Goal: Task Accomplishment & Management: Manage account settings

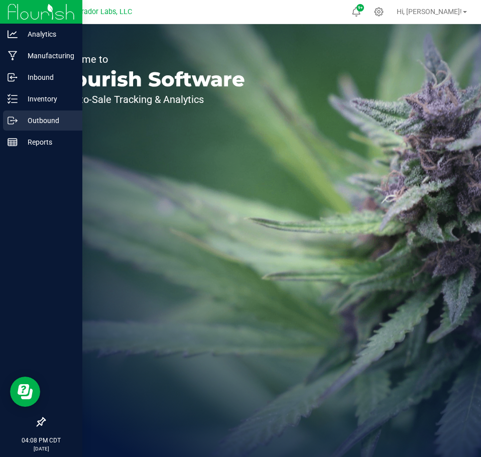
click at [12, 121] on circle at bounding box center [12, 121] width 2 height 2
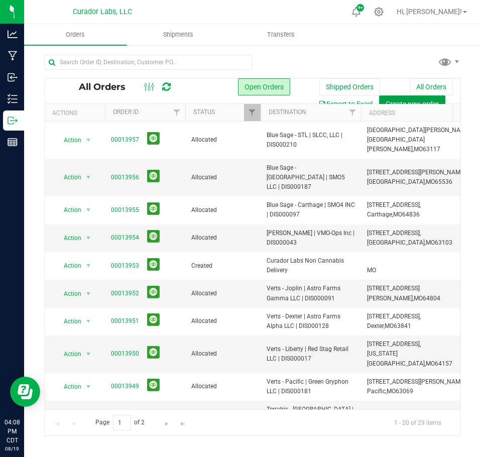
click at [410, 97] on button "Create new order" at bounding box center [412, 103] width 66 height 17
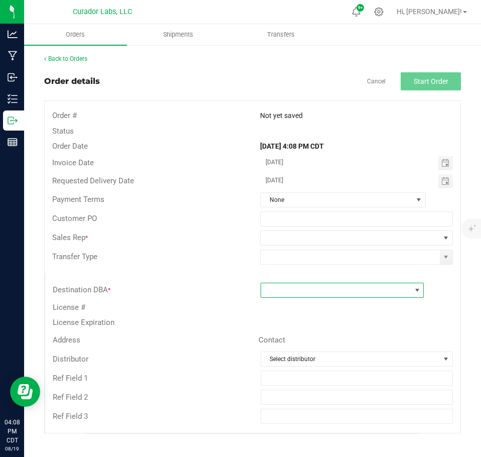
click at [288, 289] on span at bounding box center [336, 290] width 150 height 14
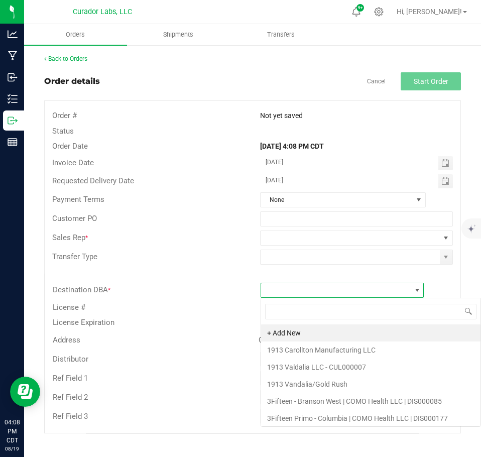
scroll to position [15, 164]
type input "cape g"
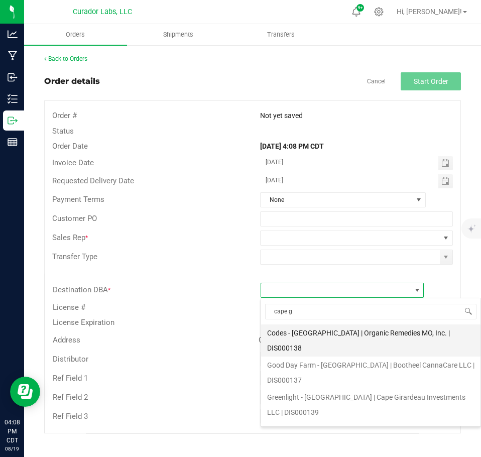
click at [348, 343] on li "Codes - [GEOGRAPHIC_DATA] | Organic Remedies MO, Inc. | DIS000138" at bounding box center [371, 341] width 220 height 32
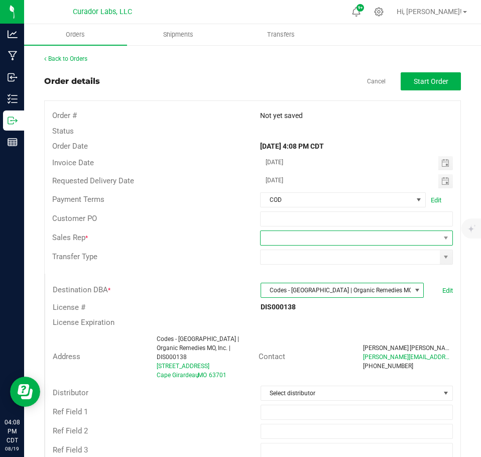
click at [336, 240] on span at bounding box center [350, 238] width 179 height 14
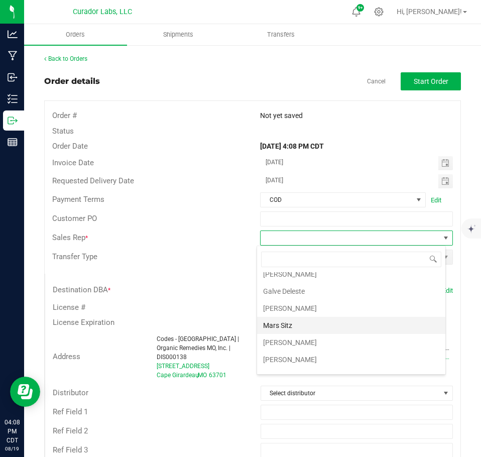
scroll to position [36, 0]
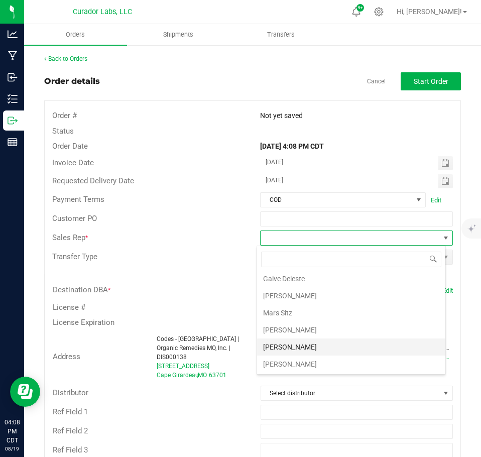
click at [297, 345] on li "[PERSON_NAME]" at bounding box center [351, 347] width 188 height 17
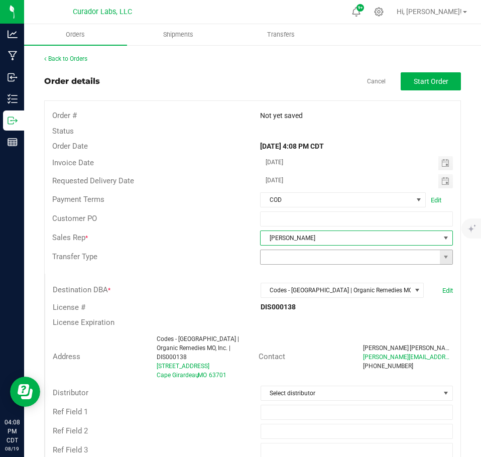
click at [441, 264] on span at bounding box center [356, 257] width 193 height 15
drag, startPoint x: 441, startPoint y: 257, endPoint x: 439, endPoint y: 261, distance: 5.2
click at [442, 257] on span at bounding box center [446, 257] width 8 height 8
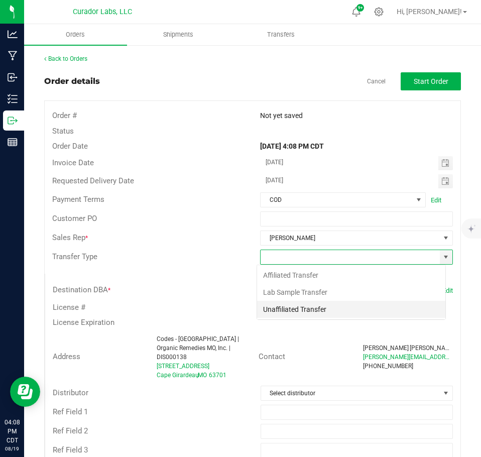
scroll to position [15, 189]
click at [306, 311] on li "Unaffiliated Transfer" at bounding box center [351, 309] width 188 height 17
type input "Unaffiliated Transfer"
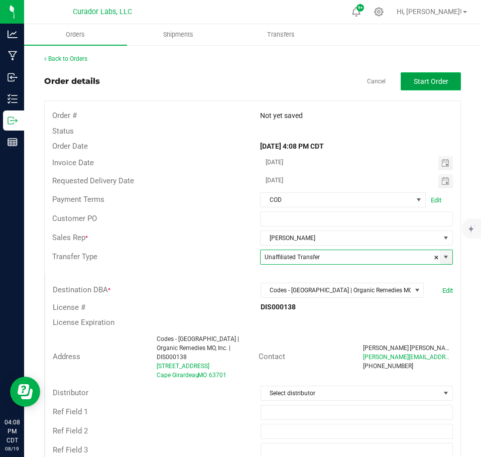
click at [423, 83] on span "Start Order" at bounding box center [431, 81] width 35 height 8
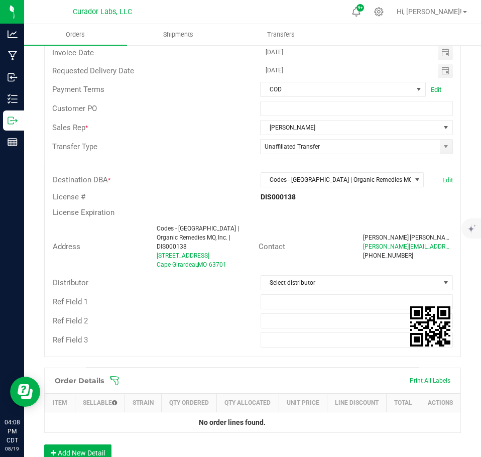
scroll to position [201, 0]
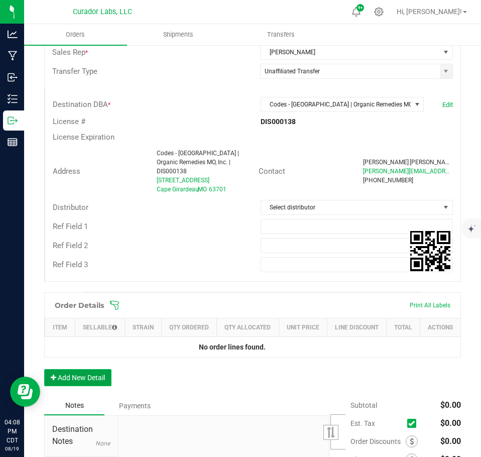
click at [101, 380] on button "Add New Detail" at bounding box center [77, 377] width 67 height 17
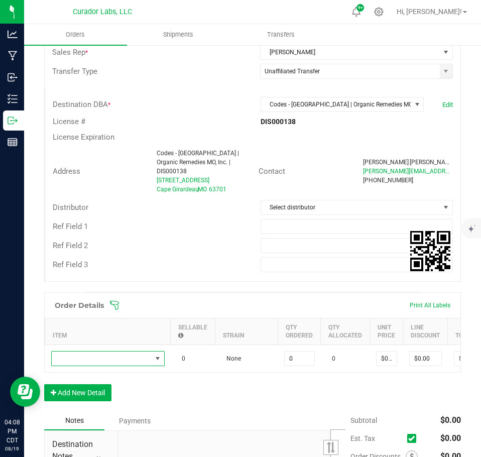
click at [95, 354] on span "NO DATA FOUND" at bounding box center [102, 359] width 100 height 14
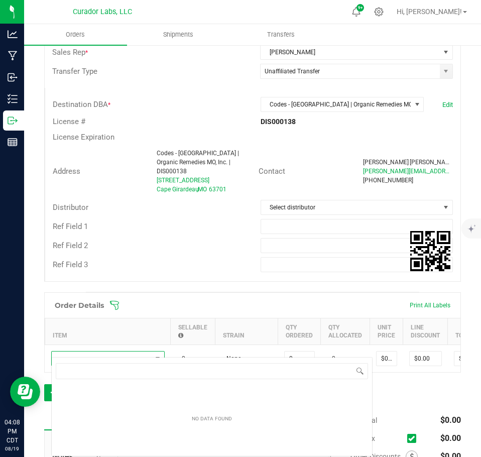
scroll to position [15, 114]
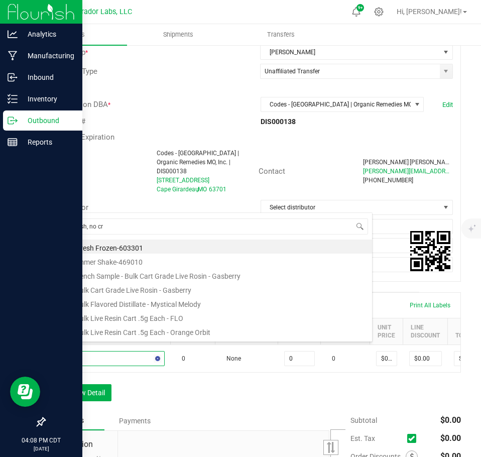
type input "no hash, no cry"
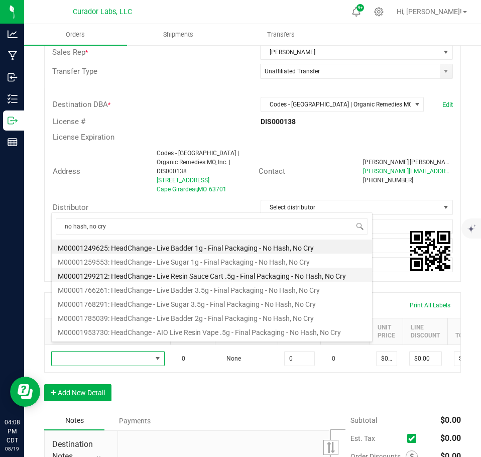
click at [197, 277] on li "M00001299212: HeadChange - Live Resin Sauce Cart .5g - Final Packaging - No Has…" at bounding box center [212, 275] width 321 height 14
type input "0 ea"
type input "$22.50000"
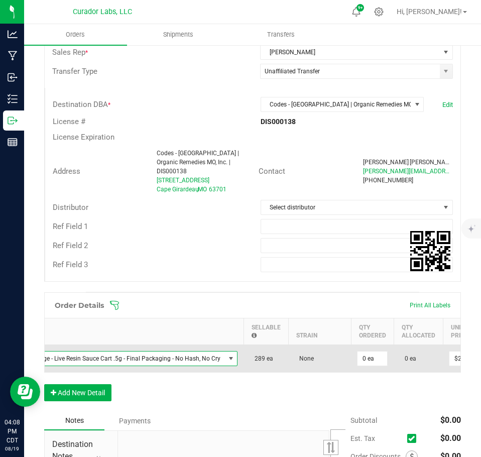
scroll to position [0, 94]
click at [364, 352] on input "0" at bounding box center [372, 359] width 30 height 14
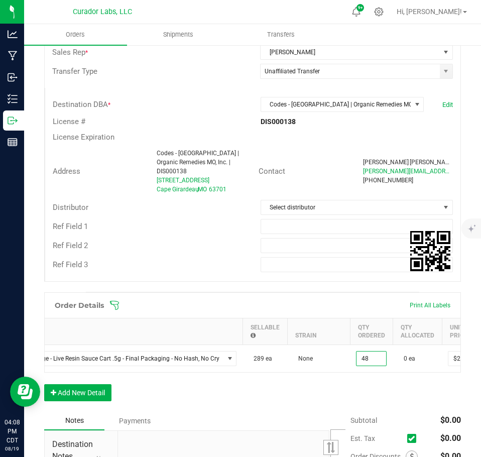
type input "48 ea"
type input "$1,080.00"
click at [330, 400] on div "Order Details Print All Labels Item Sellable Strain Qty Ordered Qty Allocated U…" at bounding box center [252, 351] width 417 height 119
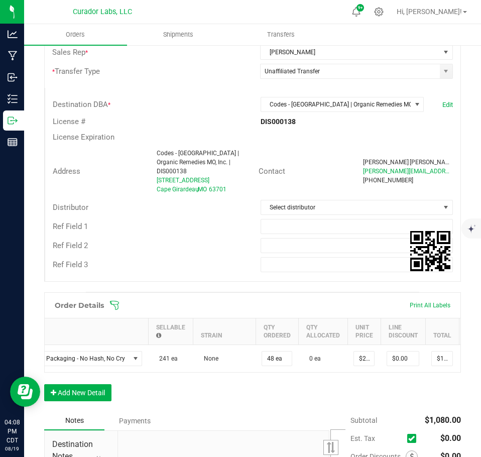
scroll to position [0, 190]
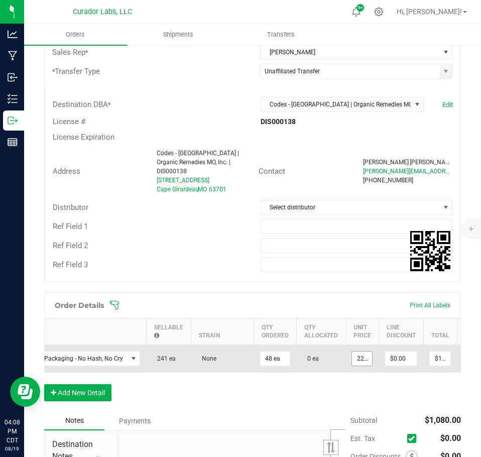
click at [352, 354] on input "22.5" at bounding box center [362, 359] width 20 height 14
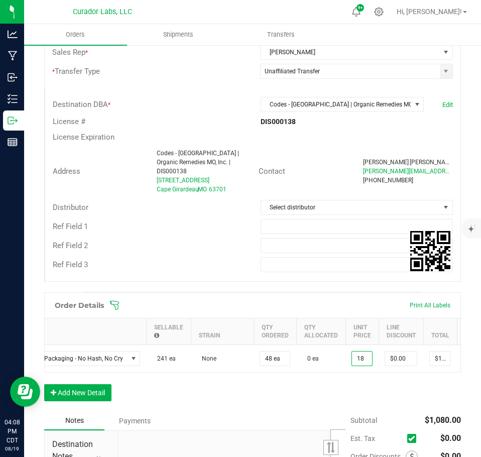
type input "$18.00000"
type input "$864.00"
drag, startPoint x: 392, startPoint y: 385, endPoint x: 356, endPoint y: 390, distance: 36.5
click at [392, 385] on div "Order Details Print All Labels Item Sellable Strain Qty Ordered Qty Allocated U…" at bounding box center [252, 351] width 417 height 119
click at [71, 397] on button "Add New Detail" at bounding box center [77, 392] width 67 height 17
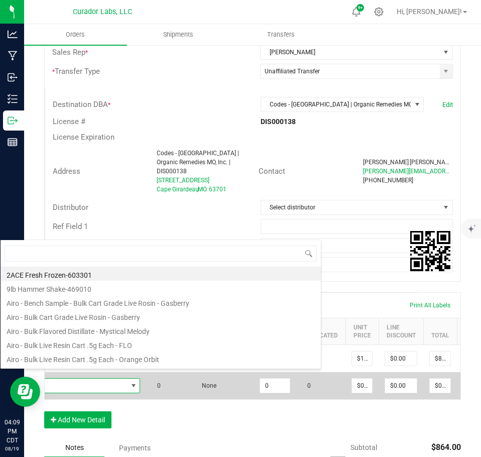
scroll to position [15, 275]
type input "sherbology"
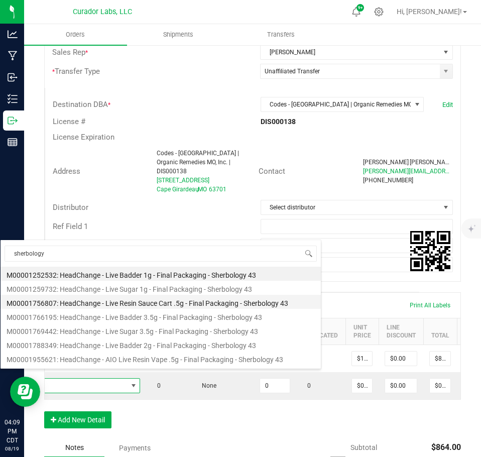
click at [144, 302] on li "M00001756807: HeadChange - Live Resin Sauce Cart .5g - Final Packaging - Sherbo…" at bounding box center [161, 302] width 321 height 14
type input "0 ea"
type input "$22.50000"
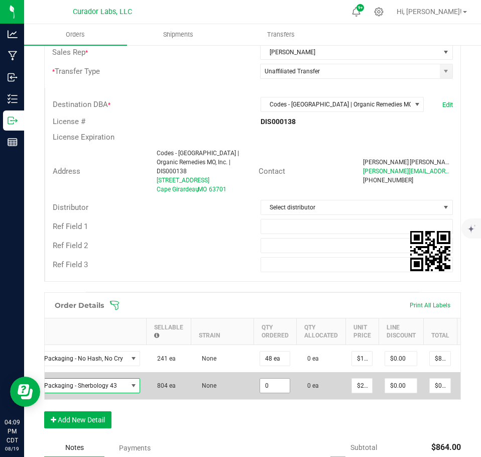
click at [277, 379] on input "0" at bounding box center [275, 386] width 30 height 14
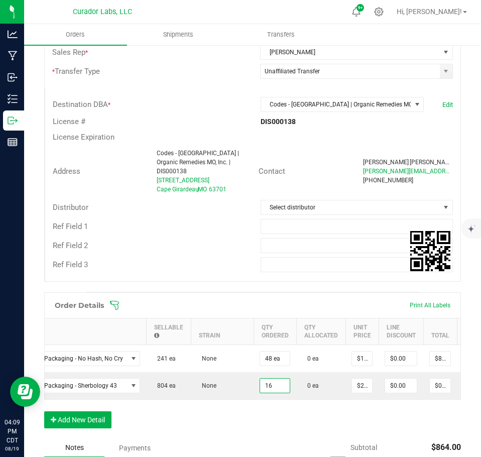
type input "16 ea"
type input "$360.00"
click at [286, 417] on div "Order Details Print All Labels Item Sellable Strain Qty Ordered Qty Allocated U…" at bounding box center [252, 365] width 417 height 146
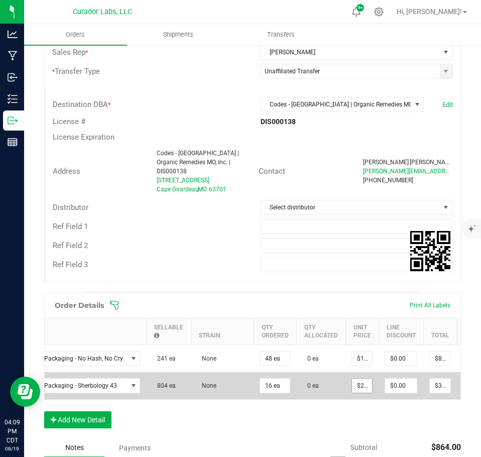
type input "22.5"
click at [354, 379] on input "22.5" at bounding box center [362, 386] width 20 height 14
click at [352, 380] on input "22.5" at bounding box center [362, 386] width 20 height 14
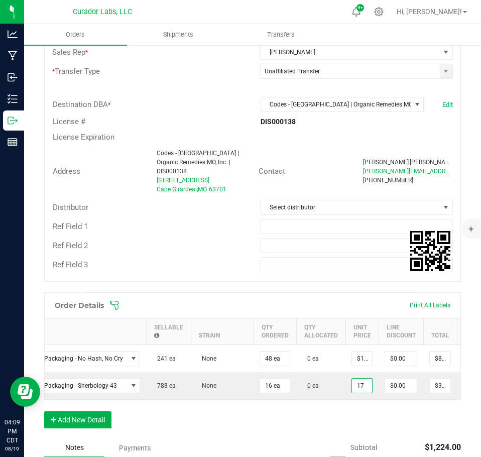
type input "$17.00000"
type input "$272.00"
click at [330, 419] on div "Order Details Print All Labels Item Sellable Strain Qty Ordered Qty Allocated U…" at bounding box center [252, 365] width 417 height 146
type input "$18.00000"
type input "$288.00"
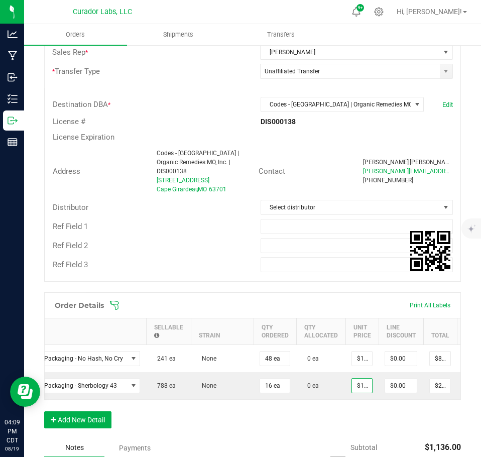
click at [347, 414] on div "Order Details Print All Labels Item Sellable Strain Qty Ordered Qty Allocated U…" at bounding box center [252, 365] width 417 height 146
click at [83, 411] on button "Add New Detail" at bounding box center [77, 419] width 67 height 17
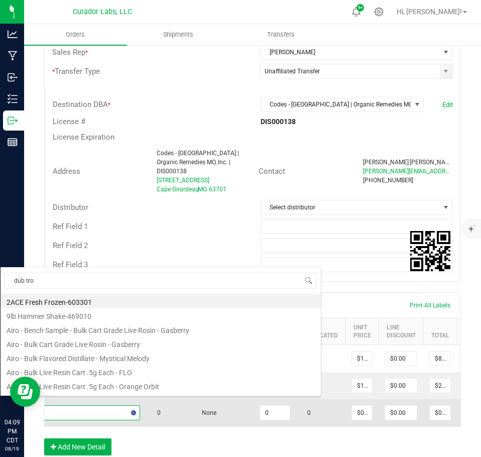
type input "dub trop"
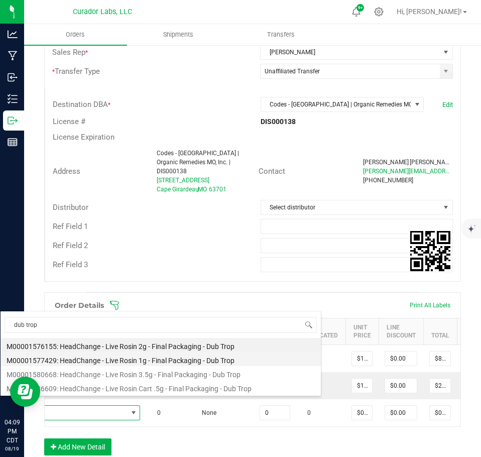
click at [104, 361] on li "M00001577429: HeadChange - Live Rosin 1g - Final Packaging - Dub Trop" at bounding box center [161, 359] width 321 height 14
type input "0 ea"
type input "$32.50000"
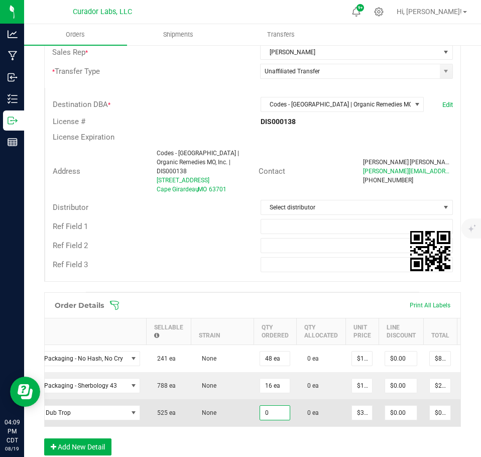
click at [266, 406] on input "0" at bounding box center [275, 413] width 30 height 14
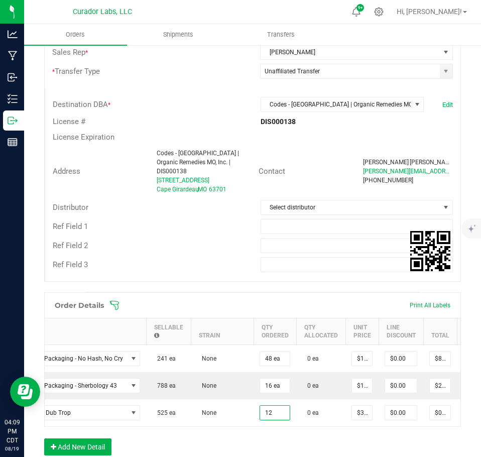
type input "12 ea"
type input "$390.00"
click at [272, 431] on div "Order Details Print All Labels Item Sellable Strain Qty Ordered Qty Allocated U…" at bounding box center [252, 378] width 417 height 173
click at [96, 449] on button "Add New Detail" at bounding box center [77, 447] width 67 height 17
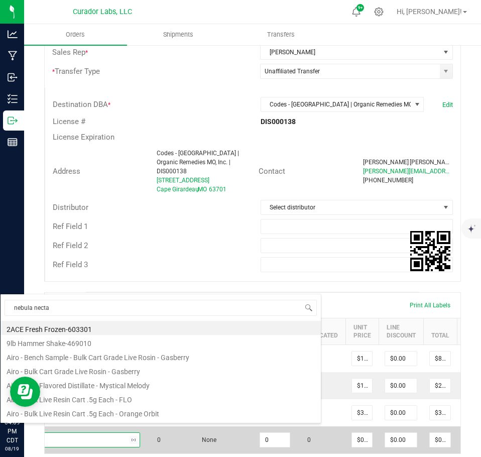
type input "nebula nectar"
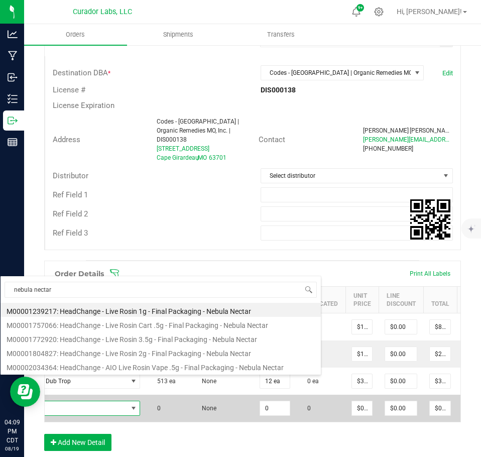
scroll to position [301, 0]
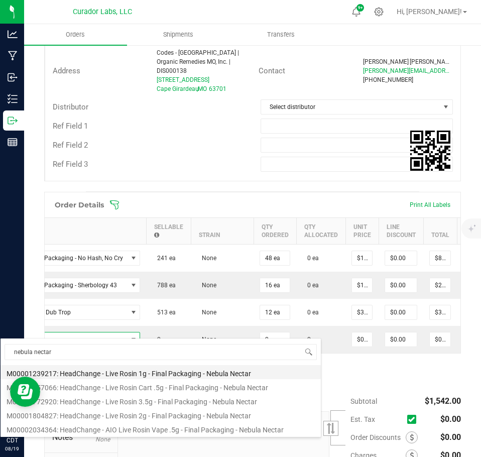
click at [121, 374] on li "M00001239217: HeadChange - Live Rosin 1g - Final Packaging - Nebula Nectar" at bounding box center [161, 372] width 321 height 14
type input "0 ea"
type input "$32.50000"
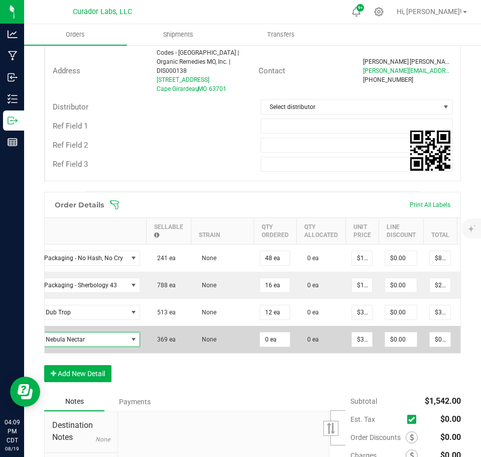
click at [267, 340] on td "0 ea" at bounding box center [275, 339] width 43 height 27
click at [269, 333] on input "0" at bounding box center [275, 340] width 30 height 14
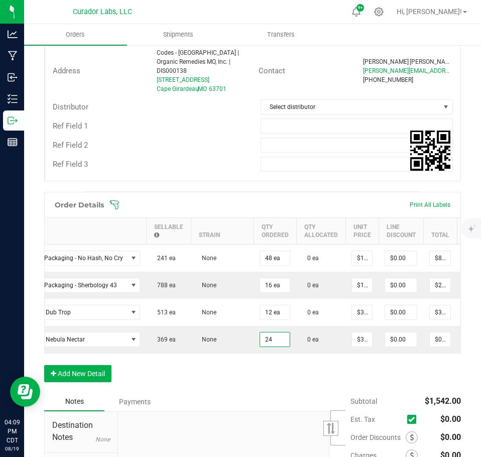
type input "24 ea"
type input "$780.00"
click at [266, 377] on div "Order Details Print All Labels Item Sellable Strain Qty Ordered Qty Allocated U…" at bounding box center [252, 292] width 417 height 200
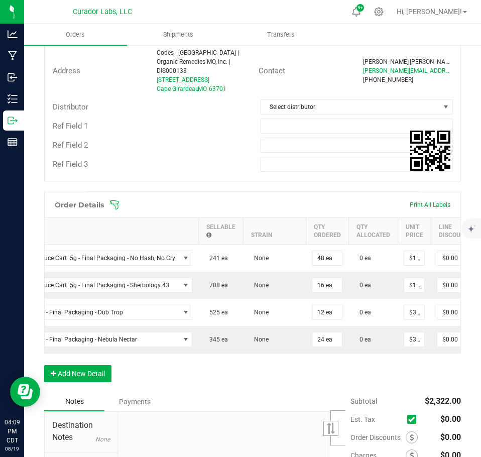
scroll to position [0, 186]
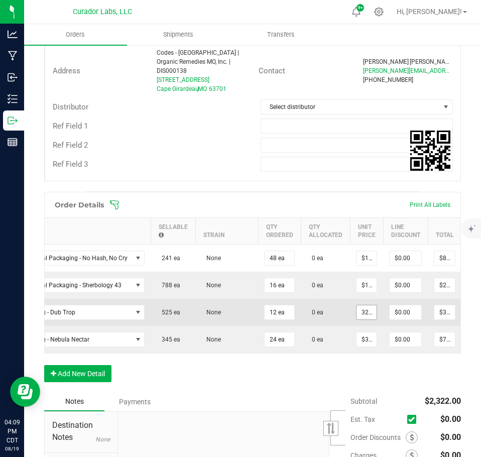
click at [364, 308] on input "32.5" at bounding box center [367, 312] width 20 height 14
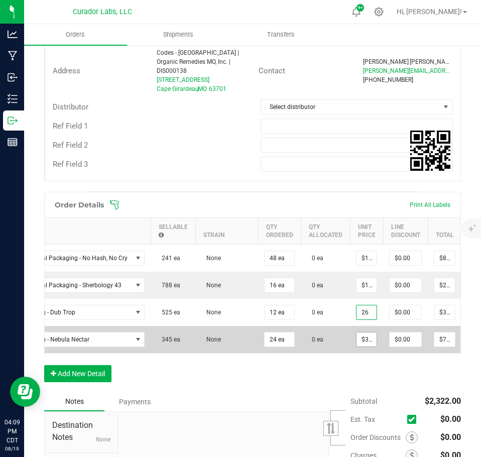
type input "$26.00000"
type input "$312.00"
click at [357, 333] on input "32.5" at bounding box center [367, 340] width 20 height 14
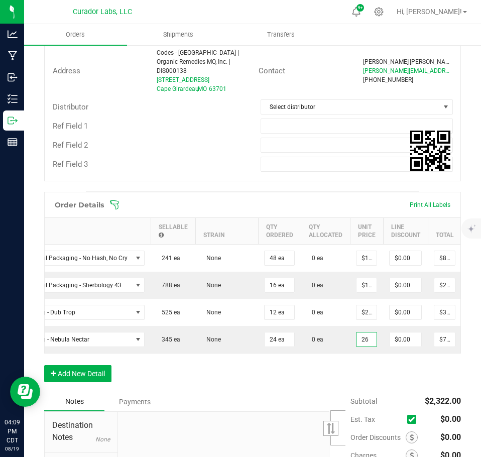
type input "$26.00000"
type input "$624.00"
click at [362, 364] on div "Order Details Print All Labels Item Sellable Strain Qty Ordered Qty Allocated U…" at bounding box center [252, 292] width 417 height 200
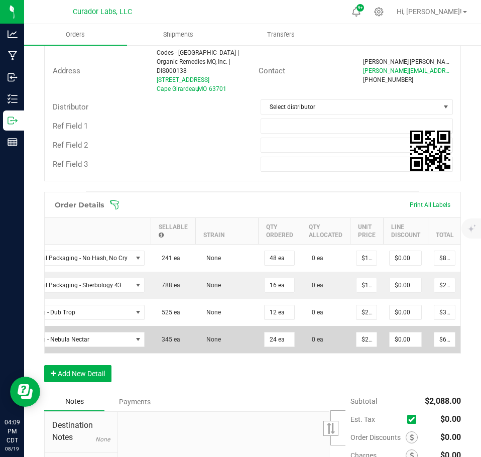
click at [331, 344] on td "0 ea" at bounding box center [325, 339] width 49 height 27
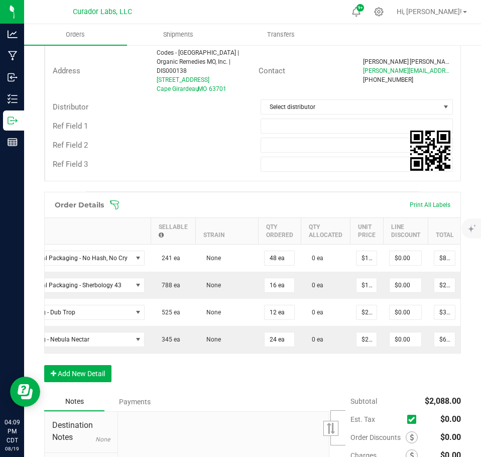
scroll to position [0, 179]
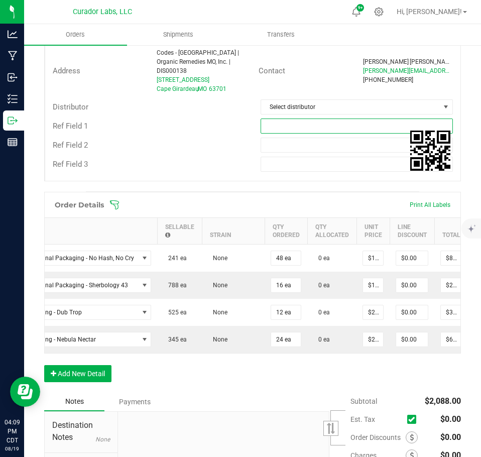
click at [284, 124] on input "text" at bounding box center [357, 126] width 193 height 15
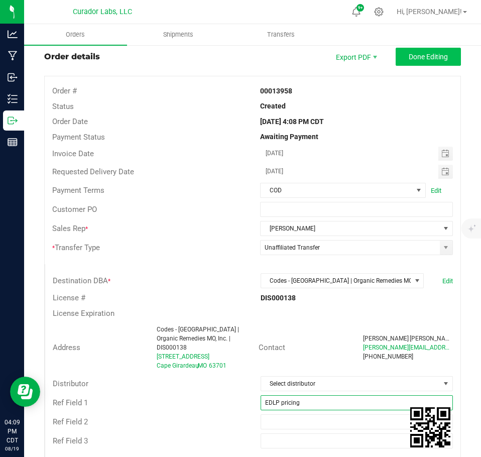
scroll to position [0, 0]
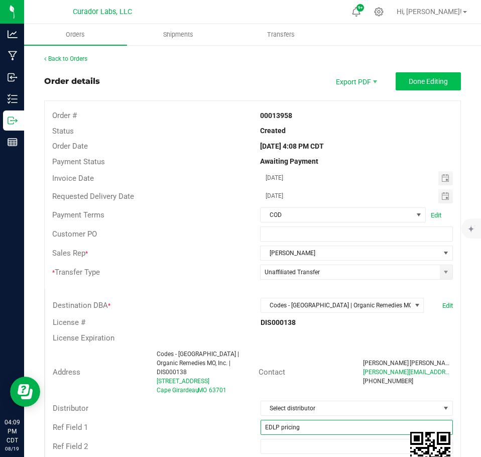
type input "EDLP pricing"
click at [411, 84] on span "Done Editing" at bounding box center [428, 81] width 39 height 8
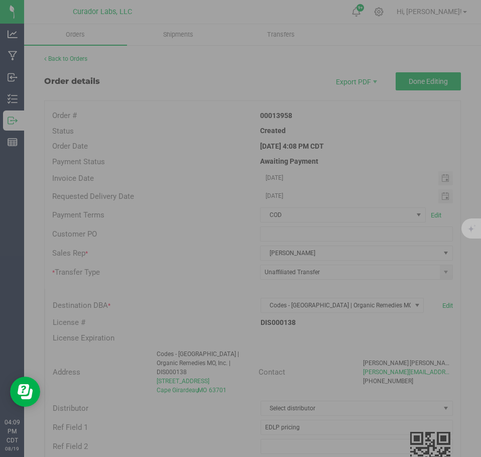
scroll to position [0, 86]
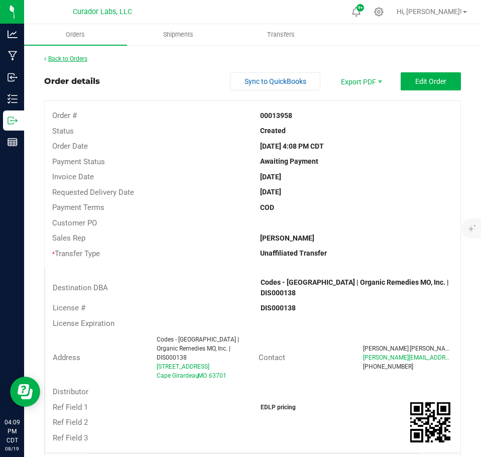
click at [62, 56] on link "Back to Orders" at bounding box center [65, 58] width 43 height 7
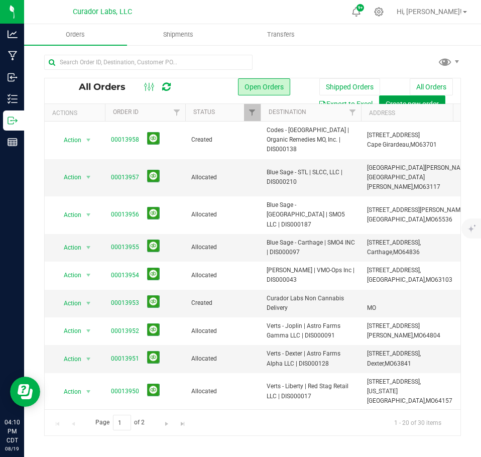
click at [405, 95] on button "Create new order" at bounding box center [412, 103] width 66 height 17
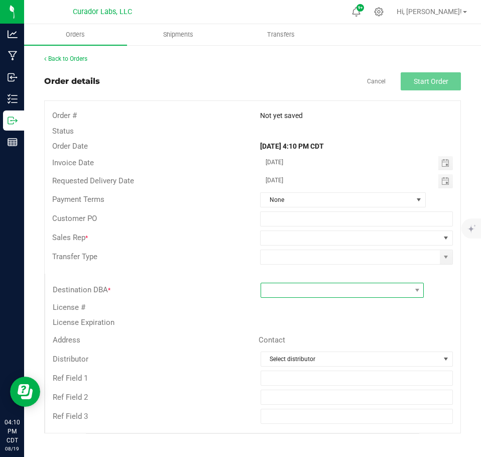
click at [302, 292] on span at bounding box center [336, 290] width 150 height 14
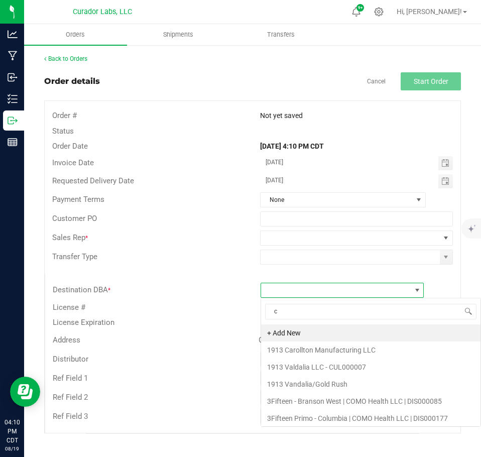
scroll to position [15, 164]
type input "card"
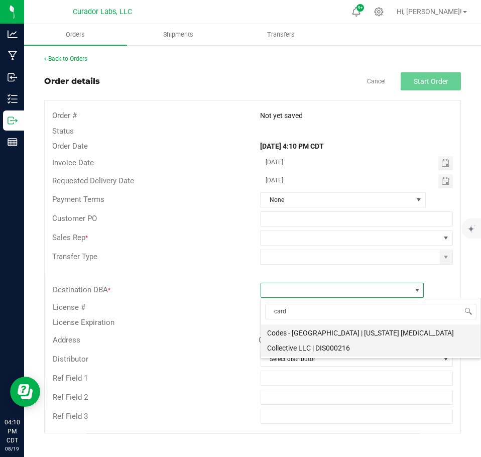
click at [317, 340] on li "Codes - [GEOGRAPHIC_DATA] | [US_STATE] [MEDICAL_DATA] Collective LLC | DIS000216" at bounding box center [371, 341] width 220 height 32
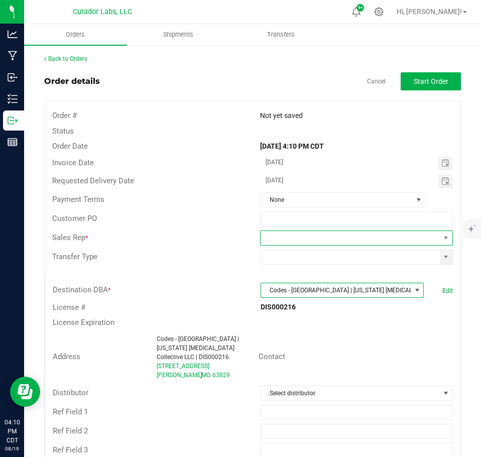
click at [357, 241] on span at bounding box center [350, 238] width 179 height 14
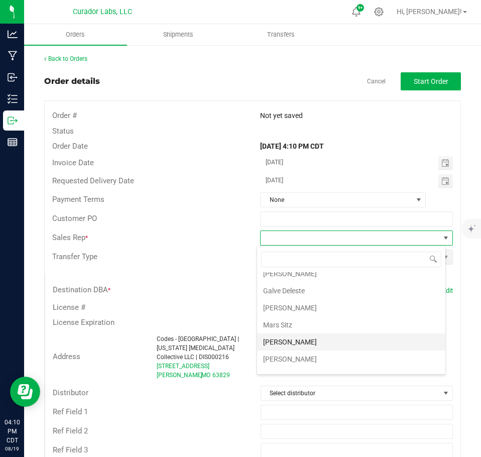
scroll to position [36, 0]
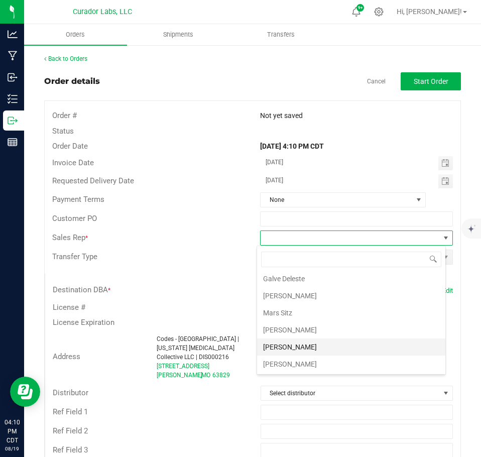
click at [309, 344] on li "[PERSON_NAME]" at bounding box center [351, 347] width 188 height 17
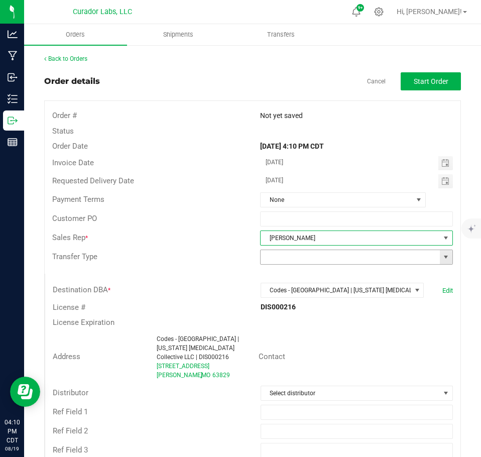
click at [445, 258] on span at bounding box center [356, 257] width 193 height 15
click at [442, 260] on span at bounding box center [446, 257] width 8 height 8
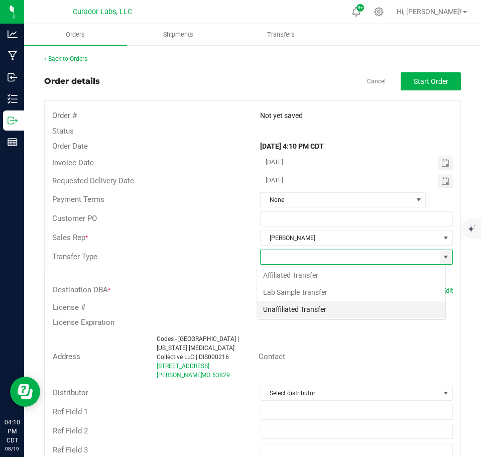
scroll to position [15, 189]
click at [308, 311] on li "Unaffiliated Transfer" at bounding box center [351, 309] width 188 height 17
type input "Unaffiliated Transfer"
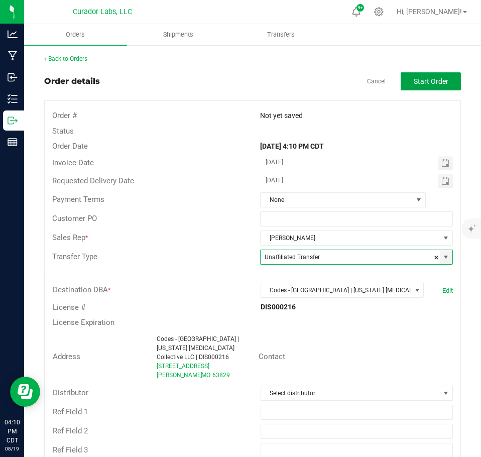
drag, startPoint x: 430, startPoint y: 78, endPoint x: 423, endPoint y: 86, distance: 9.7
click at [428, 81] on span "Start Order" at bounding box center [431, 81] width 35 height 8
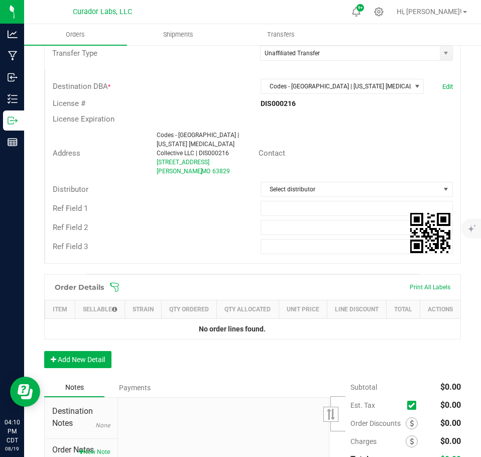
scroll to position [301, 0]
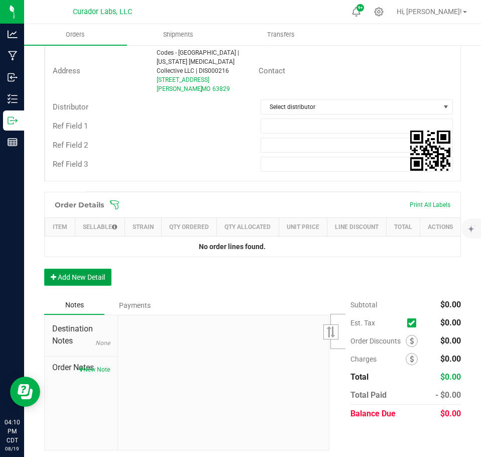
click at [78, 283] on button "Add New Detail" at bounding box center [77, 277] width 67 height 17
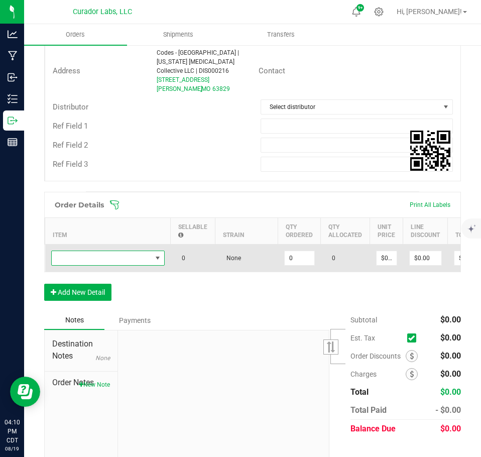
click at [76, 259] on span "NO DATA FOUND" at bounding box center [102, 258] width 100 height 14
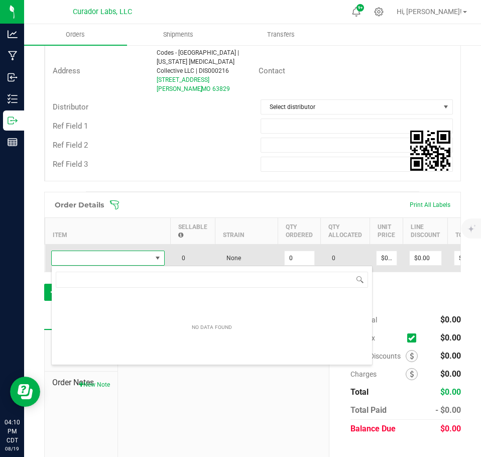
scroll to position [15, 114]
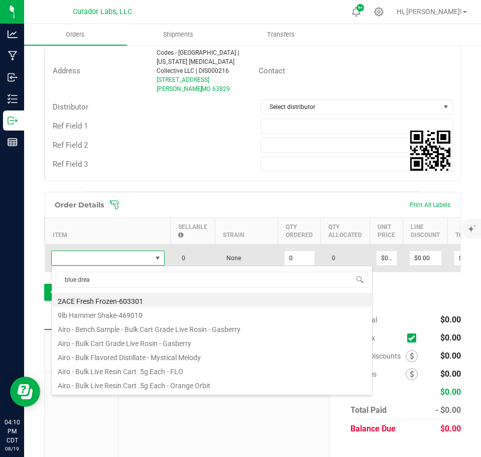
type input "blue dream"
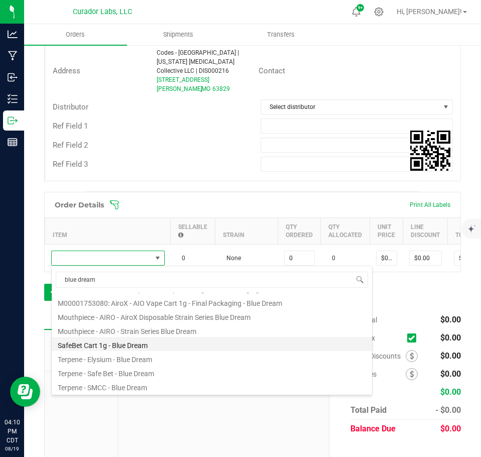
scroll to position [80, 0]
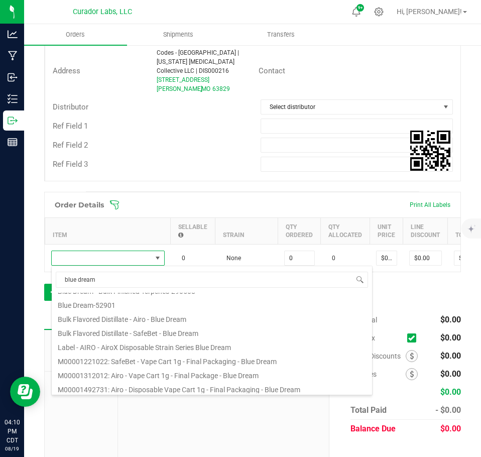
click at [159, 373] on li "M00001312012: Airo - Vape Cart 1g - Final Package - Blue Dream" at bounding box center [212, 374] width 321 height 14
type input "0 ea"
type input "$32.50000"
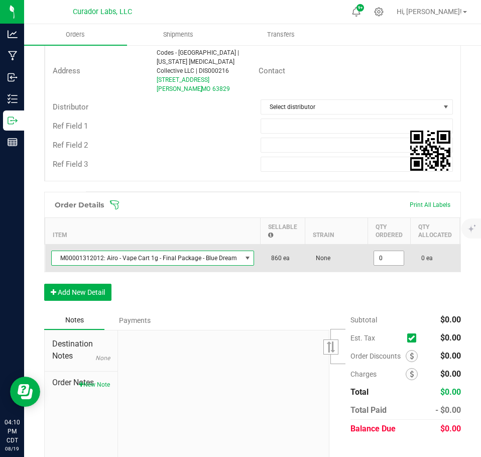
click at [386, 259] on input "0" at bounding box center [389, 258] width 30 height 14
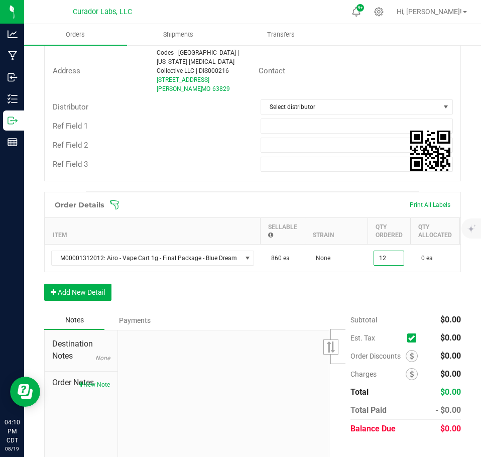
type input "12 ea"
type input "$390.00"
click at [364, 306] on div "Order Details Print All Labels Item Sellable Strain Qty Ordered Qty Allocated U…" at bounding box center [252, 251] width 417 height 119
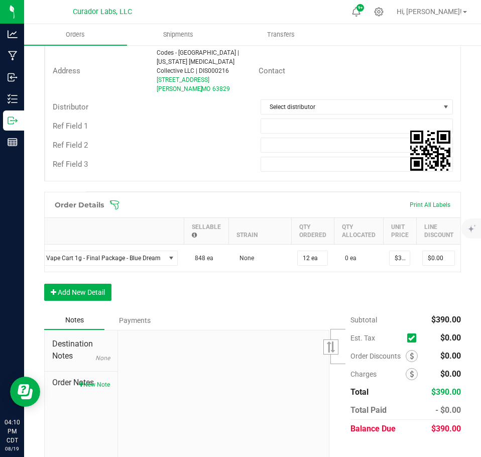
scroll to position [0, 85]
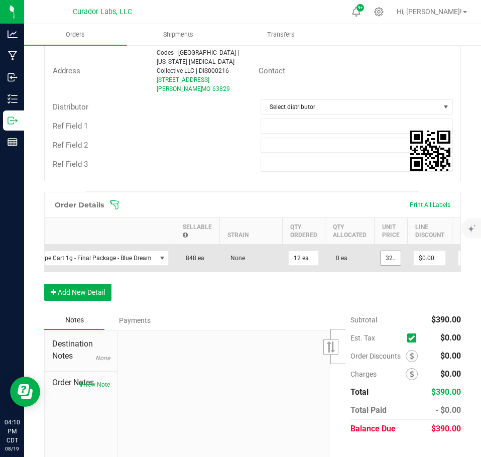
click at [381, 261] on input "32.5" at bounding box center [391, 258] width 20 height 14
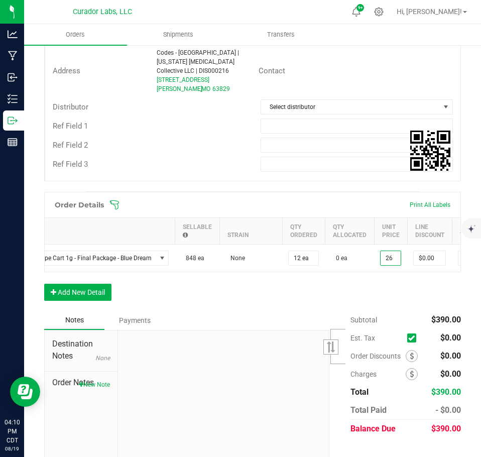
type input "$26.00000"
type input "$312.00"
drag, startPoint x: 301, startPoint y: 314, endPoint x: 265, endPoint y: 313, distance: 36.2
click at [301, 311] on div "Order Details Print All Labels Item Sellable Strain Qty Ordered Qty Allocated U…" at bounding box center [252, 251] width 417 height 119
click at [103, 301] on button "Add New Detail" at bounding box center [77, 292] width 67 height 17
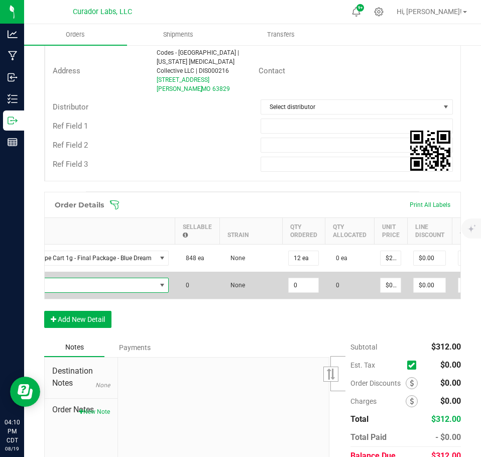
click at [91, 285] on span "NO DATA FOUND" at bounding box center [61, 285] width 190 height 14
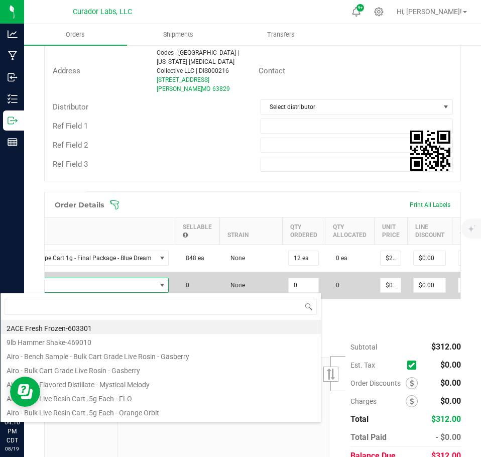
scroll to position [15, 200]
type input "cloud nine"
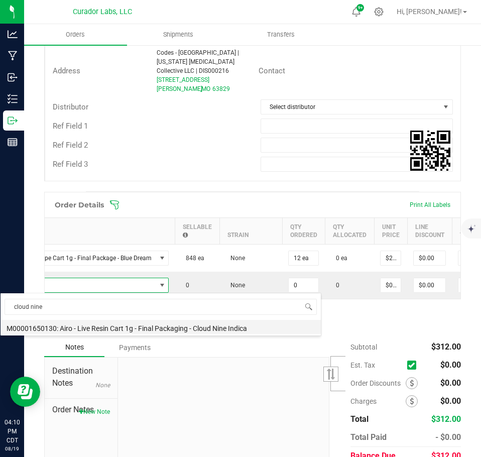
click at [166, 326] on li "M00001650130: Airo - Live Resin Cart 1g - Final Packaging - Cloud Nine Indica" at bounding box center [161, 327] width 321 height 14
type input "0 ea"
type input "$40.00000"
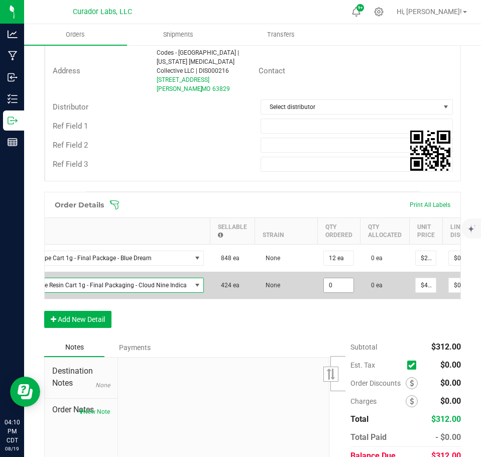
click at [340, 287] on input "0" at bounding box center [339, 285] width 30 height 14
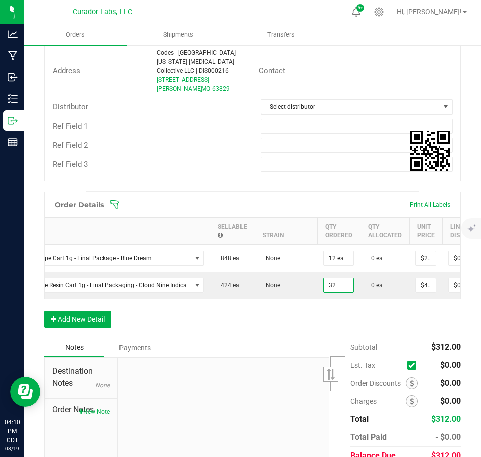
type input "32 ea"
type input "$1,280.00"
click at [327, 324] on div "Order Details Print All Labels Item Sellable Strain Qty Ordered Qty Allocated U…" at bounding box center [252, 265] width 417 height 146
click at [100, 326] on button "Add New Detail" at bounding box center [77, 319] width 67 height 17
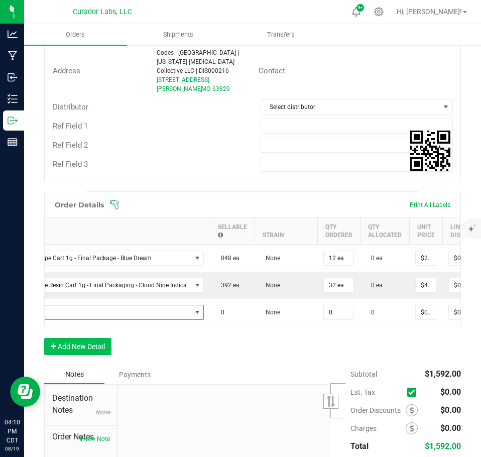
click at [95, 315] on span "NO DATA FOUND" at bounding box center [78, 312] width 225 height 14
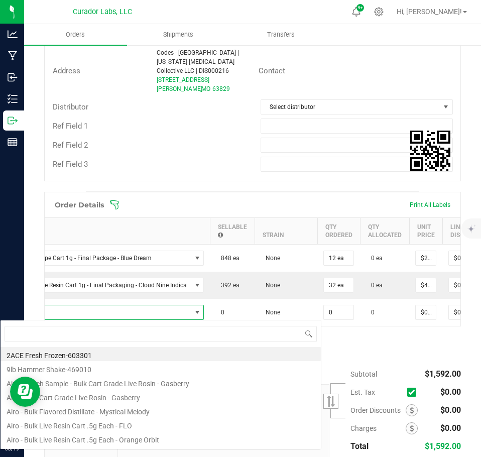
scroll to position [15, 235]
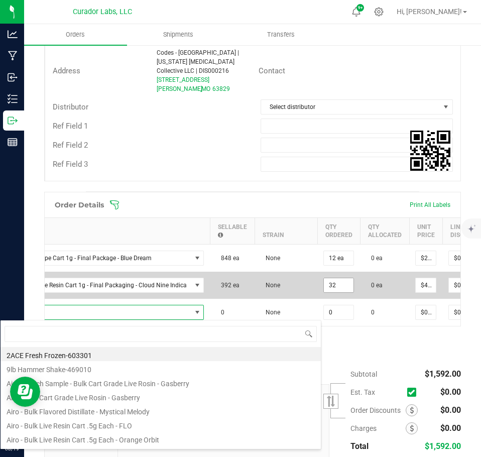
click at [336, 290] on input "32" at bounding box center [339, 285] width 30 height 14
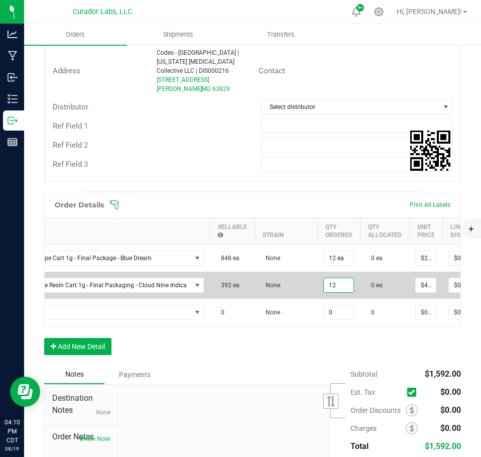
type input "12 ea"
type input "$480.00"
click at [431, 287] on td "$40.00000" at bounding box center [425, 285] width 33 height 27
click at [421, 292] on input "40" at bounding box center [426, 285] width 20 height 14
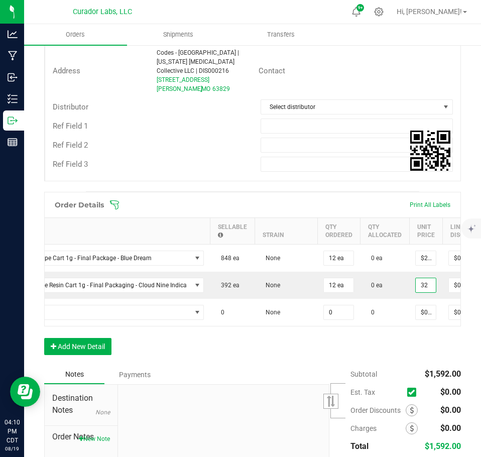
type input "$32.00000"
type input "$384.00"
drag, startPoint x: 400, startPoint y: 358, endPoint x: 276, endPoint y: 356, distance: 124.6
click at [395, 359] on div "Order Details Print All Labels Item Sellable Strain Qty Ordered Qty Allocated U…" at bounding box center [252, 278] width 417 height 173
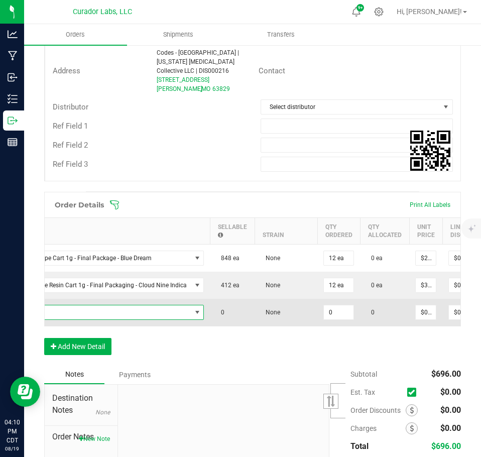
click at [96, 313] on span "NO DATA FOUND" at bounding box center [78, 312] width 225 height 14
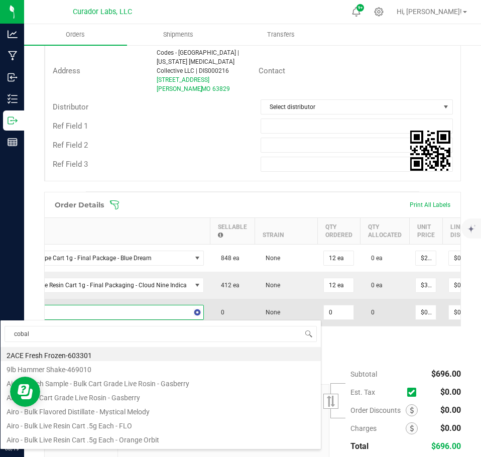
type input "cobalt"
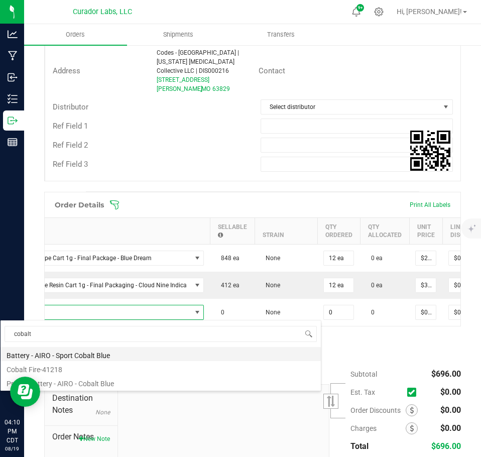
click at [124, 359] on li "Battery - AIRO - Sport Cobalt Blue" at bounding box center [161, 354] width 321 height 14
type input "0 ea"
type input "$10.00000"
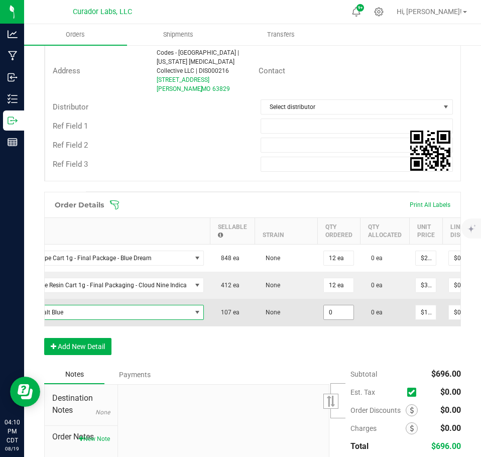
click at [335, 311] on input "0" at bounding box center [339, 312] width 30 height 14
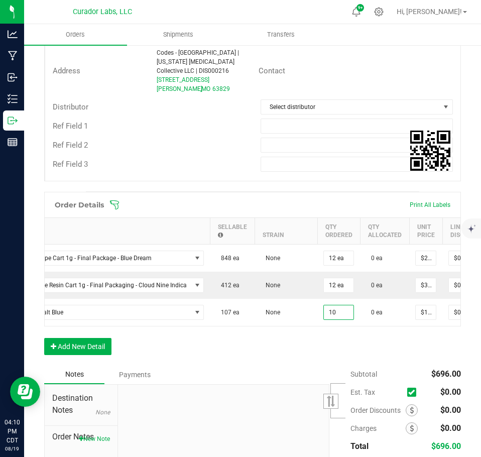
type input "10 ea"
type input "$100.00"
click at [332, 347] on div "Order Details Print All Labels Item Sellable Strain Qty Ordered Qty Allocated U…" at bounding box center [252, 278] width 417 height 173
click at [91, 353] on button "Add New Detail" at bounding box center [77, 346] width 67 height 17
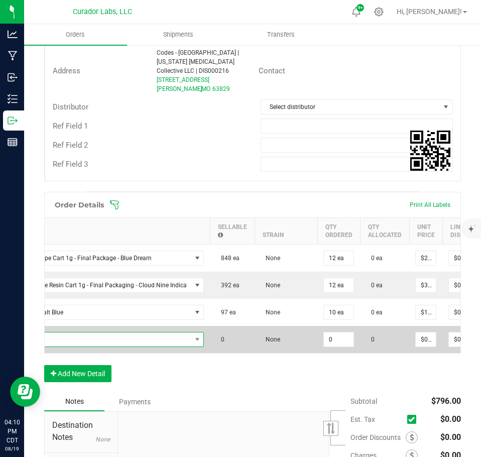
click at [83, 343] on span "NO DATA FOUND" at bounding box center [78, 340] width 225 height 14
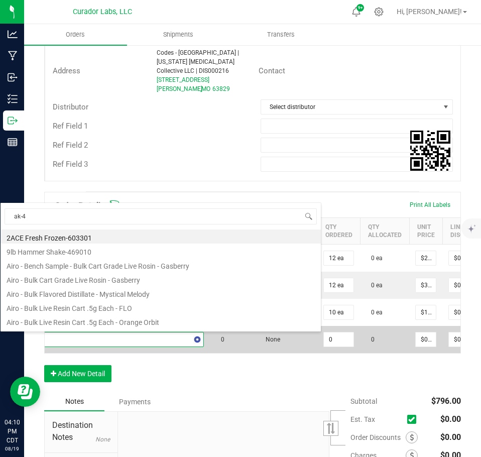
type input "ak-47"
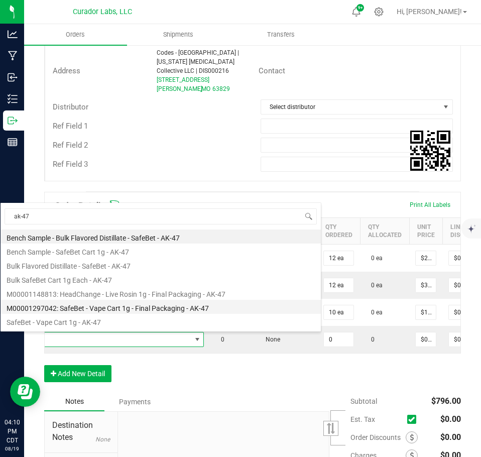
click at [116, 307] on li "M00001297042: SafeBet - Vape Cart 1g - Final Packaging - AK-47" at bounding box center [161, 307] width 321 height 14
type input "0 ea"
type input "$22.50000"
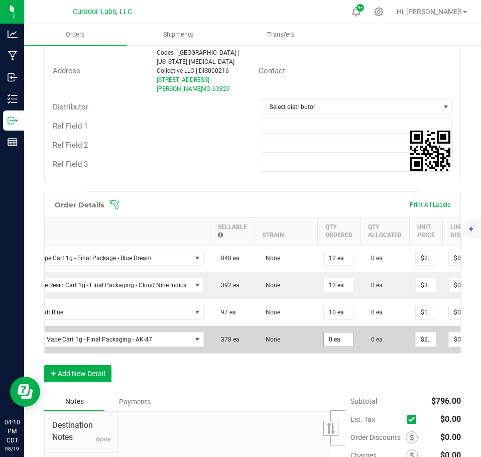
click at [320, 337] on td "0 ea" at bounding box center [338, 339] width 43 height 27
click at [328, 341] on input "0" at bounding box center [339, 340] width 30 height 14
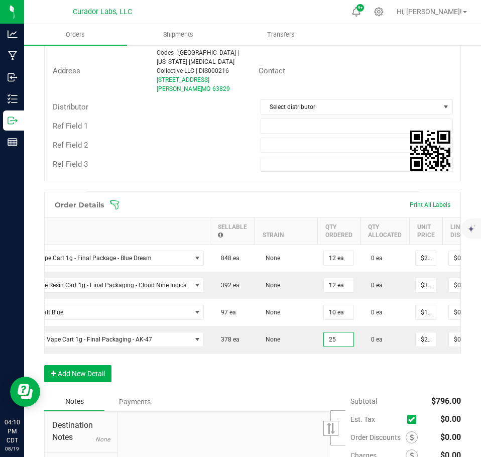
type input "25 ea"
type input "$562.50"
drag, startPoint x: 323, startPoint y: 379, endPoint x: 227, endPoint y: 388, distance: 96.4
click at [319, 381] on div "Order Details Print All Labels Item Sellable Strain Qty Ordered Qty Allocated U…" at bounding box center [252, 292] width 417 height 200
click at [105, 382] on button "Add New Detail" at bounding box center [77, 373] width 67 height 17
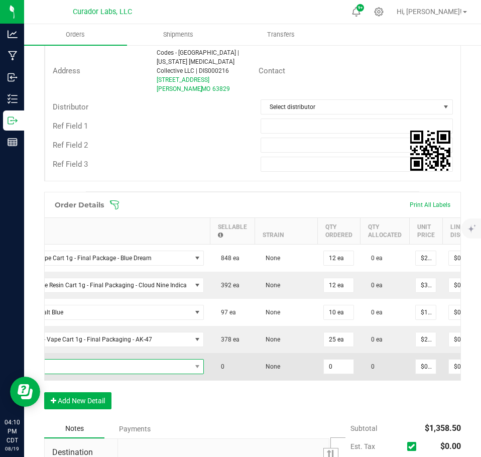
click at [98, 368] on span "NO DATA FOUND" at bounding box center [78, 367] width 225 height 14
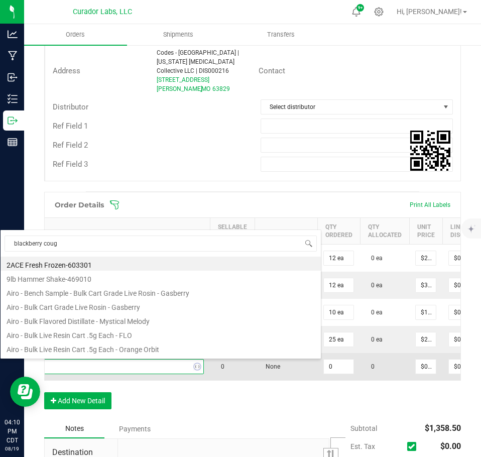
type input "blackberry cough"
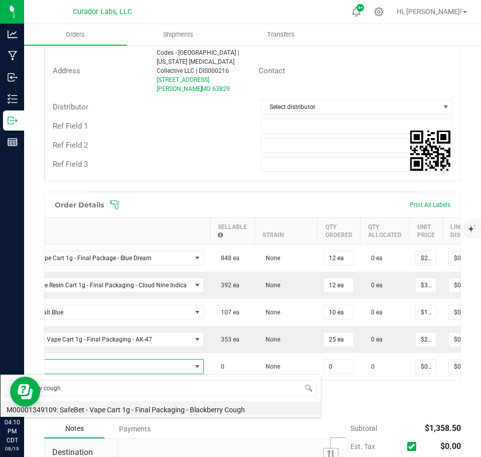
click at [147, 404] on li "M00001349109: SafeBet - Vape Cart 1g - Final Packaging - Blackberry Cough" at bounding box center [161, 408] width 321 height 14
type input "0 ea"
type input "$22.50000"
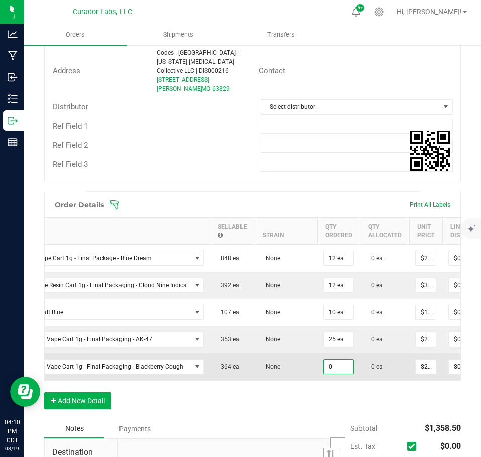
click at [346, 370] on input "0" at bounding box center [339, 367] width 30 height 14
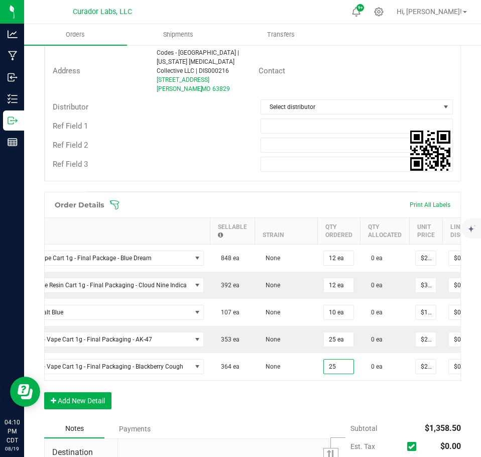
type input "25 ea"
type input "$562.50"
drag, startPoint x: 335, startPoint y: 400, endPoint x: 276, endPoint y: 403, distance: 59.4
click at [333, 401] on div "Order Details Print All Labels Item Sellable Strain Qty Ordered Qty Allocated U…" at bounding box center [252, 306] width 417 height 228
click at [80, 404] on button "Add New Detail" at bounding box center [77, 400] width 67 height 17
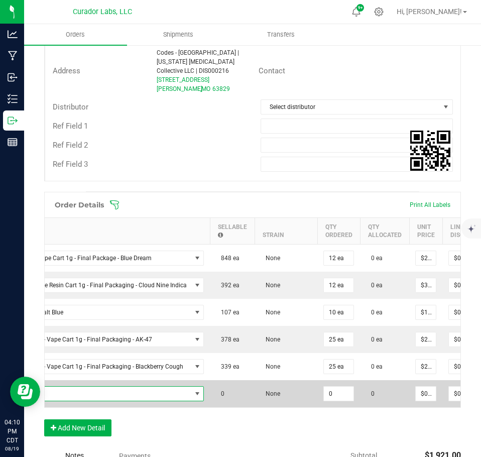
click at [79, 398] on span "NO DATA FOUND" at bounding box center [78, 394] width 225 height 14
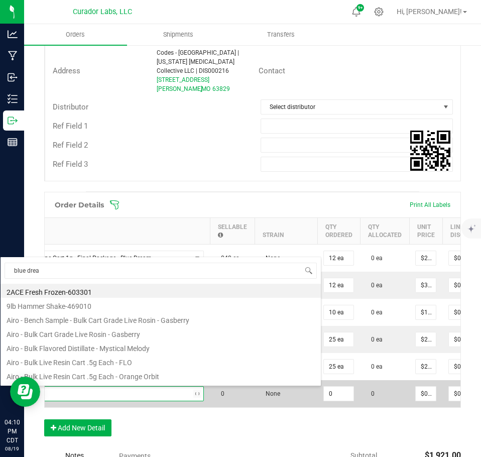
type input "blue dream"
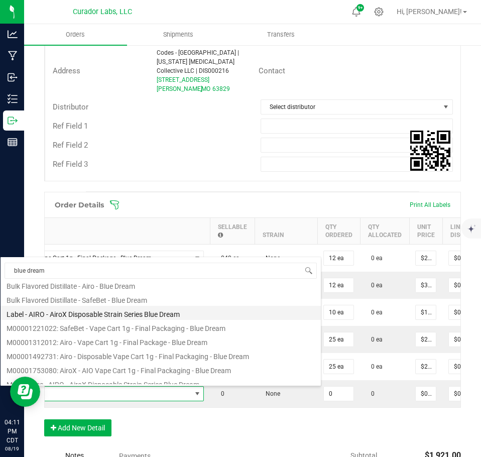
scroll to position [80, 0]
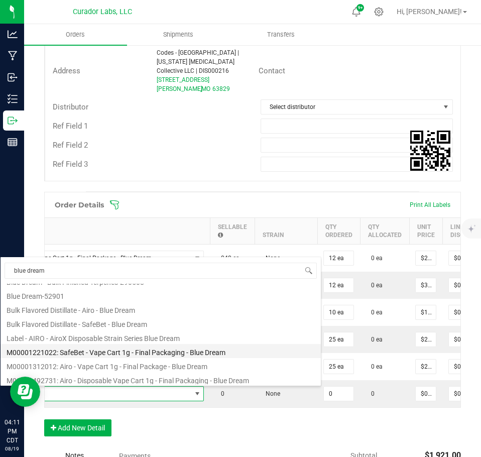
click at [120, 355] on li "M00001221022: SafeBet - Vape Cart 1g - Final Packaging - Blue Dream" at bounding box center [161, 351] width 321 height 14
type input "0 ea"
type input "$22.50000"
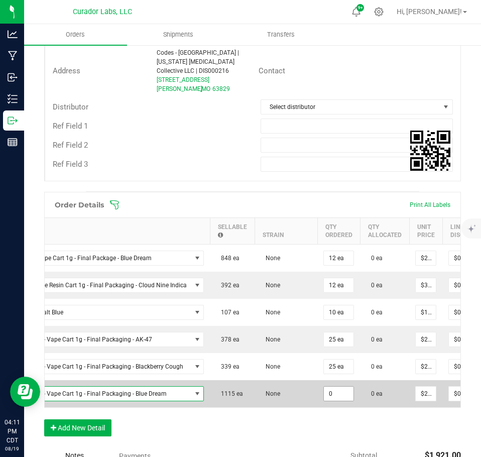
click at [333, 397] on input "0" at bounding box center [339, 394] width 30 height 14
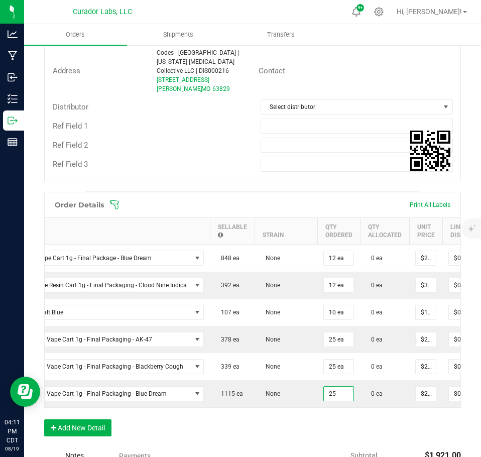
type input "25 ea"
type input "$562.50"
click at [333, 434] on div "Order Details Print All Labels Item Sellable Strain Qty Ordered Qty Allocated U…" at bounding box center [252, 319] width 417 height 255
click at [98, 429] on button "Add New Detail" at bounding box center [77, 427] width 67 height 17
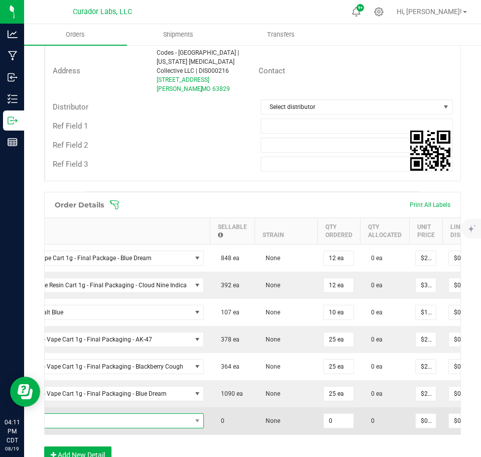
click at [94, 421] on span "NO DATA FOUND" at bounding box center [78, 421] width 225 height 14
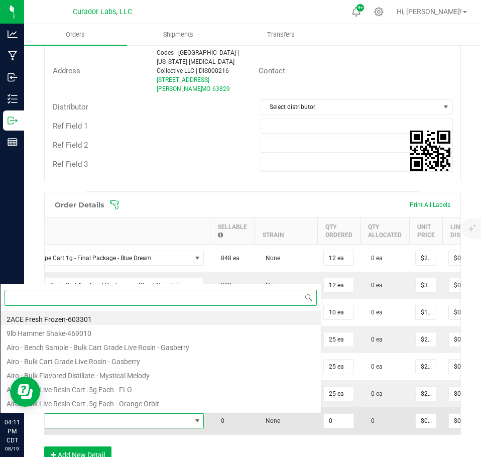
scroll to position [15, 235]
type input "grand daddy"
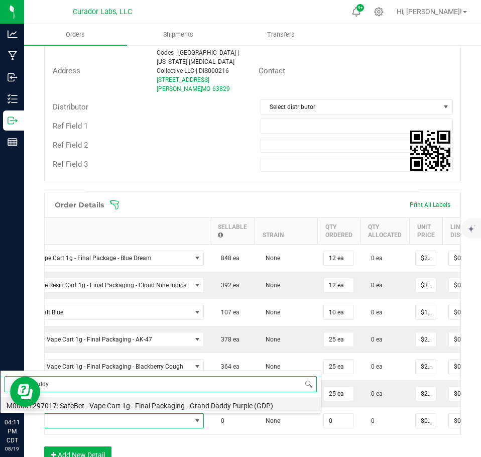
click at [128, 406] on li "M00001297017: SafeBet - Vape Cart 1g - Final Packaging - Grand Daddy Purple (GD…" at bounding box center [161, 404] width 321 height 14
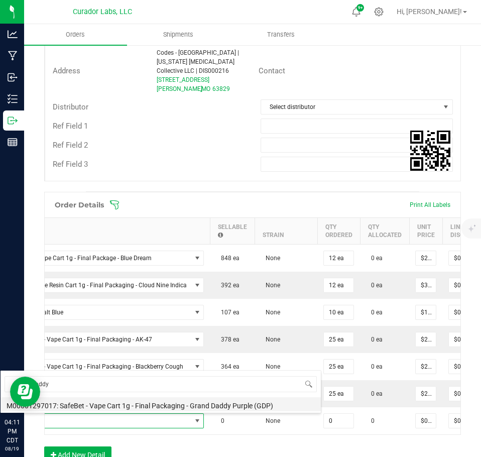
type input "0 ea"
type input "$22.50000"
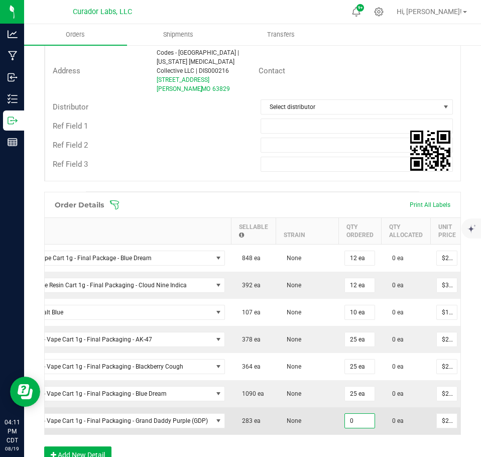
click at [356, 422] on input "0" at bounding box center [360, 421] width 30 height 14
type input "75 ea"
type input "$1,687.50"
click at [312, 419] on td "None" at bounding box center [307, 420] width 63 height 27
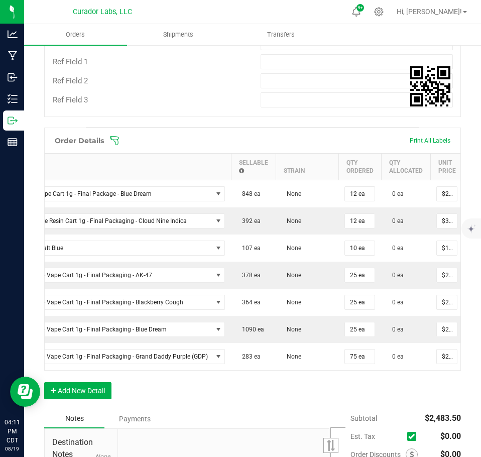
scroll to position [402, 0]
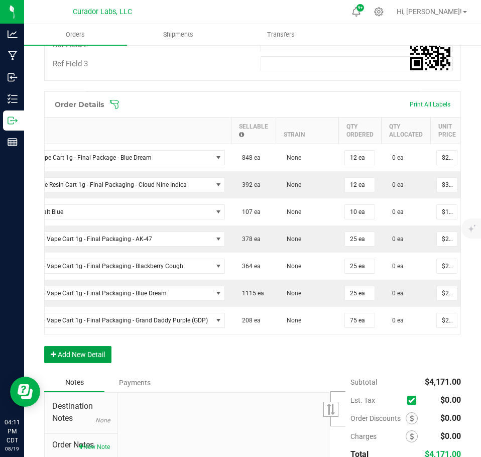
click at [101, 361] on button "Add New Detail" at bounding box center [77, 354] width 67 height 17
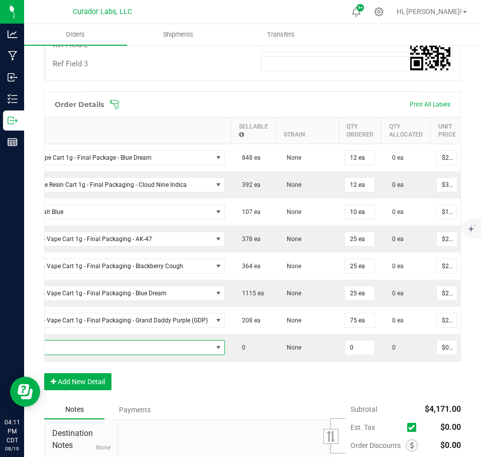
click at [93, 350] on span "NO DATA FOUND" at bounding box center [89, 348] width 246 height 14
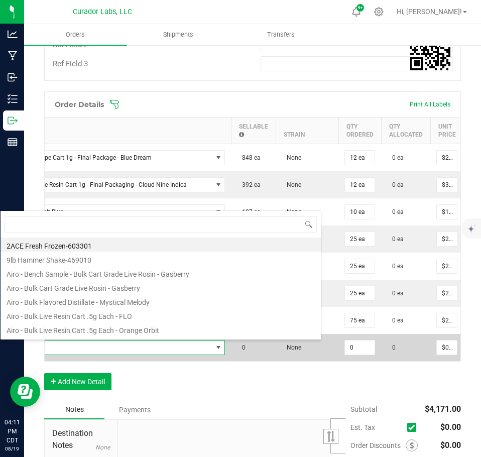
scroll to position [15, 255]
type input "[GEOGRAPHIC_DATA]"
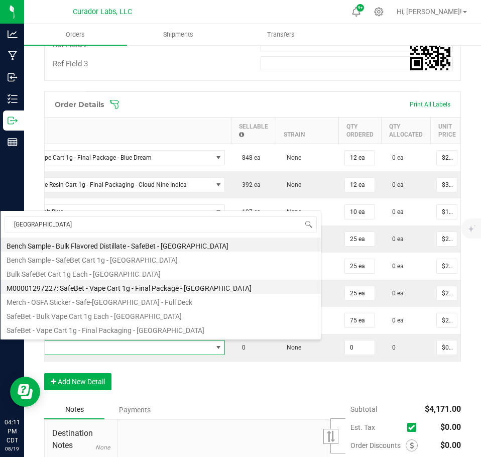
click at [119, 288] on li "M00001297227: SafeBet - Vape Cart 1g - Final Package - [GEOGRAPHIC_DATA]" at bounding box center [161, 287] width 321 height 14
type input "0 ea"
type input "$22.50000"
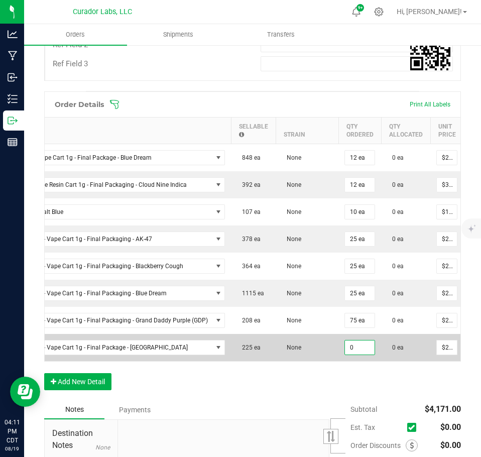
click at [352, 346] on input "0" at bounding box center [360, 348] width 30 height 14
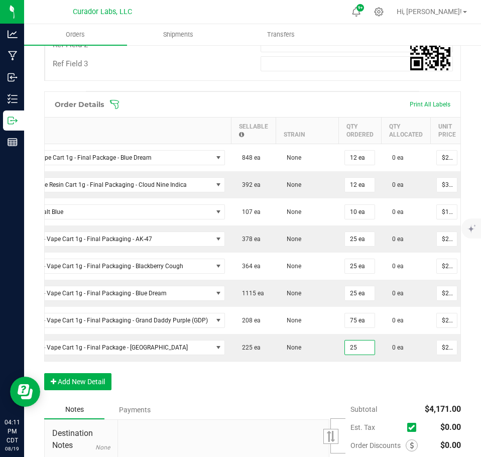
type input "25 ea"
type input "$562.50"
drag, startPoint x: 352, startPoint y: 376, endPoint x: 334, endPoint y: 381, distance: 18.9
click at [351, 377] on div "Order Details Print All Labels Item Sellable Strain Qty Ordered Qty Allocated U…" at bounding box center [252, 245] width 417 height 309
click at [74, 388] on button "Add New Detail" at bounding box center [77, 381] width 67 height 17
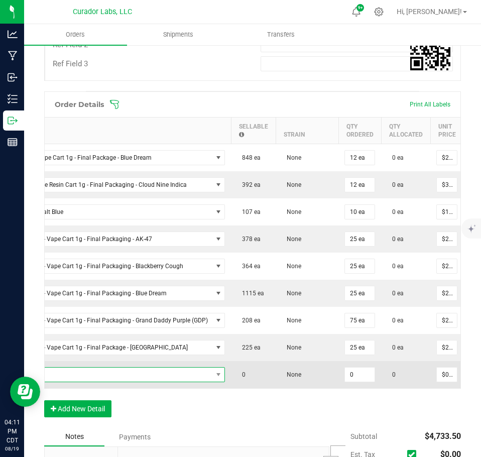
click at [71, 374] on span "NO DATA FOUND" at bounding box center [89, 375] width 246 height 14
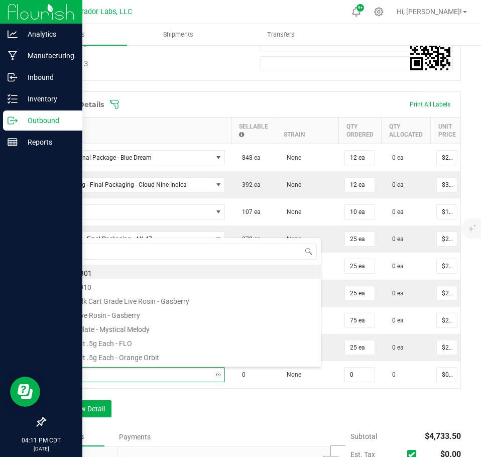
type input "no hash, no"
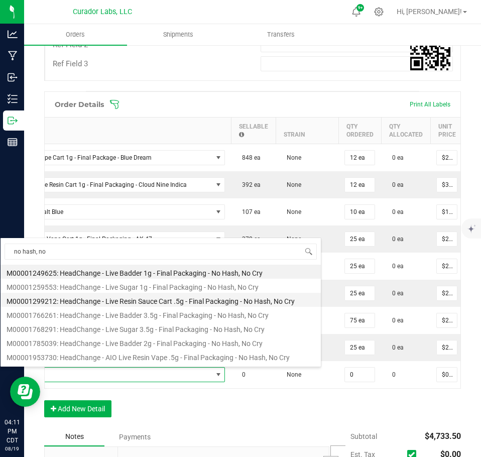
click at [131, 299] on li "M00001299212: HeadChange - Live Resin Sauce Cart .5g - Final Packaging - No Has…" at bounding box center [161, 300] width 321 height 14
type input "0 ea"
type input "$22.50000"
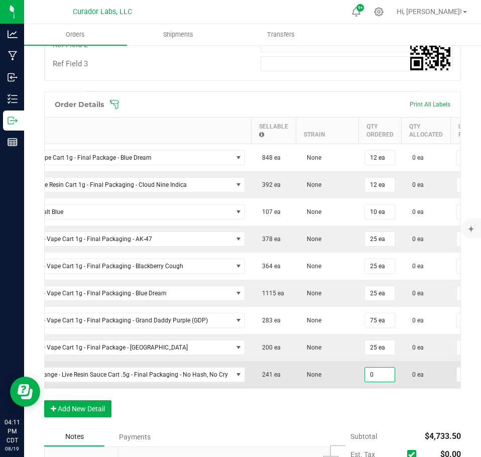
click at [379, 380] on input "0" at bounding box center [380, 375] width 30 height 14
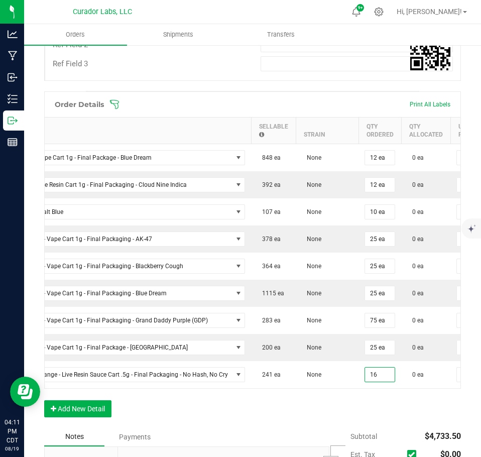
type input "16 ea"
type input "$360.00"
drag, startPoint x: 370, startPoint y: 413, endPoint x: 345, endPoint y: 417, distance: 25.4
click at [370, 413] on div "Order Details Print All Labels Item Sellable Strain Qty Ordered Qty Allocated U…" at bounding box center [252, 259] width 417 height 336
click at [85, 409] on button "Add New Detail" at bounding box center [77, 408] width 67 height 17
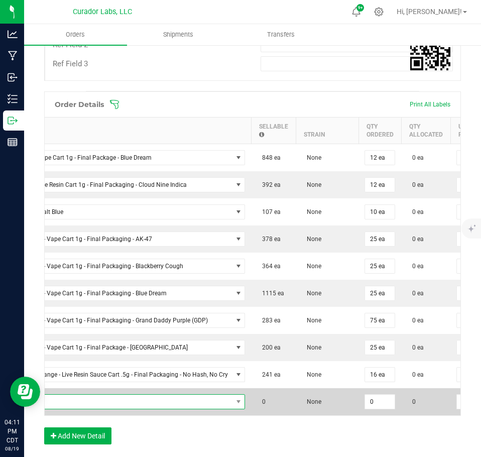
click at [73, 404] on span "NO DATA FOUND" at bounding box center [99, 402] width 266 height 14
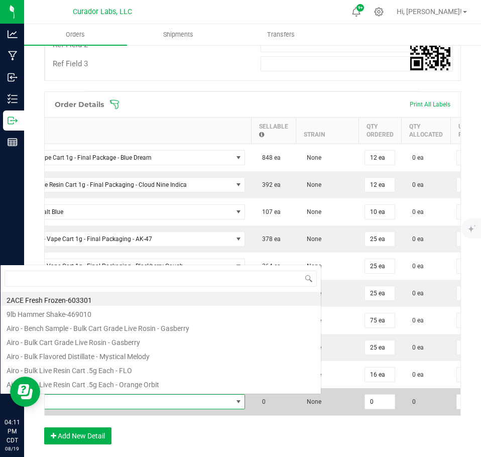
scroll to position [15, 275]
type input "nollie kush"
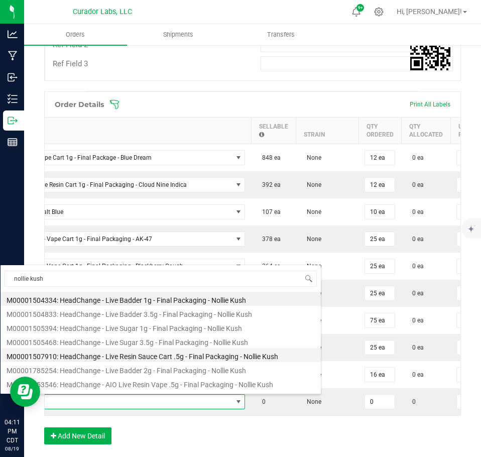
drag, startPoint x: 137, startPoint y: 350, endPoint x: 278, endPoint y: 388, distance: 146.1
click at [136, 350] on li "M00001507910: HeadChange - Live Resin Sauce Cart .5g - Final Packaging - Nollie…" at bounding box center [161, 355] width 321 height 14
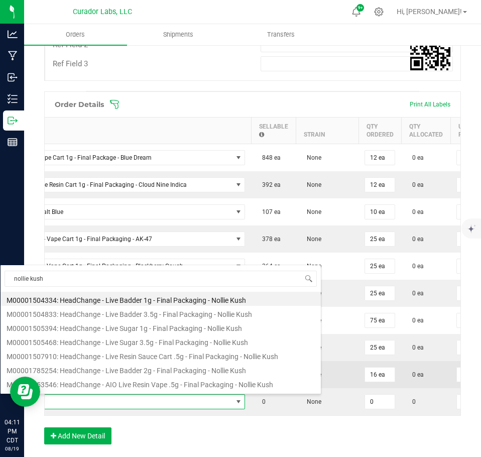
type input "0 ea"
type input "$22.50000"
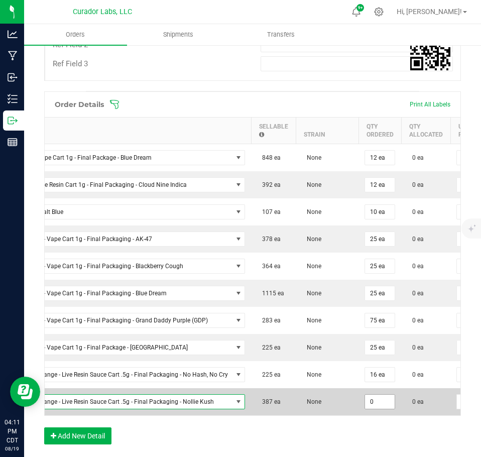
click at [372, 403] on input "0" at bounding box center [380, 402] width 30 height 14
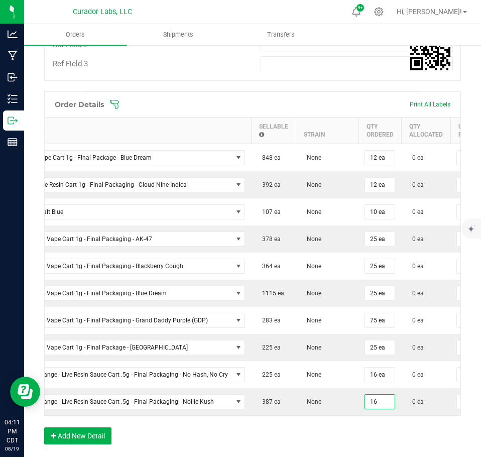
type input "16 ea"
type input "$360.00"
click at [362, 438] on div "Order Details Print All Labels Item Sellable Strain Qty Ordered Qty Allocated U…" at bounding box center [252, 272] width 417 height 363
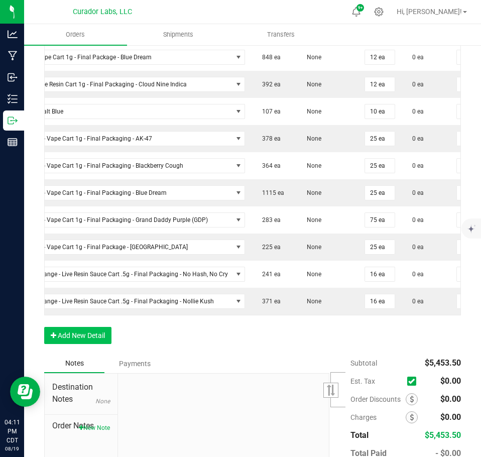
click at [86, 352] on div "Order Details Print All Labels Item Sellable Strain Qty Ordered Qty Allocated U…" at bounding box center [252, 172] width 417 height 363
click at [85, 340] on button "Add New Detail" at bounding box center [77, 335] width 67 height 17
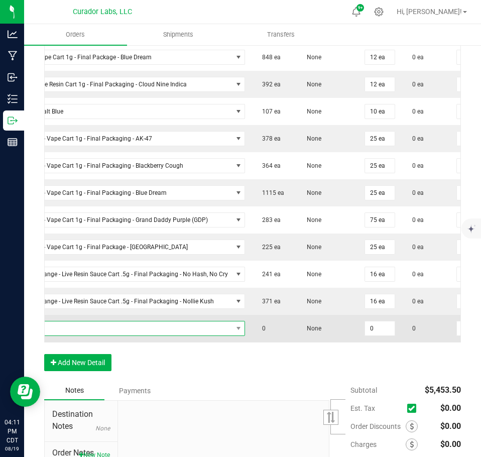
click at [85, 326] on span "NO DATA FOUND" at bounding box center [99, 329] width 266 height 14
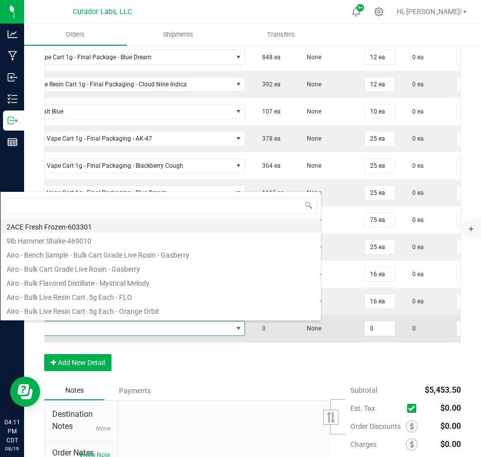
scroll to position [15, 275]
type input "sherbology"
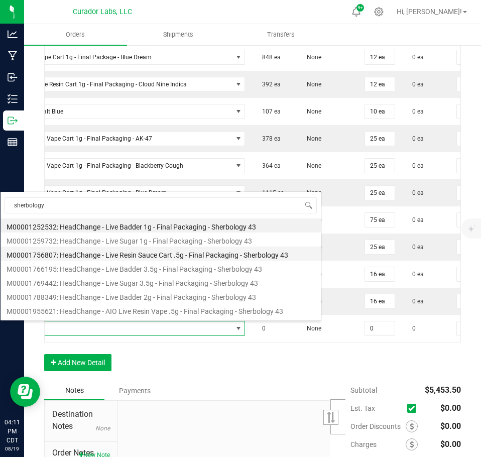
click at [124, 257] on li "M00001756807: HeadChange - Live Resin Sauce Cart .5g - Final Packaging - Sherbo…" at bounding box center [161, 254] width 321 height 14
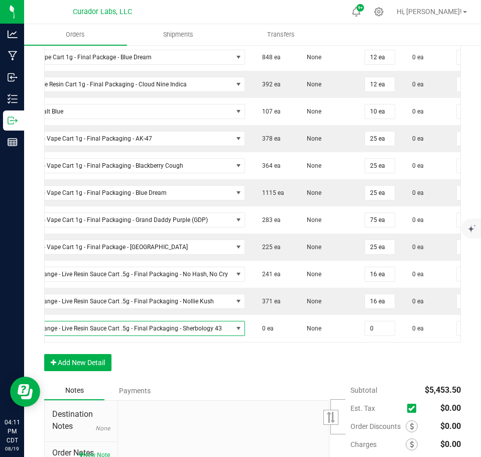
type input "0 ea"
type input "$22.50000"
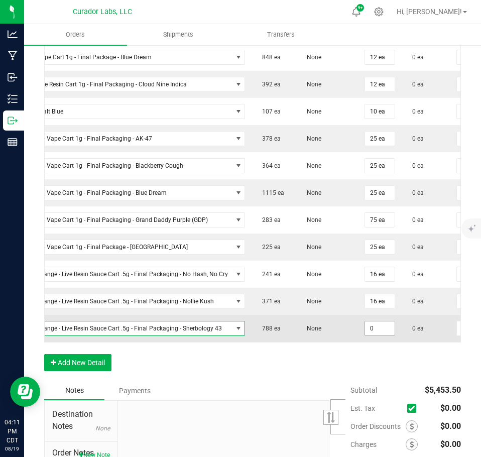
click at [382, 333] on input "0" at bounding box center [380, 329] width 30 height 14
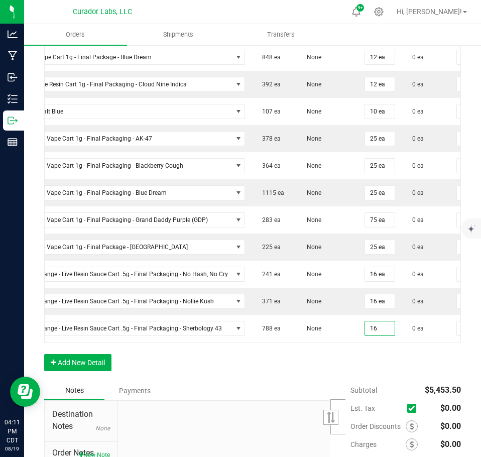
type input "16 ea"
type input "$360.00"
click at [363, 369] on div "Order Details Print All Labels Item Sellable Strain Qty Ordered Qty Allocated U…" at bounding box center [252, 186] width 417 height 390
click at [82, 371] on button "Add New Detail" at bounding box center [77, 362] width 67 height 17
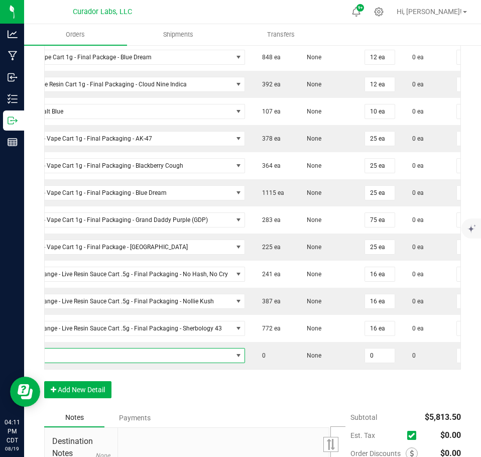
click at [69, 352] on span "NO DATA FOUND" at bounding box center [99, 356] width 266 height 14
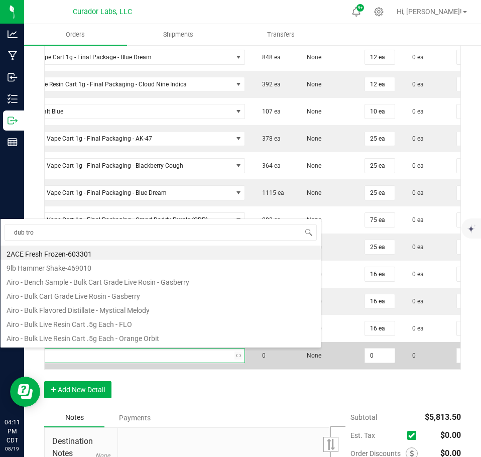
type input "dub trop"
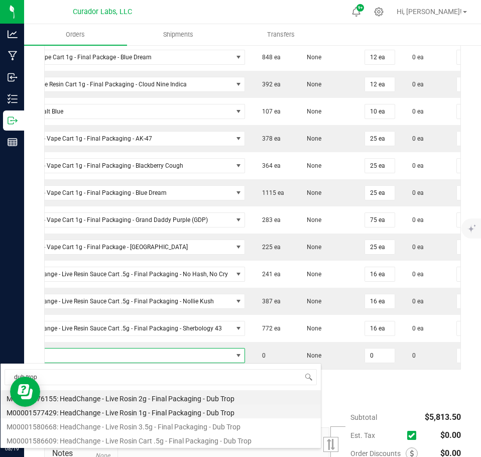
click at [145, 411] on li "M00001577429: HeadChange - Live Rosin 1g - Final Packaging - Dub Trop" at bounding box center [161, 411] width 321 height 14
type input "0 ea"
type input "$32.50000"
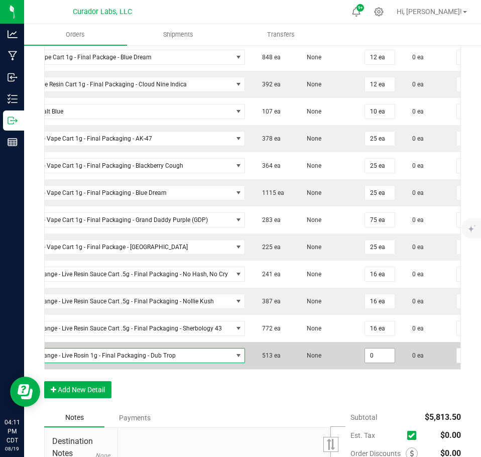
click at [386, 360] on input "0" at bounding box center [380, 356] width 30 height 14
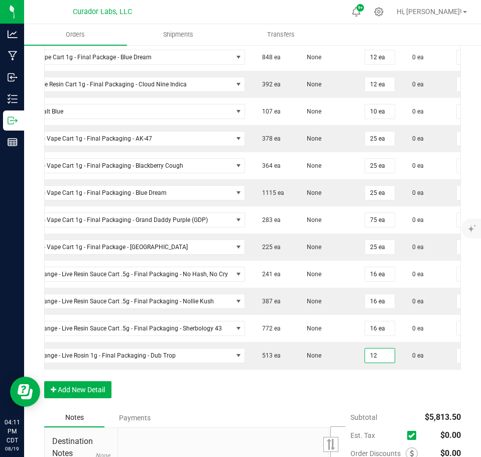
type input "12 ea"
type input "$390.00"
click at [351, 390] on div "Order Details Print All Labels Item Sellable Strain Qty Ordered Qty Allocated U…" at bounding box center [252, 199] width 417 height 417
click at [91, 398] on button "Add New Detail" at bounding box center [77, 389] width 67 height 17
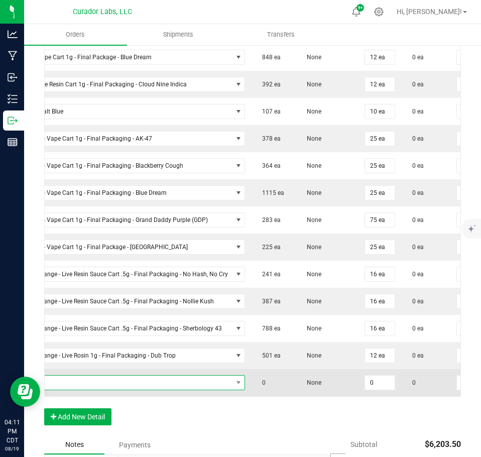
click at [78, 381] on span "NO DATA FOUND" at bounding box center [99, 383] width 266 height 14
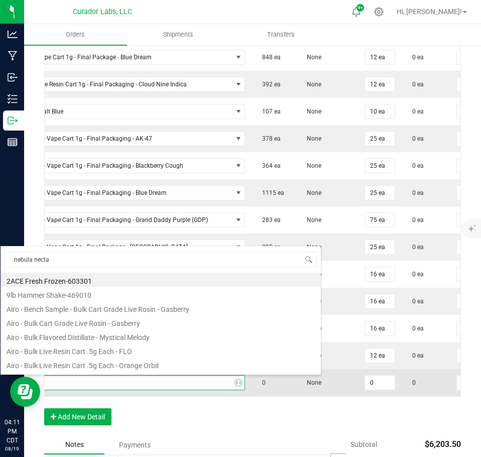
type input "nebula nectar"
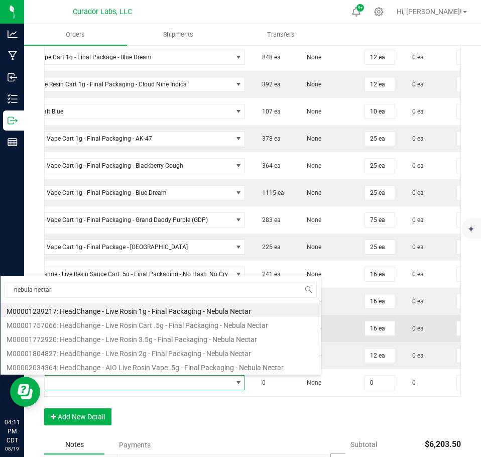
drag, startPoint x: 119, startPoint y: 310, endPoint x: 152, endPoint y: 319, distance: 34.6
click at [118, 310] on li "M00001239217: HeadChange - Live Rosin 1g - Final Packaging - Nebula Nectar" at bounding box center [161, 310] width 321 height 14
type input "0 ea"
type input "$32.50000"
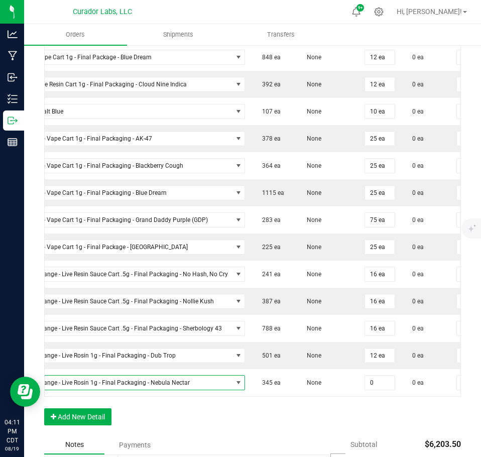
drag, startPoint x: 377, startPoint y: 386, endPoint x: 368, endPoint y: 410, distance: 25.3
click at [377, 387] on input "0" at bounding box center [380, 383] width 30 height 14
type input "12 ea"
type input "$390.00"
click at [362, 416] on div "Order Details Print All Labels Item Sellable Strain Qty Ordered Qty Allocated U…" at bounding box center [252, 213] width 417 height 445
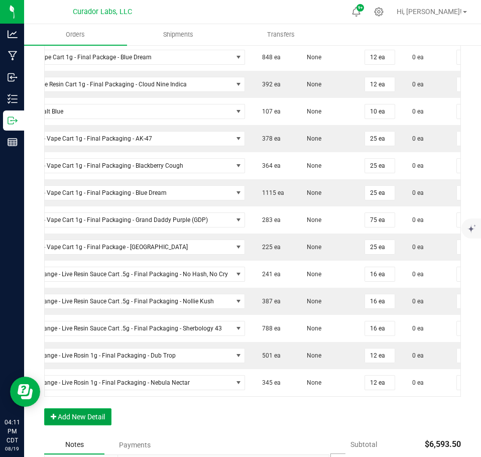
click at [105, 422] on button "Add New Detail" at bounding box center [77, 416] width 67 height 17
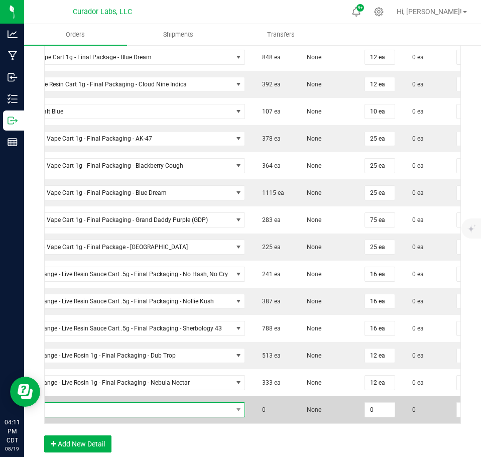
click at [98, 413] on span "NO DATA FOUND" at bounding box center [99, 410] width 266 height 14
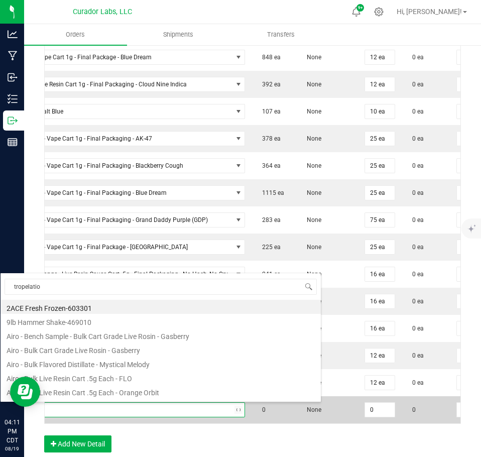
type input "tropelation"
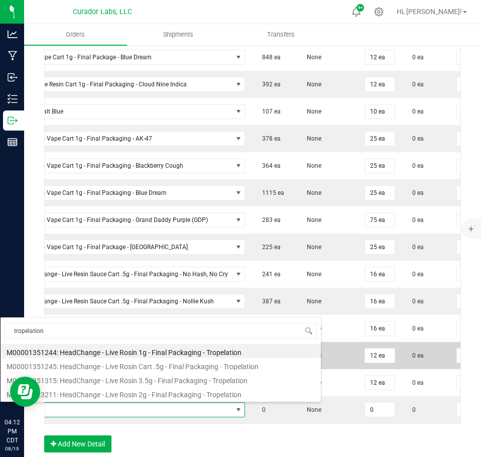
click at [135, 353] on li "M00001351244: HeadChange - Live Rosin 1g - Final Packaging - Tropelation" at bounding box center [161, 351] width 321 height 14
type input "0 ea"
type input "$32.50000"
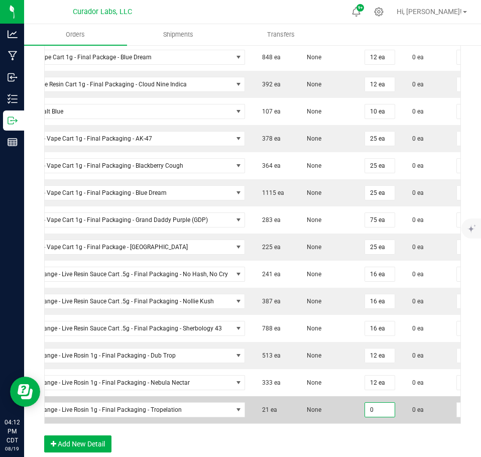
click at [385, 408] on input "0" at bounding box center [380, 410] width 30 height 14
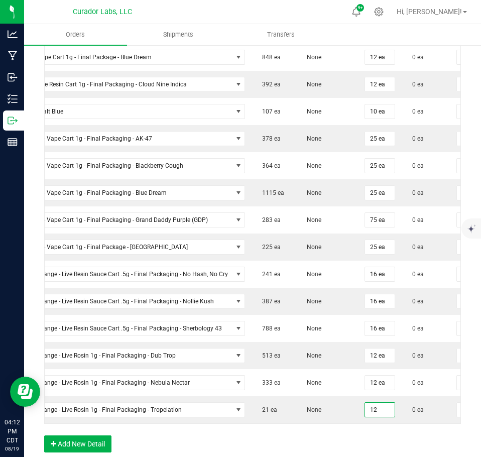
type input "12 ea"
type input "$390.00"
drag, startPoint x: 349, startPoint y: 448, endPoint x: 334, endPoint y: 447, distance: 14.6
click at [346, 447] on div "Order Details Print All Labels Item Sellable Strain Qty Ordered Qty Allocated U…" at bounding box center [252, 227] width 417 height 472
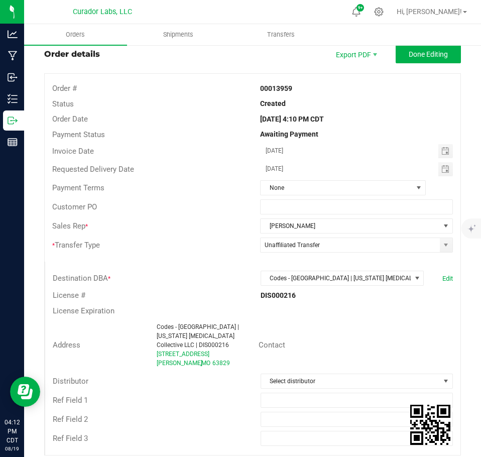
scroll to position [0, 0]
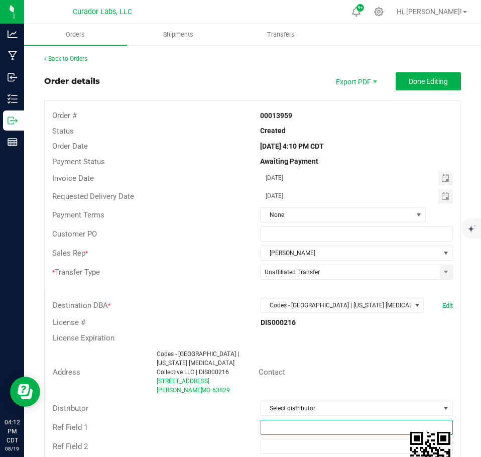
click at [295, 428] on input "text" at bounding box center [357, 427] width 193 height 15
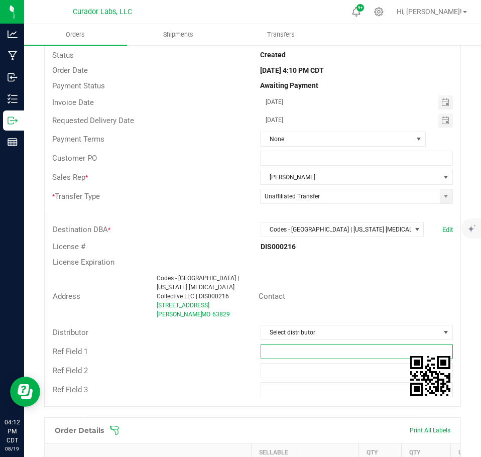
scroll to position [100, 0]
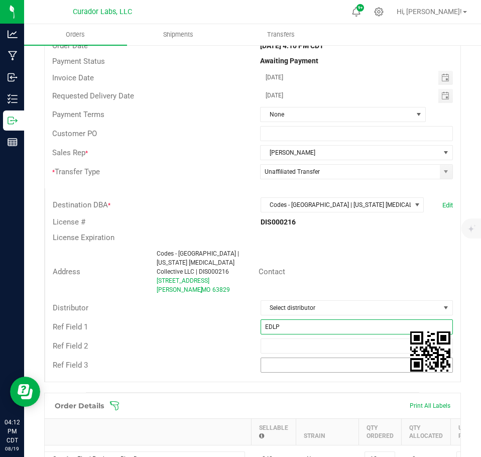
type input "EDLP pricing"
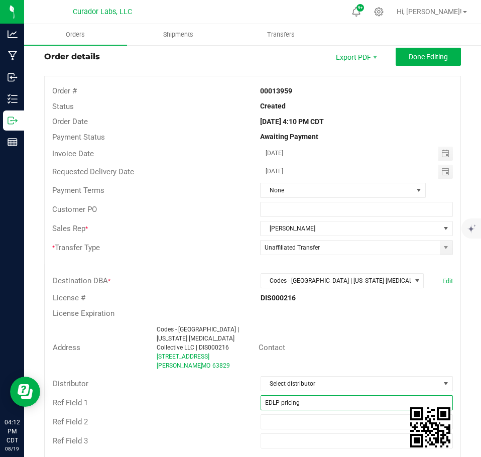
scroll to position [0, 0]
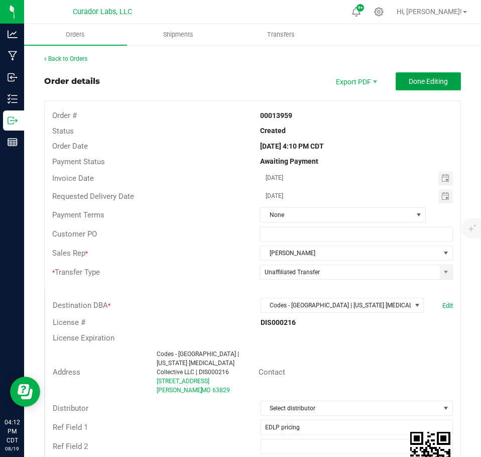
click at [421, 77] on span "Done Editing" at bounding box center [428, 81] width 39 height 8
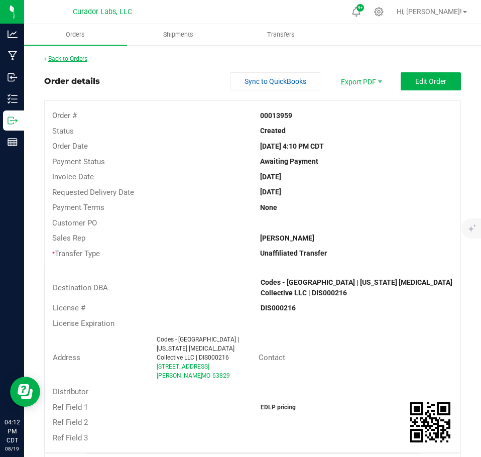
click at [75, 59] on link "Back to Orders" at bounding box center [65, 58] width 43 height 7
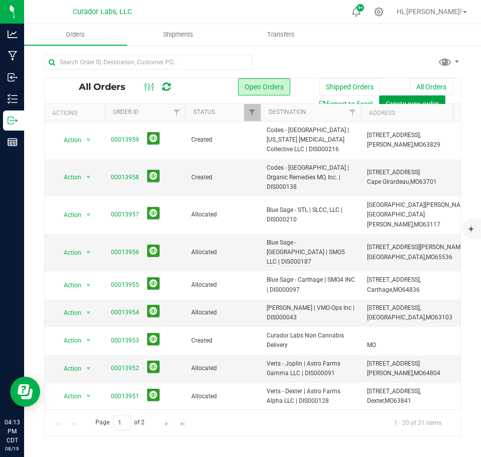
click at [397, 100] on span "Create new order" at bounding box center [412, 104] width 53 height 8
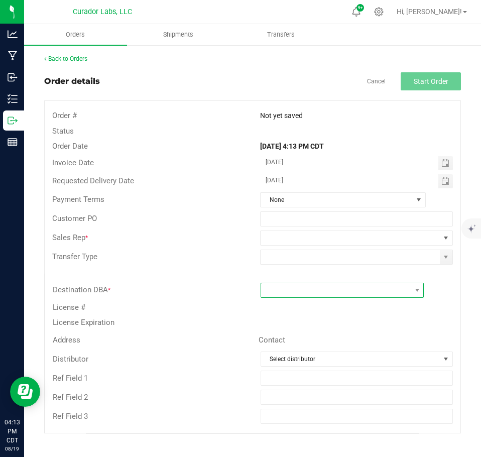
click at [301, 288] on span at bounding box center [336, 290] width 150 height 14
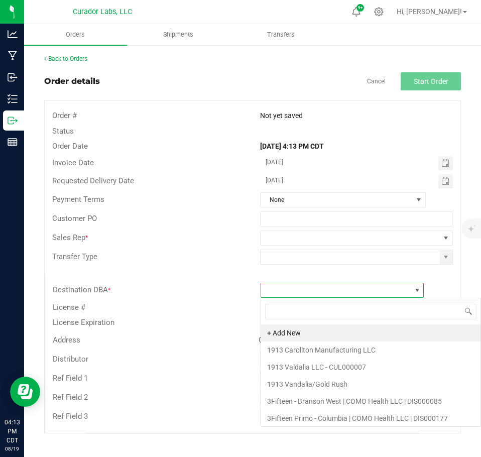
scroll to position [15, 164]
type input "chill"
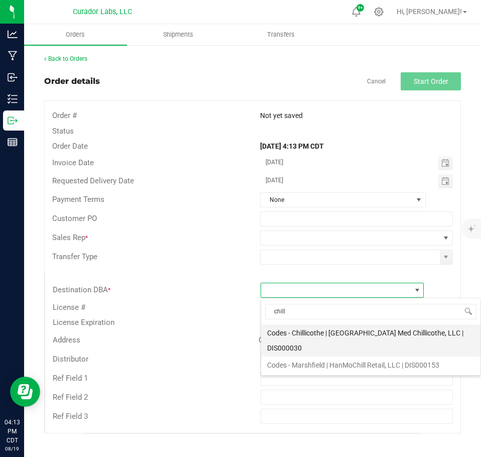
click at [311, 334] on li "Codes - Chillicothe | [GEOGRAPHIC_DATA] Med Chillicothe, LLC | DIS000030" at bounding box center [371, 341] width 220 height 32
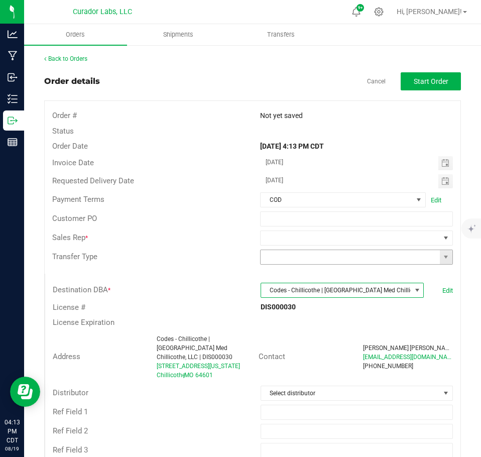
click at [373, 250] on input at bounding box center [350, 257] width 179 height 14
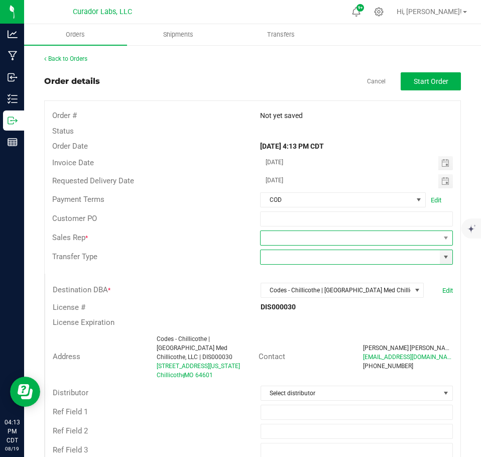
click at [318, 242] on span at bounding box center [350, 238] width 179 height 14
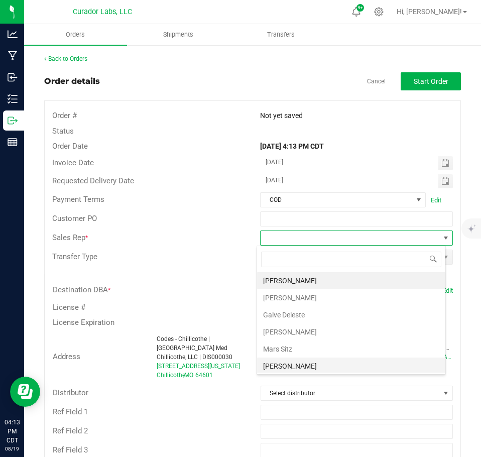
scroll to position [36, 0]
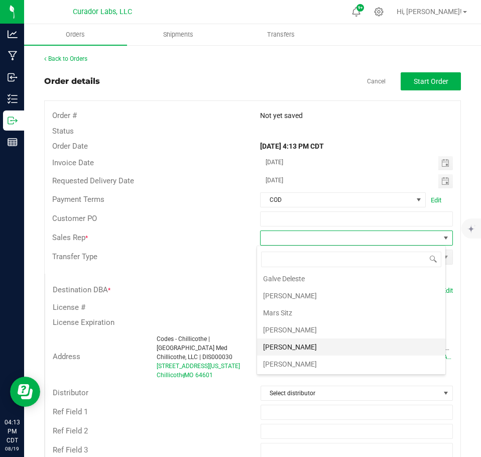
click at [306, 344] on li "[PERSON_NAME]" at bounding box center [351, 347] width 188 height 17
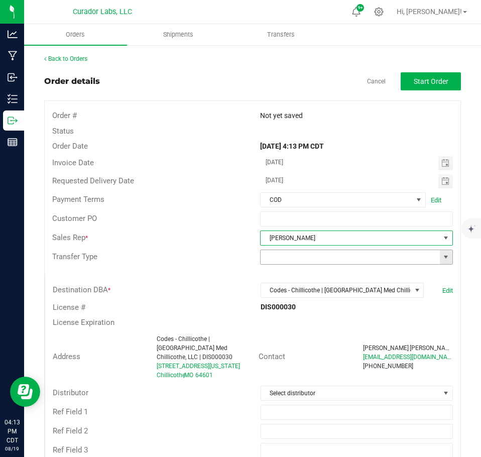
click at [442, 258] on span at bounding box center [446, 257] width 8 height 8
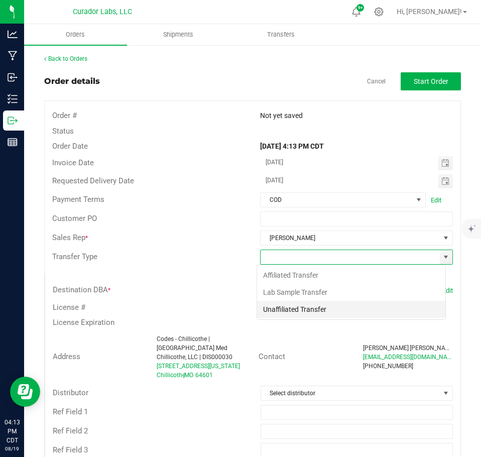
scroll to position [15, 189]
click at [328, 308] on li "Unaffiliated Transfer" at bounding box center [351, 309] width 188 height 17
type input "Unaffiliated Transfer"
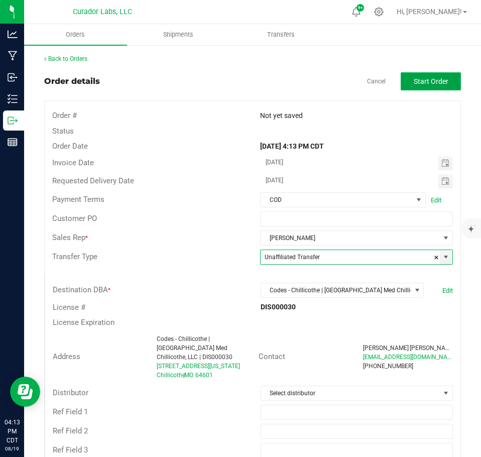
click at [421, 88] on button "Start Order" at bounding box center [431, 81] width 60 height 18
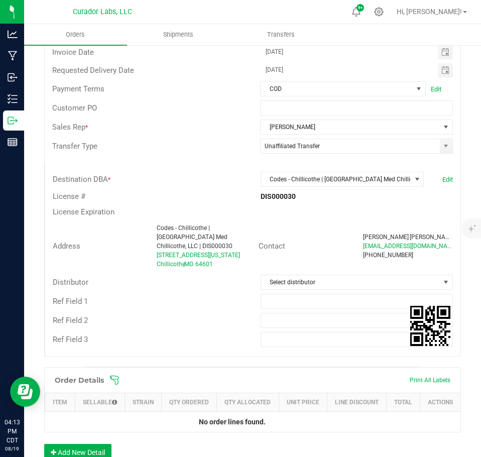
scroll to position [201, 0]
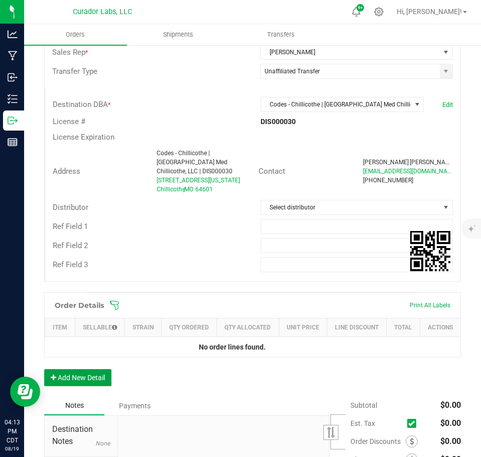
click at [101, 369] on button "Add New Detail" at bounding box center [77, 377] width 67 height 17
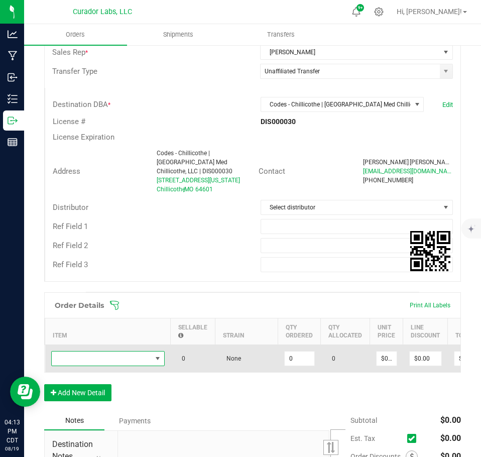
click at [87, 352] on span "NO DATA FOUND" at bounding box center [102, 359] width 100 height 14
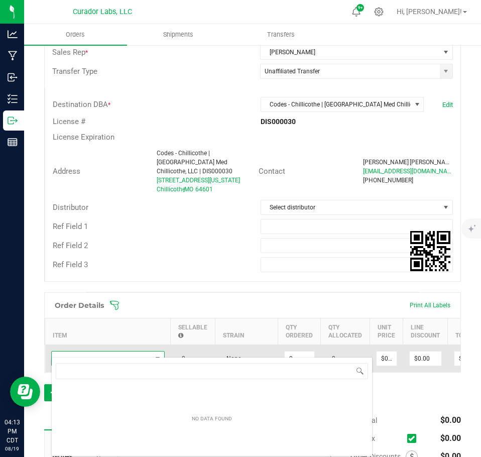
scroll to position [15, 114]
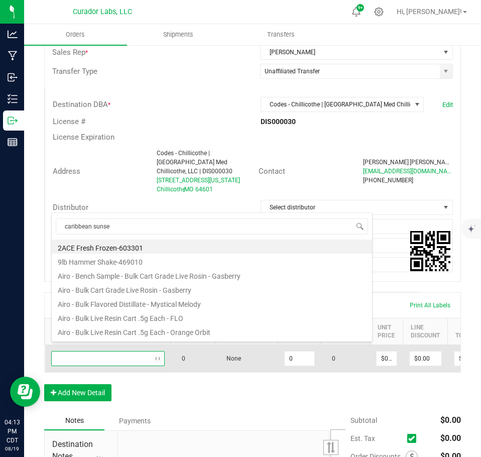
type input "caribbean sunset"
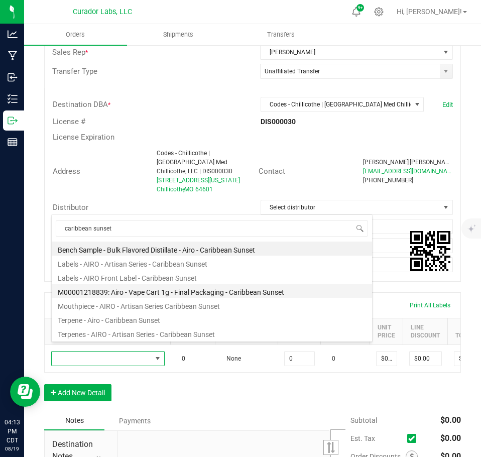
click at [167, 295] on li "M00001218839: Airo - Vape Cart 1g - Final Packaging - Caribbean Sunset" at bounding box center [212, 291] width 321 height 14
type input "0 ea"
type input "$32.50000"
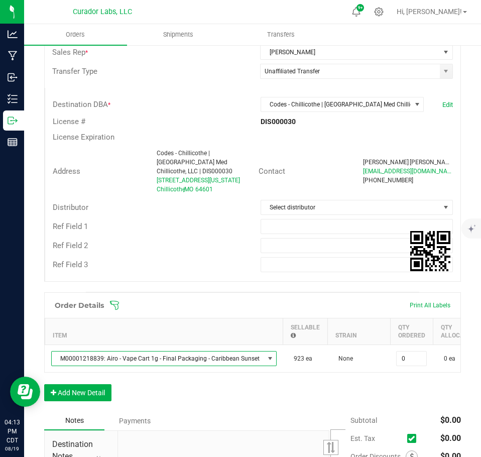
drag, startPoint x: 402, startPoint y: 349, endPoint x: 404, endPoint y: 368, distance: 18.7
click at [402, 352] on input "0" at bounding box center [412, 359] width 30 height 14
type input "24 ea"
type input "$780.00"
drag, startPoint x: 402, startPoint y: 399, endPoint x: 307, endPoint y: 408, distance: 94.9
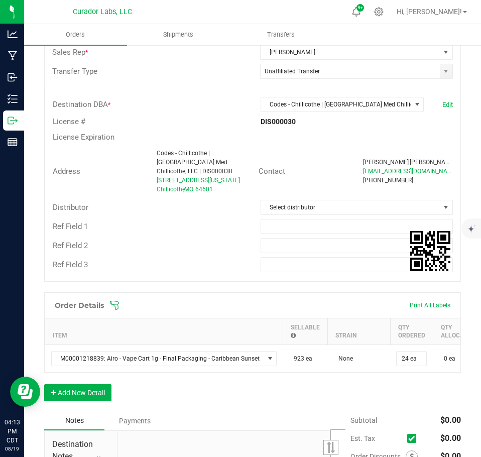
click at [398, 400] on div "Order Details Print All Labels Item Sellable Strain Qty Ordered Qty Allocated U…" at bounding box center [252, 351] width 417 height 119
click at [93, 391] on button "Add New Detail" at bounding box center [77, 392] width 67 height 17
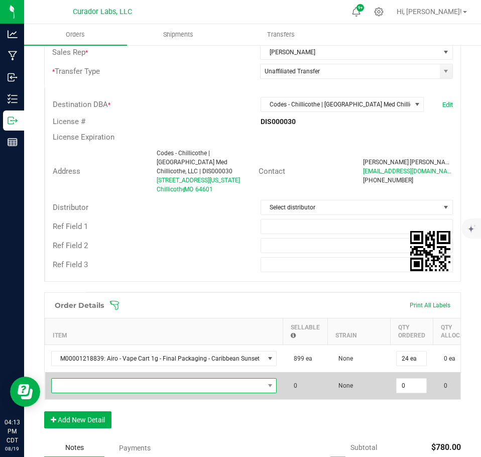
click at [82, 379] on span "NO DATA FOUND" at bounding box center [158, 386] width 213 height 14
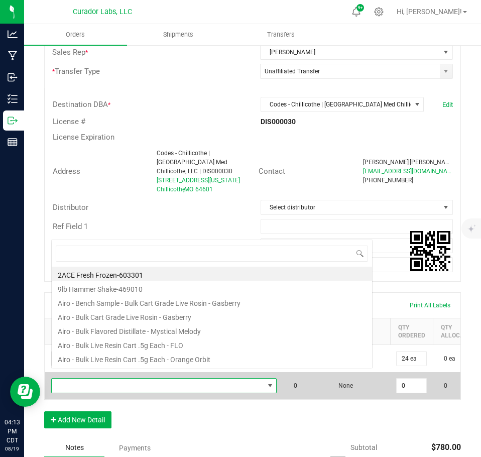
scroll to position [15, 221]
type input "no hash, no cry"
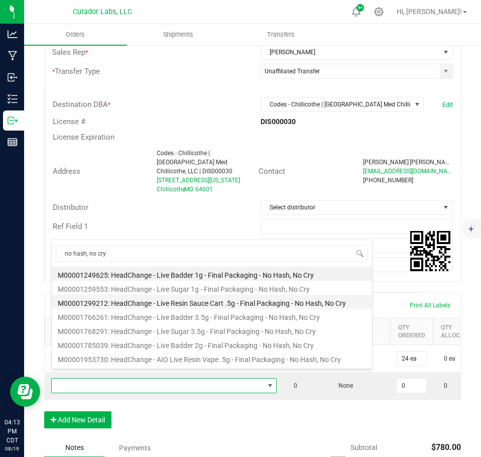
click at [167, 303] on li "M00001299212: HeadChange - Live Resin Sauce Cart .5g - Final Packaging - No Has…" at bounding box center [212, 302] width 321 height 14
type input "0 ea"
type input "$22.50000"
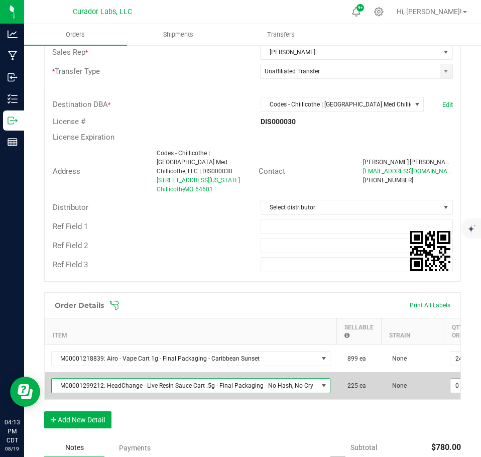
click at [451, 379] on input "0" at bounding box center [466, 386] width 30 height 14
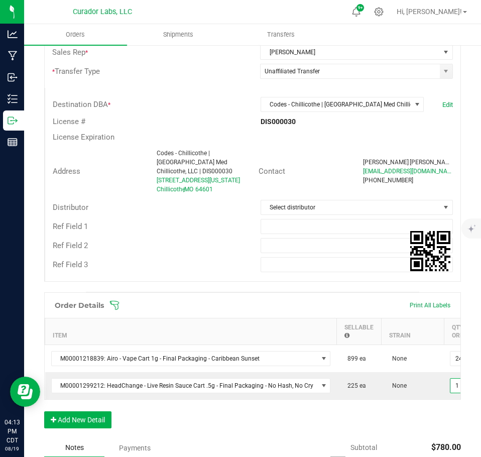
scroll to position [0, 4]
type input "16 ea"
type input "$360.00"
drag, startPoint x: 436, startPoint y: 406, endPoint x: 400, endPoint y: 428, distance: 42.1
click at [433, 410] on div "Order Details Print All Labels Item Sellable Strain Qty Ordered Qty Allocated U…" at bounding box center [252, 365] width 417 height 146
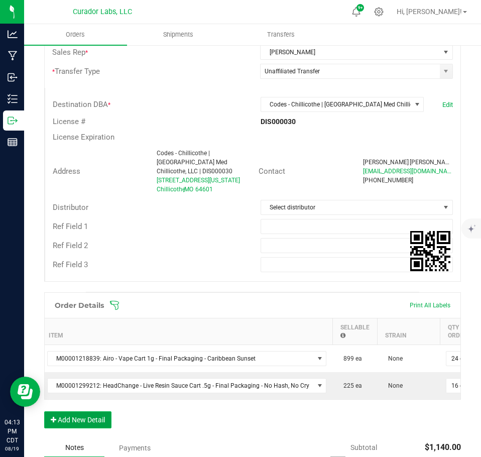
click at [73, 417] on button "Add New Detail" at bounding box center [77, 419] width 67 height 17
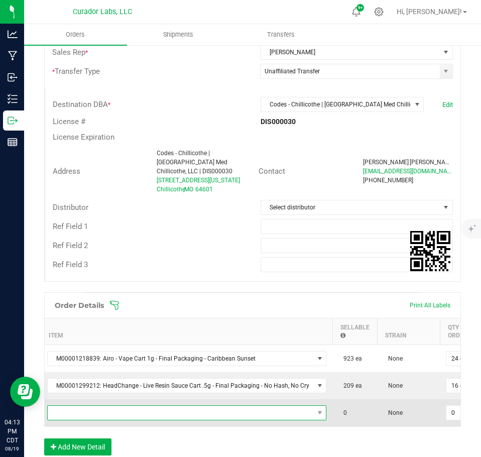
click at [71, 408] on span "NO DATA FOUND" at bounding box center [181, 413] width 266 height 14
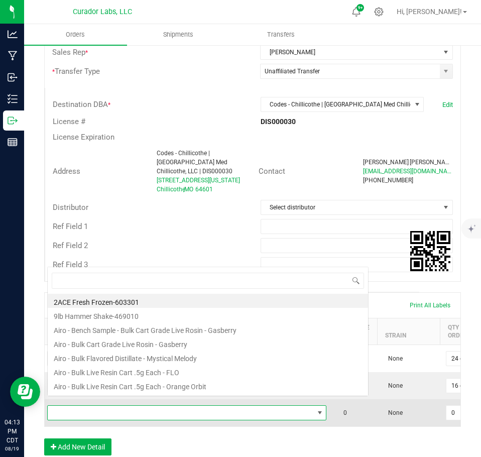
scroll to position [15, 275]
type input "nollie kush"
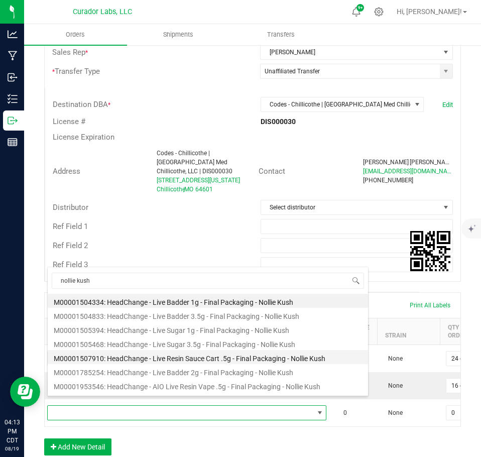
click at [214, 353] on li "M00001507910: HeadChange - Live Resin Sauce Cart .5g - Final Packaging - Nollie…" at bounding box center [208, 357] width 321 height 14
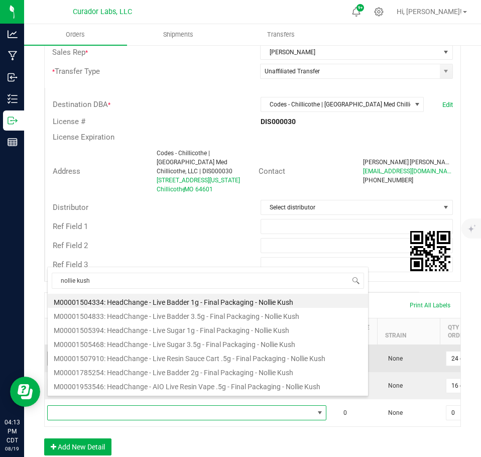
type input "0 ea"
type input "$22.50000"
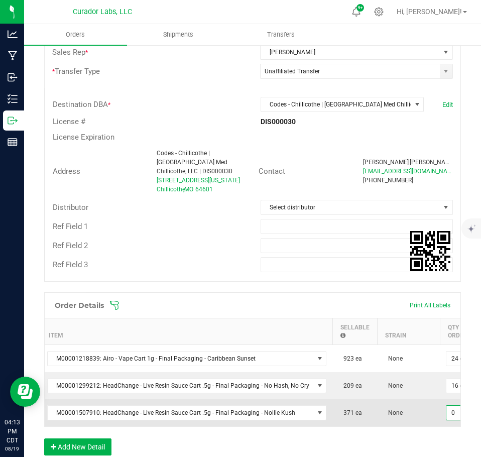
click at [448, 406] on input "0" at bounding box center [462, 413] width 30 height 14
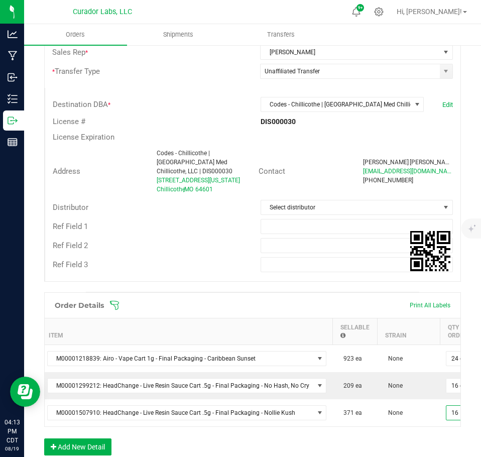
type input "16 ea"
type input "$360.00"
click at [404, 450] on div "Order Details Print All Labels Item Sellable Strain Qty Ordered Qty Allocated U…" at bounding box center [252, 378] width 417 height 173
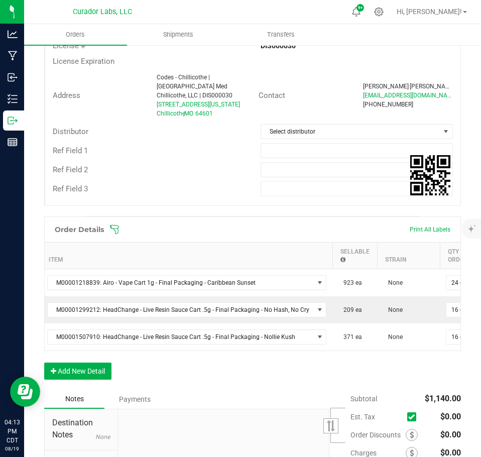
scroll to position [301, 0]
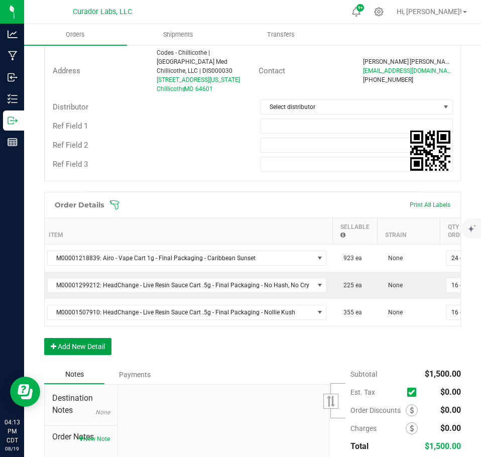
click at [94, 347] on button "Add New Detail" at bounding box center [77, 346] width 67 height 17
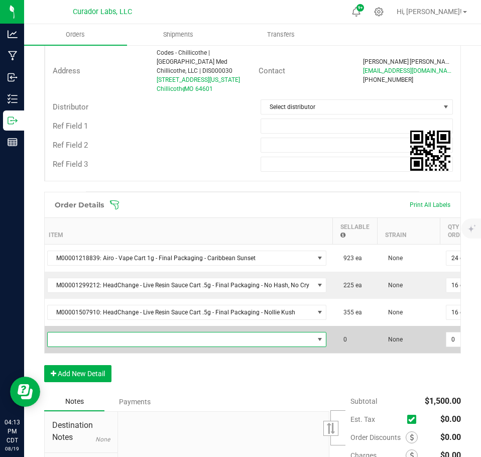
click at [90, 333] on span "NO DATA FOUND" at bounding box center [181, 340] width 266 height 14
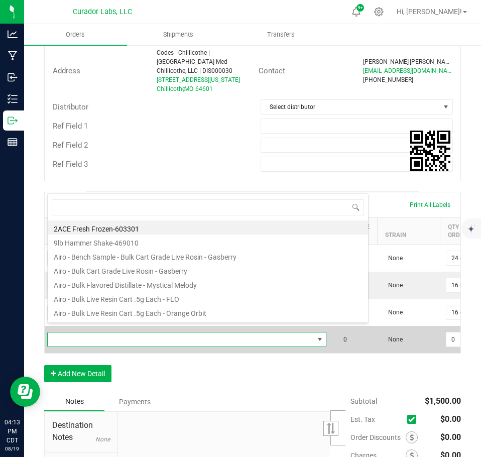
scroll to position [15, 275]
type input "sherbology"
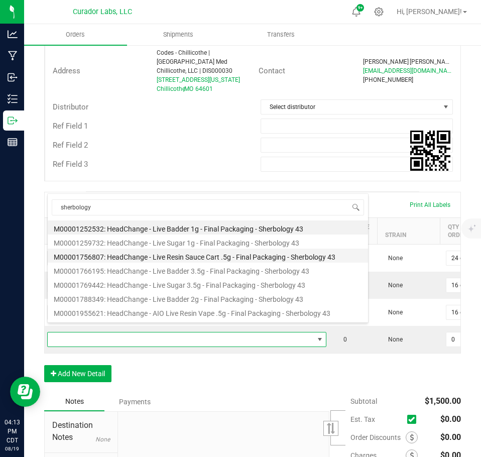
click at [188, 258] on li "M00001756807: HeadChange - Live Resin Sauce Cart .5g - Final Packaging - Sherbo…" at bounding box center [208, 256] width 321 height 14
type input "0 ea"
type input "$22.50000"
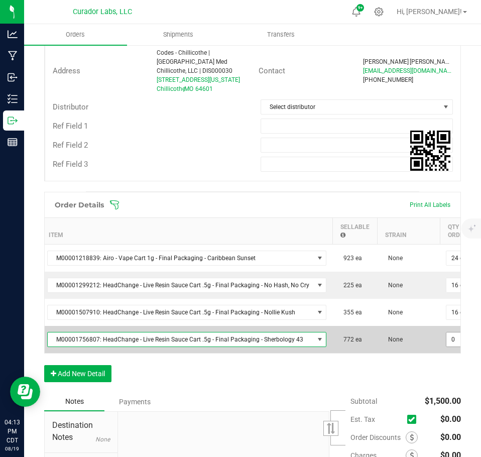
click at [451, 333] on input "0" at bounding box center [462, 340] width 30 height 14
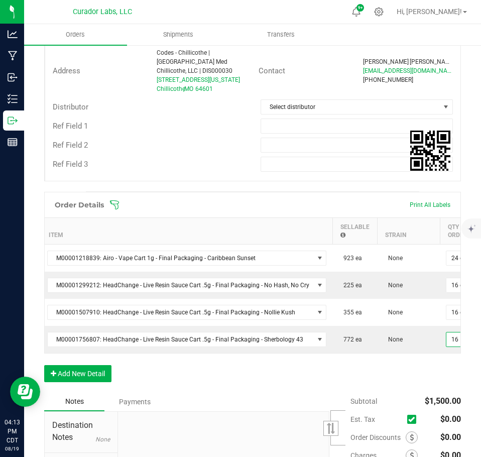
type input "16 ea"
type input "$360.00"
click at [425, 391] on div "Order details Export PDF Done Editing Order # 00013960 Status Created Order Dat…" at bounding box center [252, 159] width 417 height 776
click at [258, 370] on div "Order Details Print All Labels Item Sellable Strain Qty Ordered Qty Allocated U…" at bounding box center [252, 292] width 417 height 200
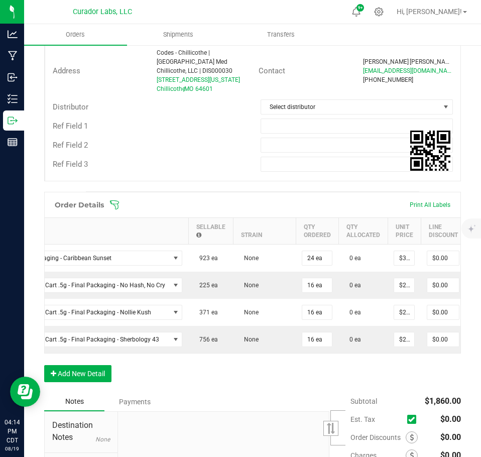
scroll to position [0, 0]
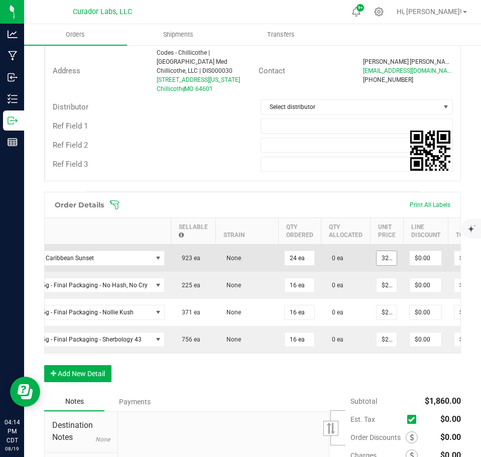
click at [383, 251] on input "32.5" at bounding box center [387, 258] width 20 height 14
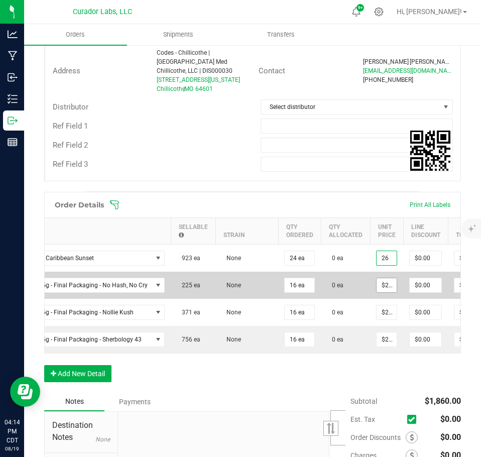
type input "$26.00000"
type input "$624.00"
click at [380, 278] on input "22.5" at bounding box center [387, 285] width 20 height 14
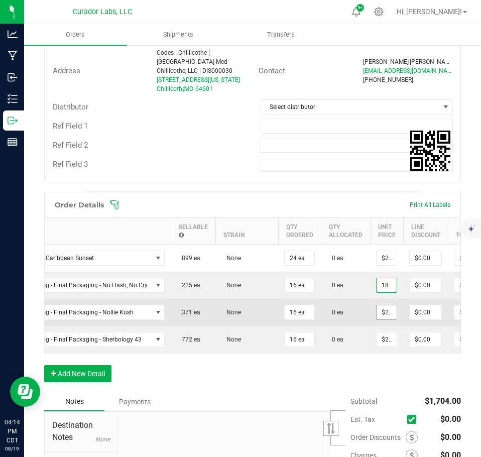
type input "$18.00000"
type input "$288.00"
click at [387, 306] on input "22.5" at bounding box center [387, 312] width 20 height 14
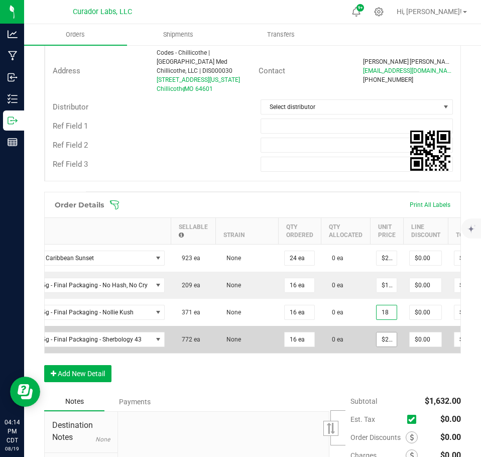
type input "$18.00000"
type input "$288.00"
drag, startPoint x: 383, startPoint y: 329, endPoint x: 383, endPoint y: 335, distance: 6.5
click at [383, 333] on input "22.5" at bounding box center [387, 340] width 20 height 14
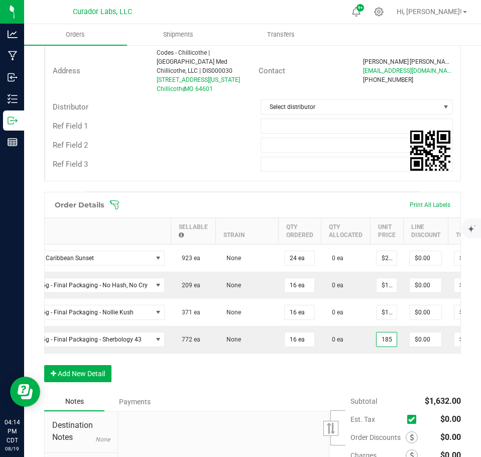
type input "$185.00000"
type input "$2,960.00"
click at [378, 373] on div "Order Details Print All Labels Item Sellable Strain Qty Ordered Qty Allocated U…" at bounding box center [252, 292] width 417 height 200
click at [378, 333] on input "185" at bounding box center [387, 340] width 20 height 14
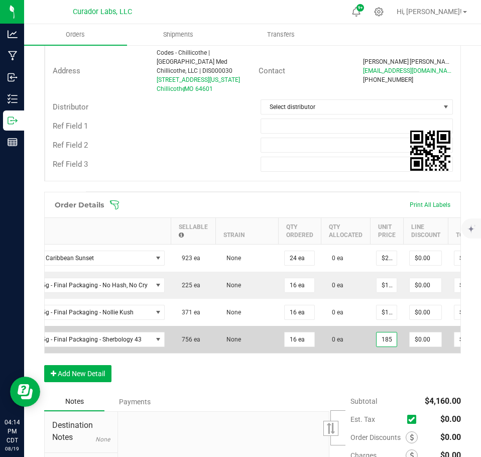
click at [379, 335] on input "185" at bounding box center [387, 340] width 20 height 14
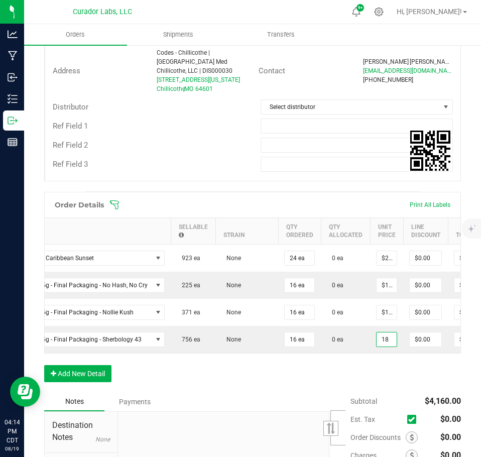
type input "$18.00000"
type input "$288.00"
click at [393, 374] on div "Order Details Print All Labels Item Sellable Strain Qty Ordered Qty Allocated U…" at bounding box center [252, 292] width 417 height 200
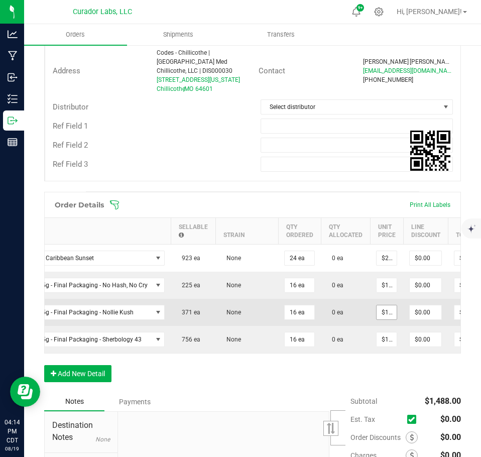
type input "18"
click at [381, 305] on input "18" at bounding box center [387, 312] width 20 height 14
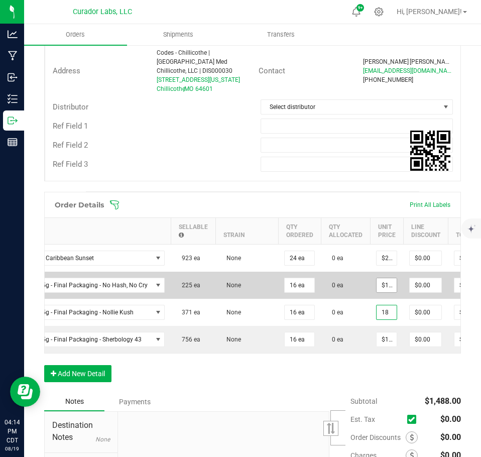
type input "18"
type input "$18.00000"
click at [380, 280] on input "18" at bounding box center [387, 285] width 20 height 14
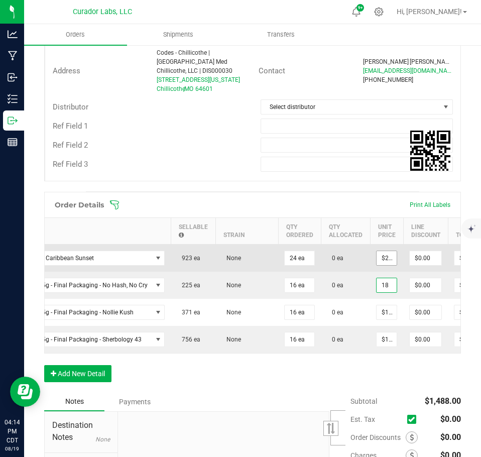
type input "26"
type input "$18.00000"
click at [381, 251] on input "26" at bounding box center [387, 258] width 20 height 14
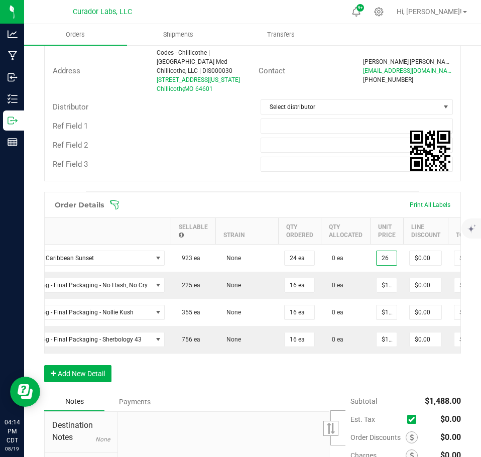
type input "$26.00000"
click at [386, 369] on div "Order Details Print All Labels Item Sellable Strain Qty Ordered Qty Allocated U…" at bounding box center [252, 292] width 417 height 200
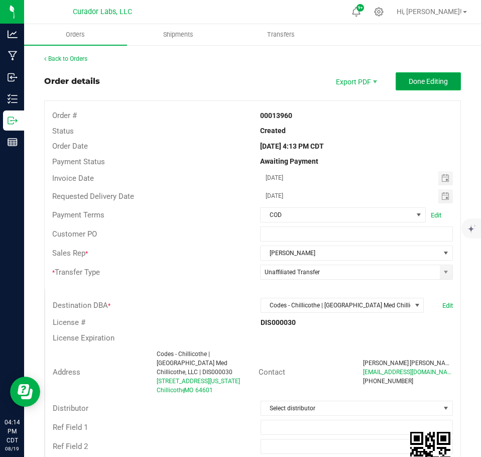
click at [411, 85] on span "Done Editing" at bounding box center [428, 81] width 39 height 8
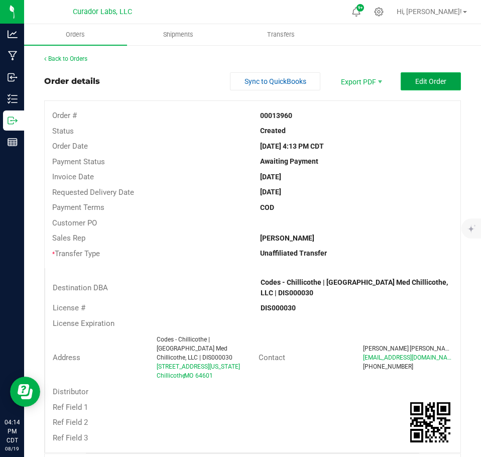
click at [424, 79] on span "Edit Order" at bounding box center [430, 81] width 31 height 8
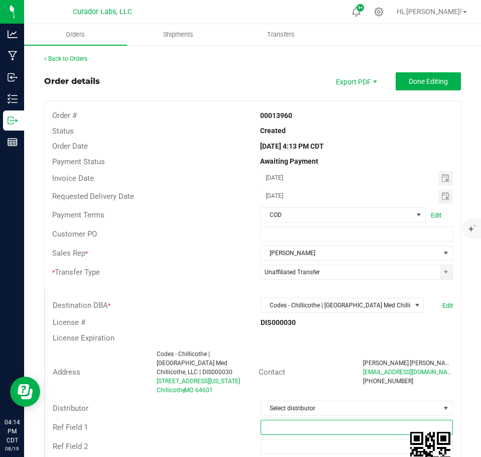
click at [285, 420] on input "text" at bounding box center [357, 427] width 193 height 15
type input "EDLP pricing"
drag, startPoint x: 433, startPoint y: 89, endPoint x: 410, endPoint y: 99, distance: 25.2
click at [431, 92] on outbound-order-header "Order details Export PDF Done Editing Order # 00013960 Status Created Order Dat…" at bounding box center [252, 282] width 417 height 420
click at [417, 77] on span "Done Editing" at bounding box center [428, 81] width 39 height 8
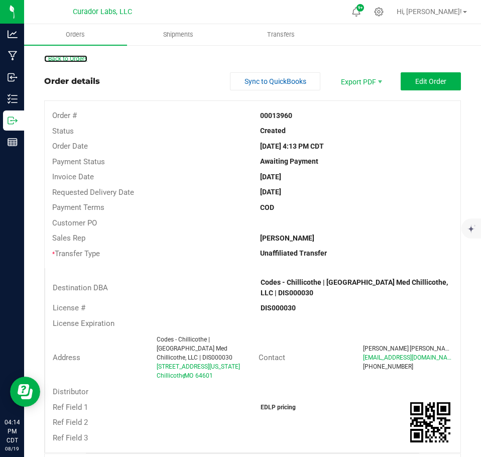
click at [86, 60] on link "Back to Orders" at bounding box center [65, 58] width 43 height 7
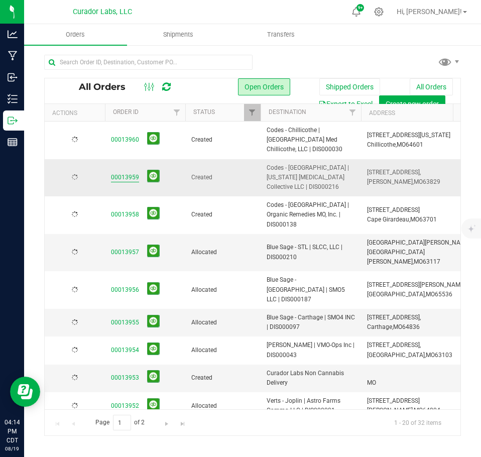
click at [120, 173] on link "00013959" at bounding box center [125, 178] width 28 height 10
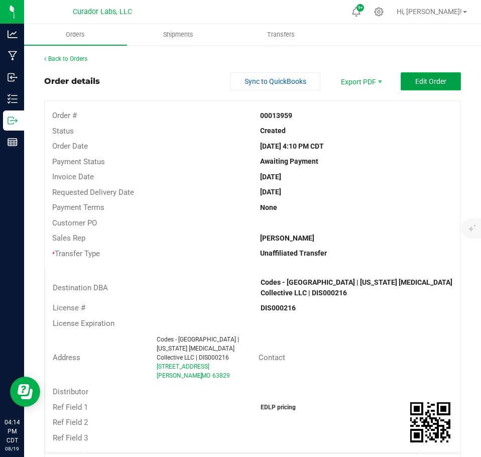
click at [417, 86] on button "Edit Order" at bounding box center [431, 81] width 60 height 18
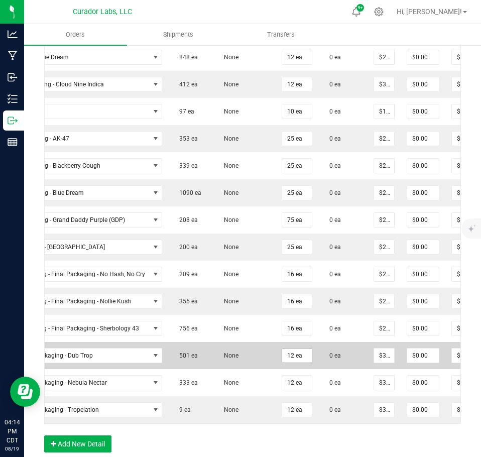
scroll to position [402, 0]
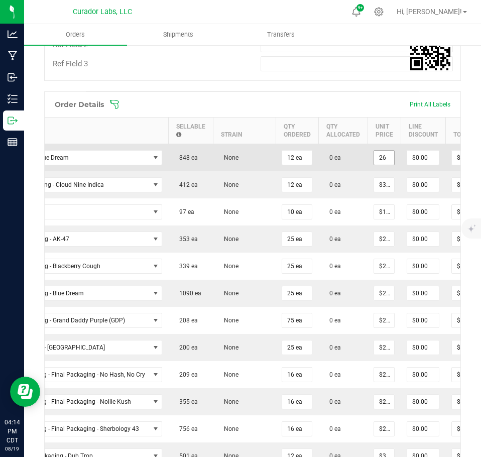
click at [381, 160] on input "26" at bounding box center [384, 158] width 20 height 14
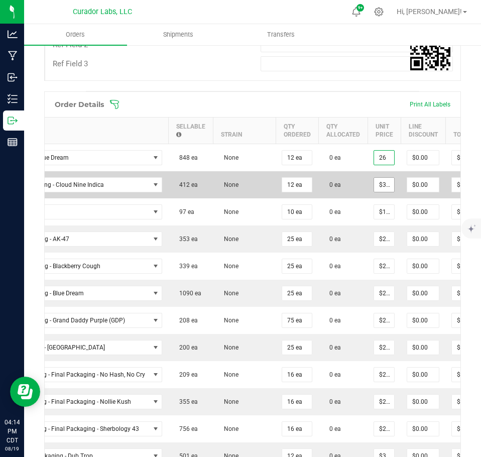
type input "$26.00000"
click at [381, 180] on input "32" at bounding box center [384, 185] width 20 height 14
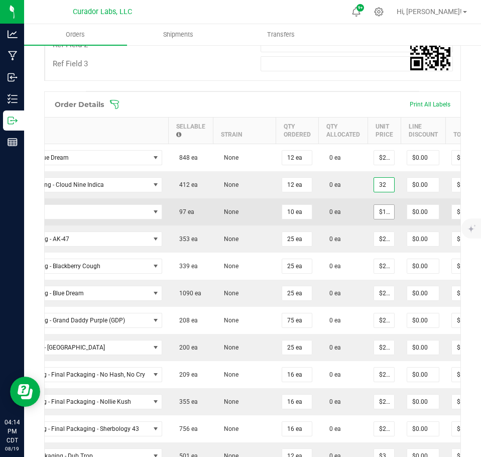
type input "$32.00000"
click at [374, 212] on input "10" at bounding box center [384, 212] width 20 height 14
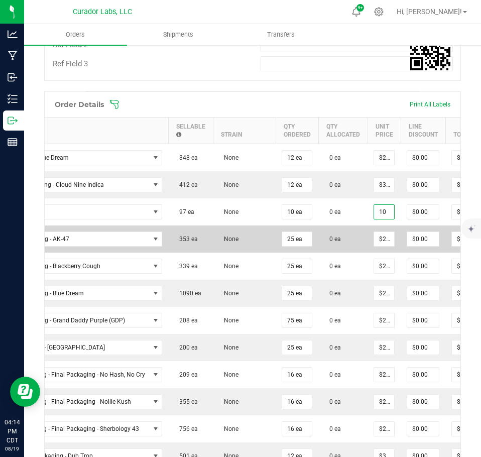
type input "$10.00000"
click at [347, 226] on td "0 ea" at bounding box center [343, 239] width 49 height 27
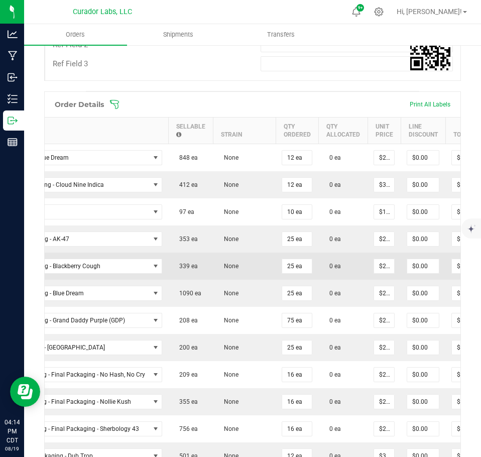
scroll to position [502, 0]
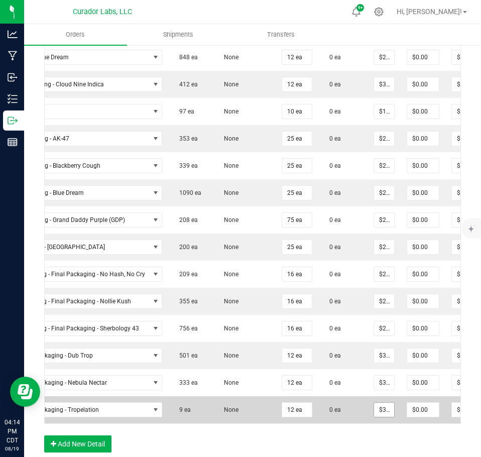
type input "32.5"
click at [379, 413] on input "32.5" at bounding box center [384, 410] width 20 height 14
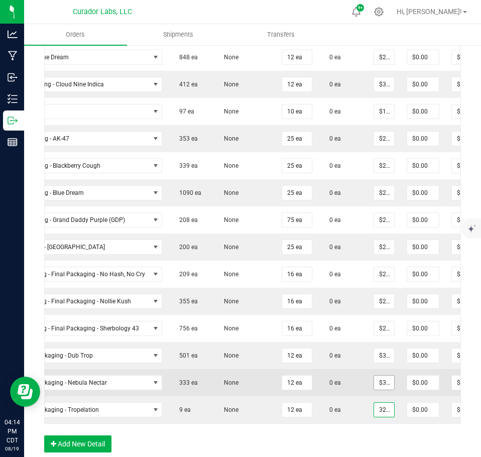
type input "32.5"
type input "$32.50000"
click at [379, 389] on input "32.5" at bounding box center [384, 383] width 20 height 14
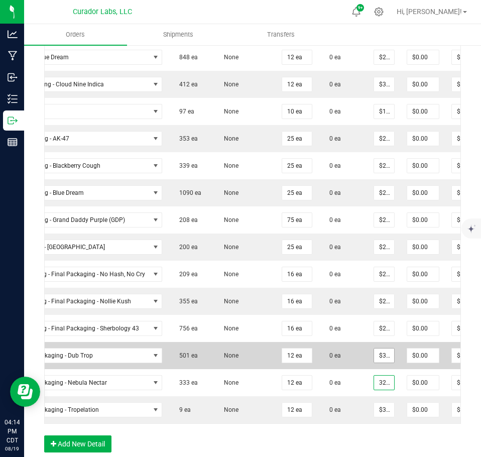
type input "32.5"
type input "$32.50000"
click at [379, 358] on input "32.5" at bounding box center [384, 356] width 20 height 14
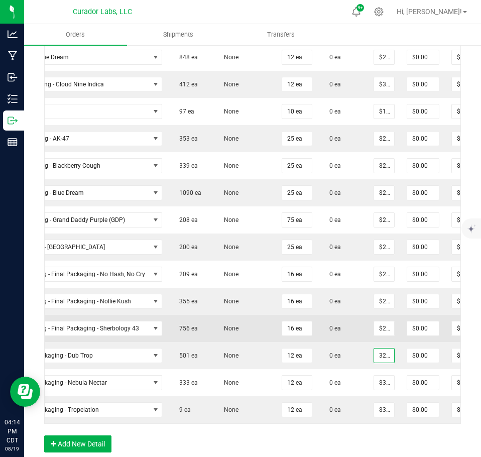
type input "$32.50000"
click at [378, 337] on td "$22.50000" at bounding box center [384, 328] width 33 height 27
type input "22.5"
click at [379, 327] on input "22.5" at bounding box center [384, 329] width 20 height 14
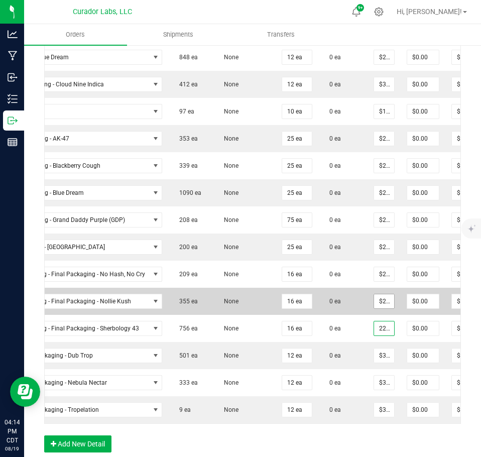
type input "22.5"
type input "$22.50000"
click at [377, 301] on input "22.5" at bounding box center [384, 301] width 20 height 14
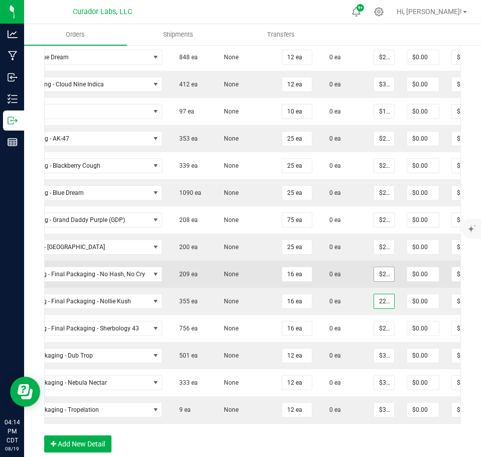
type input "22.5"
type input "$22.50000"
click at [378, 279] on input "22.5" at bounding box center [384, 274] width 20 height 14
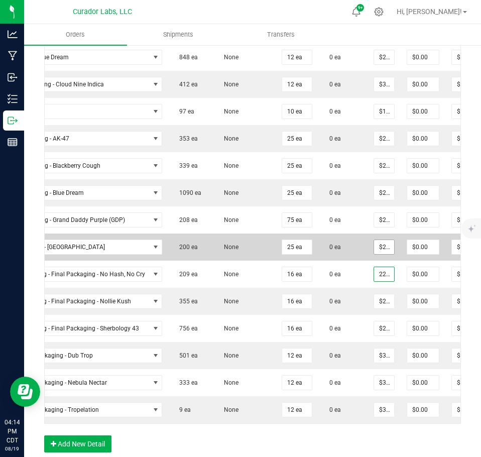
type input "22.5"
type input "$22.50000"
click at [379, 251] on input "22.5" at bounding box center [384, 247] width 20 height 14
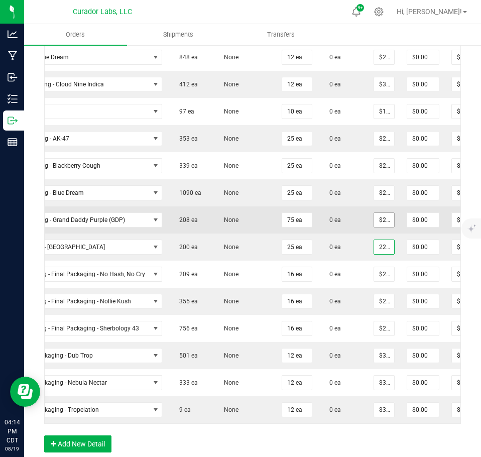
type input "22.5"
type input "$22.50000"
click at [383, 217] on input "22.5" at bounding box center [384, 220] width 20 height 14
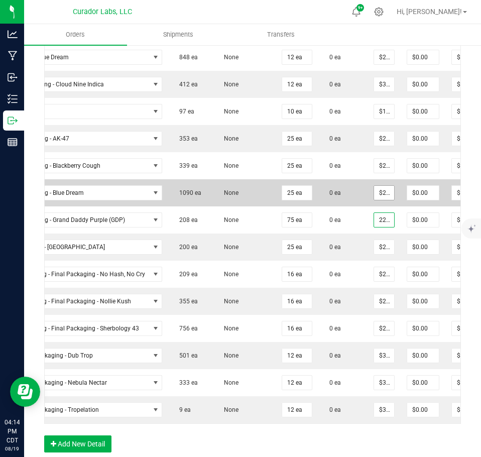
type input "22.5"
type input "$22.50000"
click at [380, 193] on input "22.5" at bounding box center [384, 193] width 20 height 14
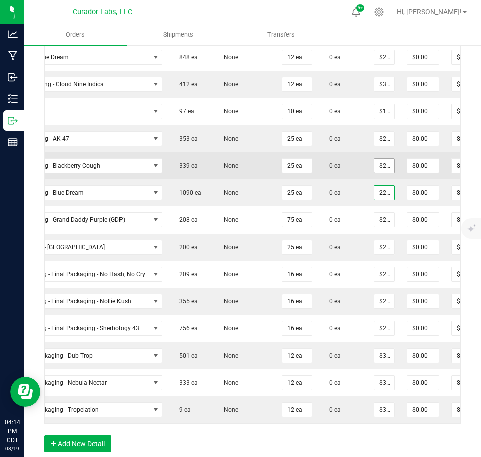
type input "22.5"
type input "$22.50000"
click at [379, 168] on input "22.5" at bounding box center [384, 166] width 20 height 14
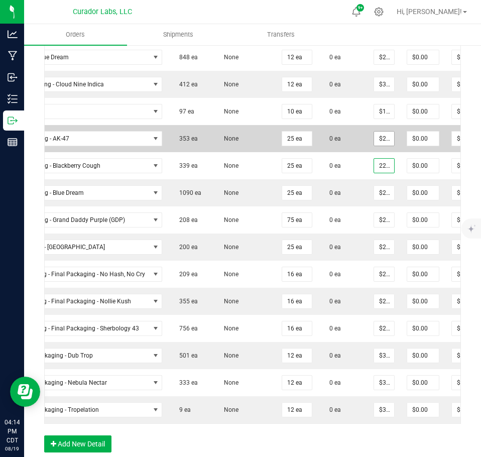
type input "22.5"
type input "$22.50000"
click at [381, 140] on input "22.5" at bounding box center [384, 139] width 20 height 14
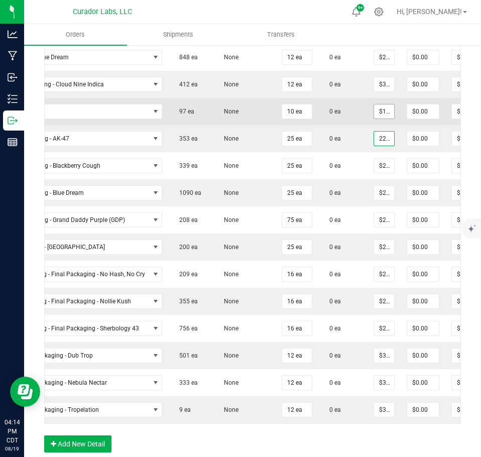
type input "$22.50000"
click at [378, 112] on input "10" at bounding box center [384, 111] width 20 height 14
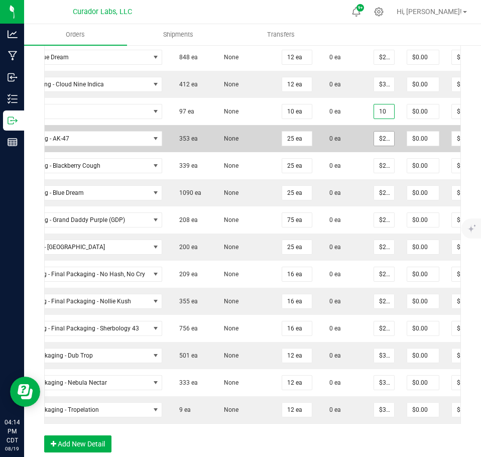
type input "$10.00000"
click at [376, 137] on input "22.5" at bounding box center [384, 139] width 20 height 14
type input "16.88"
click at [376, 139] on input "16.88" at bounding box center [384, 139] width 20 height 14
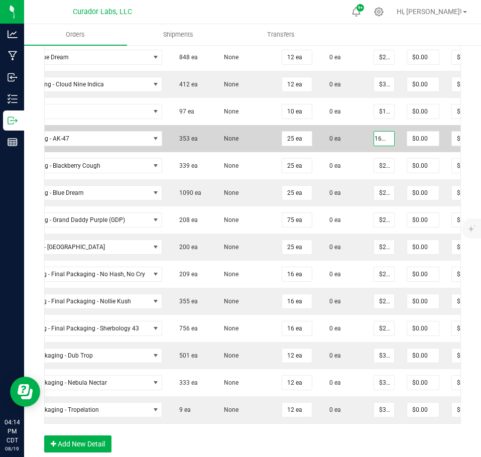
click at [376, 138] on input "16.88" at bounding box center [384, 139] width 20 height 14
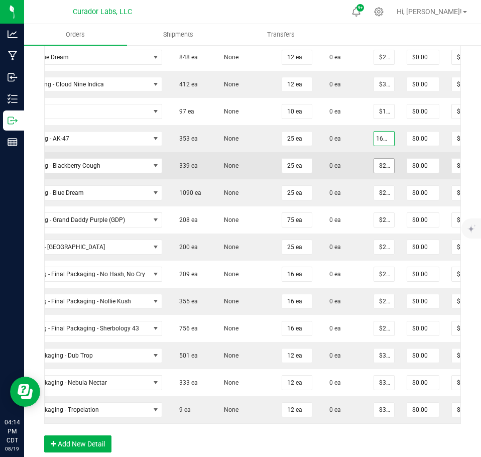
type input "22.5"
type input "$16.88000"
type input "$422.00"
drag, startPoint x: 377, startPoint y: 163, endPoint x: 377, endPoint y: 169, distance: 6.0
click at [377, 164] on input "22.5" at bounding box center [384, 166] width 20 height 14
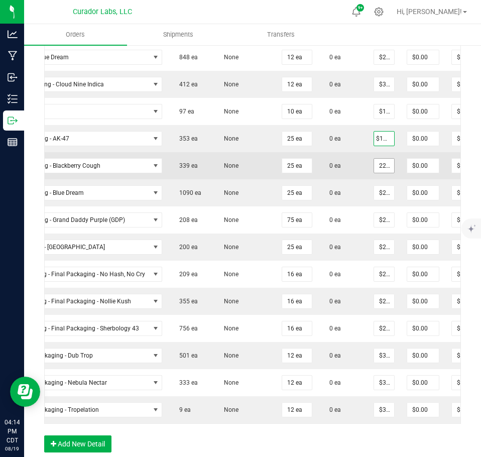
scroll to position [0, 0]
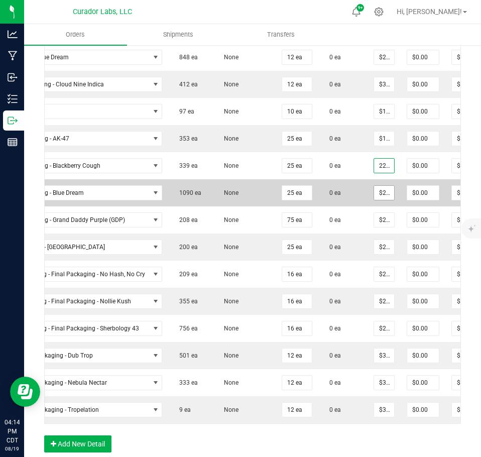
paste input "16.88"
type input "16.88"
type input "22.5"
type input "$16.88000"
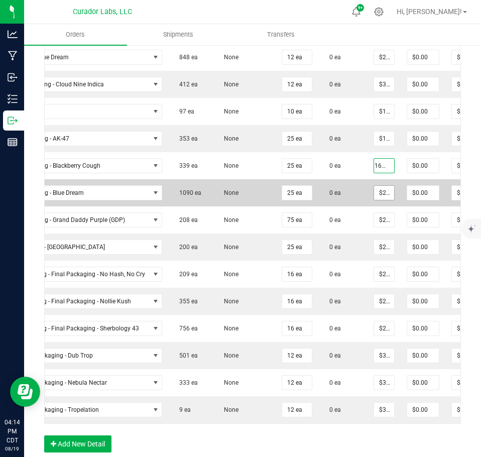
type input "$422.00"
click at [377, 189] on input "22.5" at bounding box center [384, 193] width 20 height 14
paste input "16.88"
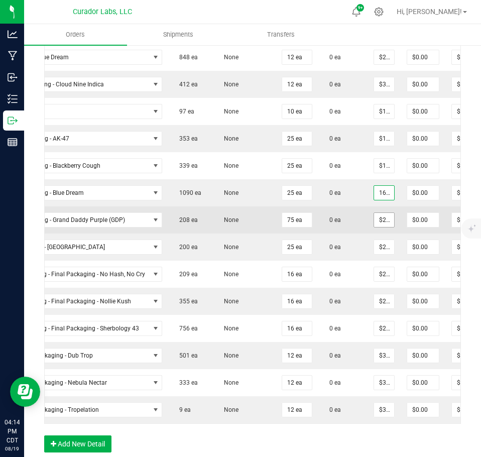
scroll to position [0, 5]
type input "16.88"
type input "22.5"
type input "$16.88000"
type input "$422.00"
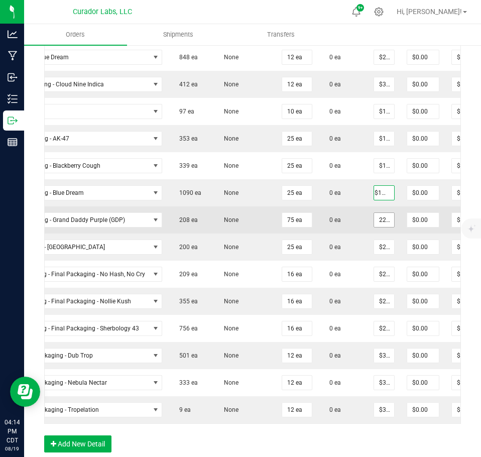
click at [383, 225] on input "22.5" at bounding box center [384, 220] width 20 height 14
paste input "16.88"
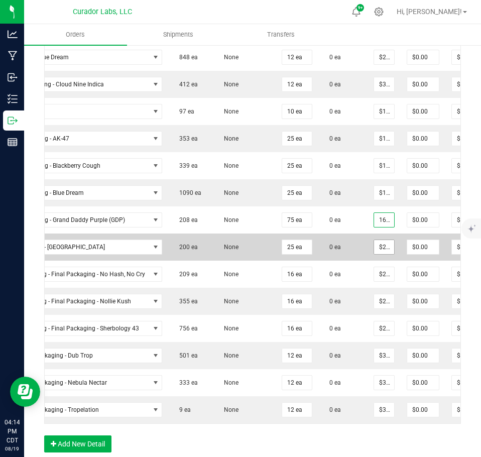
scroll to position [0, 5]
type input "16.88"
type input "22.5"
type input "$16.88000"
type input "$1,266.00"
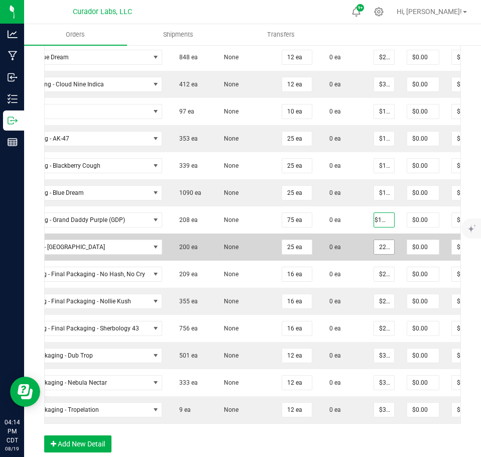
click at [377, 247] on input "22.5" at bounding box center [384, 247] width 20 height 14
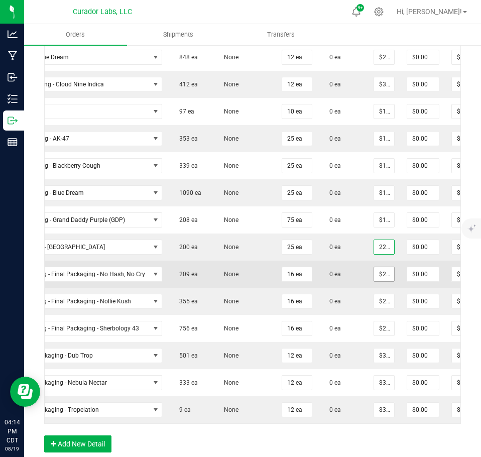
paste input "16.88"
type input "16.88"
type input "22.5"
type input "$16.88000"
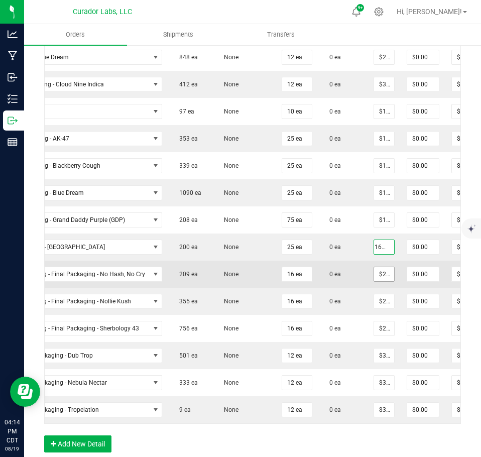
type input "$422.00"
click at [376, 275] on input "22.5" at bounding box center [384, 274] width 20 height 14
paste input "16.88"
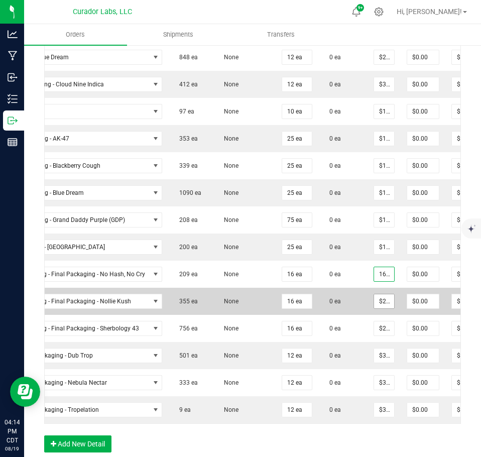
scroll to position [0, 5]
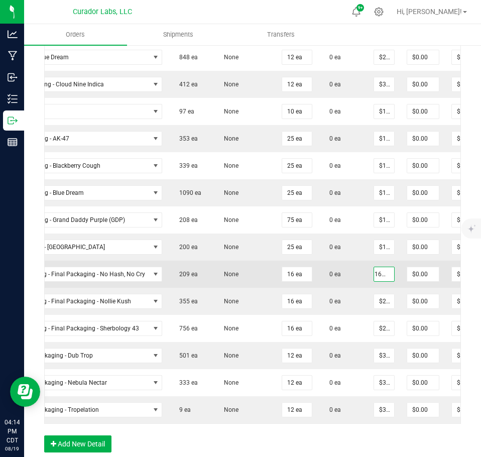
click at [375, 280] on input "16.88" at bounding box center [384, 274] width 20 height 14
type input "$16.88000"
type input "$270.08"
click at [373, 285] on td "$16.88000" at bounding box center [384, 274] width 33 height 27
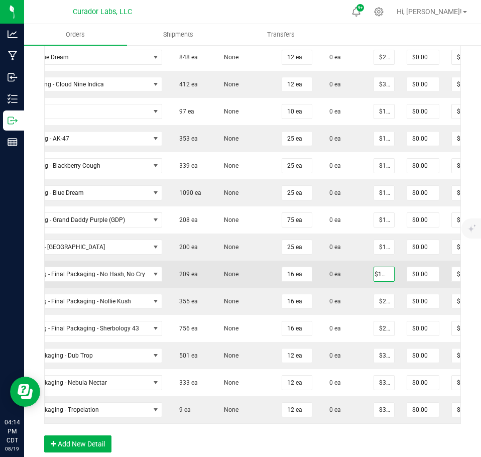
scroll to position [0, 0]
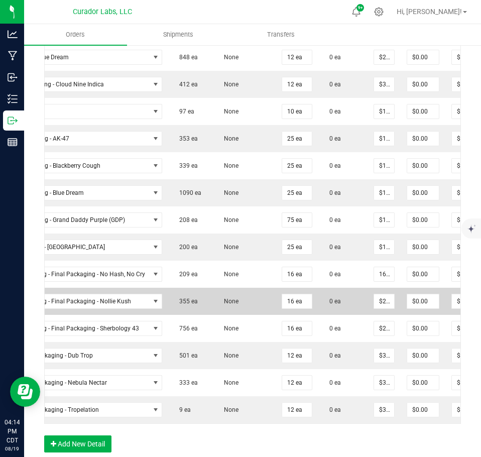
click at [375, 275] on input "16.88" at bounding box center [384, 274] width 20 height 14
click at [378, 302] on input "22.5" at bounding box center [384, 301] width 20 height 14
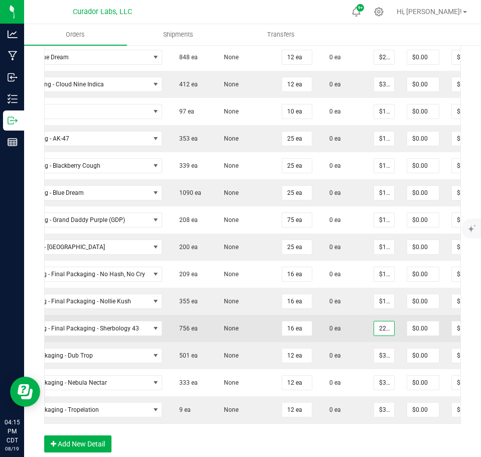
click at [381, 326] on input "22.5" at bounding box center [384, 329] width 20 height 14
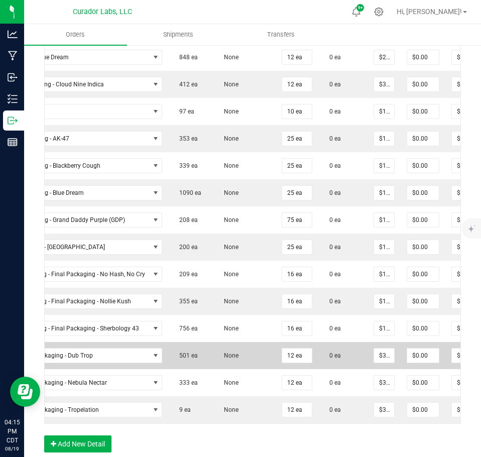
click at [342, 350] on td "0 ea" at bounding box center [343, 355] width 49 height 27
click at [374, 354] on input "32.5" at bounding box center [384, 356] width 20 height 14
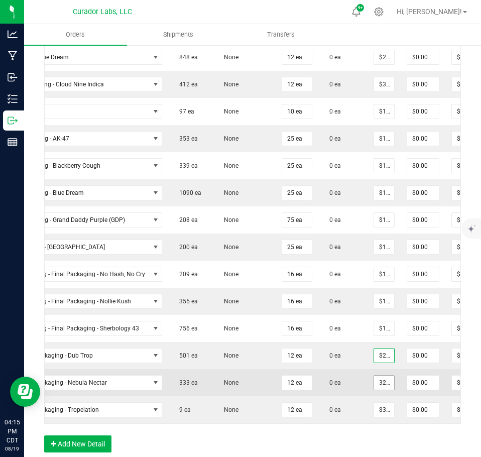
click at [378, 383] on input "32.5" at bounding box center [384, 383] width 20 height 14
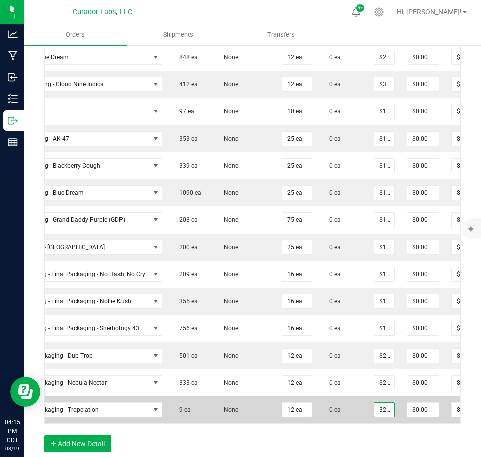
click at [378, 412] on input "32.5" at bounding box center [384, 410] width 20 height 14
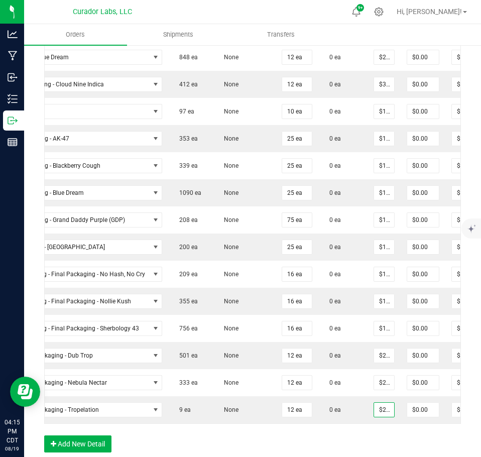
click at [380, 437] on div "Order Details Print All Labels Item Sellable Strain Qty Ordered Qty Allocated U…" at bounding box center [252, 227] width 417 height 472
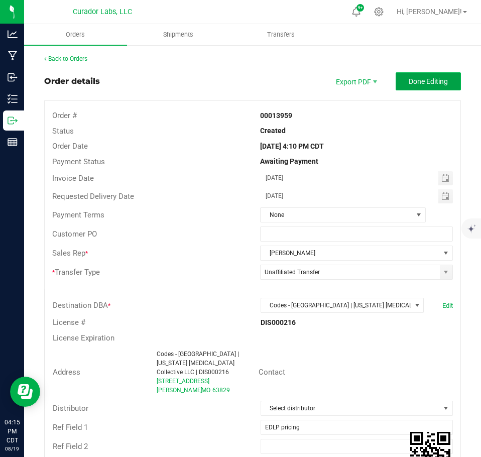
click at [439, 75] on button "Done Editing" at bounding box center [428, 81] width 65 height 18
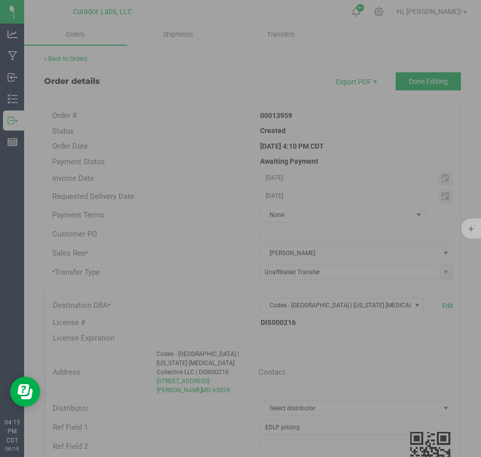
scroll to position [0, 86]
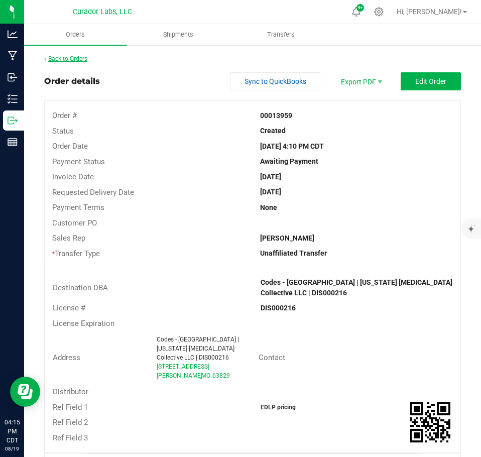
drag, startPoint x: 148, startPoint y: 58, endPoint x: 61, endPoint y: 57, distance: 86.9
click at [61, 57] on link "Back to Orders" at bounding box center [65, 58] width 43 height 7
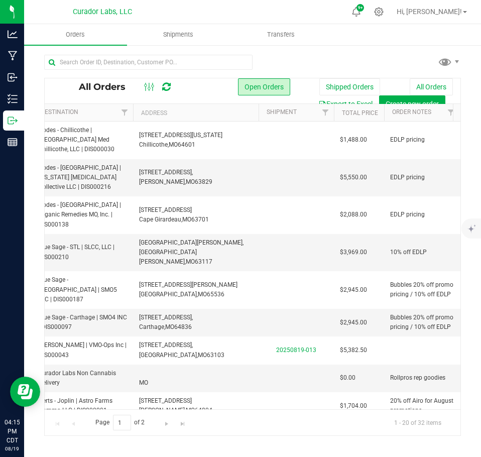
scroll to position [0, 276]
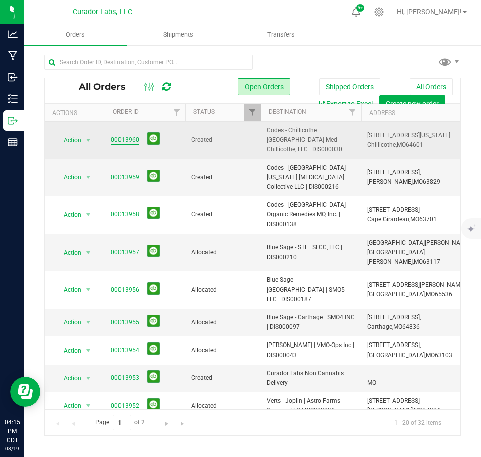
click at [125, 136] on link "00013960" at bounding box center [125, 140] width 28 height 10
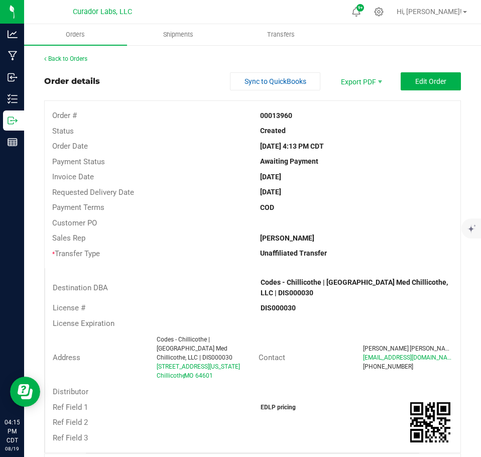
click at [77, 54] on div "Back to Orders" at bounding box center [252, 58] width 417 height 9
click at [80, 59] on link "Back to Orders" at bounding box center [65, 58] width 43 height 7
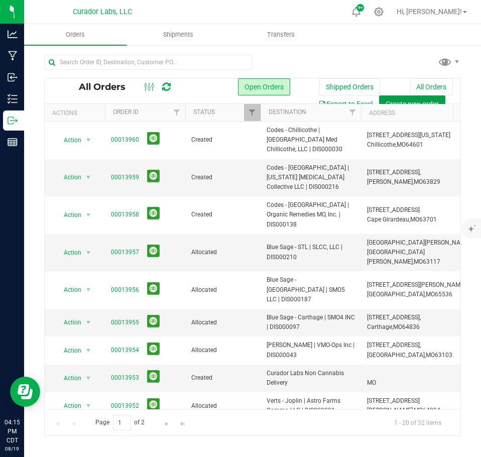
click at [413, 101] on span "Create new order" at bounding box center [412, 104] width 53 height 8
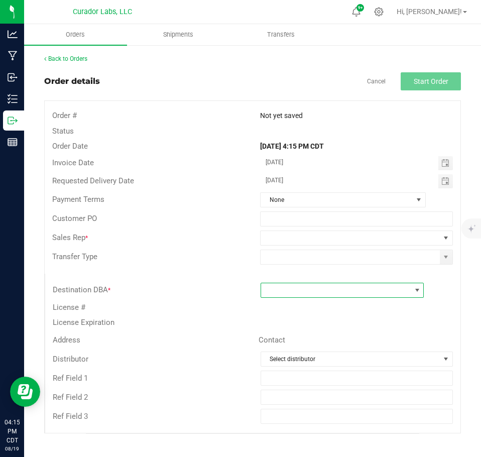
click at [311, 285] on span at bounding box center [336, 290] width 150 height 14
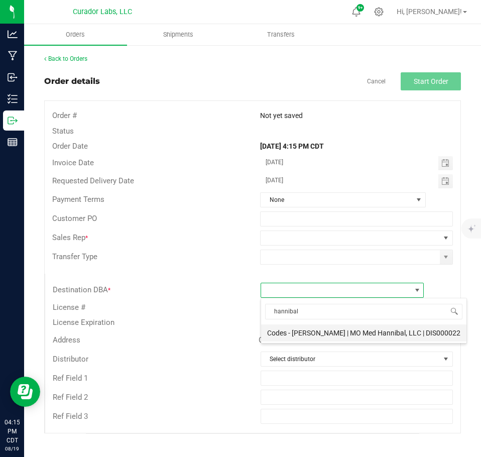
click at [327, 335] on li "Codes - [PERSON_NAME] | MO Med Hannibal, LLC | DIS000022" at bounding box center [363, 333] width 205 height 17
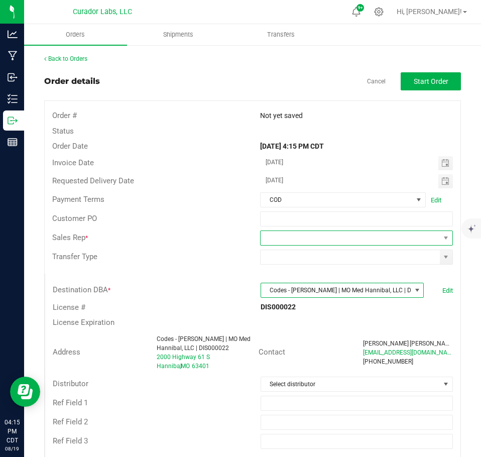
click at [445, 242] on span at bounding box center [356, 238] width 193 height 15
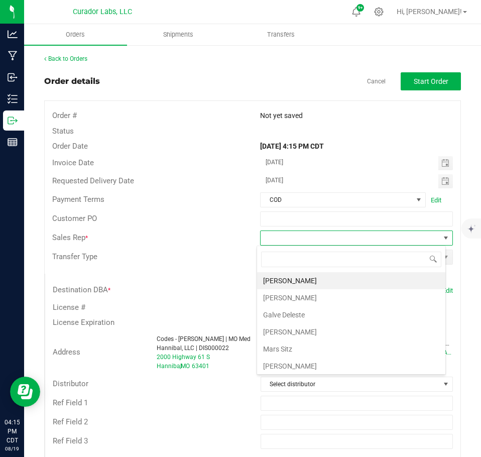
click at [442, 241] on span at bounding box center [446, 238] width 8 height 8
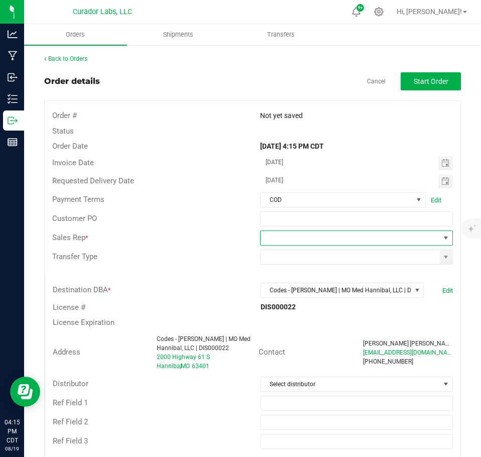
click at [379, 244] on span at bounding box center [350, 238] width 179 height 14
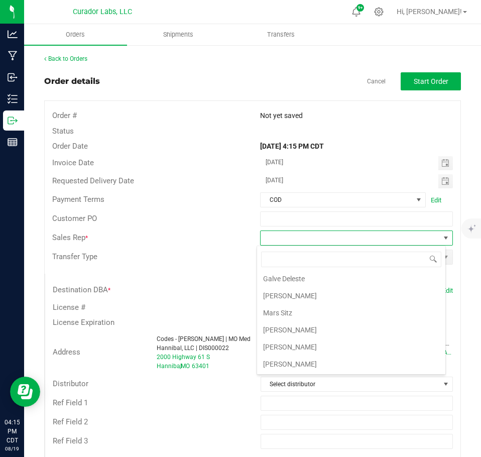
click at [298, 344] on li "[PERSON_NAME]" at bounding box center [351, 347] width 188 height 17
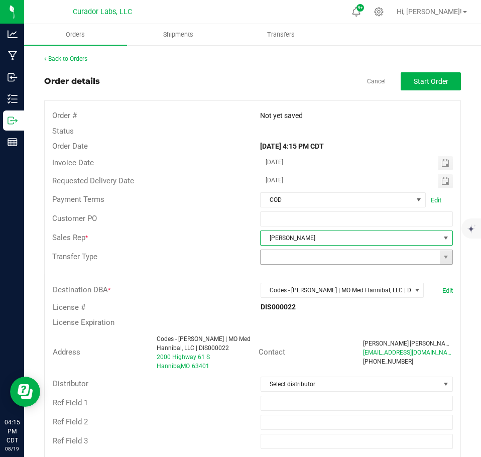
click at [440, 263] on span at bounding box center [446, 257] width 13 height 14
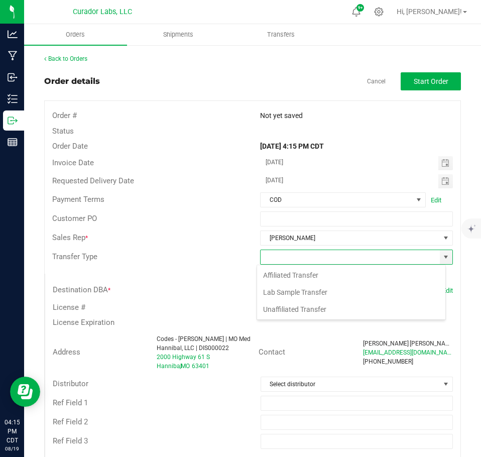
click at [338, 311] on li "Unaffiliated Transfer" at bounding box center [351, 309] width 188 height 17
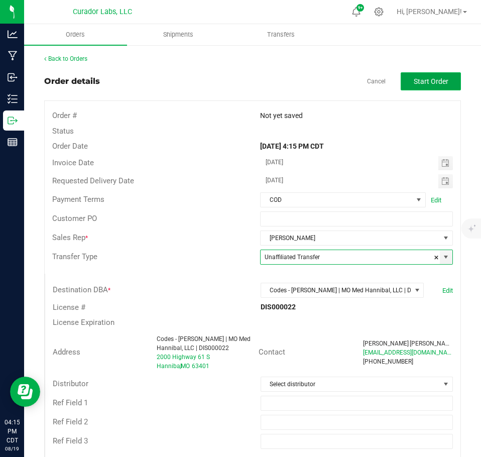
click at [434, 81] on span "Start Order" at bounding box center [431, 81] width 35 height 8
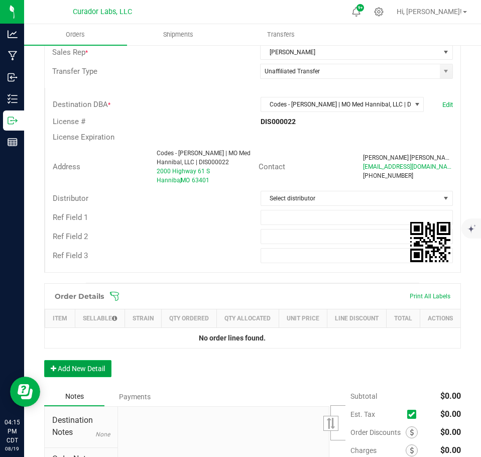
click at [91, 373] on button "Add New Detail" at bounding box center [77, 368] width 67 height 17
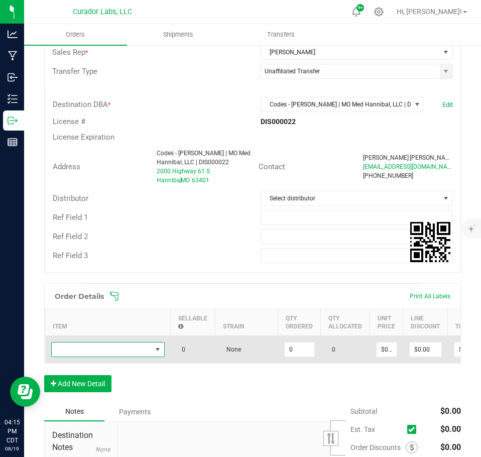
click at [78, 354] on span "NO DATA FOUND" at bounding box center [102, 350] width 100 height 14
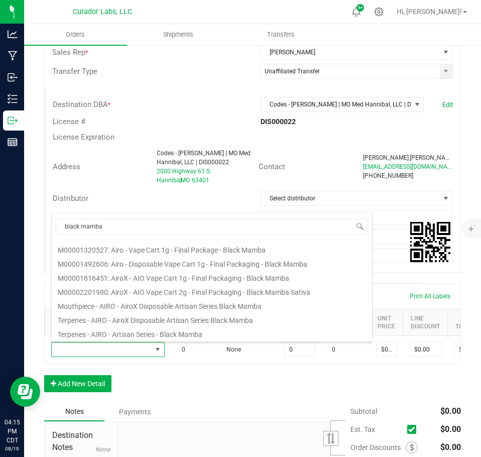
click at [144, 250] on li "M00001320527: Airo - Vape Cart 1g - Final Package - Black Mamba" at bounding box center [212, 249] width 321 height 14
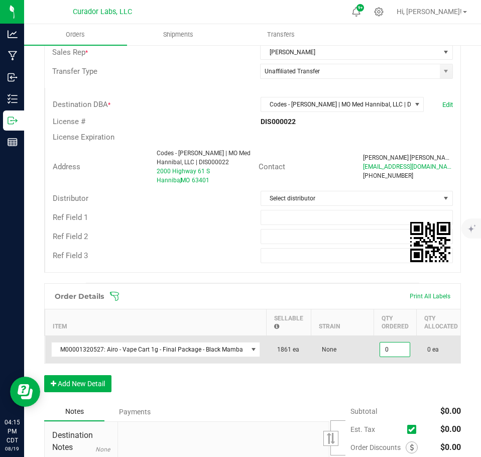
click at [390, 349] on input "0" at bounding box center [395, 350] width 30 height 14
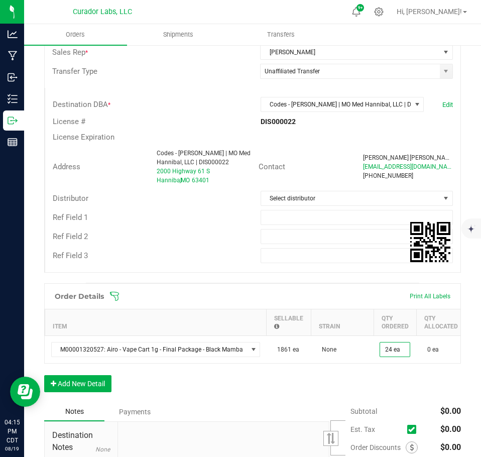
click at [354, 402] on div "Order Details Print All Labels Item Sellable Strain Qty Ordered Qty Allocated U…" at bounding box center [252, 342] width 417 height 119
click at [76, 391] on button "Add New Detail" at bounding box center [77, 383] width 67 height 17
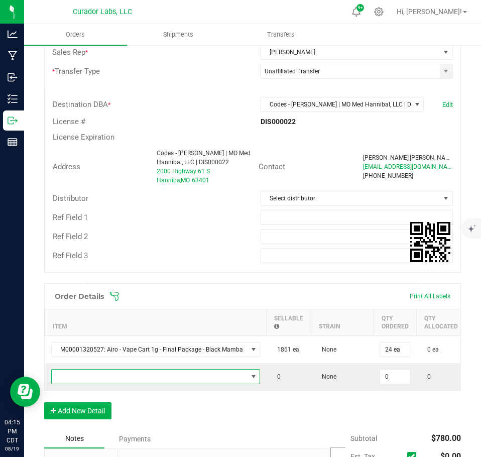
click at [72, 371] on span "NO DATA FOUND" at bounding box center [150, 377] width 196 height 14
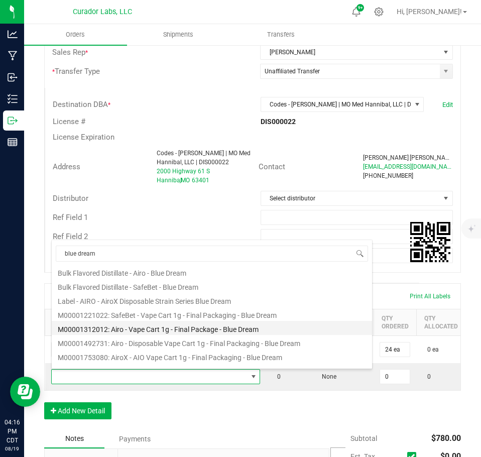
click at [175, 326] on li "M00001312012: Airo - Vape Cart 1g - Final Package - Blue Dream" at bounding box center [212, 328] width 321 height 14
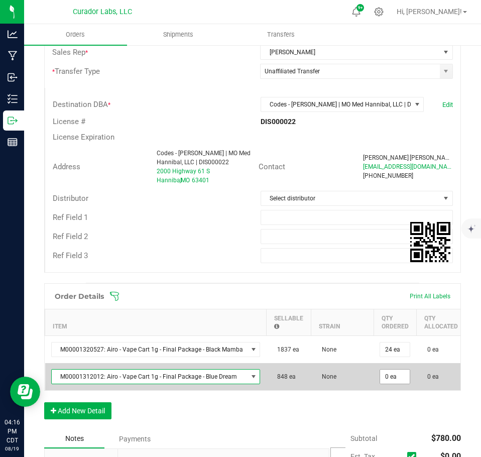
click at [390, 369] on td "0 ea" at bounding box center [395, 376] width 43 height 27
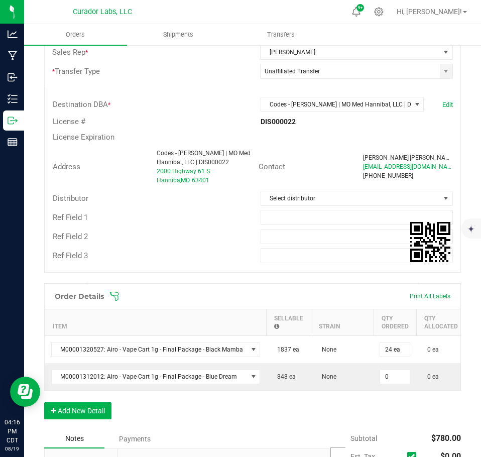
click at [392, 381] on input "0" at bounding box center [395, 377] width 30 height 14
drag, startPoint x: 388, startPoint y: 410, endPoint x: 331, endPoint y: 412, distance: 57.3
click at [387, 410] on div "Order Details Print All Labels Item Sellable Strain Qty Ordered Qty Allocated U…" at bounding box center [252, 356] width 417 height 146
click at [92, 414] on button "Add New Detail" at bounding box center [77, 410] width 67 height 17
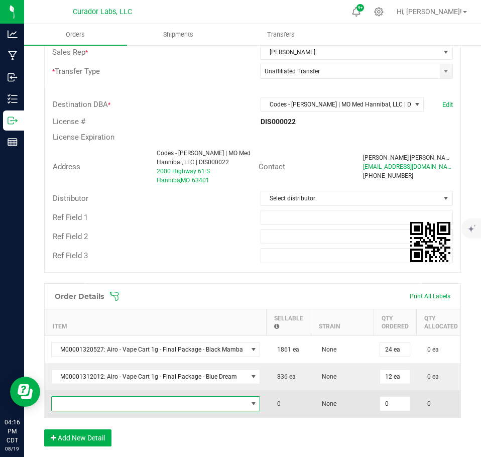
click at [84, 408] on span "NO DATA FOUND" at bounding box center [150, 404] width 196 height 14
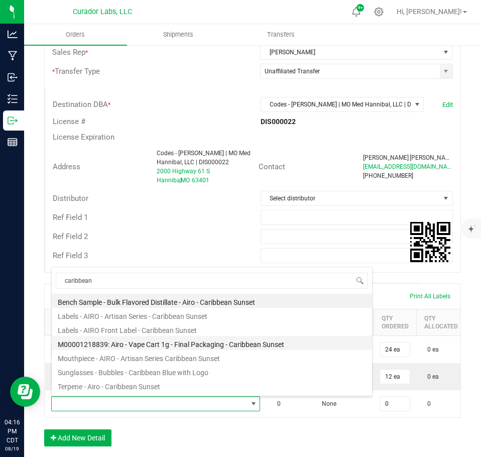
click at [131, 346] on li "M00001218839: Airo - Vape Cart 1g - Final Packaging - Caribbean Sunset" at bounding box center [212, 343] width 321 height 14
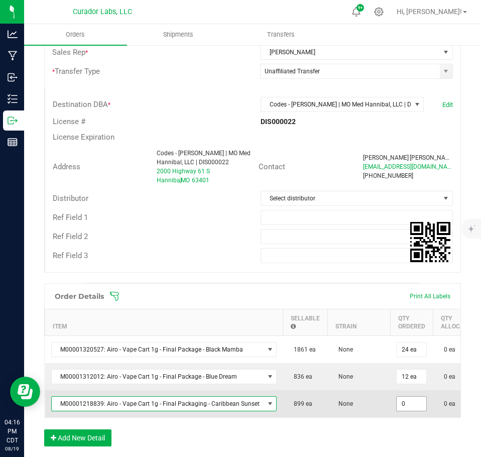
click at [404, 408] on input "0" at bounding box center [412, 404] width 30 height 14
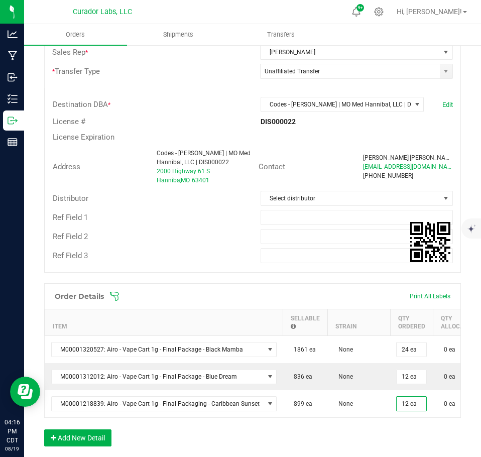
click at [403, 440] on div "Order Details Print All Labels Item Sellable Strain Qty Ordered Qty Allocated U…" at bounding box center [252, 369] width 417 height 173
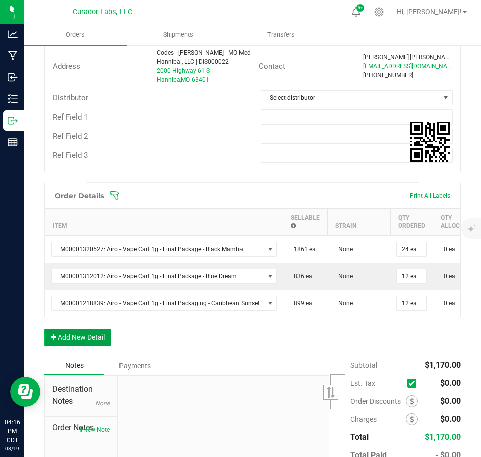
click at [87, 342] on button "Add New Detail" at bounding box center [77, 337] width 67 height 17
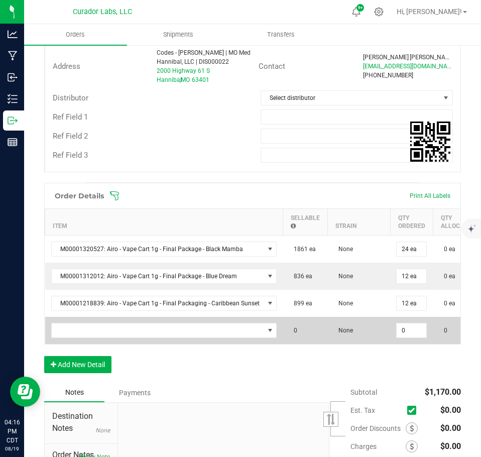
click at [87, 339] on td at bounding box center [164, 330] width 238 height 27
click at [84, 325] on span "NO DATA FOUND" at bounding box center [158, 331] width 213 height 14
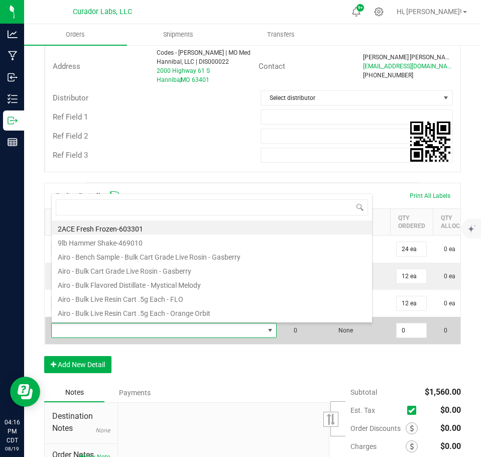
click at [84, 325] on span at bounding box center [158, 331] width 213 height 14
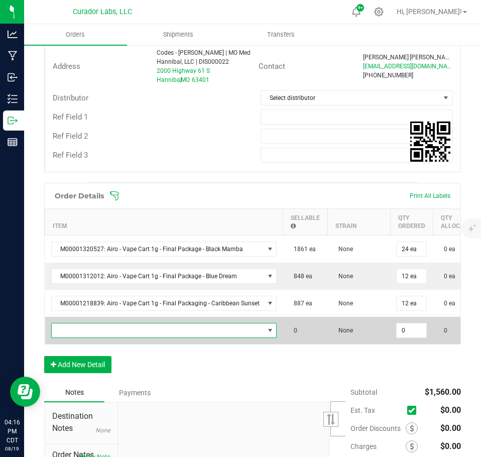
click at [84, 327] on span "NO DATA FOUND" at bounding box center [158, 331] width 213 height 14
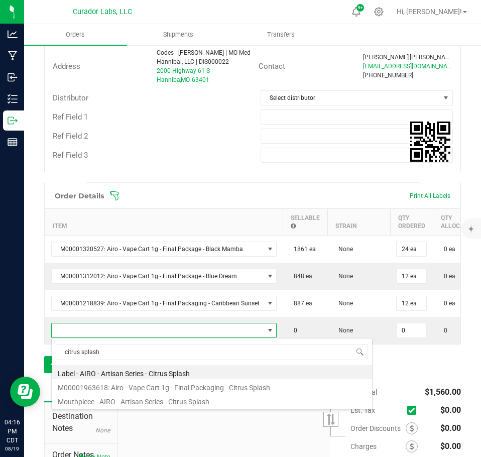
click at [197, 385] on li "M00001963618: Airo - Vape Cart 1g - Final Packaging - Citrus Splash" at bounding box center [212, 386] width 321 height 14
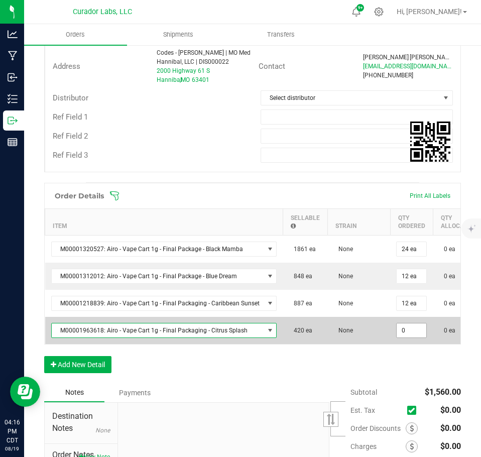
click at [405, 335] on input "0" at bounding box center [412, 331] width 30 height 14
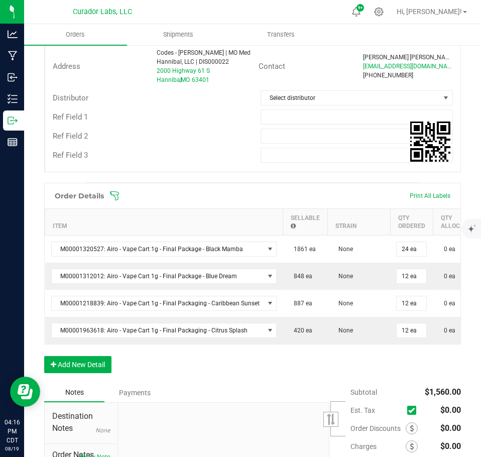
drag, startPoint x: 383, startPoint y: 373, endPoint x: 100, endPoint y: 397, distance: 283.9
click at [379, 374] on div "Order Details Print All Labels Item Sellable Strain Qty Ordered Qty Allocated U…" at bounding box center [252, 283] width 417 height 200
click at [85, 368] on button "Add New Detail" at bounding box center [77, 364] width 67 height 17
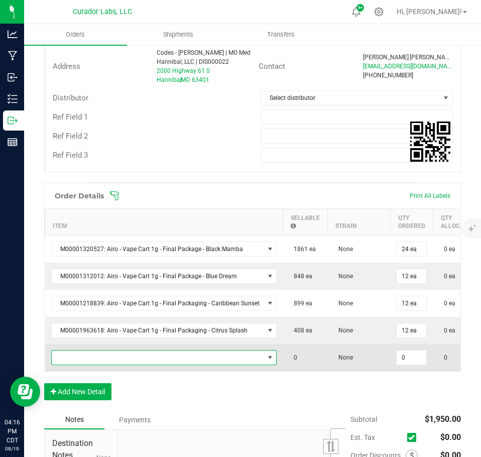
click at [79, 358] on span "NO DATA FOUND" at bounding box center [158, 358] width 213 height 14
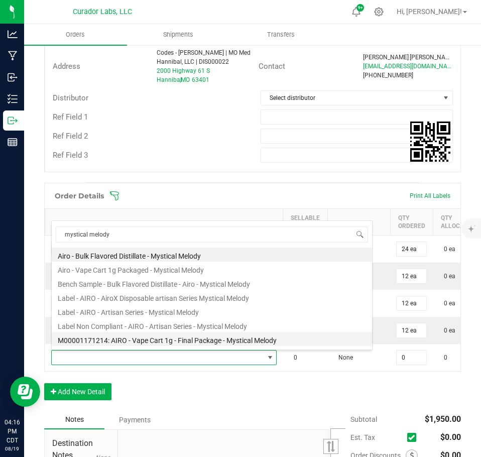
click at [201, 333] on li "M00001171214: AIRO - Vape Cart 1g - Final Package - Mystical Melody" at bounding box center [212, 339] width 321 height 14
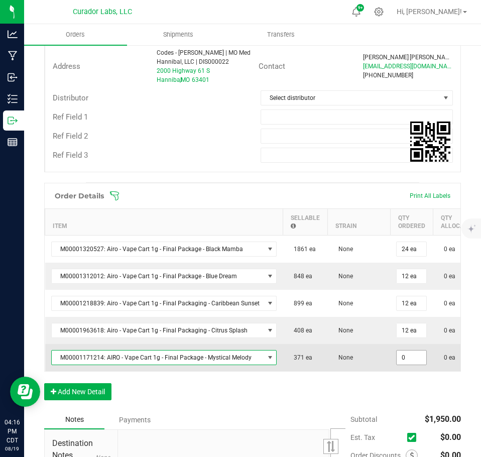
click at [397, 355] on input "0" at bounding box center [412, 358] width 30 height 14
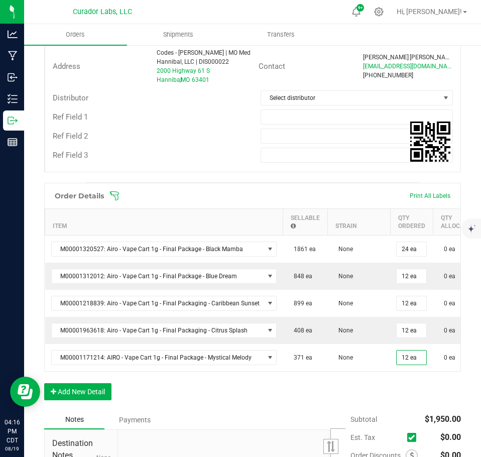
click at [399, 401] on div "Order Details Print All Labels Item Sellable Strain Qty Ordered Qty Allocated U…" at bounding box center [252, 297] width 417 height 228
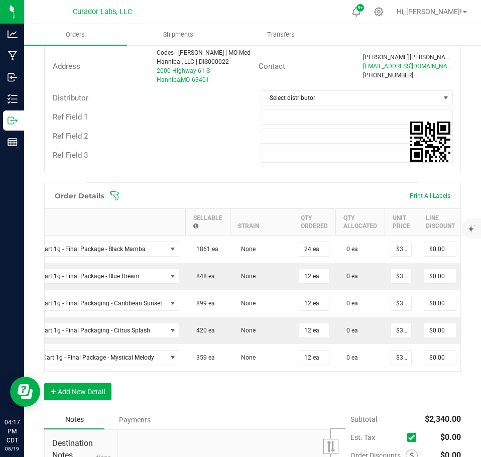
scroll to position [0, 99]
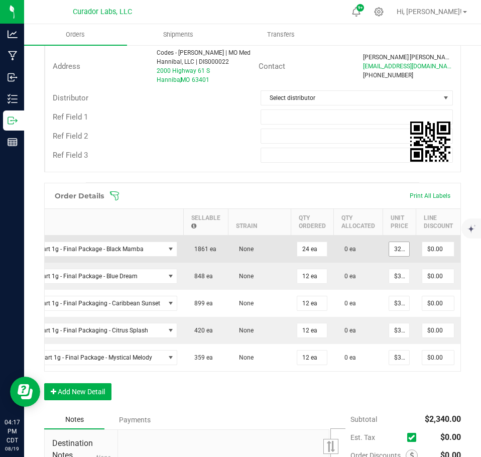
click at [397, 244] on input "32.5" at bounding box center [399, 249] width 20 height 14
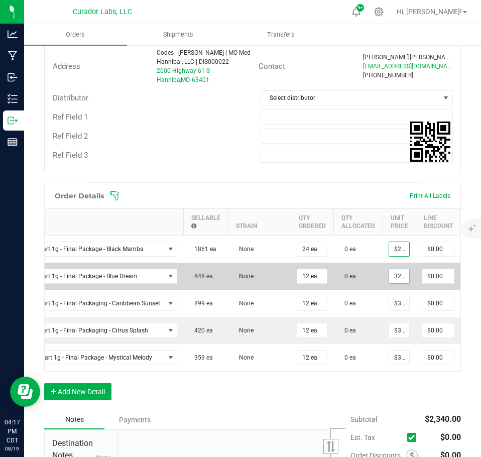
click at [392, 280] on input "32.5" at bounding box center [399, 276] width 20 height 14
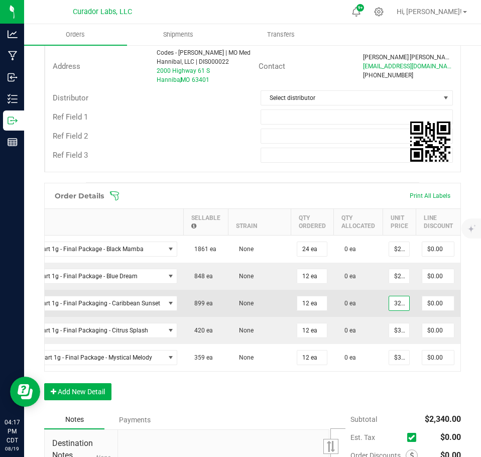
click at [395, 308] on input "32.5" at bounding box center [399, 303] width 20 height 14
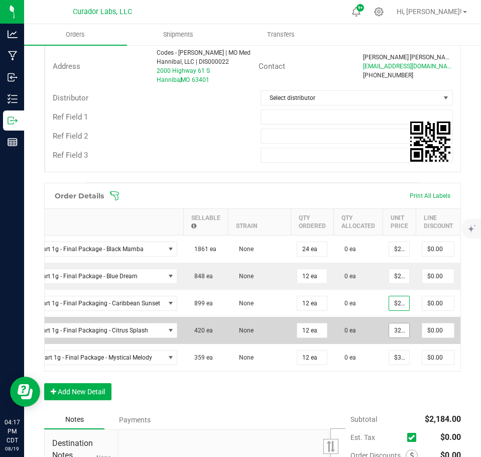
click at [393, 333] on input "32.5" at bounding box center [399, 331] width 20 height 14
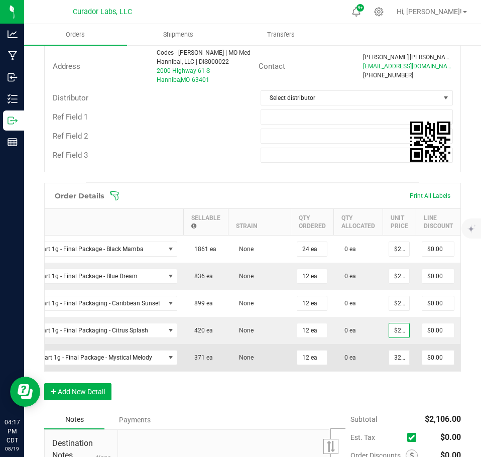
drag, startPoint x: 390, startPoint y: 356, endPoint x: 386, endPoint y: 366, distance: 10.8
click at [390, 357] on input "32.5" at bounding box center [399, 358] width 20 height 14
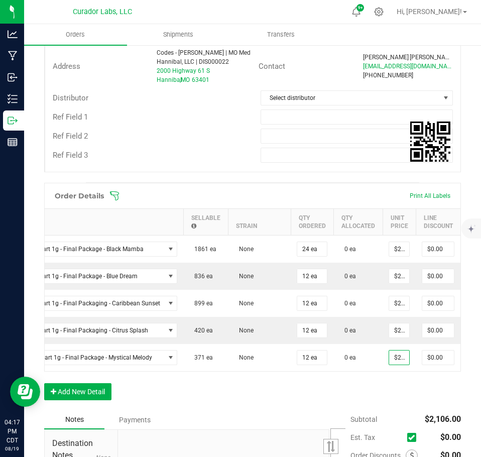
click at [379, 398] on div "Order Details Print All Labels Item Sellable Strain Qty Ordered Qty Allocated U…" at bounding box center [252, 297] width 417 height 228
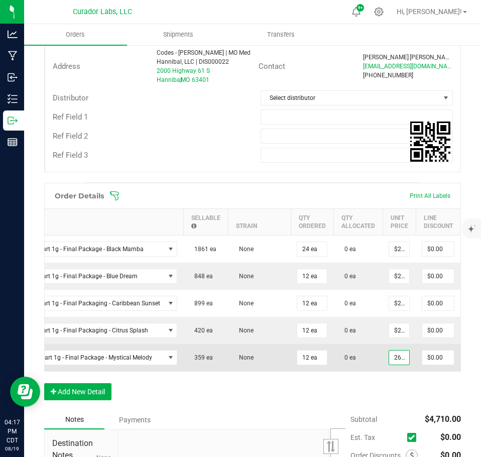
click at [397, 360] on input "262.5" at bounding box center [399, 358] width 20 height 14
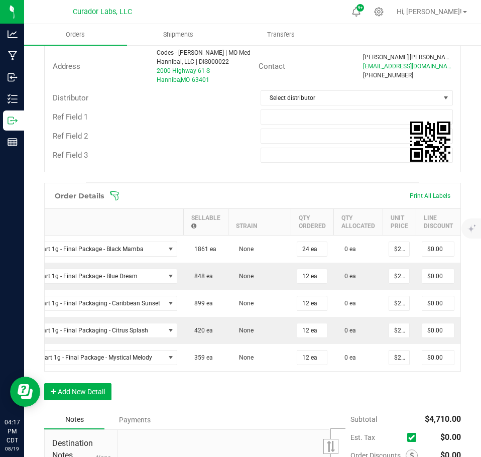
click at [391, 387] on div "Order Details Print All Labels Item Sellable Strain Qty Ordered Qty Allocated U…" at bounding box center [252, 297] width 417 height 228
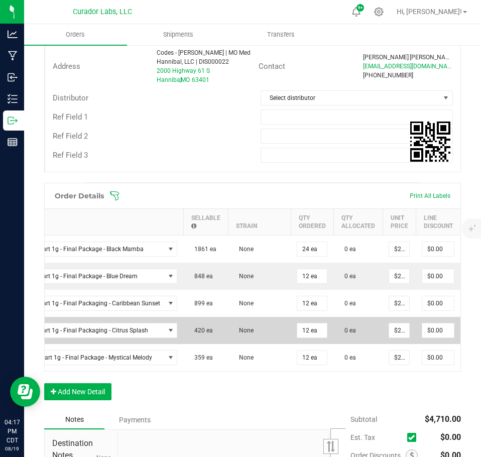
click at [391, 338] on td "$26.00000" at bounding box center [399, 330] width 33 height 27
click at [392, 337] on input "26" at bounding box center [399, 331] width 20 height 14
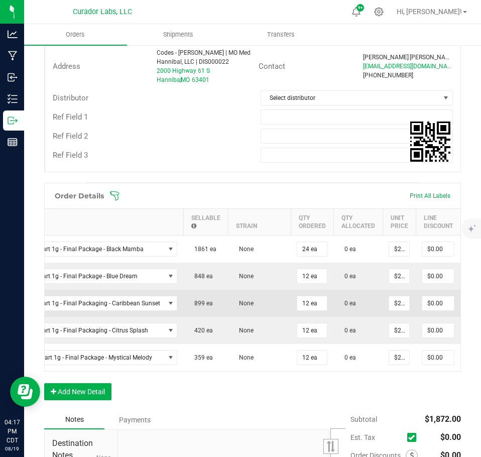
click at [396, 312] on td "$26.00000" at bounding box center [399, 303] width 33 height 27
click at [395, 305] on input "26" at bounding box center [399, 303] width 20 height 14
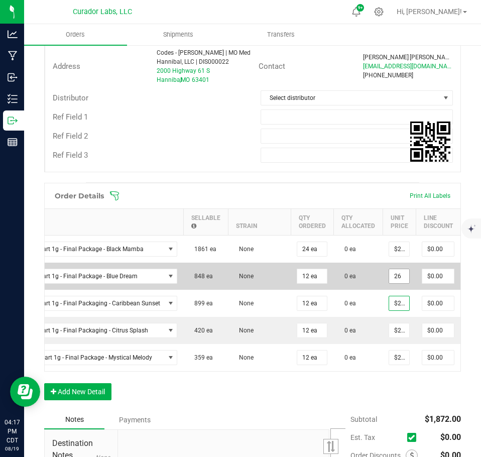
click at [399, 279] on input "26" at bounding box center [399, 276] width 20 height 14
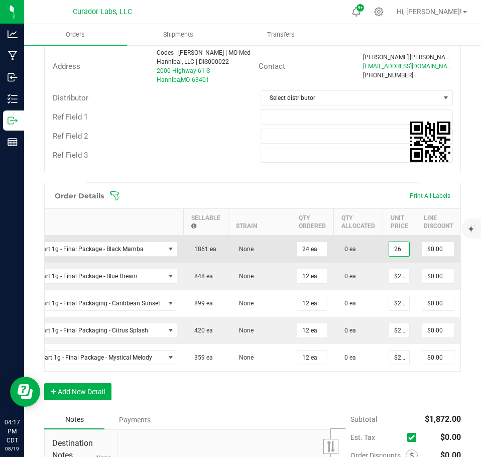
click at [394, 247] on input "26" at bounding box center [399, 249] width 20 height 14
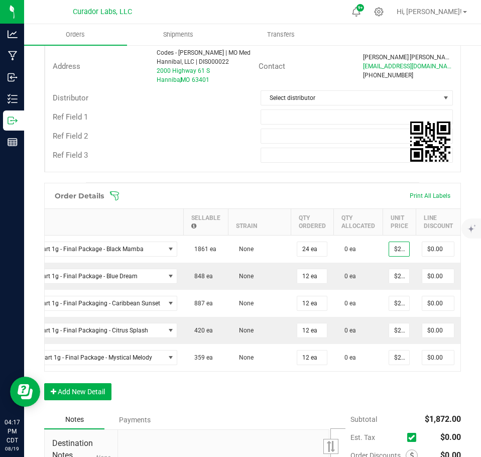
click at [373, 402] on div "Order Details Print All Labels Item Sellable Strain Qty Ordered Qty Allocated U…" at bounding box center [252, 297] width 417 height 228
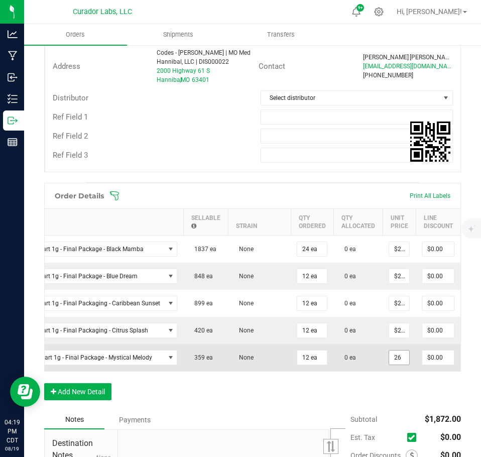
click at [389, 360] on input "26" at bounding box center [399, 358] width 20 height 14
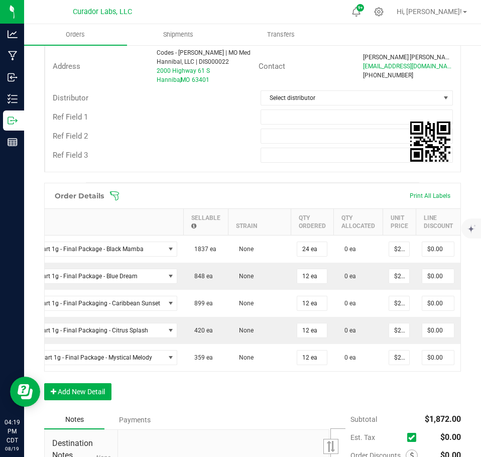
click at [368, 405] on div "Order Details Print All Labels Item Sellable Strain Qty Ordered Qty Allocated U…" at bounding box center [252, 297] width 417 height 228
click at [108, 393] on button "Add New Detail" at bounding box center [77, 391] width 67 height 17
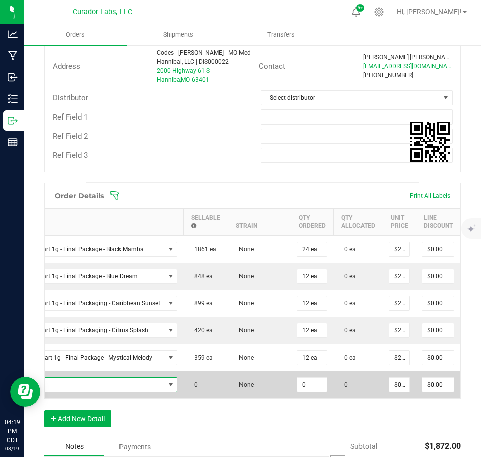
click at [93, 384] on span "NO DATA FOUND" at bounding box center [58, 385] width 213 height 14
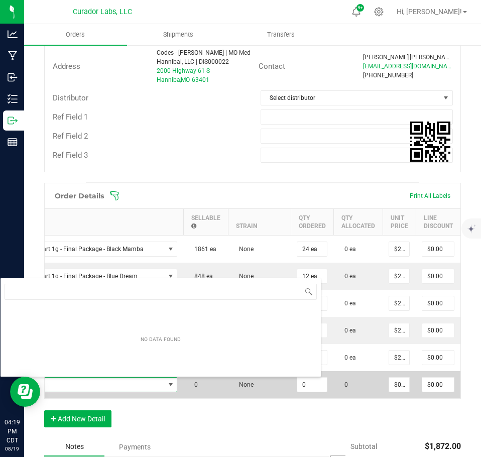
scroll to position [15, 221]
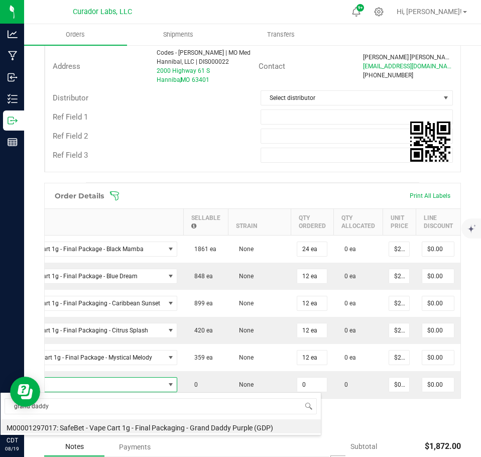
click at [144, 424] on li "M00001297017: SafeBet - Vape Cart 1g - Final Packaging - Grand Daddy Purple (GD…" at bounding box center [161, 426] width 321 height 14
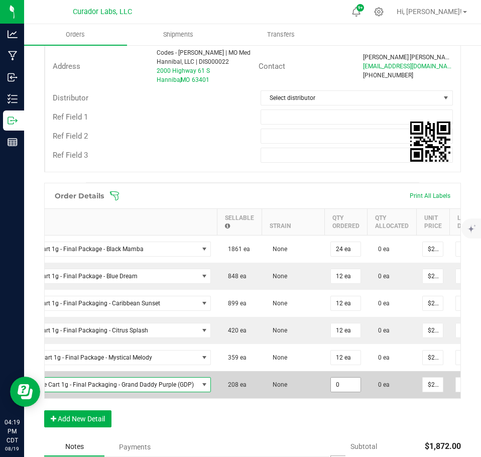
click at [347, 387] on input "0" at bounding box center [346, 385] width 30 height 14
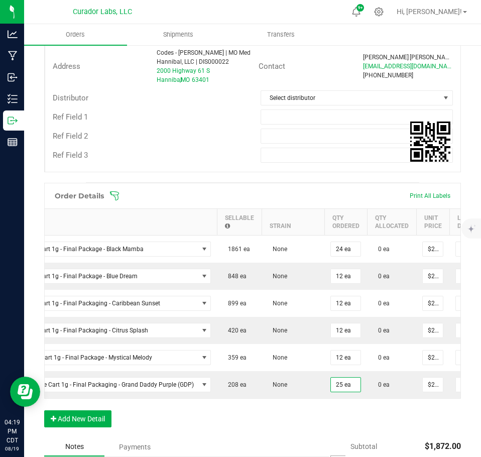
click at [362, 420] on div "Order Details Print All Labels Item Sellable Strain Qty Ordered Qty Allocated U…" at bounding box center [252, 310] width 417 height 255
click at [424, 391] on input "22.5" at bounding box center [433, 385] width 20 height 14
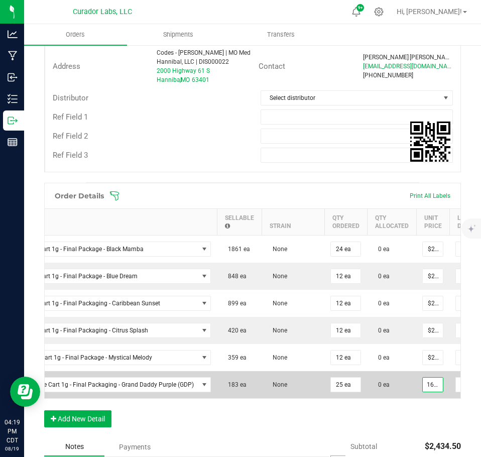
scroll to position [0, 5]
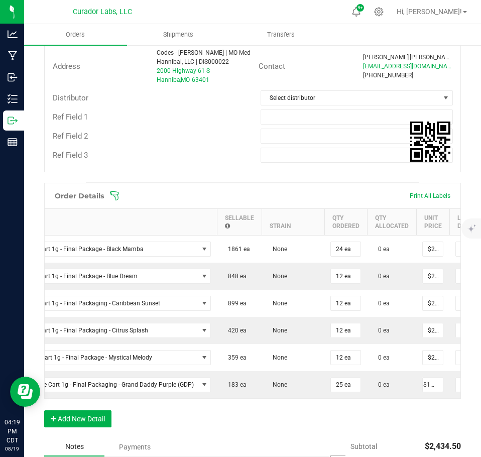
click at [412, 434] on div "Order Details Print All Labels Item Sellable Strain Qty Ordered Qty Allocated U…" at bounding box center [252, 310] width 417 height 255
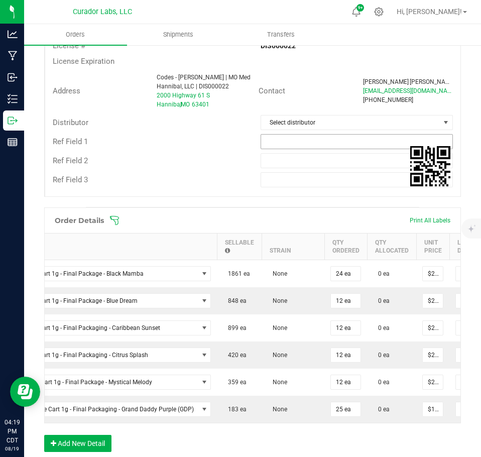
scroll to position [201, 0]
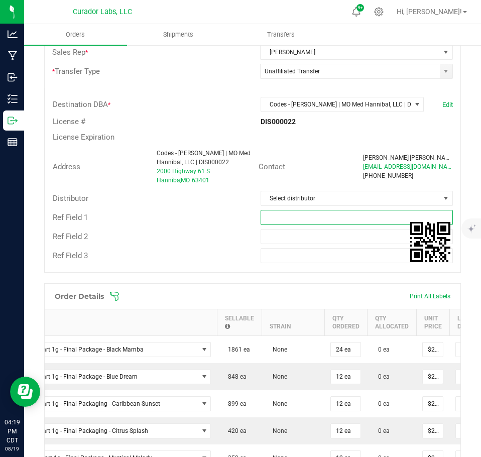
click at [318, 221] on input "text" at bounding box center [357, 217] width 193 height 15
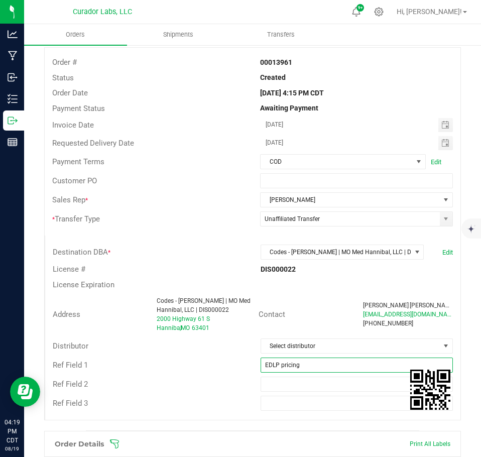
scroll to position [0, 0]
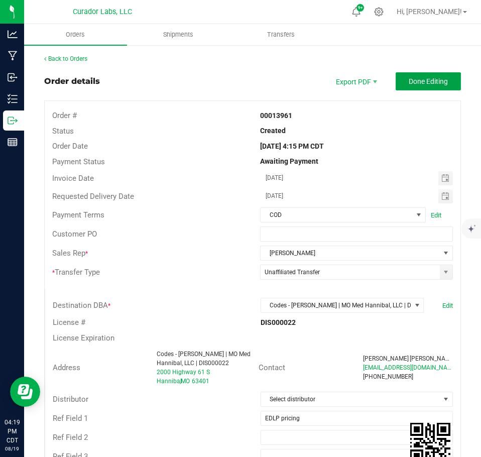
drag, startPoint x: 413, startPoint y: 80, endPoint x: 396, endPoint y: 89, distance: 18.9
click at [412, 80] on span "Done Editing" at bounding box center [428, 81] width 39 height 8
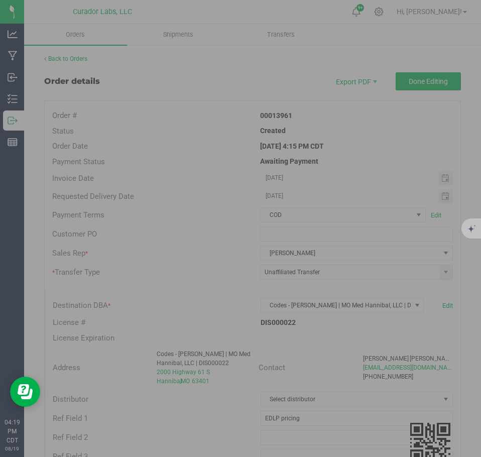
scroll to position [0, 86]
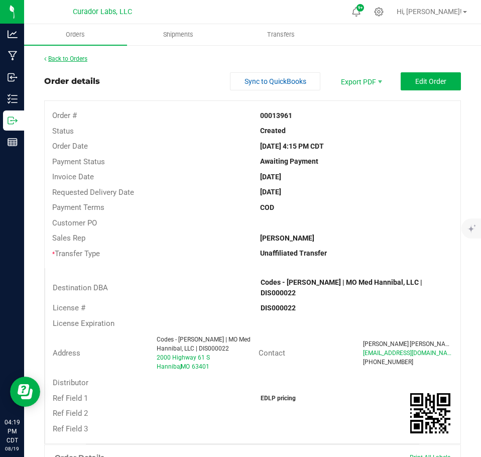
click at [82, 58] on link "Back to Orders" at bounding box center [65, 58] width 43 height 7
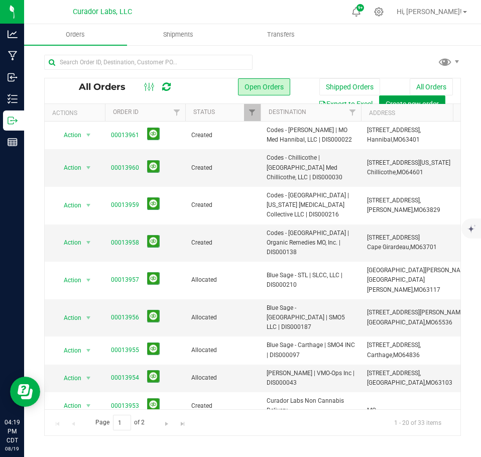
click at [404, 102] on span "Create new order" at bounding box center [412, 104] width 53 height 8
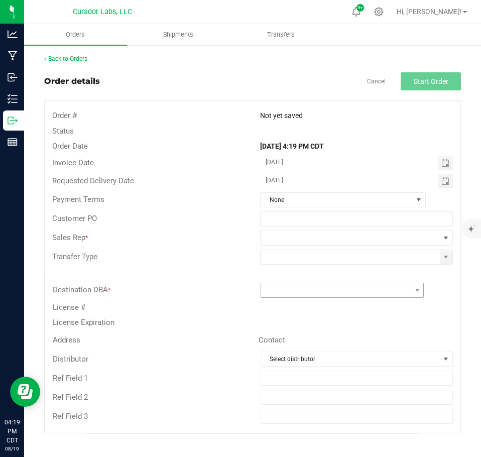
drag, startPoint x: 298, startPoint y: 302, endPoint x: 291, endPoint y: 291, distance: 12.7
click at [298, 302] on div "License #" at bounding box center [252, 308] width 415 height 16
click at [288, 283] on span at bounding box center [336, 290] width 150 height 14
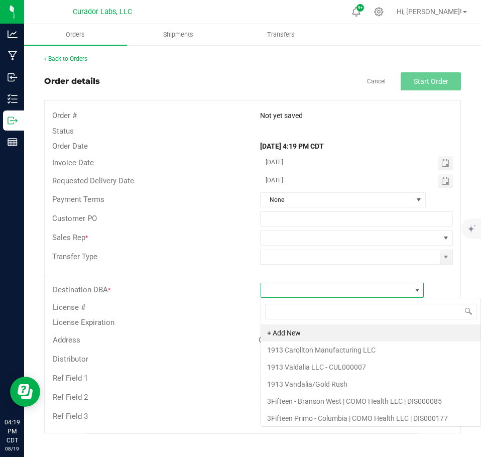
scroll to position [15, 164]
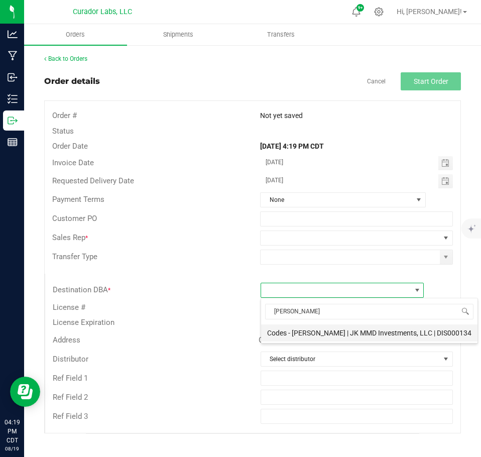
click at [303, 338] on li "Codes - [PERSON_NAME] | JK MMD Investments, LLC | DIS000134" at bounding box center [369, 333] width 217 height 17
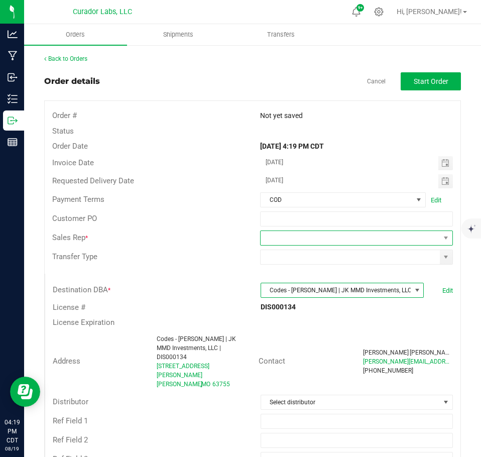
click at [294, 240] on span at bounding box center [350, 238] width 179 height 14
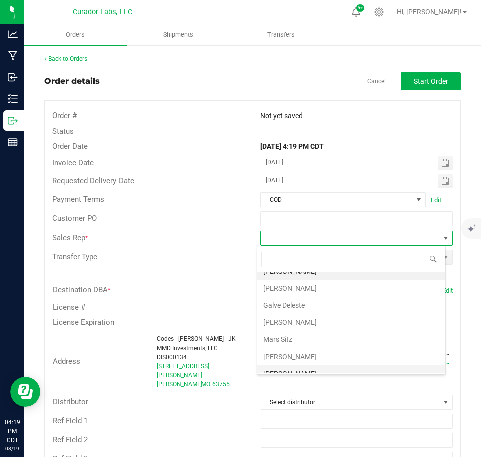
scroll to position [36, 0]
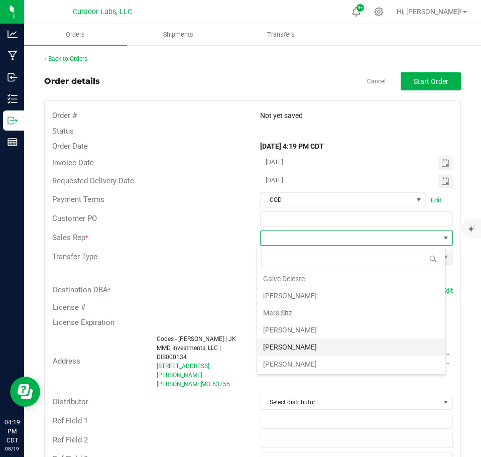
click at [303, 340] on li "[PERSON_NAME]" at bounding box center [351, 347] width 188 height 17
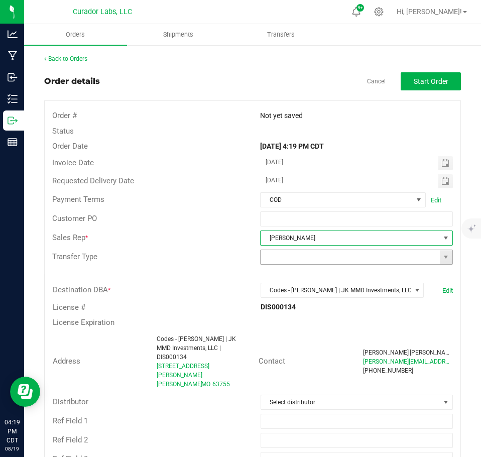
click at [445, 257] on span at bounding box center [356, 257] width 193 height 15
click at [442, 260] on span at bounding box center [446, 257] width 8 height 8
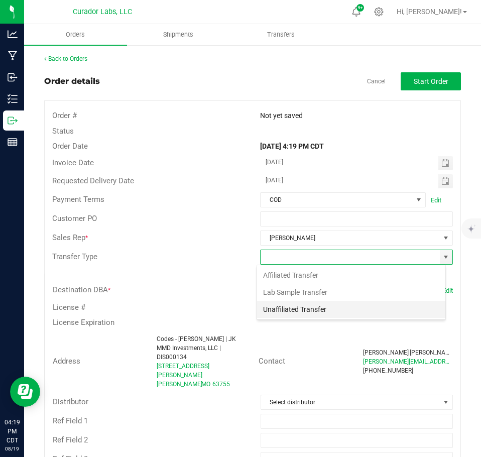
scroll to position [15, 189]
click at [268, 310] on li "Unaffiliated Transfer" at bounding box center [351, 309] width 188 height 17
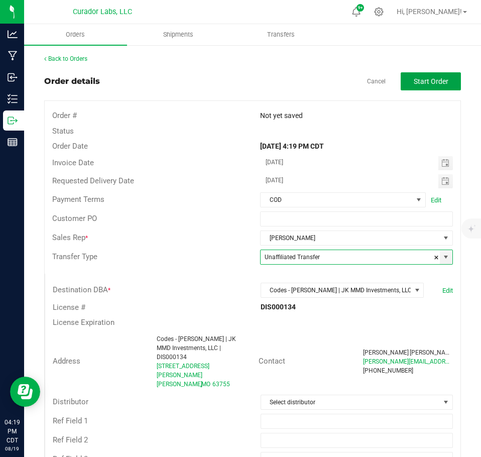
click at [422, 83] on span "Start Order" at bounding box center [431, 81] width 35 height 8
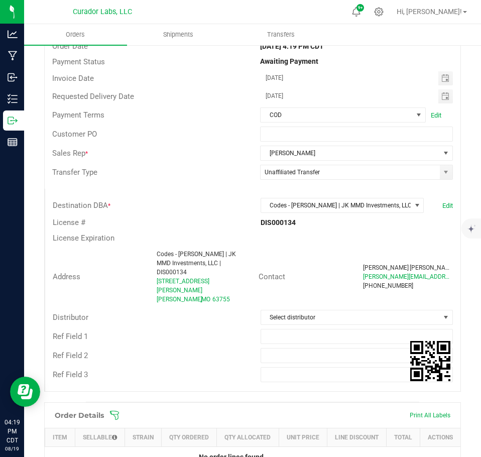
scroll to position [201, 0]
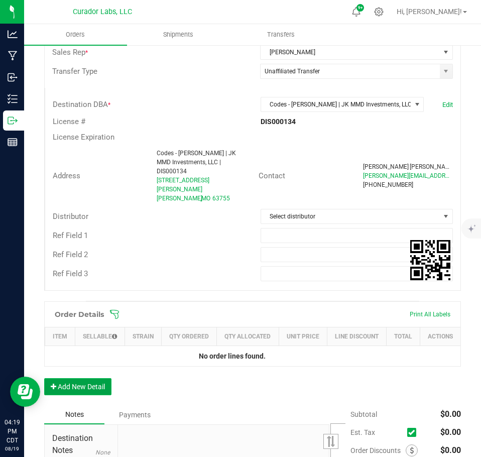
click at [99, 378] on button "Add New Detail" at bounding box center [77, 386] width 67 height 17
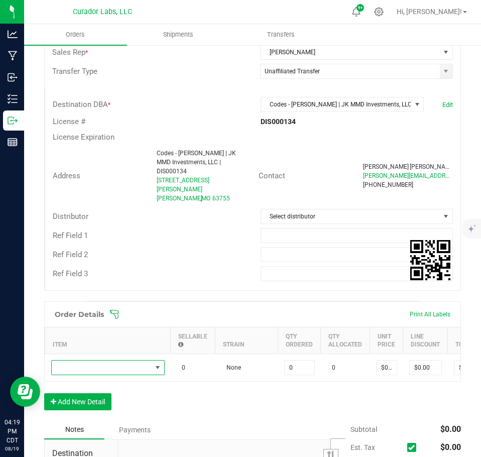
click at [88, 361] on span "NO DATA FOUND" at bounding box center [102, 368] width 100 height 14
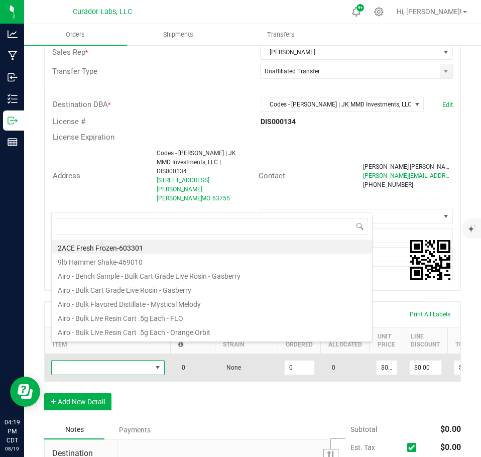
scroll to position [15, 114]
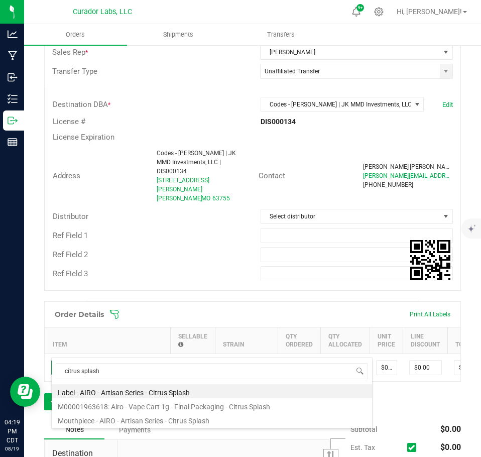
click at [160, 404] on li "M00001963618: Airo - Vape Cart 1g - Final Packaging - Citrus Splash" at bounding box center [212, 405] width 321 height 14
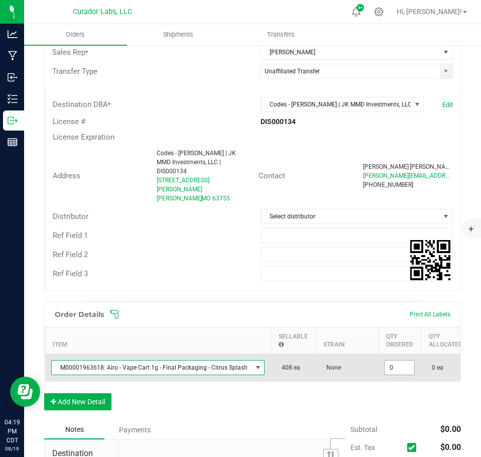
click at [394, 361] on input "0" at bounding box center [400, 368] width 30 height 14
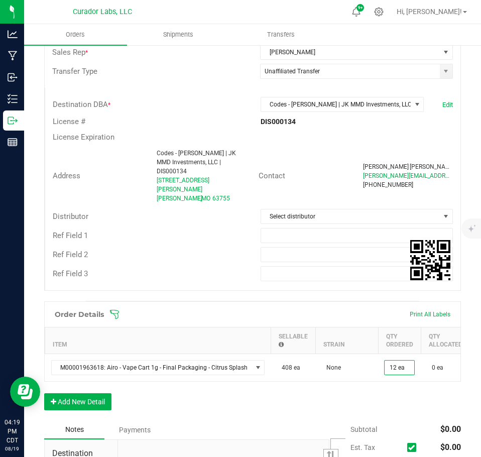
click at [375, 391] on div "Order Details Print All Labels Item Sellable Strain Qty Ordered Qty Allocated U…" at bounding box center [252, 360] width 417 height 119
click at [75, 393] on button "Add New Detail" at bounding box center [77, 401] width 67 height 17
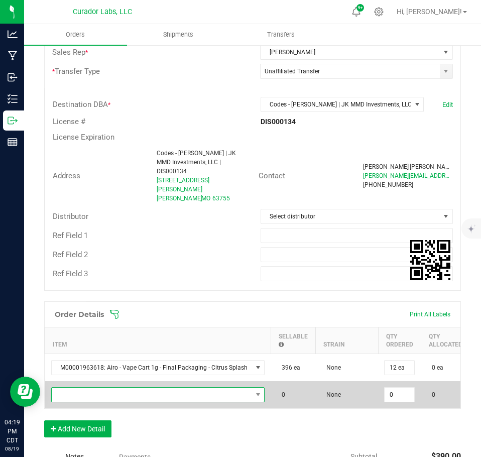
click at [83, 388] on span "NO DATA FOUND" at bounding box center [152, 395] width 200 height 14
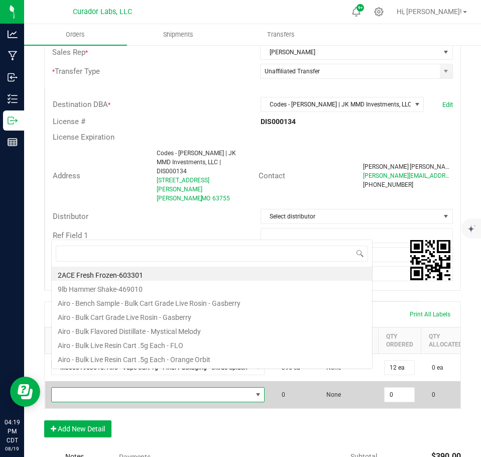
scroll to position [15, 209]
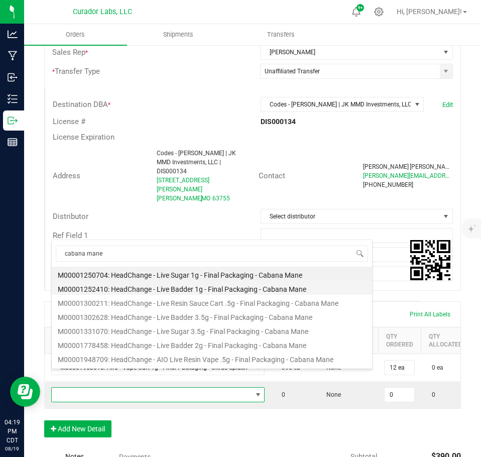
click at [150, 286] on li "M00001252410: HeadChange - Live Badder 1g - Final Packaging - Cabana Mane" at bounding box center [212, 288] width 321 height 14
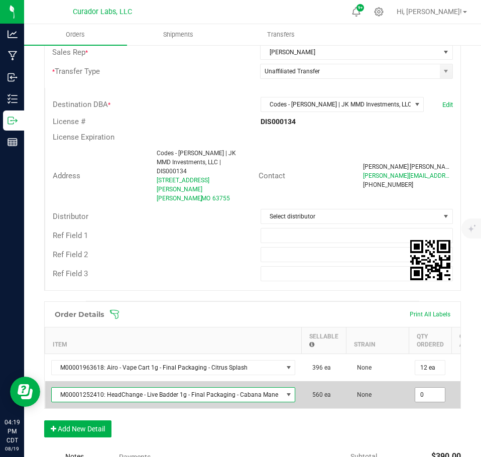
click at [421, 388] on input "0" at bounding box center [430, 395] width 30 height 14
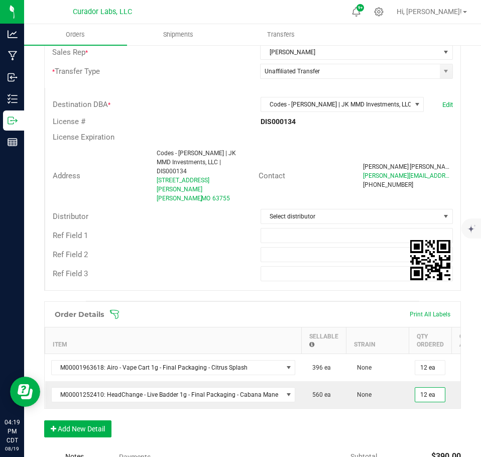
click at [411, 419] on div "Order Details Print All Labels Item Sellable Strain Qty Ordered Qty Allocated U…" at bounding box center [252, 374] width 417 height 146
click at [80, 420] on button "Add New Detail" at bounding box center [77, 428] width 67 height 17
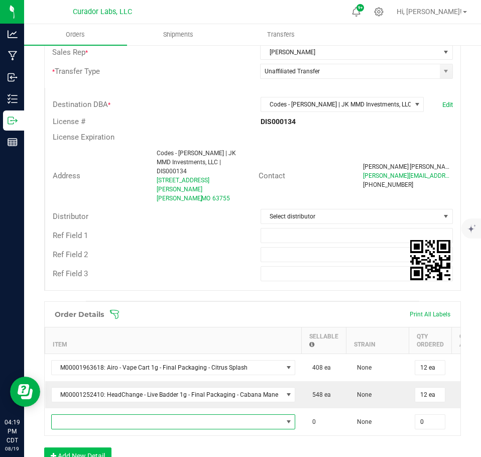
click at [80, 415] on span "NO DATA FOUND" at bounding box center [167, 422] width 231 height 14
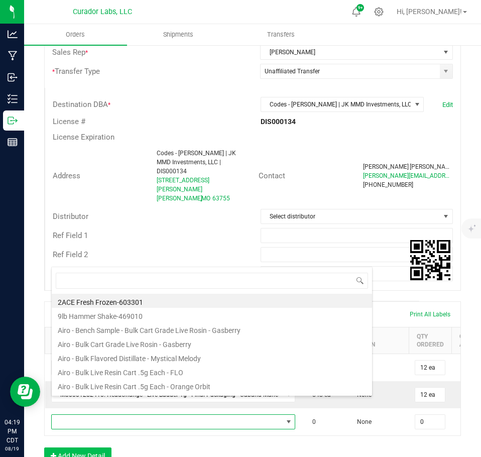
scroll to position [15, 240]
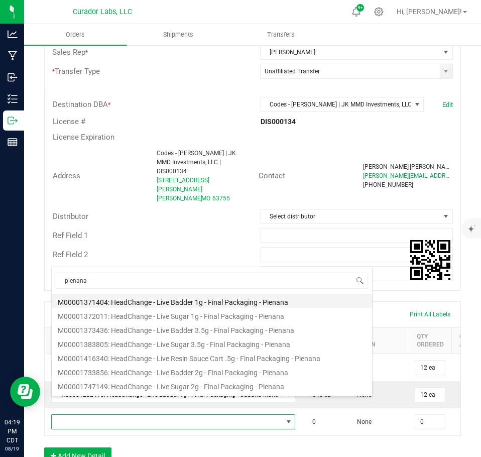
click at [164, 303] on li "M00001371404: HeadChange - Live Badder 1g - Final Packaging - Pienana" at bounding box center [212, 301] width 321 height 14
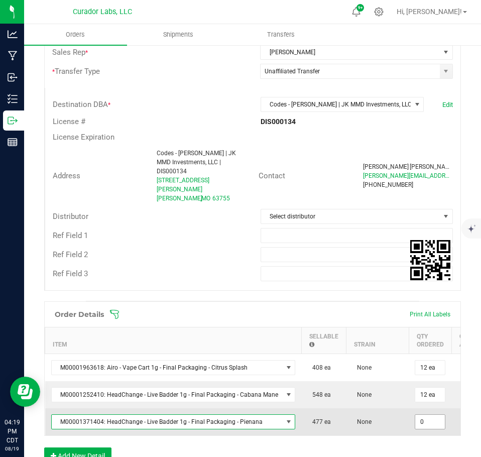
click at [423, 415] on input "0" at bounding box center [430, 422] width 30 height 14
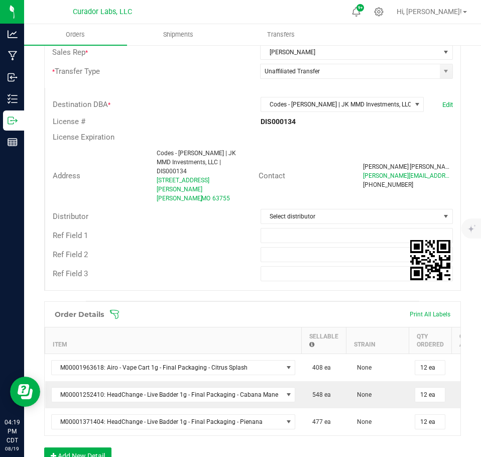
click at [410, 433] on div "Order Details Print All Labels Item Sellable Strain Qty Ordered Qty Allocated U…" at bounding box center [252, 387] width 417 height 173
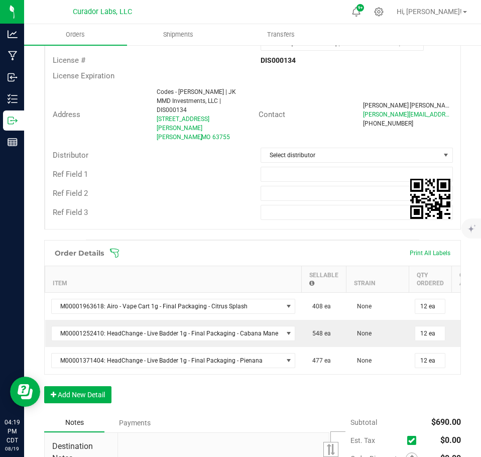
scroll to position [301, 0]
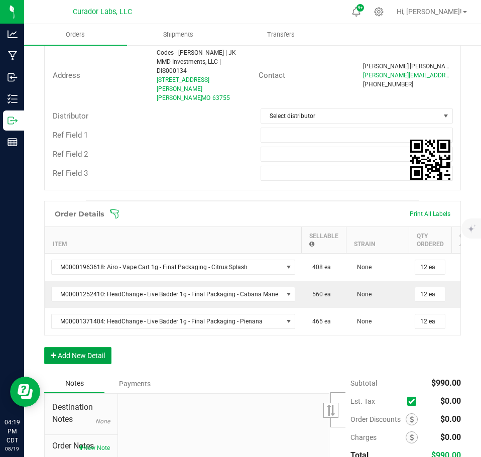
click at [98, 347] on button "Add New Detail" at bounding box center [77, 355] width 67 height 17
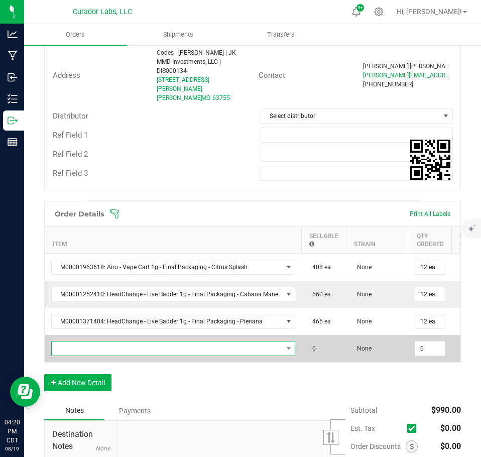
click at [95, 342] on span "NO DATA FOUND" at bounding box center [167, 349] width 231 height 14
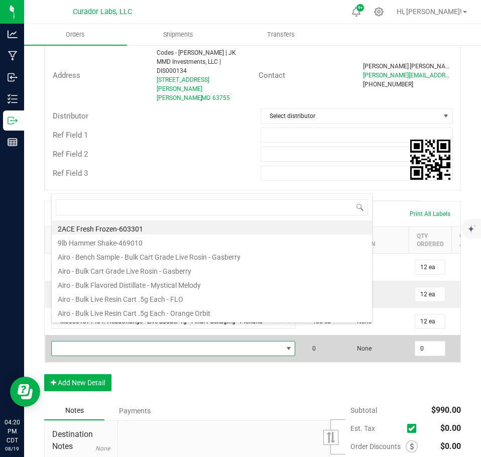
scroll to position [15, 240]
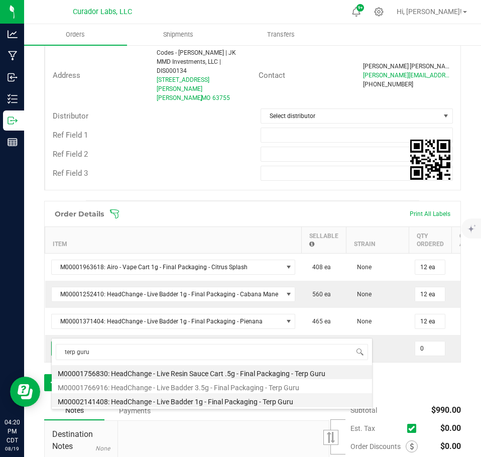
click at [180, 397] on li "M00002141408: HeadChange - Live Badder 1g - Final Packaging - Terp Guru" at bounding box center [212, 400] width 321 height 14
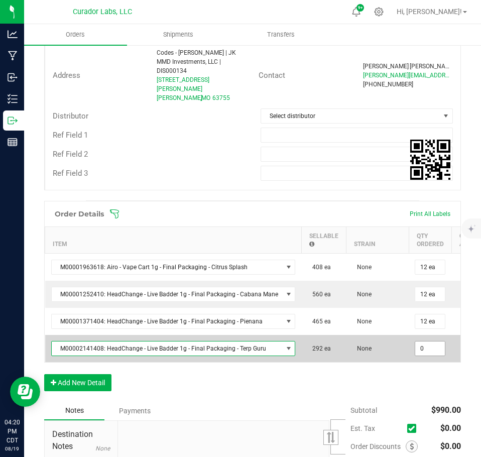
click at [415, 342] on input "0" at bounding box center [430, 349] width 30 height 14
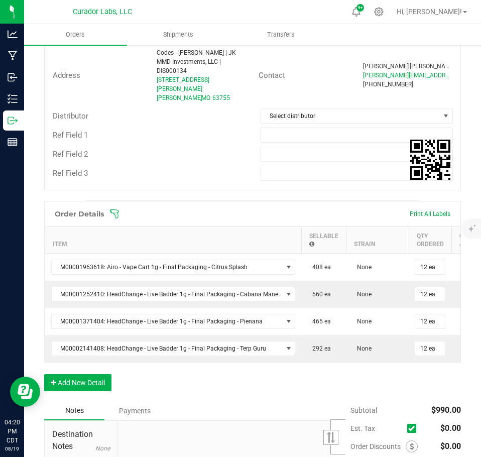
click at [409, 374] on div "Order Details Print All Labels Item Sellable Strain Qty Ordered Qty Allocated U…" at bounding box center [252, 301] width 417 height 200
click at [86, 374] on button "Add New Detail" at bounding box center [77, 382] width 67 height 17
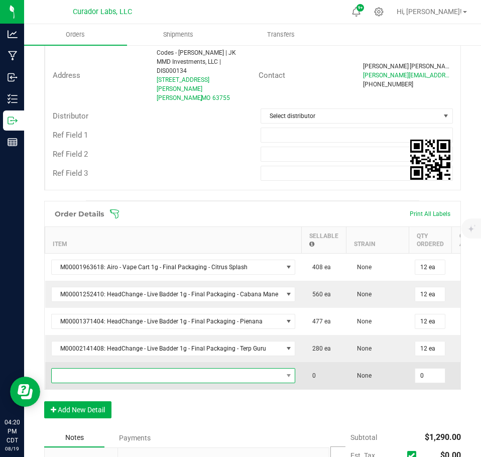
click at [82, 369] on span "NO DATA FOUND" at bounding box center [167, 376] width 231 height 14
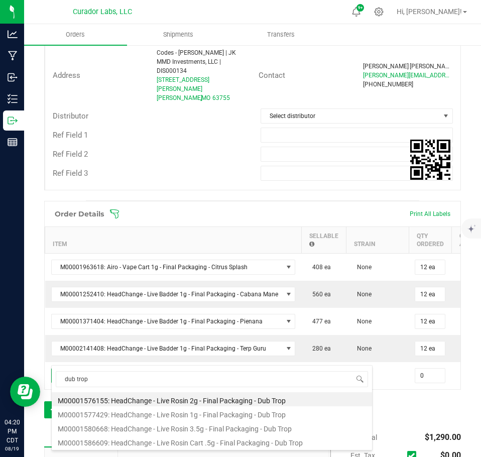
drag, startPoint x: 188, startPoint y: 415, endPoint x: 216, endPoint y: 404, distance: 29.9
click at [188, 416] on li "M00001577429: HeadChange - Live Rosin 1g - Final Packaging - Dub Trop" at bounding box center [212, 413] width 321 height 14
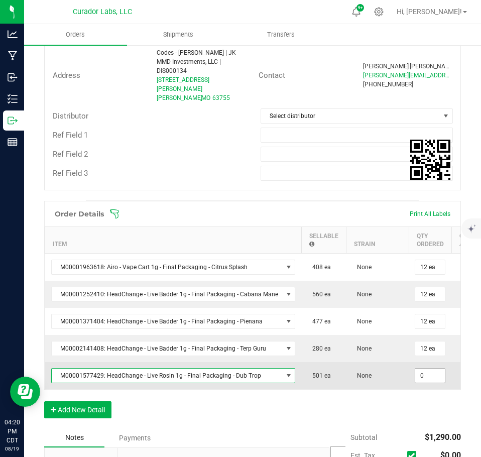
click at [427, 369] on input "0" at bounding box center [430, 376] width 30 height 14
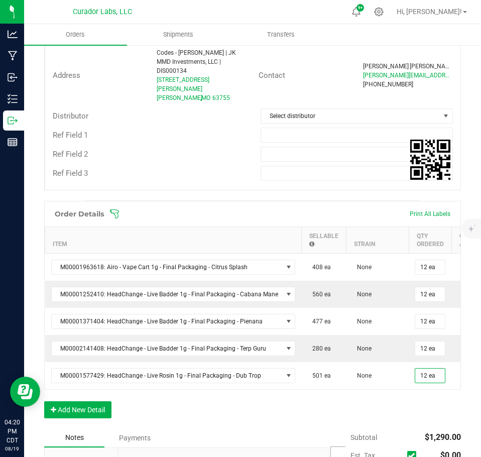
drag, startPoint x: 408, startPoint y: 401, endPoint x: 393, endPoint y: 403, distance: 15.2
click at [407, 402] on div "Order Details Print All Labels Item Sellable Strain Qty Ordered Qty Allocated U…" at bounding box center [252, 315] width 417 height 228
click at [69, 401] on button "Add New Detail" at bounding box center [77, 409] width 67 height 17
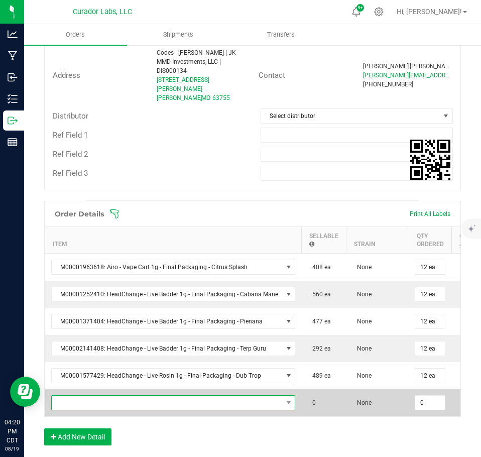
click at [78, 396] on span "NO DATA FOUND" at bounding box center [167, 403] width 231 height 14
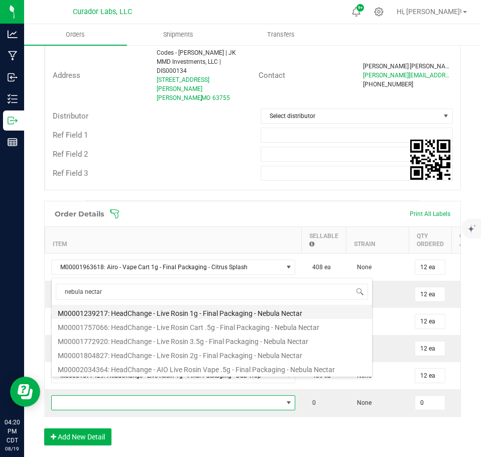
click at [155, 311] on li "M00001239217: HeadChange - Live Rosin 1g - Final Packaging - Nebula Nectar" at bounding box center [212, 312] width 321 height 14
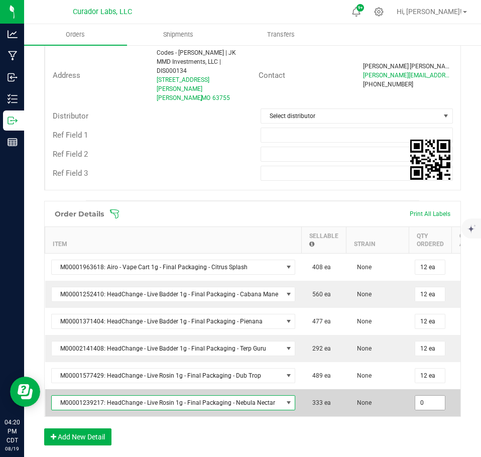
click at [430, 396] on input "0" at bounding box center [430, 403] width 30 height 14
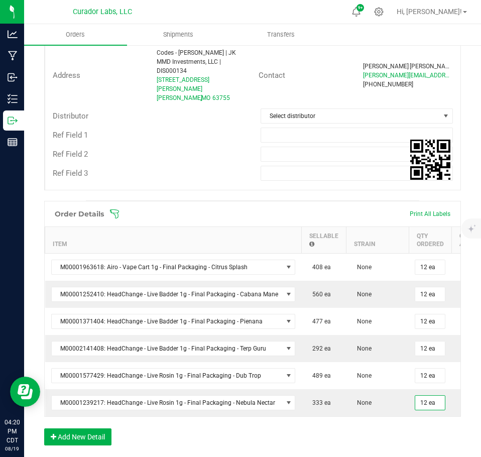
click at [405, 431] on div "Order Details Print All Labels Item Sellable Strain Qty Ordered Qty Allocated U…" at bounding box center [252, 328] width 417 height 255
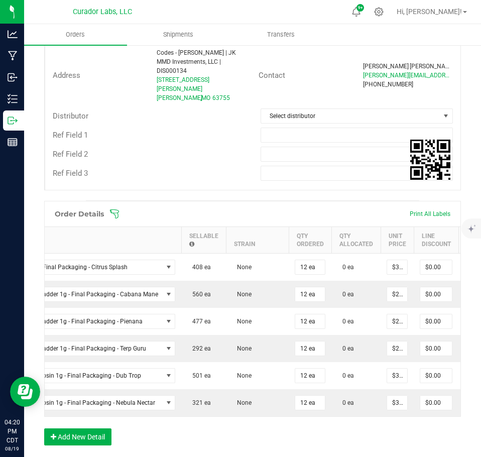
scroll to position [0, 126]
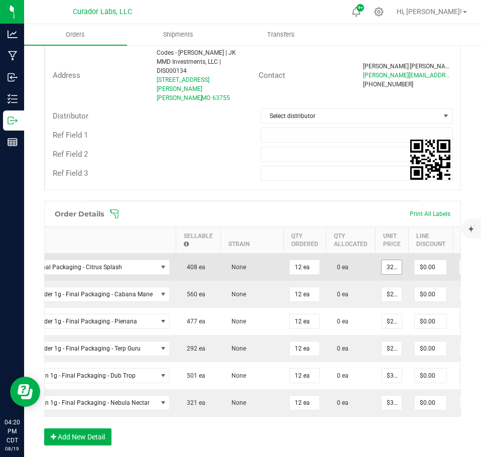
click at [384, 260] on input "32.5" at bounding box center [392, 267] width 20 height 14
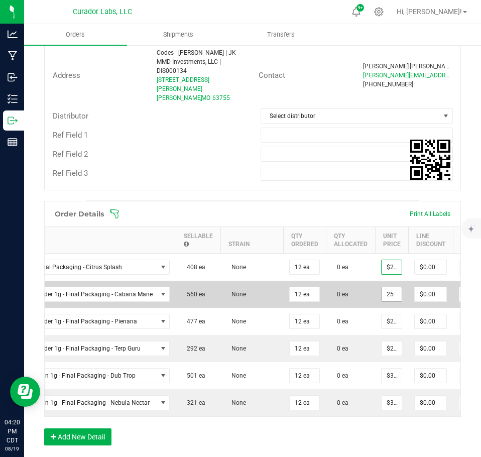
click at [390, 287] on input "25" at bounding box center [392, 294] width 20 height 14
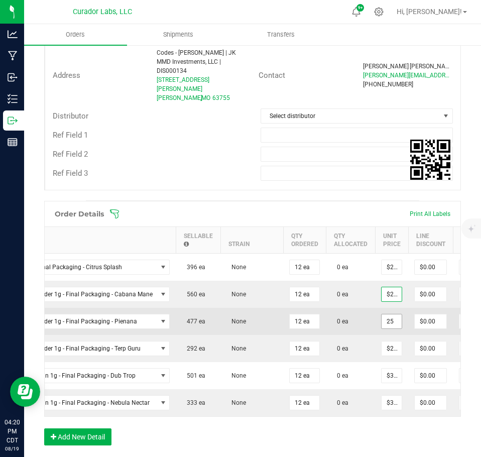
click at [382, 314] on input "25" at bounding box center [392, 321] width 20 height 14
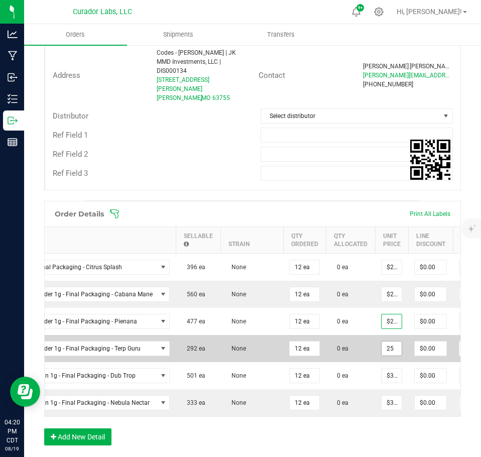
click at [387, 342] on input "25" at bounding box center [392, 349] width 20 height 14
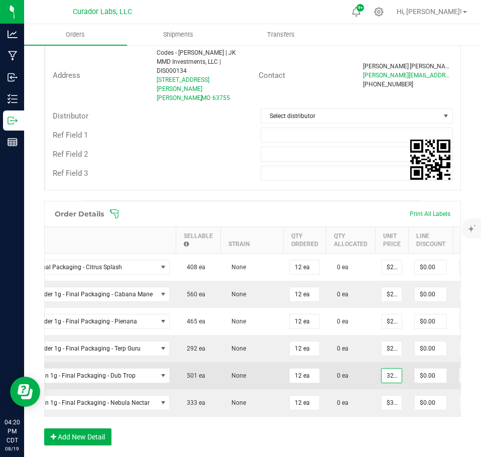
click at [385, 369] on input "32.5" at bounding box center [392, 376] width 20 height 14
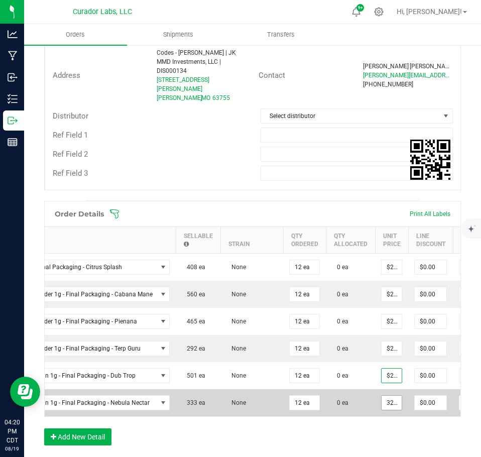
click at [388, 396] on input "32.5" at bounding box center [392, 403] width 20 height 14
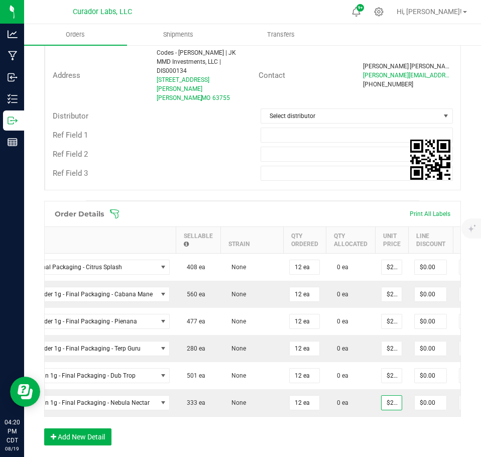
click at [382, 422] on div "Order Details Print All Labels Item Sellable Strain Qty Ordered Qty Allocated U…" at bounding box center [252, 328] width 417 height 255
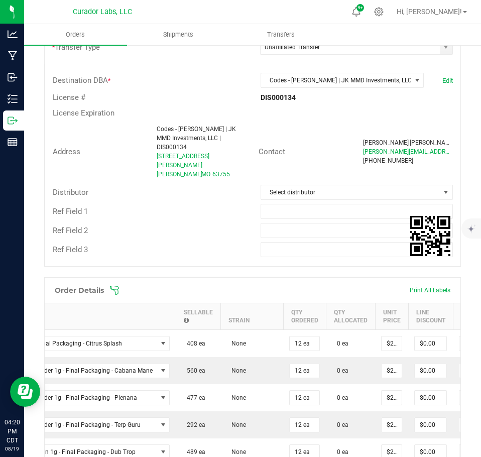
scroll to position [201, 0]
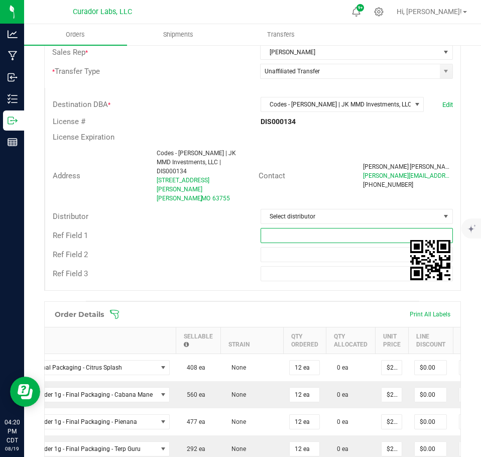
click at [282, 228] on input "text" at bounding box center [357, 235] width 193 height 15
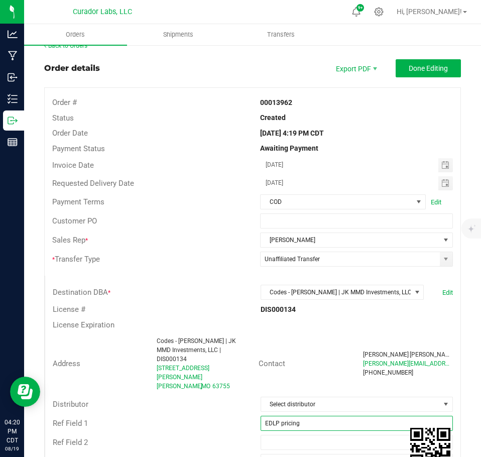
scroll to position [0, 0]
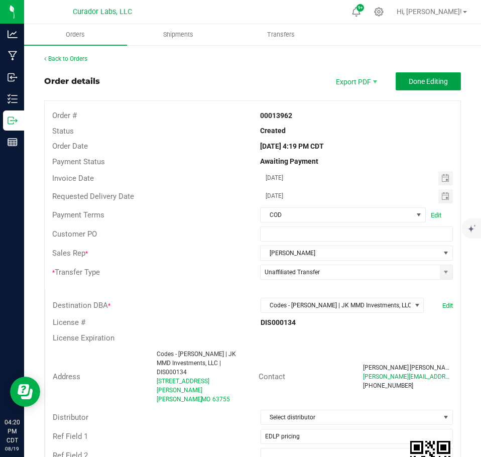
click at [418, 80] on span "Done Editing" at bounding box center [428, 81] width 39 height 8
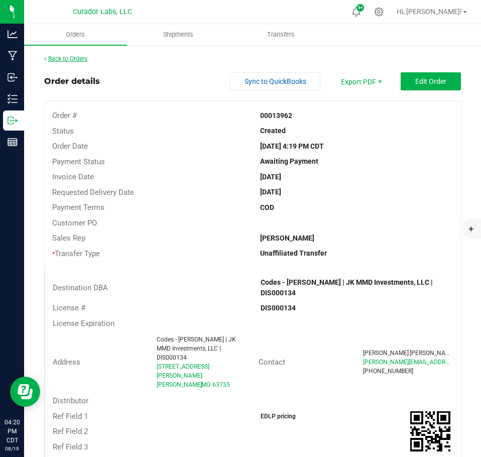
click at [74, 58] on link "Back to Orders" at bounding box center [65, 58] width 43 height 7
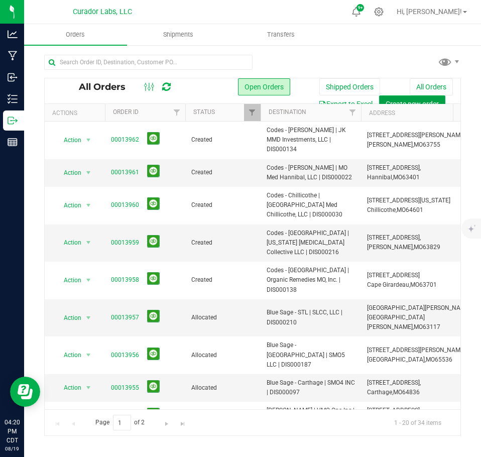
click at [411, 100] on span "Create new order" at bounding box center [412, 104] width 53 height 8
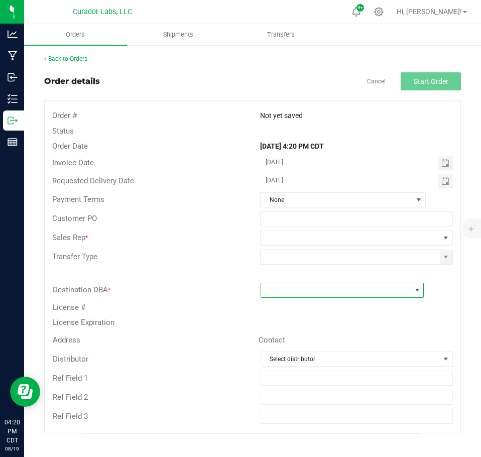
click at [293, 293] on span at bounding box center [336, 290] width 150 height 14
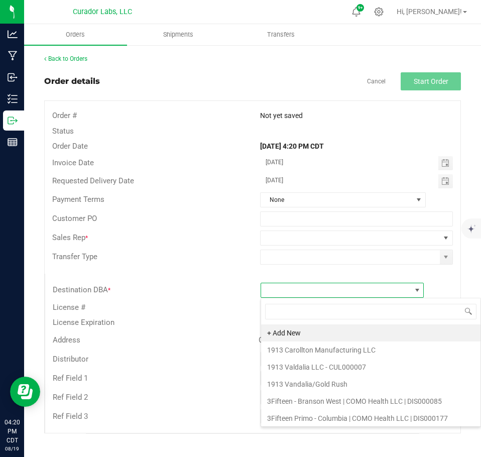
scroll to position [15, 164]
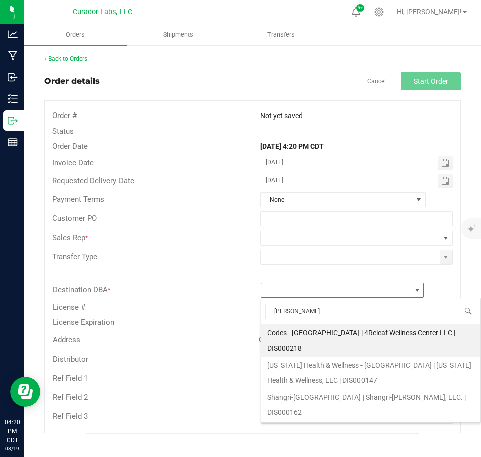
click at [305, 331] on li "Codes - [GEOGRAPHIC_DATA] | 4Releaf Wellness Center LLC | DIS000218" at bounding box center [371, 341] width 220 height 32
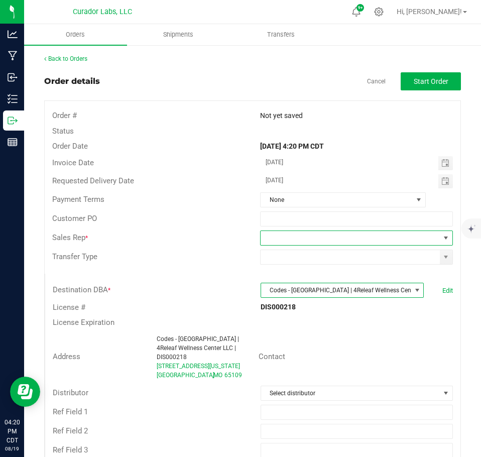
click at [442, 237] on span at bounding box center [446, 238] width 8 height 8
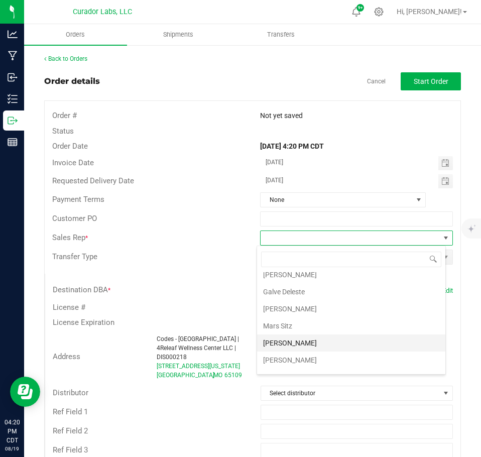
scroll to position [36, 0]
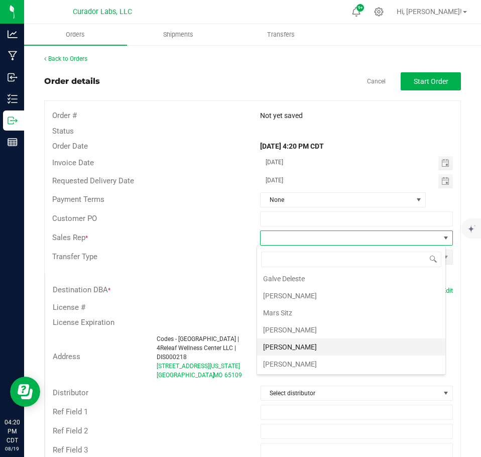
click at [330, 341] on li "[PERSON_NAME]" at bounding box center [351, 347] width 188 height 17
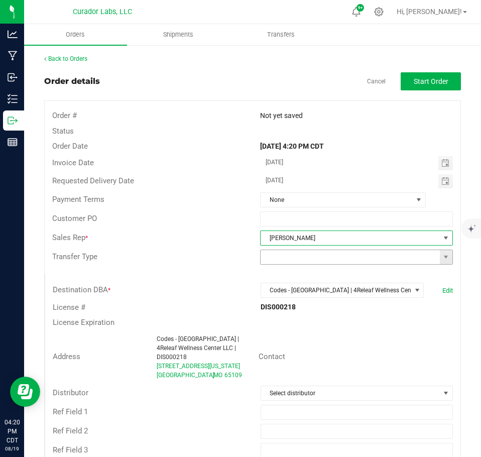
click at [440, 258] on span at bounding box center [446, 257] width 13 height 14
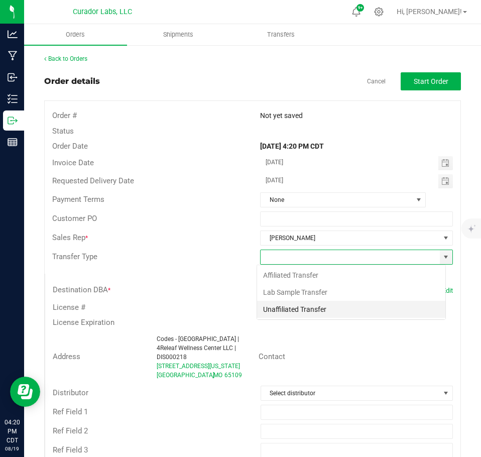
scroll to position [15, 189]
click at [321, 312] on li "Unaffiliated Transfer" at bounding box center [351, 309] width 188 height 17
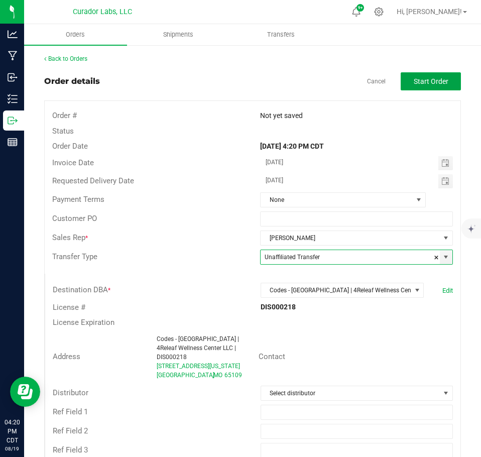
click at [414, 79] on span "Start Order" at bounding box center [431, 81] width 35 height 8
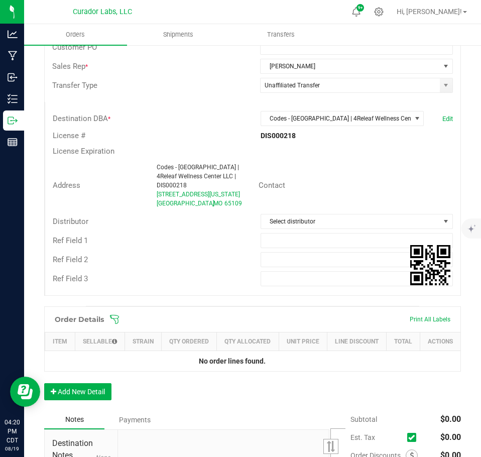
scroll to position [304, 0]
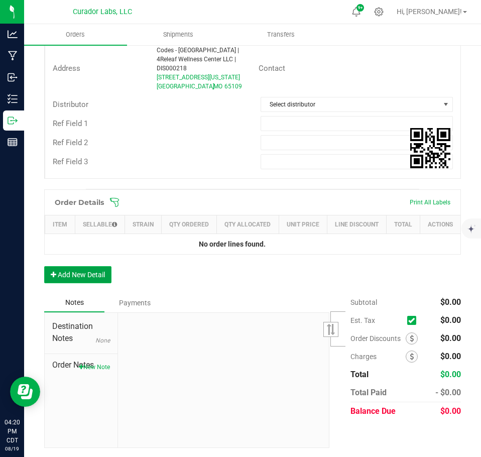
drag, startPoint x: 69, startPoint y: 281, endPoint x: 68, endPoint y: 262, distance: 19.6
click at [69, 281] on button "Add New Detail" at bounding box center [77, 274] width 67 height 17
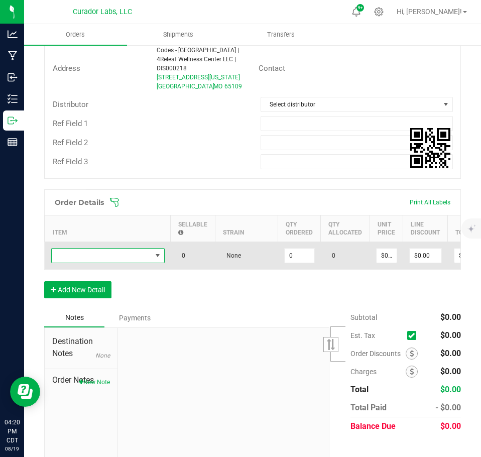
click at [71, 249] on span "NO DATA FOUND" at bounding box center [102, 256] width 100 height 14
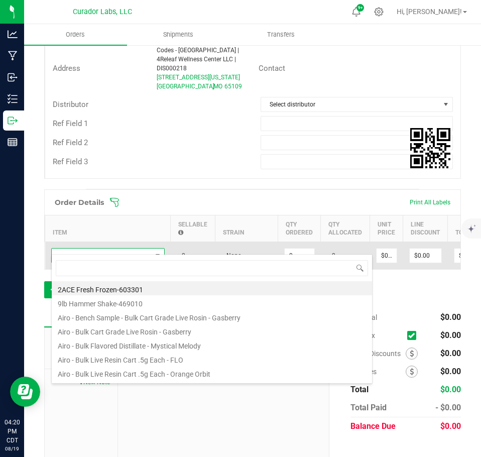
scroll to position [15, 114]
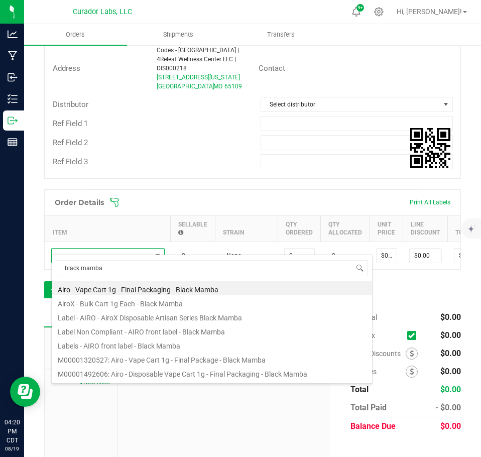
click at [171, 360] on li "M00001320527: Airo - Vape Cart 1g - Final Package - Black Mamba" at bounding box center [212, 359] width 321 height 14
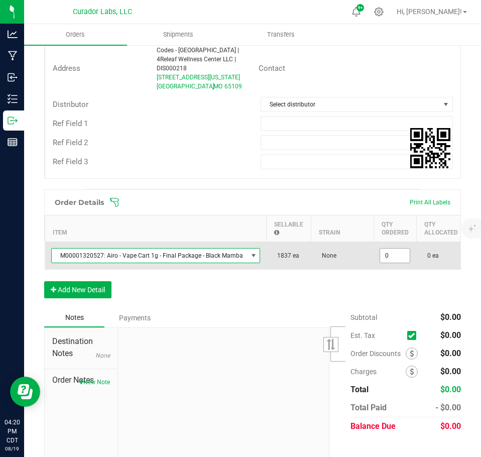
click at [387, 252] on input "0" at bounding box center [395, 256] width 30 height 14
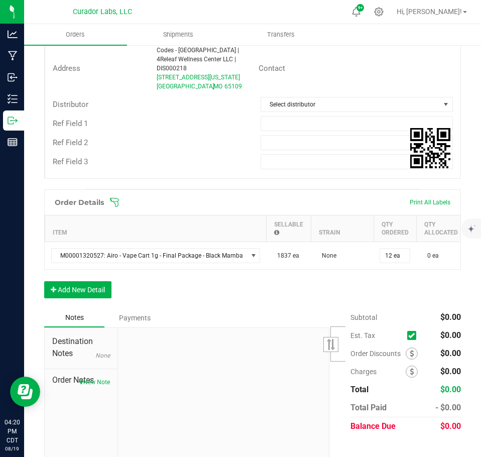
drag, startPoint x: 376, startPoint y: 287, endPoint x: 359, endPoint y: 292, distance: 17.8
click at [374, 287] on div "Order Details Print All Labels Item Sellable Strain Qty Ordered Qty Allocated U…" at bounding box center [252, 248] width 417 height 119
click at [109, 288] on button "Add New Detail" at bounding box center [77, 289] width 67 height 17
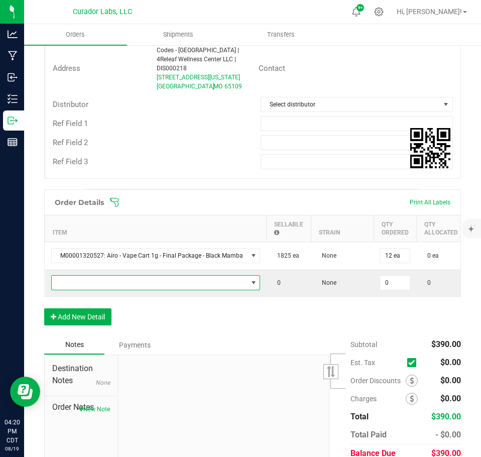
click at [101, 276] on span "NO DATA FOUND" at bounding box center [150, 283] width 196 height 14
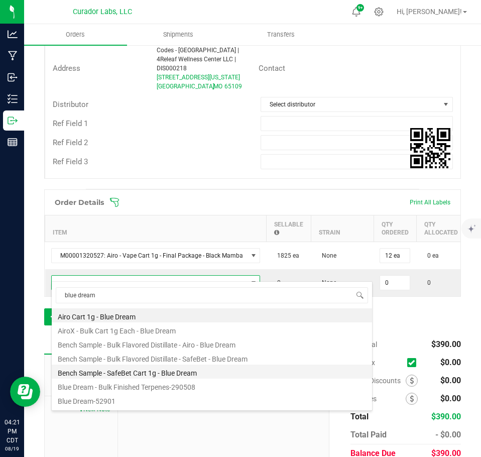
scroll to position [100, 0]
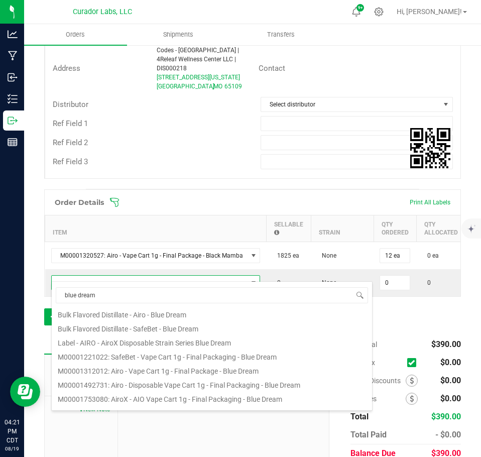
click at [170, 364] on li "M00001312012: Airo - Vape Cart 1g - Final Package - Blue Dream" at bounding box center [212, 370] width 321 height 14
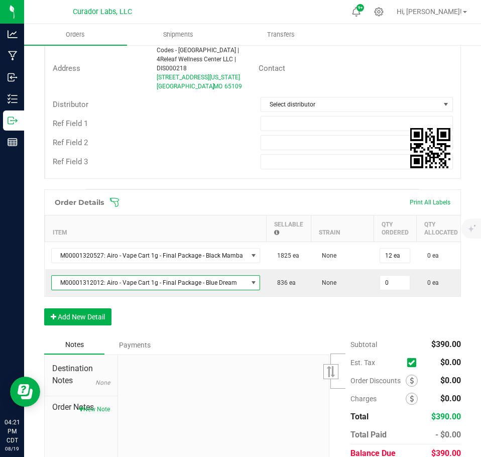
drag, startPoint x: 394, startPoint y: 274, endPoint x: 365, endPoint y: 323, distance: 57.2
click at [393, 276] on input "0" at bounding box center [395, 283] width 30 height 14
drag, startPoint x: 362, startPoint y: 328, endPoint x: 263, endPoint y: 335, distance: 98.7
click at [361, 329] on div "Order Details Print All Labels Item Sellable Strain Qty Ordered Qty Allocated U…" at bounding box center [252, 262] width 417 height 146
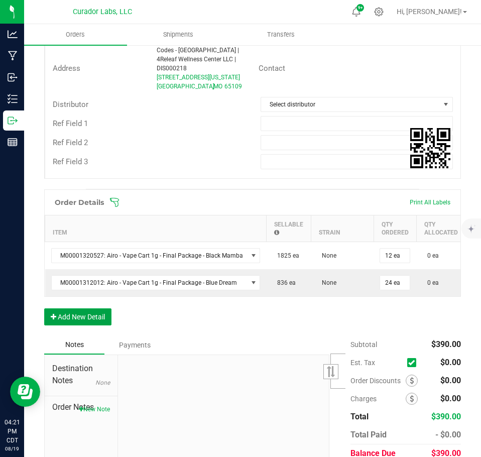
click at [105, 316] on button "Add New Detail" at bounding box center [77, 316] width 67 height 17
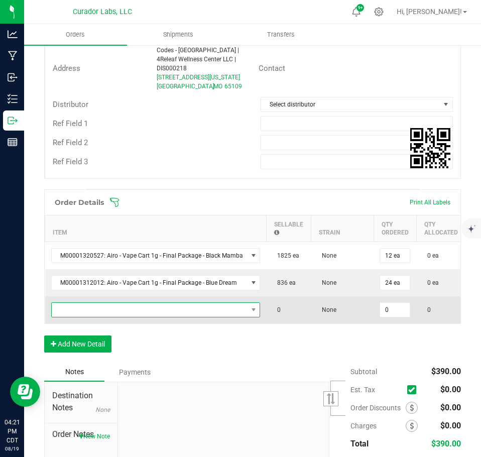
click at [97, 303] on span "NO DATA FOUND" at bounding box center [150, 310] width 196 height 14
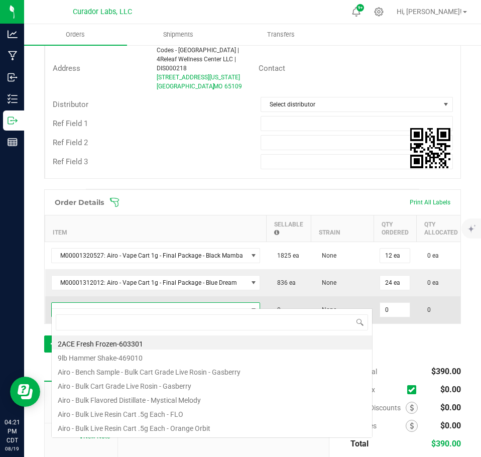
scroll to position [15, 205]
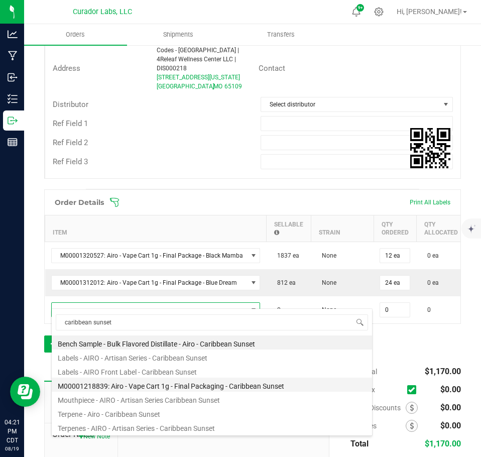
click at [182, 383] on li "M00001218839: Airo - Vape Cart 1g - Final Packaging - Caribbean Sunset" at bounding box center [212, 385] width 321 height 14
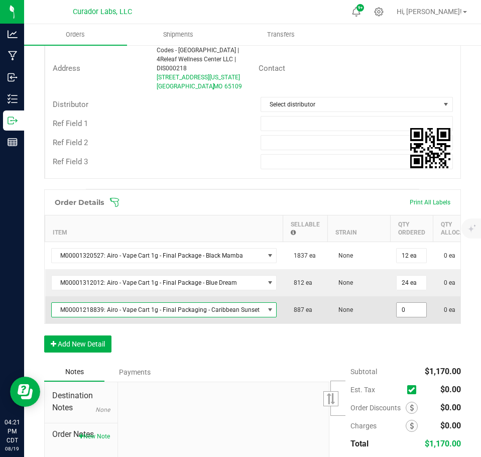
click at [406, 303] on input "0" at bounding box center [412, 310] width 30 height 14
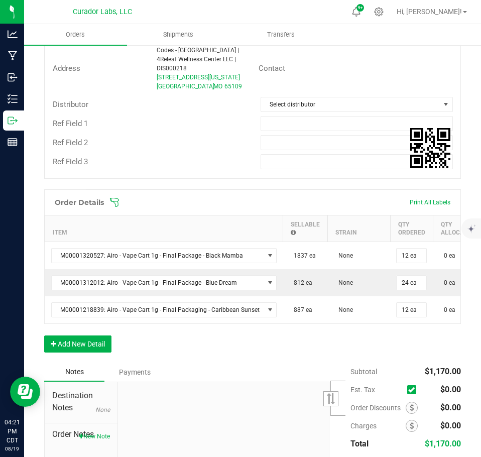
drag, startPoint x: 373, startPoint y: 344, endPoint x: 290, endPoint y: 348, distance: 83.0
click at [368, 346] on div "Order Details Print All Labels Item Sellable Strain Qty Ordered Qty Allocated U…" at bounding box center [252, 275] width 417 height 173
click at [98, 342] on button "Add New Detail" at bounding box center [77, 344] width 67 height 17
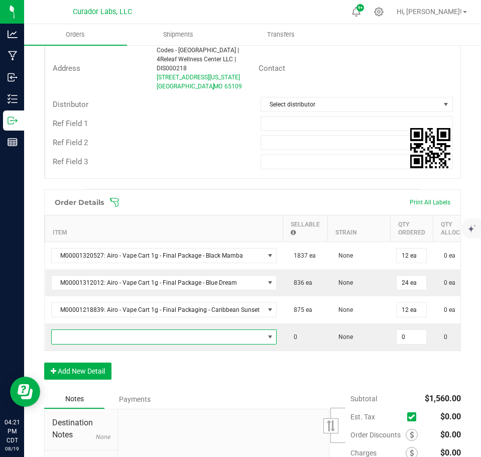
click at [91, 334] on span "NO DATA FOUND" at bounding box center [158, 337] width 213 height 14
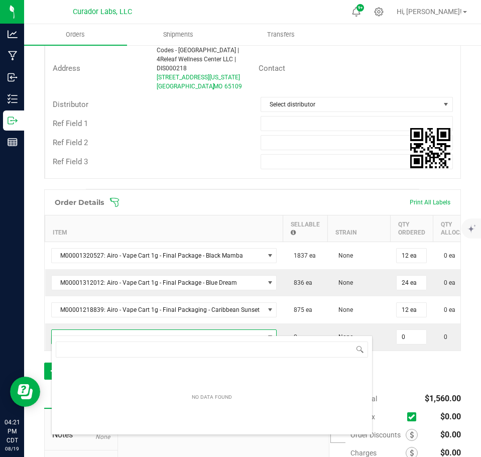
scroll to position [15, 221]
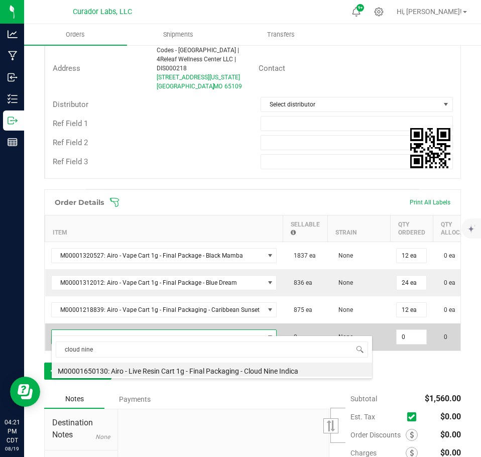
drag, startPoint x: 179, startPoint y: 368, endPoint x: 369, endPoint y: 328, distance: 194.7
click at [179, 369] on li "M00001650130: Airo - Live Resin Cart 1g - Final Packaging - Cloud Nine Indica" at bounding box center [212, 370] width 321 height 14
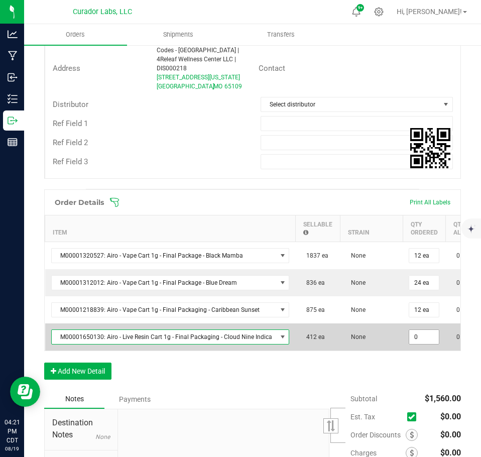
click at [423, 330] on input "0" at bounding box center [424, 337] width 30 height 14
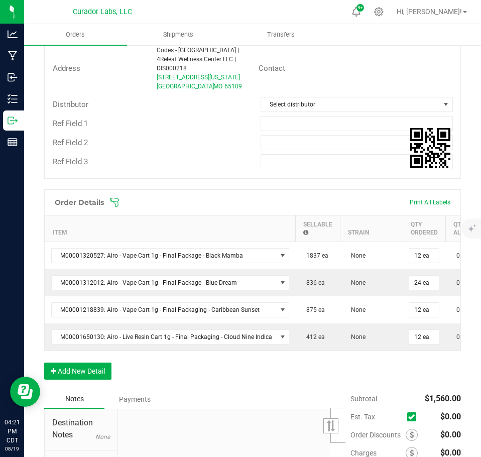
drag, startPoint x: 387, startPoint y: 364, endPoint x: 361, endPoint y: 368, distance: 26.5
click at [385, 364] on div "Order Details Print All Labels Item Sellable Strain Qty Ordered Qty Allocated U…" at bounding box center [252, 289] width 417 height 200
click at [72, 372] on button "Add New Detail" at bounding box center [77, 371] width 67 height 17
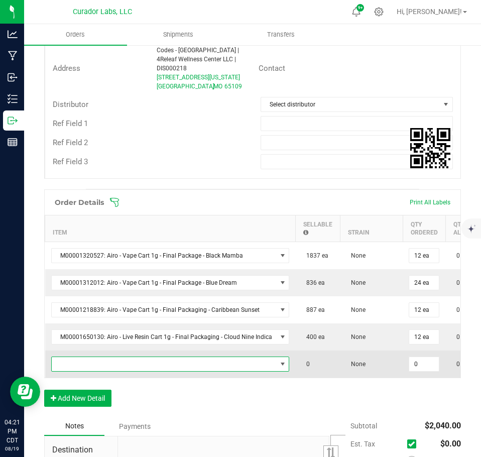
click at [78, 357] on span "NO DATA FOUND" at bounding box center [164, 364] width 225 height 14
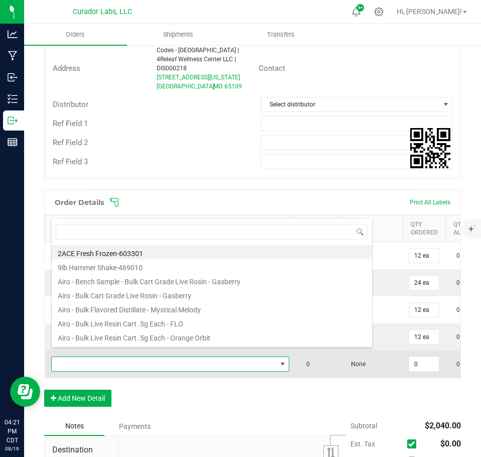
scroll to position [15, 235]
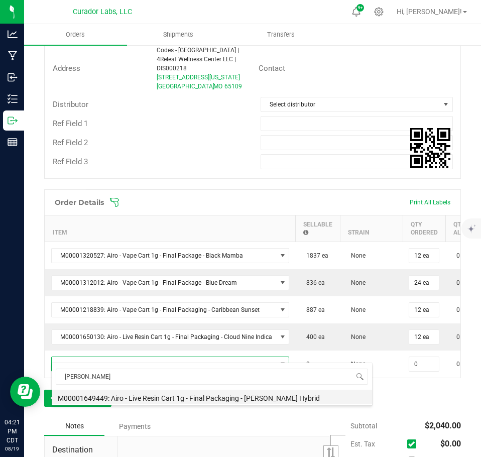
click at [168, 388] on span "[PERSON_NAME]" at bounding box center [212, 377] width 321 height 24
click at [175, 398] on li "M00001649449: Airo - Live Resin Cart 1g - Final Packaging - [PERSON_NAME] Hybrid" at bounding box center [212, 397] width 321 height 14
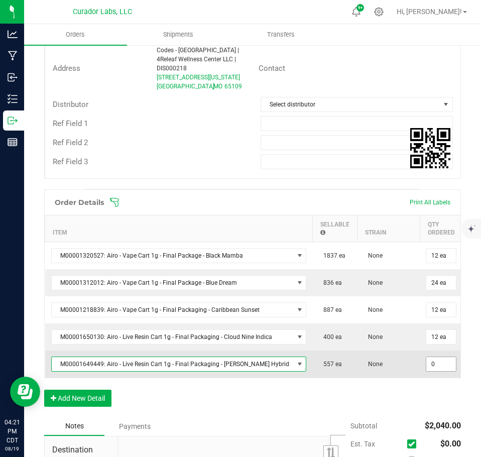
drag, startPoint x: 425, startPoint y: 356, endPoint x: 411, endPoint y: 375, distance: 23.4
click at [427, 357] on input "0" at bounding box center [442, 364] width 30 height 14
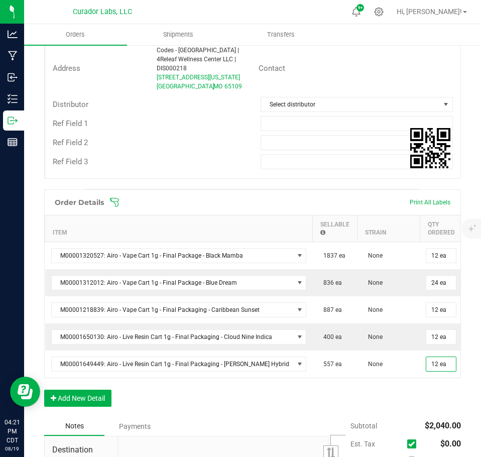
click at [399, 387] on div "Order Details Print All Labels Item Sellable Strain Qty Ordered Qty Allocated U…" at bounding box center [252, 303] width 417 height 228
click at [104, 390] on button "Add New Detail" at bounding box center [77, 398] width 67 height 17
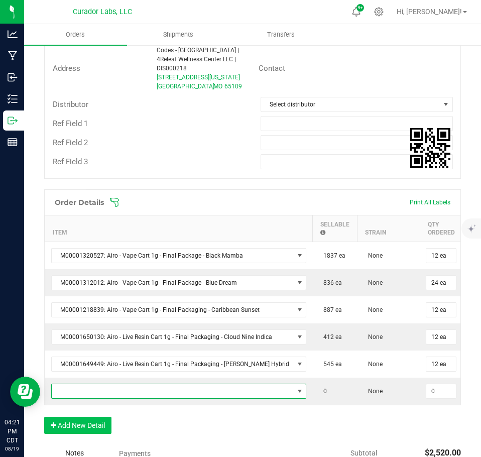
click at [97, 386] on span "NO DATA FOUND" at bounding box center [173, 391] width 242 height 14
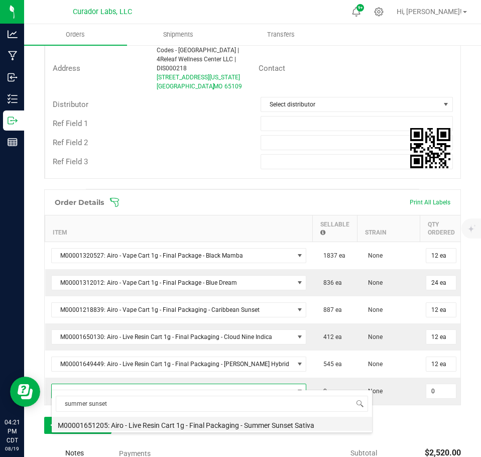
click at [183, 427] on li "M00001651205: Airo - Live Resin Cart 1g - Final Packaging - Summer Sunset Sativa" at bounding box center [212, 424] width 321 height 14
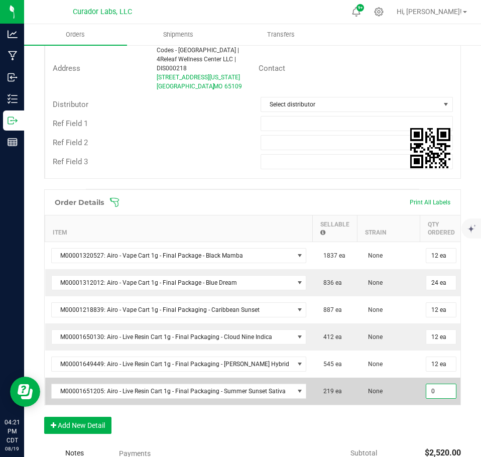
click at [431, 384] on input "0" at bounding box center [442, 391] width 30 height 14
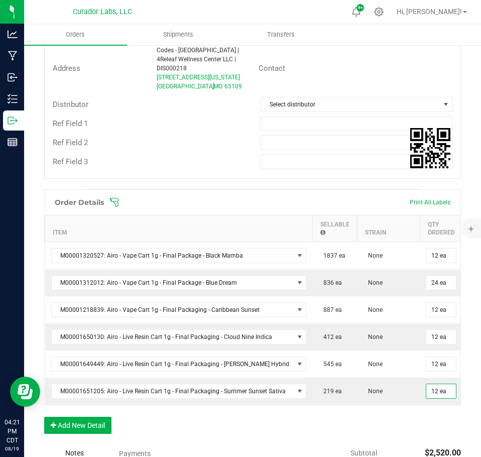
click at [417, 420] on div "Order Details Print All Labels Item Sellable Strain Qty Ordered Qty Allocated U…" at bounding box center [252, 316] width 417 height 255
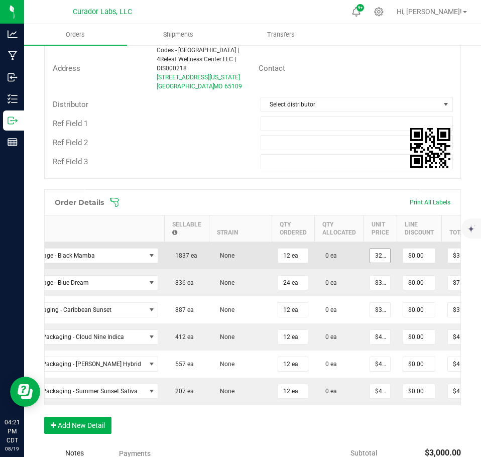
click at [374, 249] on input "32.5" at bounding box center [380, 256] width 20 height 14
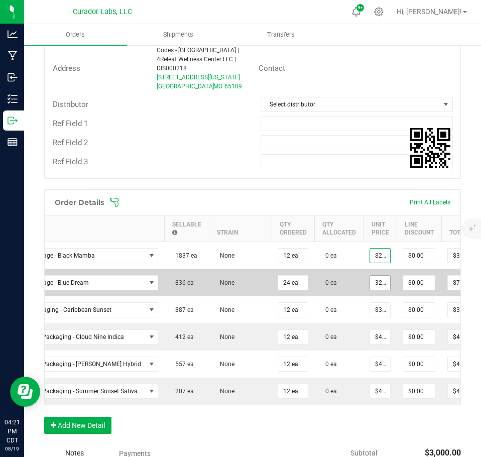
click at [371, 280] on input "32.5" at bounding box center [380, 283] width 20 height 14
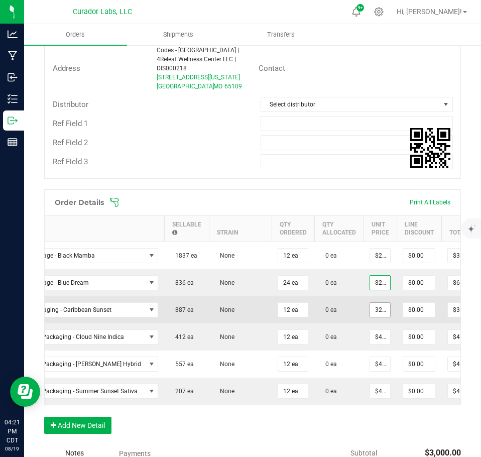
click at [371, 305] on input "32.5" at bounding box center [380, 310] width 20 height 14
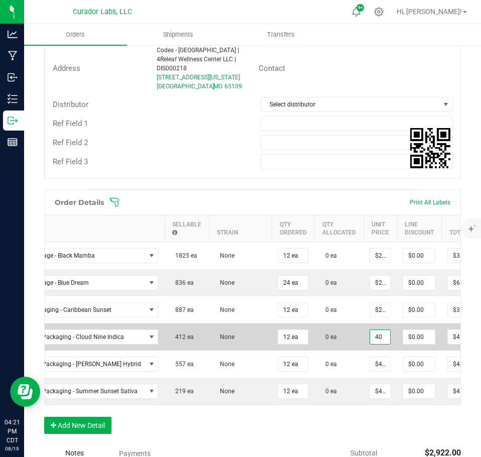
click at [370, 334] on input "40" at bounding box center [380, 337] width 20 height 14
click at [370, 330] on input "260" at bounding box center [380, 337] width 20 height 14
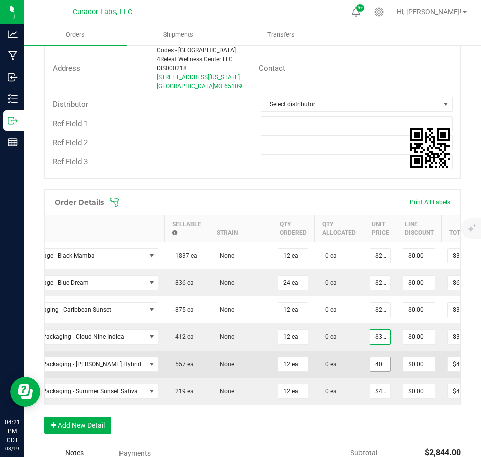
click at [373, 357] on input "40" at bounding box center [380, 364] width 20 height 14
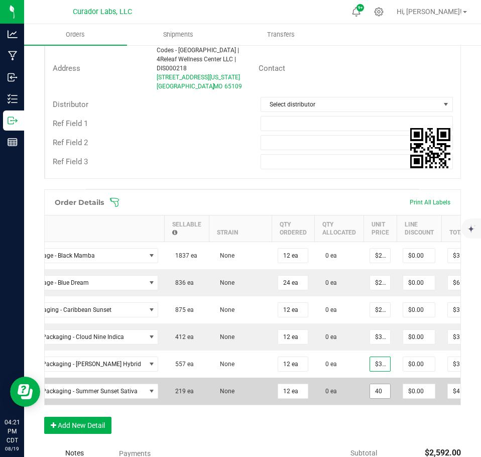
click at [371, 384] on input "40" at bounding box center [380, 391] width 20 height 14
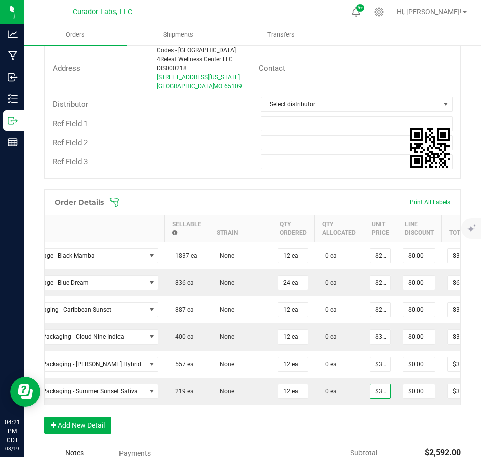
click at [374, 422] on div "Order Details Print All Labels Item Sellable Strain Qty Ordered Qty Allocated U…" at bounding box center [252, 316] width 417 height 255
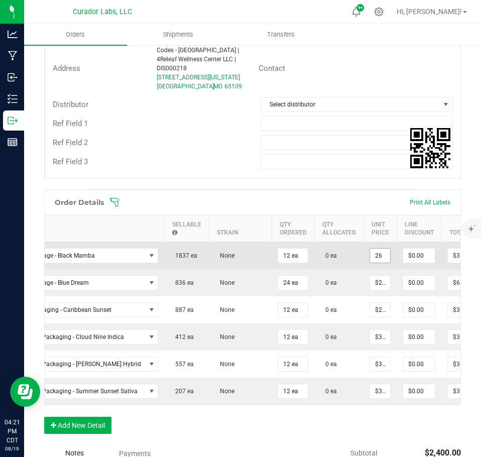
click at [370, 249] on input "26" at bounding box center [380, 256] width 20 height 14
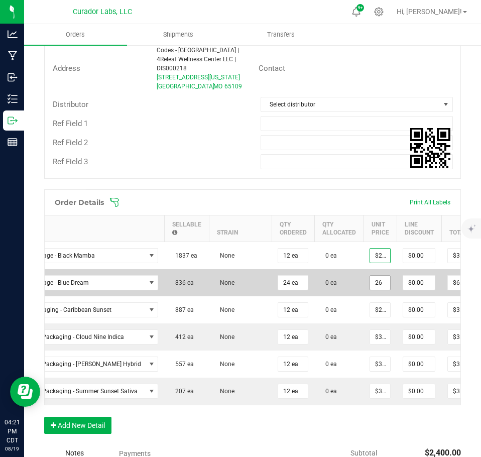
click at [372, 276] on input "26" at bounding box center [380, 283] width 20 height 14
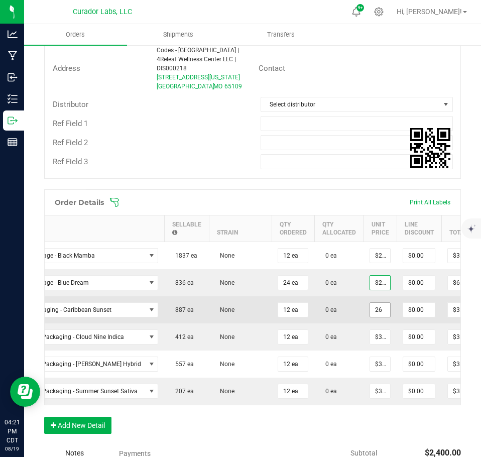
click at [374, 303] on input "26" at bounding box center [380, 310] width 20 height 14
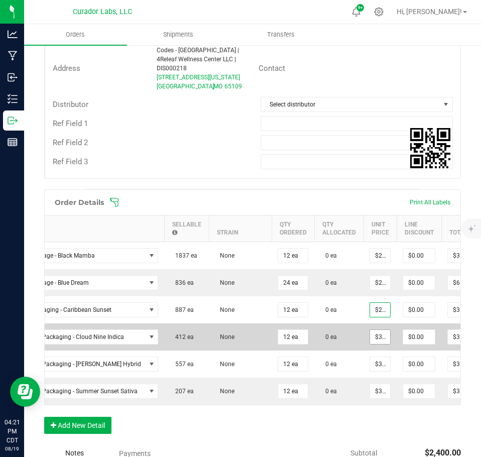
click at [376, 330] on span "$32.00000" at bounding box center [380, 337] width 21 height 15
click at [377, 330] on input "32" at bounding box center [380, 337] width 20 height 14
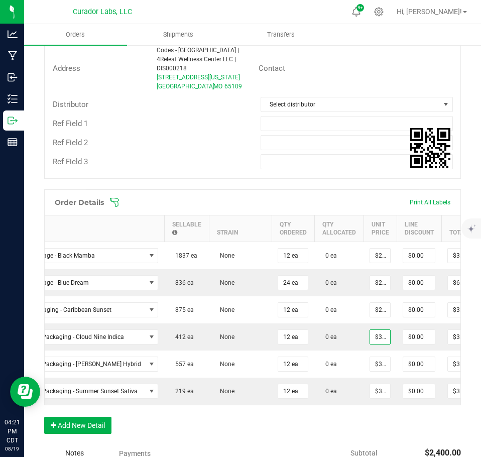
click at [370, 423] on div "Order Details Print All Labels Item Sellable Strain Qty Ordered Qty Allocated U…" at bounding box center [252, 316] width 417 height 255
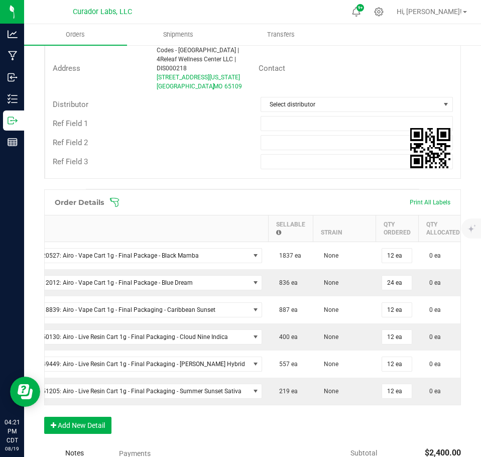
scroll to position [0, 0]
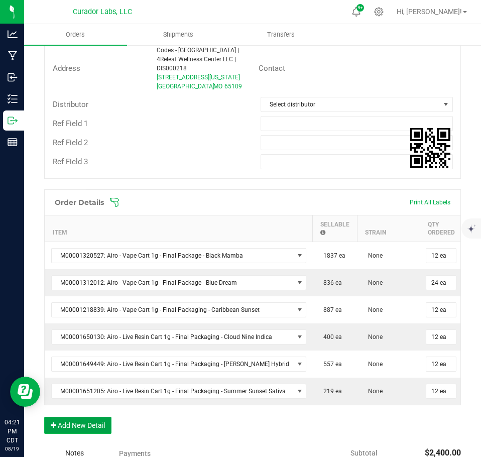
click at [100, 426] on button "Add New Detail" at bounding box center [77, 425] width 67 height 17
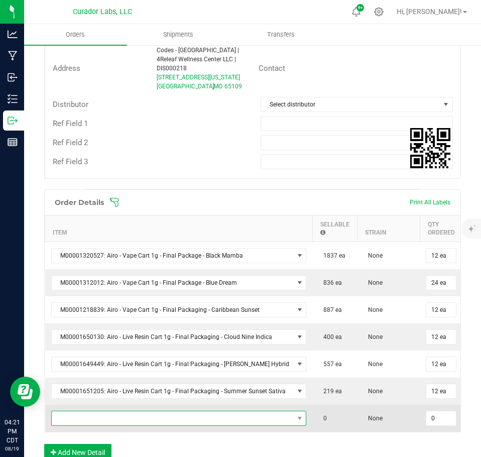
click at [87, 412] on span "NO DATA FOUND" at bounding box center [173, 418] width 242 height 14
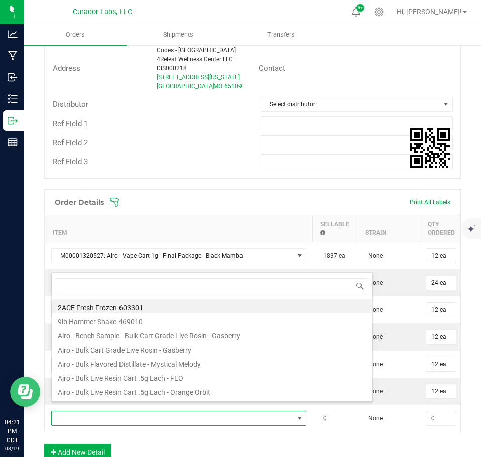
scroll to position [15, 248]
click at [209, 436] on div "Order Details Print All Labels Item Sellable Strain Qty Ordered Qty Allocated U…" at bounding box center [252, 330] width 417 height 282
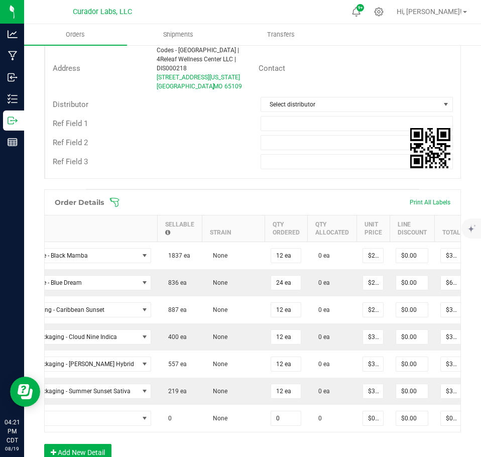
scroll to position [0, 206]
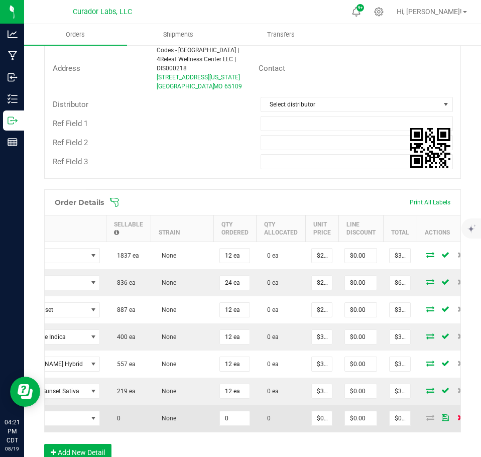
click at [458, 414] on icon at bounding box center [461, 417] width 7 height 6
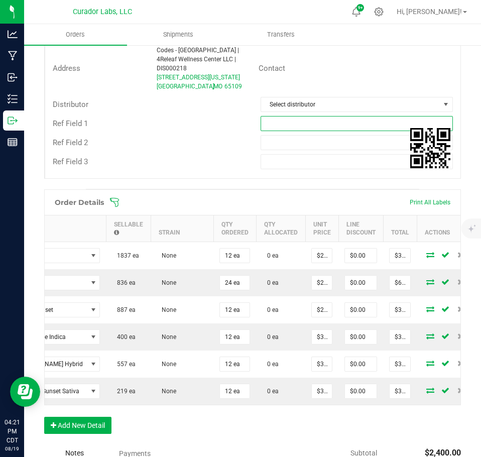
click at [285, 116] on input "text" at bounding box center [357, 123] width 193 height 15
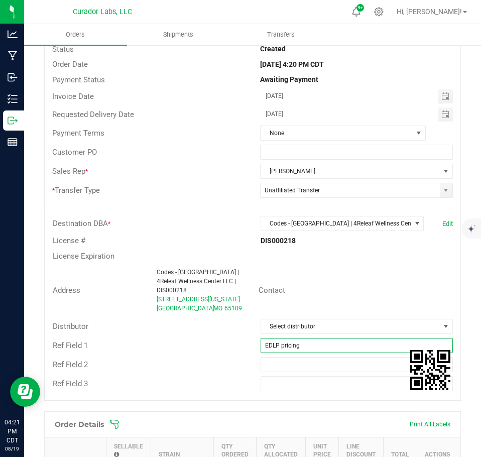
scroll to position [0, 0]
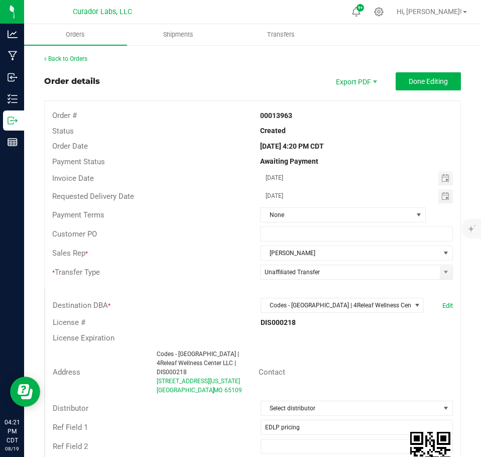
click at [421, 78] on span "Done Editing" at bounding box center [428, 81] width 39 height 8
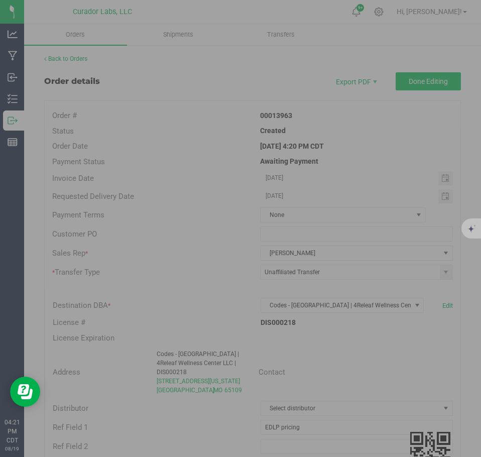
scroll to position [0, 86]
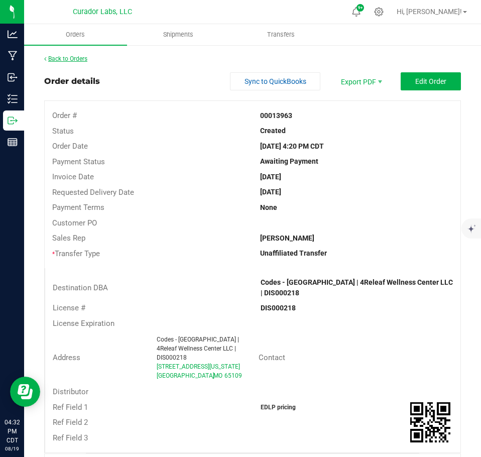
click at [83, 58] on link "Back to Orders" at bounding box center [65, 58] width 43 height 7
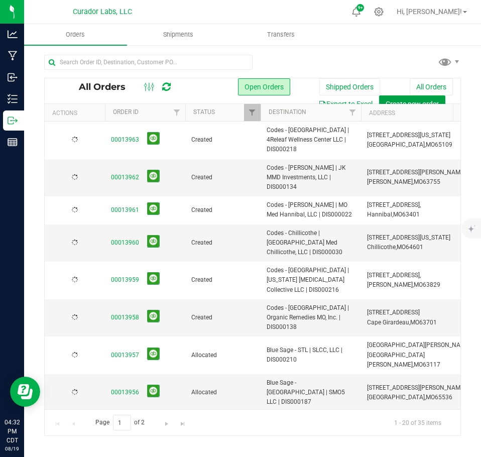
click at [410, 100] on span "Create new order" at bounding box center [412, 104] width 53 height 8
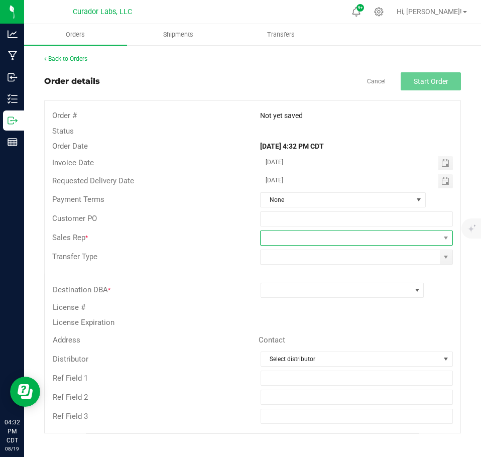
click at [276, 243] on span at bounding box center [350, 238] width 179 height 14
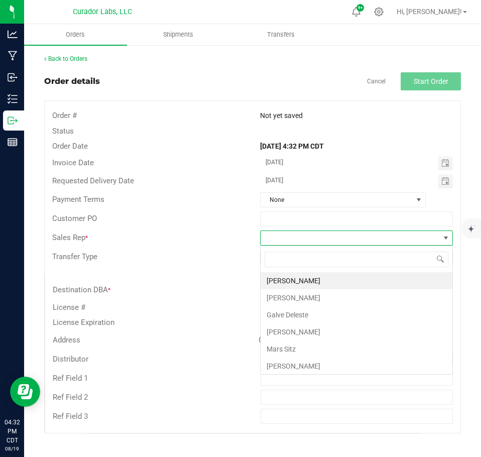
scroll to position [15, 193]
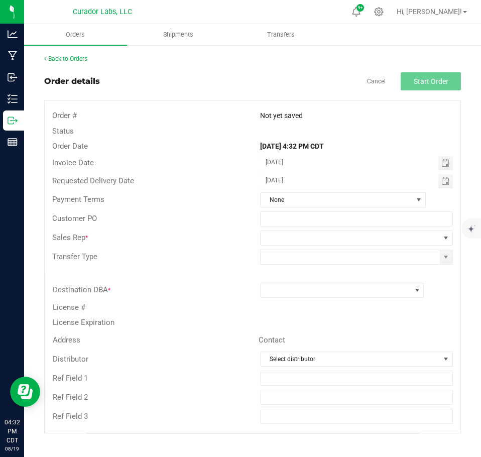
click at [215, 316] on div "License Expiration" at bounding box center [252, 323] width 415 height 16
click at [283, 291] on span at bounding box center [336, 290] width 150 height 14
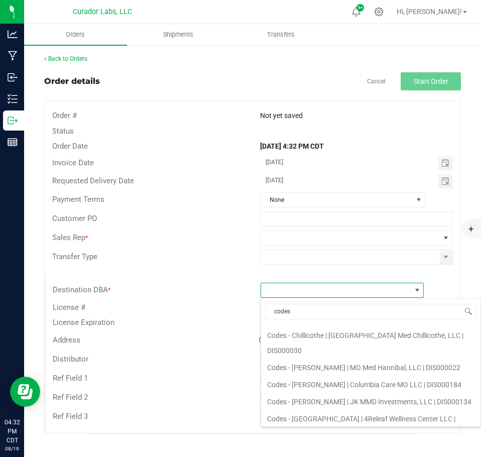
scroll to position [100, 0]
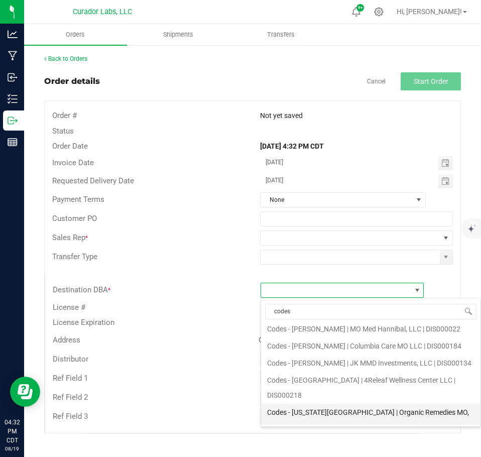
click at [343, 404] on li "Codes - [US_STATE][GEOGRAPHIC_DATA] | Organic Remedies MO, Inc. | DIS000214" at bounding box center [371, 420] width 220 height 32
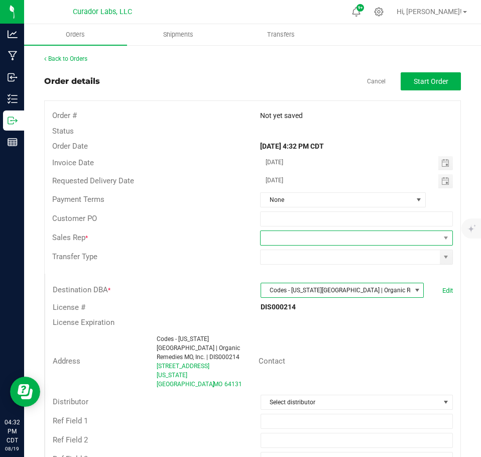
click at [390, 243] on span at bounding box center [350, 238] width 179 height 14
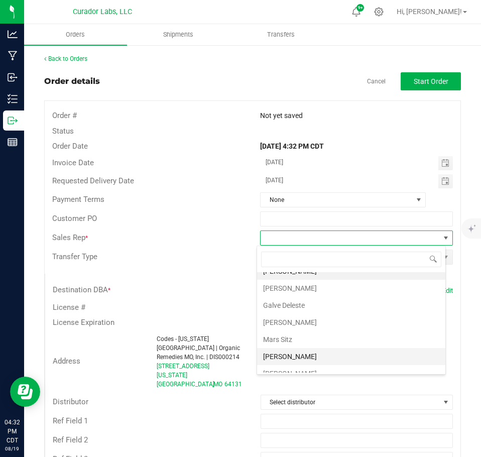
scroll to position [36, 0]
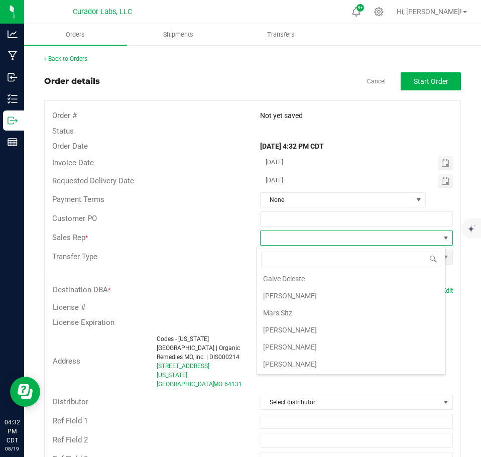
drag, startPoint x: 304, startPoint y: 346, endPoint x: 351, endPoint y: 310, distance: 58.4
click at [304, 346] on li "[PERSON_NAME]" at bounding box center [351, 347] width 188 height 17
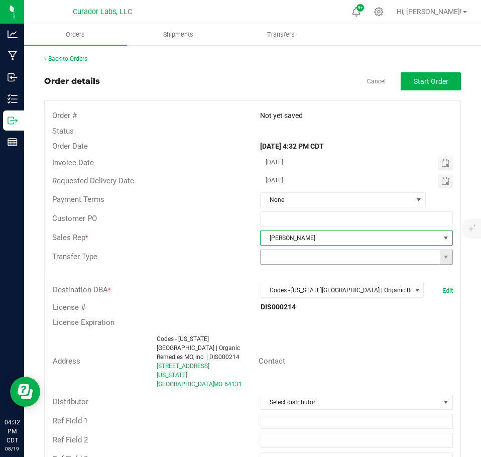
click at [440, 262] on span at bounding box center [446, 257] width 13 height 14
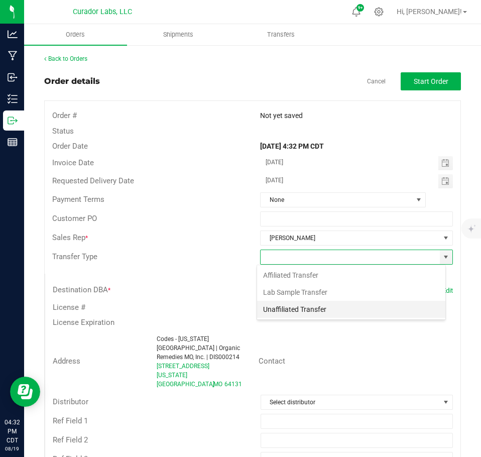
scroll to position [15, 189]
click at [328, 310] on li "Unaffiliated Transfer" at bounding box center [351, 309] width 188 height 17
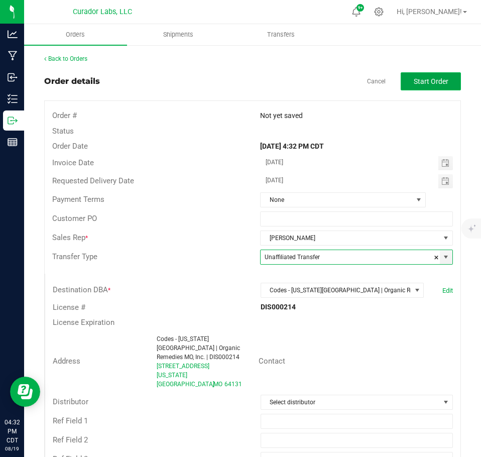
click at [426, 78] on span "Start Order" at bounding box center [431, 81] width 35 height 8
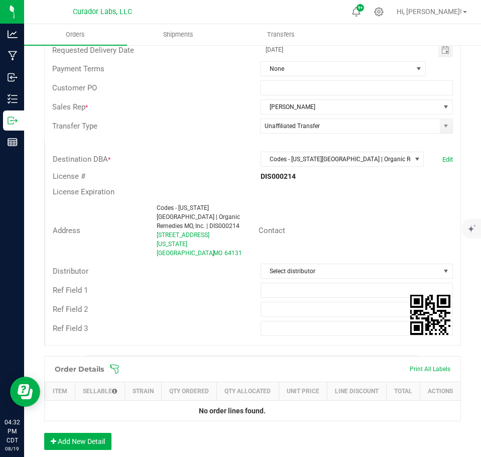
scroll to position [301, 0]
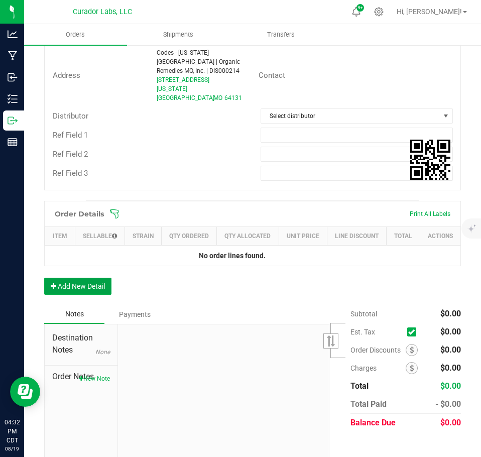
click at [96, 282] on button "Add New Detail" at bounding box center [77, 286] width 67 height 17
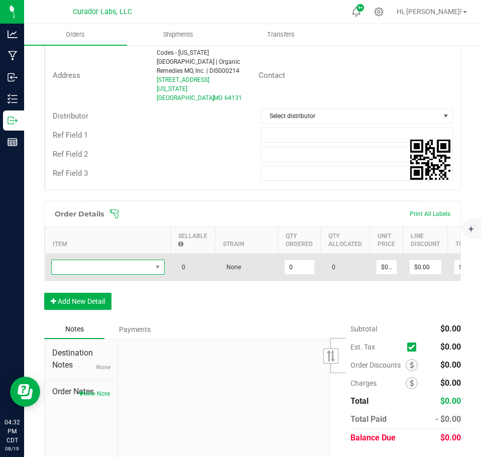
click at [86, 260] on span "NO DATA FOUND" at bounding box center [102, 267] width 100 height 14
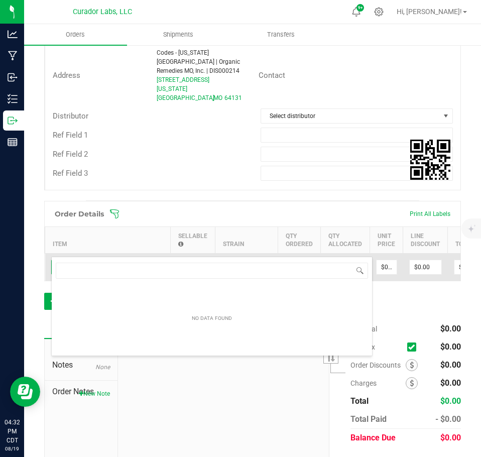
scroll to position [15, 114]
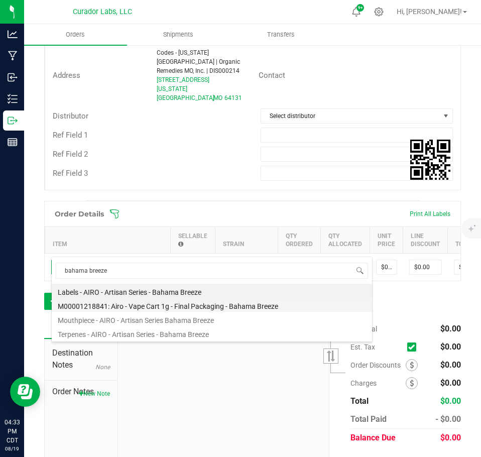
click at [163, 305] on li "M00001218841: Airo - Vape Cart 1g - Final Packaging - Bahama Breeze" at bounding box center [212, 305] width 321 height 14
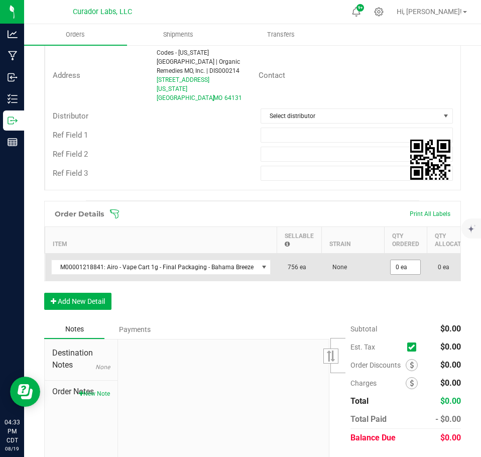
click at [400, 260] on span "0 ea" at bounding box center [405, 267] width 31 height 15
click at [400, 260] on input "0" at bounding box center [406, 267] width 30 height 14
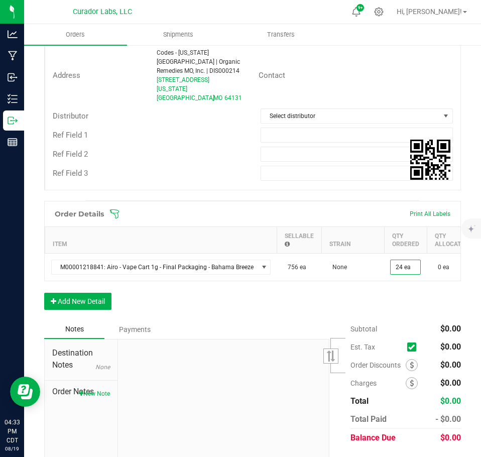
click at [382, 282] on div "Order Details Print All Labels Item Sellable Strain Qty Ordered Qty Allocated U…" at bounding box center [252, 260] width 417 height 119
click at [111, 294] on button "Add New Detail" at bounding box center [77, 301] width 67 height 17
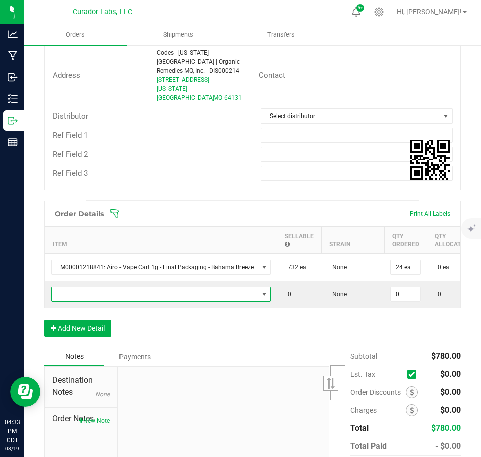
click at [98, 287] on span "NO DATA FOUND" at bounding box center [155, 294] width 206 height 14
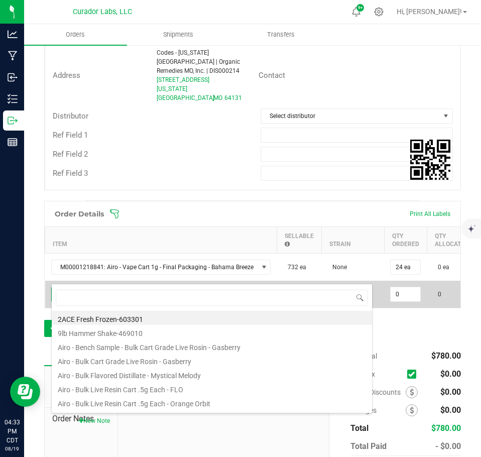
scroll to position [15, 216]
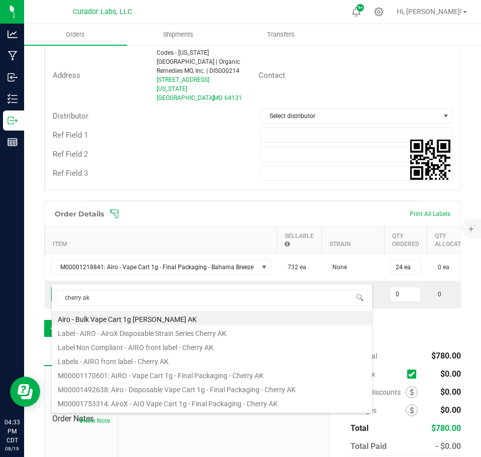
drag, startPoint x: 190, startPoint y: 373, endPoint x: 231, endPoint y: 348, distance: 48.1
click at [190, 374] on li "M00001170601: AIRO - Vape Cart 1g - Final Packaging - Cherry AK" at bounding box center [212, 374] width 321 height 14
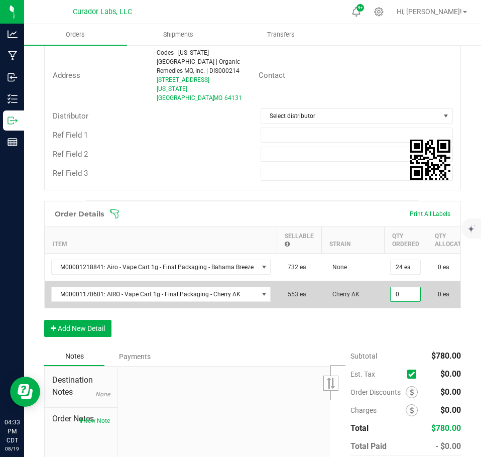
click at [401, 287] on input "0" at bounding box center [406, 294] width 30 height 14
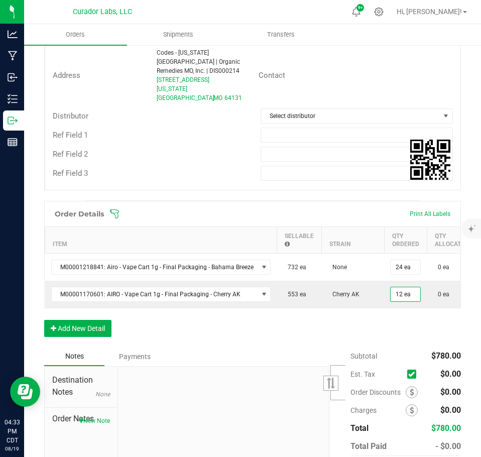
click at [397, 312] on div "Order Details Print All Labels Item Sellable Strain Qty Ordered Qty Allocated U…" at bounding box center [252, 274] width 417 height 146
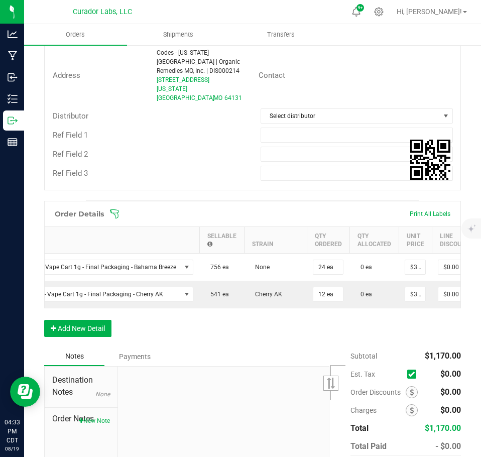
scroll to position [0, 135]
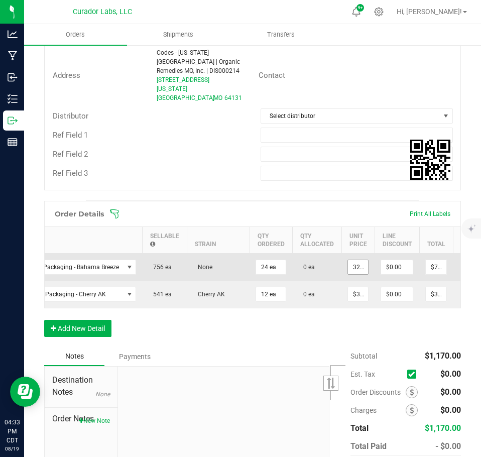
click at [353, 260] on input "32.5" at bounding box center [358, 267] width 20 height 14
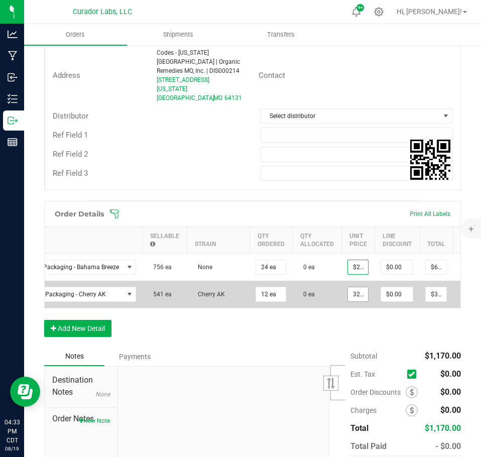
drag, startPoint x: 357, startPoint y: 275, endPoint x: 357, endPoint y: 281, distance: 6.5
click at [357, 287] on input "32.5" at bounding box center [358, 294] width 20 height 14
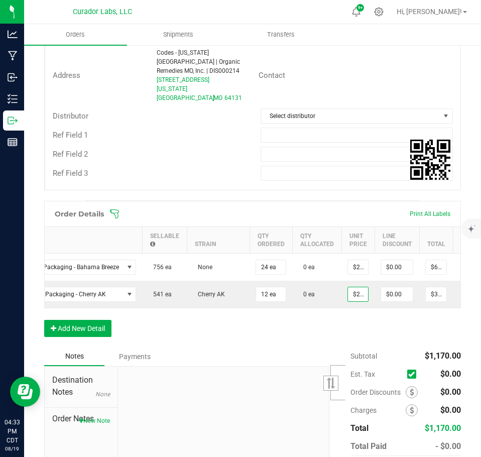
click at [352, 311] on div "Order Details Print All Labels Item Sellable Strain Qty Ordered Qty Allocated U…" at bounding box center [252, 274] width 417 height 146
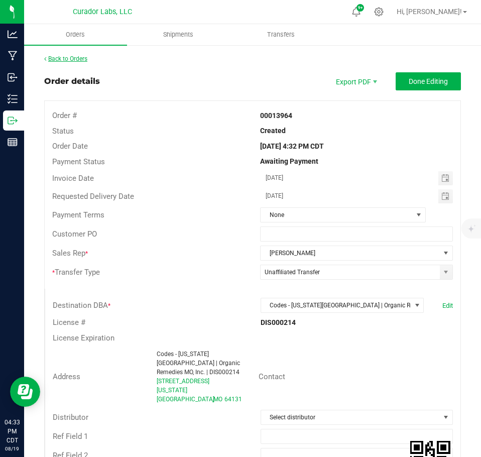
click at [70, 58] on link "Back to Orders" at bounding box center [65, 58] width 43 height 7
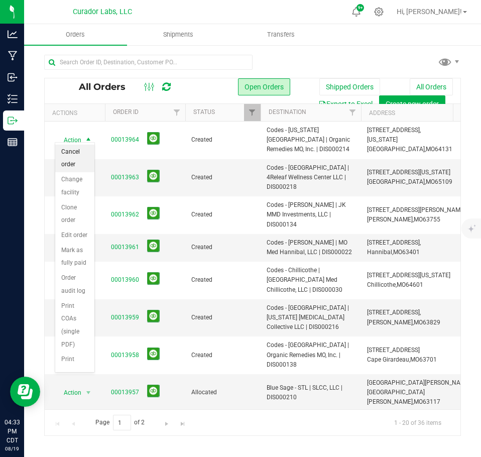
click at [69, 159] on li "Cancel order" at bounding box center [74, 159] width 39 height 28
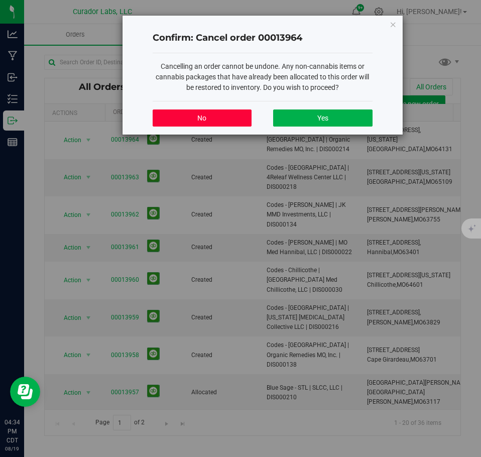
click at [227, 118] on button "No" at bounding box center [202, 118] width 99 height 17
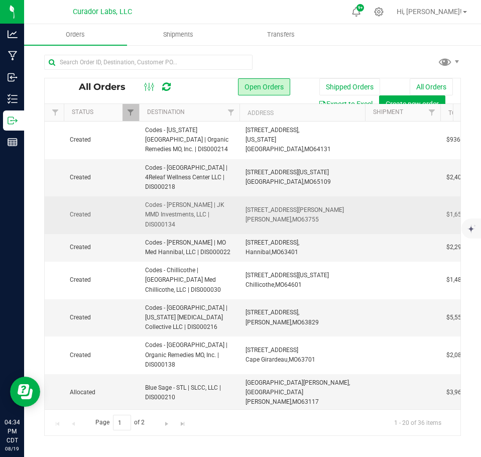
scroll to position [0, 118]
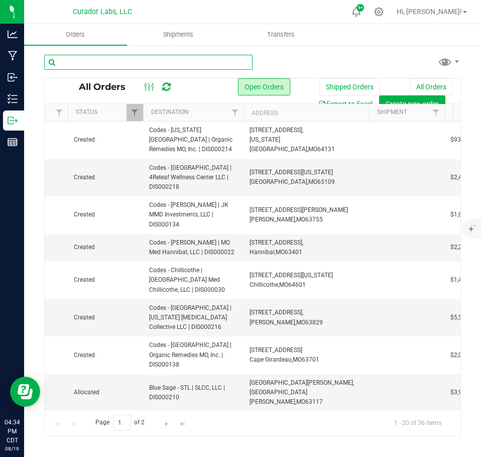
click at [145, 69] on input "text" at bounding box center [148, 62] width 208 height 15
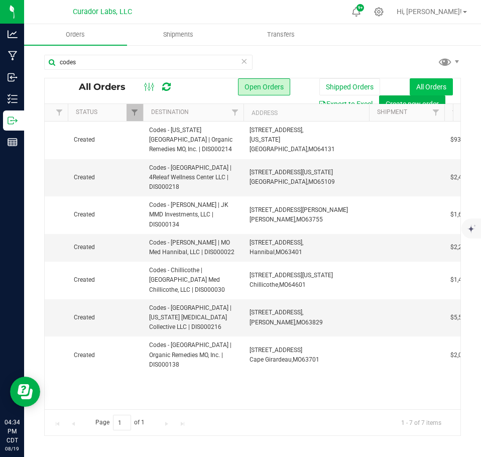
click at [431, 87] on button "All Orders" at bounding box center [431, 86] width 43 height 17
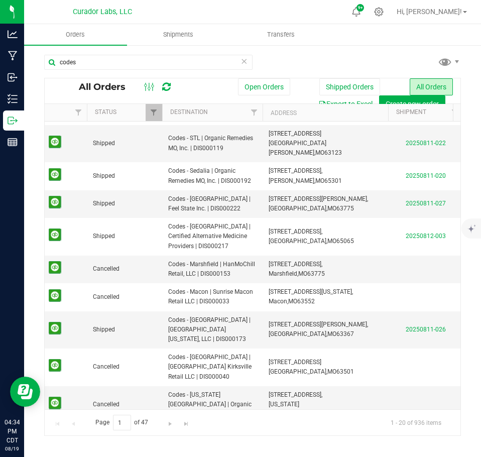
scroll to position [0, 76]
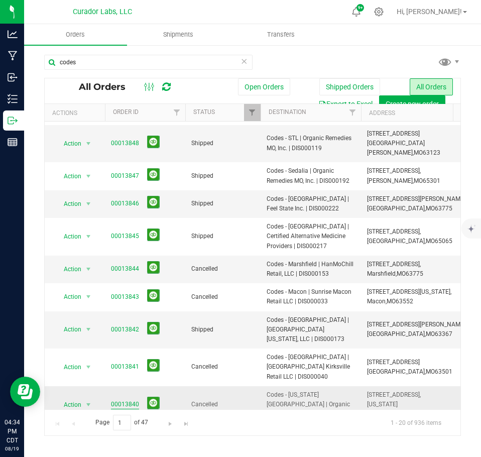
click at [125, 400] on link "00013840" at bounding box center [125, 405] width 28 height 10
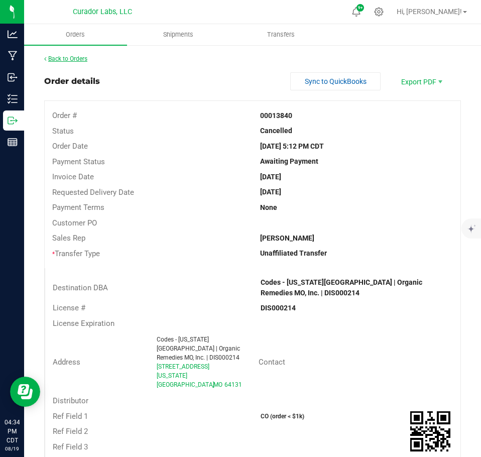
click at [76, 57] on link "Back to Orders" at bounding box center [65, 58] width 43 height 7
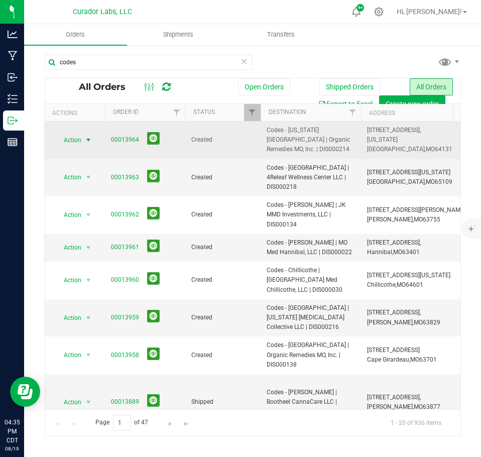
click at [82, 137] on span "select" at bounding box center [88, 140] width 13 height 14
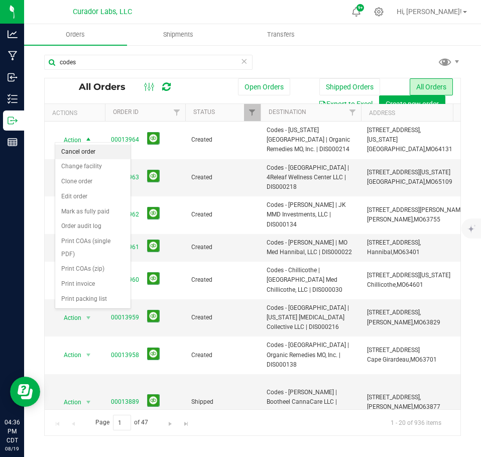
click at [70, 157] on li "Cancel order" at bounding box center [92, 152] width 75 height 15
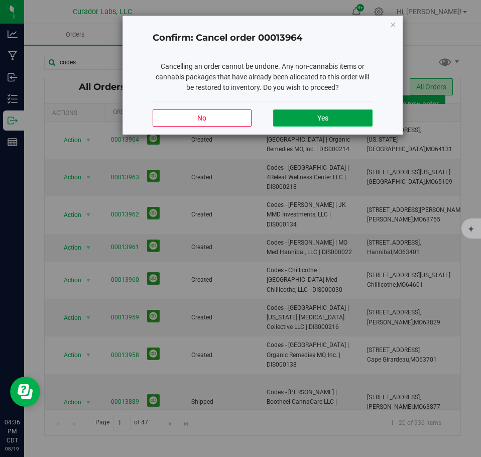
click at [343, 120] on button "Yes" at bounding box center [322, 118] width 99 height 17
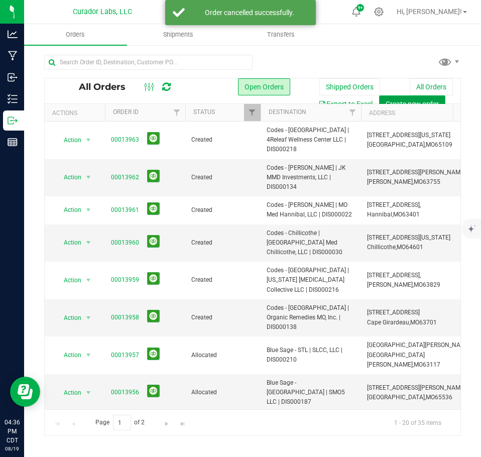
click at [390, 100] on span "Create new order" at bounding box center [412, 104] width 53 height 8
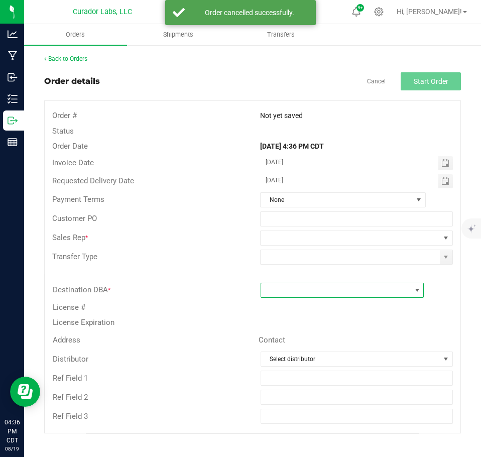
click at [305, 296] on span at bounding box center [336, 290] width 150 height 14
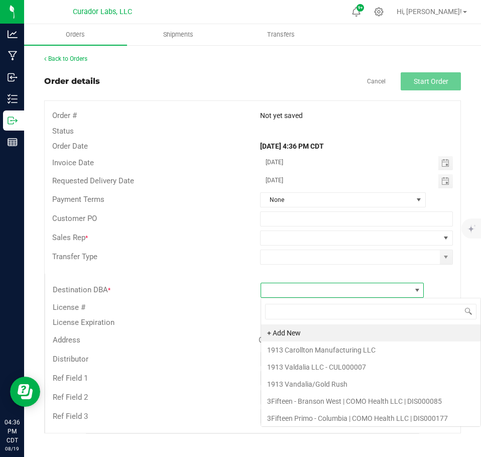
scroll to position [15, 164]
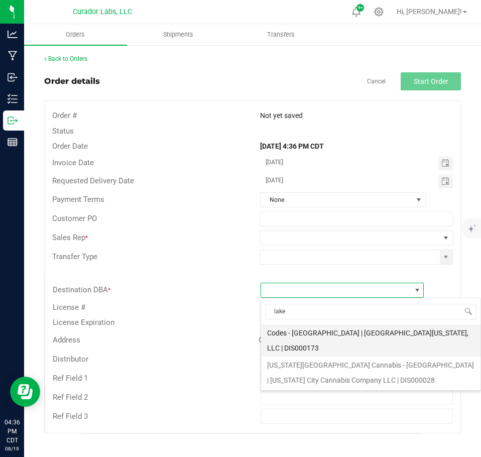
click at [288, 333] on li "Codes - [GEOGRAPHIC_DATA] | [GEOGRAPHIC_DATA][US_STATE], LLC | DIS000173" at bounding box center [371, 341] width 220 height 32
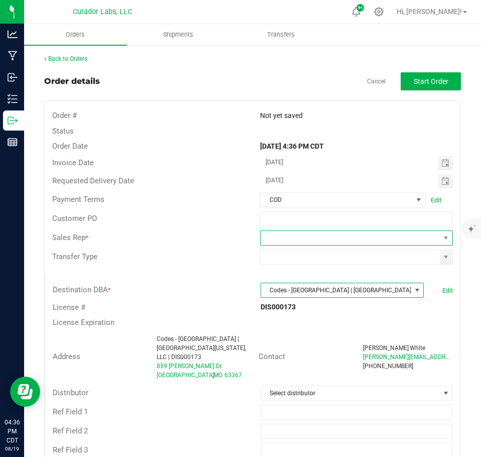
click at [375, 243] on span at bounding box center [350, 238] width 179 height 14
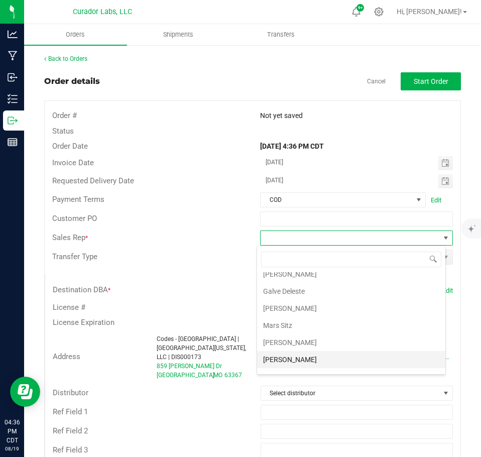
scroll to position [36, 0]
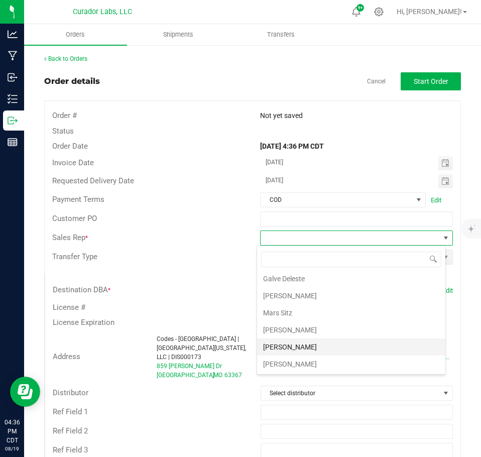
click at [302, 349] on li "[PERSON_NAME]" at bounding box center [351, 347] width 188 height 17
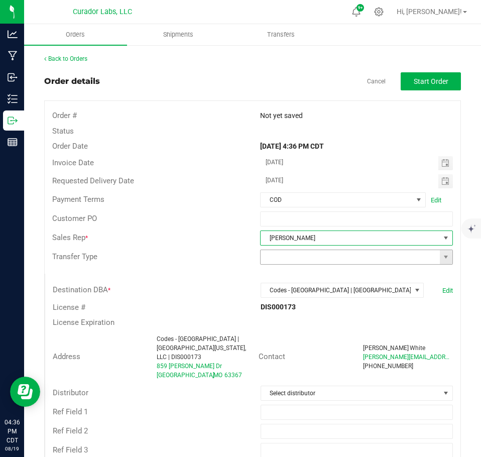
click at [440, 263] on span at bounding box center [446, 257] width 13 height 14
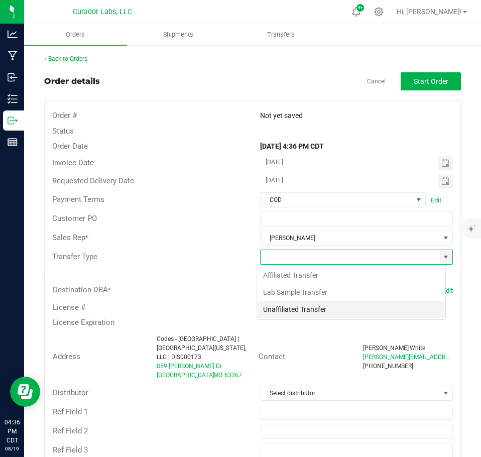
scroll to position [15, 189]
click at [330, 314] on li "Unaffiliated Transfer" at bounding box center [351, 309] width 188 height 17
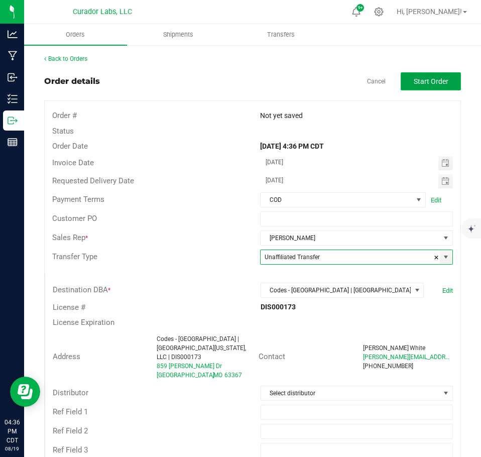
click at [414, 85] on span "Start Order" at bounding box center [431, 81] width 35 height 8
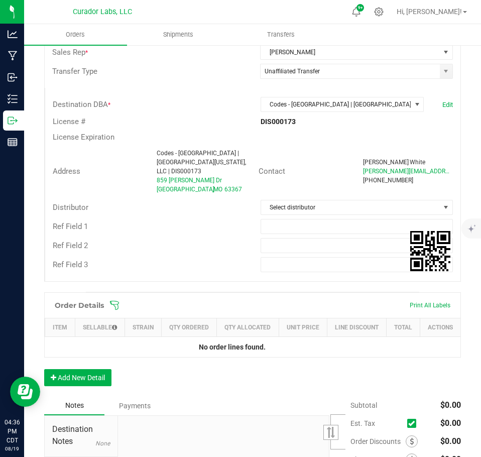
scroll to position [301, 0]
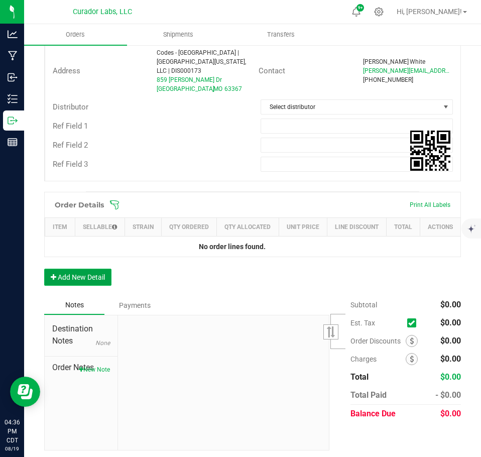
click at [85, 284] on button "Add New Detail" at bounding box center [77, 277] width 67 height 17
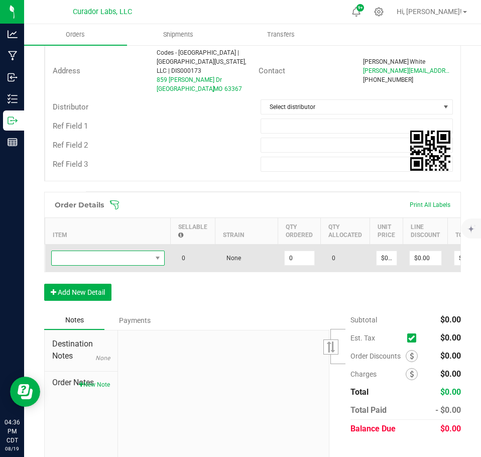
click at [88, 251] on span "NO DATA FOUND" at bounding box center [102, 258] width 100 height 14
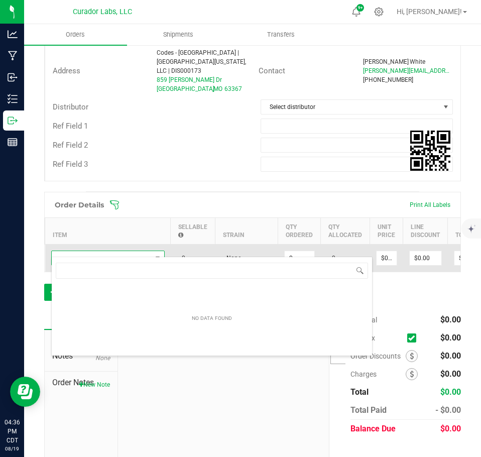
scroll to position [15, 114]
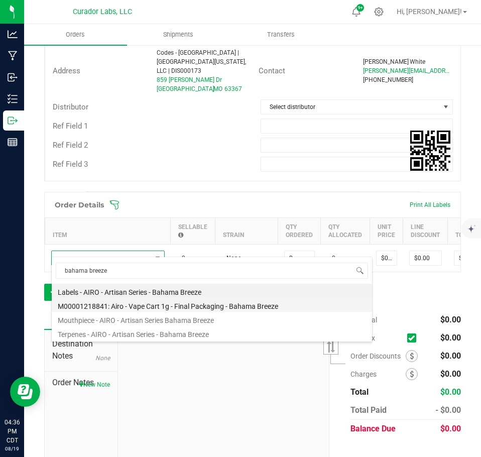
click at [157, 306] on li "M00001218841: Airo - Vape Cart 1g - Final Packaging - Bahama Breeze" at bounding box center [212, 305] width 321 height 14
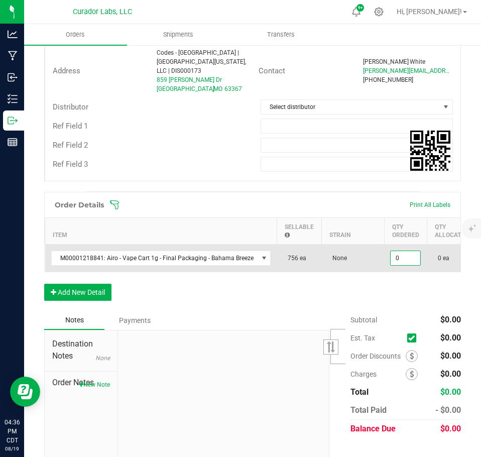
click at [403, 254] on input "0" at bounding box center [406, 258] width 30 height 14
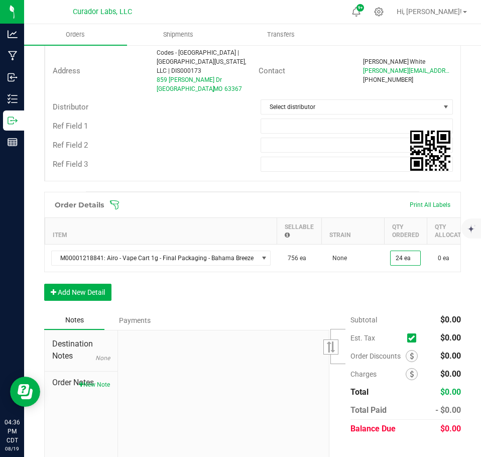
click at [353, 290] on div "Order Details Print All Labels Item Sellable Strain Qty Ordered Qty Allocated U…" at bounding box center [252, 251] width 417 height 119
click at [94, 284] on button "Add New Detail" at bounding box center [77, 292] width 67 height 17
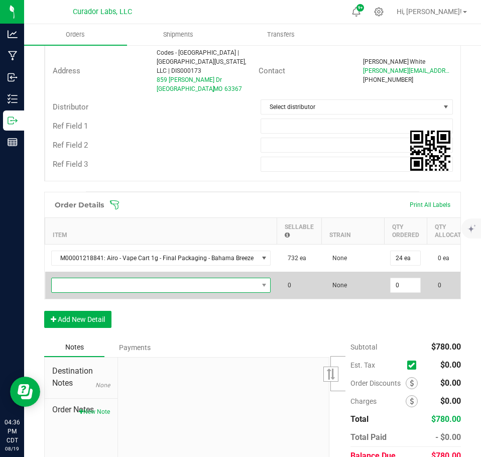
click at [88, 278] on span "NO DATA FOUND" at bounding box center [155, 285] width 206 height 14
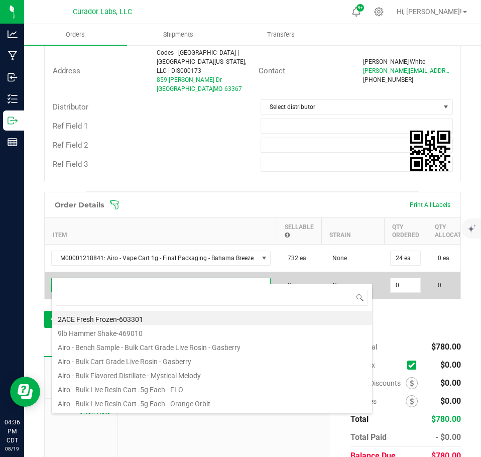
scroll to position [15, 216]
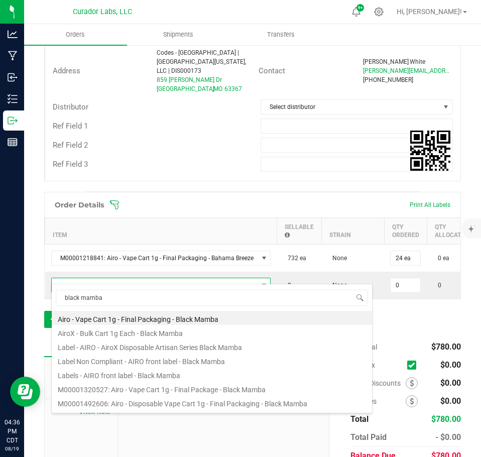
click at [193, 385] on li "M00001320527: Airo - Vape Cart 1g - Final Package - Black Mamba" at bounding box center [212, 388] width 321 height 14
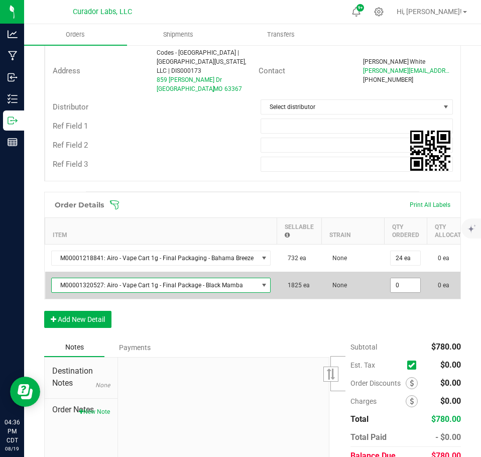
click at [402, 279] on input "0" at bounding box center [406, 285] width 30 height 14
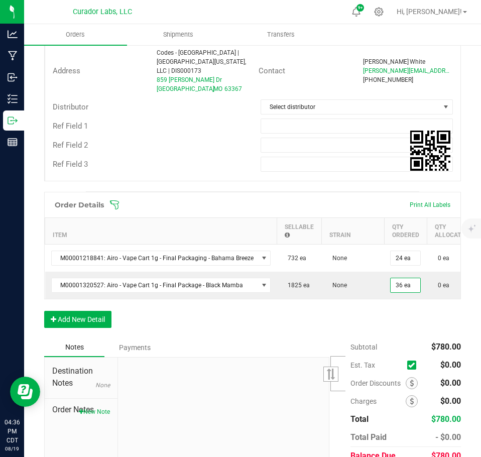
drag, startPoint x: 350, startPoint y: 320, endPoint x: 304, endPoint y: 327, distance: 45.8
click at [350, 321] on div "Order Details Print All Labels Item Sellable Strain Qty Ordered Qty Allocated U…" at bounding box center [252, 265] width 417 height 146
click at [100, 314] on button "Add New Detail" at bounding box center [77, 319] width 67 height 17
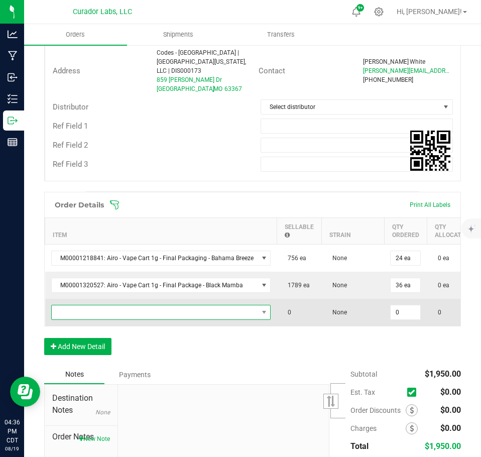
click at [92, 305] on span "NO DATA FOUND" at bounding box center [155, 312] width 206 height 14
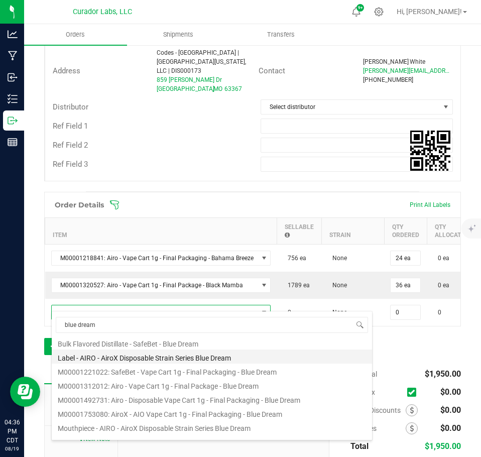
scroll to position [80, 0]
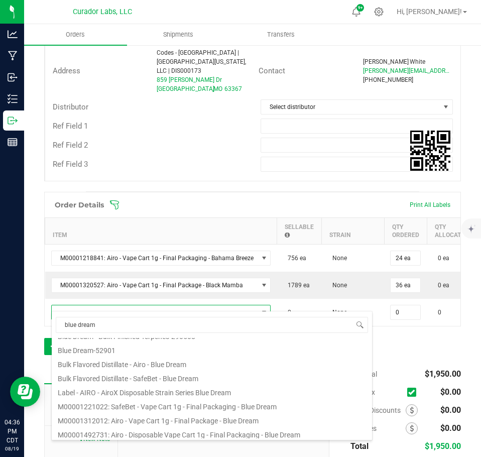
click at [177, 414] on li "M00001312012: Airo - Vape Cart 1g - Final Package - Blue Dream" at bounding box center [212, 419] width 321 height 14
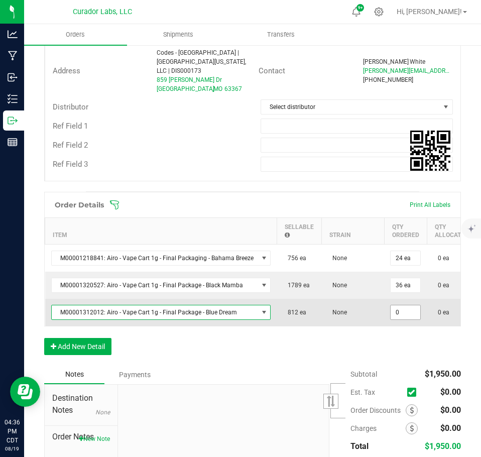
click at [404, 307] on input "0" at bounding box center [406, 312] width 30 height 14
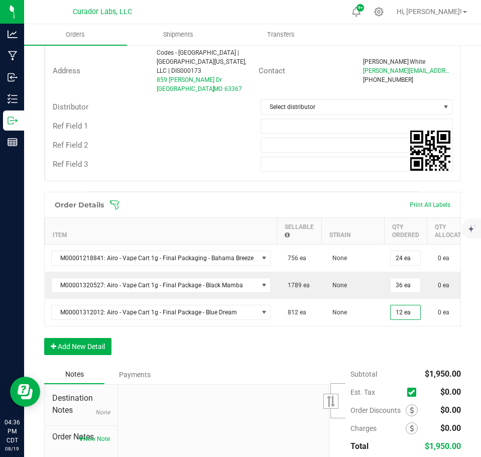
click at [374, 349] on div "Order Details Print All Labels Item Sellable Strain Qty Ordered Qty Allocated U…" at bounding box center [252, 278] width 417 height 173
click at [81, 347] on button "Add New Detail" at bounding box center [77, 346] width 67 height 17
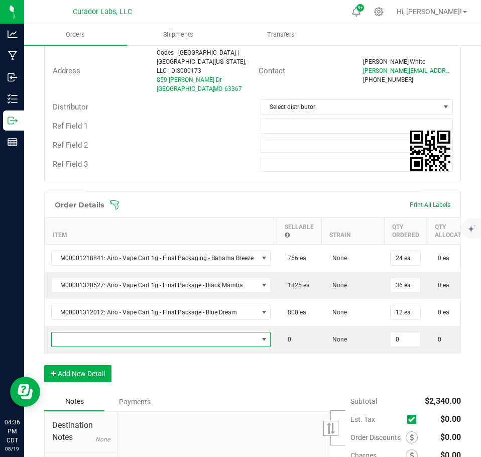
click at [83, 333] on span "NO DATA FOUND" at bounding box center [155, 340] width 206 height 14
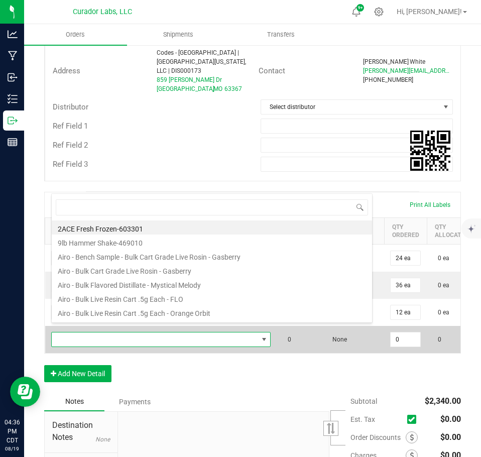
scroll to position [15, 216]
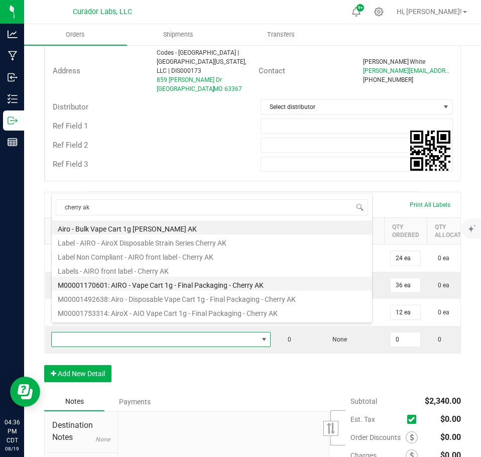
click at [137, 282] on li "M00001170601: AIRO - Vape Cart 1g - Final Packaging - Cherry AK" at bounding box center [212, 284] width 321 height 14
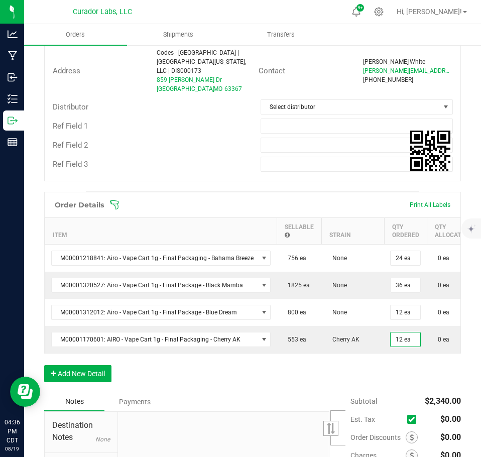
drag, startPoint x: 380, startPoint y: 364, endPoint x: 277, endPoint y: 377, distance: 103.8
click at [380, 364] on div "Order Details Print All Labels Item Sellable Strain Qty Ordered Qty Allocated U…" at bounding box center [252, 292] width 417 height 200
click at [109, 367] on button "Add New Detail" at bounding box center [77, 373] width 67 height 17
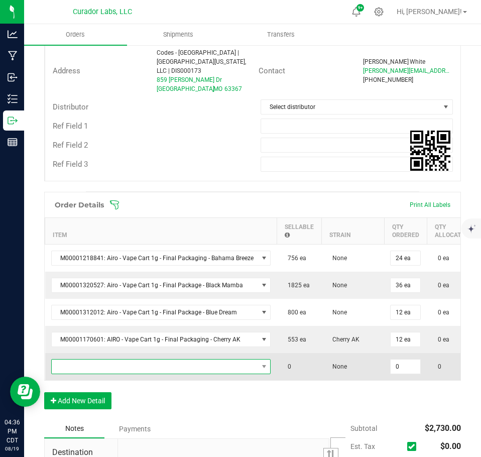
click at [99, 360] on span "NO DATA FOUND" at bounding box center [155, 367] width 206 height 14
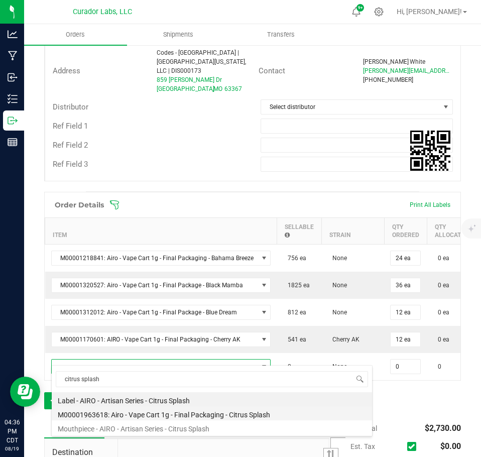
click at [187, 409] on li "M00001963618: Airo - Vape Cart 1g - Final Packaging - Citrus Splash" at bounding box center [212, 413] width 321 height 14
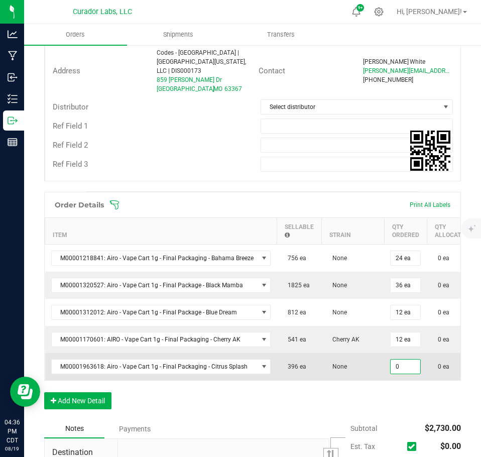
click at [403, 360] on input "0" at bounding box center [406, 367] width 30 height 14
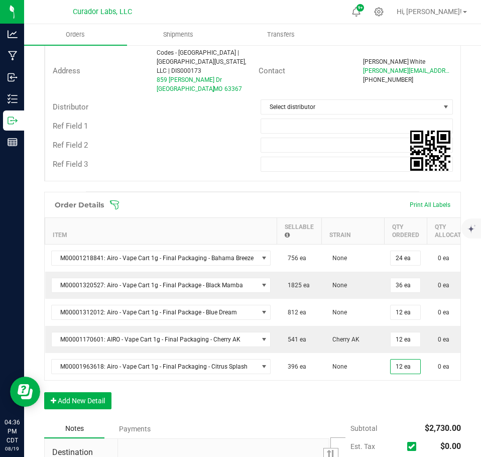
click at [394, 390] on div "Order Details Print All Labels Item Sellable Strain Qty Ordered Qty Allocated U…" at bounding box center [252, 306] width 417 height 228
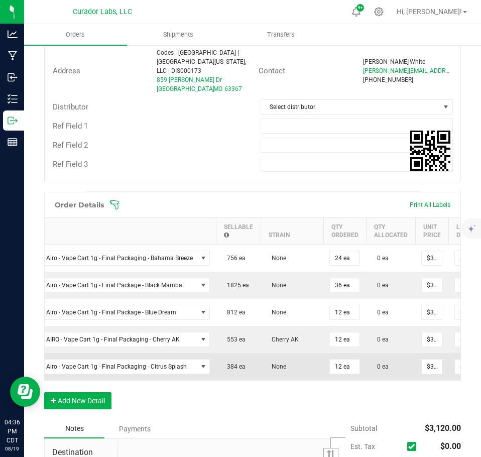
scroll to position [0, 68]
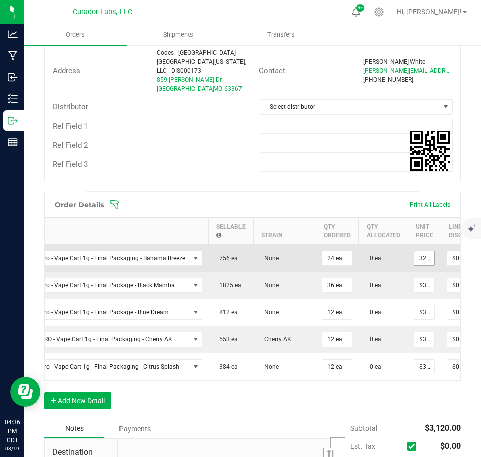
click at [423, 252] on input "32.5" at bounding box center [424, 258] width 20 height 14
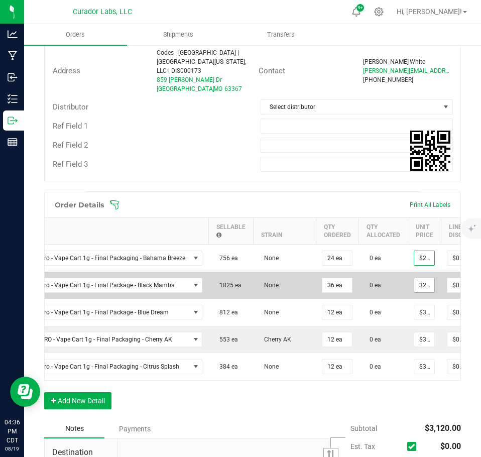
click at [417, 278] on input "32.5" at bounding box center [424, 285] width 20 height 14
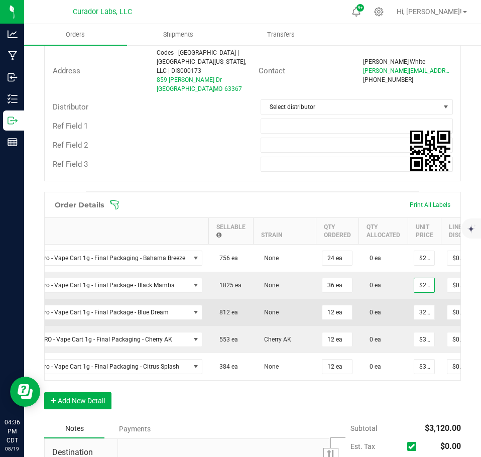
click at [417, 305] on input "32.5" at bounding box center [424, 312] width 20 height 14
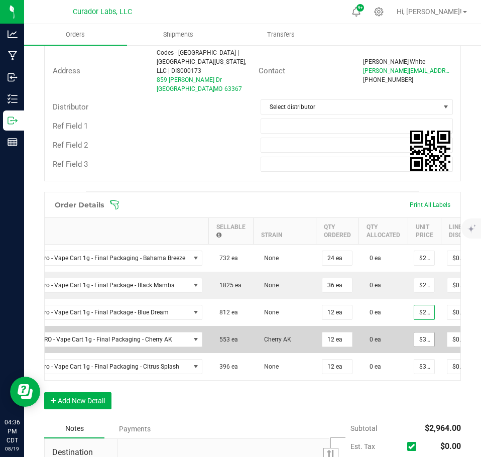
click at [417, 332] on span "$32.50000" at bounding box center [424, 339] width 21 height 15
drag, startPoint x: 418, startPoint y: 331, endPoint x: 418, endPoint y: 336, distance: 5.5
click at [418, 333] on input "32.5" at bounding box center [424, 340] width 20 height 14
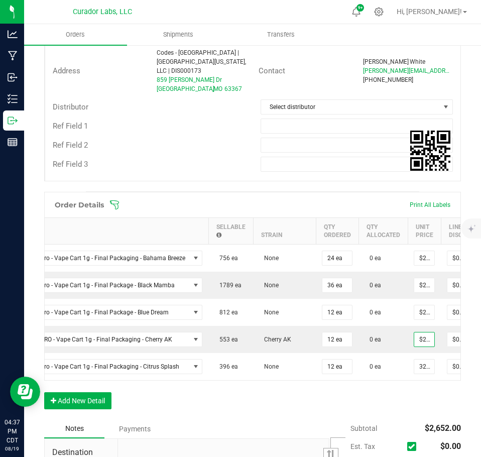
drag, startPoint x: 420, startPoint y: 363, endPoint x: 418, endPoint y: 372, distance: 9.3
click at [420, 363] on input "32.5" at bounding box center [424, 367] width 20 height 14
click at [414, 397] on div "Order Details Print All Labels Item Sellable Strain Qty Ordered Qty Allocated U…" at bounding box center [252, 306] width 417 height 228
click at [83, 396] on button "Add New Detail" at bounding box center [77, 400] width 67 height 17
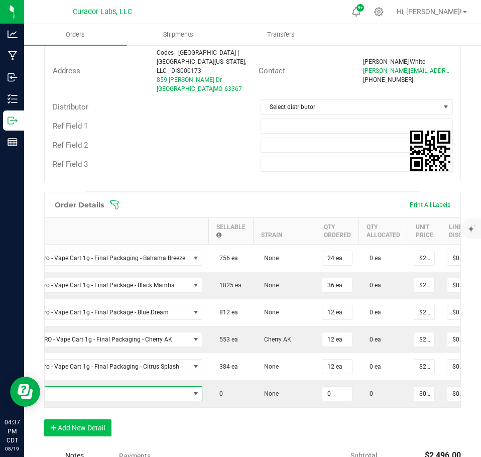
click at [87, 387] on span "NO DATA FOUND" at bounding box center [86, 394] width 206 height 14
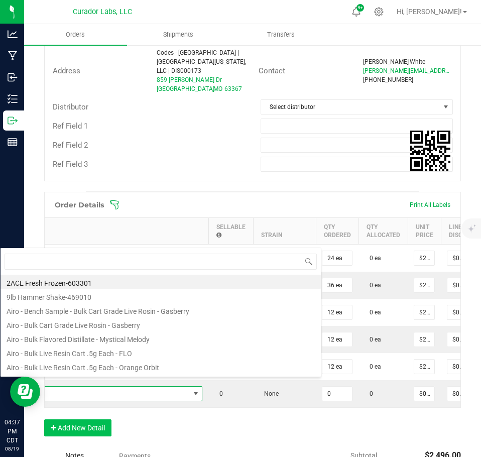
scroll to position [15, 216]
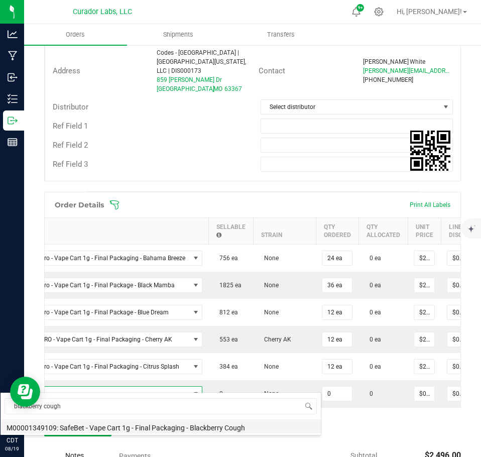
click at [147, 423] on li "M00001349109: SafeBet - Vape Cart 1g - Final Packaging - Blackberry Cough" at bounding box center [161, 426] width 321 height 14
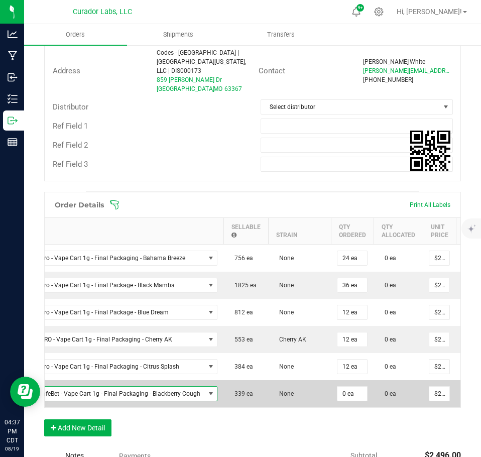
drag, startPoint x: 363, startPoint y: 386, endPoint x: 355, endPoint y: 395, distance: 12.5
click at [359, 386] on td "0 ea" at bounding box center [352, 393] width 43 height 27
drag, startPoint x: 359, startPoint y: 398, endPoint x: 355, endPoint y: 394, distance: 5.3
click at [359, 397] on td "0 ea" at bounding box center [352, 393] width 43 height 27
click at [349, 388] on input "0" at bounding box center [353, 394] width 30 height 14
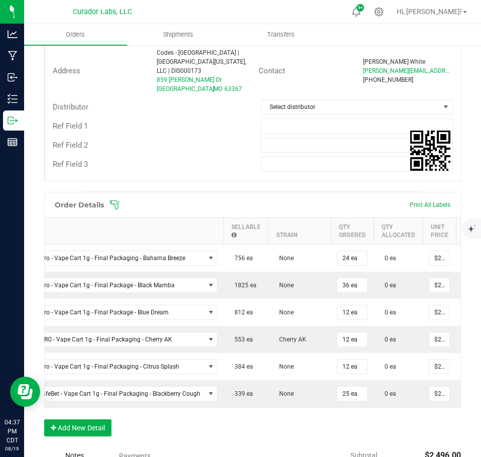
click at [345, 422] on div "Order Details Print All Labels Item Sellable Strain Qty Ordered Qty Allocated U…" at bounding box center [252, 319] width 417 height 255
click at [95, 424] on button "Add New Detail" at bounding box center [77, 427] width 67 height 17
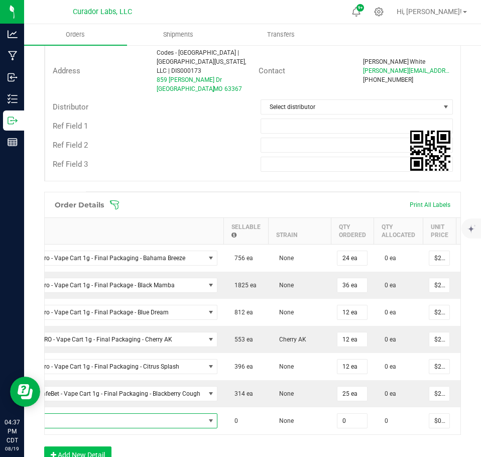
click at [92, 414] on span "NO DATA FOUND" at bounding box center [94, 421] width 222 height 14
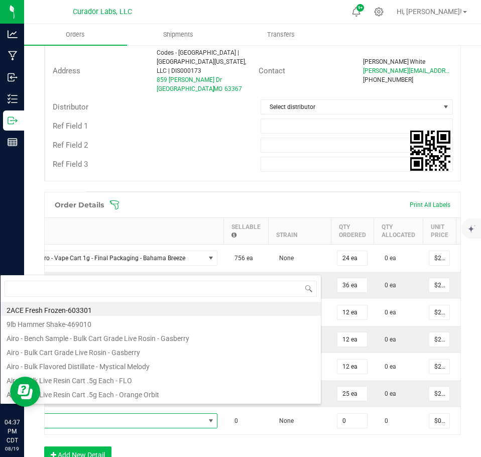
scroll to position [15, 232]
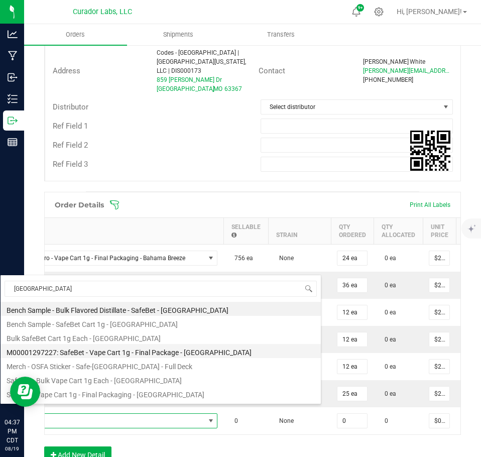
click at [122, 357] on li "M00001297227: SafeBet - Vape Cart 1g - Final Package - [GEOGRAPHIC_DATA]" at bounding box center [161, 351] width 321 height 14
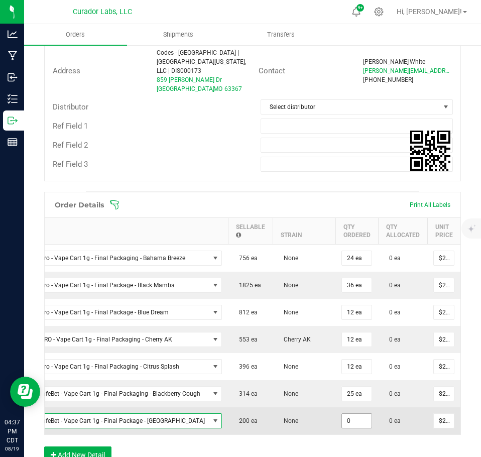
click at [348, 414] on input "0" at bounding box center [357, 421] width 30 height 14
click at [313, 409] on td "None" at bounding box center [304, 420] width 63 height 27
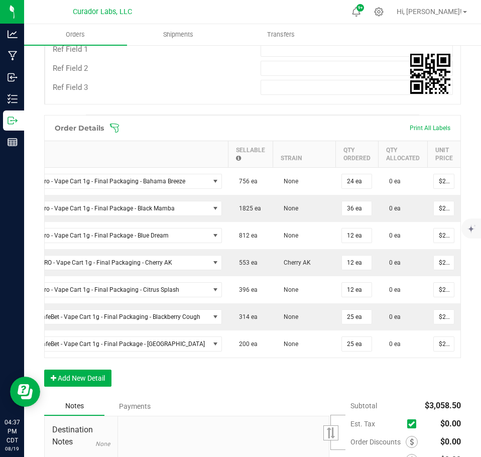
scroll to position [402, 0]
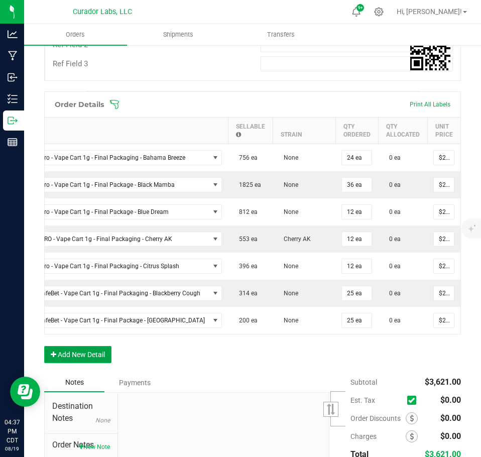
click at [101, 352] on button "Add New Detail" at bounding box center [77, 354] width 67 height 17
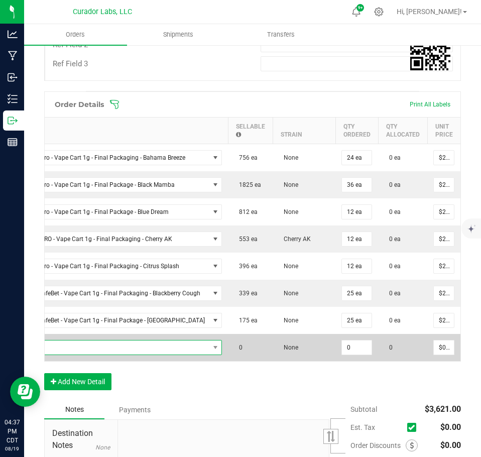
click at [94, 341] on span "NO DATA FOUND" at bounding box center [96, 348] width 226 height 14
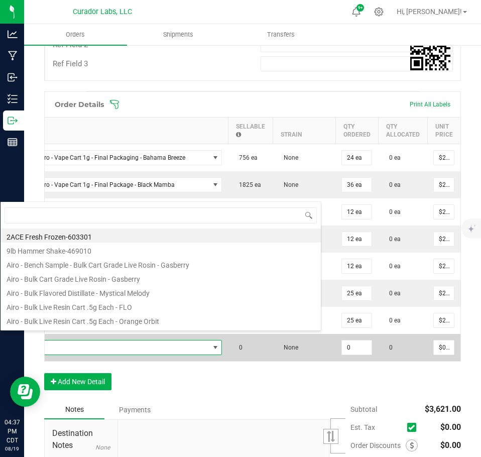
scroll to position [15, 232]
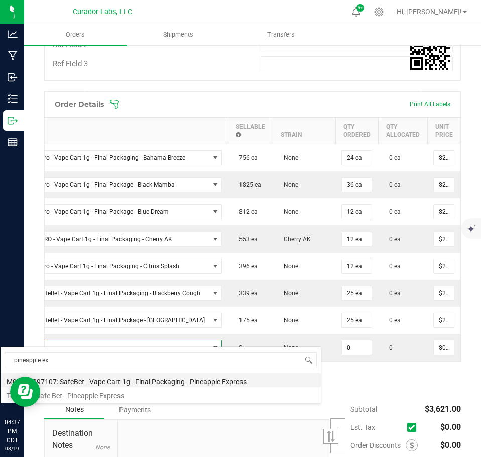
click at [160, 380] on li "M00001297107: SafeBet - Vape Cart 1g - Final Packaging - Pineapple Express" at bounding box center [161, 380] width 321 height 14
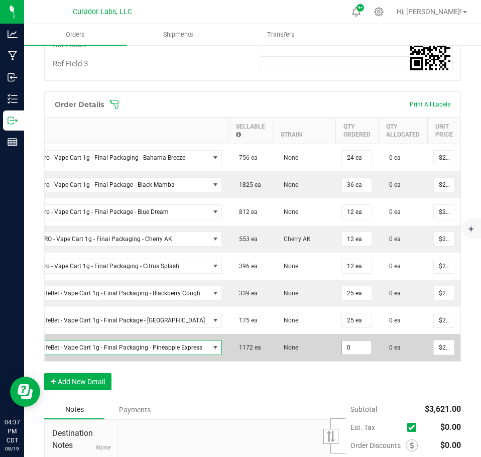
click at [348, 341] on input "0" at bounding box center [357, 348] width 30 height 14
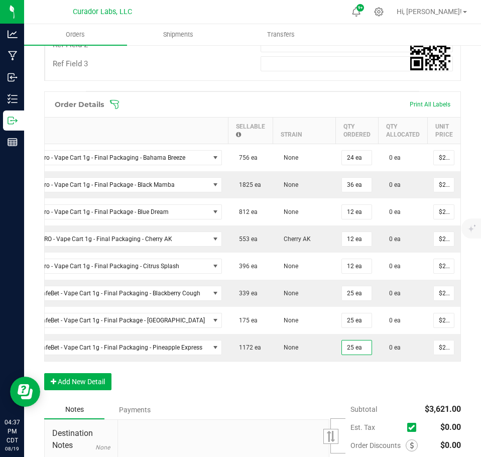
click at [336, 371] on div "Order Details Print All Labels Item Sellable Strain Qty Ordered Qty Allocated U…" at bounding box center [252, 245] width 417 height 309
click at [71, 379] on button "Add New Detail" at bounding box center [77, 381] width 67 height 17
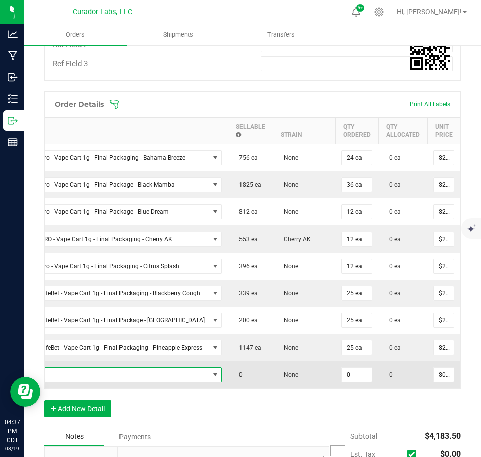
click at [79, 368] on span "NO DATA FOUND" at bounding box center [96, 375] width 226 height 14
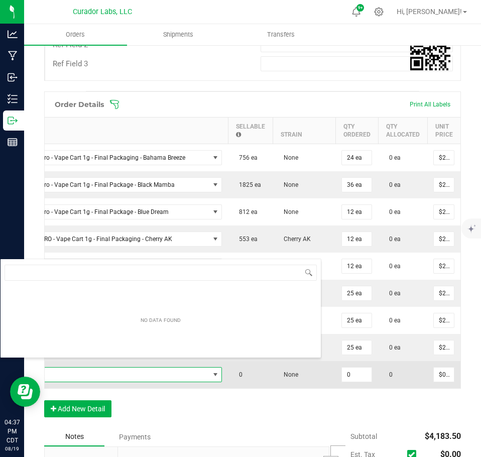
scroll to position [15, 234]
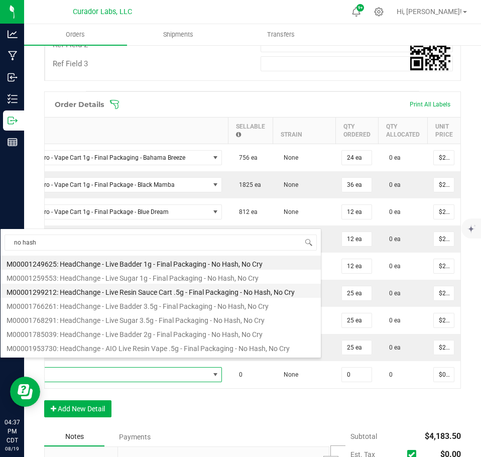
click at [153, 287] on li "M00001299212: HeadChange - Live Resin Sauce Cart .5g - Final Packaging - No Has…" at bounding box center [161, 291] width 321 height 14
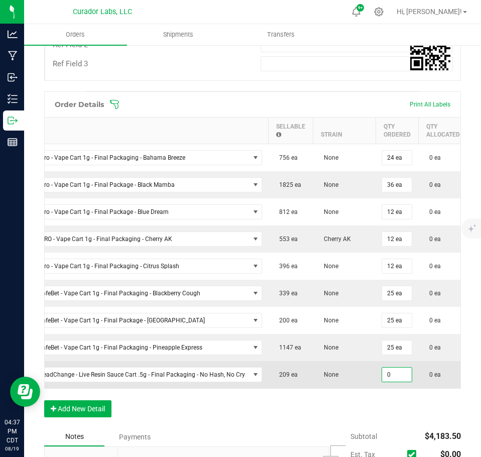
click at [392, 368] on input "0" at bounding box center [397, 375] width 30 height 14
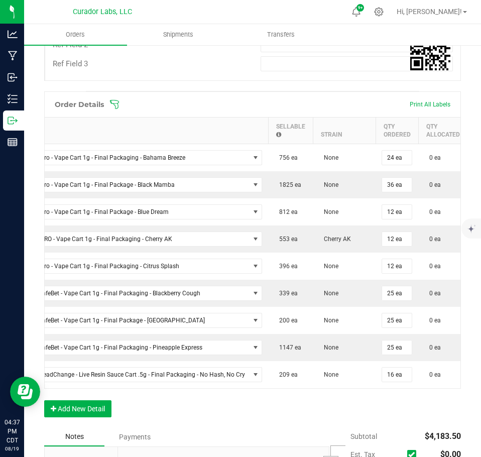
drag, startPoint x: 380, startPoint y: 401, endPoint x: 117, endPoint y: 414, distance: 263.6
click at [379, 401] on div "Order Details Print All Labels Item Sellable Strain Qty Ordered Qty Allocated U…" at bounding box center [252, 259] width 417 height 336
click at [77, 408] on button "Add New Detail" at bounding box center [77, 408] width 67 height 17
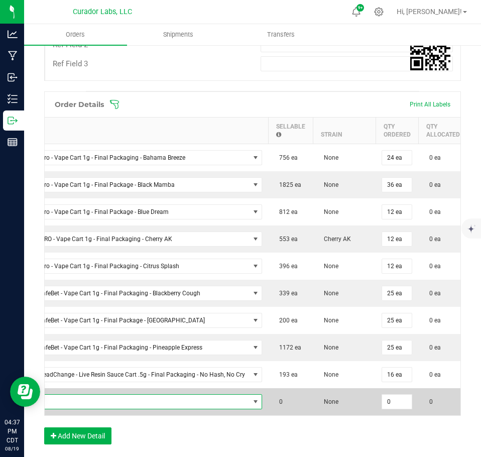
click at [79, 395] on span "NO DATA FOUND" at bounding box center [116, 402] width 266 height 14
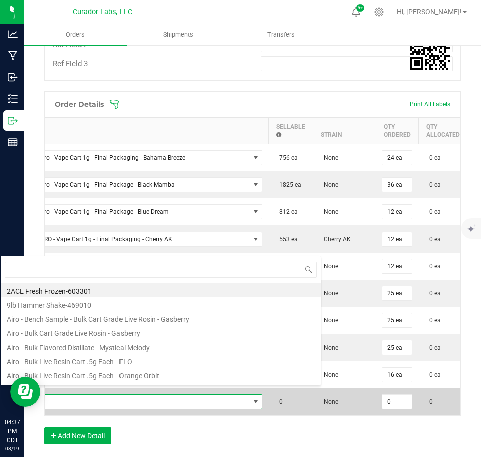
scroll to position [15, 275]
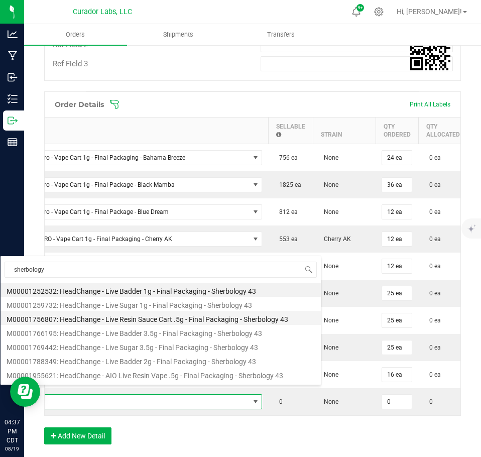
click at [183, 312] on li "M00001756807: HeadChange - Live Resin Sauce Cart .5g - Final Packaging - Sherbo…" at bounding box center [161, 318] width 321 height 14
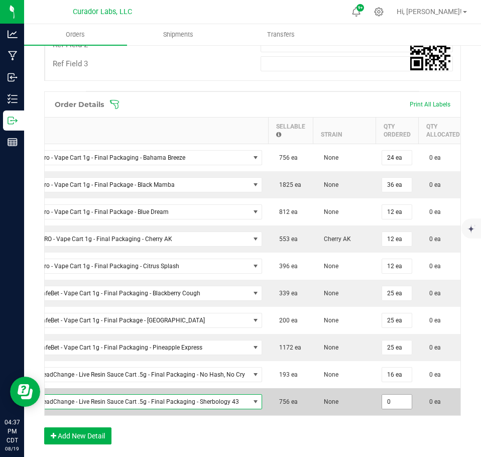
click at [400, 395] on input "0" at bounding box center [397, 402] width 30 height 14
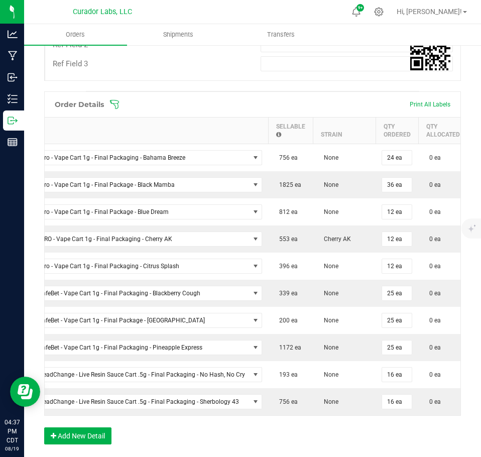
click at [390, 418] on div "Order Details Print All Labels Item Sellable Strain Qty Ordered Qty Allocated U…" at bounding box center [252, 272] width 417 height 363
drag, startPoint x: 211, startPoint y: 414, endPoint x: 242, endPoint y: 411, distance: 30.7
click at [242, 411] on div "Order Details Print All Labels Item Sellable Strain Qty Ordered Qty Allocated U…" at bounding box center [252, 253] width 417 height 325
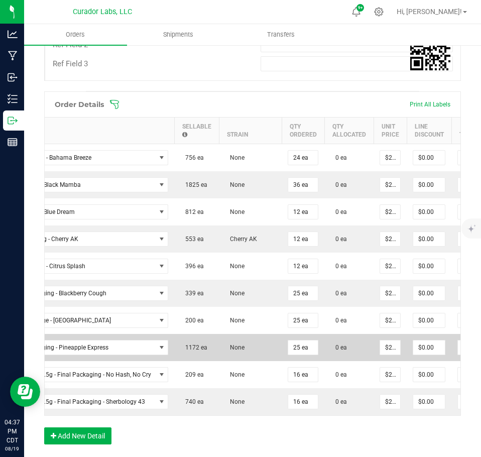
scroll to position [0, 171]
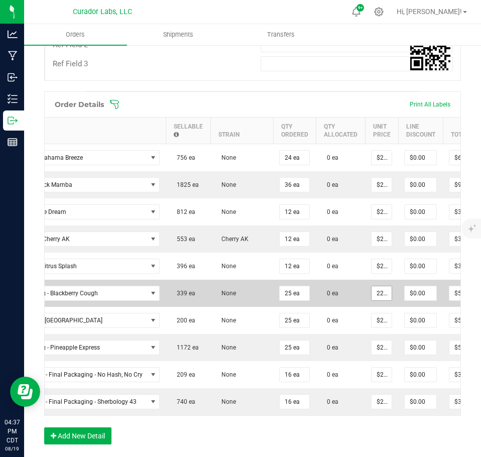
click at [380, 286] on input "22.5" at bounding box center [382, 293] width 20 height 14
click at [383, 286] on input "16.88" at bounding box center [382, 293] width 20 height 14
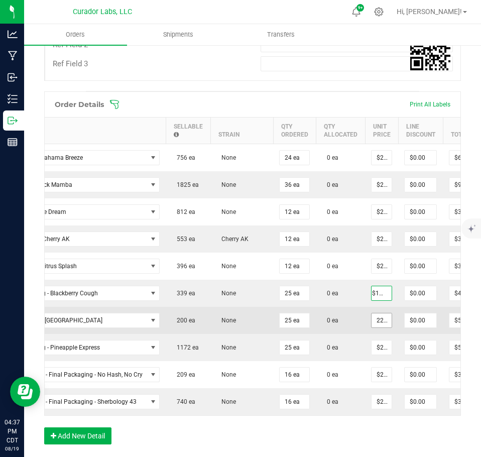
click at [379, 313] on input "22.5" at bounding box center [382, 320] width 20 height 14
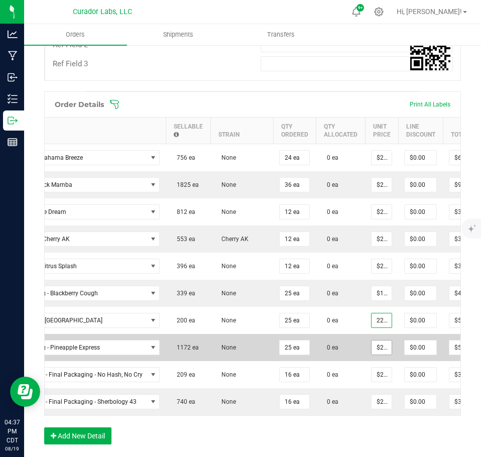
paste input "16.88"
click at [382, 341] on input "22.5" at bounding box center [382, 348] width 20 height 14
paste input "16.88"
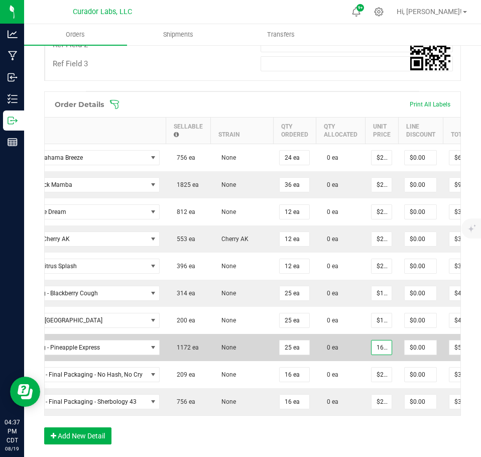
scroll to position [0, 5]
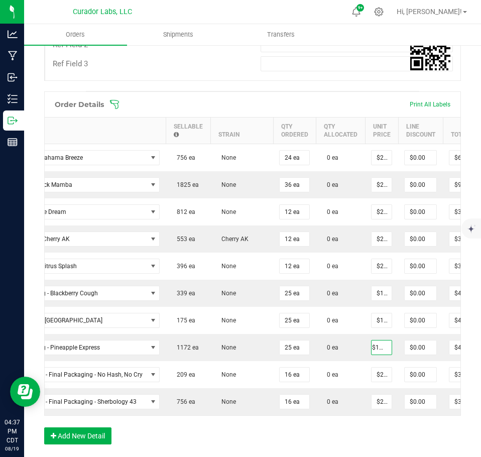
click at [343, 433] on div "Order Details Print All Labels Item Sellable Strain Qty Ordered Qty Allocated U…" at bounding box center [252, 272] width 417 height 363
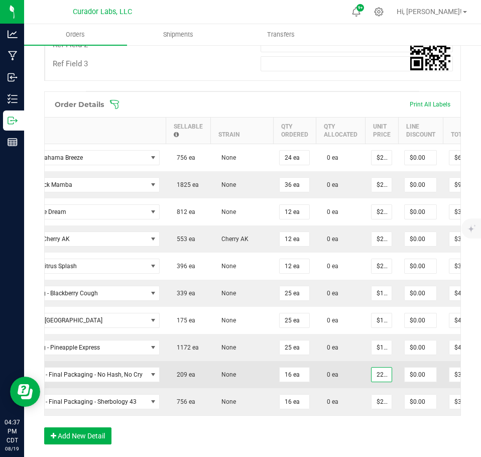
click at [377, 368] on input "22.5" at bounding box center [382, 375] width 20 height 14
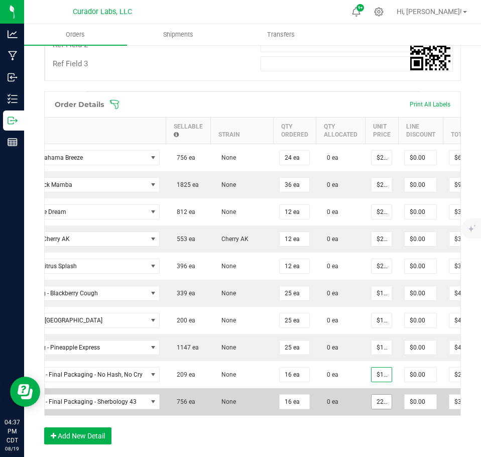
click at [380, 395] on input "22.5" at bounding box center [382, 402] width 20 height 14
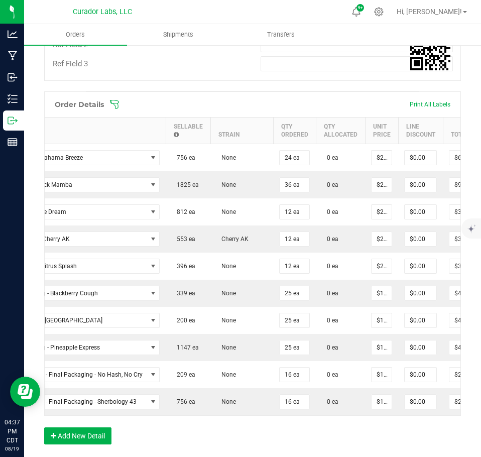
click at [373, 433] on div "Order Details Print All Labels Item Sellable Strain Qty Ordered Qty Allocated U…" at bounding box center [252, 272] width 417 height 363
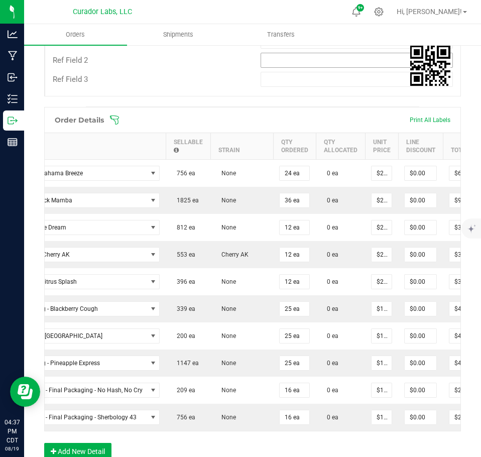
scroll to position [201, 0]
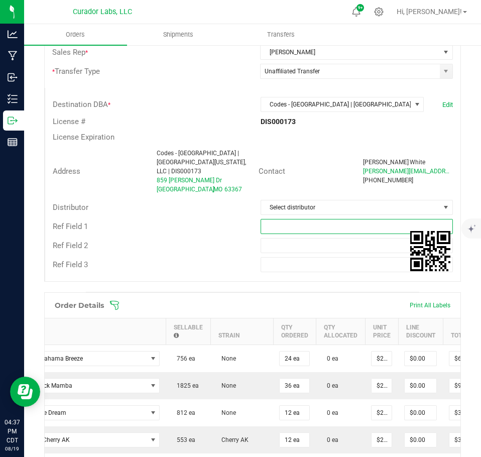
drag, startPoint x: 285, startPoint y: 210, endPoint x: 295, endPoint y: 223, distance: 16.5
click at [285, 219] on input "text" at bounding box center [357, 226] width 193 height 15
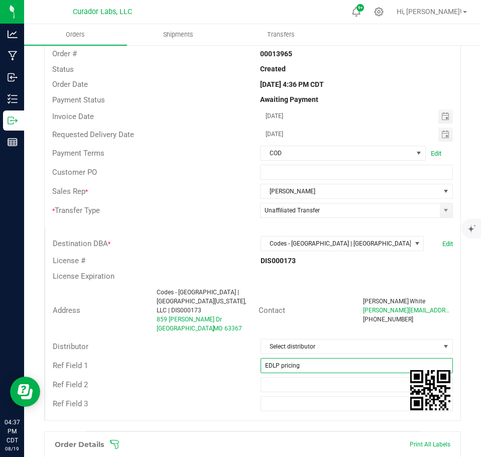
scroll to position [0, 0]
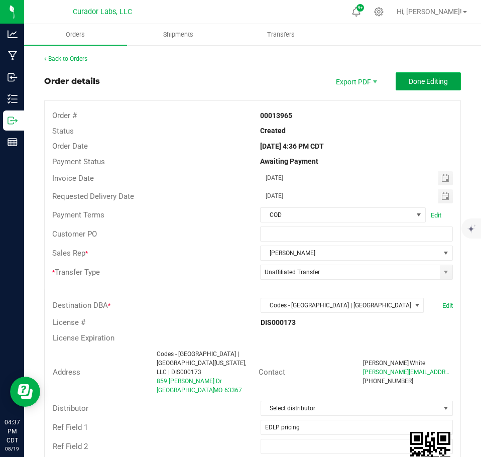
click at [418, 81] on span "Done Editing" at bounding box center [428, 81] width 39 height 8
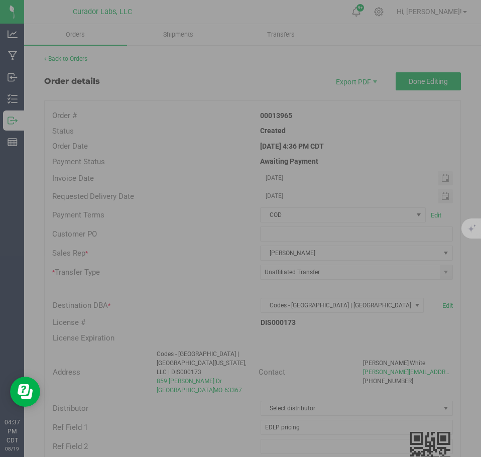
scroll to position [0, 86]
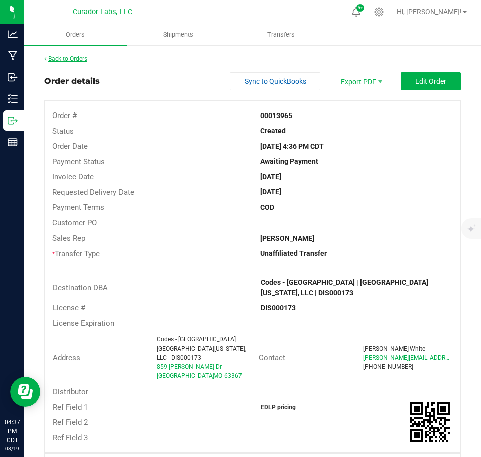
click at [69, 58] on link "Back to Orders" at bounding box center [65, 58] width 43 height 7
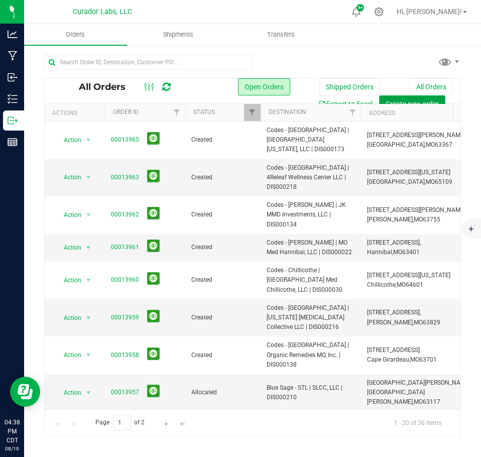
click at [403, 97] on button "Create new order" at bounding box center [412, 103] width 66 height 17
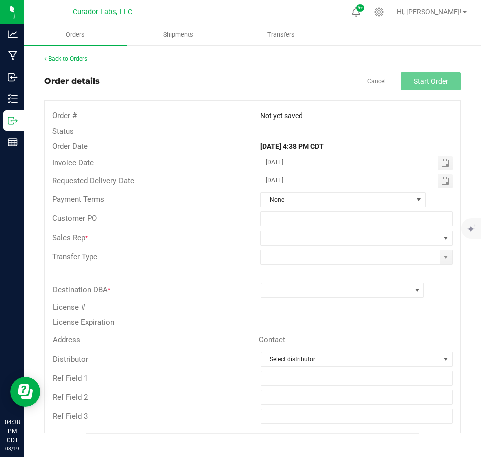
click at [288, 298] on div "Destination DBA *" at bounding box center [252, 290] width 415 height 19
click at [282, 292] on span at bounding box center [336, 290] width 150 height 14
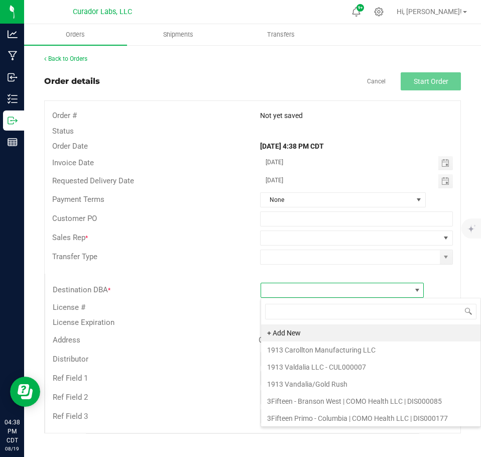
scroll to position [15, 164]
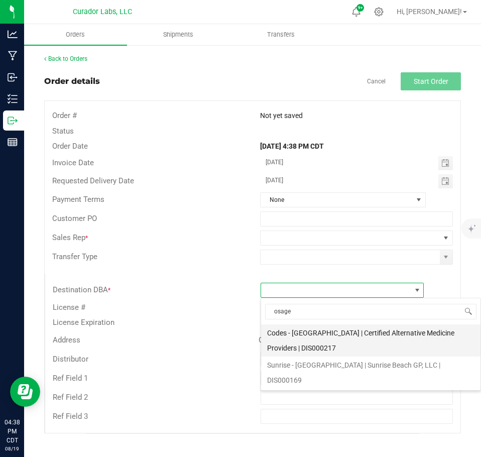
click at [317, 344] on li "Codes - [GEOGRAPHIC_DATA] | Certified Alternative Medicine Providers | DIS000217" at bounding box center [371, 341] width 220 height 32
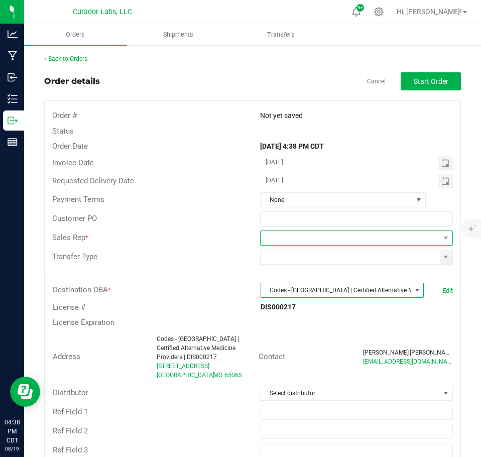
click at [344, 236] on span at bounding box center [350, 238] width 179 height 14
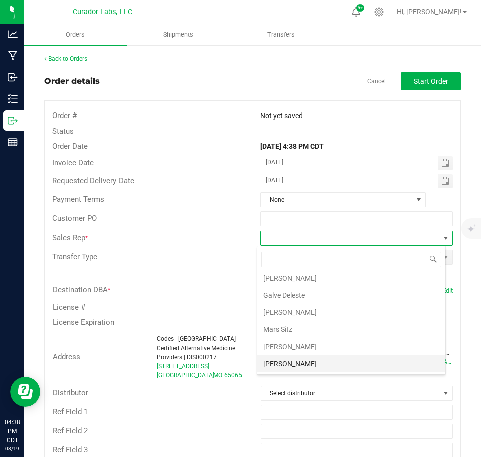
scroll to position [36, 0]
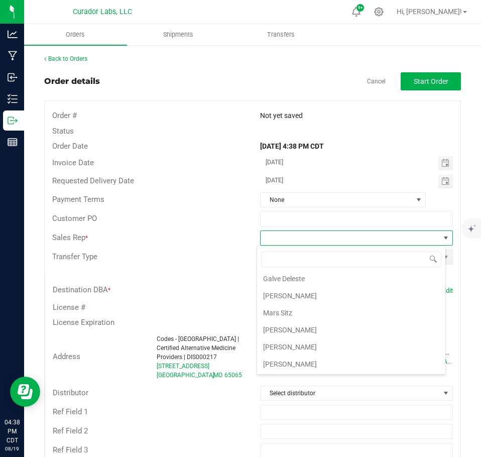
click at [308, 347] on li "[PERSON_NAME]" at bounding box center [351, 347] width 188 height 17
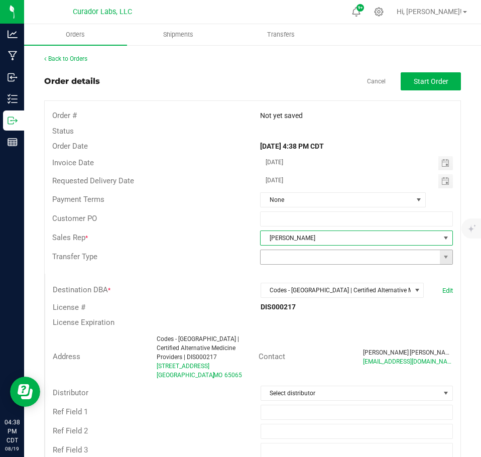
click at [445, 259] on span at bounding box center [356, 257] width 193 height 15
click at [442, 253] on span at bounding box center [446, 257] width 8 height 8
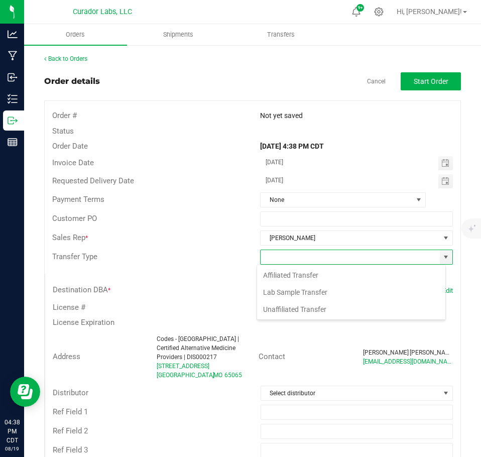
scroll to position [15, 189]
click at [319, 319] on div "Affiliated Transfer Lab Sample Transfer Unaffiliated Transfer" at bounding box center [351, 293] width 189 height 56
click at [316, 312] on li "Unaffiliated Transfer" at bounding box center [351, 309] width 188 height 17
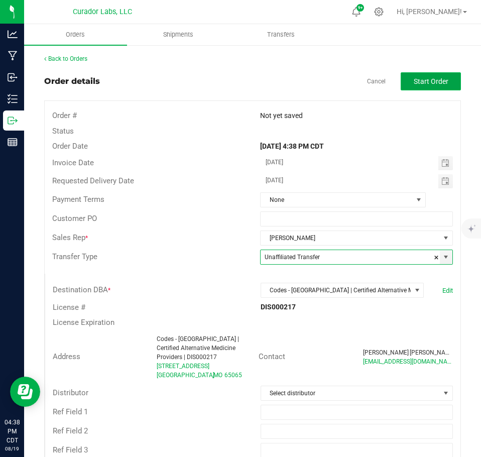
click at [418, 88] on button "Start Order" at bounding box center [431, 81] width 60 height 18
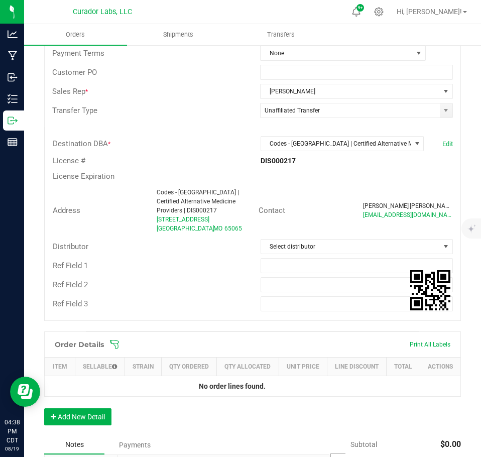
scroll to position [201, 0]
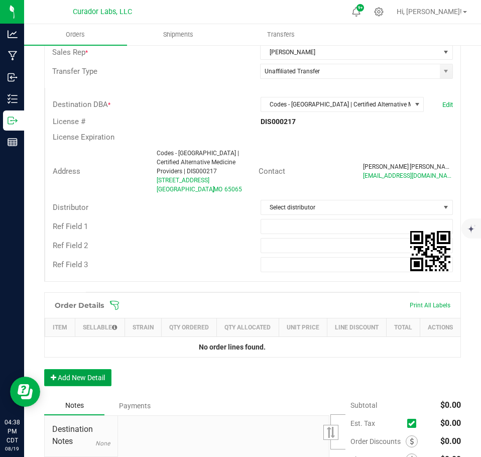
click at [94, 386] on button "Add New Detail" at bounding box center [77, 377] width 67 height 17
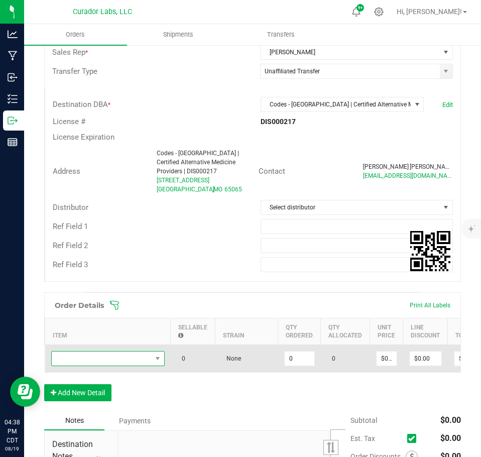
click at [87, 356] on span "NO DATA FOUND" at bounding box center [102, 359] width 100 height 14
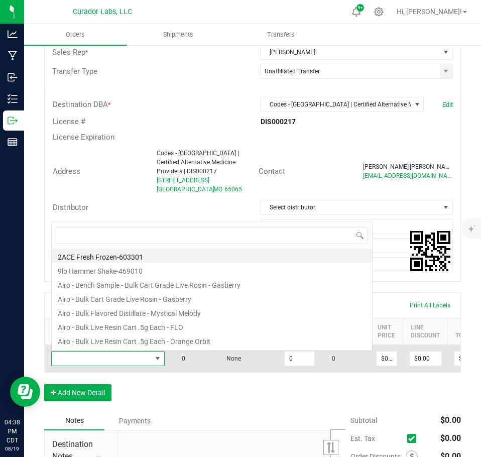
scroll to position [15, 114]
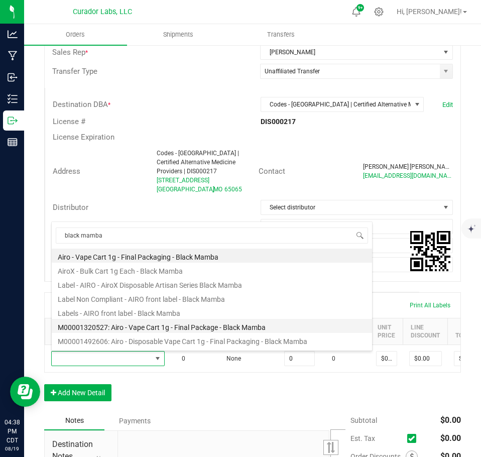
click at [156, 326] on li "M00001320527: Airo - Vape Cart 1g - Final Package - Black Mamba" at bounding box center [212, 326] width 321 height 14
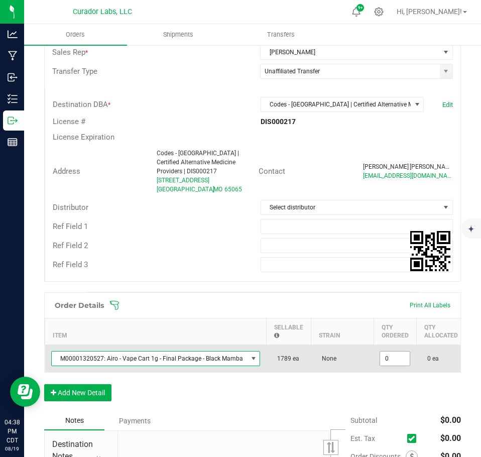
click at [380, 355] on input "0" at bounding box center [395, 359] width 30 height 14
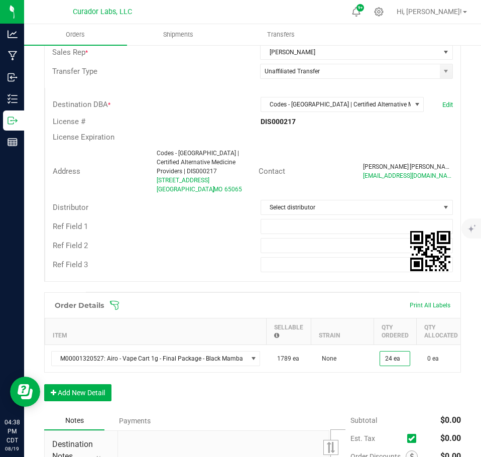
drag, startPoint x: 379, startPoint y: 406, endPoint x: 183, endPoint y: 422, distance: 196.6
click at [376, 407] on div "Order Details Print All Labels Item Sellable Strain Qty Ordered Qty Allocated U…" at bounding box center [252, 351] width 417 height 119
click at [69, 401] on button "Add New Detail" at bounding box center [77, 392] width 67 height 17
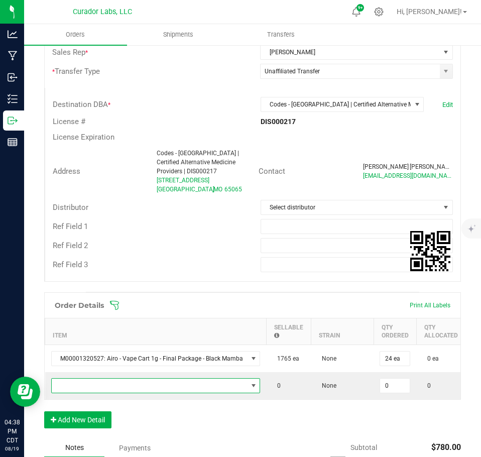
click at [63, 387] on span "NO DATA FOUND" at bounding box center [150, 386] width 196 height 14
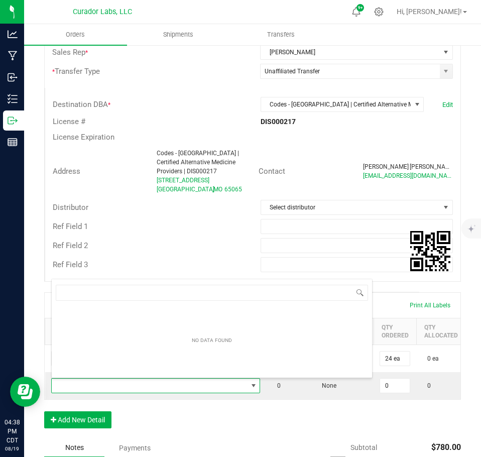
scroll to position [15, 205]
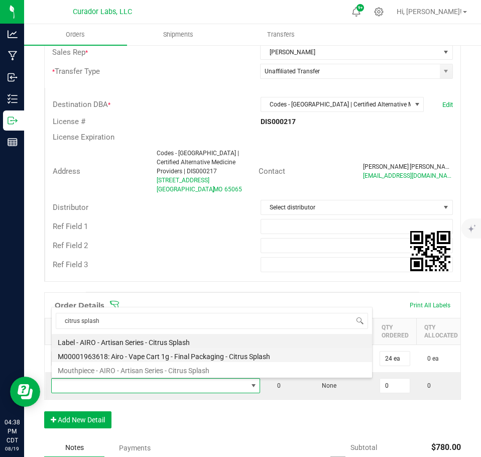
click at [183, 353] on li "M00001963618: Airo - Vape Cart 1g - Final Packaging - Citrus Splash" at bounding box center [212, 355] width 321 height 14
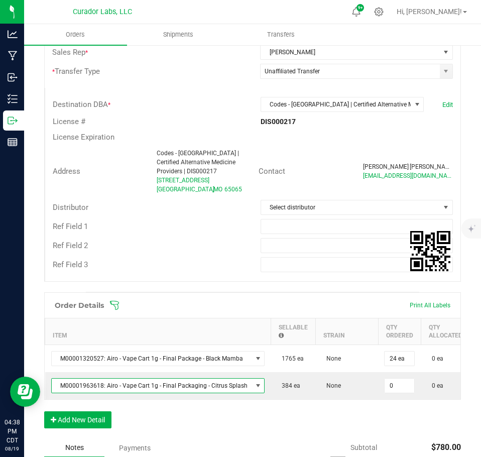
drag, startPoint x: 395, startPoint y: 385, endPoint x: 385, endPoint y: 412, distance: 28.9
click at [395, 386] on input "0" at bounding box center [400, 386] width 30 height 14
click at [382, 419] on div "Order Details Print All Labels Item Sellable Strain Qty Ordered Qty Allocated U…" at bounding box center [252, 365] width 417 height 146
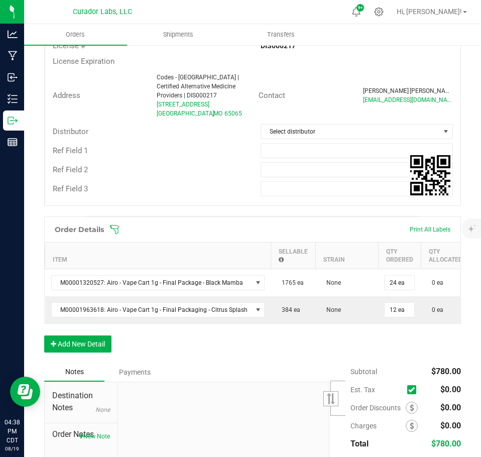
scroll to position [301, 0]
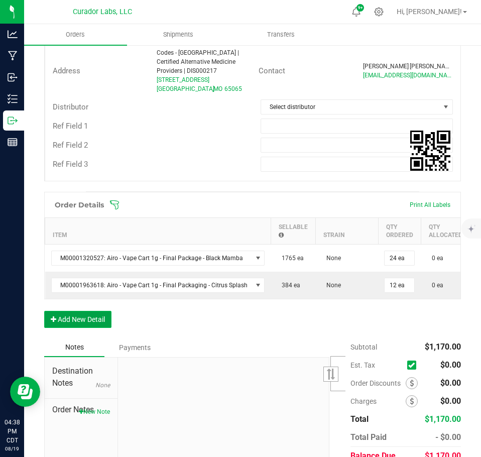
click at [81, 321] on button "Add New Detail" at bounding box center [77, 319] width 67 height 17
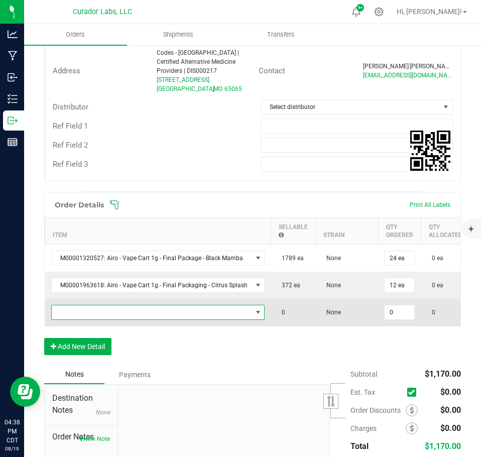
click at [81, 316] on span "NO DATA FOUND" at bounding box center [152, 312] width 200 height 14
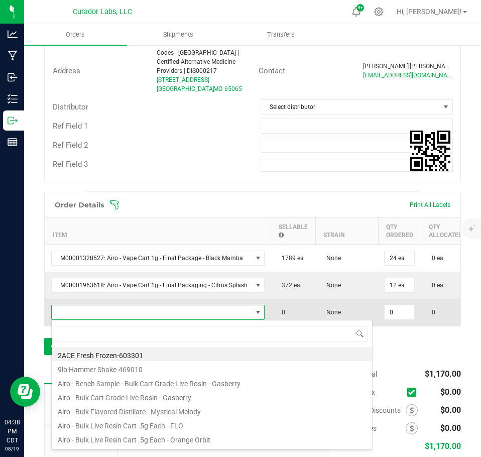
scroll to position [15, 209]
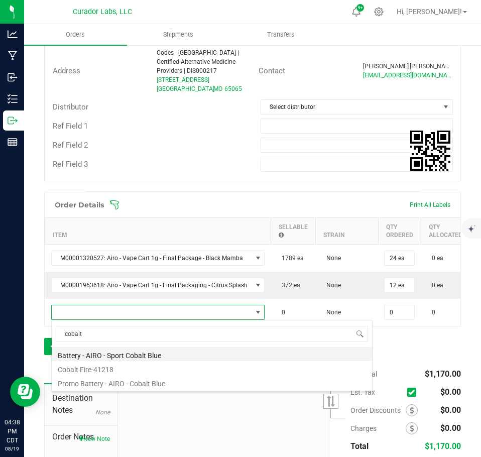
click at [130, 357] on li "Battery - AIRO - Sport Cobalt Blue" at bounding box center [212, 354] width 321 height 14
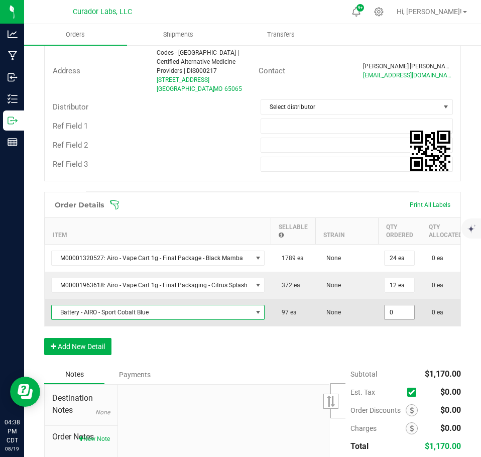
click at [395, 316] on input "0" at bounding box center [400, 312] width 30 height 14
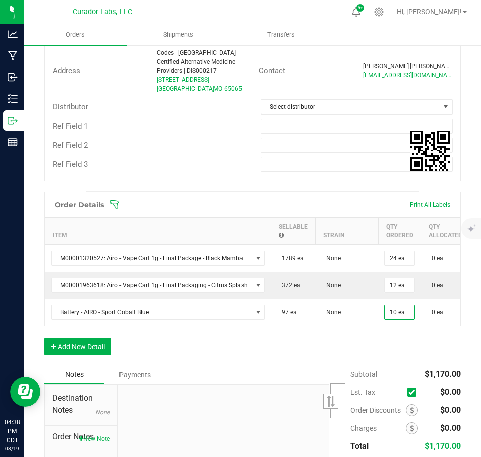
click at [379, 362] on div "Order Details Print All Labels Item Sellable Strain Qty Ordered Qty Allocated U…" at bounding box center [252, 278] width 417 height 173
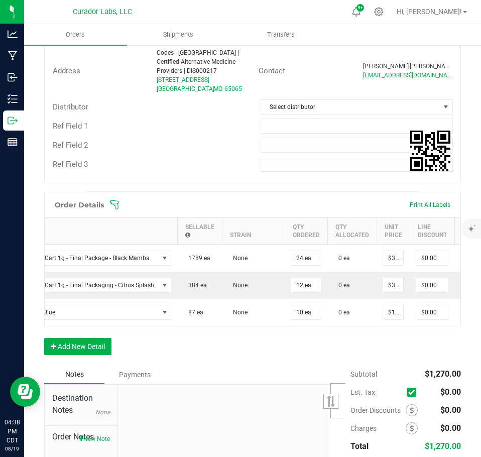
scroll to position [0, 94]
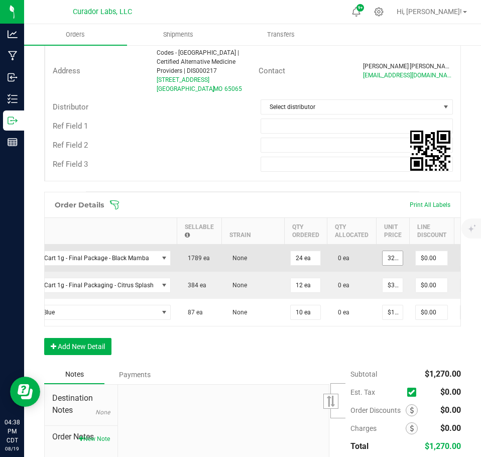
click at [386, 260] on input "32.5" at bounding box center [393, 258] width 20 height 14
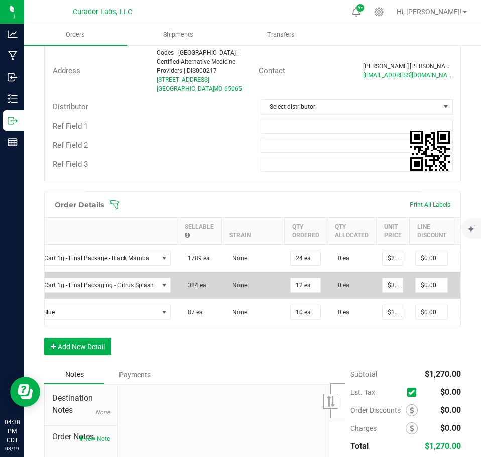
click at [387, 293] on td "$32.50000" at bounding box center [392, 285] width 33 height 27
click at [388, 283] on input "32.5" at bounding box center [393, 285] width 20 height 14
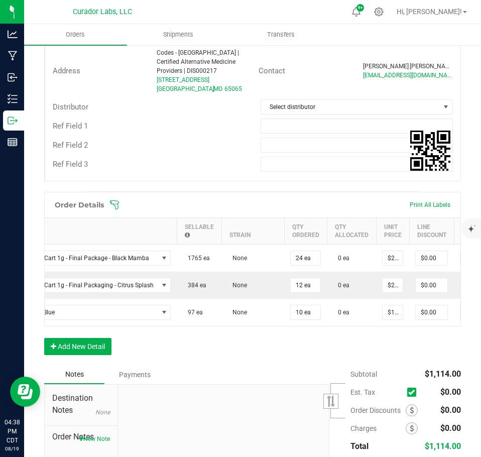
click at [384, 357] on div "Order Details Print All Labels Item Sellable Strain Qty Ordered Qty Allocated U…" at bounding box center [252, 278] width 417 height 173
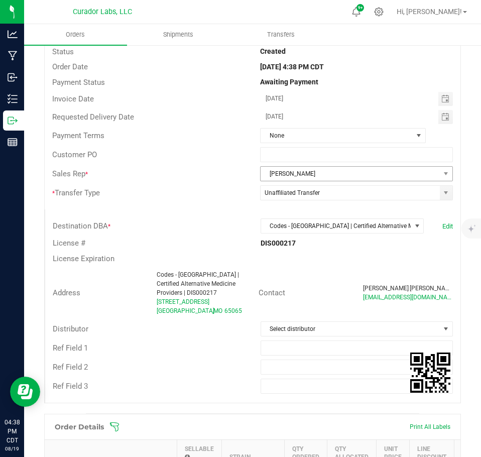
scroll to position [0, 0]
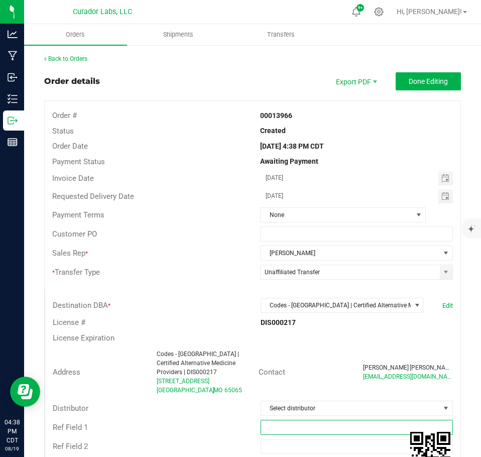
drag, startPoint x: 304, startPoint y: 426, endPoint x: 301, endPoint y: 420, distance: 6.6
click at [304, 426] on input "text" at bounding box center [357, 427] width 193 height 15
click at [420, 84] on span "Done Editing" at bounding box center [428, 81] width 39 height 8
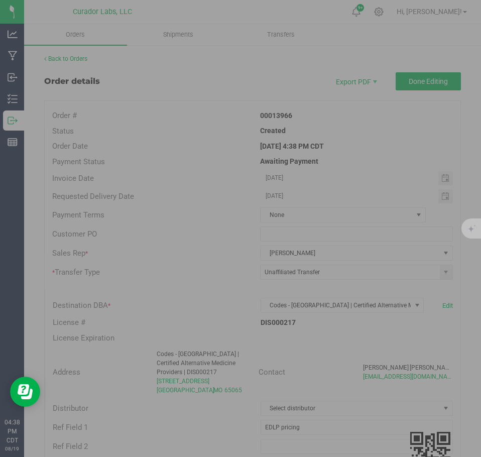
scroll to position [0, 86]
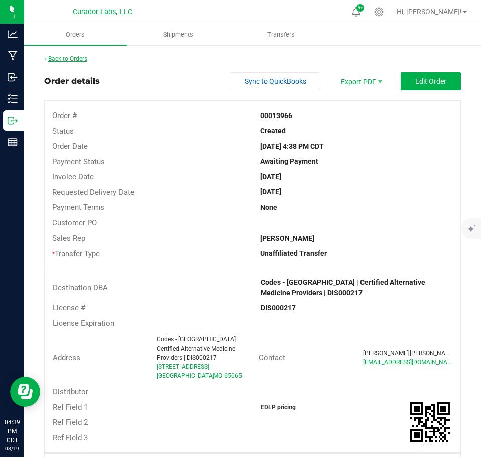
click at [68, 62] on link "Back to Orders" at bounding box center [65, 58] width 43 height 7
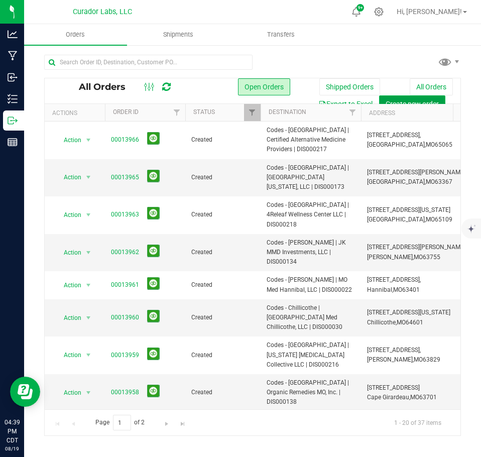
click at [396, 101] on span "Create new order" at bounding box center [412, 104] width 53 height 8
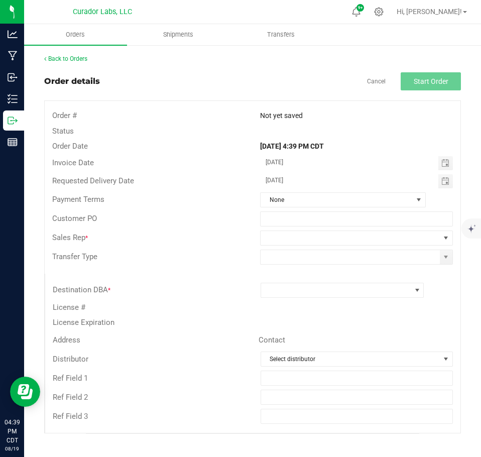
click at [298, 281] on div "Destination DBA *" at bounding box center [252, 290] width 415 height 19
click at [302, 284] on span at bounding box center [336, 290] width 150 height 14
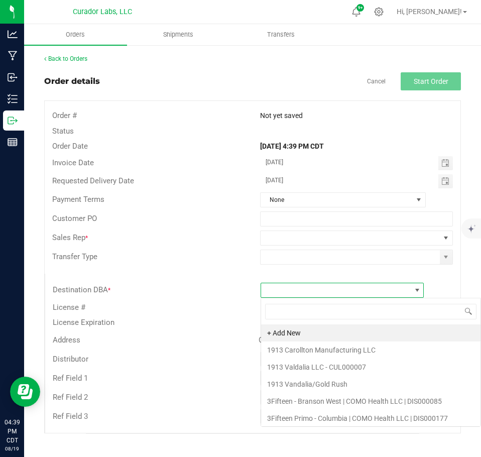
scroll to position [15, 164]
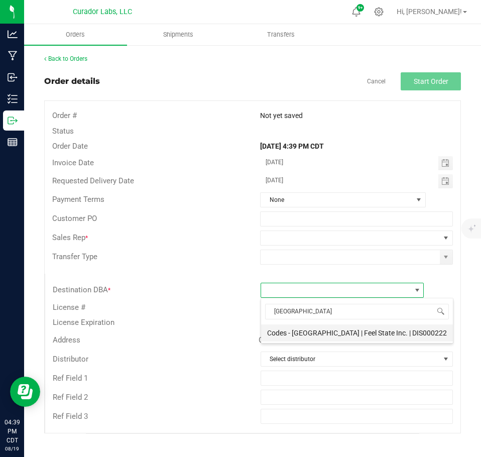
click at [303, 328] on li "Codes - [GEOGRAPHIC_DATA] | Feel State Inc. | DIS000222" at bounding box center [357, 333] width 192 height 17
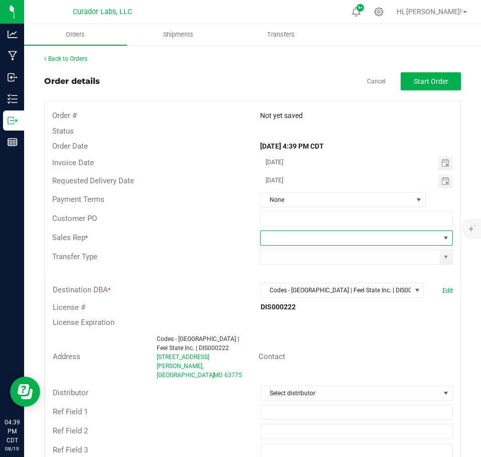
click at [440, 244] on span at bounding box center [446, 238] width 13 height 14
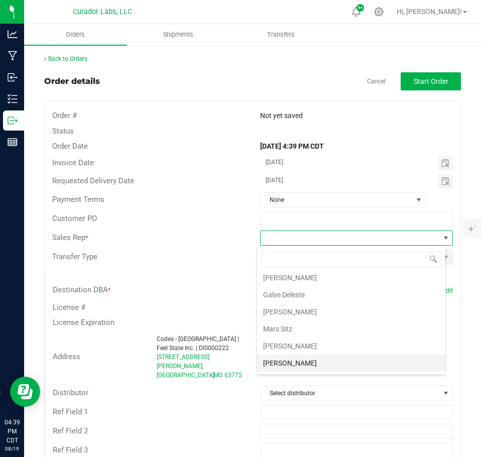
scroll to position [36, 0]
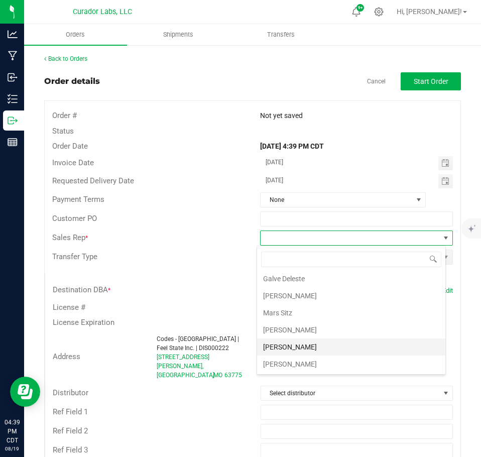
click at [296, 349] on li "[PERSON_NAME]" at bounding box center [351, 347] width 188 height 17
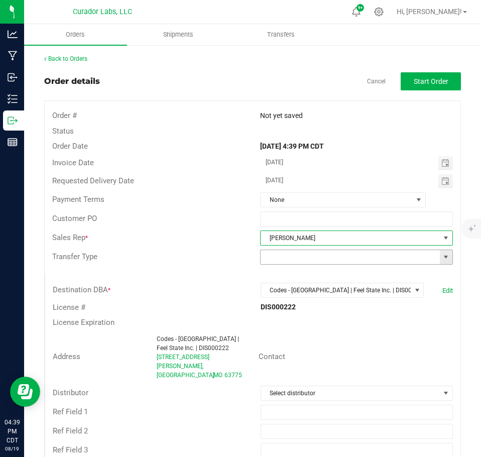
click at [442, 259] on span at bounding box center [446, 257] width 8 height 8
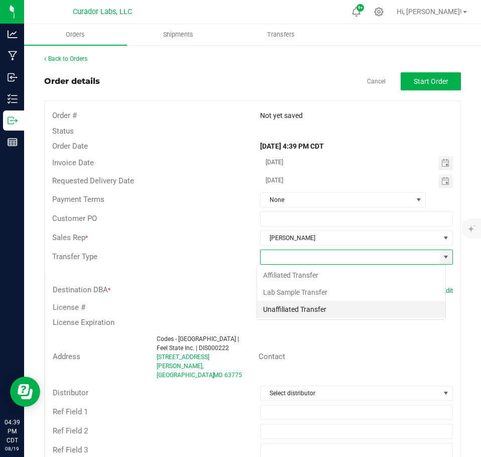
scroll to position [15, 189]
click at [315, 312] on li "Unaffiliated Transfer" at bounding box center [351, 309] width 188 height 17
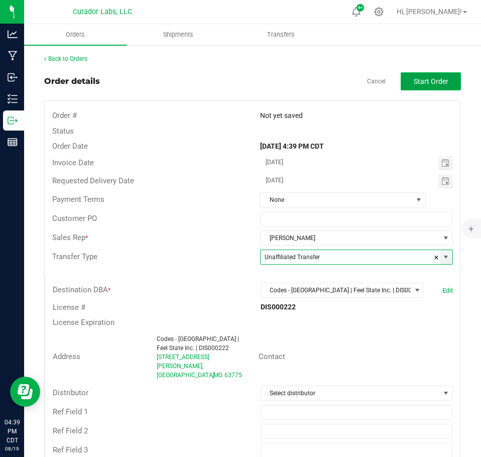
click at [423, 77] on span "Start Order" at bounding box center [431, 81] width 35 height 8
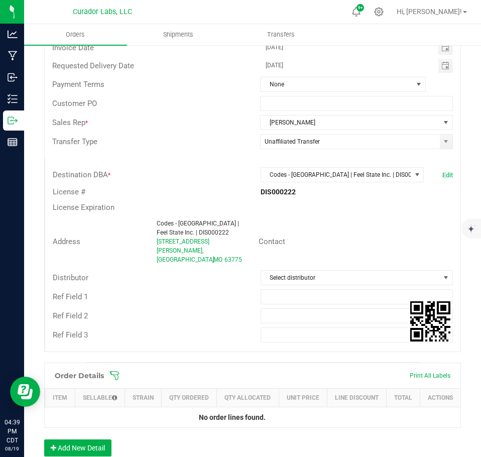
scroll to position [201, 0]
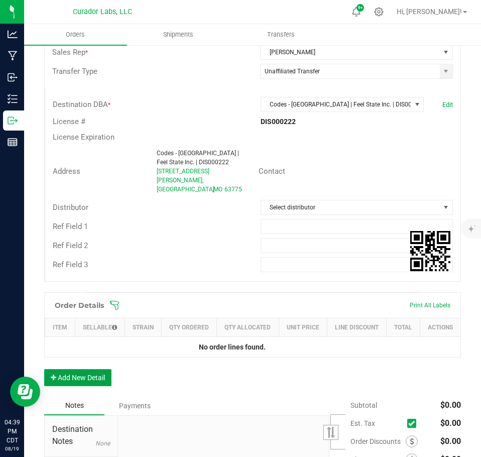
click at [92, 373] on button "Add New Detail" at bounding box center [77, 377] width 67 height 17
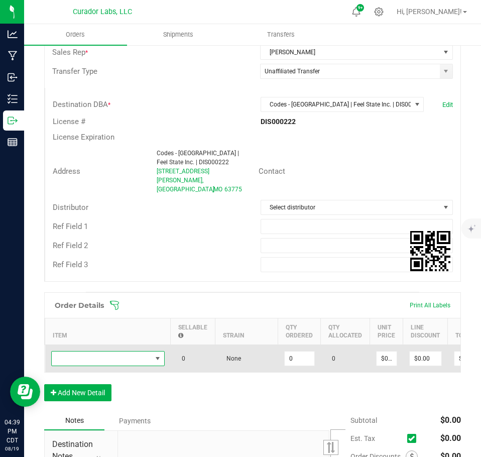
click at [86, 352] on span "NO DATA FOUND" at bounding box center [102, 359] width 100 height 14
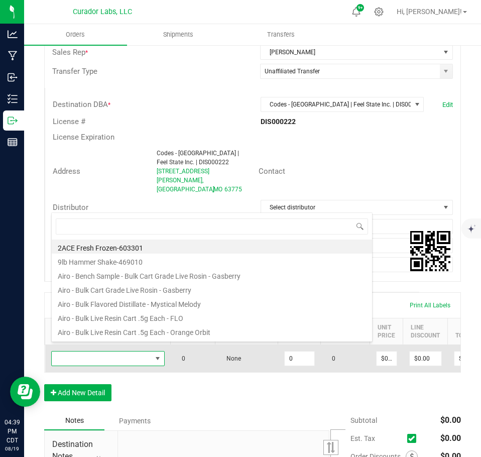
scroll to position [15, 114]
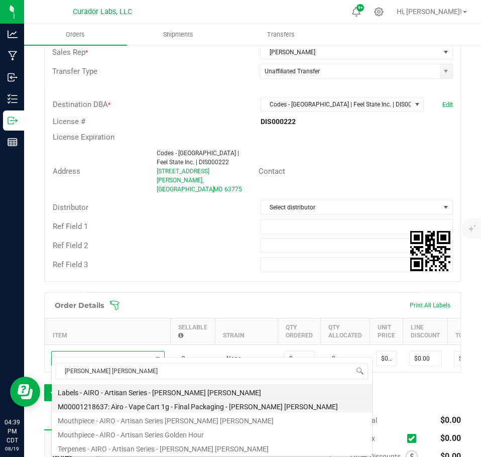
click at [164, 404] on li "M00001218637: Airo - Vape Cart 1g - Final Packaging - [PERSON_NAME] [PERSON_NAM…" at bounding box center [212, 405] width 321 height 14
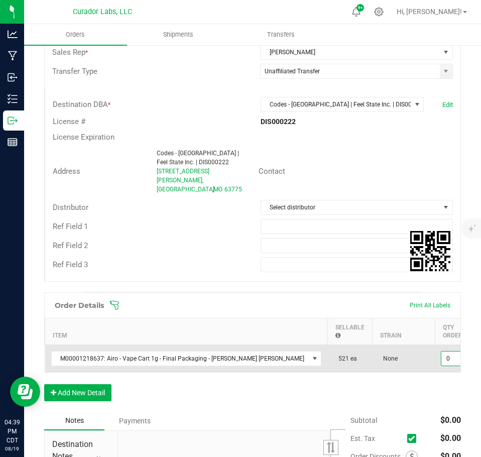
click at [442, 352] on input "0" at bounding box center [457, 359] width 30 height 14
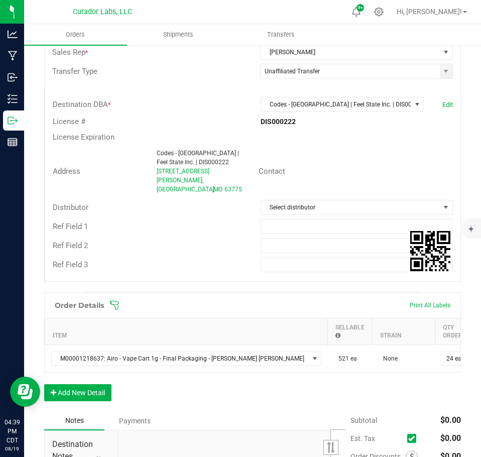
drag, startPoint x: 365, startPoint y: 397, endPoint x: 323, endPoint y: 399, distance: 42.8
click at [363, 397] on div "Order Details Print All Labels Item Sellable Strain Qty Ordered Qty Allocated U…" at bounding box center [252, 351] width 417 height 119
click at [91, 389] on button "Add New Detail" at bounding box center [77, 392] width 67 height 17
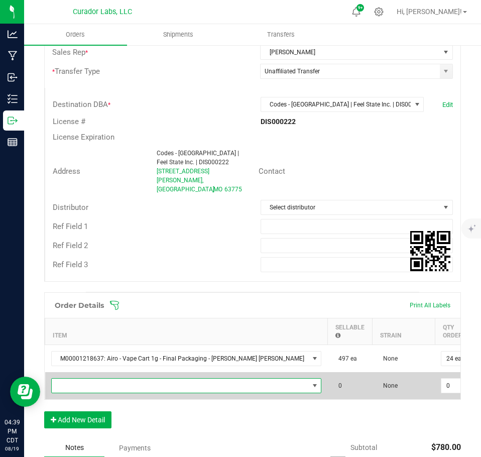
click at [90, 379] on span "NO DATA FOUND" at bounding box center [180, 386] width 257 height 14
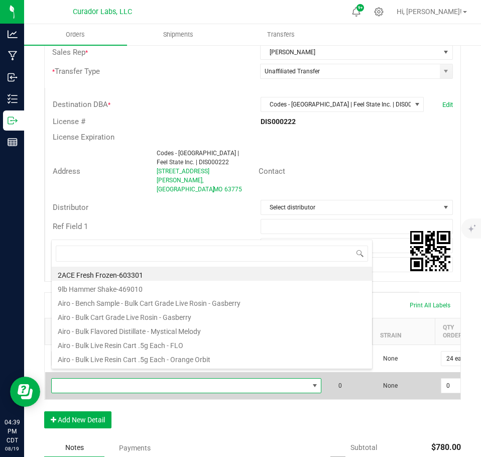
scroll to position [15, 202]
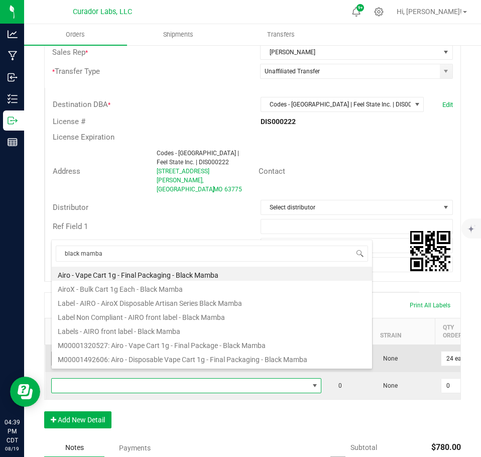
click at [181, 342] on li "M00001320527: Airo - Vape Cart 1g - Final Package - Black Mamba" at bounding box center [212, 344] width 321 height 14
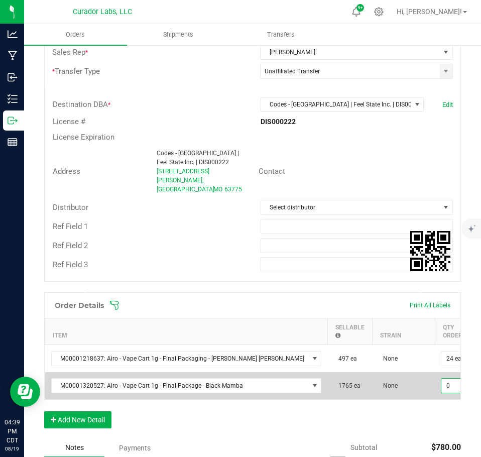
click at [442, 379] on input "0" at bounding box center [457, 386] width 30 height 14
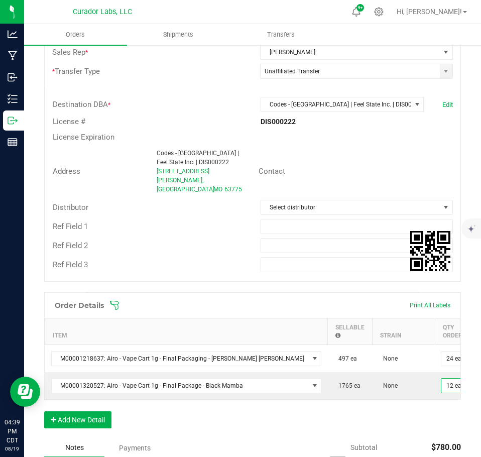
click at [378, 416] on div "Order Details Print All Labels Item Sellable Strain Qty Ordered Qty Allocated U…" at bounding box center [252, 365] width 417 height 146
drag, startPoint x: 100, startPoint y: 418, endPoint x: 96, endPoint y: 416, distance: 5.2
click at [96, 416] on button "Add New Detail" at bounding box center [77, 419] width 67 height 17
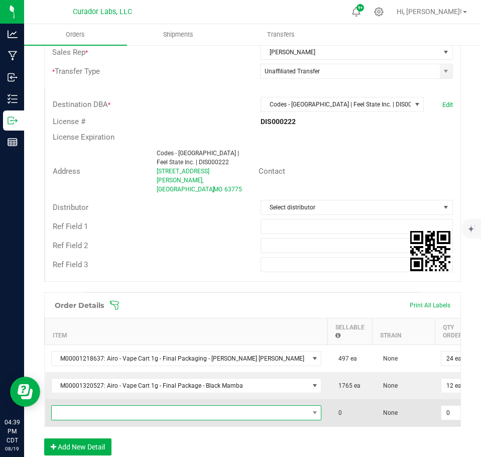
click at [91, 406] on span "NO DATA FOUND" at bounding box center [180, 413] width 257 height 14
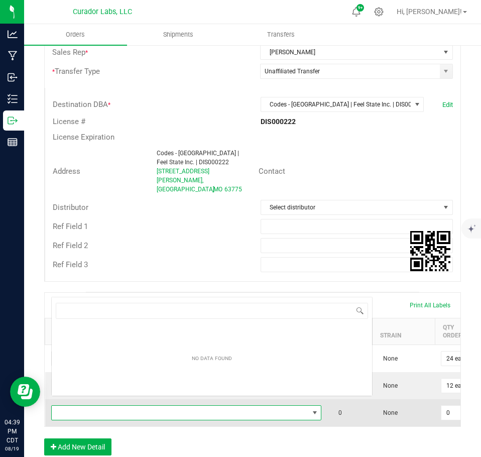
scroll to position [15, 205]
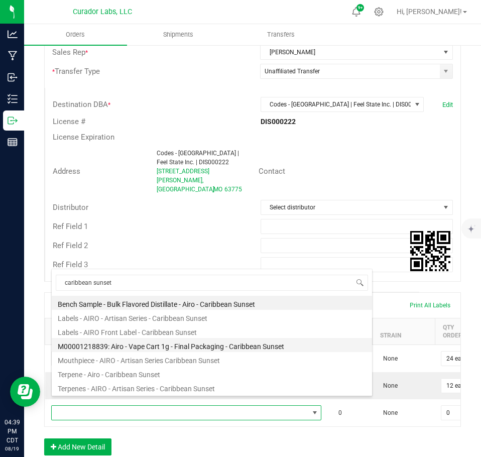
click at [135, 344] on li "M00001218839: Airo - Vape Cart 1g - Final Packaging - Caribbean Sunset" at bounding box center [212, 345] width 321 height 14
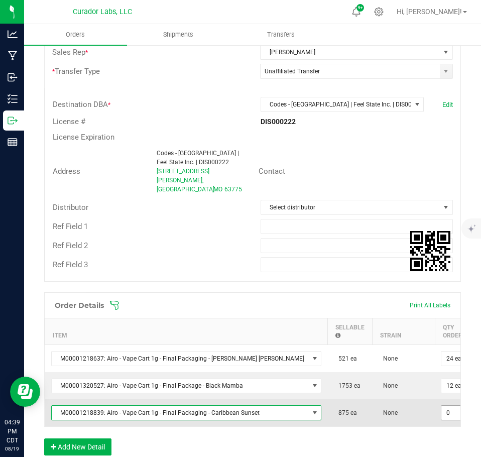
click at [442, 406] on input "0" at bounding box center [457, 413] width 30 height 14
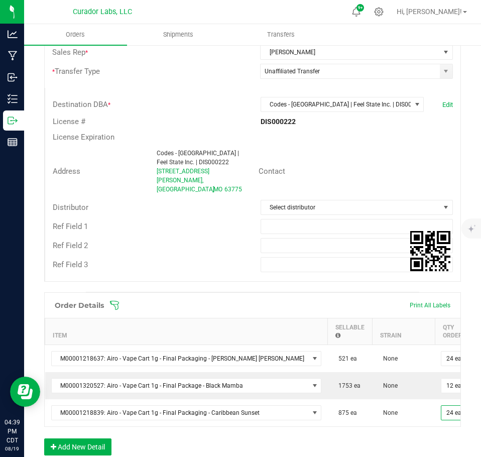
click at [393, 442] on div "Order Details Print All Labels Item Sellable Strain Qty Ordered Qty Allocated U…" at bounding box center [252, 378] width 417 height 173
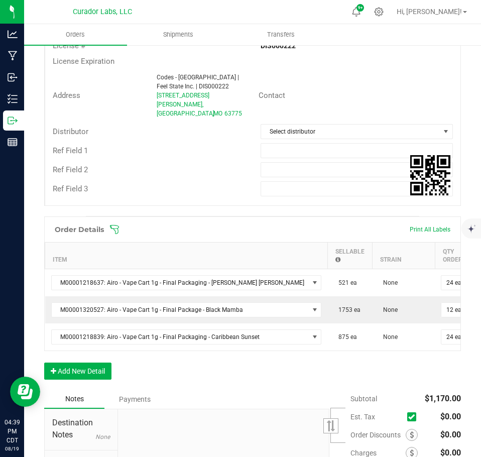
scroll to position [301, 0]
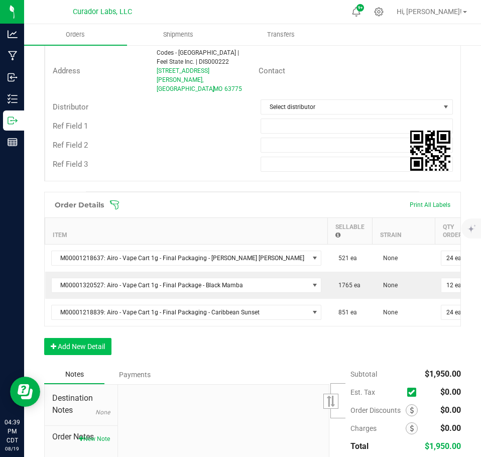
drag, startPoint x: 110, startPoint y: 354, endPoint x: 106, endPoint y: 342, distance: 13.2
click at [110, 354] on div "Order Details Print All Labels Item Sellable Strain Qty Ordered Qty Allocated U…" at bounding box center [252, 278] width 417 height 173
click at [106, 335] on div "Order Details Print All Labels Item Sellable Strain Qty Ordered Qty Allocated U…" at bounding box center [252, 278] width 417 height 173
click at [109, 340] on button "Add New Detail" at bounding box center [77, 346] width 67 height 17
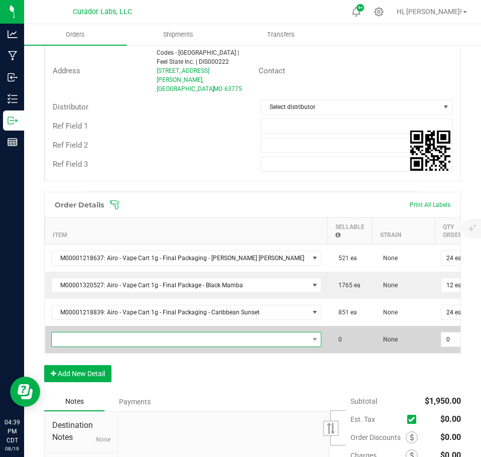
click at [108, 333] on span "NO DATA FOUND" at bounding box center [180, 340] width 257 height 14
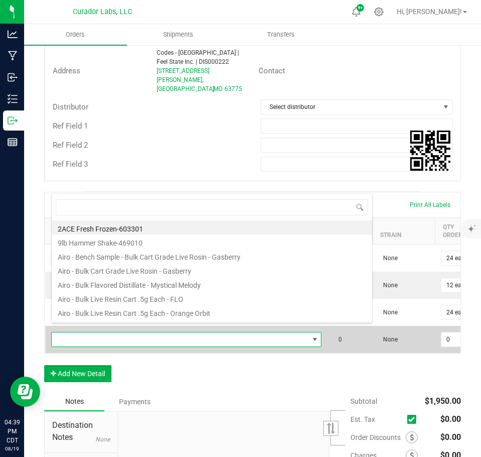
scroll to position [15, 221]
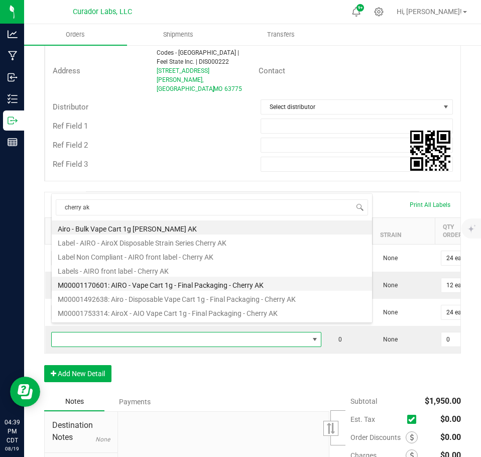
click at [146, 281] on li "M00001170601: AIRO - Vape Cart 1g - Final Packaging - Cherry AK" at bounding box center [212, 284] width 321 height 14
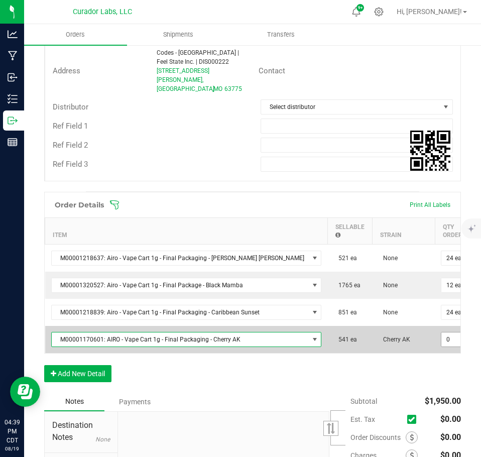
click at [442, 335] on input "0" at bounding box center [457, 340] width 30 height 14
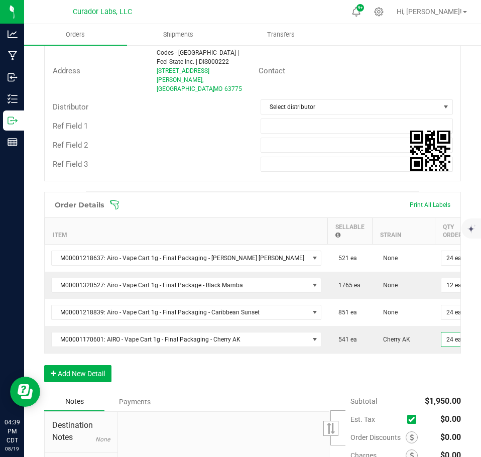
click at [391, 370] on div "Order Details Print All Labels Item Sellable Strain Qty Ordered Qty Allocated U…" at bounding box center [252, 292] width 417 height 200
click at [85, 370] on button "Add New Detail" at bounding box center [77, 373] width 67 height 17
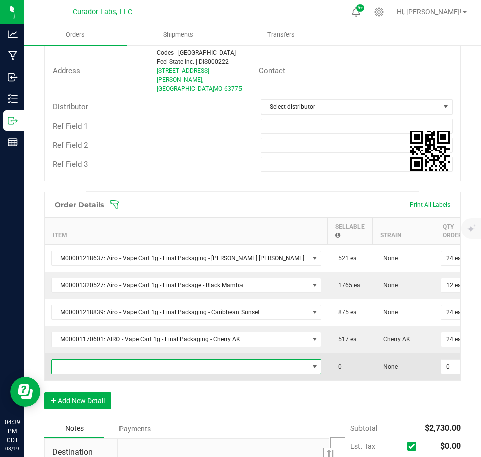
click at [83, 360] on span "NO DATA FOUND" at bounding box center [180, 367] width 257 height 14
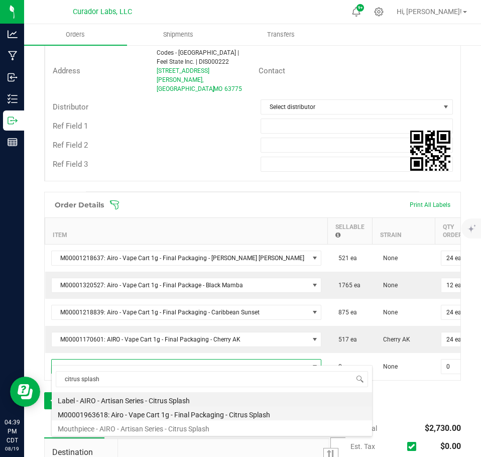
click at [178, 408] on li "M00001963618: Airo - Vape Cart 1g - Final Packaging - Citrus Splash" at bounding box center [212, 413] width 321 height 14
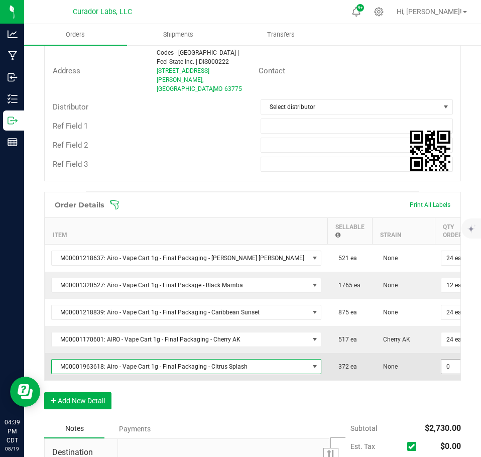
click at [442, 360] on input "0" at bounding box center [457, 367] width 30 height 14
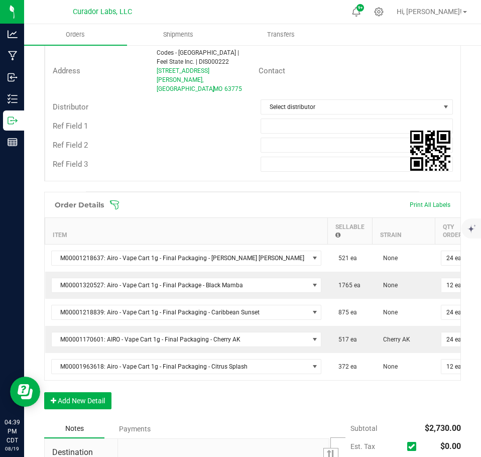
drag, startPoint x: 381, startPoint y: 407, endPoint x: 267, endPoint y: 398, distance: 114.4
click at [379, 407] on div "Order Details Print All Labels Item Sellable Strain Qty Ordered Qty Allocated U…" at bounding box center [252, 306] width 417 height 228
click at [102, 389] on div "Order Details Print All Labels Item Sellable Strain Qty Ordered Qty Allocated U…" at bounding box center [252, 306] width 417 height 228
click at [103, 392] on button "Add New Detail" at bounding box center [77, 400] width 67 height 17
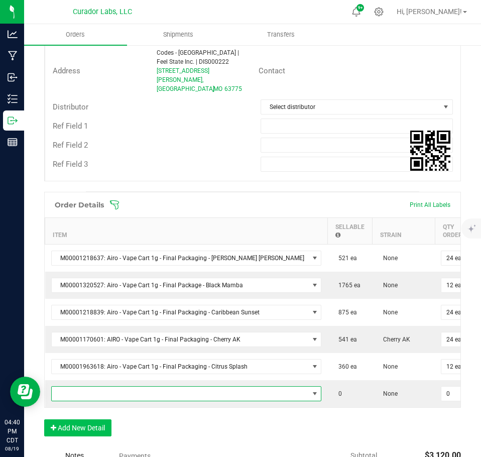
click at [103, 388] on span "NO DATA FOUND" at bounding box center [180, 394] width 257 height 14
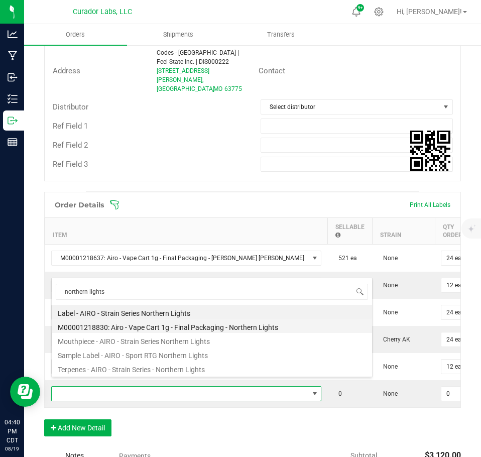
click at [141, 331] on li "M00001218830: Airo - Vape Cart 1g - Final Packaging - Northern Lights" at bounding box center [212, 326] width 321 height 14
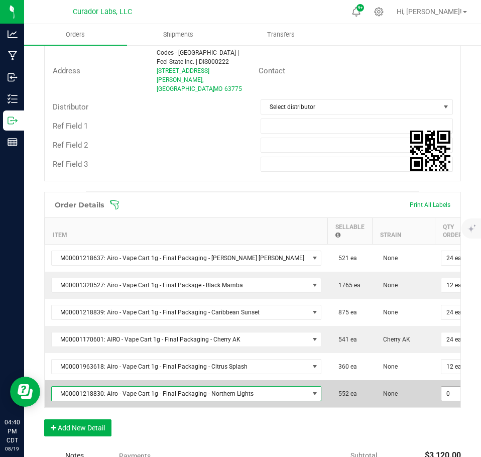
click at [442, 390] on input "0" at bounding box center [457, 394] width 30 height 14
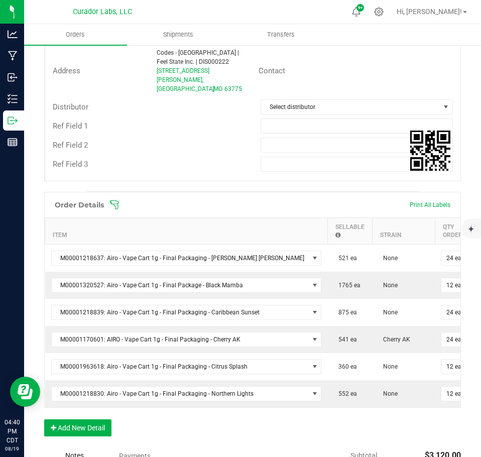
click at [403, 414] on div "Order Details Print All Labels Item Sellable Strain Qty Ordered Qty Allocated U…" at bounding box center [252, 319] width 417 height 255
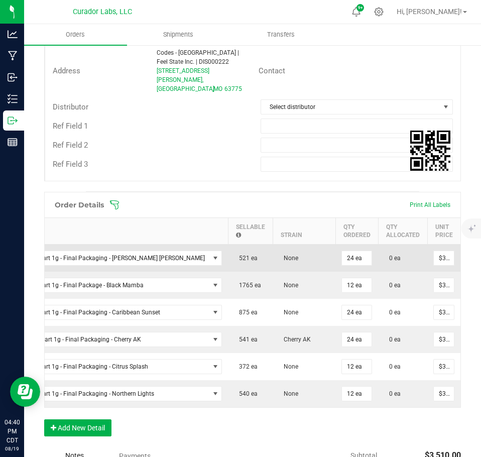
scroll to position [0, 101]
click at [433, 251] on input "32.5" at bounding box center [443, 258] width 20 height 14
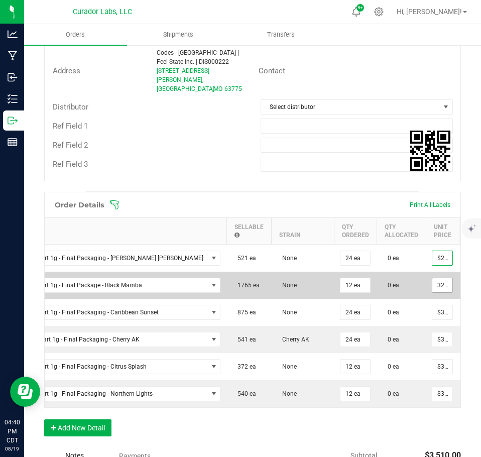
click at [433, 278] on input "32.5" at bounding box center [443, 285] width 20 height 14
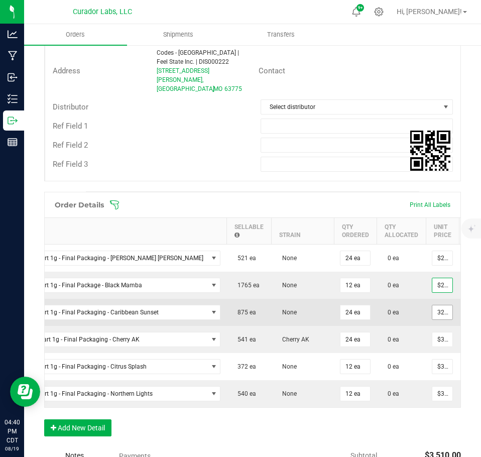
click at [433, 306] on input "32.5" at bounding box center [443, 312] width 20 height 14
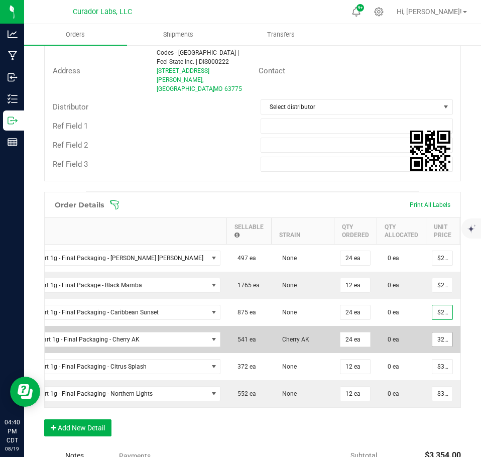
click at [433, 334] on input "32.5" at bounding box center [443, 340] width 20 height 14
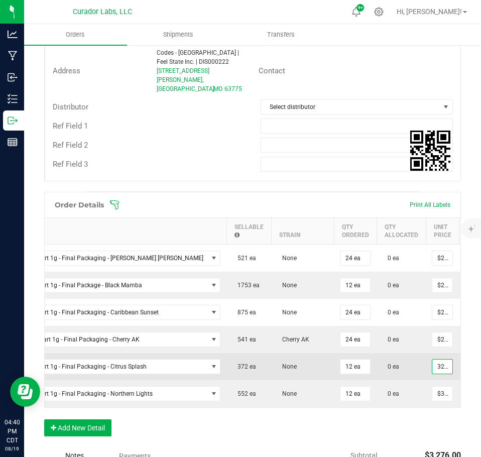
click at [433, 360] on input "32.5" at bounding box center [443, 367] width 20 height 14
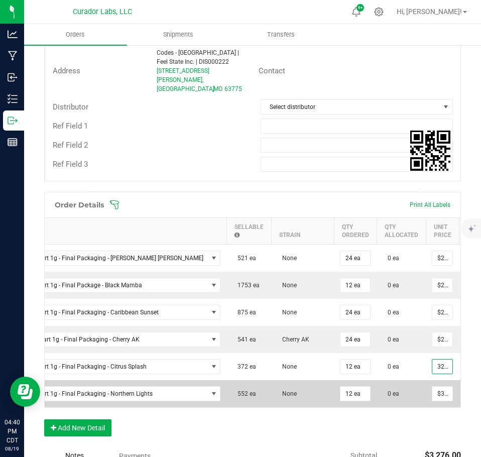
scroll to position [0, 0]
click at [433, 387] on input "32.5" at bounding box center [443, 394] width 20 height 14
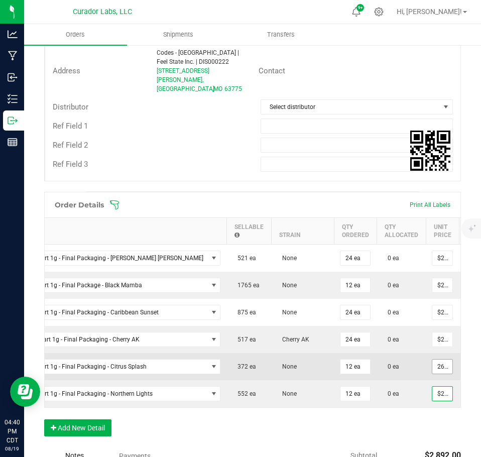
click at [433, 360] on input "26.5" at bounding box center [443, 367] width 20 height 14
click at [433, 360] on input "262.5" at bounding box center [443, 367] width 20 height 14
drag, startPoint x: 394, startPoint y: 356, endPoint x: 395, endPoint y: 363, distance: 7.1
click at [433, 360] on input "262.5" at bounding box center [443, 367] width 20 height 14
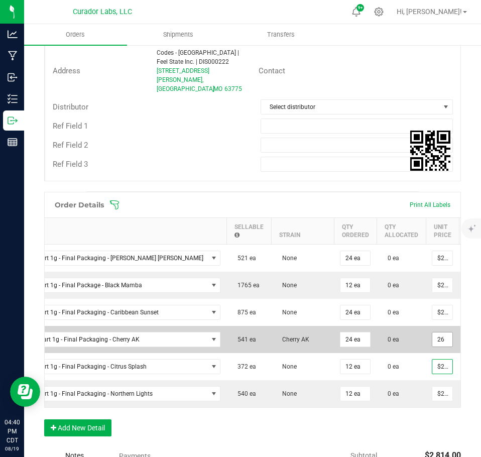
click at [433, 336] on input "26" at bounding box center [443, 340] width 20 height 14
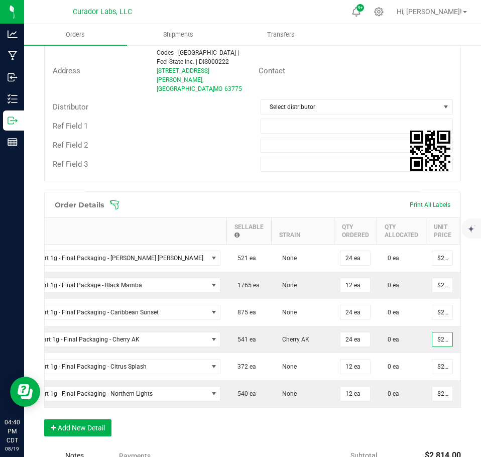
click at [396, 442] on div "Order Details Print All Labels Item Sellable Strain Qty Ordered Qty Allocated U…" at bounding box center [252, 319] width 417 height 255
click at [96, 425] on button "Add New Detail" at bounding box center [77, 427] width 67 height 17
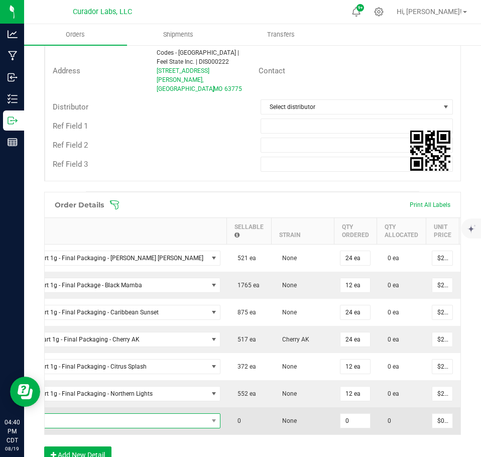
click at [91, 416] on span "NO DATA FOUND" at bounding box center [79, 421] width 257 height 14
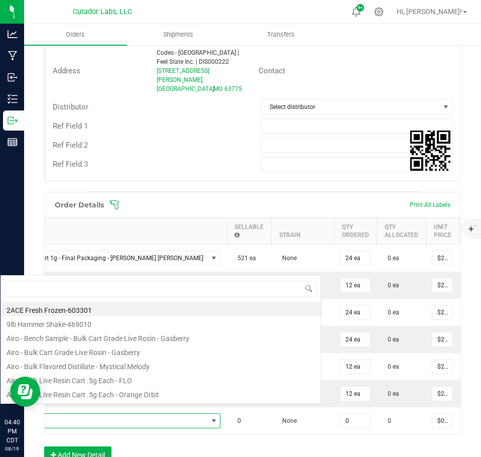
scroll to position [15, 221]
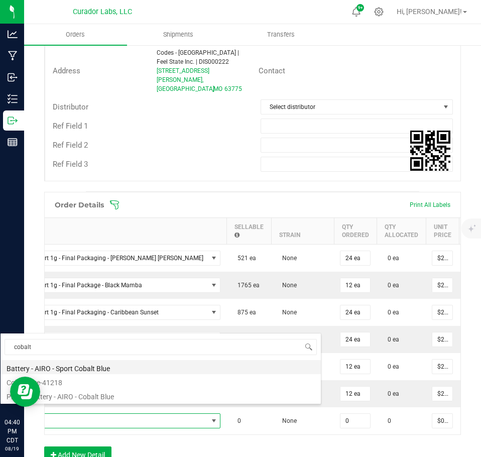
click at [96, 371] on li "Battery - AIRO - Sport Cobalt Blue" at bounding box center [161, 367] width 321 height 14
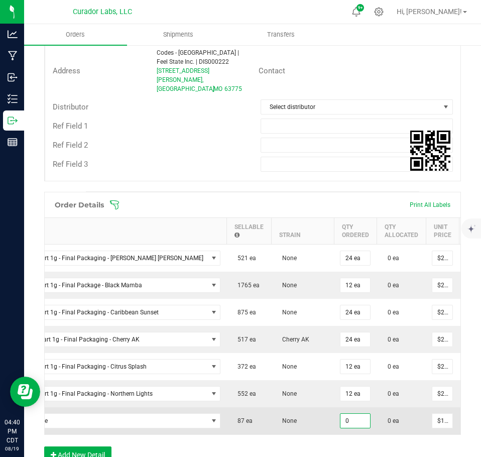
click at [341, 417] on input "0" at bounding box center [356, 421] width 30 height 14
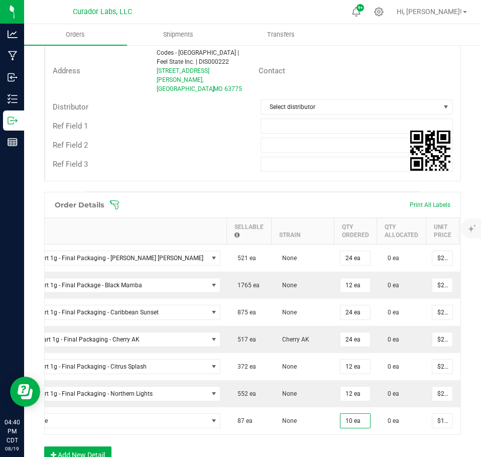
click at [310, 444] on div "Order Details Print All Labels Item Sellable Strain Qty Ordered Qty Allocated U…" at bounding box center [252, 333] width 417 height 282
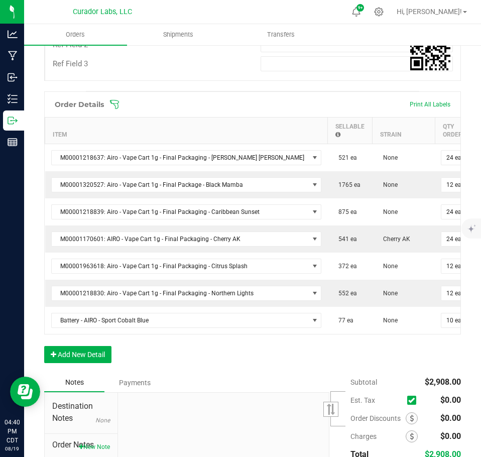
scroll to position [100, 0]
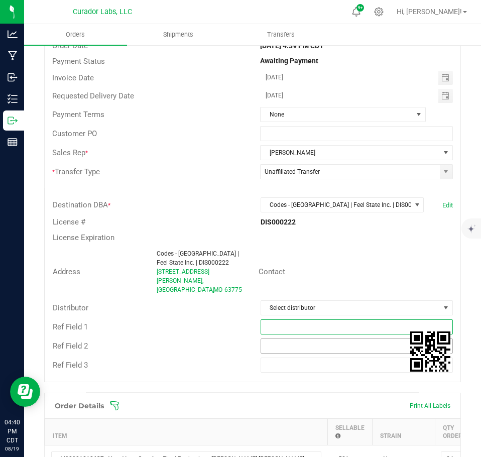
drag, startPoint x: 283, startPoint y: 317, endPoint x: 304, endPoint y: 330, distance: 23.9
click at [283, 320] on input "text" at bounding box center [357, 327] width 193 height 15
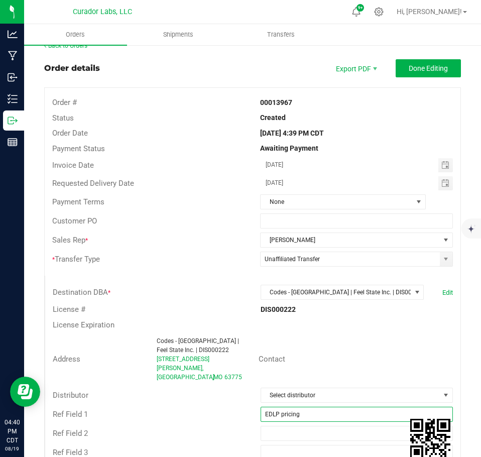
scroll to position [0, 0]
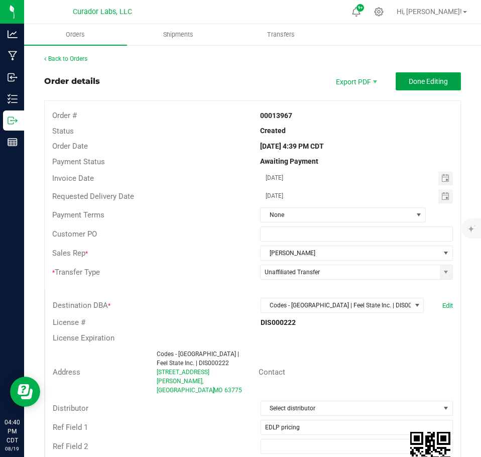
click at [429, 81] on span "Done Editing" at bounding box center [428, 81] width 39 height 8
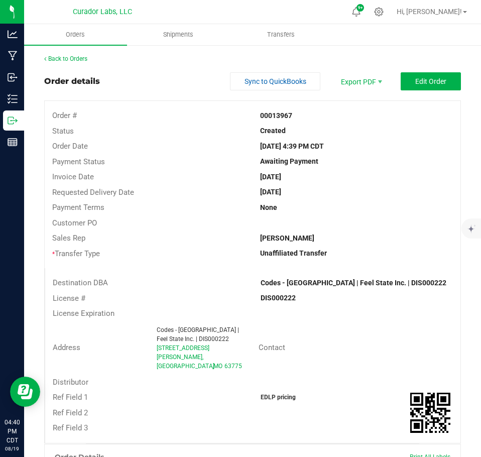
click at [74, 64] on div "Back to Orders Order details Sync to QuickBooks Export PDF Edit Order Order # 0…" at bounding box center [252, 463] width 417 height 819
click at [71, 59] on link "Back to Orders" at bounding box center [65, 58] width 43 height 7
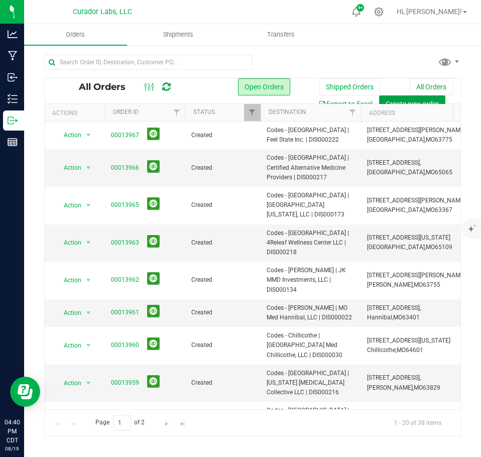
click at [391, 96] on button "Create new order" at bounding box center [412, 103] width 66 height 17
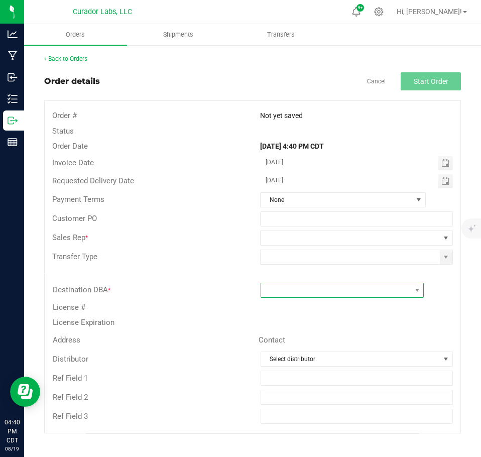
click at [293, 296] on span at bounding box center [336, 290] width 150 height 14
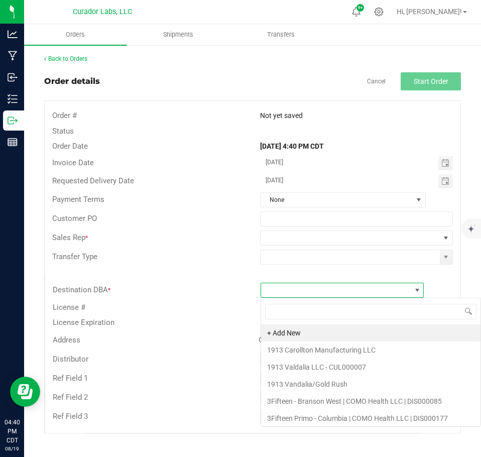
scroll to position [15, 164]
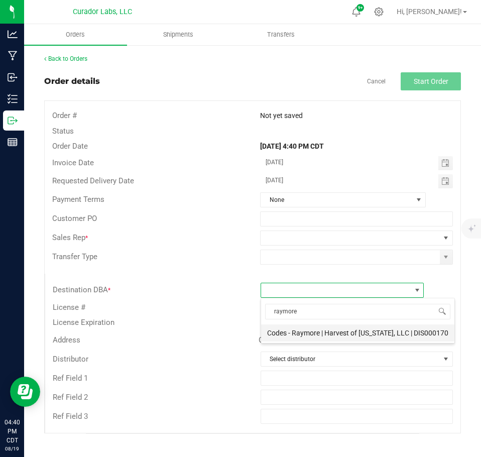
click at [311, 342] on li "Codes - Raymore | Harvest of [US_STATE], LLC | DIS000170" at bounding box center [357, 333] width 193 height 17
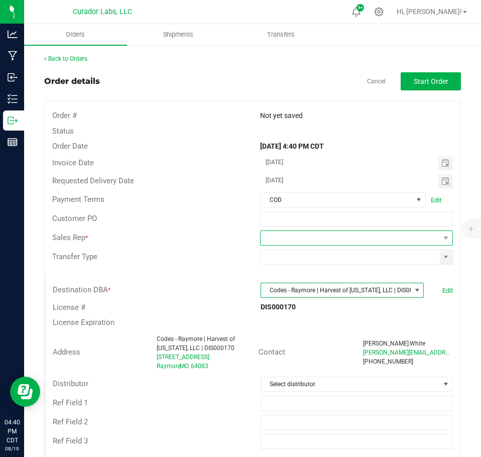
click at [420, 242] on span at bounding box center [350, 238] width 179 height 14
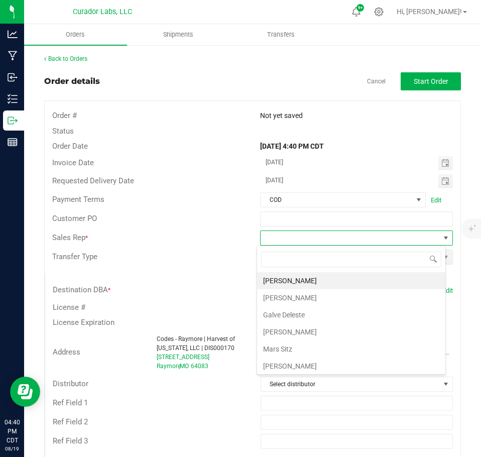
scroll to position [36, 0]
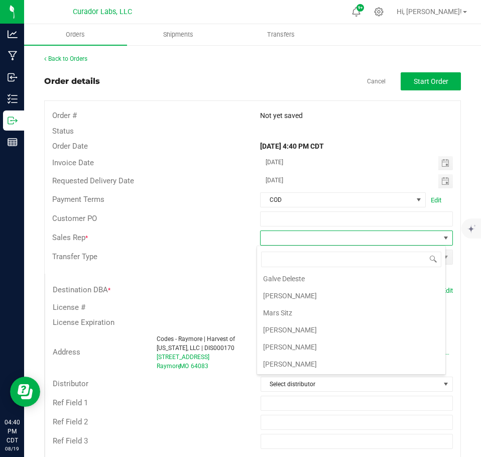
click at [307, 344] on li "[PERSON_NAME]" at bounding box center [351, 347] width 188 height 17
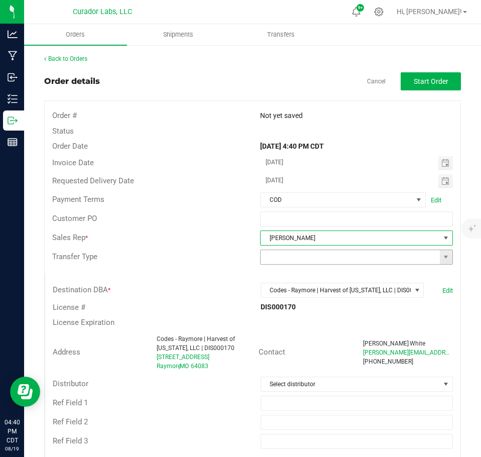
click at [444, 255] on span at bounding box center [446, 257] width 13 height 14
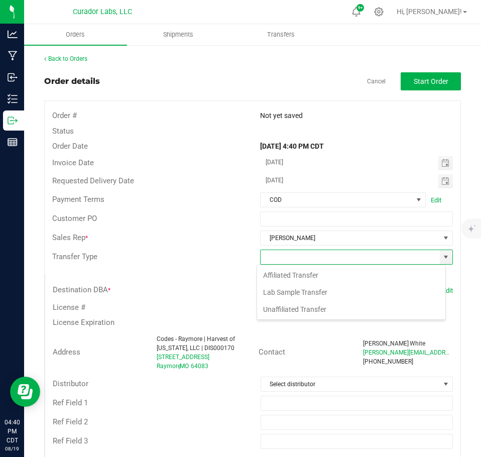
scroll to position [15, 189]
click at [331, 315] on li "Unaffiliated Transfer" at bounding box center [351, 309] width 188 height 17
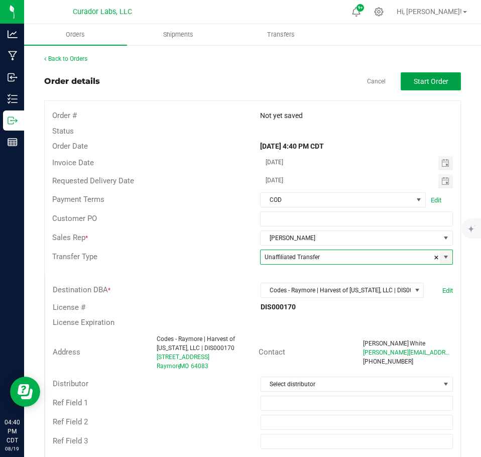
click at [418, 72] on button "Start Order" at bounding box center [431, 81] width 60 height 18
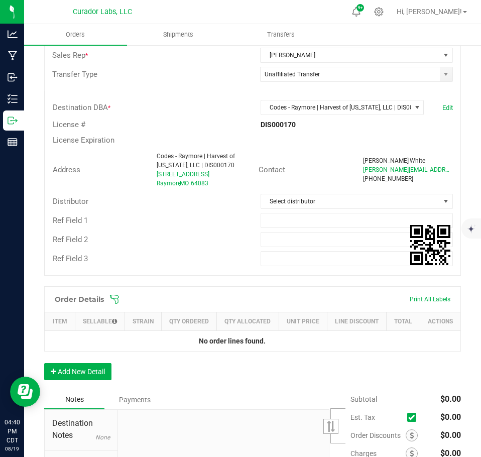
scroll to position [201, 0]
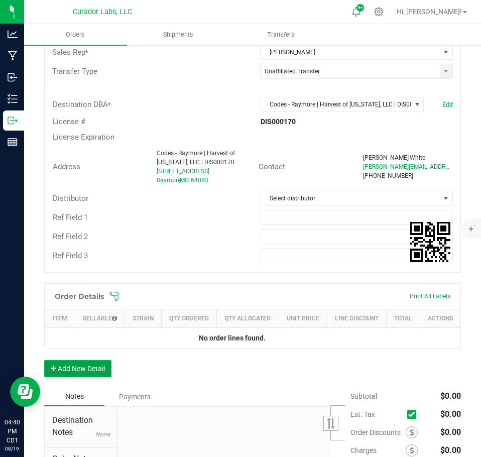
click at [99, 371] on button "Add New Detail" at bounding box center [77, 368] width 67 height 17
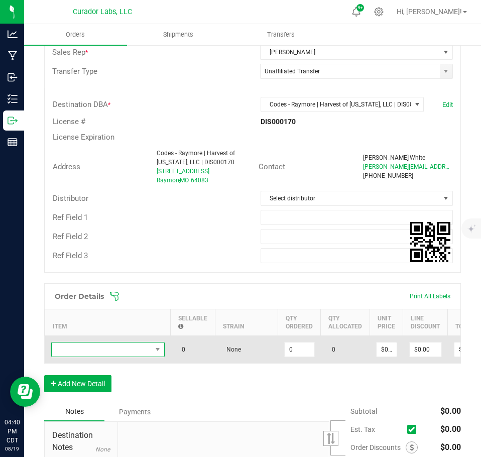
click at [94, 351] on span "NO DATA FOUND" at bounding box center [102, 350] width 100 height 14
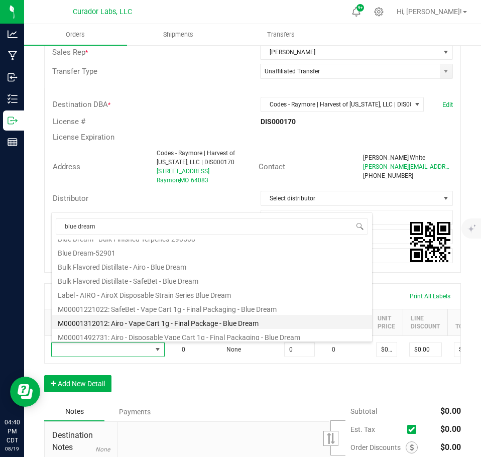
scroll to position [100, 0]
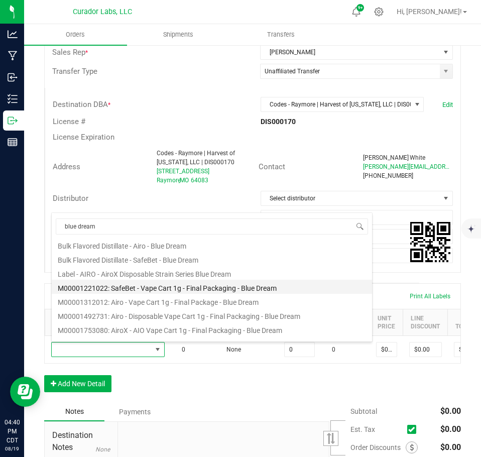
click at [165, 290] on li "M00001221022: SafeBet - Vape Cart 1g - Final Packaging - Blue Dream" at bounding box center [212, 287] width 321 height 14
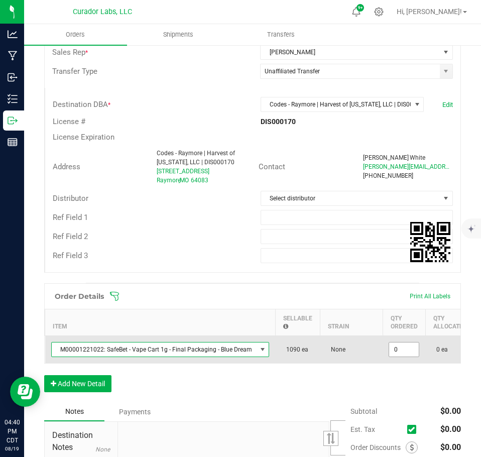
click at [407, 355] on input "0" at bounding box center [404, 350] width 30 height 14
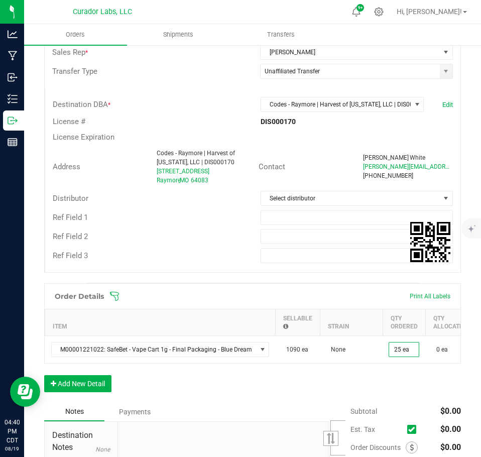
click at [390, 385] on div "Order Details Print All Labels Item Sellable Strain Qty Ordered Qty Allocated U…" at bounding box center [252, 342] width 417 height 119
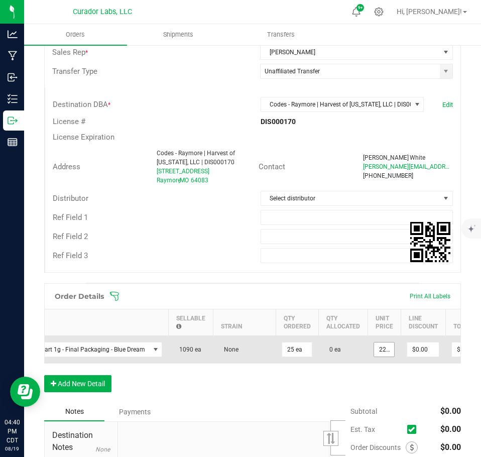
click at [374, 350] on input "22.5" at bounding box center [384, 350] width 20 height 14
click at [375, 351] on input "22.5" at bounding box center [384, 350] width 20 height 14
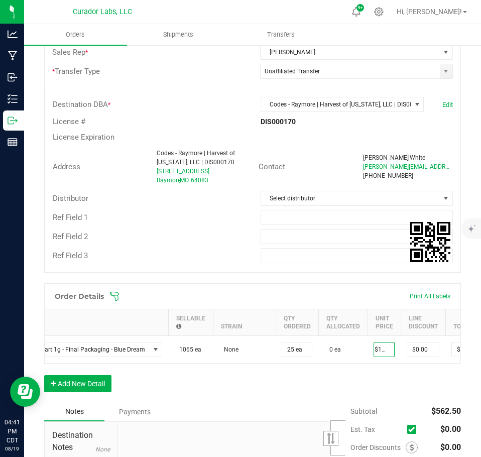
click at [365, 396] on div "Order Details Print All Labels Item Sellable Strain Qty Ordered Qty Allocated U…" at bounding box center [252, 342] width 417 height 119
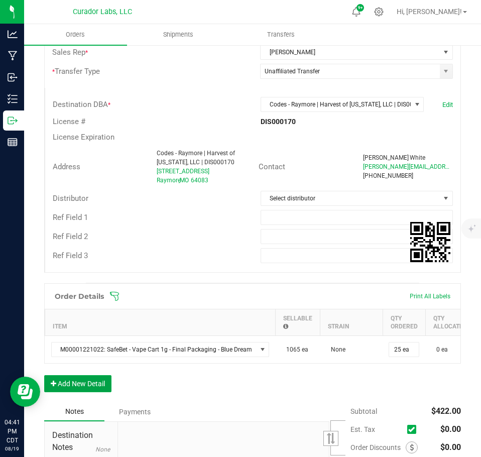
drag, startPoint x: 100, startPoint y: 394, endPoint x: 92, endPoint y: 392, distance: 7.9
click at [98, 392] on button "Add New Detail" at bounding box center [77, 383] width 67 height 17
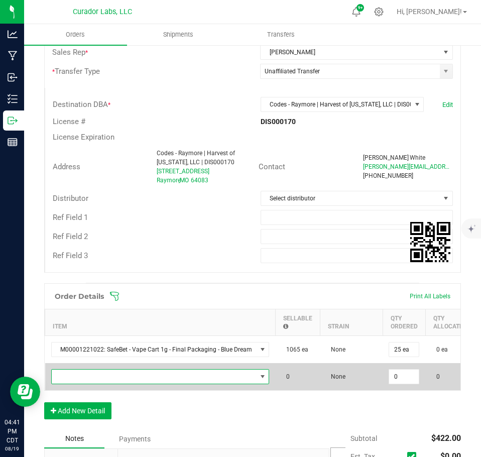
click at [83, 373] on span "NO DATA FOUND" at bounding box center [154, 377] width 205 height 14
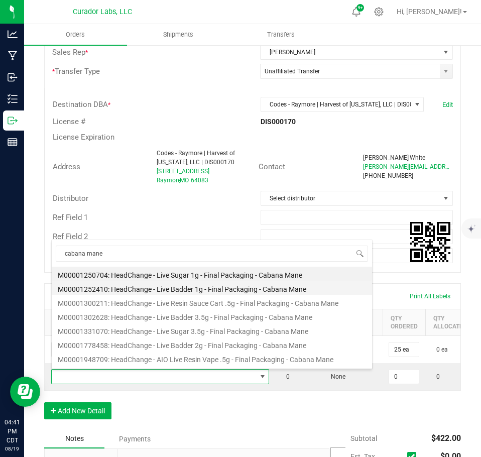
click at [180, 283] on li "M00001252410: HeadChange - Live Badder 1g - Final Packaging - Cabana Mane" at bounding box center [212, 288] width 321 height 14
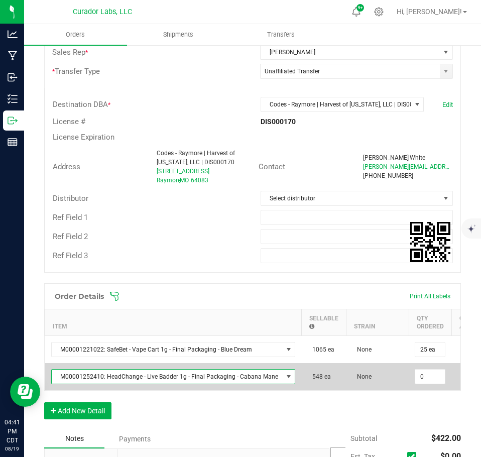
click at [429, 375] on input "0" at bounding box center [430, 377] width 30 height 14
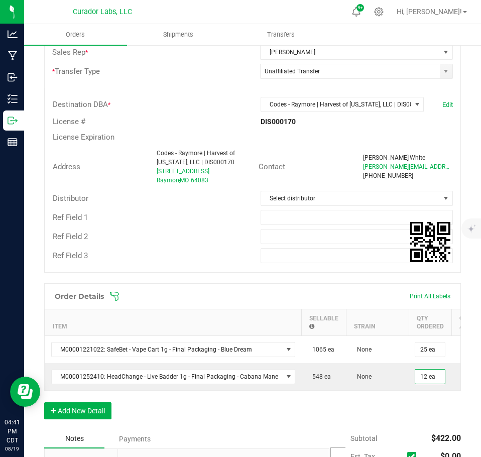
click at [415, 414] on div "Order Details Print All Labels Item Sellable Strain Qty Ordered Qty Allocated U…" at bounding box center [252, 356] width 417 height 146
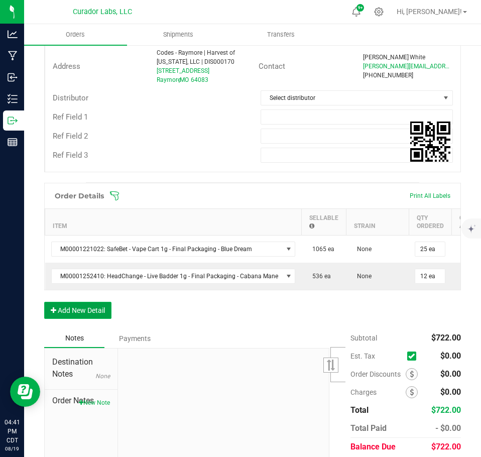
click at [94, 315] on button "Add New Detail" at bounding box center [77, 310] width 67 height 17
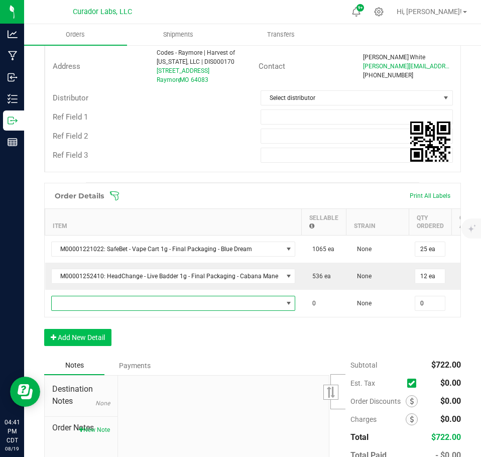
click at [95, 302] on span "NO DATA FOUND" at bounding box center [167, 303] width 231 height 14
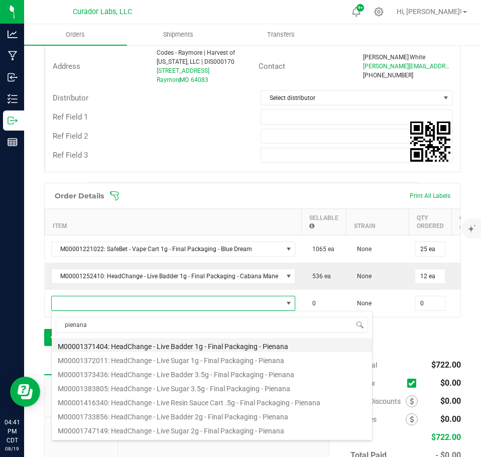
click at [174, 347] on li "M00001371404: HeadChange - Live Badder 1g - Final Packaging - Pienana" at bounding box center [212, 345] width 321 height 14
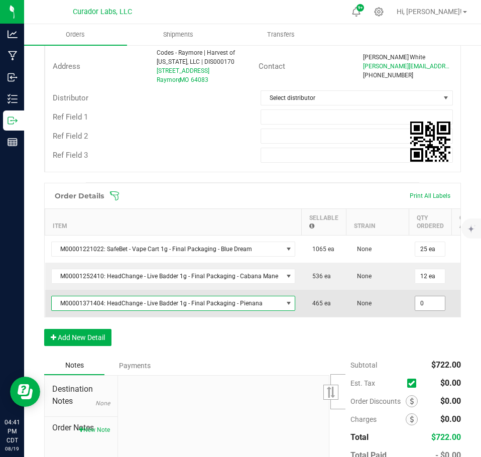
drag, startPoint x: 433, startPoint y: 304, endPoint x: 427, endPoint y: 309, distance: 7.8
click at [432, 304] on input "0" at bounding box center [430, 303] width 30 height 14
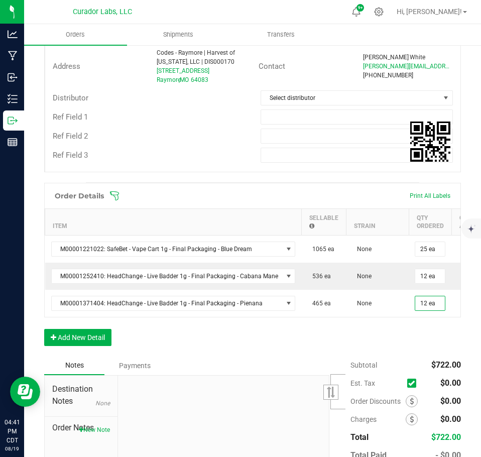
click at [388, 344] on div "Order Details Print All Labels Item Sellable Strain Qty Ordered Qty Allocated U…" at bounding box center [252, 269] width 417 height 173
click at [109, 343] on button "Add New Detail" at bounding box center [77, 337] width 67 height 17
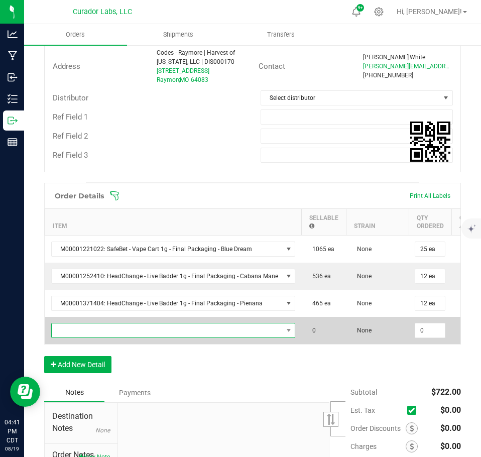
click at [103, 334] on span "NO DATA FOUND" at bounding box center [167, 331] width 231 height 14
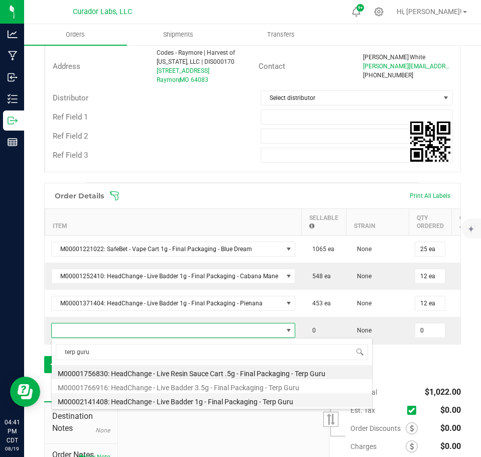
click at [198, 395] on li "M00002141408: HeadChange - Live Badder 1g - Final Packaging - Terp Guru" at bounding box center [212, 400] width 321 height 14
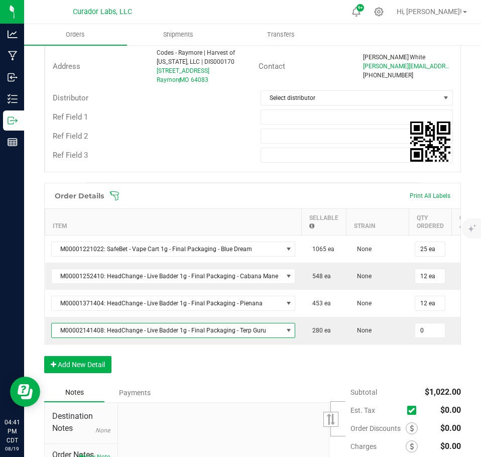
drag, startPoint x: 422, startPoint y: 333, endPoint x: 419, endPoint y: 353, distance: 20.7
click at [422, 333] on input "0" at bounding box center [430, 331] width 30 height 14
click at [418, 363] on div "Order Details Print All Labels Item Sellable Strain Qty Ordered Qty Allocated U…" at bounding box center [252, 283] width 417 height 200
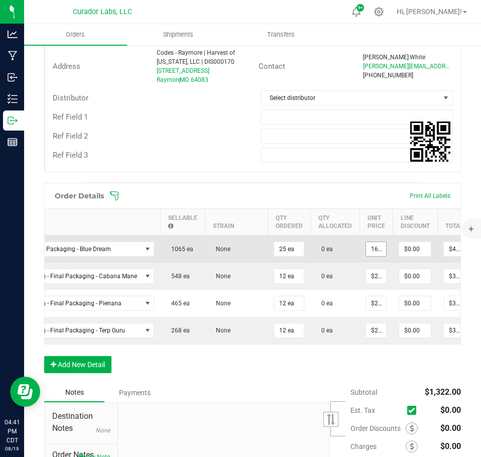
click at [375, 244] on input "16.88" at bounding box center [376, 249] width 20 height 14
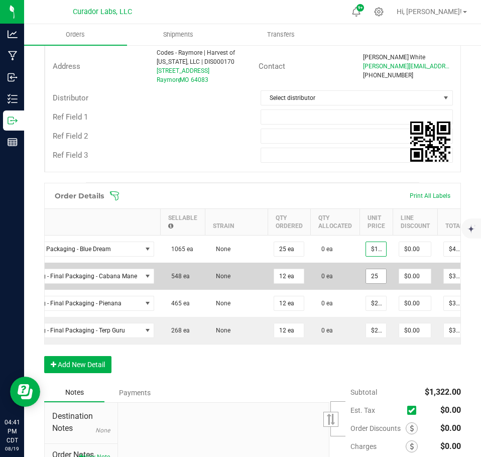
click at [366, 280] on input "25" at bounding box center [376, 276] width 20 height 14
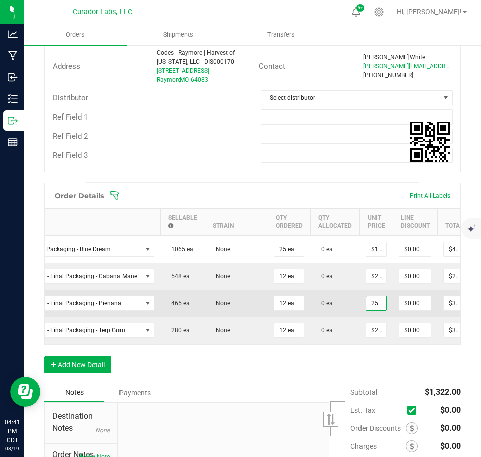
click at [368, 309] on input "25" at bounding box center [376, 303] width 20 height 14
click at [369, 307] on input "205" at bounding box center [376, 303] width 20 height 14
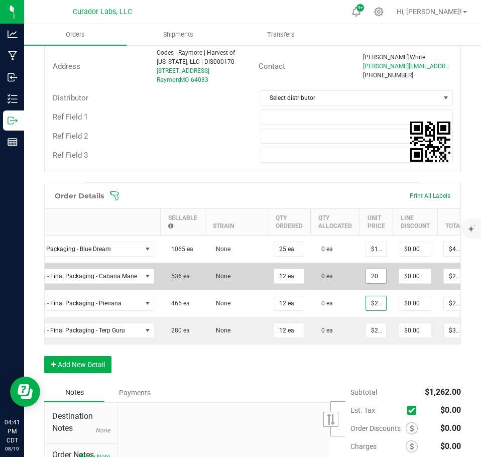
click at [375, 274] on input "20" at bounding box center [376, 276] width 20 height 14
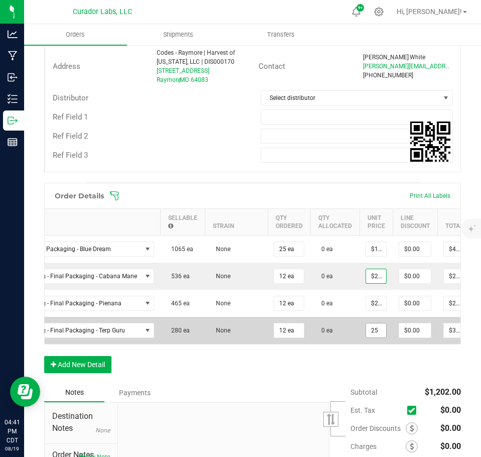
click at [371, 334] on input "25" at bounding box center [376, 331] width 20 height 14
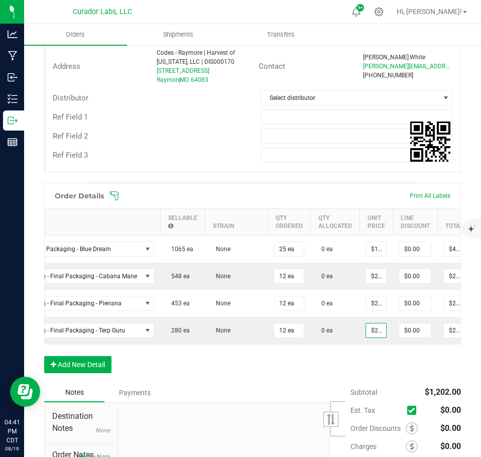
click at [373, 370] on div "Order Details Print All Labels Item Sellable Strain Qty Ordered Qty Allocated U…" at bounding box center [252, 283] width 417 height 200
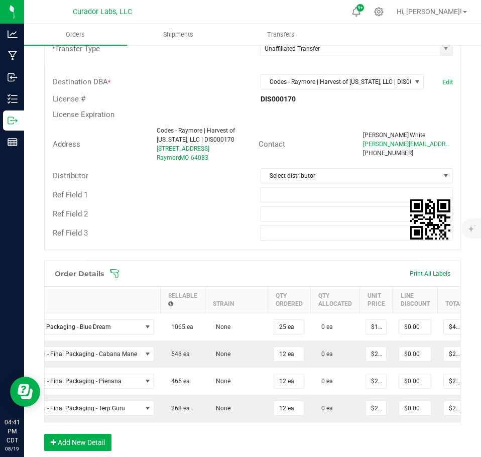
scroll to position [201, 0]
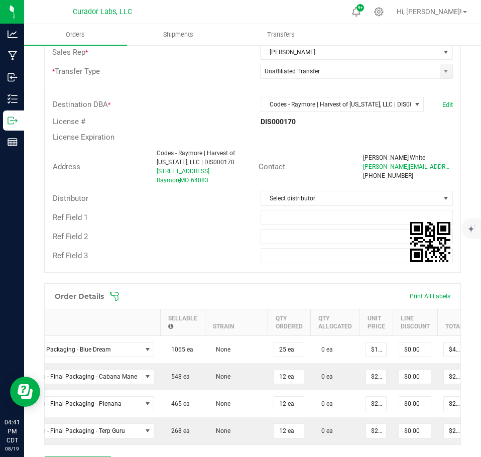
click at [287, 225] on div "Ref Field 1" at bounding box center [252, 217] width 415 height 19
click at [292, 216] on input "text" at bounding box center [357, 217] width 193 height 15
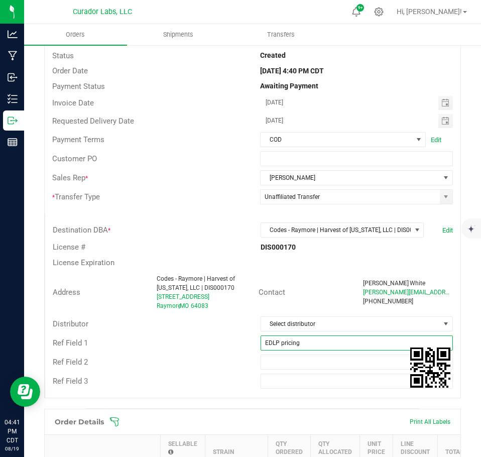
scroll to position [0, 0]
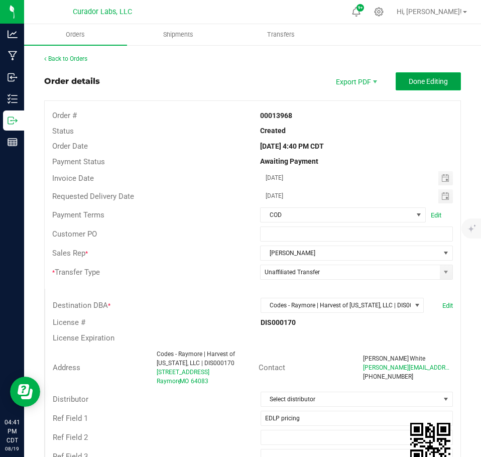
click at [420, 89] on button "Done Editing" at bounding box center [428, 81] width 65 height 18
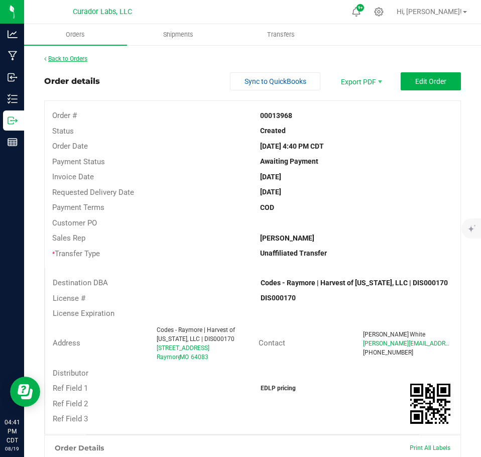
click at [79, 60] on link "Back to Orders" at bounding box center [65, 58] width 43 height 7
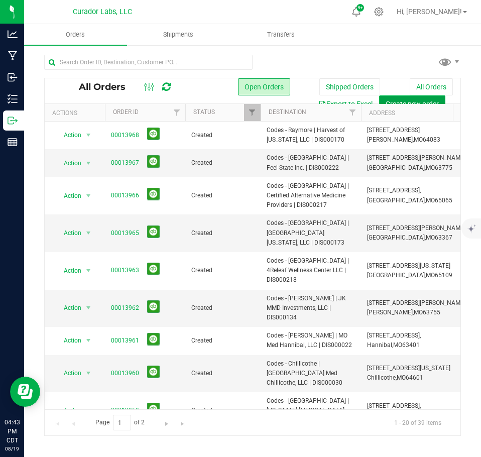
click at [392, 100] on span "Create new order" at bounding box center [412, 104] width 53 height 8
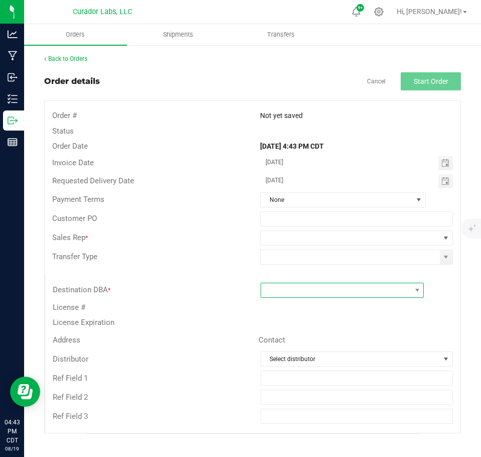
click at [315, 291] on span at bounding box center [336, 290] width 150 height 14
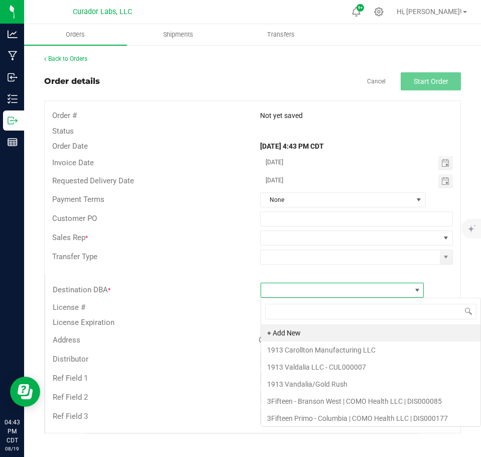
scroll to position [15, 164]
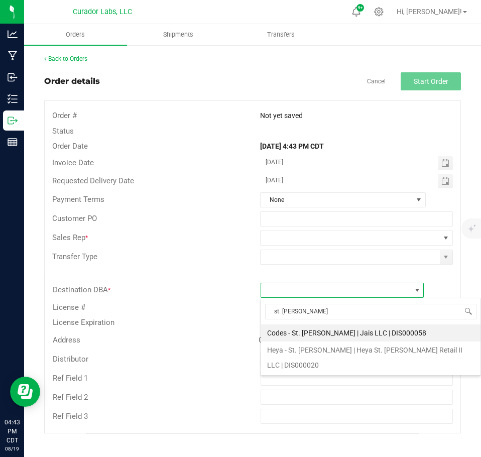
click at [313, 331] on li "Codes - St. [PERSON_NAME] | Jais LLC | DIS000058" at bounding box center [371, 333] width 220 height 17
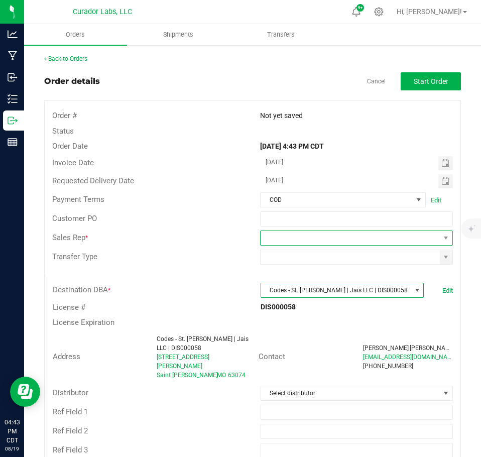
click at [398, 243] on span at bounding box center [350, 238] width 179 height 14
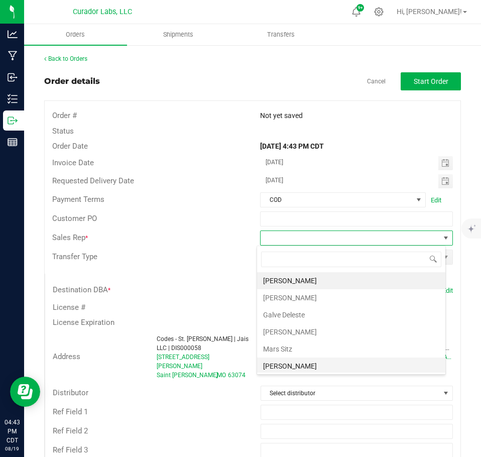
scroll to position [36, 0]
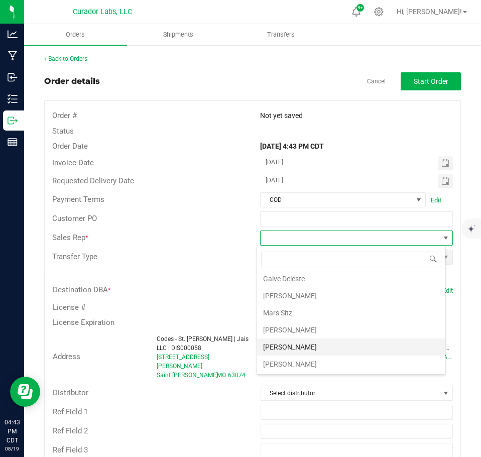
click at [324, 343] on li "[PERSON_NAME]" at bounding box center [351, 347] width 188 height 17
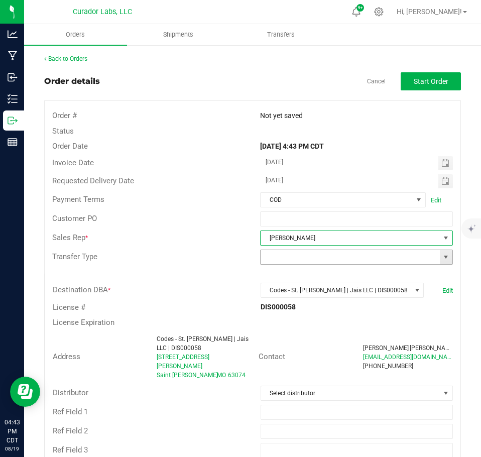
click at [442, 261] on span at bounding box center [446, 257] width 8 height 8
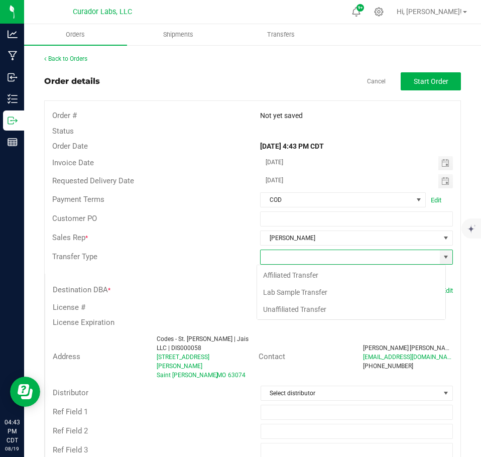
scroll to position [15, 189]
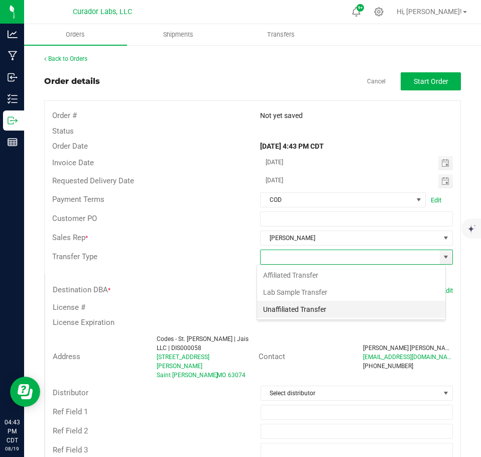
click at [319, 314] on li "Unaffiliated Transfer" at bounding box center [351, 309] width 188 height 17
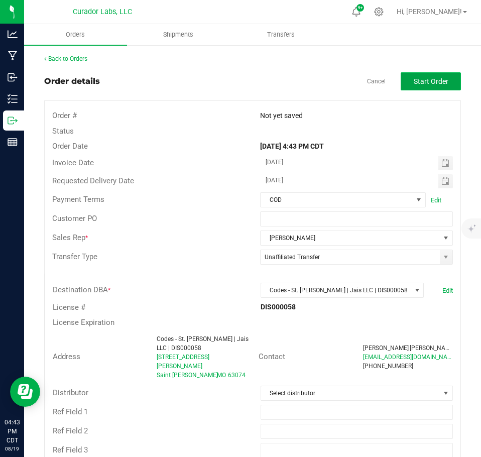
click at [435, 79] on span "Start Order" at bounding box center [431, 81] width 35 height 8
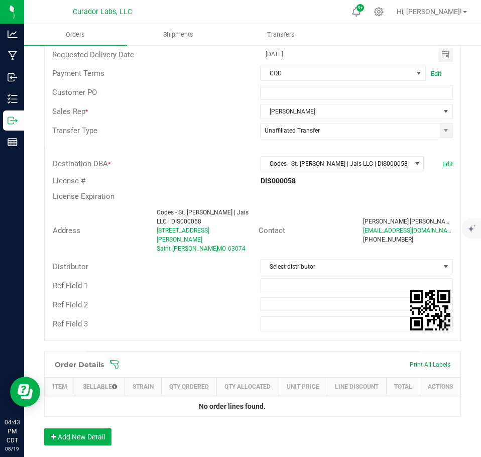
scroll to position [201, 0]
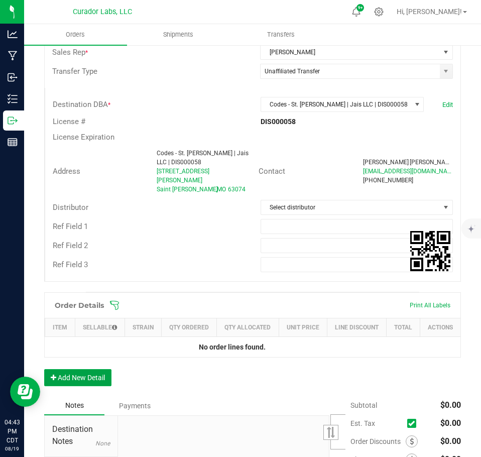
drag, startPoint x: 98, startPoint y: 377, endPoint x: 94, endPoint y: 373, distance: 5.3
click at [98, 378] on button "Add New Detail" at bounding box center [77, 377] width 67 height 17
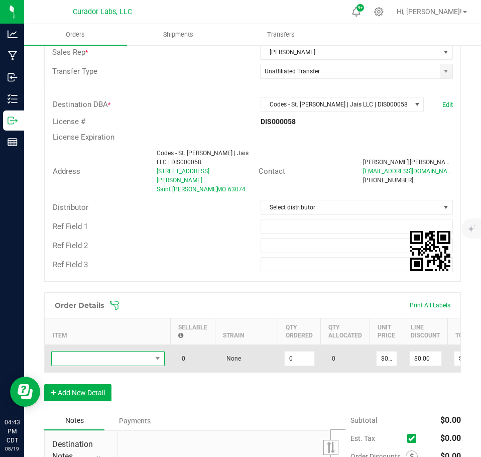
click at [86, 352] on span "NO DATA FOUND" at bounding box center [102, 359] width 100 height 14
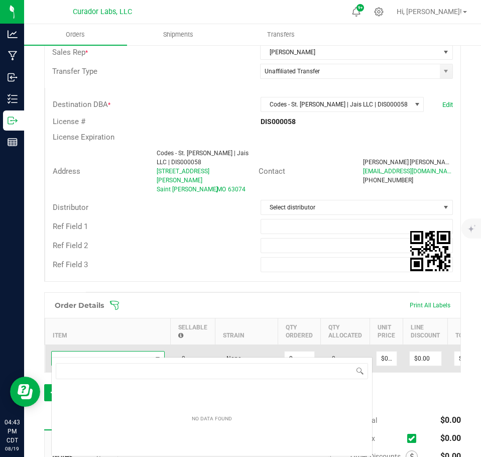
scroll to position [15, 114]
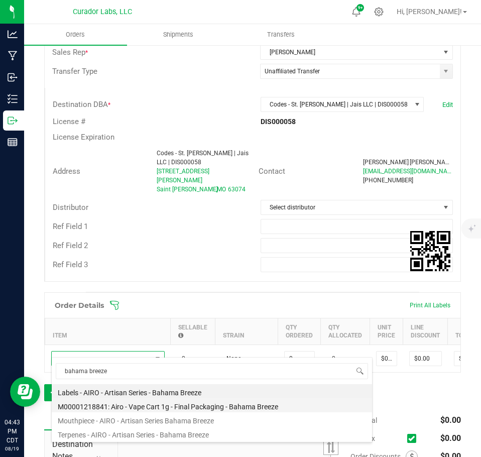
click at [162, 408] on li "M00001218841: Airo - Vape Cart 1g - Final Packaging - Bahama Breeze" at bounding box center [212, 405] width 321 height 14
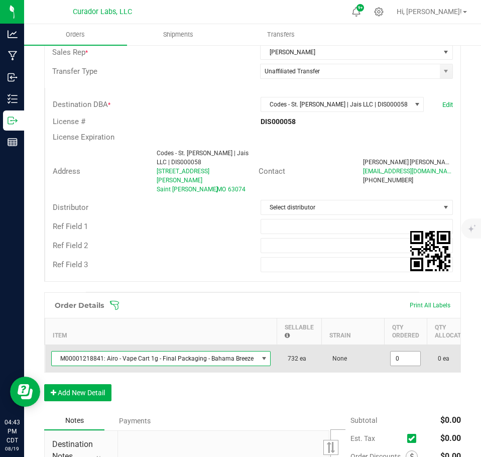
click at [398, 352] on input "0" at bounding box center [406, 359] width 30 height 14
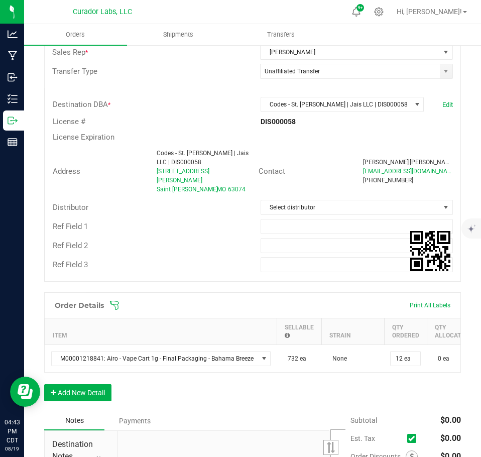
drag, startPoint x: 390, startPoint y: 385, endPoint x: 359, endPoint y: 391, distance: 31.1
click at [388, 386] on div "Order Details Print All Labels Item Sellable Strain Qty Ordered Qty Allocated U…" at bounding box center [252, 351] width 417 height 119
drag, startPoint x: 115, startPoint y: 398, endPoint x: 105, endPoint y: 394, distance: 10.1
click at [112, 397] on div "Order Details Print All Labels Item Sellable Strain Qty Ordered Qty Allocated U…" at bounding box center [252, 351] width 417 height 119
click at [96, 382] on div "Order Details Print All Labels Item Sellable Strain Qty Ordered Qty Allocated U…" at bounding box center [252, 351] width 417 height 119
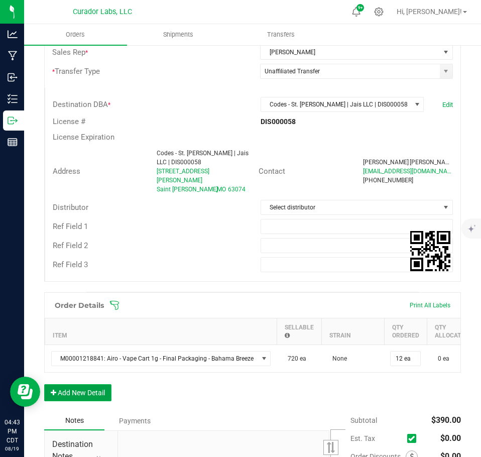
click at [104, 390] on button "Add New Detail" at bounding box center [77, 392] width 67 height 17
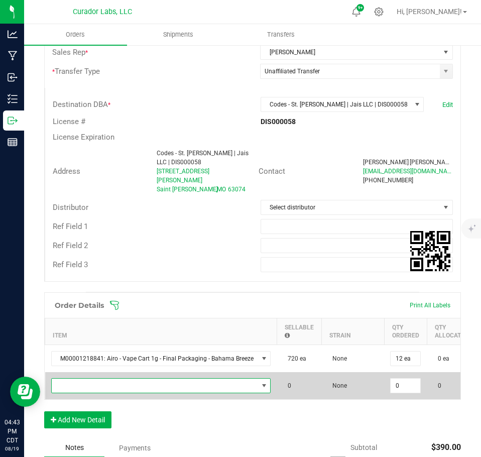
click at [103, 379] on span "NO DATA FOUND" at bounding box center [155, 386] width 206 height 14
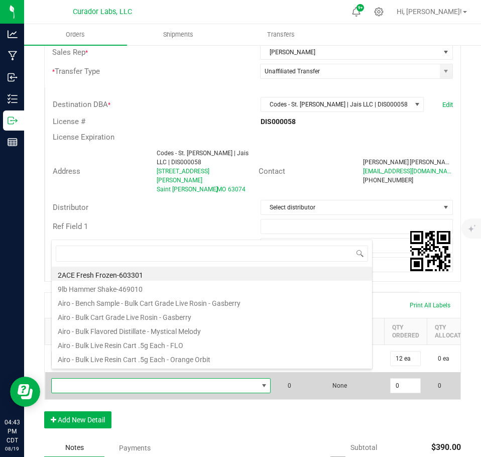
scroll to position [15, 216]
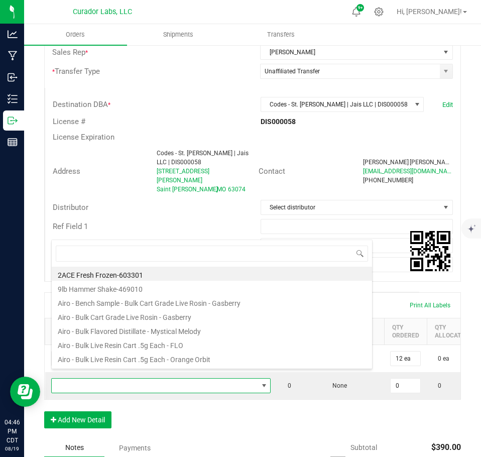
click at [265, 420] on div "Order Details Print All Labels Item Sellable Strain Qty Ordered Qty Allocated U…" at bounding box center [252, 365] width 417 height 146
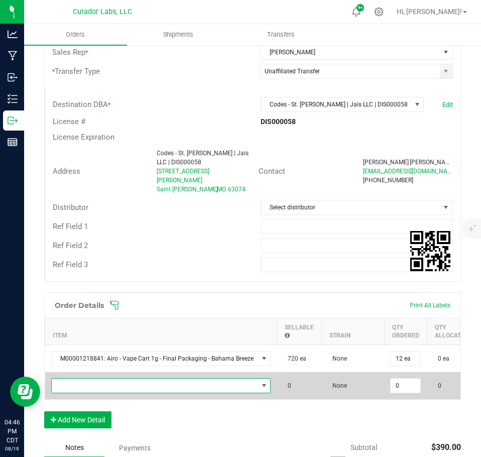
click at [184, 379] on span "NO DATA FOUND" at bounding box center [155, 386] width 206 height 14
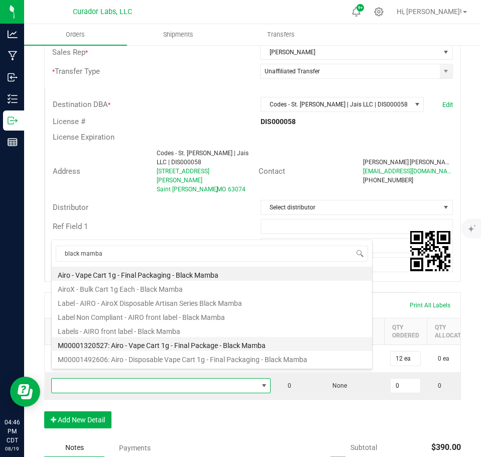
click at [176, 337] on li "M00001320527: Airo - Vape Cart 1g - Final Package - Black Mamba" at bounding box center [212, 344] width 321 height 14
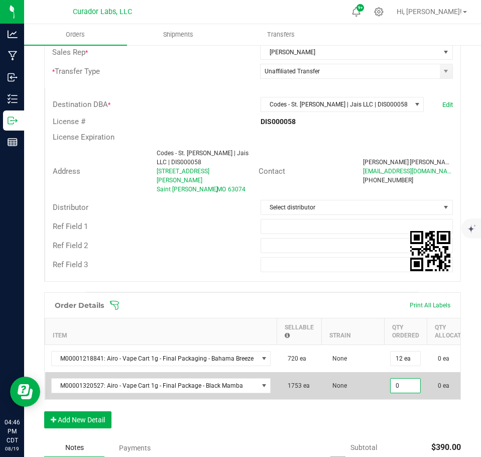
click at [408, 379] on input "0" at bounding box center [406, 386] width 30 height 14
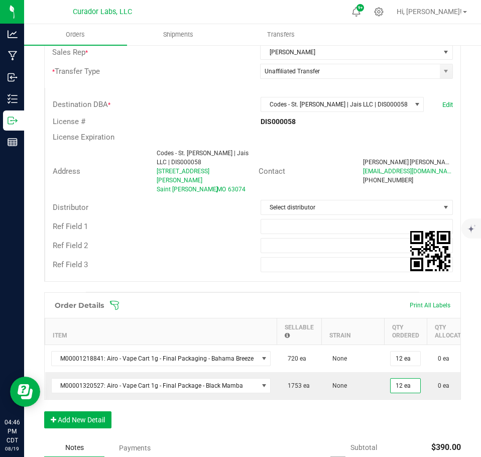
click at [388, 413] on div "Order Details Print All Labels Item Sellable Strain Qty Ordered Qty Allocated U…" at bounding box center [252, 365] width 417 height 146
click at [94, 424] on button "Add New Detail" at bounding box center [77, 419] width 67 height 17
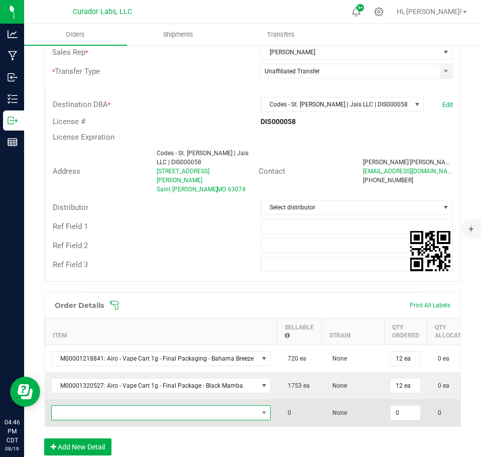
click at [88, 406] on span "NO DATA FOUND" at bounding box center [155, 413] width 206 height 14
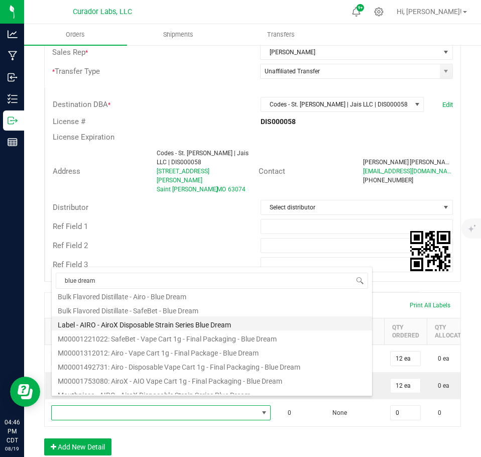
scroll to position [80, 0]
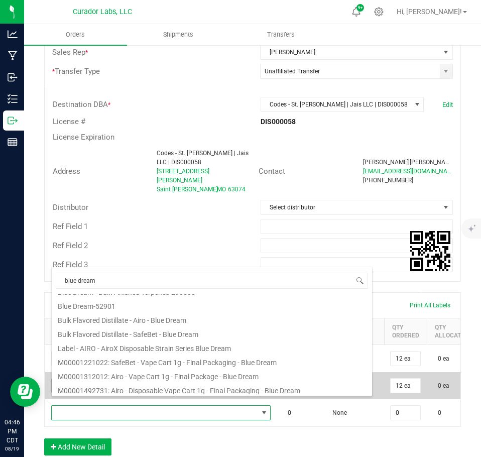
drag, startPoint x: 174, startPoint y: 371, endPoint x: 194, endPoint y: 379, distance: 22.1
click at [172, 372] on li "M00001312012: Airo - Vape Cart 1g - Final Package - Blue Dream" at bounding box center [212, 375] width 321 height 14
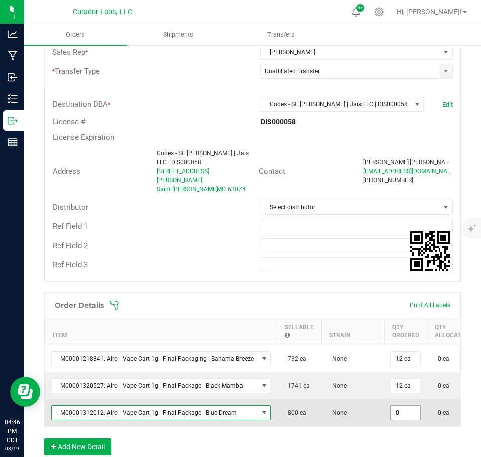
click at [400, 406] on input "0" at bounding box center [406, 413] width 30 height 14
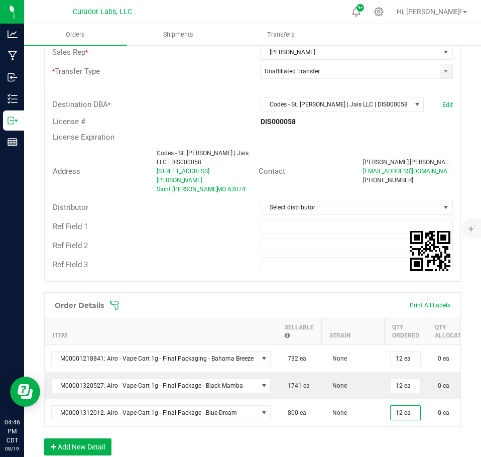
click at [403, 437] on div "Order Details Print All Labels Item Sellable Strain Qty Ordered Qty Allocated U…" at bounding box center [252, 378] width 417 height 173
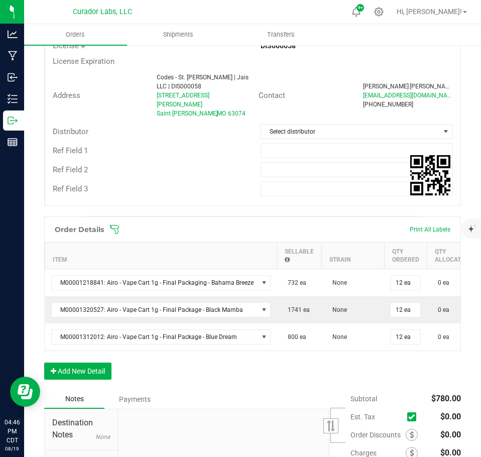
scroll to position [301, 0]
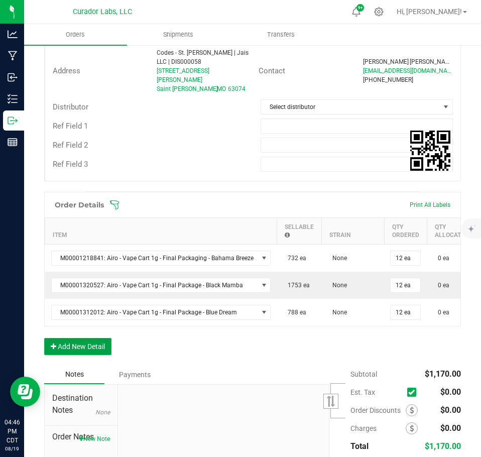
click at [95, 343] on button "Add New Detail" at bounding box center [77, 346] width 67 height 17
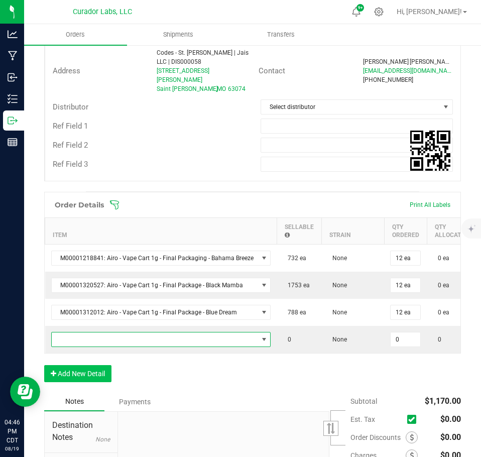
click at [90, 335] on span "NO DATA FOUND" at bounding box center [155, 340] width 206 height 14
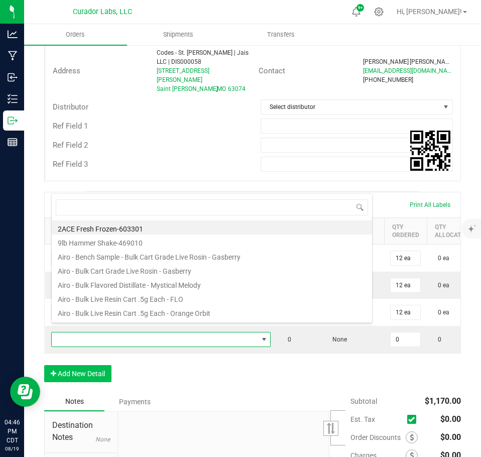
scroll to position [15, 216]
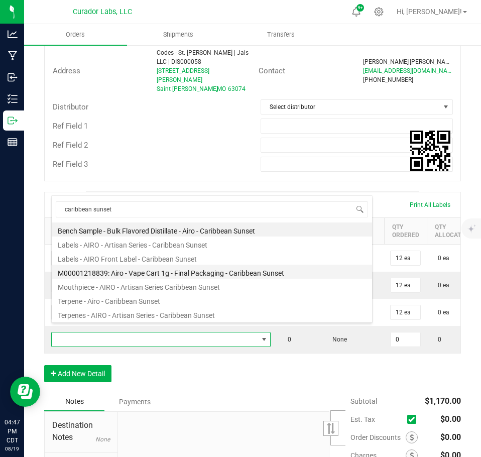
click at [162, 272] on li "M00001218839: Airo - Vape Cart 1g - Final Packaging - Caribbean Sunset" at bounding box center [212, 272] width 321 height 14
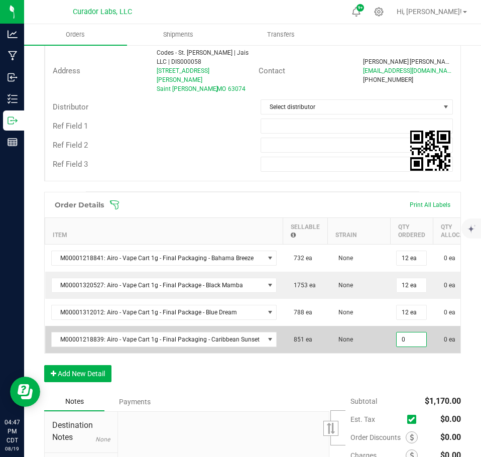
click at [407, 333] on input "0" at bounding box center [412, 340] width 30 height 14
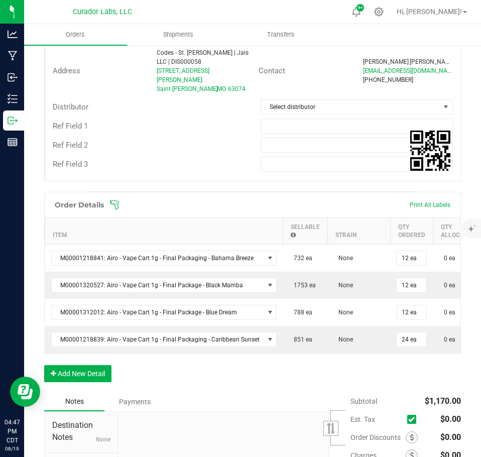
drag, startPoint x: 402, startPoint y: 362, endPoint x: 235, endPoint y: 367, distance: 167.4
click at [396, 364] on div "Order Details Print All Labels Item Sellable Strain Qty Ordered Qty Allocated U…" at bounding box center [252, 292] width 417 height 200
click at [76, 369] on button "Add New Detail" at bounding box center [77, 373] width 67 height 17
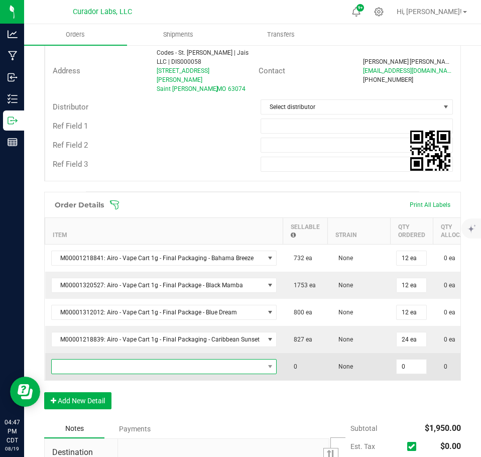
click at [71, 360] on span "NO DATA FOUND" at bounding box center [158, 367] width 213 height 14
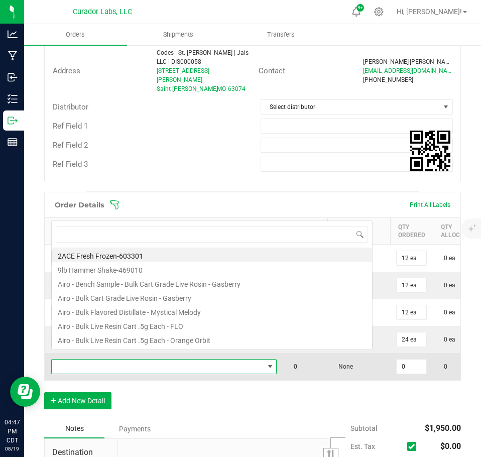
scroll to position [15, 221]
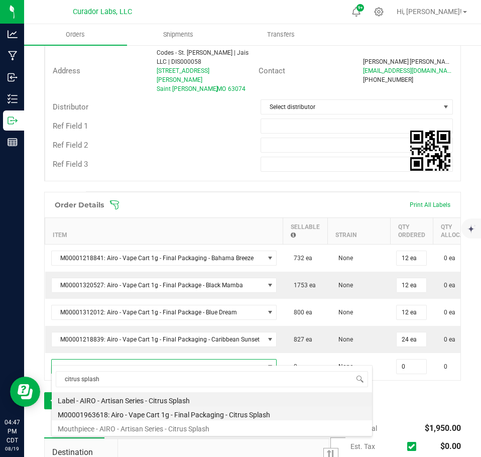
click at [219, 414] on li "M00001963618: Airo - Vape Cart 1g - Final Packaging - Citrus Splash" at bounding box center [212, 413] width 321 height 14
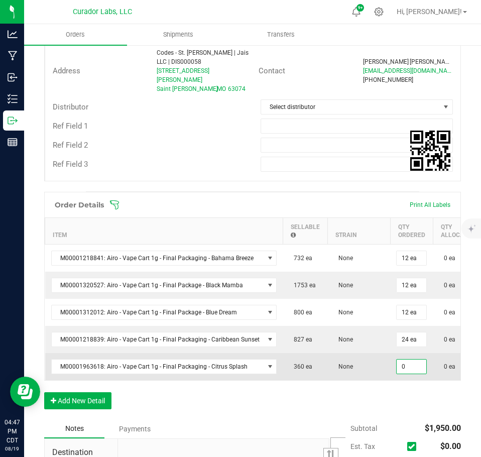
click at [407, 364] on input "0" at bounding box center [412, 367] width 30 height 14
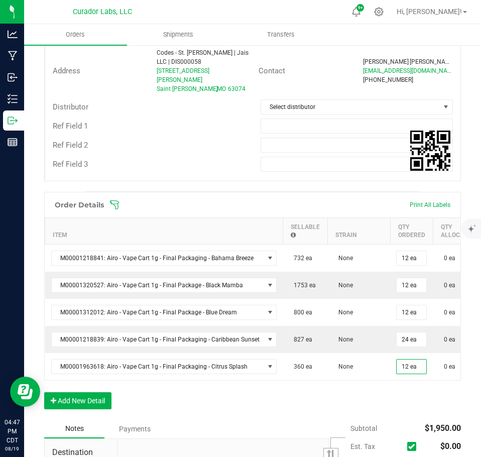
click at [397, 390] on div "Order Details Print All Labels Item Sellable Strain Qty Ordered Qty Allocated U…" at bounding box center [252, 306] width 417 height 228
click at [100, 403] on button "Add New Detail" at bounding box center [77, 400] width 67 height 17
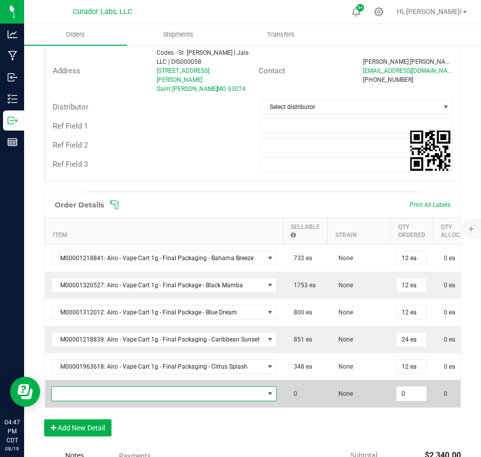
click at [94, 387] on span "NO DATA FOUND" at bounding box center [158, 394] width 213 height 14
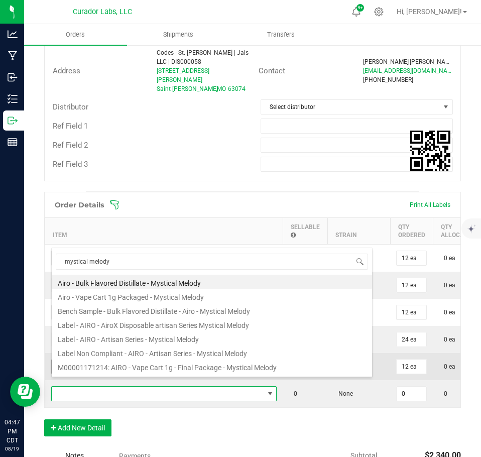
click at [177, 363] on li "M00001171214: AIRO - Vape Cart 1g - Final Package - Mystical Melody" at bounding box center [212, 366] width 321 height 14
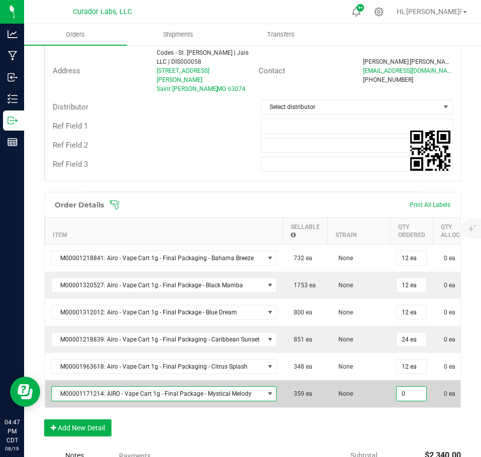
click at [405, 390] on input "0" at bounding box center [412, 394] width 30 height 14
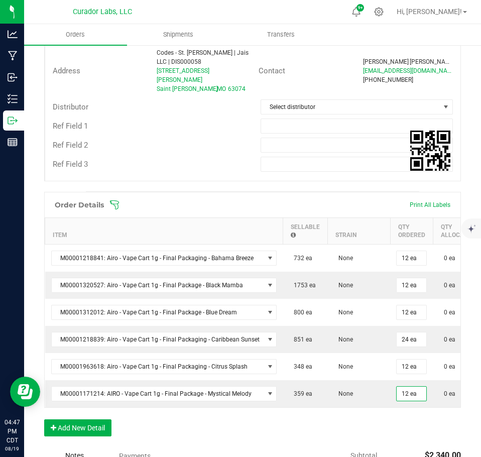
click at [394, 419] on div "Order Details Print All Labels Item Sellable Strain Qty Ordered Qty Allocated U…" at bounding box center [252, 319] width 417 height 255
click at [54, 428] on icon "button" at bounding box center [54, 428] width 6 height 7
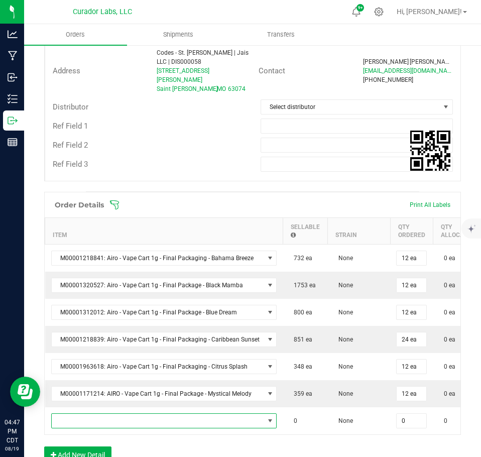
click at [74, 414] on span "NO DATA FOUND" at bounding box center [158, 421] width 213 height 14
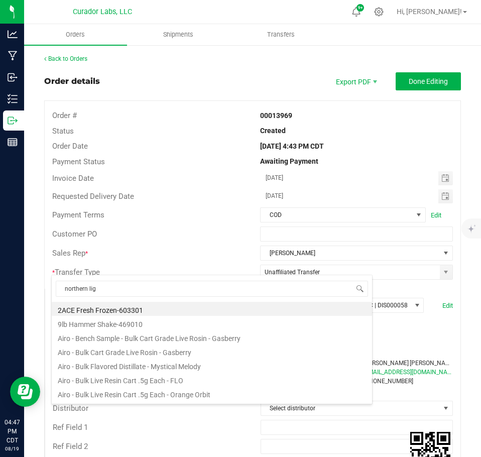
scroll to position [15, 221]
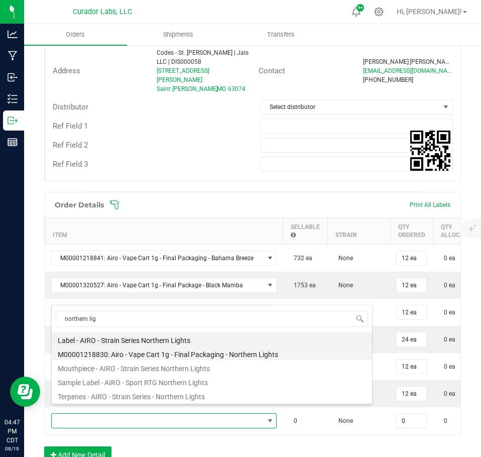
click at [268, 358] on li "M00001218830: Airo - Vape Cart 1g - Final Packaging - Northern Lights" at bounding box center [212, 353] width 321 height 14
type input "0 ea"
type input "$32.50000"
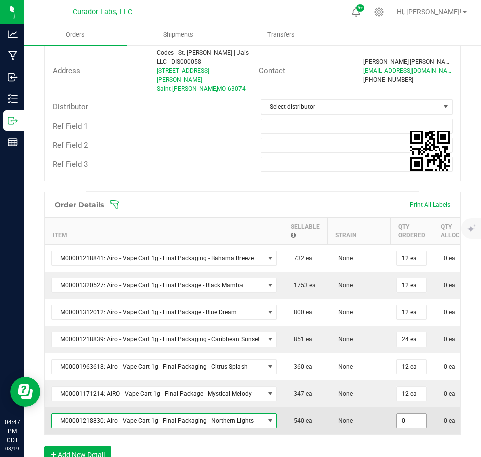
click at [413, 414] on input "0" at bounding box center [412, 421] width 30 height 14
click at [407, 414] on input "2" at bounding box center [412, 421] width 30 height 14
type input "12 ea"
type input "$390.00"
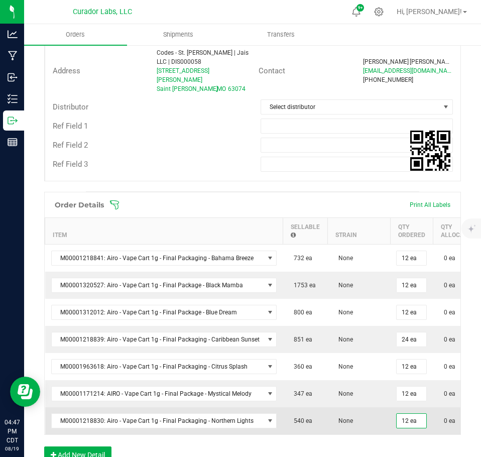
click at [373, 407] on td "None" at bounding box center [359, 420] width 63 height 27
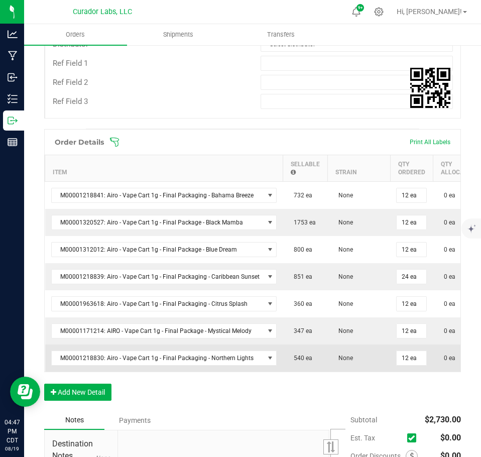
scroll to position [402, 0]
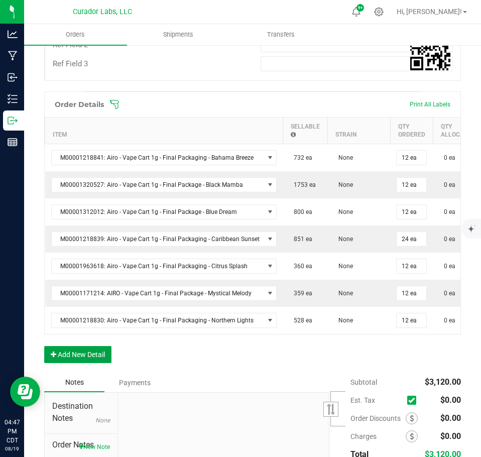
click at [82, 355] on button "Add New Detail" at bounding box center [77, 354] width 67 height 17
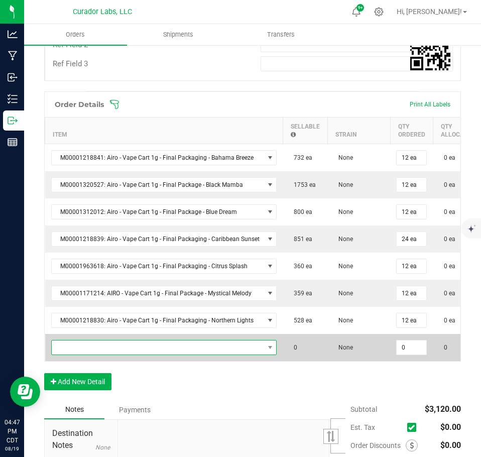
click at [88, 341] on span "NO DATA FOUND" at bounding box center [158, 348] width 213 height 14
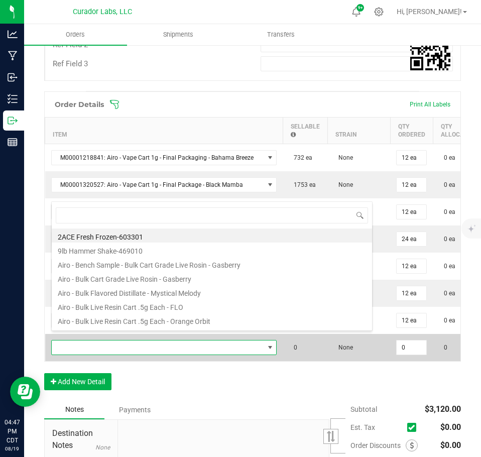
scroll to position [15, 221]
type input "slate"
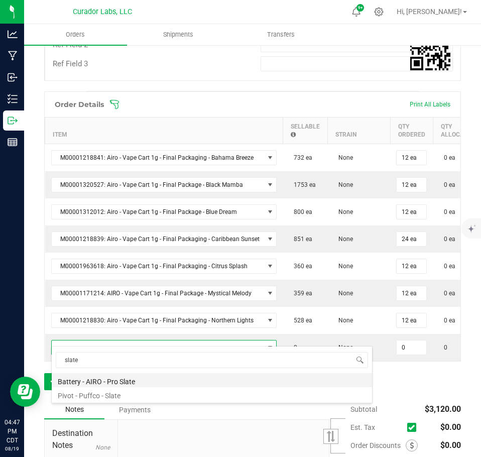
click at [161, 382] on li "Battery - AIRO - Pro Slate" at bounding box center [212, 380] width 321 height 14
type input "0 ea"
type input "$15.00000"
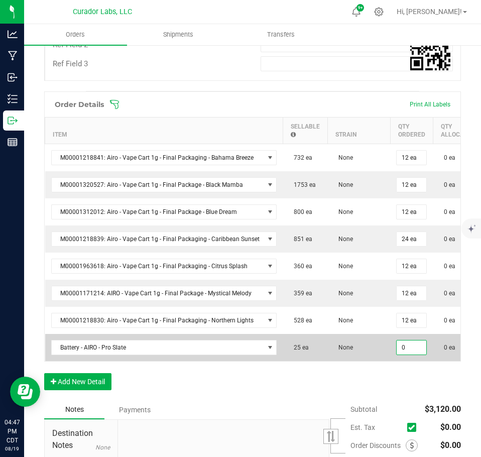
click at [412, 341] on input "0" at bounding box center [412, 348] width 30 height 14
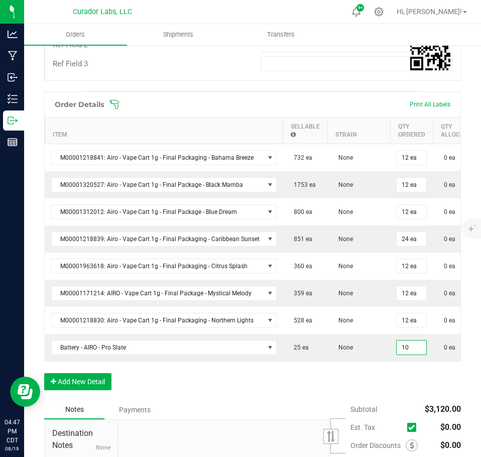
type input "10 ea"
type input "$150.00"
click at [397, 375] on div "Order Details Print All Labels Item Sellable Strain Qty Ordered Qty Allocated U…" at bounding box center [252, 245] width 417 height 309
click at [97, 384] on button "Add New Detail" at bounding box center [77, 381] width 67 height 17
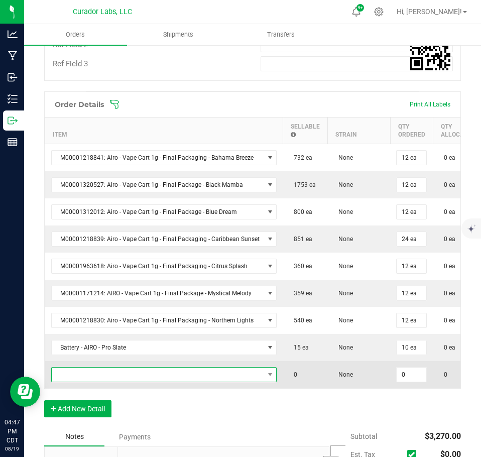
drag, startPoint x: 97, startPoint y: 381, endPoint x: 96, endPoint y: 370, distance: 11.1
click at [97, 370] on span "NO DATA FOUND" at bounding box center [158, 375] width 213 height 14
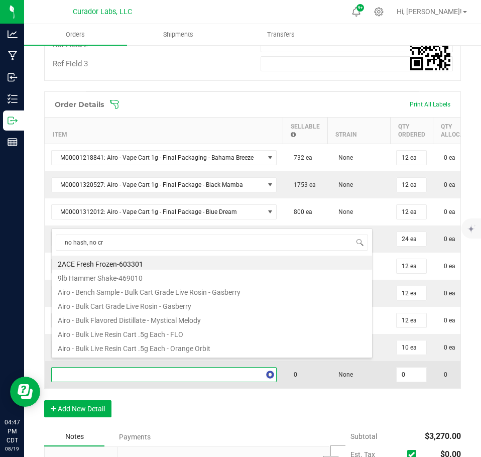
type input "no hash, no cry"
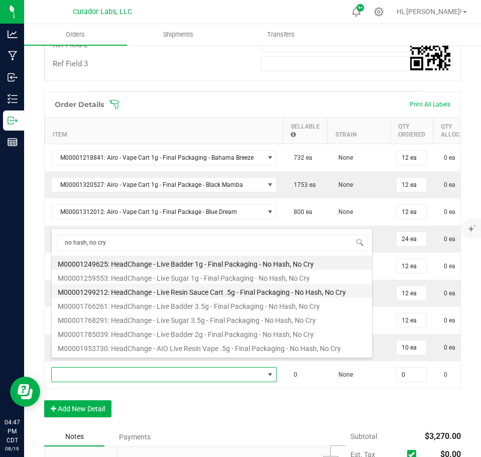
click at [189, 290] on li "M00001299212: HeadChange - Live Resin Sauce Cart .5g - Final Packaging - No Has…" at bounding box center [212, 291] width 321 height 14
type input "0 ea"
type input "$22.50000"
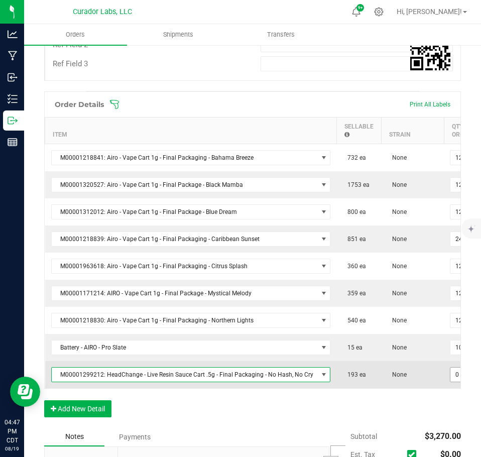
click at [451, 368] on input "0" at bounding box center [466, 375] width 30 height 14
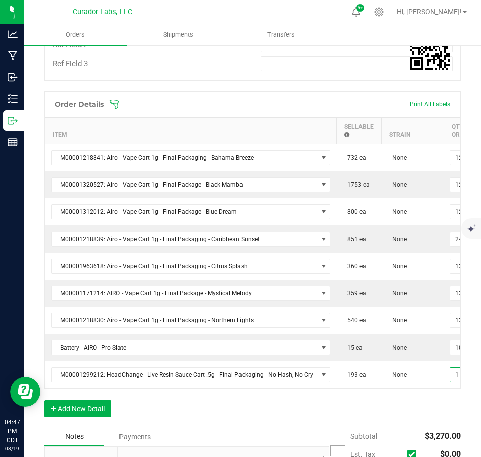
scroll to position [0, 4]
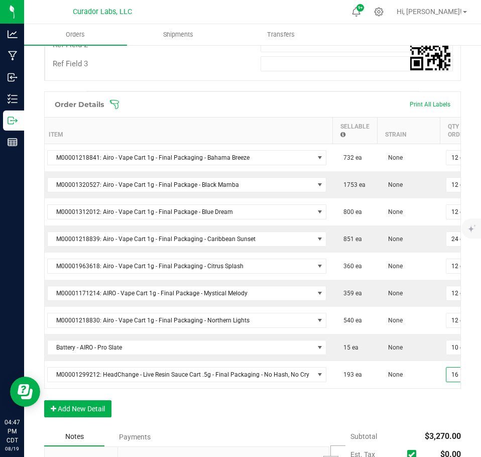
type input "16 ea"
type input "$360.00"
click at [428, 415] on div "Order Details Print All Labels Item Sellable Strain Qty Ordered Qty Allocated U…" at bounding box center [252, 259] width 417 height 336
click at [75, 409] on button "Add New Detail" at bounding box center [77, 408] width 67 height 17
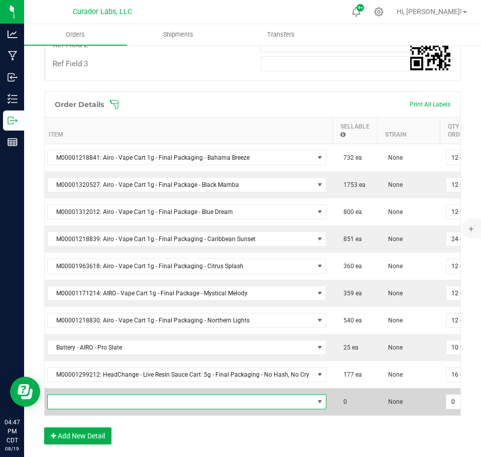
click at [89, 396] on span "NO DATA FOUND" at bounding box center [181, 402] width 266 height 14
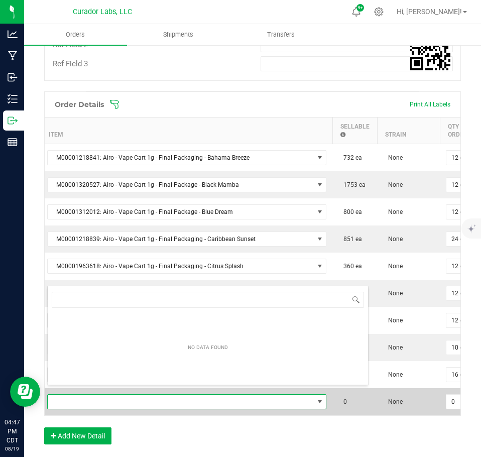
scroll to position [15, 275]
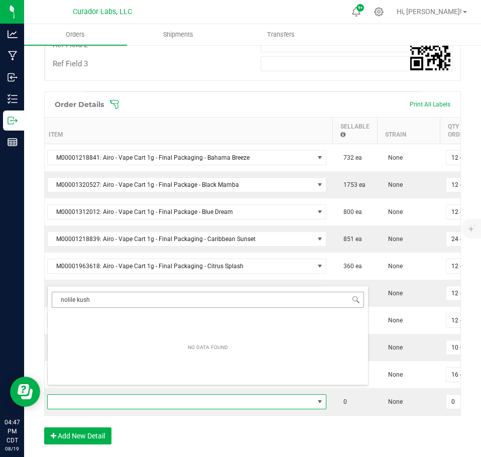
click at [72, 300] on input "nolile kush" at bounding box center [208, 300] width 312 height 16
click at [73, 300] on input "nolile kush" at bounding box center [208, 300] width 312 height 16
type input "nollie"
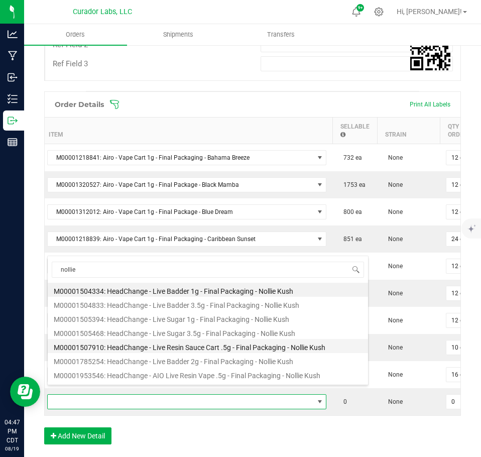
click at [163, 342] on li "M00001507910: HeadChange - Live Resin Sauce Cart .5g - Final Packaging - Nollie…" at bounding box center [208, 346] width 321 height 14
type input "0 ea"
type input "$22.50000"
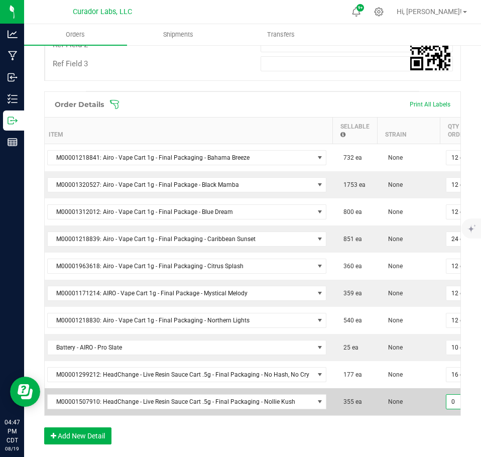
drag, startPoint x: 450, startPoint y: 397, endPoint x: 444, endPoint y: 396, distance: 6.2
click at [447, 396] on input "0" at bounding box center [462, 402] width 30 height 14
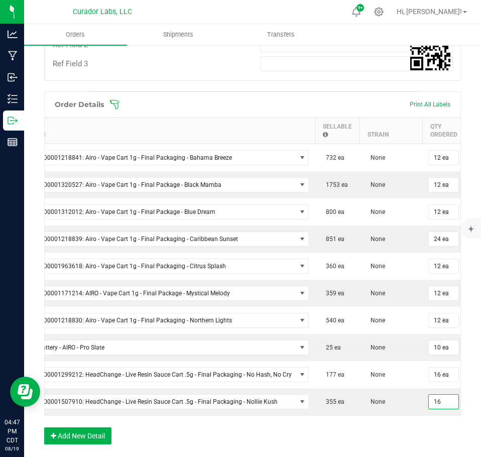
type input "16 ea"
type input "$360.00"
click at [414, 429] on div "Order Details Print All Labels Item Sellable Strain Qty Ordered Qty Allocated U…" at bounding box center [252, 272] width 417 height 363
click at [99, 430] on button "Add New Detail" at bounding box center [77, 436] width 67 height 17
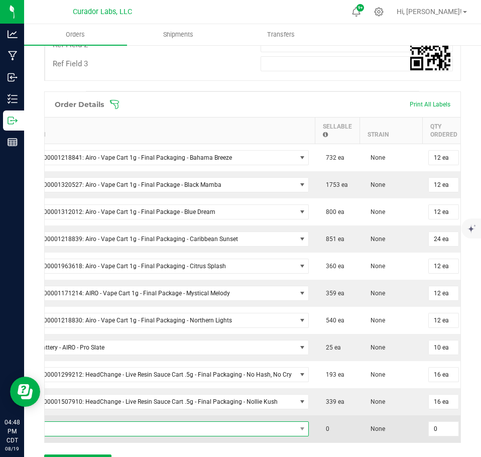
click at [96, 422] on span "NO DATA FOUND" at bounding box center [163, 429] width 266 height 14
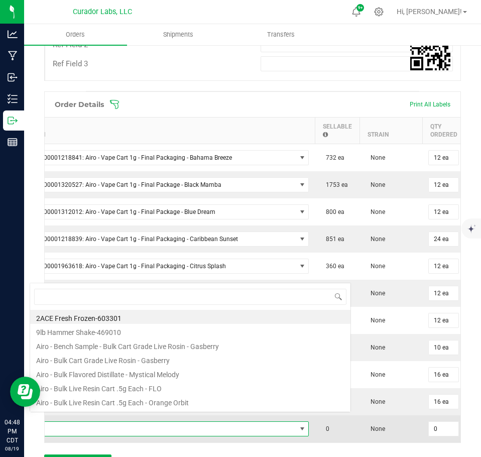
scroll to position [15, 275]
type input "sherbology"
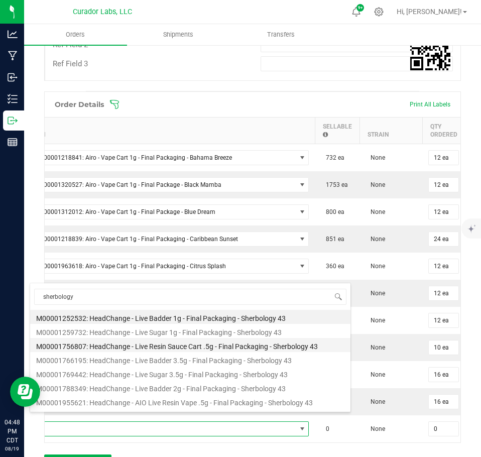
click at [143, 349] on li "M00001756807: HeadChange - Live Resin Sauce Cart .5g - Final Packaging - Sherbo…" at bounding box center [190, 345] width 321 height 14
type input "0 ea"
type input "$22.50000"
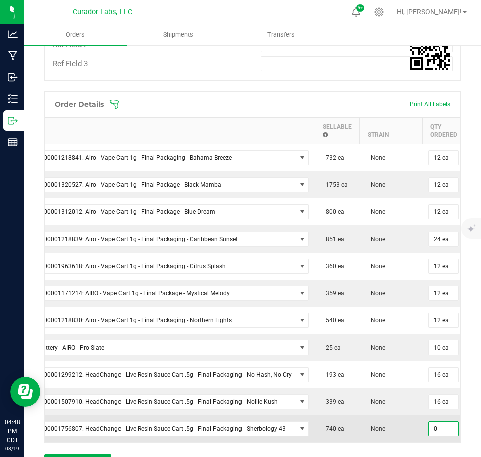
drag, startPoint x: 444, startPoint y: 422, endPoint x: 433, endPoint y: 425, distance: 11.8
click at [443, 423] on input "0" at bounding box center [444, 429] width 30 height 14
type input "16 ea"
type input "$360.00"
click at [397, 419] on td "None" at bounding box center [391, 428] width 63 height 27
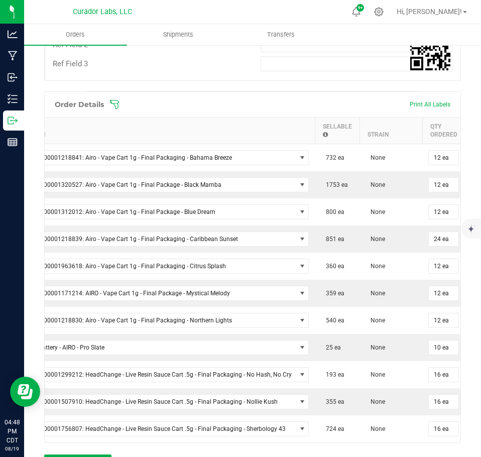
scroll to position [0, 152]
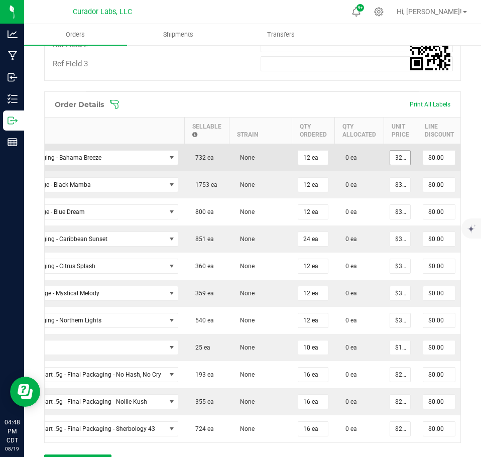
click at [392, 151] on input "32.5" at bounding box center [400, 158] width 20 height 14
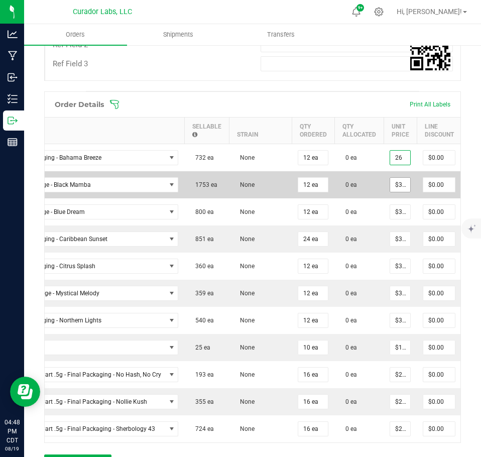
type input "$26.00000"
type input "$312.00"
click at [390, 181] on input "32.5" at bounding box center [400, 185] width 20 height 14
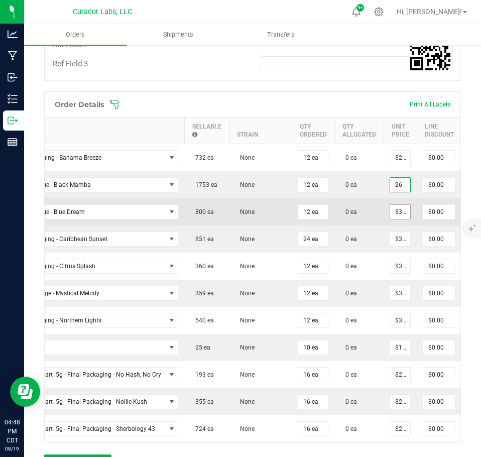
type input "$26.00000"
type input "$312.00"
click at [396, 205] on input "32.5" at bounding box center [400, 212] width 20 height 14
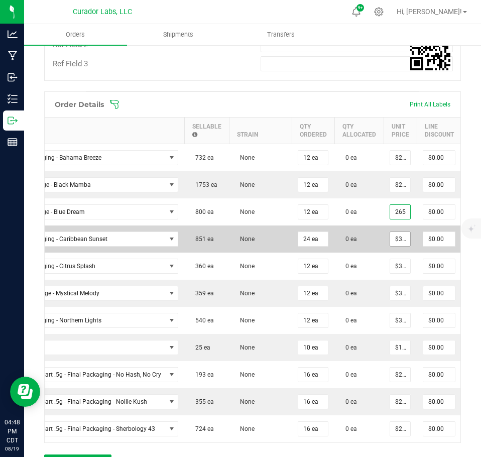
scroll to position [0, 0]
type input "$265.00000"
type input "$3,180.00"
click at [397, 234] on input "32.5" at bounding box center [400, 239] width 20 height 14
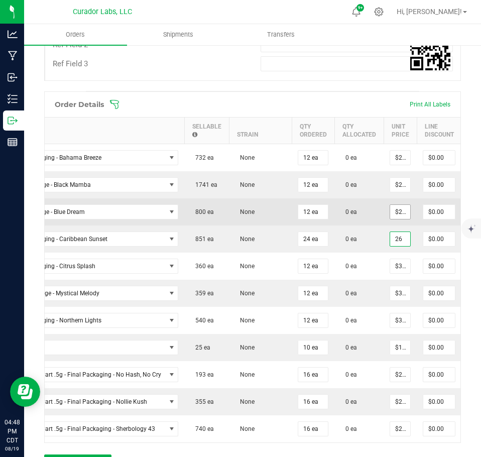
type input "$26.00000"
type input "$624.00"
click at [402, 205] on input "265" at bounding box center [400, 212] width 20 height 14
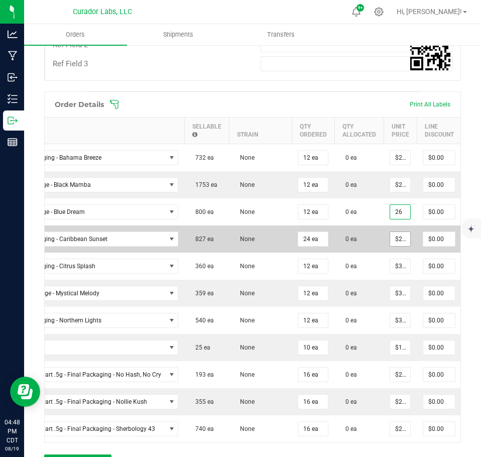
type input "$26.00000"
type input "$312.00"
click at [395, 232] on input "26" at bounding box center [400, 239] width 20 height 14
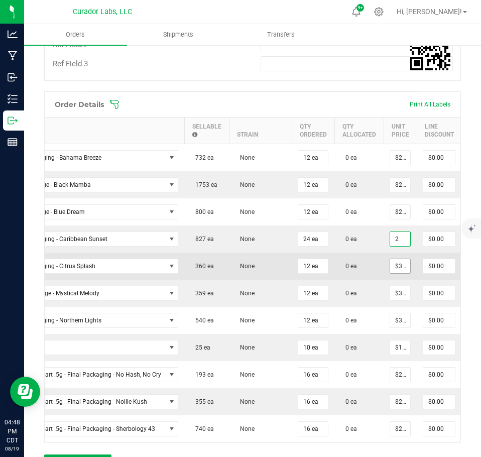
type input "26"
type input "32.5"
type input "$26.00000"
click at [397, 263] on input "32.5" at bounding box center [400, 266] width 20 height 14
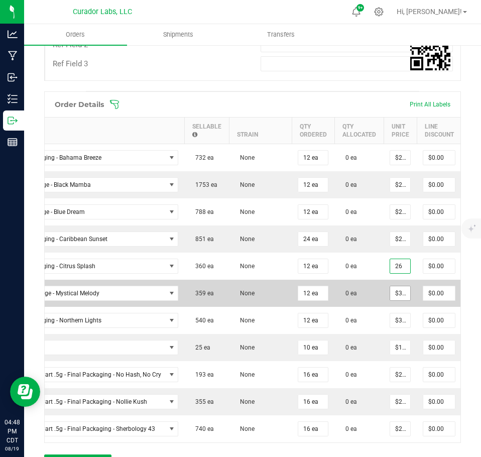
type input "$26.00000"
type input "$312.00"
click at [395, 288] on input "32.5" at bounding box center [400, 293] width 20 height 14
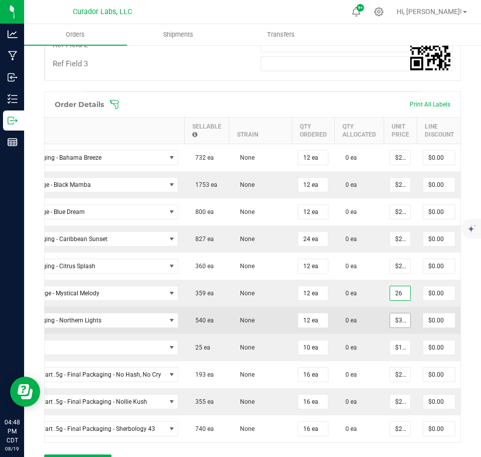
type input "$26.00000"
type input "$312.00"
click at [397, 313] on input "32.5" at bounding box center [400, 320] width 20 height 14
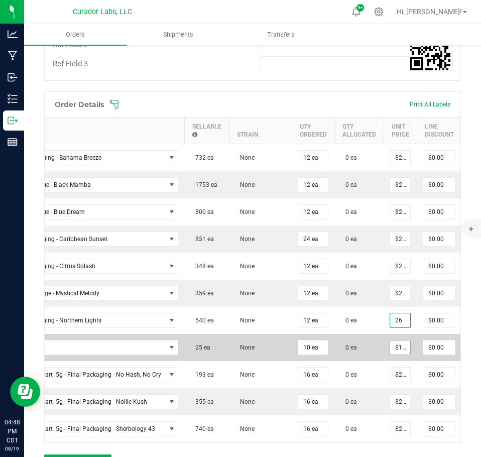
type input "$26.00000"
type input "$312.00"
click at [393, 341] on input "15" at bounding box center [400, 348] width 20 height 14
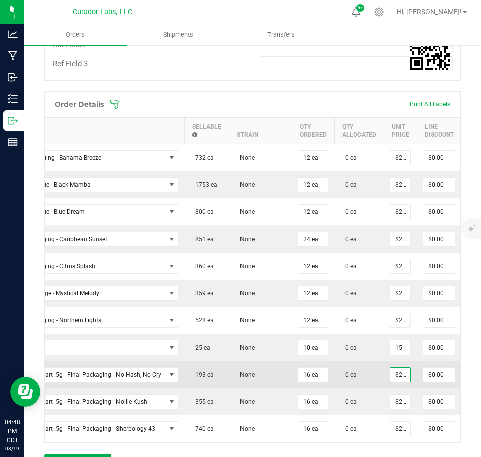
type input "$15.00000"
click at [396, 368] on input "22.5" at bounding box center [400, 375] width 20 height 14
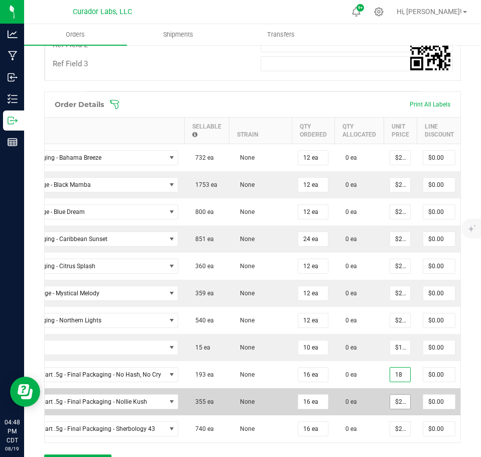
type input "$18.00000"
type input "$288.00"
click at [394, 395] on input "22.5" at bounding box center [400, 402] width 20 height 14
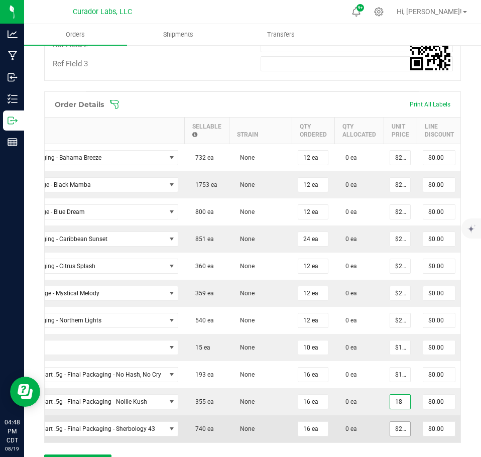
type input "$18.00000"
type input "$288.00"
click at [393, 422] on input "22.5" at bounding box center [400, 429] width 20 height 14
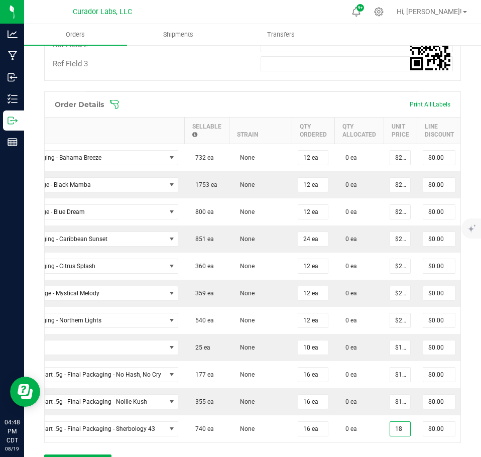
type input "$18.00000"
type input "$288.00"
click at [393, 446] on div "Order Details Print All Labels Item Sellable Strain Qty Ordered Qty Allocated U…" at bounding box center [252, 286] width 417 height 390
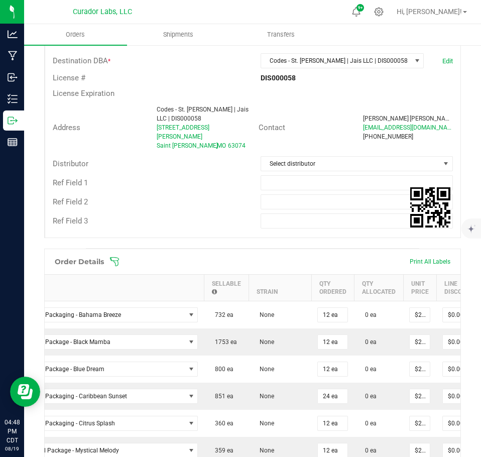
scroll to position [201, 0]
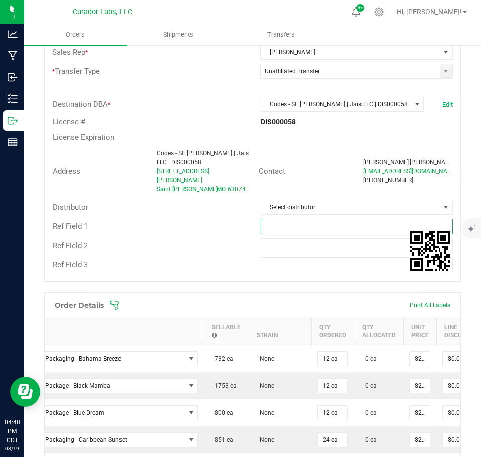
click at [295, 219] on input "text" at bounding box center [357, 226] width 193 height 15
type input "EDLP pricing"
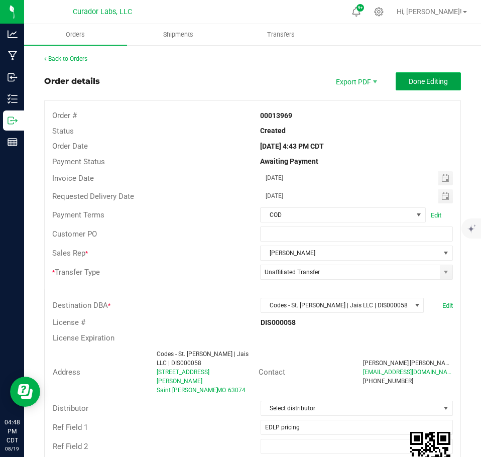
click at [414, 83] on span "Done Editing" at bounding box center [428, 81] width 39 height 8
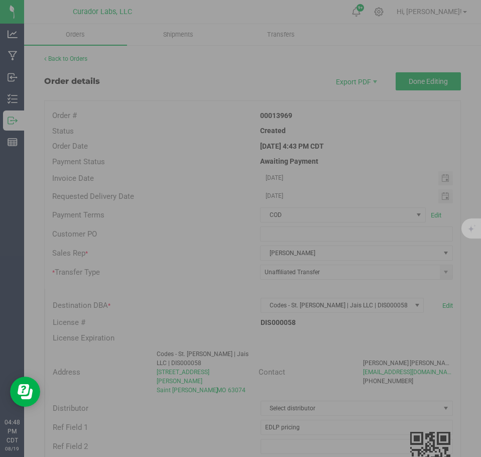
scroll to position [0, 86]
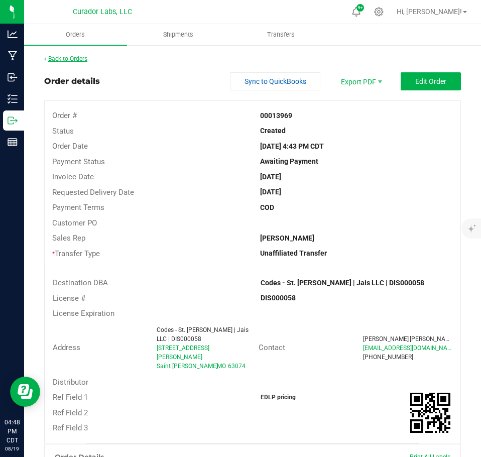
click at [86, 62] on link "Back to Orders" at bounding box center [65, 58] width 43 height 7
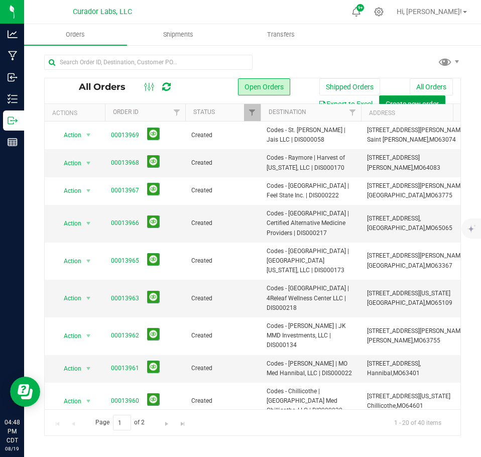
click at [402, 101] on span "Create new order" at bounding box center [412, 104] width 53 height 8
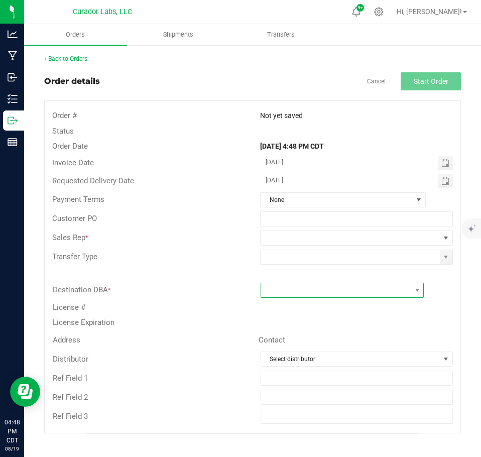
click at [306, 295] on span at bounding box center [336, 290] width 150 height 14
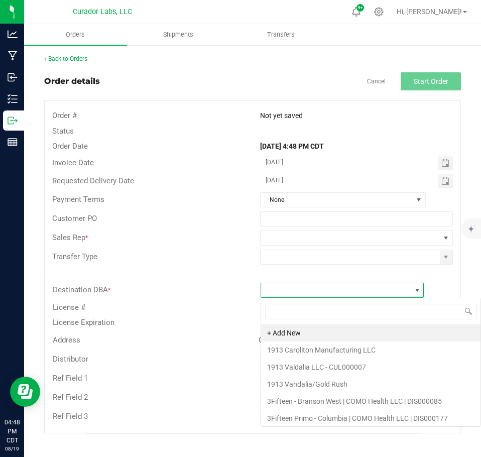
scroll to position [15, 164]
type input "codes"
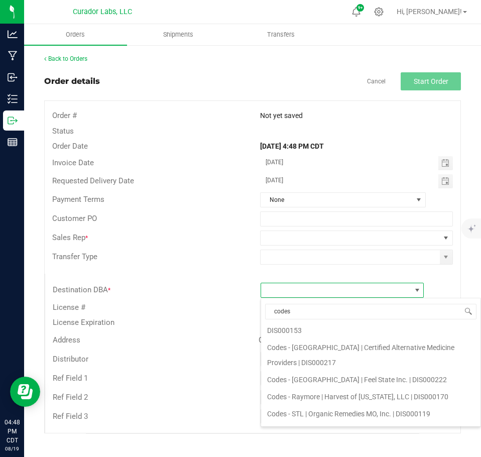
scroll to position [334, 0]
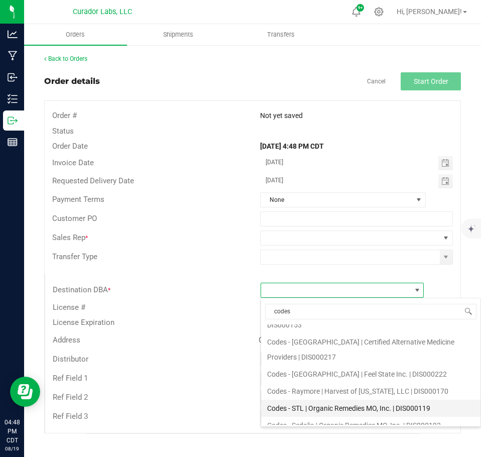
click at [316, 400] on li "Codes - STL | Organic Remedies MO, Inc. | DIS000119" at bounding box center [371, 408] width 220 height 17
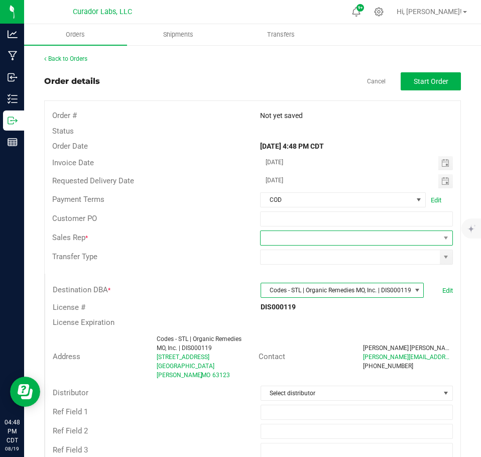
click at [359, 242] on span at bounding box center [350, 238] width 179 height 14
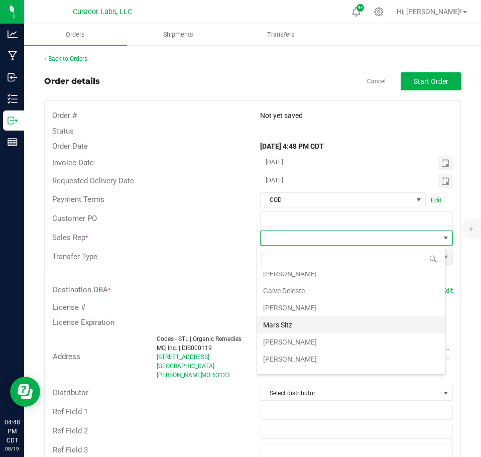
scroll to position [36, 0]
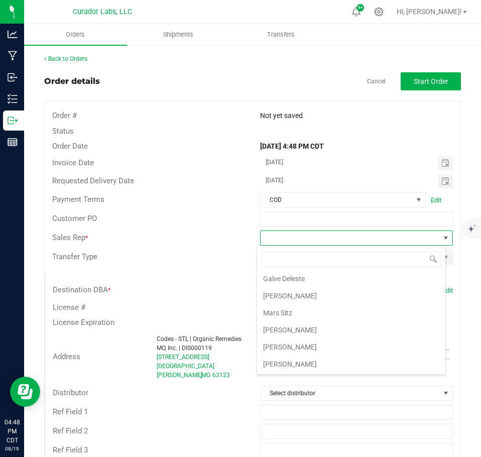
click at [316, 341] on li "[PERSON_NAME]" at bounding box center [351, 347] width 188 height 17
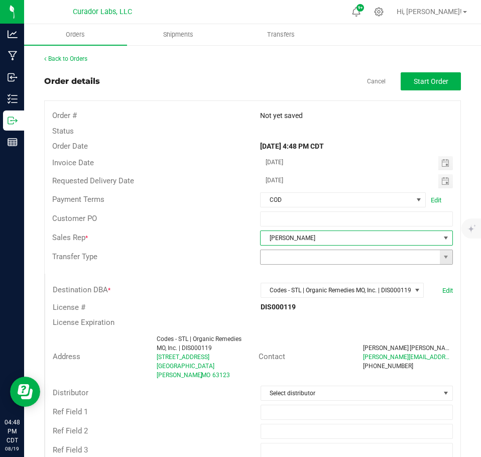
click at [440, 250] on span at bounding box center [446, 257] width 13 height 14
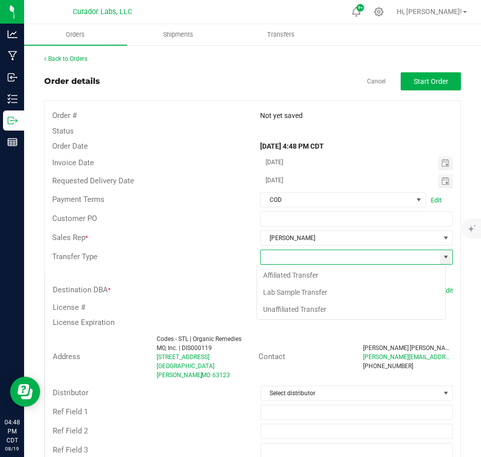
scroll to position [15, 189]
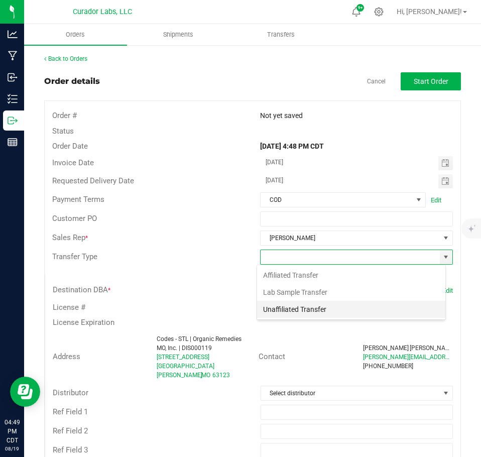
click at [305, 312] on li "Unaffiliated Transfer" at bounding box center [351, 309] width 188 height 17
type input "Unaffiliated Transfer"
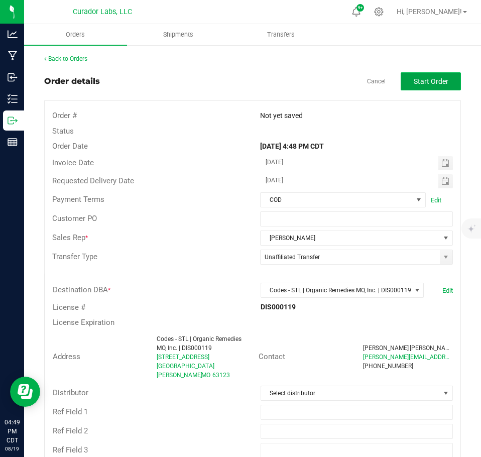
click at [422, 75] on button "Start Order" at bounding box center [431, 81] width 60 height 18
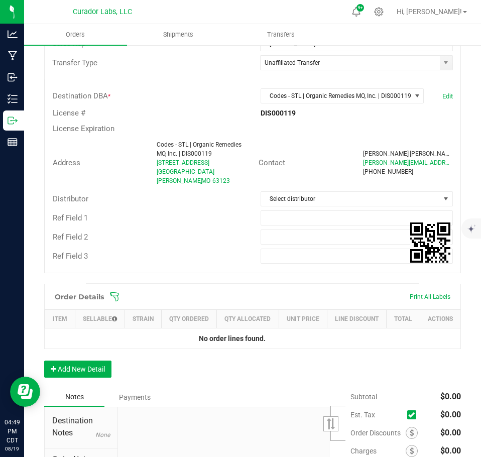
scroll to position [301, 0]
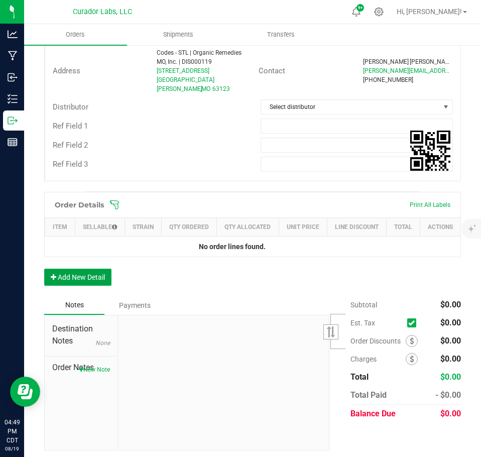
click at [77, 276] on button "Add New Detail" at bounding box center [77, 277] width 67 height 17
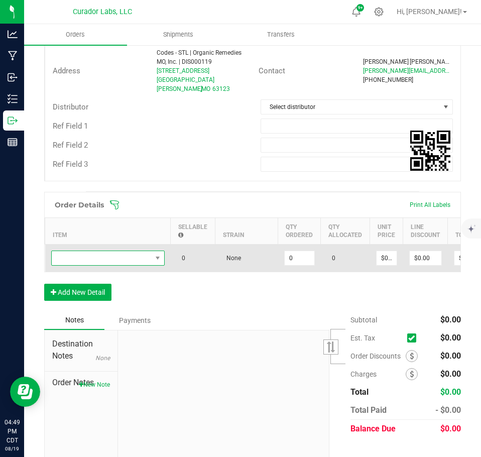
click at [66, 251] on span "NO DATA FOUND" at bounding box center [102, 258] width 100 height 14
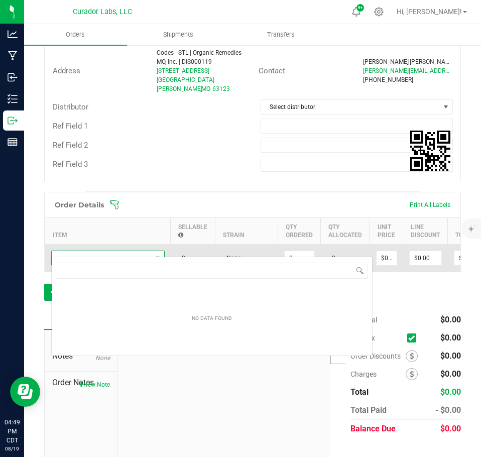
scroll to position [15, 114]
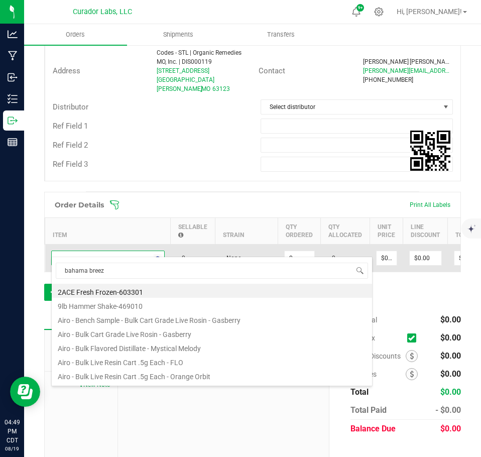
type input "bahama breeze"
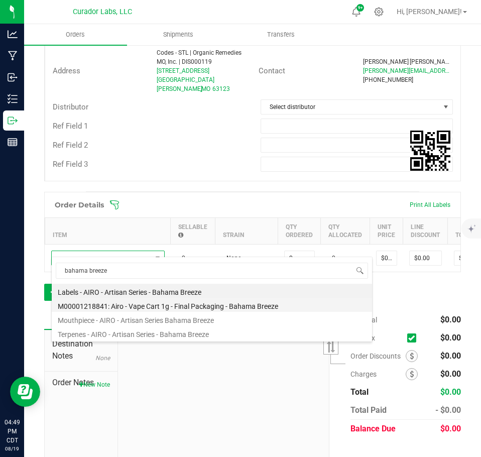
click at [170, 307] on li "M00001218841: Airo - Vape Cart 1g - Final Packaging - Bahama Breeze" at bounding box center [212, 305] width 321 height 14
type input "0 ea"
type input "$32.50000"
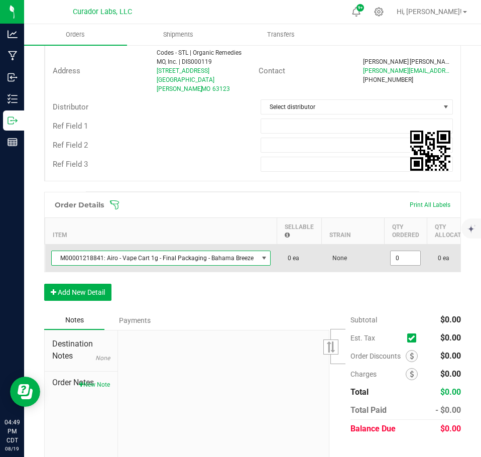
click at [398, 251] on input "0" at bounding box center [406, 258] width 30 height 14
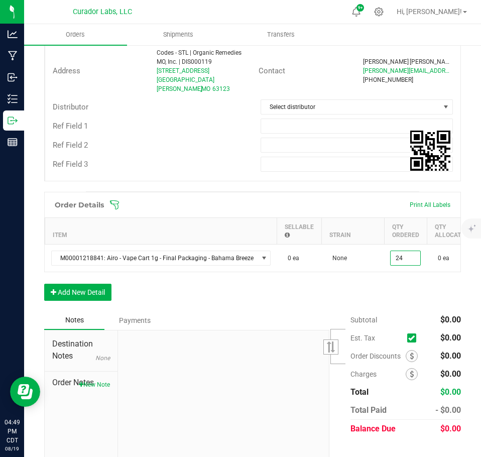
type input "24 ea"
type input "$780.00"
click at [380, 289] on div "Order Details Print All Labels Item Sellable Strain Qty Ordered Qty Allocated U…" at bounding box center [252, 251] width 417 height 119
click at [86, 292] on button "Add New Detail" at bounding box center [77, 292] width 67 height 17
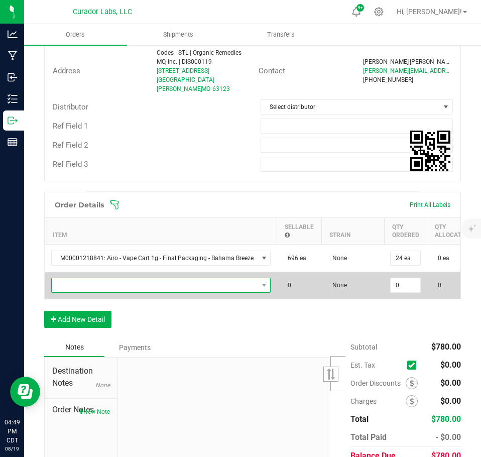
click at [82, 278] on span "NO DATA FOUND" at bounding box center [155, 285] width 206 height 14
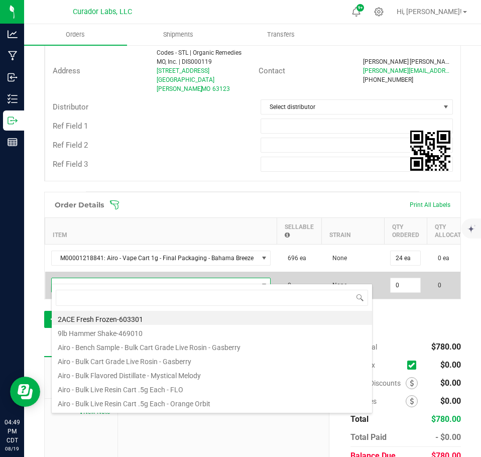
scroll to position [15, 216]
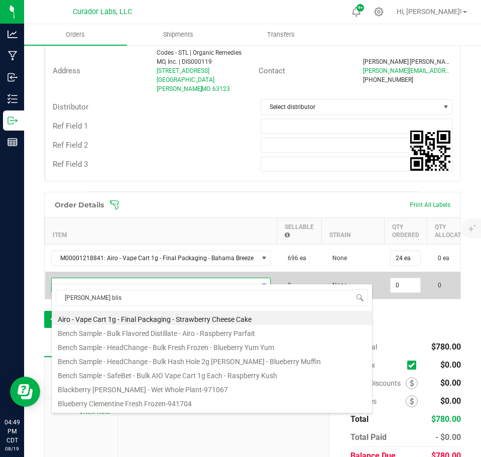
type input "[PERSON_NAME] [PERSON_NAME]"
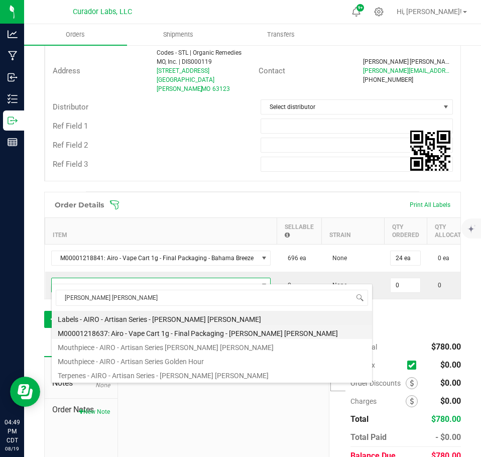
click at [152, 334] on li "M00001218637: Airo - Vape Cart 1g - Final Packaging - [PERSON_NAME] [PERSON_NAM…" at bounding box center [212, 332] width 321 height 14
type input "0 ea"
type input "$32.50000"
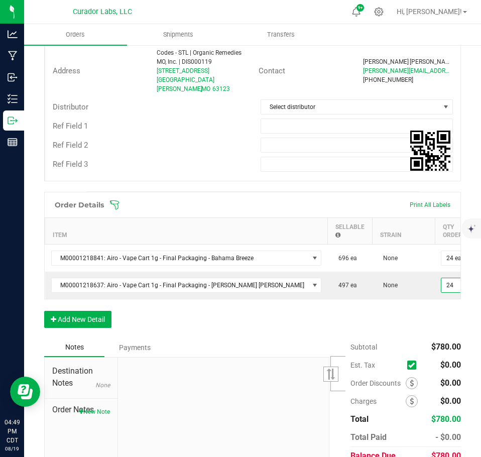
type input "24 ea"
type input "$780.00"
click at [362, 317] on div "Order Details Print All Labels Item Sellable Strain Qty Ordered Qty Allocated U…" at bounding box center [252, 265] width 417 height 146
click at [94, 317] on button "Add New Detail" at bounding box center [77, 319] width 67 height 17
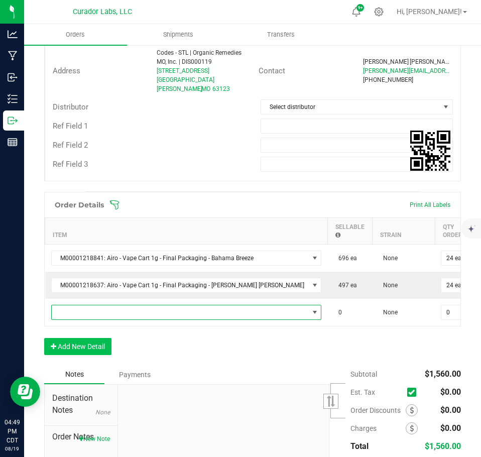
click at [84, 305] on span "NO DATA FOUND" at bounding box center [180, 312] width 257 height 14
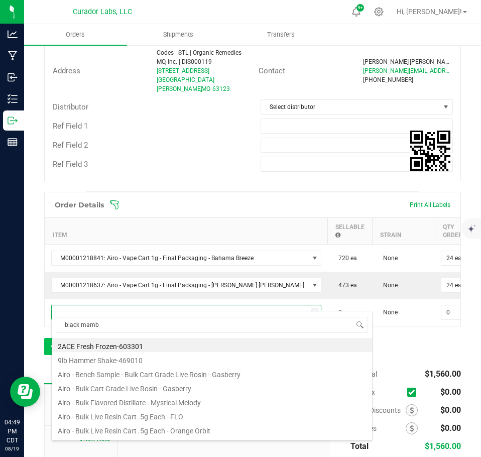
type input "black mamba"
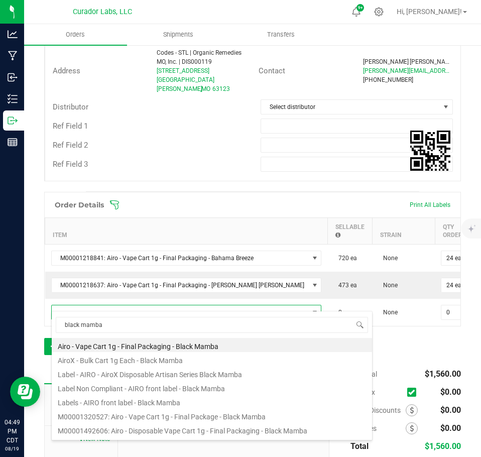
drag, startPoint x: 180, startPoint y: 414, endPoint x: 209, endPoint y: 405, distance: 30.5
click at [180, 415] on li "M00001320527: Airo - Vape Cart 1g - Final Package - Black Mamba" at bounding box center [212, 415] width 321 height 14
type input "0 ea"
type input "$32.50000"
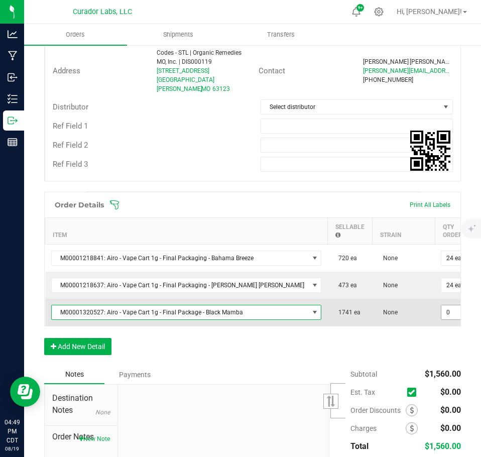
click at [442, 308] on input "0" at bounding box center [457, 312] width 30 height 14
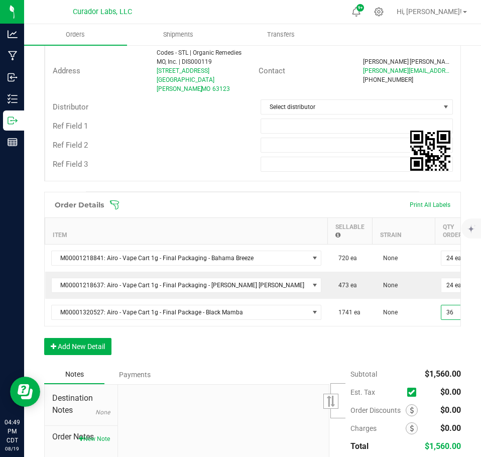
type input "36 ea"
type input "$1,170.00"
click at [386, 351] on div "Order Details Print All Labels Item Sellable Strain Qty Ordered Qty Allocated U…" at bounding box center [252, 278] width 417 height 173
click at [83, 342] on button "Add New Detail" at bounding box center [77, 346] width 67 height 17
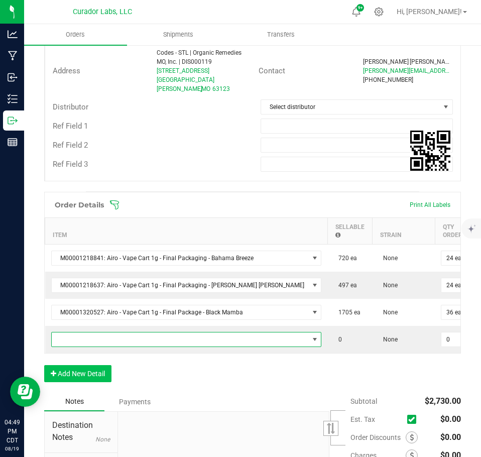
click at [82, 333] on span "NO DATA FOUND" at bounding box center [180, 340] width 257 height 14
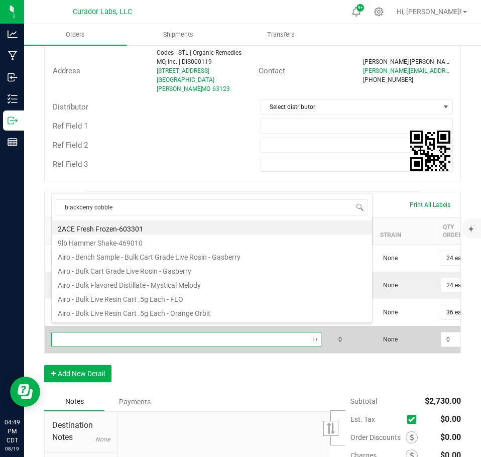
type input "blackberry cobbler"
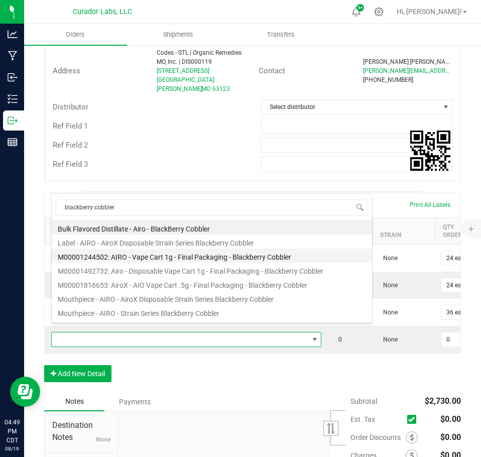
click at [164, 256] on li "M00001244502: AIRO - Vape Cart 1g - Final Packaging - Blackberry Cobbler" at bounding box center [212, 256] width 321 height 14
type input "0 ea"
type input "$32.50000"
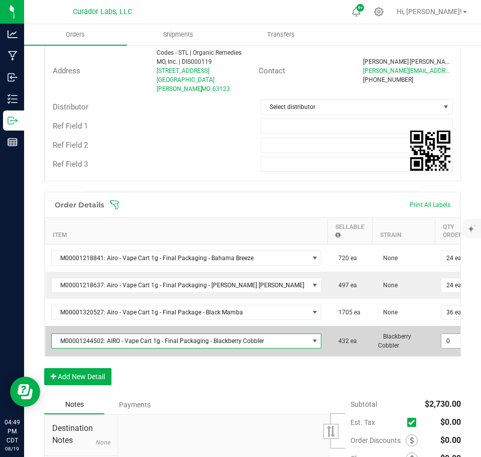
click at [442, 334] on input "0" at bounding box center [457, 341] width 30 height 14
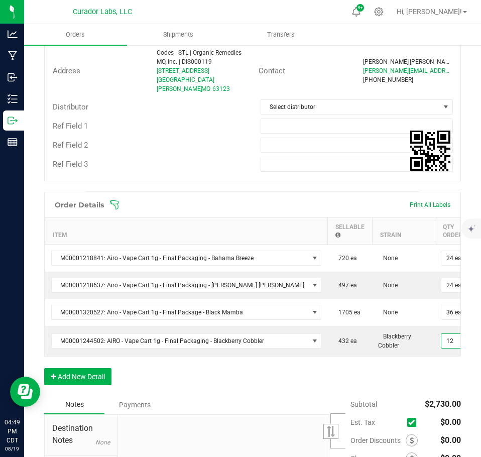
type input "12 ea"
type input "$390.00"
click at [392, 368] on div "Order Details Print All Labels Item Sellable Strain Qty Ordered Qty Allocated U…" at bounding box center [252, 293] width 417 height 203
drag, startPoint x: 99, startPoint y: 367, endPoint x: 96, endPoint y: 355, distance: 12.4
click at [99, 366] on div "Order Details Print All Labels Item Sellable Strain Qty Ordered Qty Allocated U…" at bounding box center [252, 293] width 417 height 203
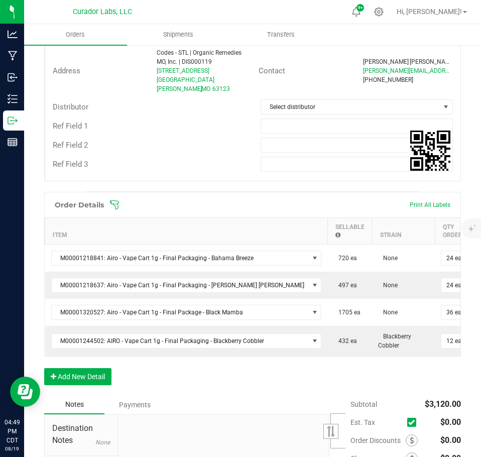
click at [96, 355] on div "Order Details Print All Labels Item Sellable Strain Qty Ordered Qty Allocated U…" at bounding box center [252, 274] width 417 height 165
click at [103, 373] on button "Add New Detail" at bounding box center [77, 376] width 67 height 17
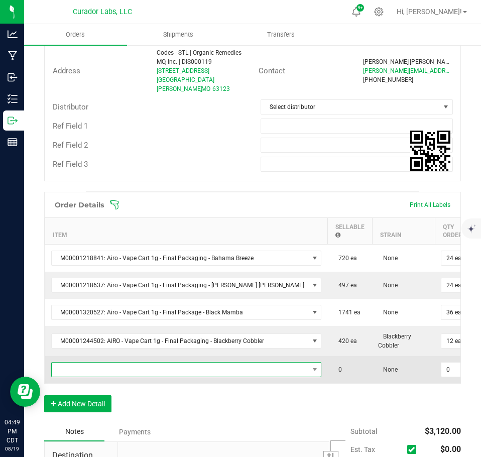
click at [99, 364] on span "NO DATA FOUND" at bounding box center [180, 370] width 257 height 14
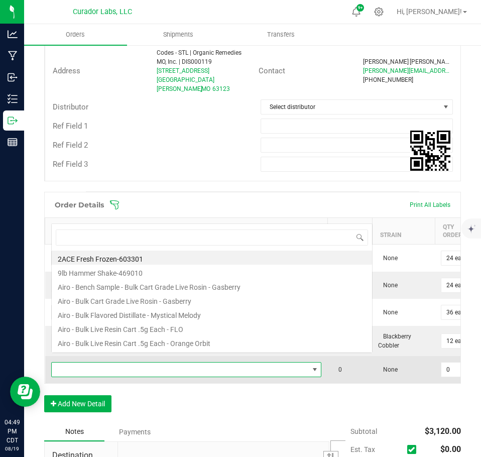
scroll to position [15, 227]
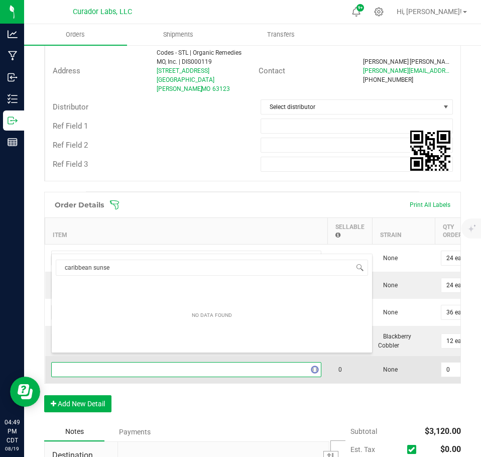
type input "caribbean sunset"
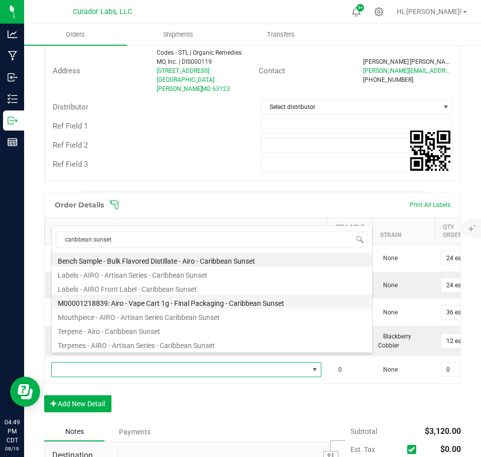
click at [142, 301] on li "M00001218839: Airo - Vape Cart 1g - Final Packaging - Caribbean Sunset" at bounding box center [212, 302] width 321 height 14
type input "0 ea"
type input "$32.50000"
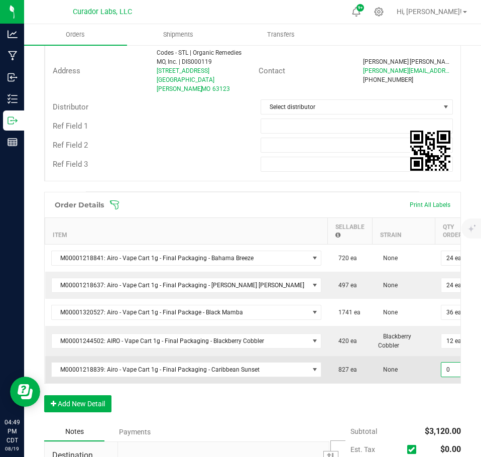
click at [442, 363] on input "0" at bounding box center [457, 370] width 30 height 14
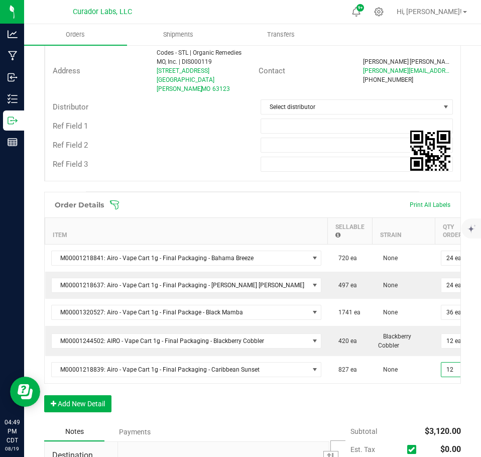
type input "12 ea"
type input "$390.00"
click at [391, 399] on div "Order Details Print All Labels Item Sellable Strain Qty Ordered Qty Allocated U…" at bounding box center [252, 307] width 417 height 231
click at [104, 399] on button "Add New Detail" at bounding box center [77, 403] width 67 height 17
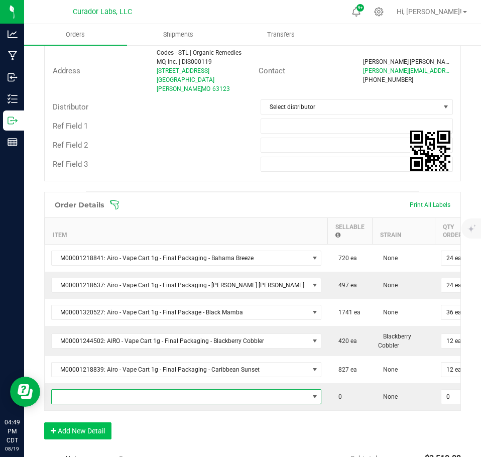
click at [98, 390] on span "NO DATA FOUND" at bounding box center [180, 397] width 257 height 14
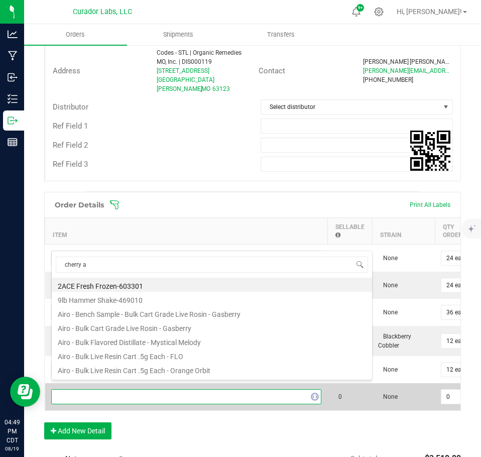
type input "cherry ak"
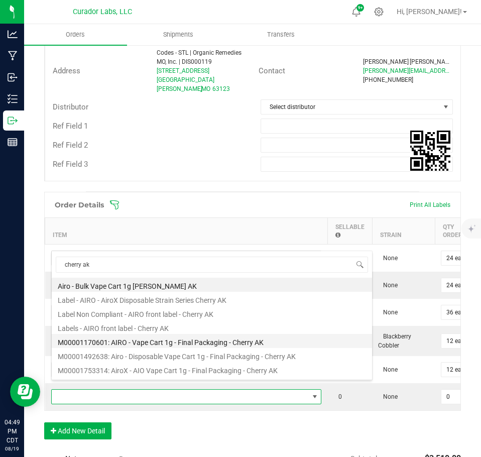
click at [178, 343] on li "M00001170601: AIRO - Vape Cart 1g - Final Packaging - Cherry AK" at bounding box center [212, 341] width 321 height 14
type input "0 ea"
type input "$32.50000"
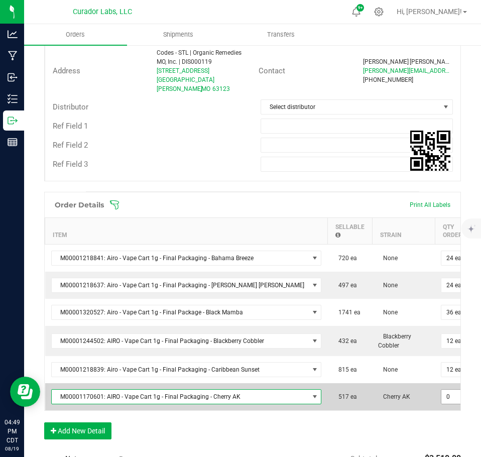
click at [442, 390] on input "0" at bounding box center [457, 397] width 30 height 14
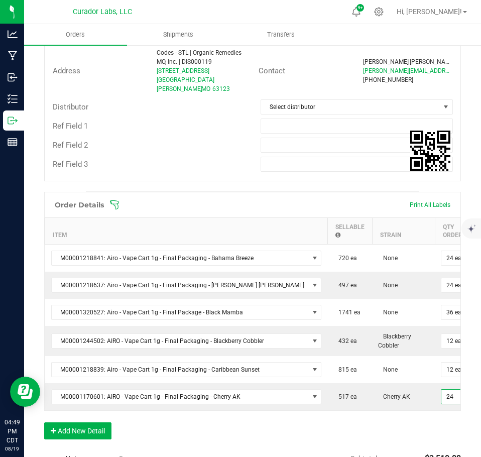
type input "24 ea"
type input "$780.00"
click at [406, 415] on div "Order Details Print All Labels Item Sellable Strain Qty Ordered Qty Allocated U…" at bounding box center [252, 321] width 417 height 258
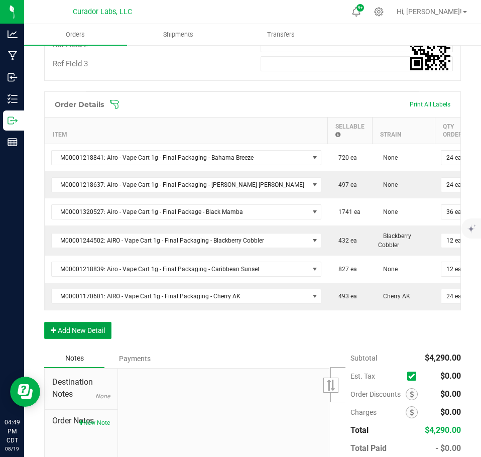
click at [97, 330] on button "Add New Detail" at bounding box center [77, 330] width 67 height 17
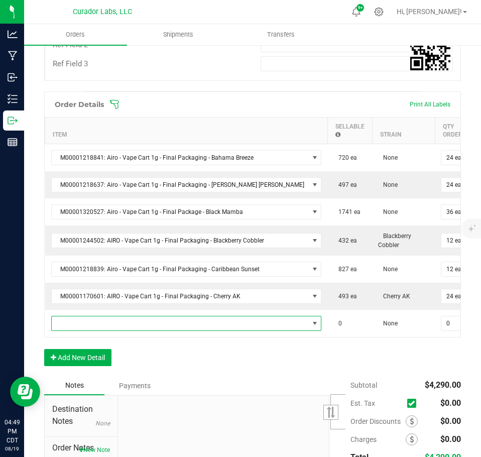
click at [98, 316] on span "NO DATA FOUND" at bounding box center [180, 323] width 257 height 14
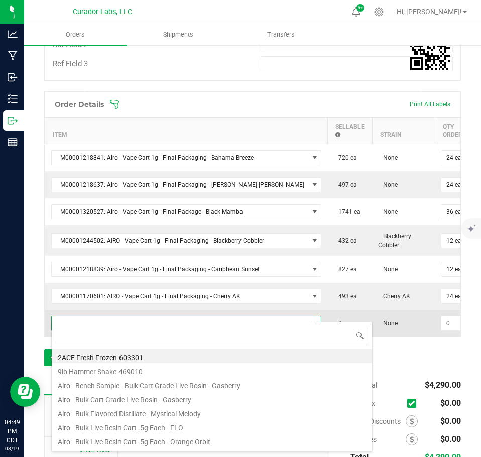
scroll to position [15, 227]
type input "citrus splash"
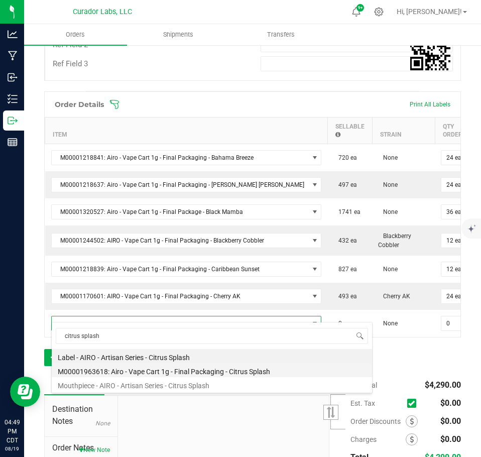
click at [149, 367] on li "M00001963618: Airo - Vape Cart 1g - Final Packaging - Citrus Splash" at bounding box center [212, 370] width 321 height 14
type input "0 ea"
type input "$32.50000"
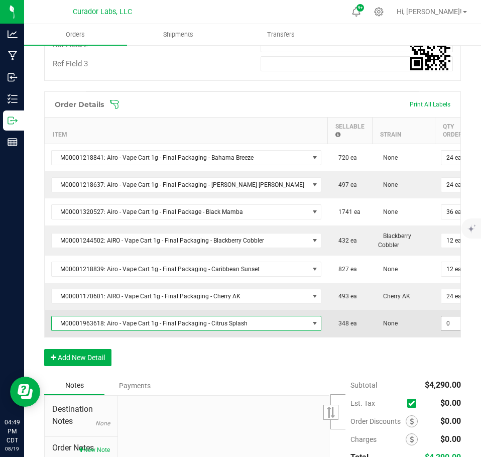
click at [442, 317] on input "0" at bounding box center [457, 323] width 30 height 14
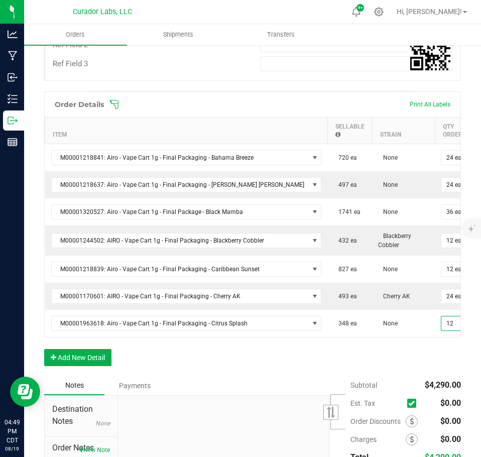
type input "12 ea"
type input "$390.00"
click at [400, 349] on div "Order Details Print All Labels Item Sellable Strain Qty Ordered Qty Allocated U…" at bounding box center [252, 233] width 417 height 285
click at [88, 353] on button "Add New Detail" at bounding box center [77, 357] width 67 height 17
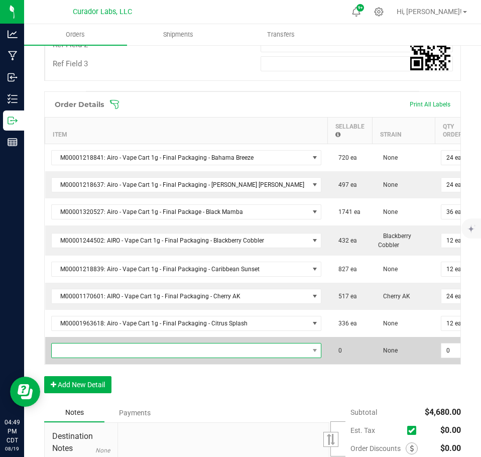
click at [90, 345] on span "NO DATA FOUND" at bounding box center [180, 351] width 257 height 14
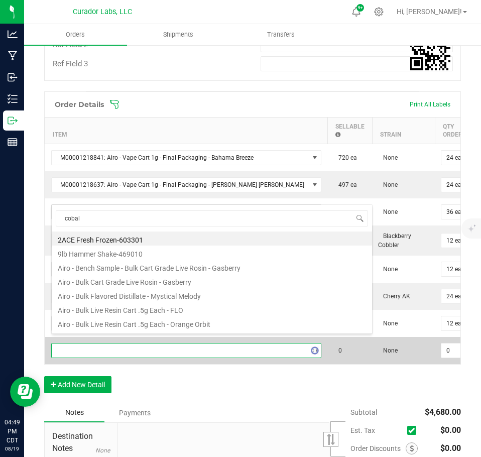
type input "cobalt"
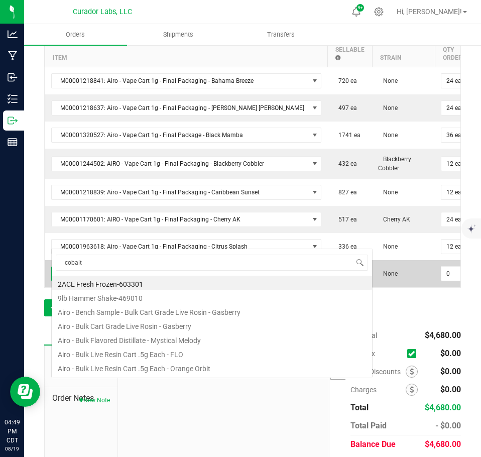
scroll to position [502, 0]
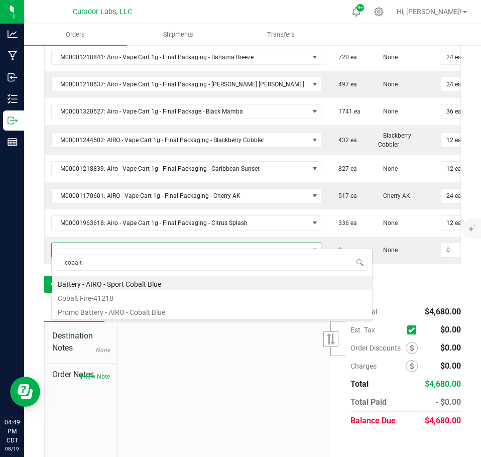
drag, startPoint x: 98, startPoint y: 287, endPoint x: 189, endPoint y: 279, distance: 91.3
click at [97, 287] on li "Battery - AIRO - Sport Cobalt Blue" at bounding box center [212, 283] width 321 height 14
type input "0 ea"
type input "$10.00000"
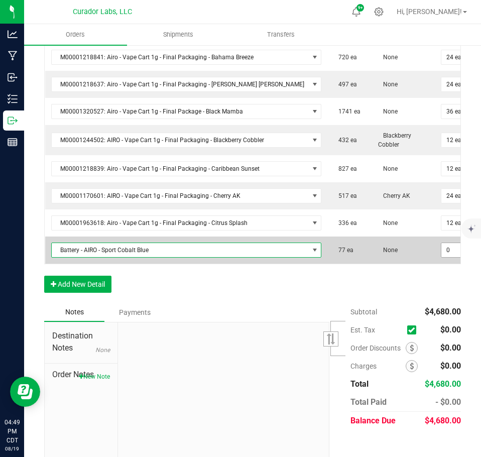
click at [442, 246] on input "0" at bounding box center [457, 250] width 30 height 14
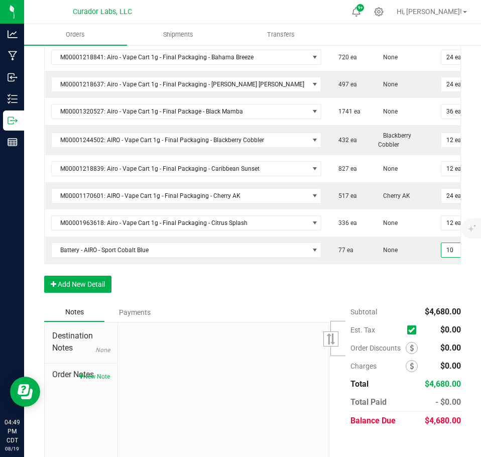
type input "10 ea"
type input "$100.00"
click at [408, 282] on div "Order Details Print All Labels Item Sellable Strain Qty Ordered Qty Allocated U…" at bounding box center [252, 147] width 417 height 312
click at [97, 280] on button "Add New Detail" at bounding box center [77, 284] width 67 height 17
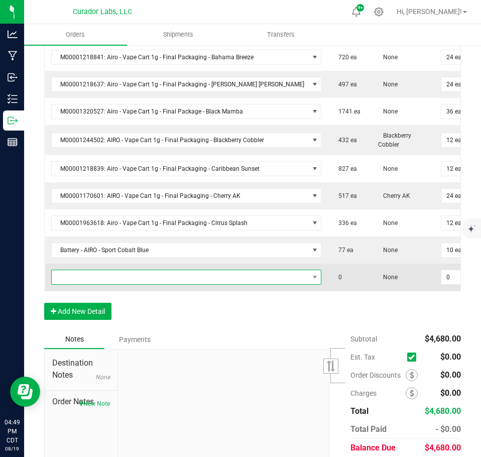
click at [84, 272] on span "NO DATA FOUND" at bounding box center [180, 277] width 257 height 14
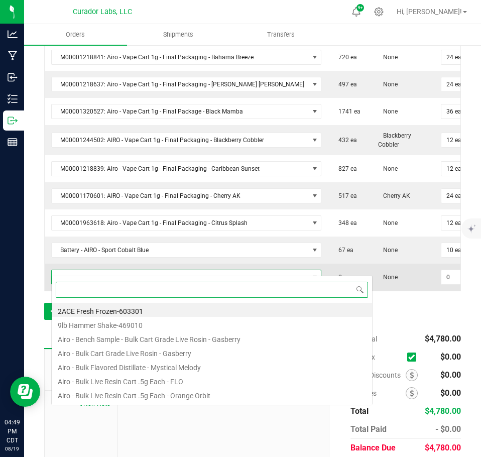
scroll to position [15, 227]
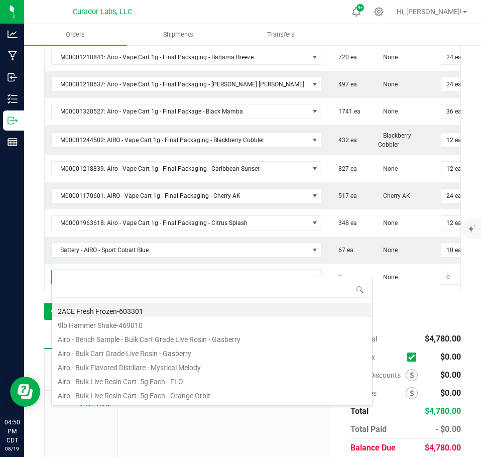
click at [430, 317] on div "Order Details Print All Labels Item Sellable Strain Qty Ordered Qty Allocated U…" at bounding box center [252, 160] width 417 height 339
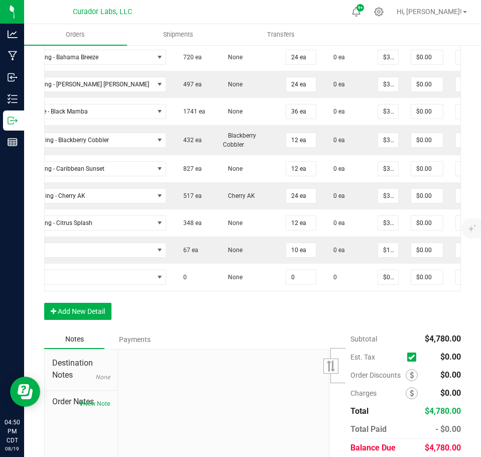
scroll to position [0, 200]
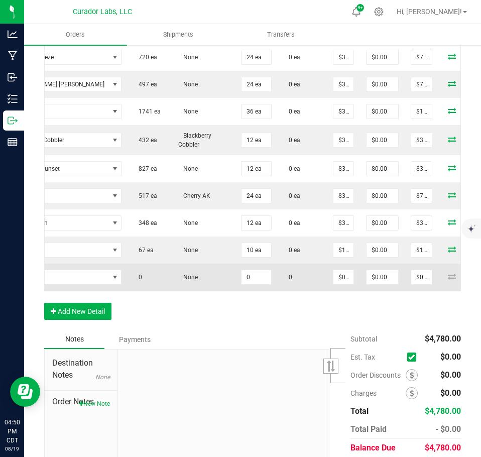
click at [479, 273] on icon at bounding box center [482, 276] width 7 height 6
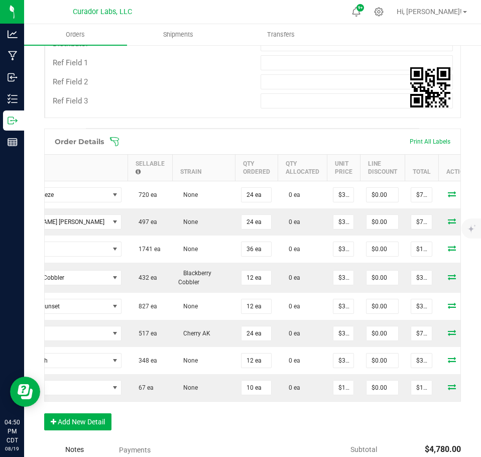
scroll to position [301, 0]
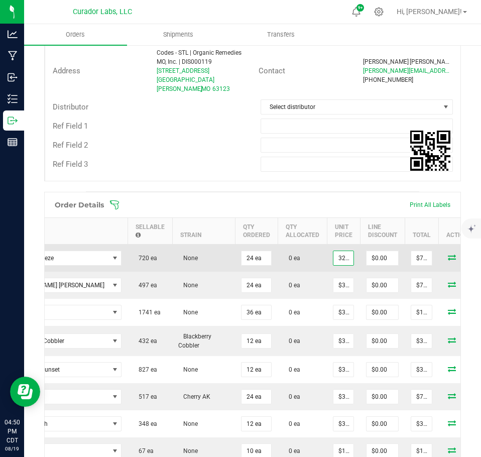
click at [334, 251] on input "32.5" at bounding box center [344, 258] width 20 height 14
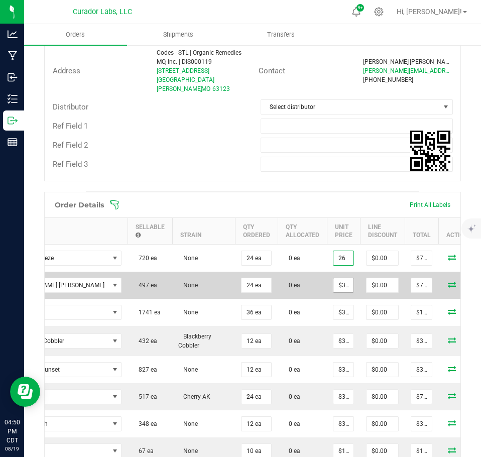
type input "$26.00000"
type input "$624.00"
click at [334, 278] on input "32.5" at bounding box center [344, 285] width 20 height 14
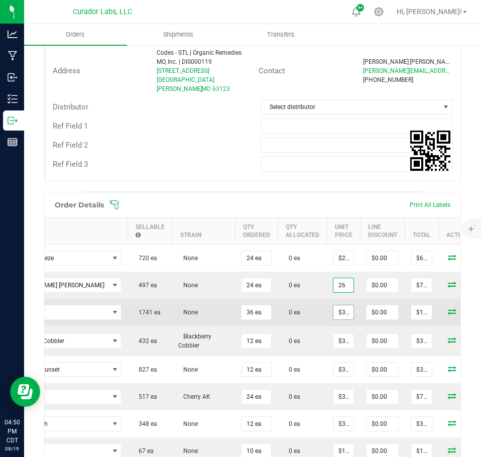
type input "$26.00000"
type input "$624.00"
click at [334, 305] on input "32.5" at bounding box center [344, 312] width 20 height 14
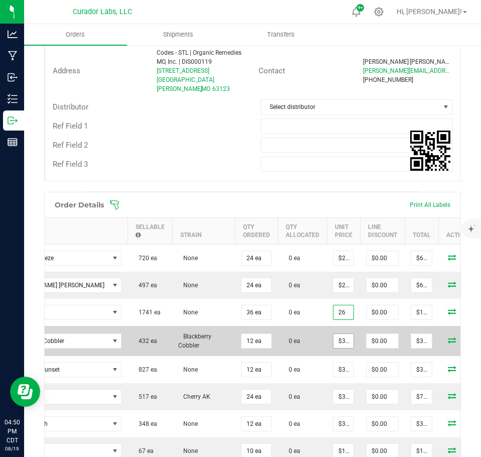
type input "$26.00000"
type input "$936.00"
click at [334, 337] on input "32.5" at bounding box center [344, 341] width 20 height 14
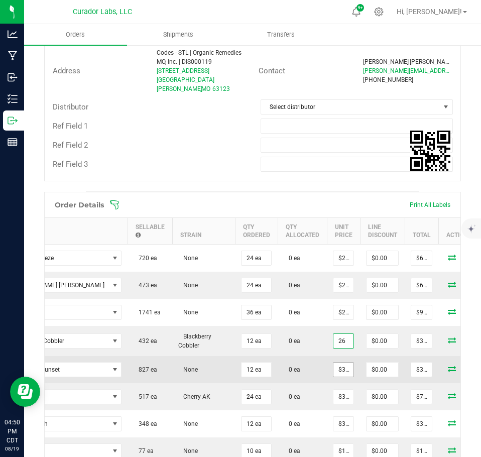
type input "$26.00000"
type input "$312.00"
click at [334, 363] on input "32.5" at bounding box center [344, 370] width 20 height 14
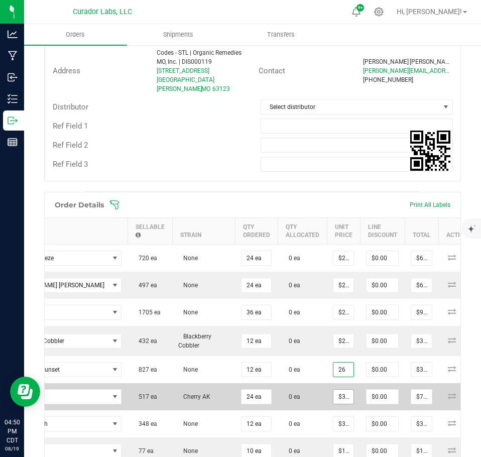
type input "$26.00000"
type input "$312.00"
click at [334, 392] on input "32.5" at bounding box center [344, 397] width 20 height 14
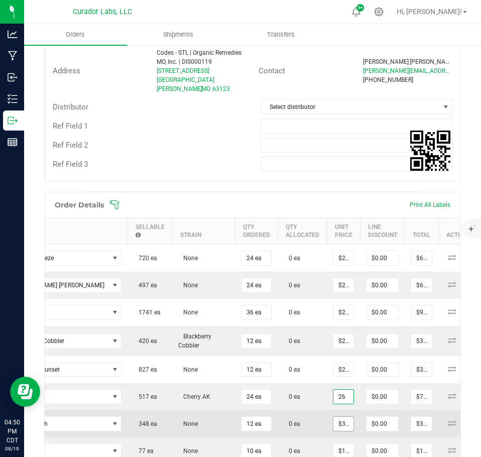
type input "$26.00000"
type input "$624.00"
click at [334, 417] on input "32.5" at bounding box center [344, 424] width 20 height 14
type input "$26.00000"
type input "$312.00"
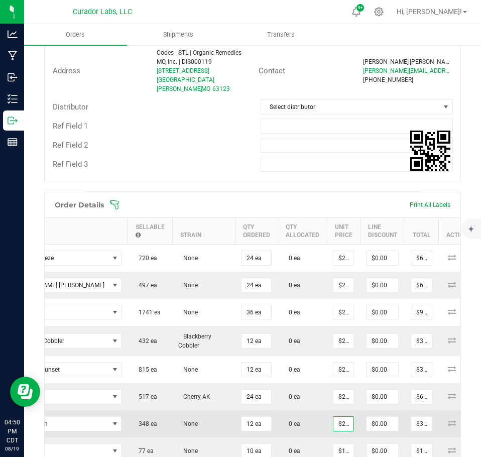
click at [278, 412] on td "0 ea" at bounding box center [302, 423] width 49 height 27
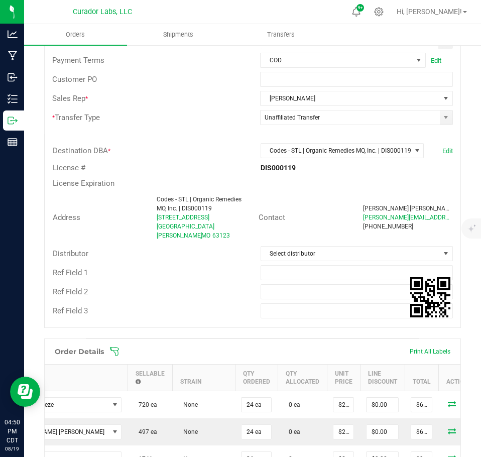
scroll to position [100, 0]
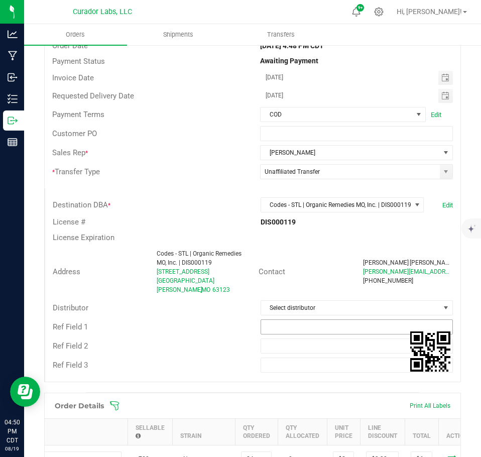
click at [291, 325] on div "Ref Field 1" at bounding box center [252, 326] width 415 height 19
click at [288, 324] on input "text" at bounding box center [357, 327] width 193 height 15
type input "EDLP pricing"
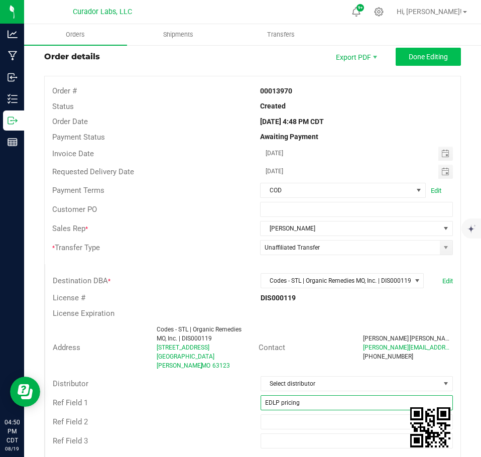
scroll to position [0, 0]
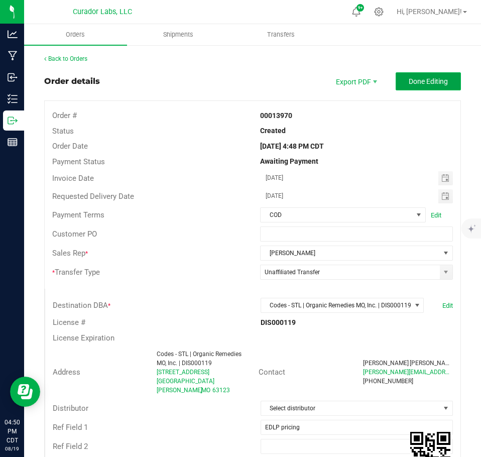
click at [439, 78] on span "Done Editing" at bounding box center [428, 81] width 39 height 8
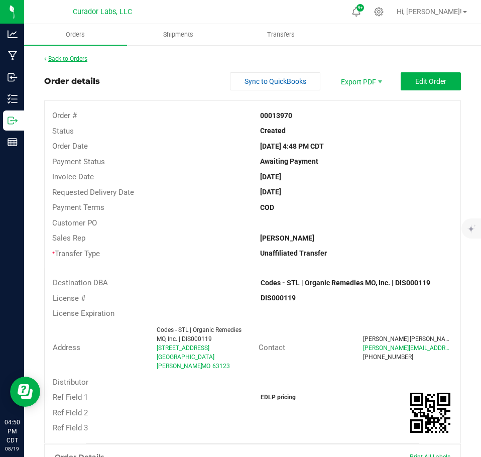
click at [74, 61] on link "Back to Orders" at bounding box center [65, 58] width 43 height 7
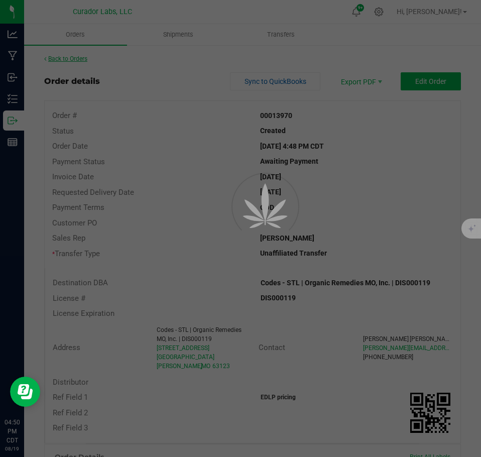
click at [74, 61] on div at bounding box center [240, 228] width 481 height 457
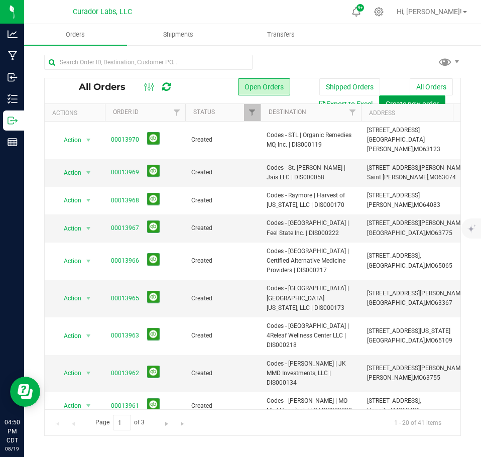
click at [400, 100] on span "Create new order" at bounding box center [412, 104] width 53 height 8
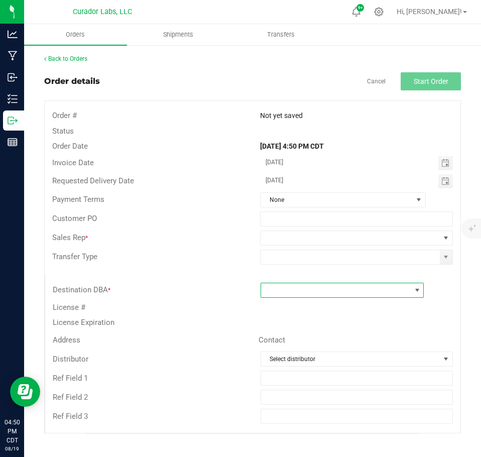
click at [302, 284] on span at bounding box center [336, 290] width 150 height 14
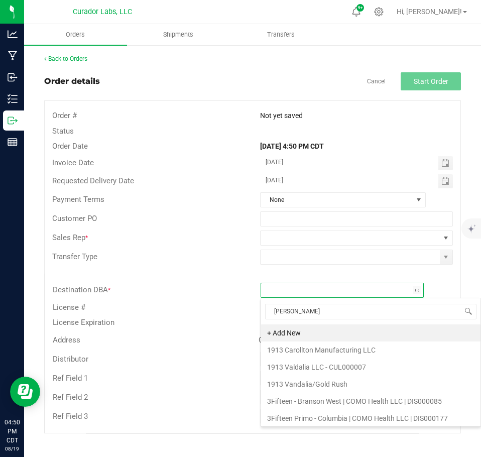
type input "west"
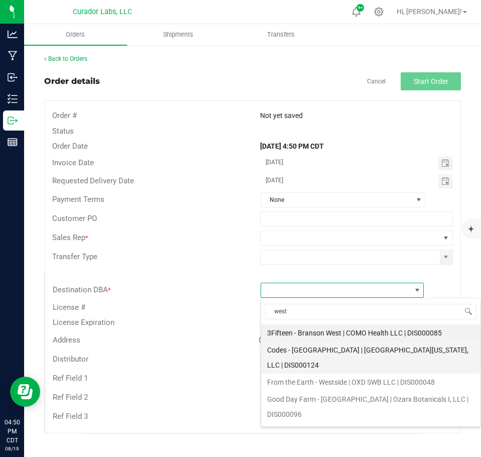
click at [318, 353] on li "Codes - [GEOGRAPHIC_DATA] | [GEOGRAPHIC_DATA][US_STATE], LLC | DIS000124" at bounding box center [371, 358] width 220 height 32
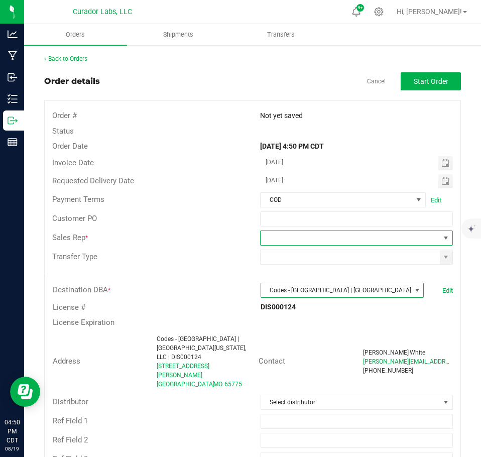
click at [442, 235] on span at bounding box center [446, 238] width 8 height 8
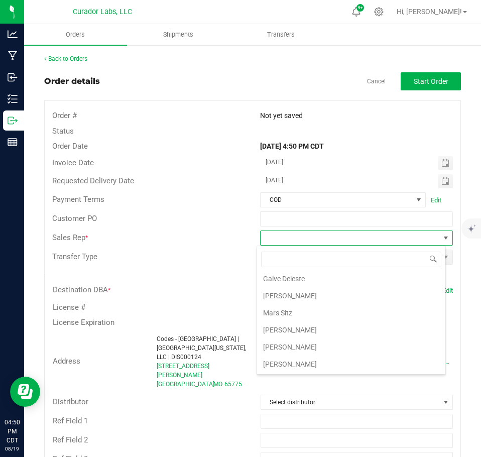
click at [308, 346] on li "[PERSON_NAME]" at bounding box center [351, 347] width 188 height 17
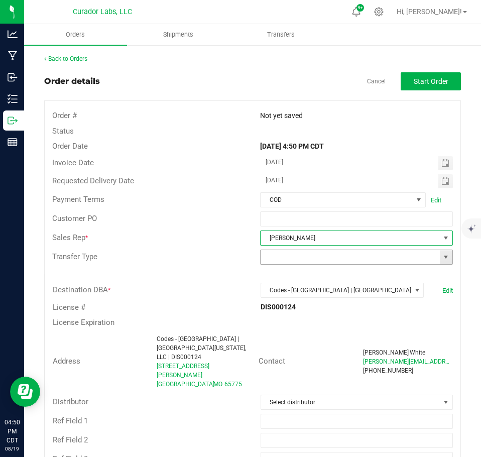
click at [442, 255] on span at bounding box center [446, 257] width 8 height 8
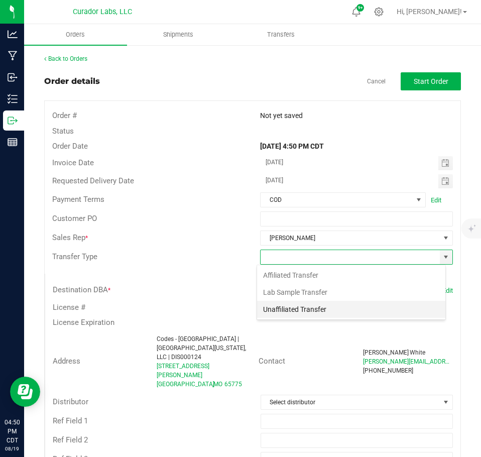
click at [319, 312] on li "Unaffiliated Transfer" at bounding box center [351, 309] width 188 height 17
type input "Unaffiliated Transfer"
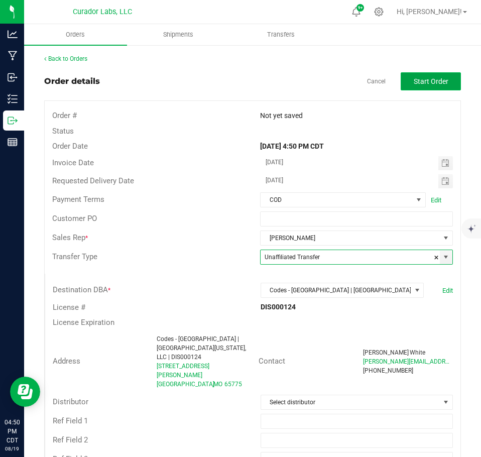
click at [421, 85] on span "Start Order" at bounding box center [431, 81] width 35 height 8
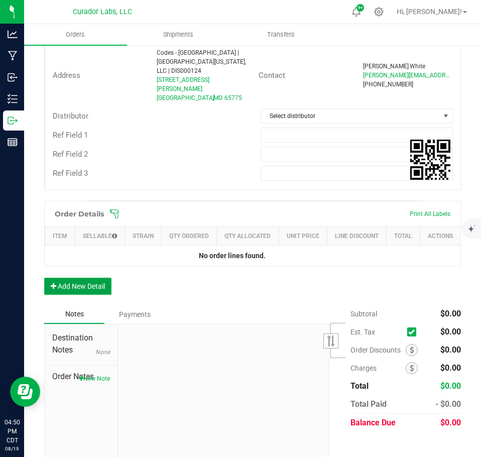
click at [78, 278] on button "Add New Detail" at bounding box center [77, 286] width 67 height 17
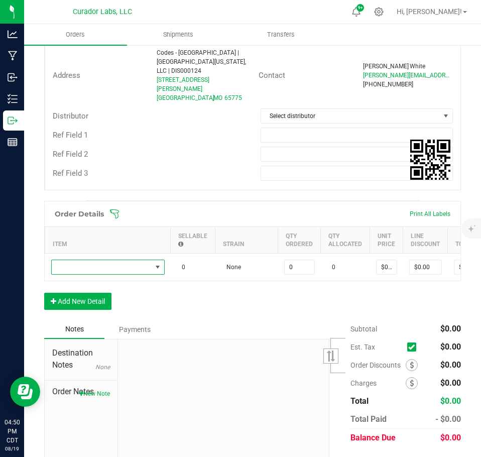
click at [83, 260] on span "NO DATA FOUND" at bounding box center [102, 267] width 100 height 14
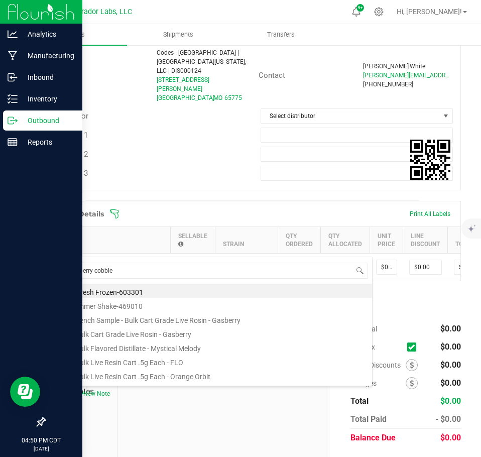
type input "blackberry cobbler"
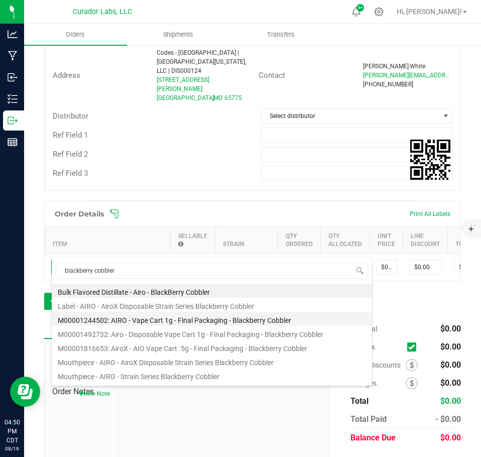
click at [157, 323] on li "M00001244502: AIRO - Vape Cart 1g - Final Packaging - Blackberry Cobbler" at bounding box center [212, 319] width 321 height 14
type input "0 ea"
type input "$32.50000"
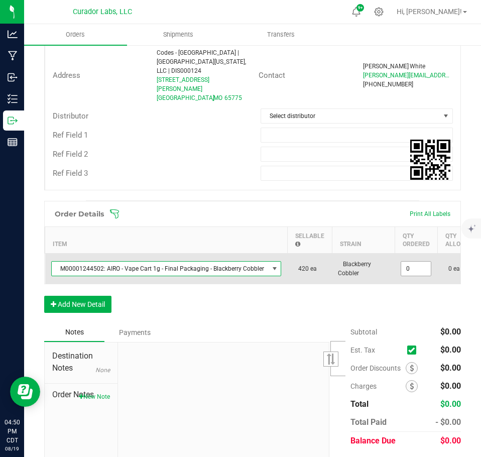
click at [405, 262] on input "0" at bounding box center [416, 269] width 30 height 14
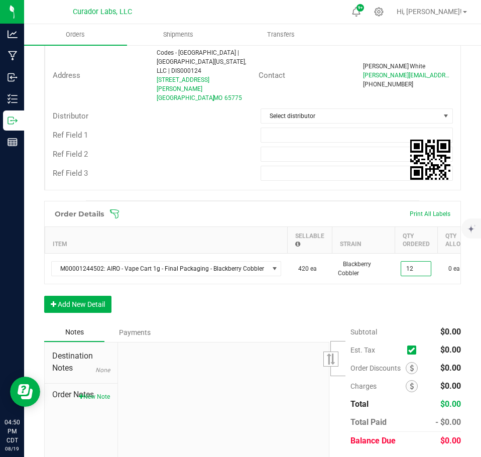
type input "12 ea"
type input "$390.00"
drag, startPoint x: 390, startPoint y: 293, endPoint x: 285, endPoint y: 292, distance: 104.5
click at [389, 294] on div "Order Details Print All Labels Item Sellable Strain Qty Ordered Qty Allocated U…" at bounding box center [252, 262] width 417 height 122
click at [97, 296] on button "Add New Detail" at bounding box center [77, 304] width 67 height 17
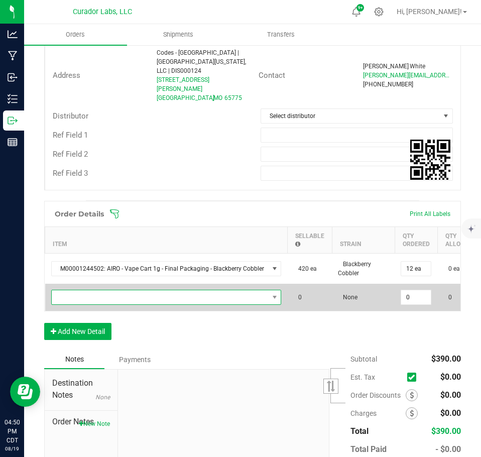
click at [87, 290] on span "NO DATA FOUND" at bounding box center [160, 297] width 217 height 14
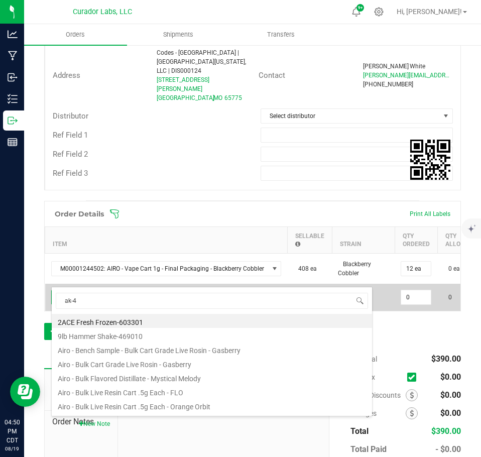
type input "ak-47"
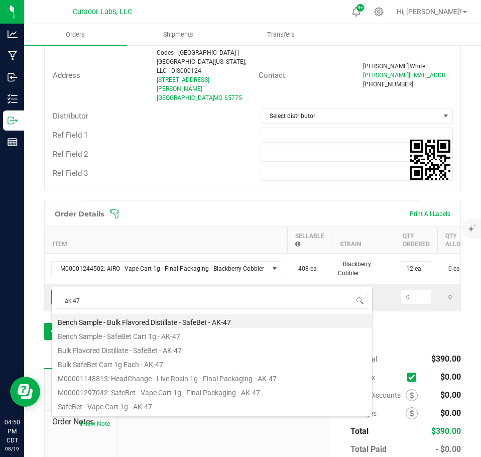
click at [179, 390] on li "M00001297042: SafeBet - Vape Cart 1g - Final Packaging - AK-47" at bounding box center [212, 391] width 321 height 14
type input "0 ea"
type input "$22.50000"
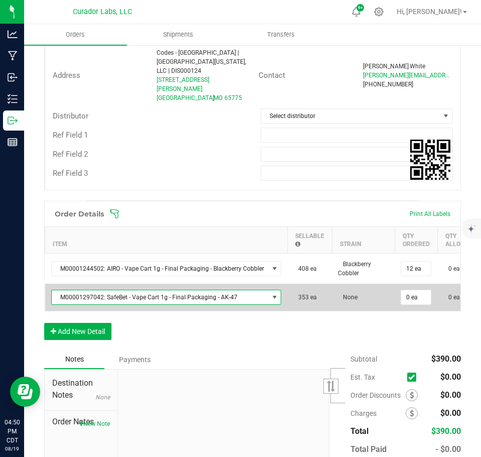
click at [408, 289] on td "0 ea" at bounding box center [416, 297] width 43 height 27
click at [414, 290] on input "0" at bounding box center [416, 297] width 30 height 14
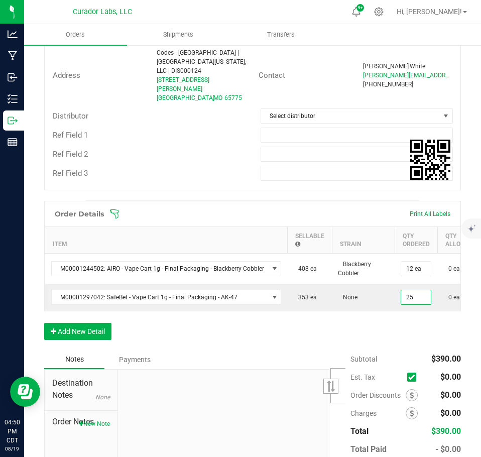
type input "25 ea"
type input "$562.50"
click at [392, 317] on div "Order Details Print All Labels Item Sellable Strain Qty Ordered Qty Allocated U…" at bounding box center [252, 275] width 417 height 149
drag, startPoint x: 116, startPoint y: 325, endPoint x: 104, endPoint y: 322, distance: 11.3
click at [113, 325] on div "Order Details Print All Labels Item Sellable Strain Qty Ordered Qty Allocated U…" at bounding box center [252, 275] width 417 height 149
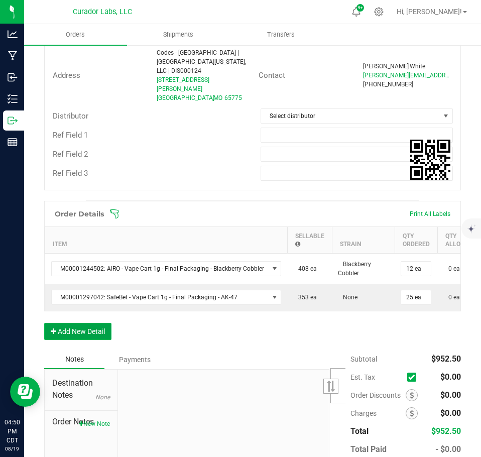
click at [104, 323] on button "Add New Detail" at bounding box center [77, 331] width 67 height 17
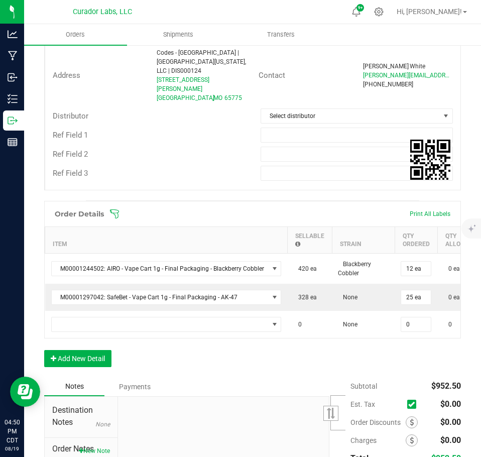
click at [102, 315] on td at bounding box center [166, 324] width 243 height 27
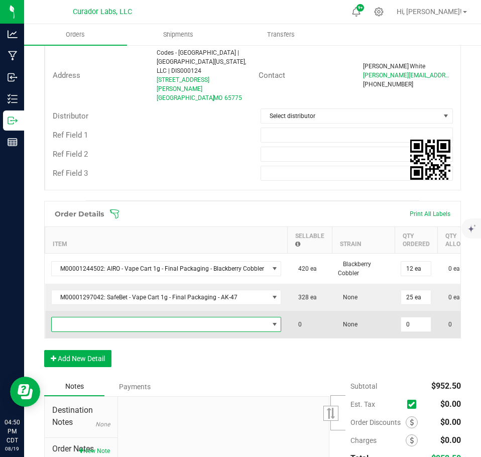
click at [93, 317] on span "NO DATA FOUND" at bounding box center [160, 324] width 217 height 14
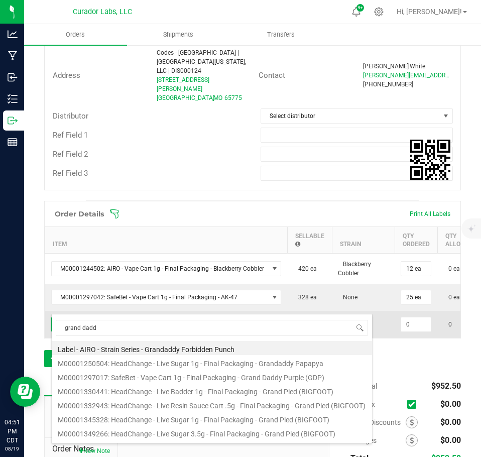
type input "grand daddy"
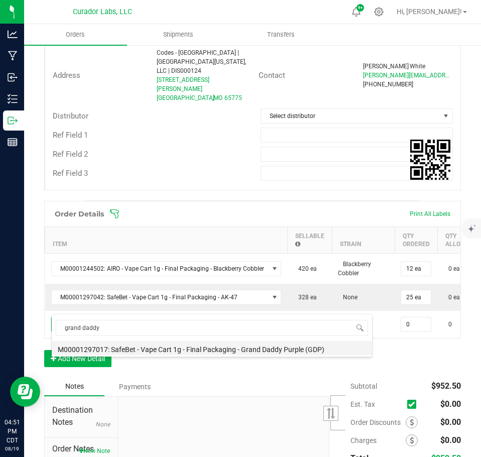
click at [190, 341] on li "M00001297017: SafeBet - Vape Cart 1g - Final Packaging - Grand Daddy Purple (GD…" at bounding box center [212, 348] width 321 height 14
type input "0 ea"
type input "$22.50000"
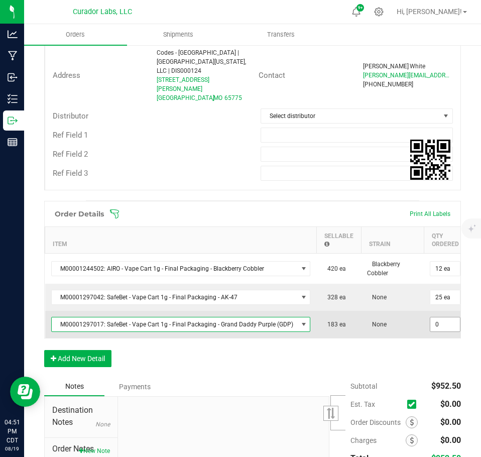
click at [431, 317] on input "0" at bounding box center [446, 324] width 30 height 14
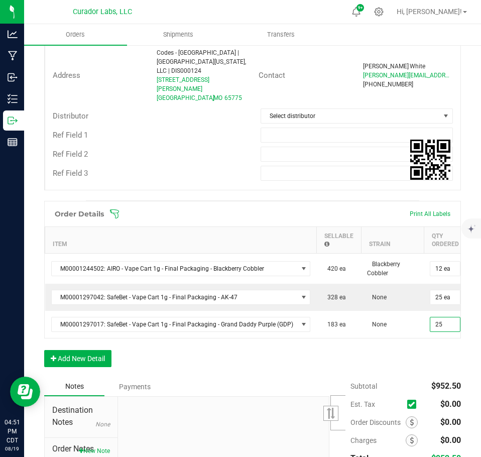
type input "25 ea"
type input "$562.50"
click at [405, 356] on div "Order Details Print All Labels Item Sellable Strain Qty Ordered Qty Allocated U…" at bounding box center [252, 289] width 417 height 176
click at [93, 350] on button "Add New Detail" at bounding box center [77, 358] width 67 height 17
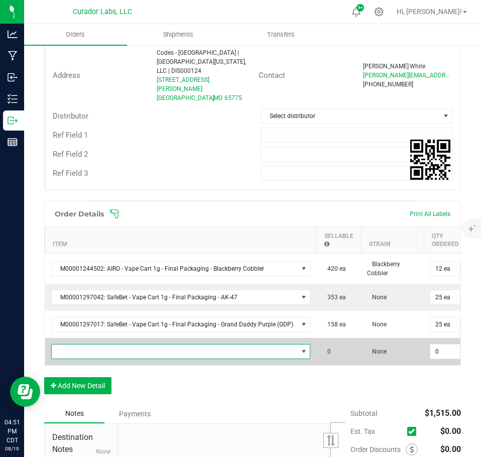
click at [87, 345] on span "NO DATA FOUND" at bounding box center [175, 352] width 246 height 14
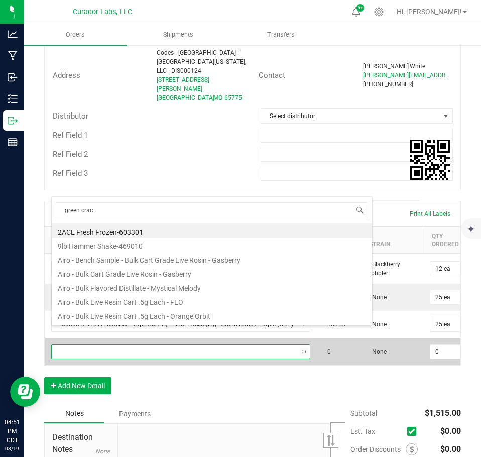
type input "green crack"
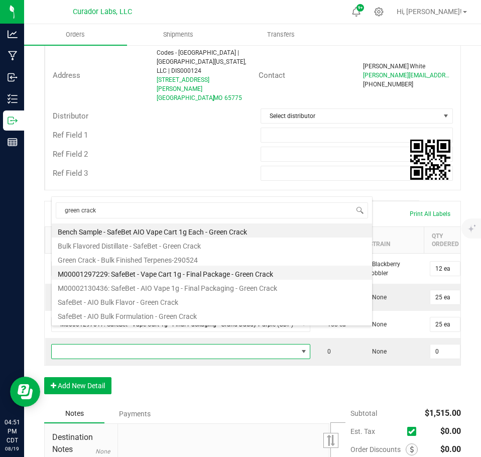
click at [157, 277] on li "M00001297229: SafeBet - Vape Cart 1g - Final Package - Green Crack" at bounding box center [212, 273] width 321 height 14
type input "0 ea"
type input "$22.50000"
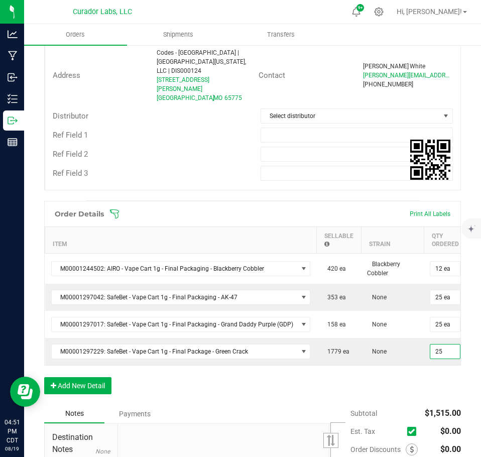
type input "25 ea"
type input "$562.50"
drag, startPoint x: 414, startPoint y: 364, endPoint x: 397, endPoint y: 371, distance: 19.1
click at [412, 364] on div "Order Details Print All Labels Item Sellable Strain Qty Ordered Qty Allocated U…" at bounding box center [252, 302] width 417 height 203
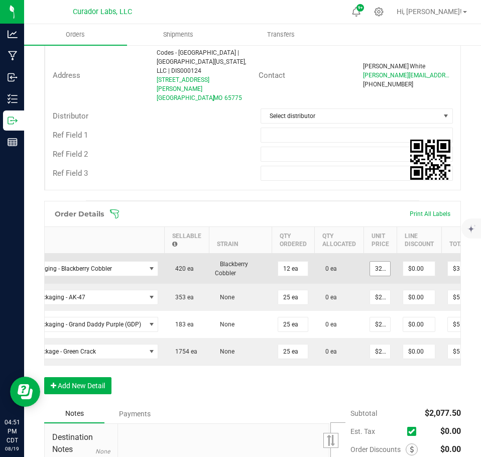
click at [372, 262] on input "32.5" at bounding box center [380, 269] width 20 height 14
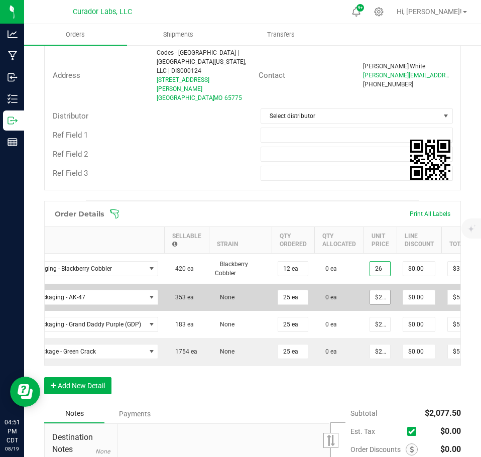
type input "$26.00000"
type input "$312.00"
click at [370, 290] on input "22.5" at bounding box center [380, 297] width 20 height 14
click at [370, 290] on input "16.88" at bounding box center [380, 297] width 20 height 14
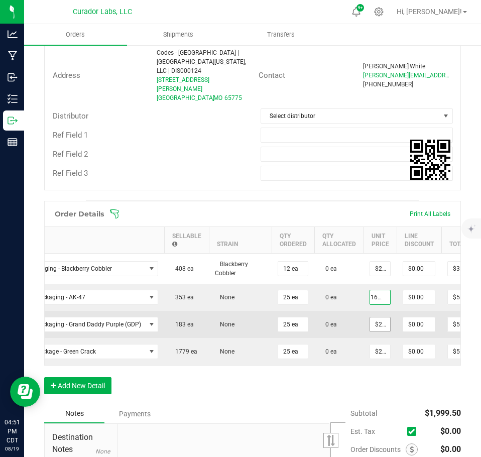
type input "$16.88000"
type input "$422.00"
click at [373, 317] on input "22.5" at bounding box center [380, 324] width 20 height 14
paste input "16.88"
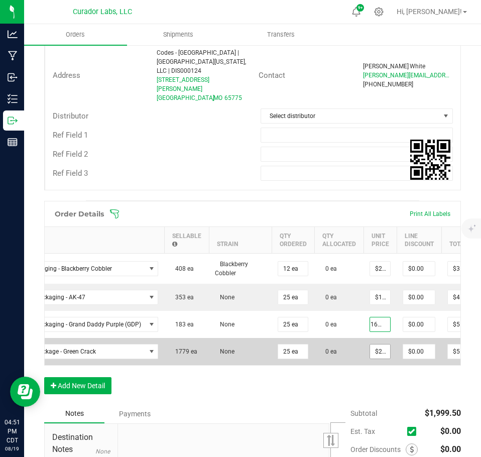
type input "$16.88000"
type input "$422.00"
click at [376, 345] on input "22.5" at bounding box center [380, 352] width 20 height 14
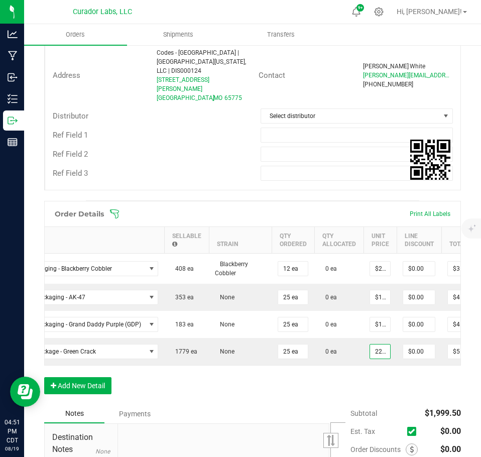
paste input "16.88"
type input "$16.88000"
type input "$422.00"
click at [369, 372] on div "Order Details Print All Labels Item Sellable Strain Qty Ordered Qty Allocated U…" at bounding box center [252, 302] width 417 height 203
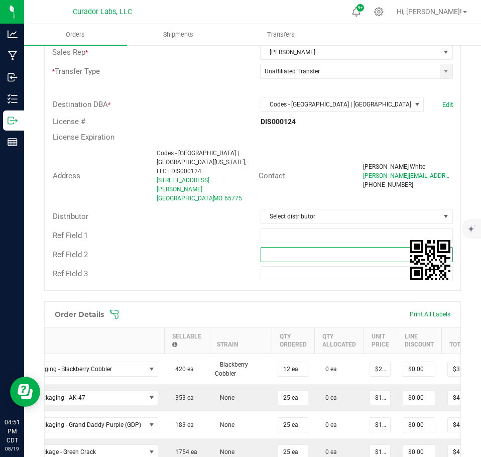
click at [264, 247] on input "text" at bounding box center [357, 254] width 193 height 15
click at [264, 226] on div "Ref Field 1" at bounding box center [252, 235] width 415 height 19
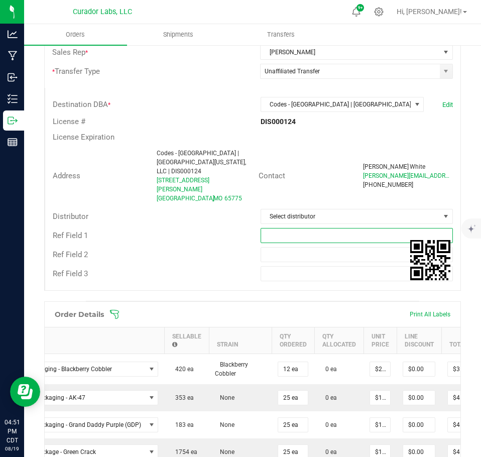
click at [266, 228] on input "text" at bounding box center [357, 235] width 193 height 15
type input "EDLP pricing"
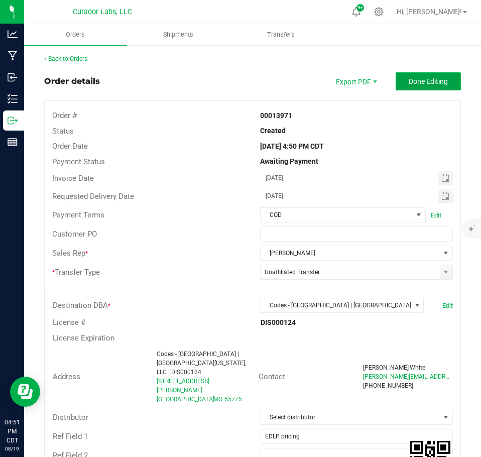
click at [412, 83] on span "Done Editing" at bounding box center [428, 81] width 39 height 8
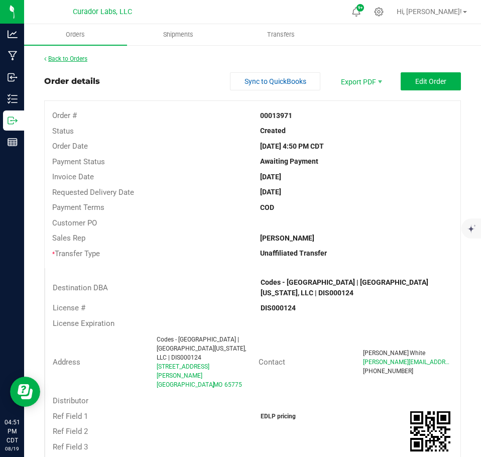
click at [67, 59] on link "Back to Orders" at bounding box center [65, 58] width 43 height 7
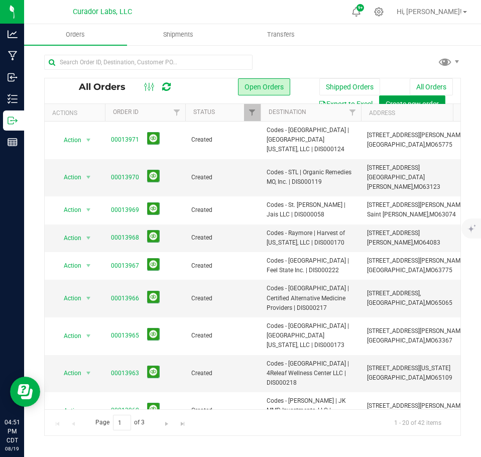
click at [398, 101] on span "Create new order" at bounding box center [412, 104] width 53 height 8
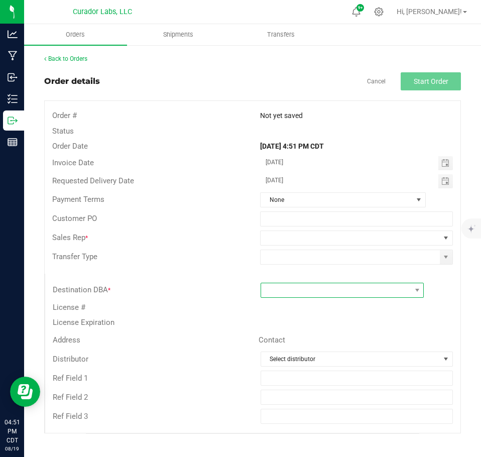
click at [293, 289] on span at bounding box center [336, 290] width 150 height 14
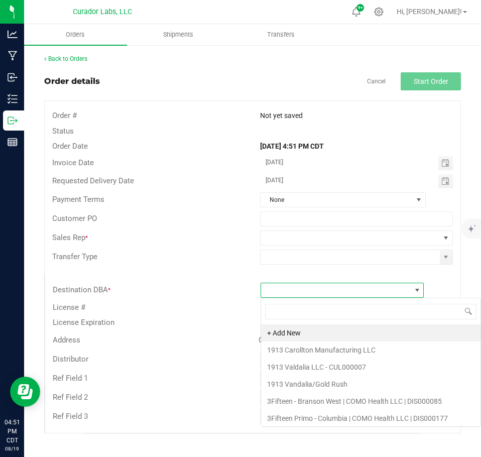
scroll to position [15, 164]
type input "[PERSON_NAME]"
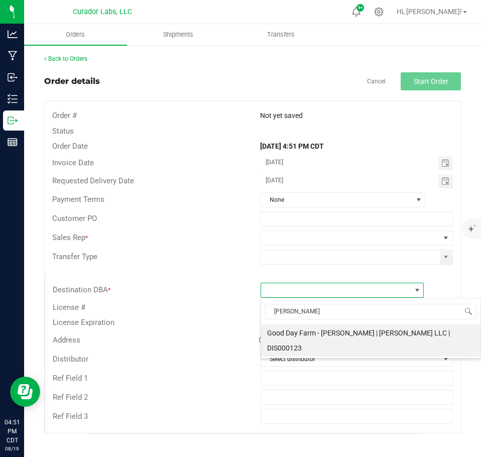
click at [320, 335] on li "Good Day Farm - [PERSON_NAME] | [PERSON_NAME] LLC | DIS000123" at bounding box center [371, 341] width 220 height 32
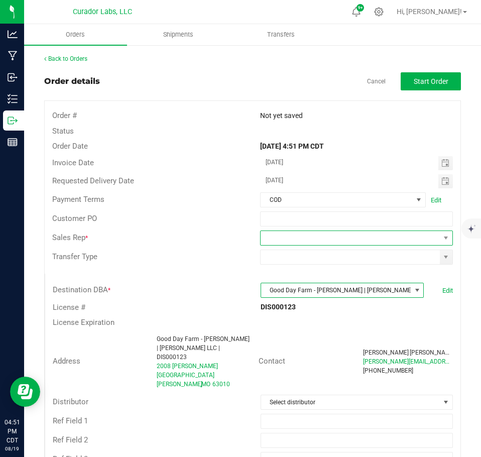
click at [331, 239] on span at bounding box center [350, 238] width 179 height 14
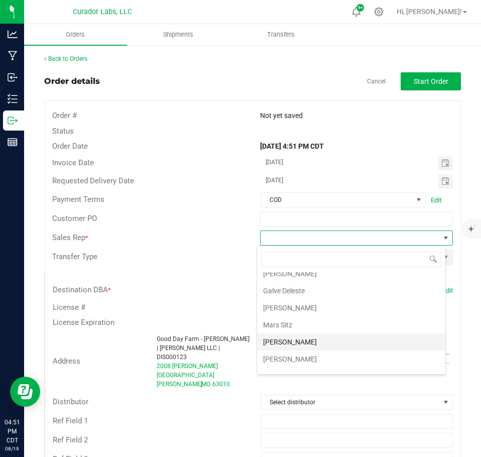
scroll to position [36, 0]
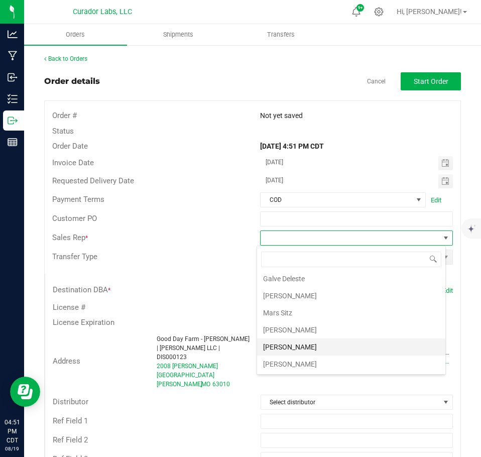
click at [320, 342] on li "[PERSON_NAME]" at bounding box center [351, 347] width 188 height 17
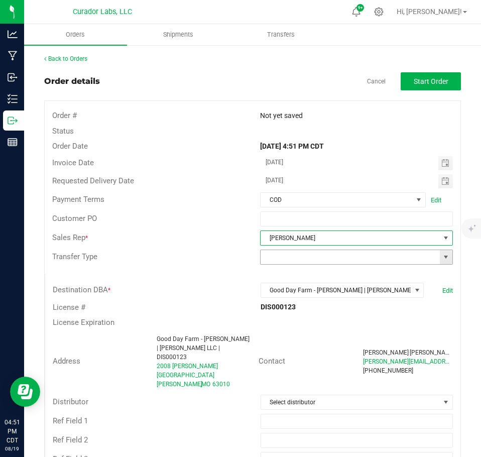
click at [442, 260] on span at bounding box center [446, 257] width 8 height 8
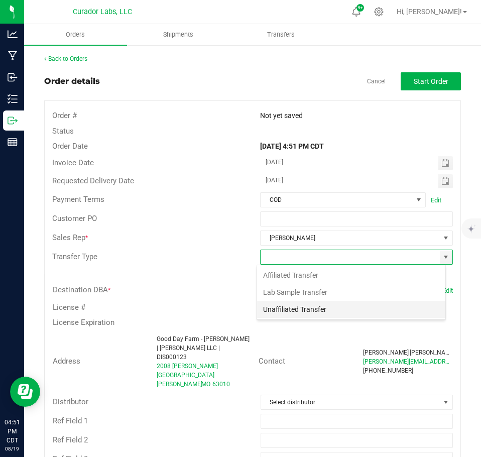
click at [310, 311] on li "Unaffiliated Transfer" at bounding box center [351, 309] width 188 height 17
type input "Unaffiliated Transfer"
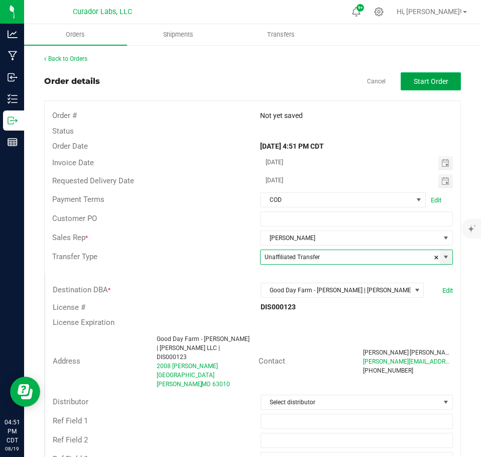
click at [418, 85] on span "Start Order" at bounding box center [431, 81] width 35 height 8
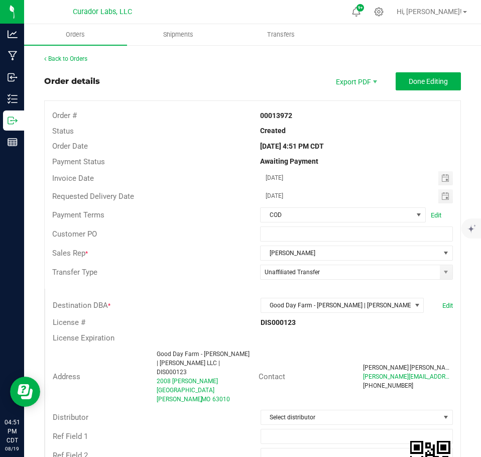
scroll to position [100, 0]
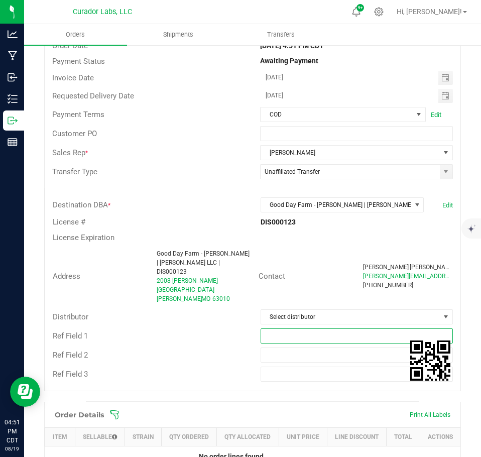
click at [272, 329] on input "text" at bounding box center [357, 336] width 193 height 15
type input "EDLP pricing"
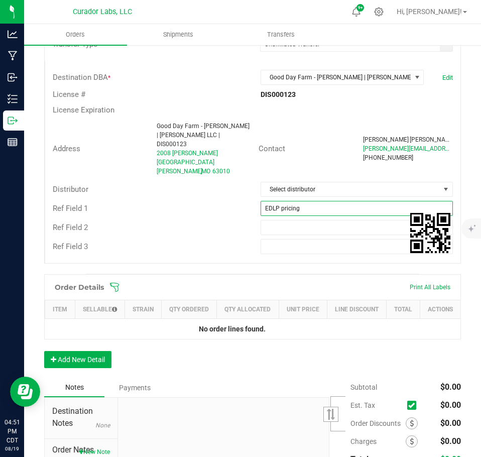
scroll to position [301, 0]
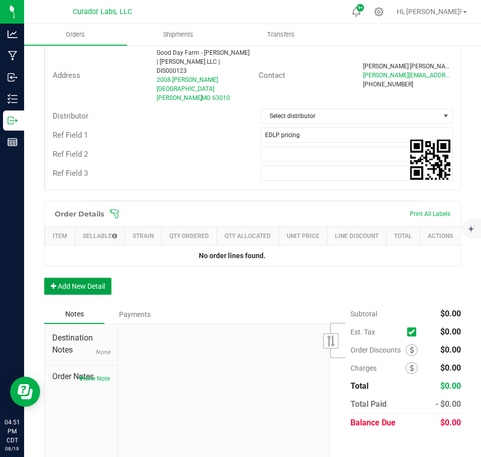
click at [87, 281] on button "Add New Detail" at bounding box center [77, 286] width 67 height 17
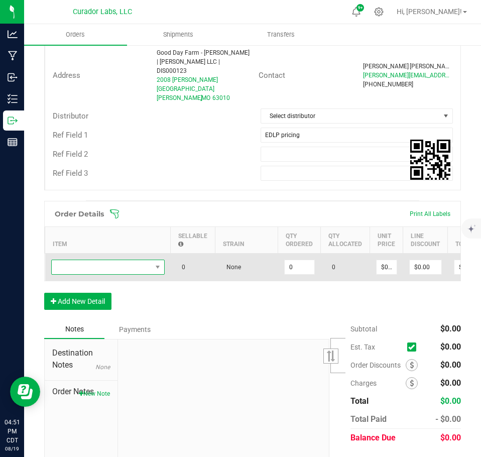
click at [91, 260] on span "NO DATA FOUND" at bounding box center [102, 267] width 100 height 14
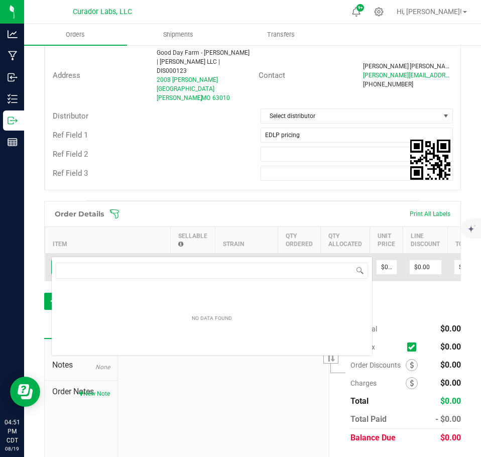
scroll to position [15, 114]
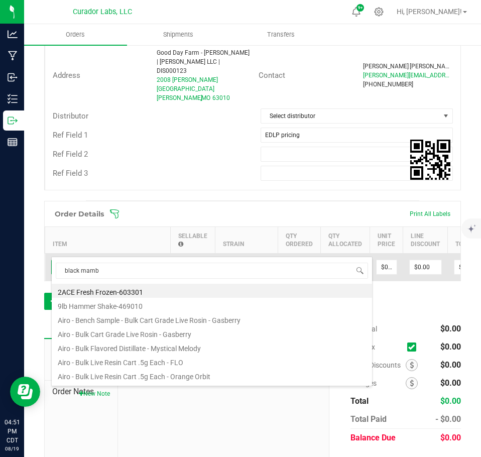
type input "black mamba"
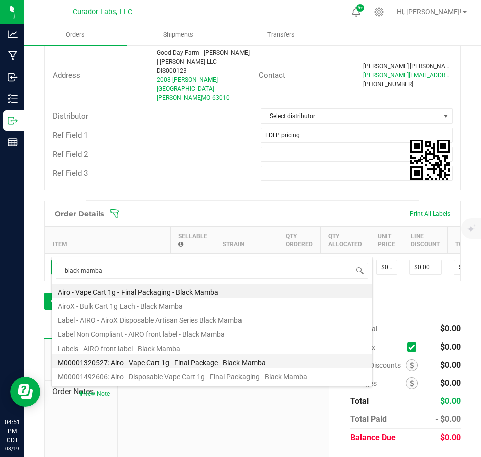
click at [162, 361] on li "M00001320527: Airo - Vape Cart 1g - Final Package - Black Mamba" at bounding box center [212, 361] width 321 height 14
type input "0 ea"
type input "$32.50000"
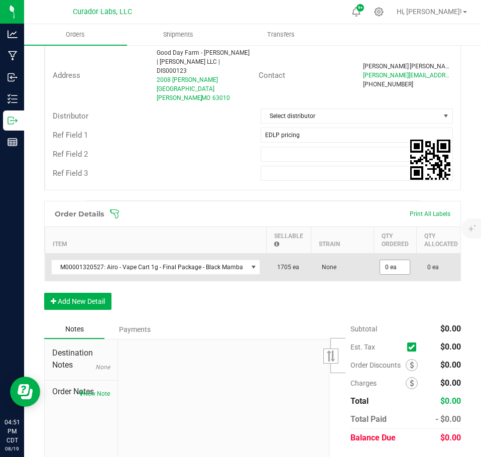
drag, startPoint x: 393, startPoint y: 259, endPoint x: 389, endPoint y: 256, distance: 5.3
click at [389, 256] on td "0 ea" at bounding box center [395, 268] width 43 height 28
click at [389, 260] on input "0" at bounding box center [395, 267] width 30 height 14
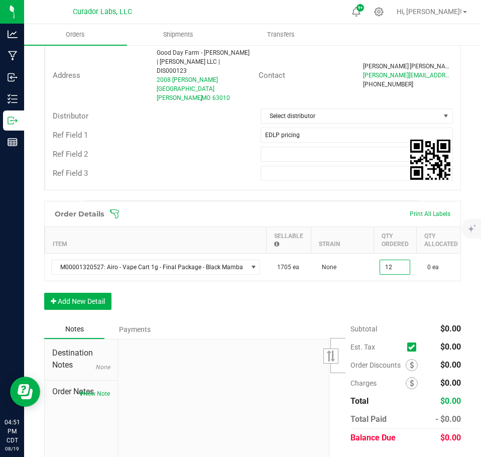
type input "12 ea"
type input "$390.00"
click at [380, 285] on div "Order Details Print All Labels Item Sellable Strain Qty Ordered Qty Allocated U…" at bounding box center [252, 260] width 417 height 119
click at [69, 293] on button "Add New Detail" at bounding box center [77, 301] width 67 height 17
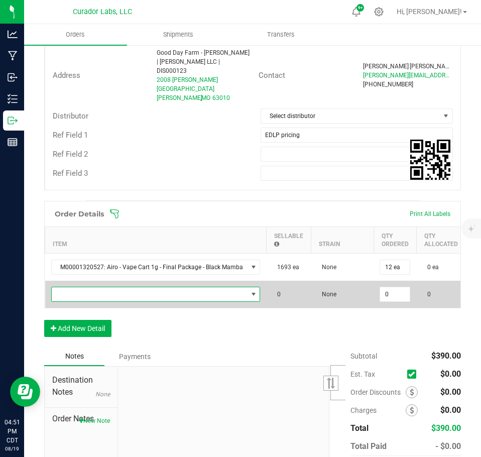
click at [69, 287] on span "NO DATA FOUND" at bounding box center [150, 294] width 196 height 14
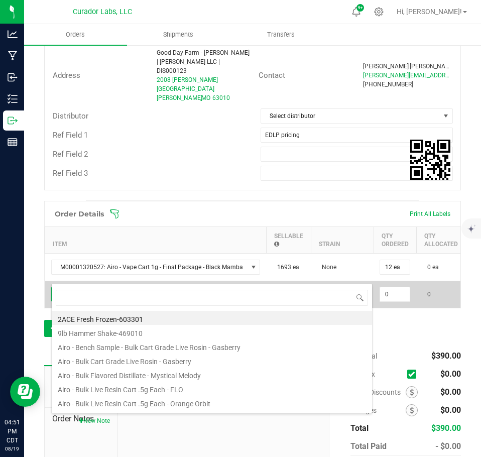
scroll to position [15, 205]
type input "blackberry cobbler"
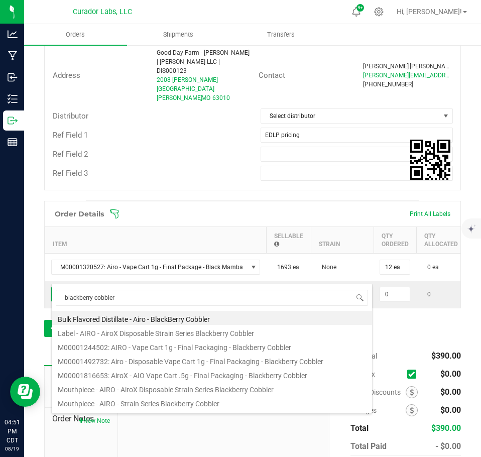
click at [199, 351] on li "M00001244502: AIRO - Vape Cart 1g - Final Packaging - Blackberry Cobbler" at bounding box center [212, 346] width 321 height 14
type input "0 ea"
type input "$32.50000"
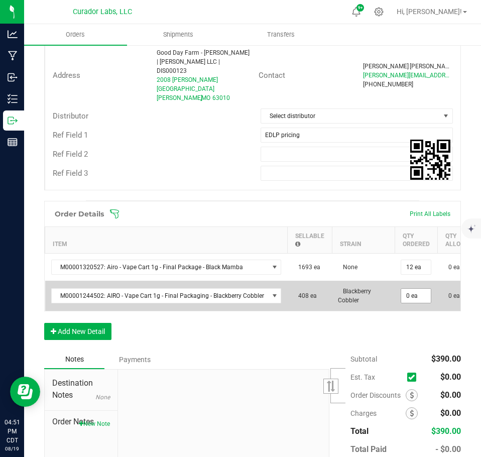
drag, startPoint x: 431, startPoint y: 276, endPoint x: 424, endPoint y: 276, distance: 6.5
click at [427, 281] on td "0 ea" at bounding box center [416, 296] width 43 height 30
click at [412, 289] on input "0" at bounding box center [416, 296] width 30 height 14
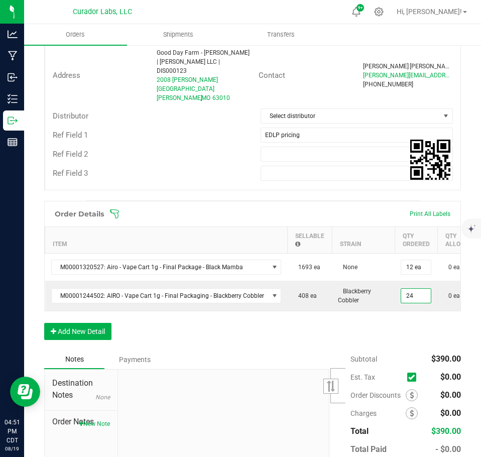
type input "24 ea"
type input "$780.00"
drag, startPoint x: 396, startPoint y: 316, endPoint x: 326, endPoint y: 327, distance: 70.7
click at [395, 316] on div "Order Details Print All Labels Item Sellable Strain Qty Ordered Qty Allocated U…" at bounding box center [252, 275] width 417 height 149
click at [97, 323] on button "Add New Detail" at bounding box center [77, 331] width 67 height 17
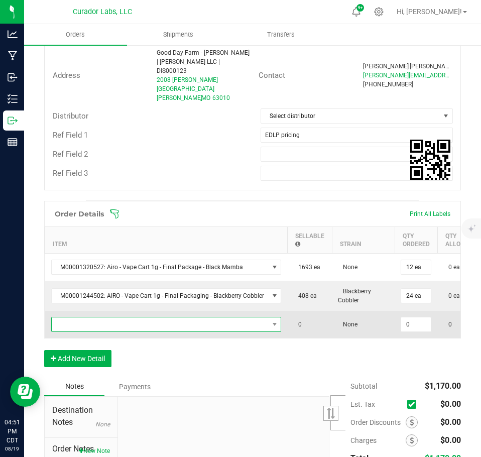
click at [89, 317] on span "NO DATA FOUND" at bounding box center [160, 324] width 217 height 14
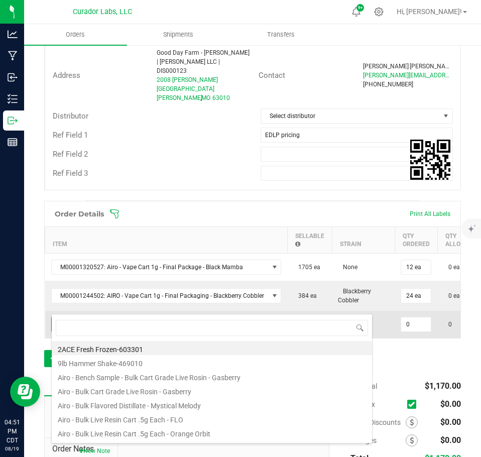
scroll to position [15, 227]
type input "blue dream"
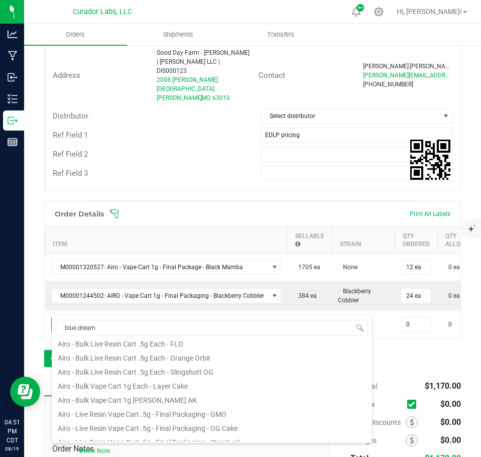
scroll to position [100, 0]
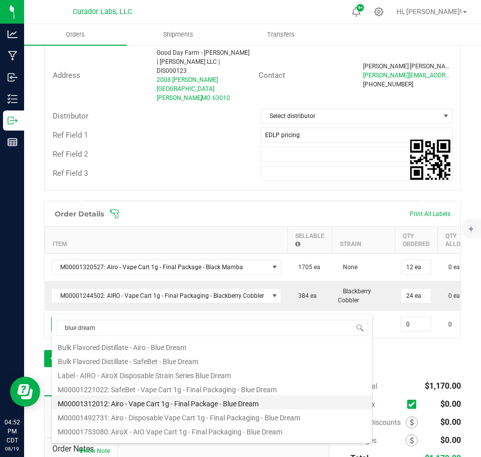
click at [180, 401] on li "M00001312012: Airo - Vape Cart 1g - Final Package - Blue Dream" at bounding box center [212, 402] width 321 height 14
type input "0 ea"
type input "$32.50000"
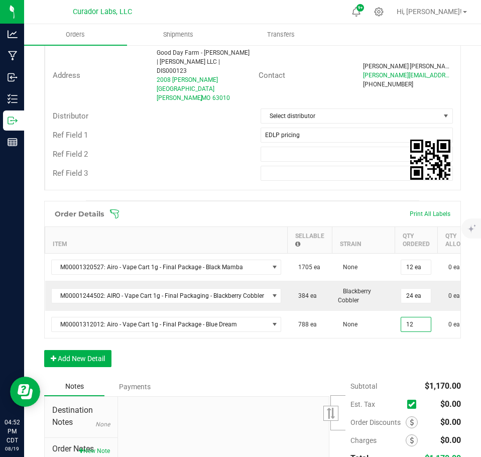
type input "12 ea"
type input "$390.00"
drag, startPoint x: 394, startPoint y: 337, endPoint x: 174, endPoint y: 361, distance: 220.9
click at [390, 338] on div "Order Details Print All Labels Item Sellable Strain Qty Ordered Qty Allocated U…" at bounding box center [252, 289] width 417 height 176
click at [82, 352] on button "Add New Detail" at bounding box center [77, 358] width 67 height 17
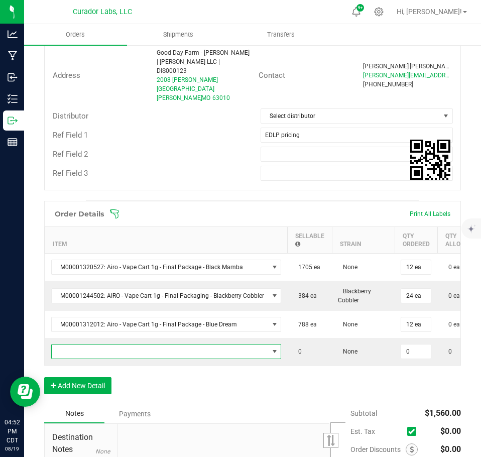
click at [82, 345] on span "NO DATA FOUND" at bounding box center [160, 352] width 217 height 14
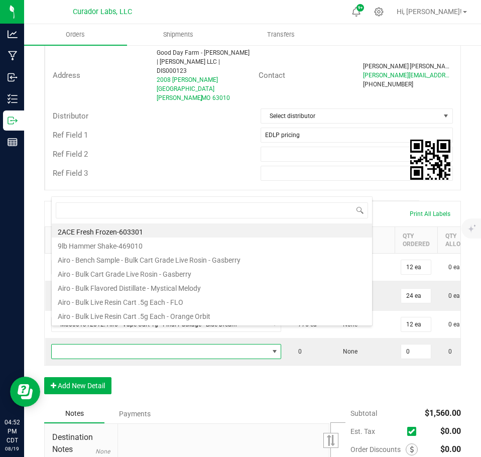
scroll to position [50222, 50010]
type input "caribbean sunset"
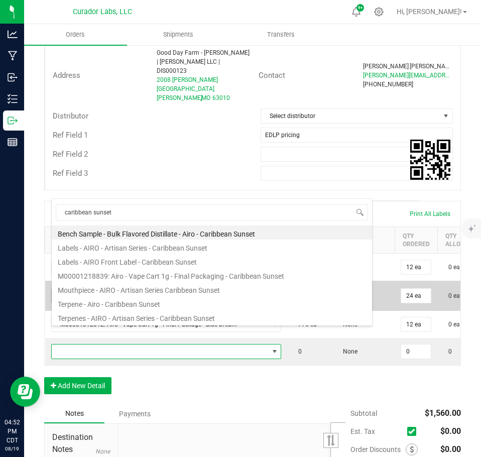
click at [177, 277] on li "M00001218839: Airo - Vape Cart 1g - Final Packaging - Caribbean Sunset" at bounding box center [212, 275] width 321 height 14
type input "0 ea"
type input "$32.50000"
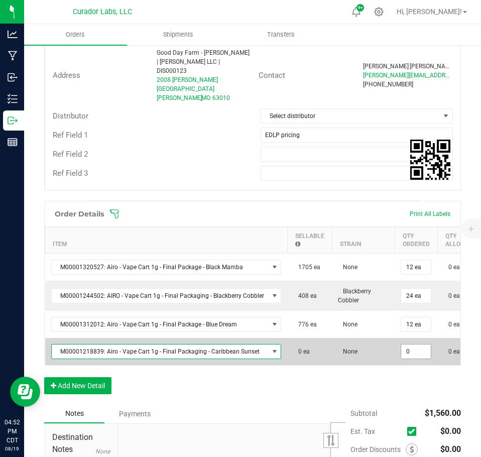
click at [408, 345] on input "0" at bounding box center [416, 352] width 30 height 14
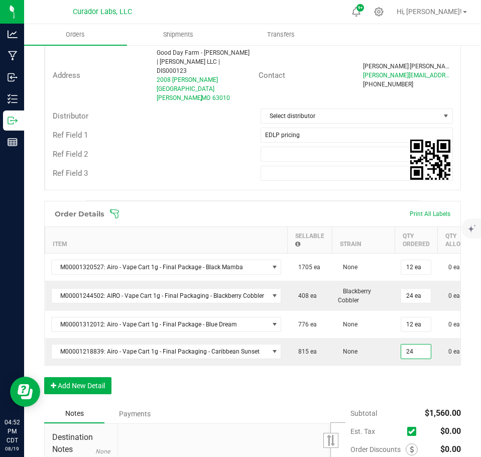
type input "24 ea"
type input "$780.00"
drag, startPoint x: 395, startPoint y: 371, endPoint x: 133, endPoint y: 400, distance: 263.9
click at [391, 372] on div "Order Details Print All Labels Item Sellable Strain Qty Ordered Qty Allocated U…" at bounding box center [252, 302] width 417 height 203
click at [94, 377] on button "Add New Detail" at bounding box center [77, 385] width 67 height 17
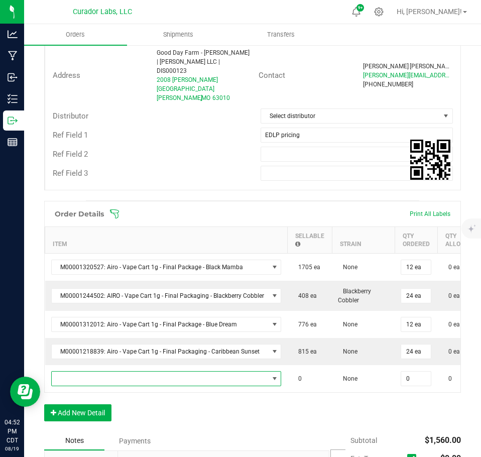
click at [94, 372] on span "NO DATA FOUND" at bounding box center [160, 379] width 217 height 14
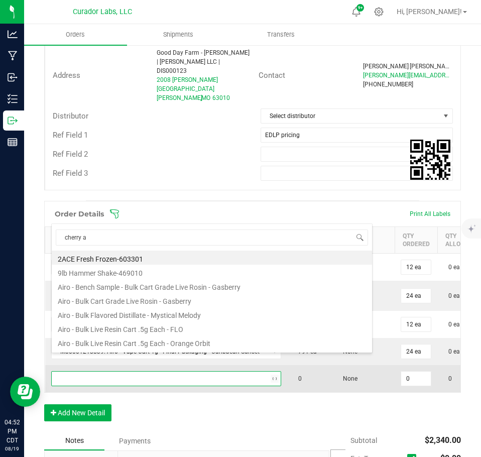
type input "cherry ak"
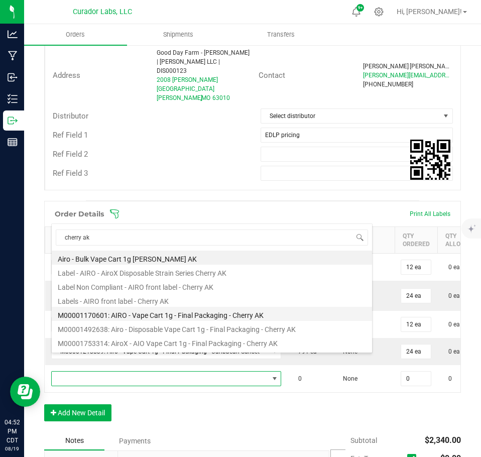
click at [147, 315] on li "M00001170601: AIRO - Vape Cart 1g - Final Packaging - Cherry AK" at bounding box center [212, 314] width 321 height 14
type input "0 ea"
type input "$32.50000"
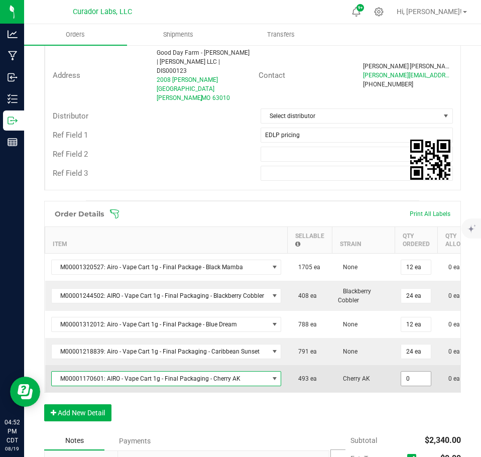
click at [413, 372] on input "0" at bounding box center [416, 379] width 30 height 14
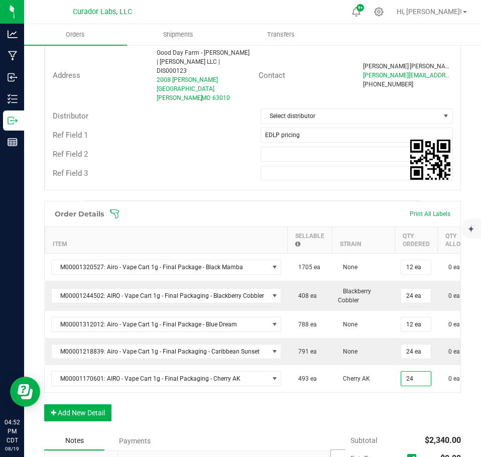
type input "24 ea"
type input "$780.00"
click at [400, 391] on div "Order Details Print All Labels Item Sellable Strain Qty Ordered Qty Allocated U…" at bounding box center [252, 316] width 417 height 231
click at [64, 404] on button "Add New Detail" at bounding box center [77, 412] width 67 height 17
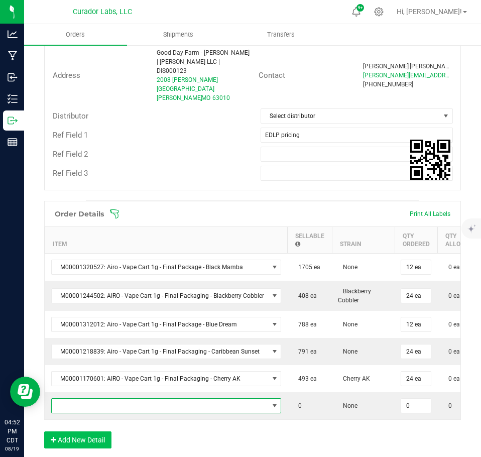
click at [67, 399] on span "NO DATA FOUND" at bounding box center [160, 406] width 217 height 14
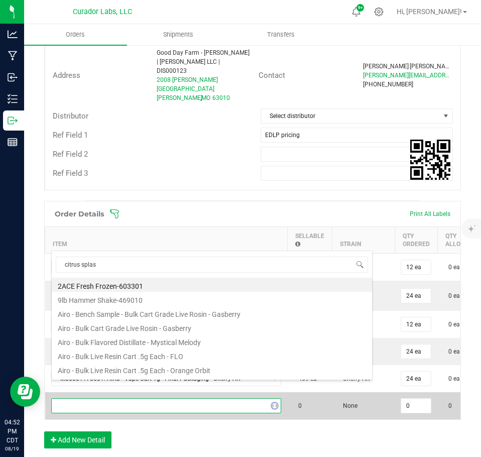
type input "citrus splash"
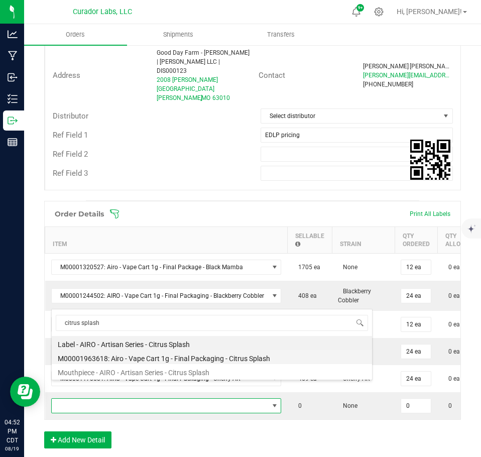
click at [199, 355] on li "M00001963618: Airo - Vape Cart 1g - Final Packaging - Citrus Splash" at bounding box center [212, 357] width 321 height 14
type input "0 ea"
type input "$32.50000"
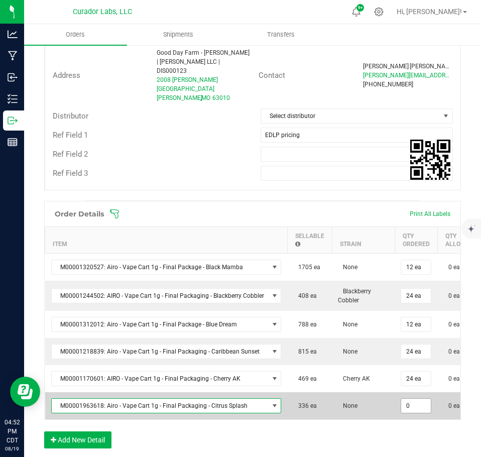
click at [415, 399] on input "0" at bounding box center [416, 406] width 30 height 14
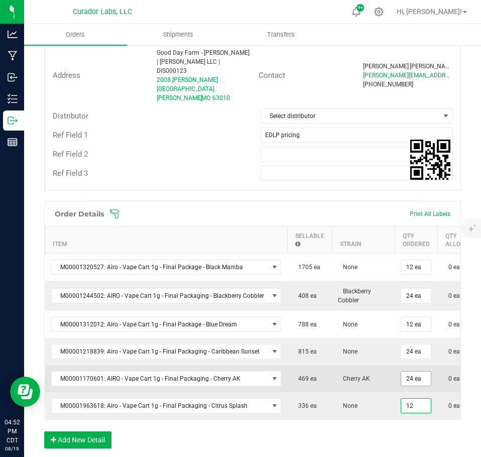
type input "12 ea"
type input "$390.00"
click at [410, 372] on input "24" at bounding box center [416, 379] width 30 height 14
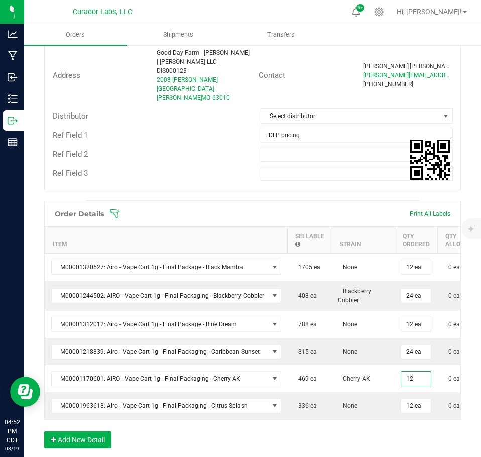
type input "12 ea"
type input "$390.00"
click at [417, 422] on div "Order Details Print All Labels Item Sellable Strain Qty Ordered Qty Allocated U…" at bounding box center [252, 330] width 417 height 258
drag, startPoint x: 110, startPoint y: 436, endPoint x: 103, endPoint y: 429, distance: 10.0
click at [108, 436] on button "Add New Detail" at bounding box center [77, 440] width 67 height 17
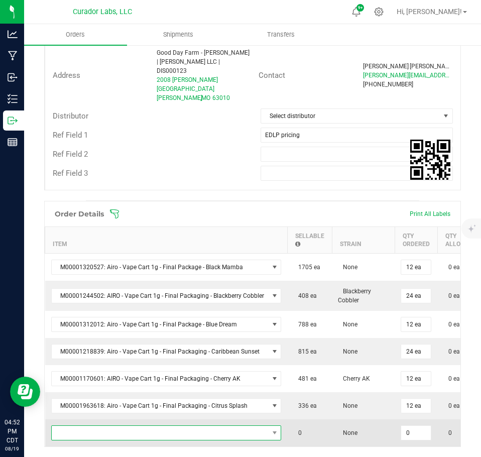
click at [96, 426] on span "NO DATA FOUND" at bounding box center [160, 433] width 217 height 14
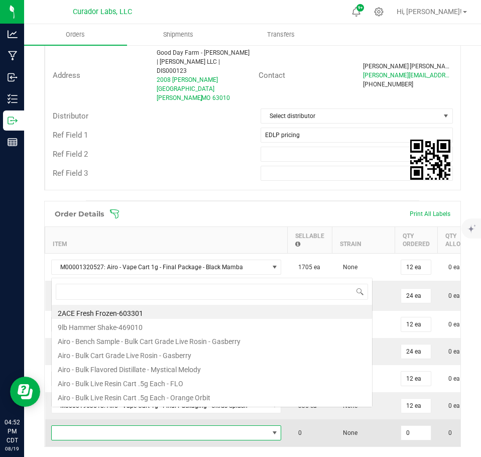
scroll to position [15, 227]
type input "[PERSON_NAME]"
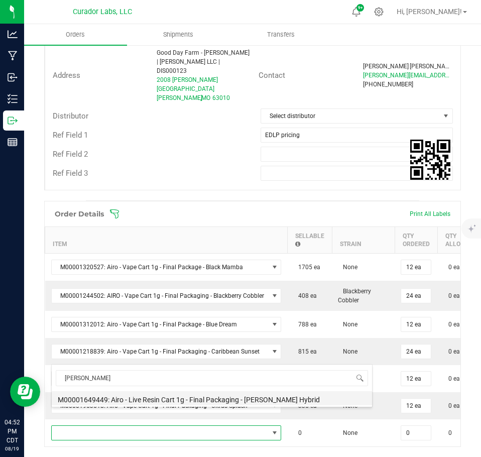
click at [178, 393] on li "M00001649449: Airo - Live Resin Cart 1g - Final Packaging - [PERSON_NAME] Hybrid" at bounding box center [212, 398] width 321 height 14
type input "0 ea"
type input "$40.00000"
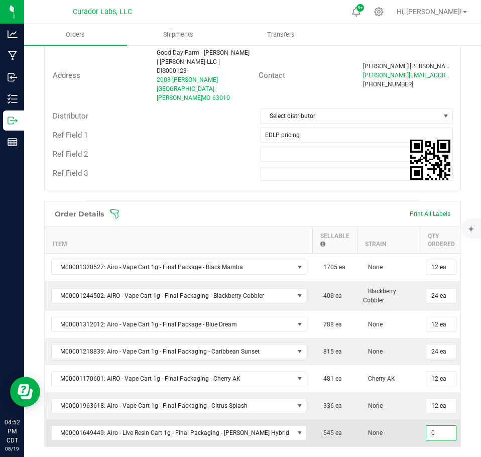
click at [427, 426] on input "0" at bounding box center [442, 433] width 30 height 14
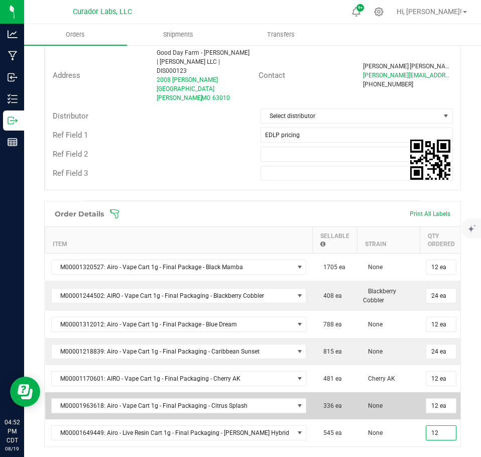
type input "12 ea"
type input "$480.00"
click at [369, 398] on td "None" at bounding box center [388, 405] width 63 height 27
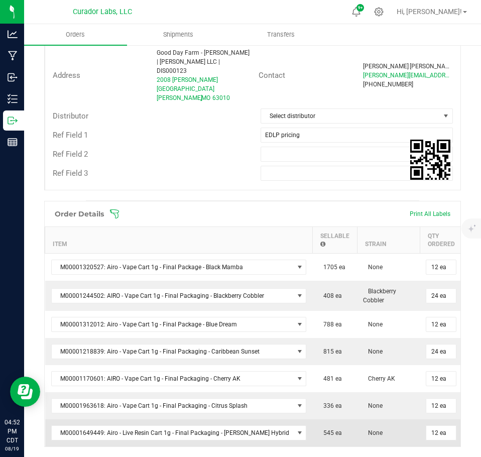
scroll to position [402, 0]
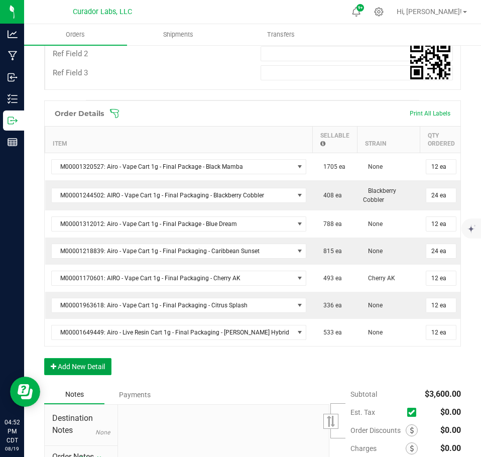
click at [86, 358] on button "Add New Detail" at bounding box center [77, 366] width 67 height 17
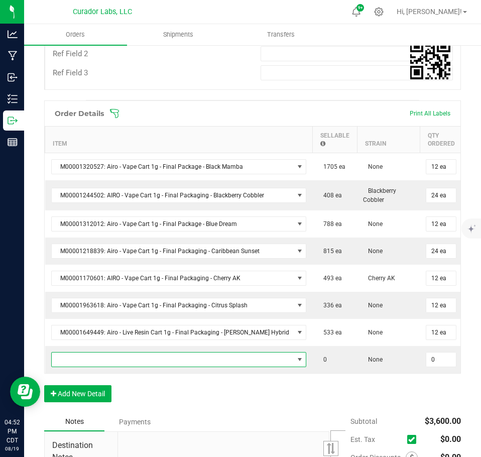
click at [94, 353] on span "NO DATA FOUND" at bounding box center [173, 360] width 242 height 14
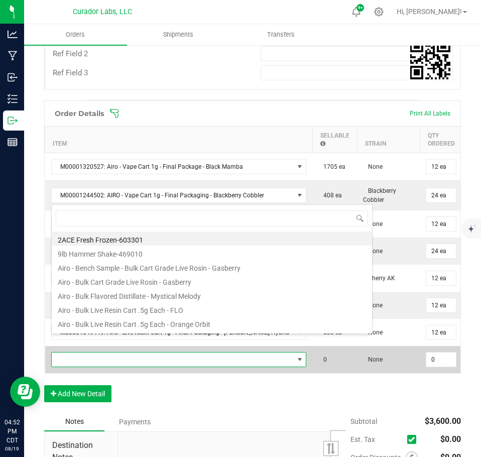
scroll to position [15, 235]
type input "grand daddy"
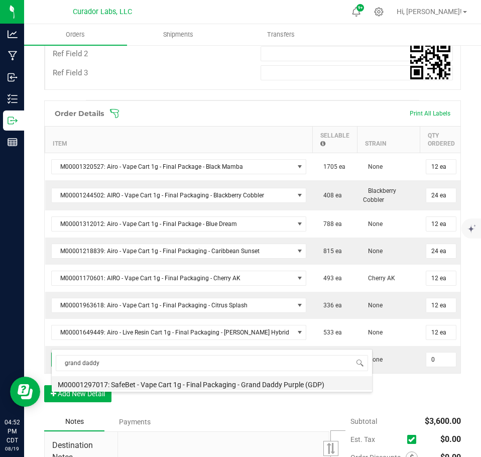
click at [186, 381] on li "M00001297017: SafeBet - Vape Cart 1g - Final Packaging - Grand Daddy Purple (GD…" at bounding box center [212, 383] width 321 height 14
type input "0 ea"
type input "$22.50000"
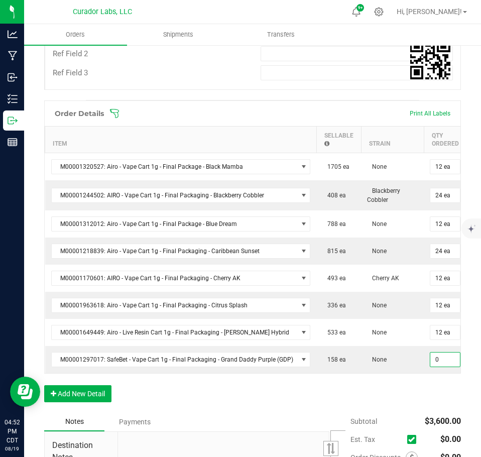
drag, startPoint x: 438, startPoint y: 340, endPoint x: 422, endPoint y: 363, distance: 27.7
click at [438, 353] on input "0" at bounding box center [446, 360] width 30 height 14
type input "25 ea"
type input "$562.50"
drag, startPoint x: 414, startPoint y: 374, endPoint x: 406, endPoint y: 377, distance: 8.6
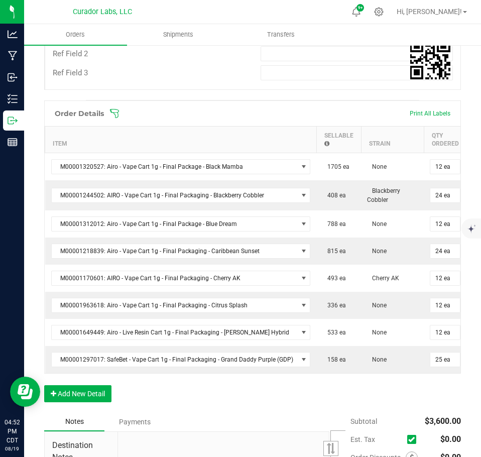
click at [409, 376] on div "Order Details Print All Labels Item Sellable Strain Qty Ordered Qty Allocated U…" at bounding box center [252, 256] width 417 height 312
click at [77, 385] on button "Add New Detail" at bounding box center [77, 393] width 67 height 17
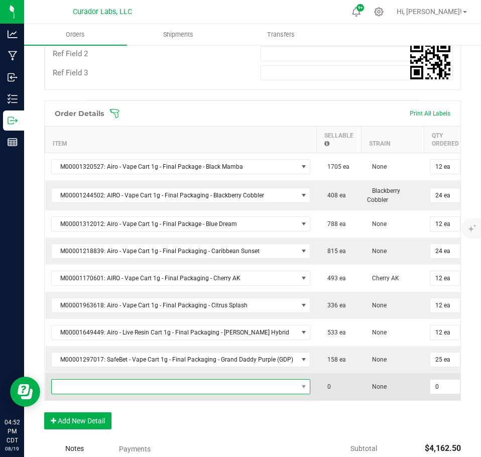
drag, startPoint x: 75, startPoint y: 382, endPoint x: 74, endPoint y: 370, distance: 12.6
click at [75, 380] on span "NO DATA FOUND" at bounding box center [175, 387] width 246 height 14
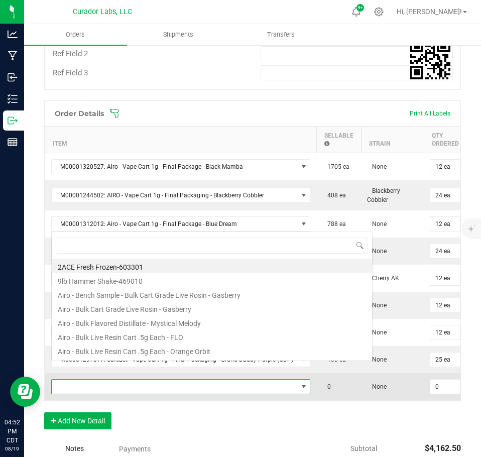
scroll to position [15, 255]
type input "green crack"
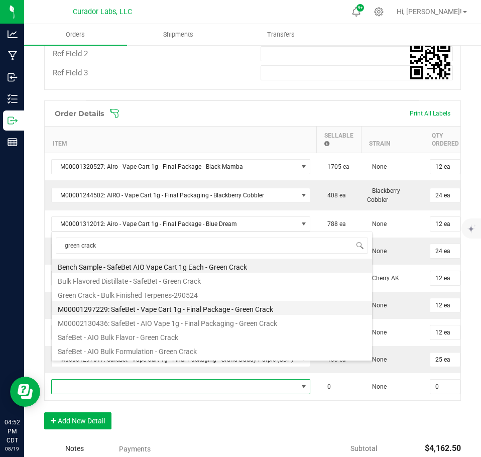
click at [172, 312] on li "M00001297229: SafeBet - Vape Cart 1g - Final Package - Green Crack" at bounding box center [212, 308] width 321 height 14
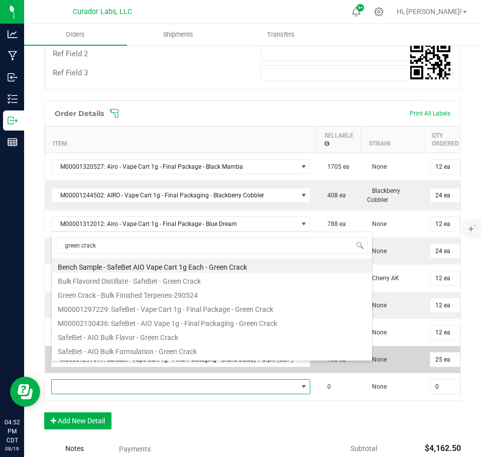
type input "0 ea"
type input "$22.50000"
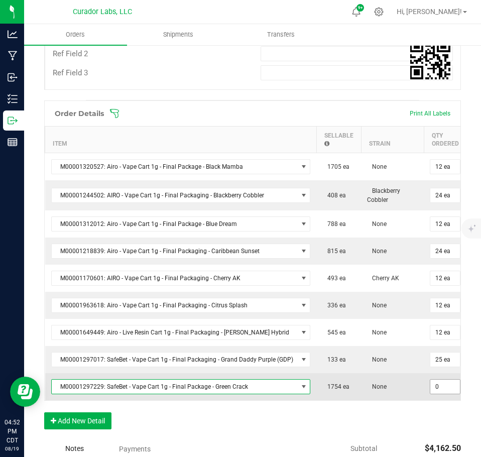
click at [443, 380] on input "0" at bounding box center [446, 387] width 30 height 14
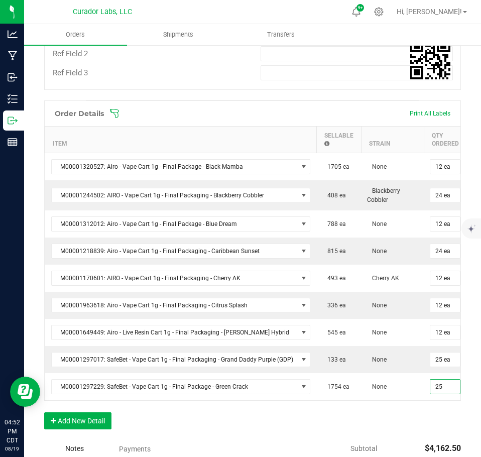
type input "25 ea"
type input "$562.50"
click at [419, 405] on div "Order Details Print All Labels Item Sellable Strain Qty Ordered Qty Allocated U…" at bounding box center [252, 269] width 417 height 339
click at [57, 412] on button "Add New Detail" at bounding box center [77, 420] width 67 height 17
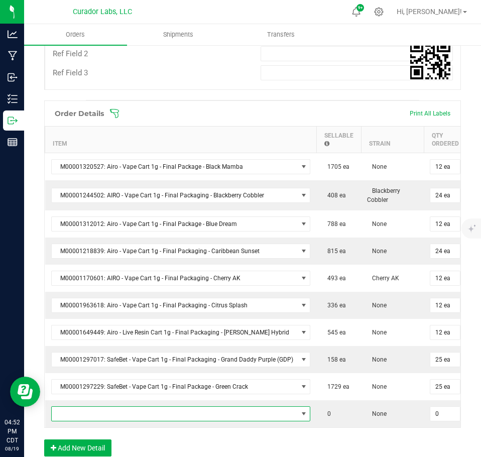
click at [71, 407] on span "NO DATA FOUND" at bounding box center [175, 414] width 246 height 14
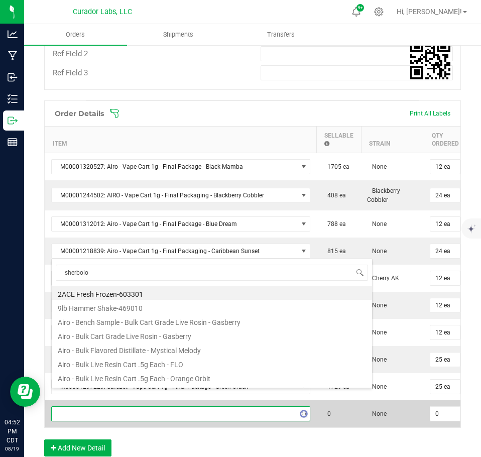
type input "sherbolog"
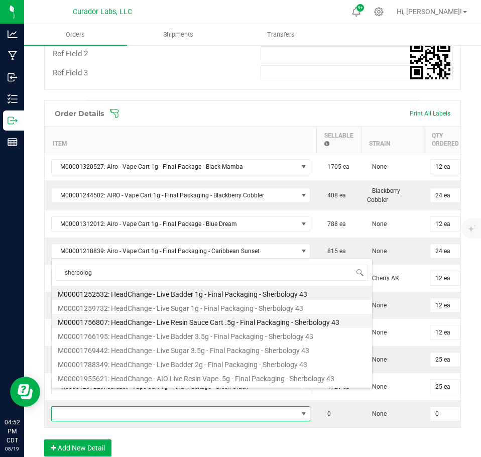
click at [162, 321] on li "M00001756807: HeadChange - Live Resin Sauce Cart .5g - Final Packaging - Sherbo…" at bounding box center [212, 321] width 321 height 14
type input "0 ea"
type input "$22.50000"
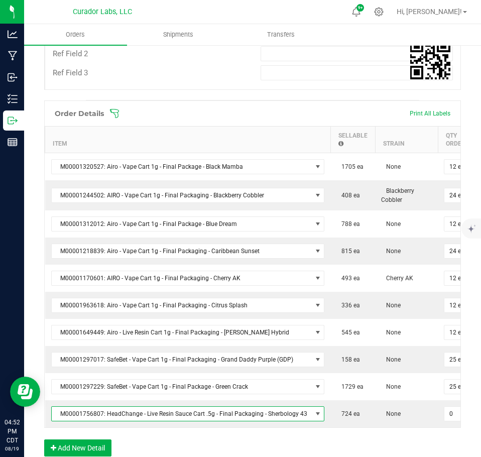
drag, startPoint x: 451, startPoint y: 398, endPoint x: 436, endPoint y: 411, distance: 19.9
click at [451, 407] on input "0" at bounding box center [460, 414] width 30 height 14
type input "16 ea"
type input "$360.00"
drag, startPoint x: 426, startPoint y: 423, endPoint x: 417, endPoint y: 426, distance: 8.4
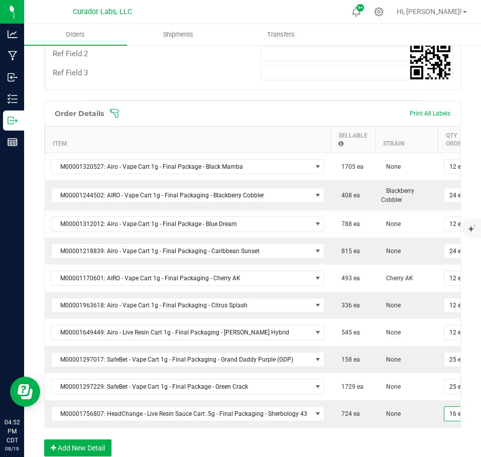
click at [422, 425] on div "Order Details Print All Labels Item Sellable Strain Qty Ordered Qty Allocated U…" at bounding box center [252, 283] width 417 height 366
click at [90, 440] on button "Add New Detail" at bounding box center [77, 448] width 67 height 17
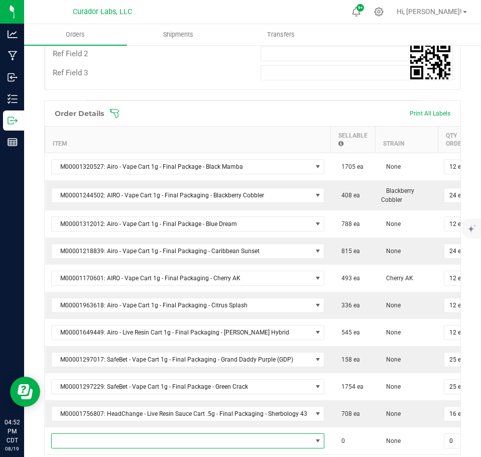
click at [86, 434] on span "NO DATA FOUND" at bounding box center [182, 441] width 260 height 14
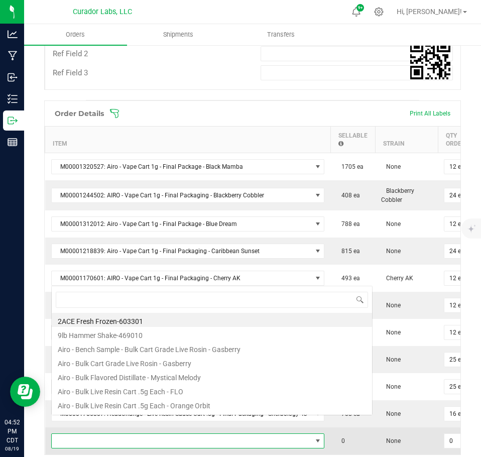
scroll to position [0, 0]
type input "cabana mane"
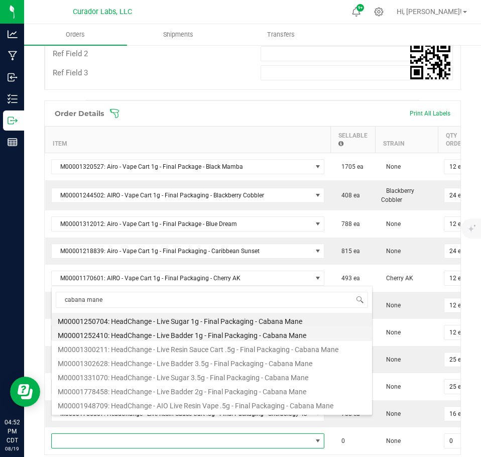
click at [164, 331] on li "M00001252410: HeadChange - Live Badder 1g - Final Packaging - Cabana Mane" at bounding box center [212, 334] width 321 height 14
type input "0 ea"
type input "$25.00000"
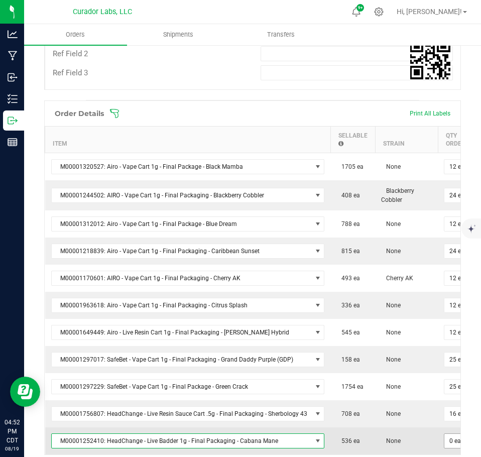
click at [447, 174] on span "0 ea" at bounding box center [459, 166] width 31 height 15
click at [445, 434] on input "0" at bounding box center [460, 441] width 30 height 14
type input "12 ea"
type input "$300.00"
click at [417, 428] on td "None" at bounding box center [406, 441] width 63 height 27
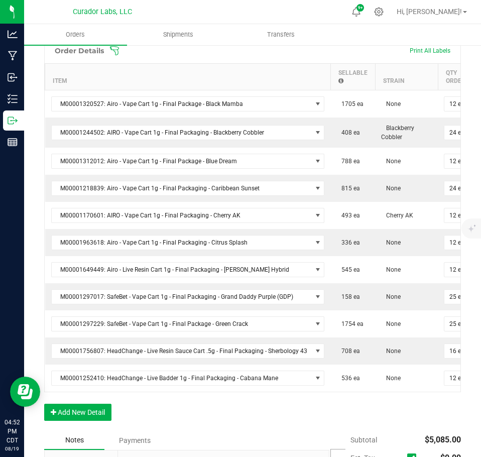
scroll to position [593, 0]
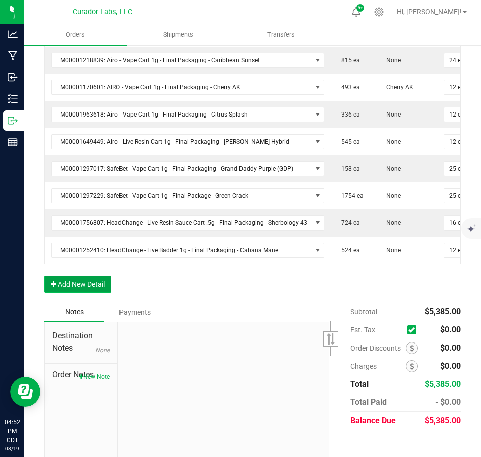
click at [90, 276] on button "Add New Detail" at bounding box center [77, 284] width 67 height 17
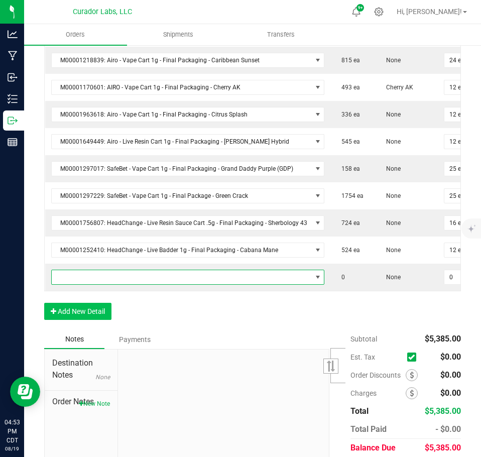
click at [90, 270] on span "NO DATA FOUND" at bounding box center [182, 277] width 260 height 14
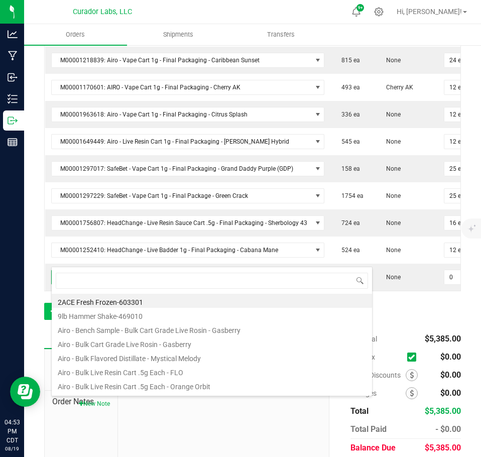
scroll to position [15, 269]
type input "pienana"
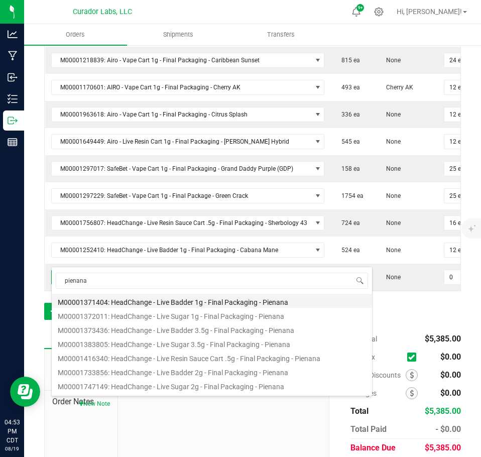
click at [154, 302] on li "M00001371404: HeadChange - Live Badder 1g - Final Packaging - Pienana" at bounding box center [212, 301] width 321 height 14
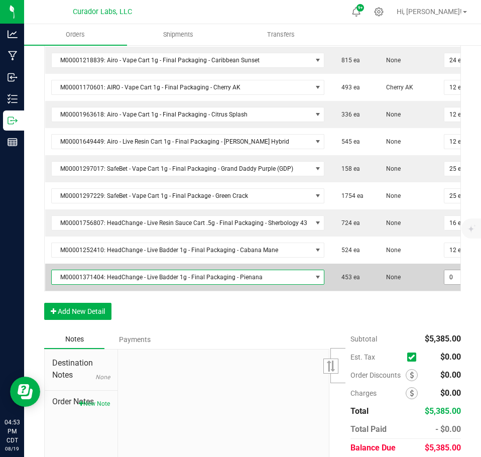
click at [445, 270] on input "0" at bounding box center [460, 277] width 30 height 14
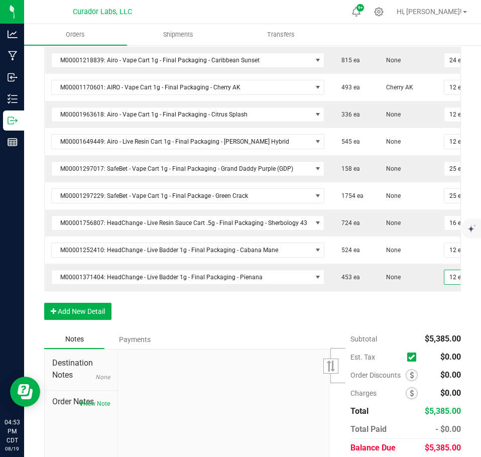
drag, startPoint x: 422, startPoint y: 284, endPoint x: 387, endPoint y: 297, distance: 37.0
click at [415, 288] on div "Order Details Print All Labels Item Sellable Strain Qty Ordered Qty Allocated U…" at bounding box center [252, 120] width 417 height 420
click at [85, 304] on button "Add New Detail" at bounding box center [77, 311] width 67 height 17
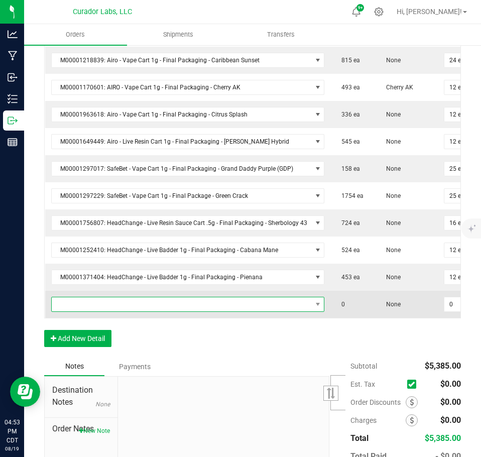
click at [85, 297] on span "NO DATA FOUND" at bounding box center [182, 304] width 260 height 14
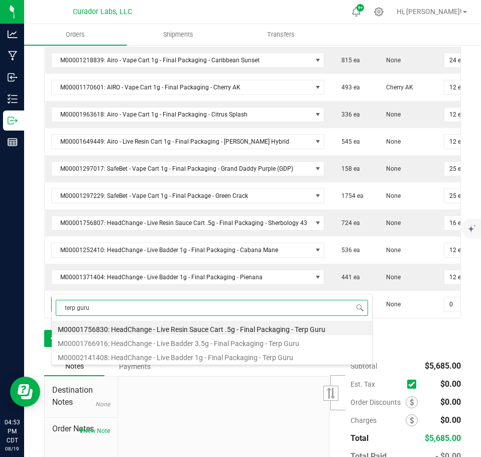
click at [206, 353] on li "M00002141408: HeadChange - Live Badder 1g - Final Packaging - Terp Guru" at bounding box center [212, 356] width 321 height 14
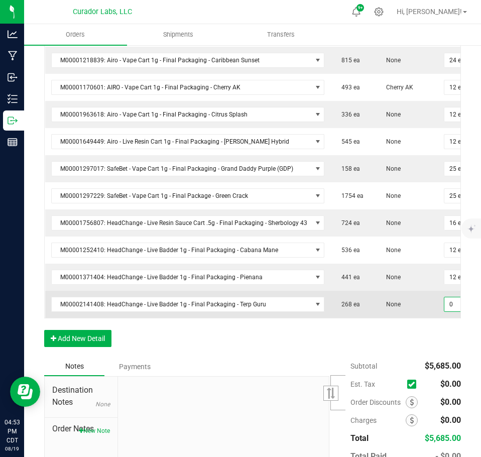
click at [445, 297] on input "0" at bounding box center [460, 304] width 30 height 14
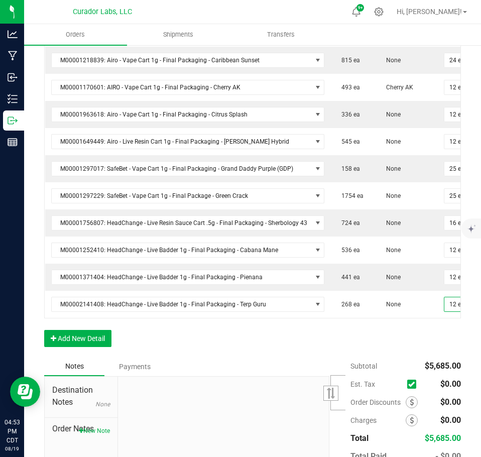
click at [414, 324] on div "Order Details Print All Labels Item Sellable Strain Qty Ordered Qty Allocated U…" at bounding box center [252, 134] width 417 height 448
click at [65, 330] on button "Add New Detail" at bounding box center [77, 338] width 67 height 17
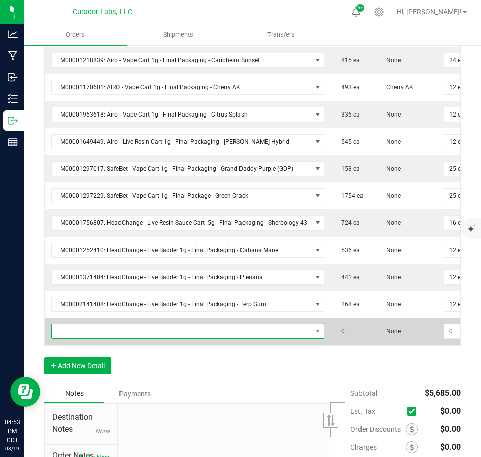
click at [68, 325] on span "NO DATA FOUND" at bounding box center [182, 332] width 260 height 14
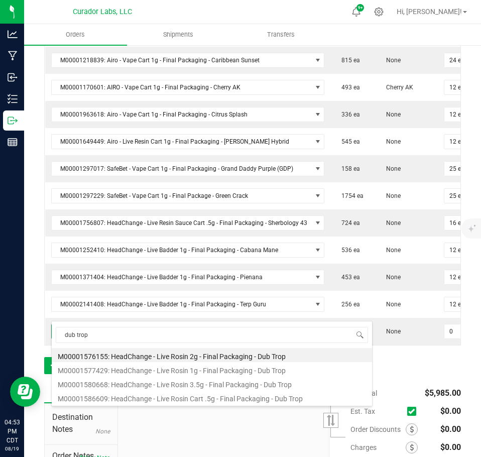
click at [177, 372] on li "M00001577429: HeadChange - Live Rosin 1g - Final Packaging - Dub Trop" at bounding box center [212, 369] width 321 height 14
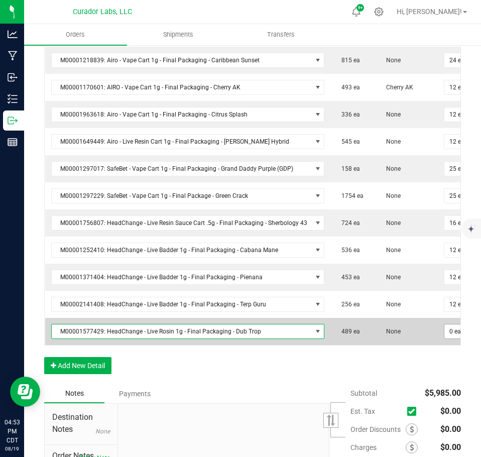
click at [440, 321] on td "0 ea" at bounding box center [459, 331] width 43 height 27
click at [445, 325] on input "0" at bounding box center [460, 332] width 30 height 14
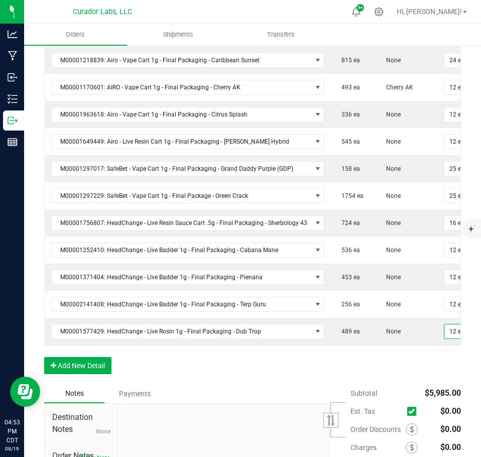
click at [404, 347] on div "Order Details Print All Labels Item Sellable Strain Qty Ordered Qty Allocated U…" at bounding box center [252, 147] width 417 height 475
click at [80, 360] on button "Add New Detail" at bounding box center [77, 365] width 67 height 17
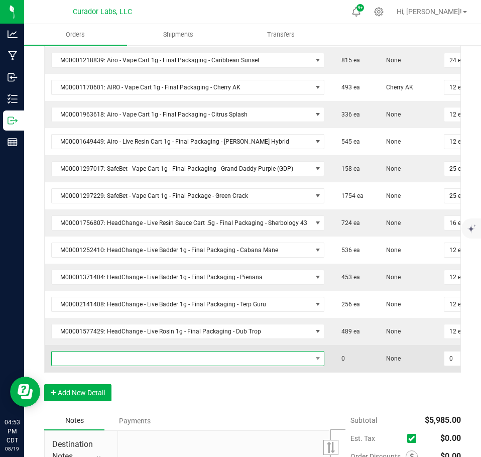
drag, startPoint x: 81, startPoint y: 356, endPoint x: 85, endPoint y: 342, distance: 15.0
click at [86, 352] on span "NO DATA FOUND" at bounding box center [182, 359] width 260 height 14
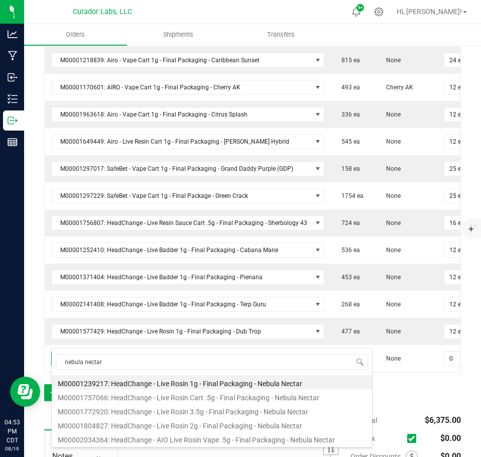
click at [159, 377] on li "M00001239217: HeadChange - Live Rosin 1g - Final Packaging - Nebula Nectar" at bounding box center [212, 382] width 321 height 14
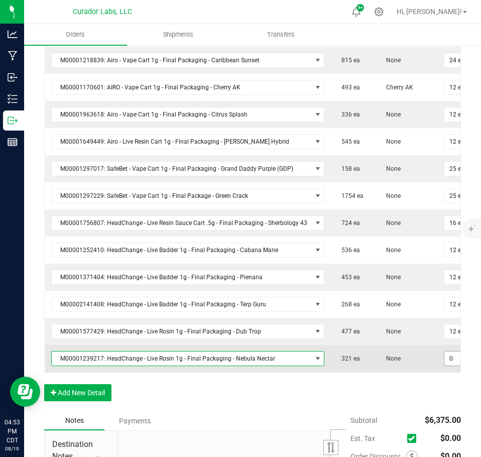
click at [448, 352] on input "0" at bounding box center [460, 359] width 30 height 14
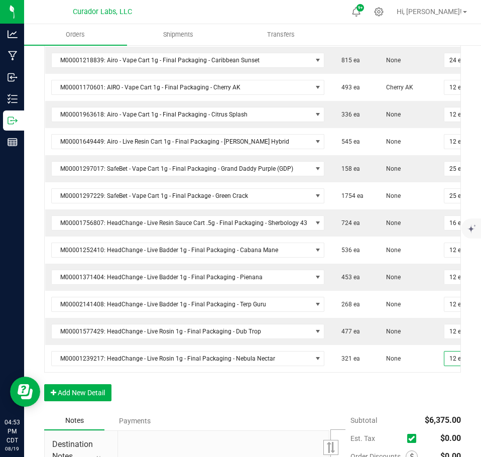
click at [427, 383] on div "Order Details Print All Labels Item Sellable Strain Qty Ordered Qty Allocated U…" at bounding box center [252, 161] width 417 height 502
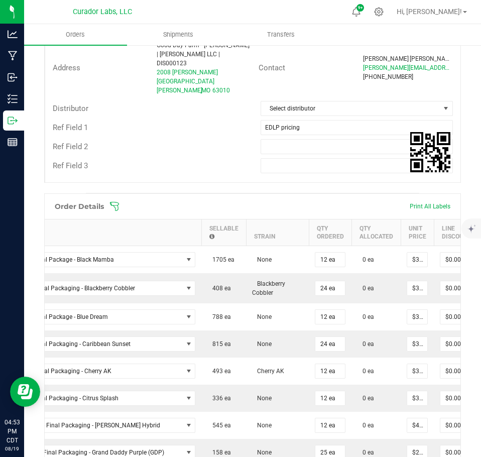
scroll to position [291, 0]
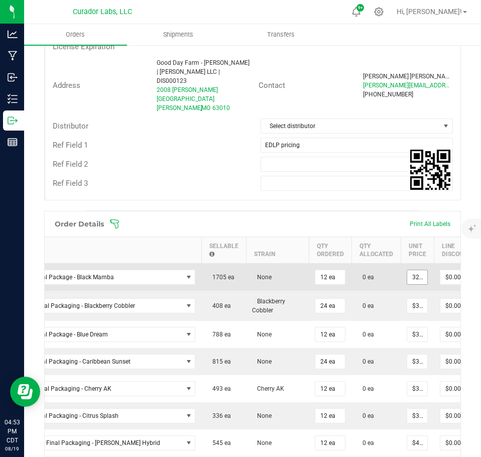
click at [407, 270] on input "32.5" at bounding box center [417, 277] width 20 height 14
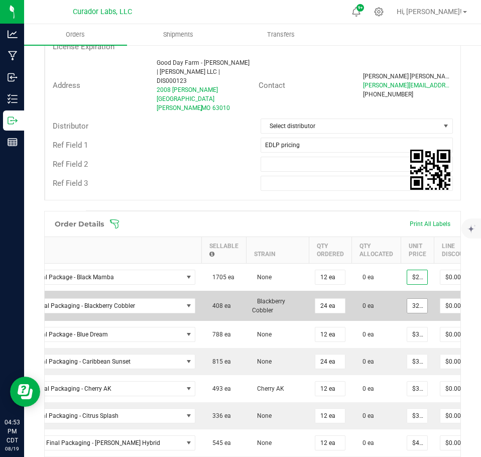
click at [407, 299] on input "32.5" at bounding box center [417, 306] width 20 height 14
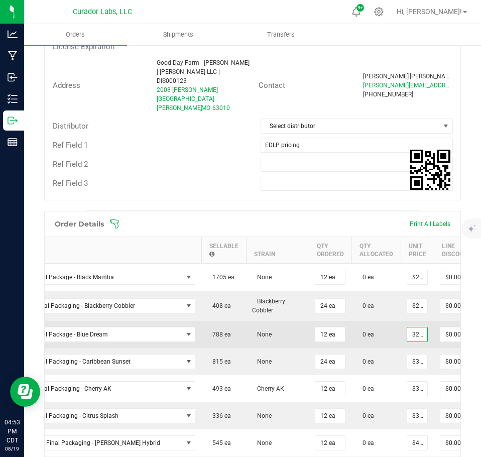
click at [409, 328] on input "32.5" at bounding box center [417, 335] width 20 height 14
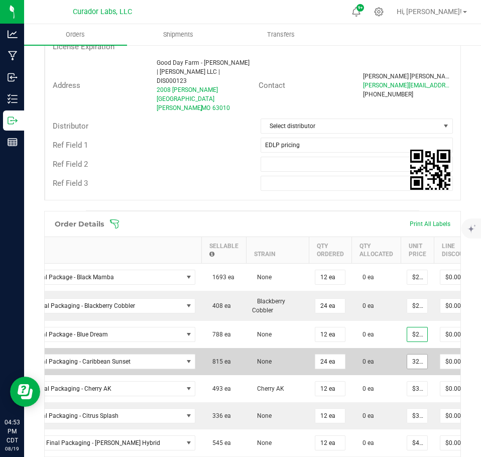
click at [410, 355] on input "32.5" at bounding box center [417, 362] width 20 height 14
click at [385, 348] on td "0 ea" at bounding box center [376, 361] width 49 height 27
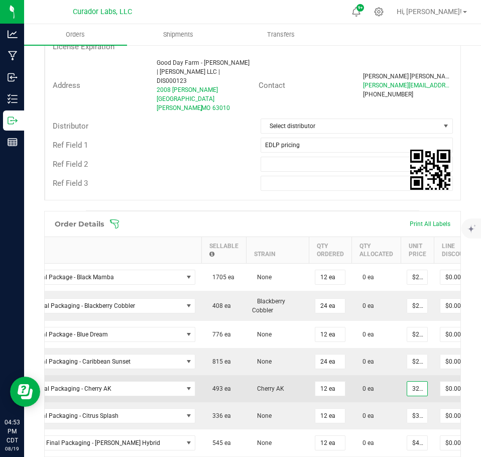
click at [412, 382] on input "32.5" at bounding box center [417, 389] width 20 height 14
click at [379, 375] on td "0 ea" at bounding box center [376, 388] width 49 height 27
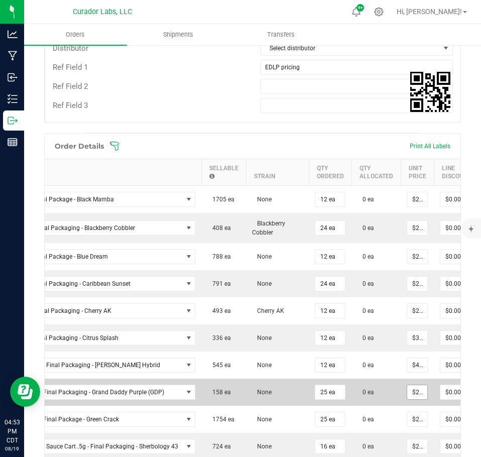
scroll to position [392, 0]
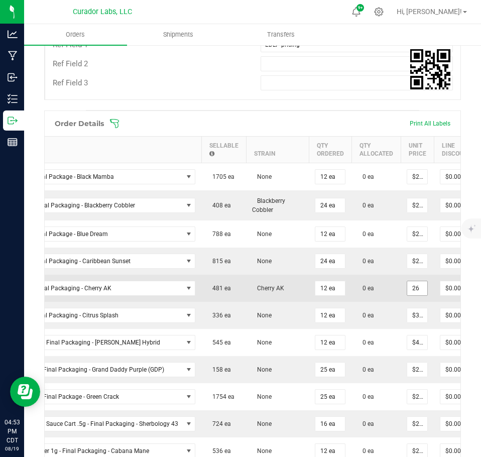
click at [407, 281] on input "26" at bounding box center [417, 288] width 20 height 14
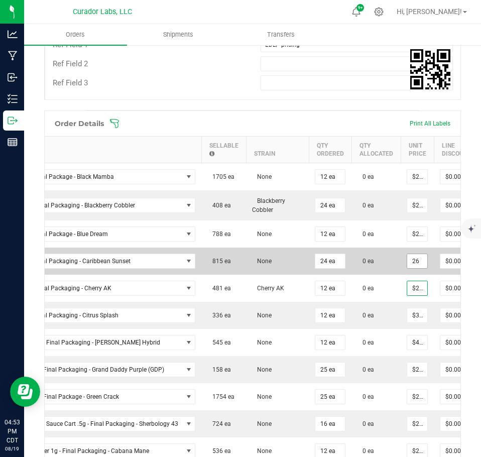
click at [408, 254] on input "26" at bounding box center [417, 261] width 20 height 14
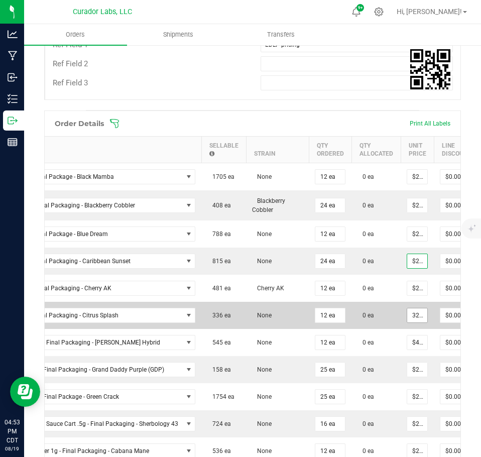
click at [411, 308] on input "32.5" at bounding box center [417, 315] width 20 height 14
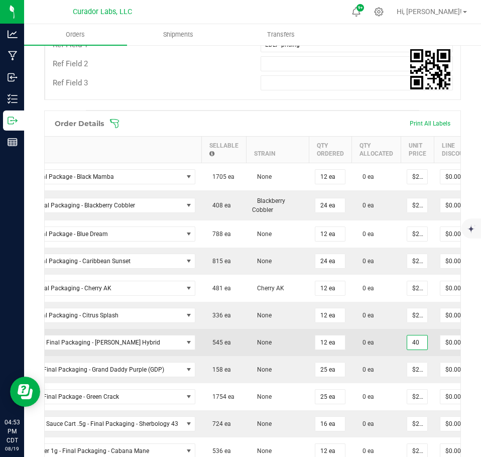
drag, startPoint x: 416, startPoint y: 326, endPoint x: 417, endPoint y: 335, distance: 9.1
click at [416, 336] on input "40" at bounding box center [417, 343] width 20 height 14
click at [409, 336] on input "26" at bounding box center [417, 343] width 20 height 14
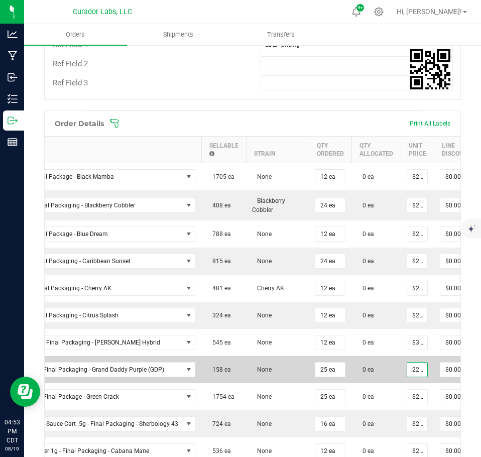
click at [413, 363] on input "22.5" at bounding box center [417, 370] width 20 height 14
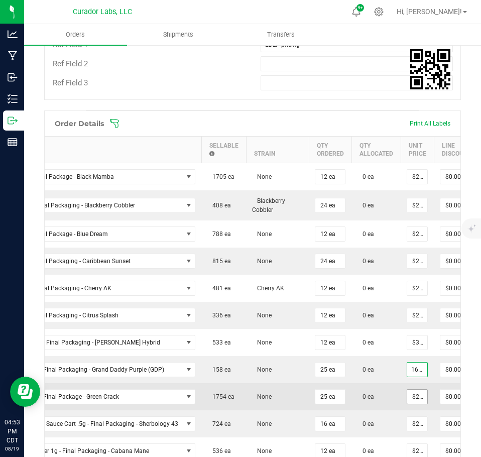
scroll to position [0, 5]
click at [414, 390] on input "22.5" at bounding box center [417, 397] width 20 height 14
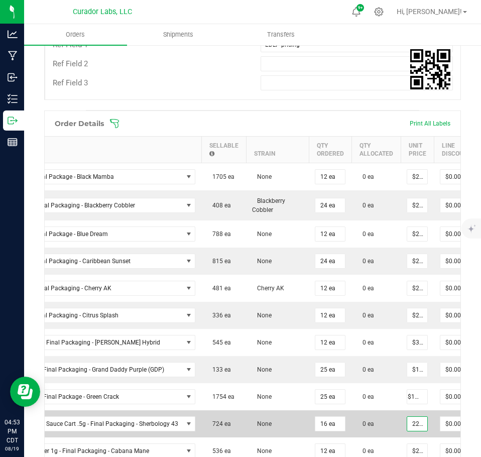
click at [412, 417] on input "22.5" at bounding box center [417, 424] width 20 height 14
click at [411, 417] on input "22.5" at bounding box center [417, 424] width 20 height 14
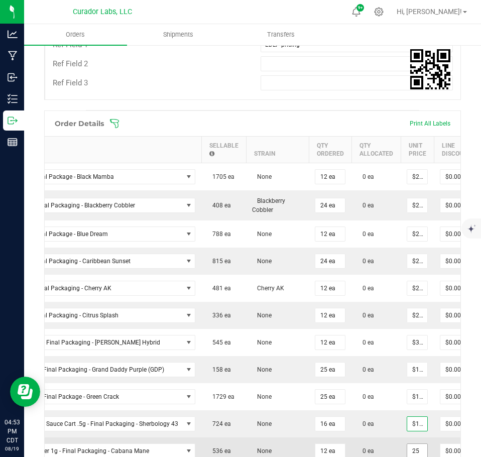
click at [413, 444] on input "25" at bounding box center [417, 451] width 20 height 14
click at [409, 444] on input "18" at bounding box center [417, 451] width 20 height 14
click at [365, 438] on td "0 ea" at bounding box center [376, 451] width 49 height 27
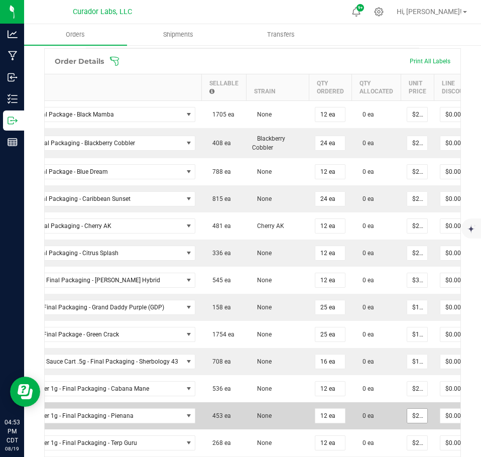
scroll to position [492, 0]
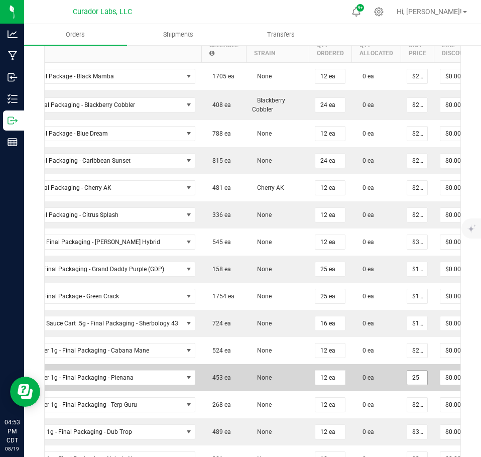
click at [411, 371] on input "25" at bounding box center [417, 378] width 20 height 14
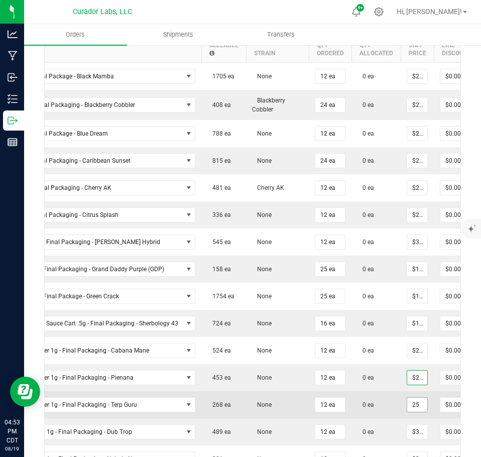
click at [412, 398] on input "25" at bounding box center [417, 405] width 20 height 14
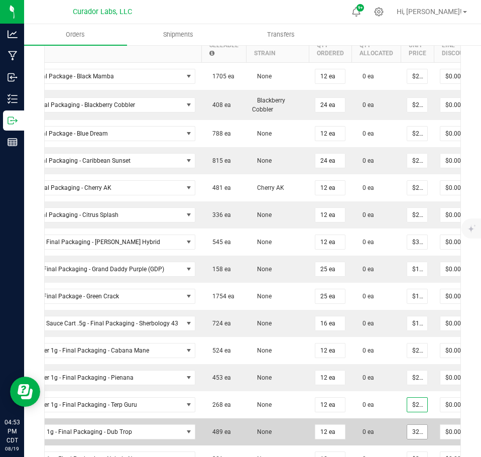
click at [413, 425] on input "32.5" at bounding box center [417, 432] width 20 height 14
click at [380, 427] on td "0 ea" at bounding box center [376, 431] width 49 height 27
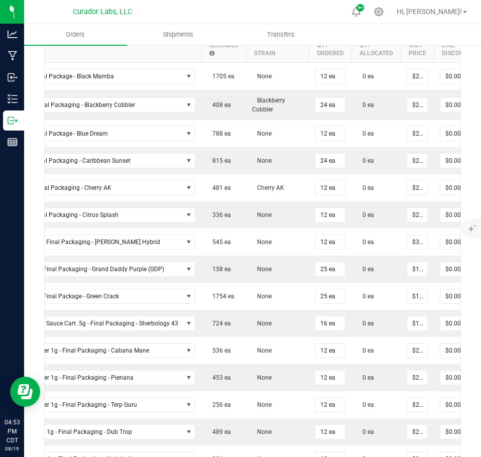
scroll to position [593, 0]
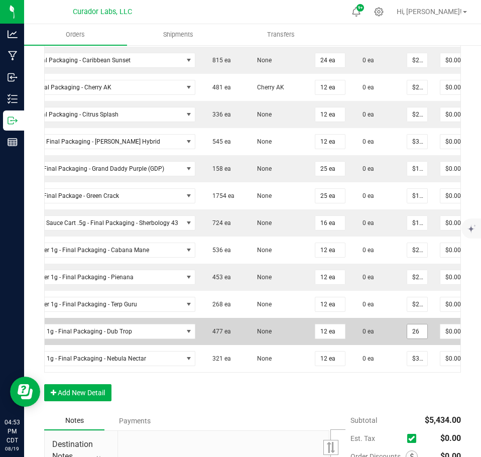
click at [412, 325] on input "26" at bounding box center [417, 332] width 20 height 14
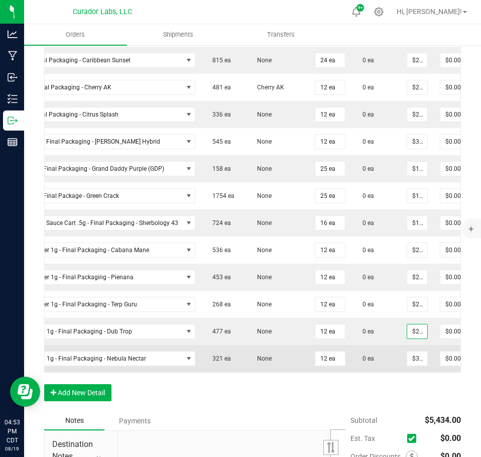
click at [408, 349] on td "$32.50000" at bounding box center [417, 358] width 33 height 27
click at [408, 352] on input "32.5" at bounding box center [417, 359] width 20 height 14
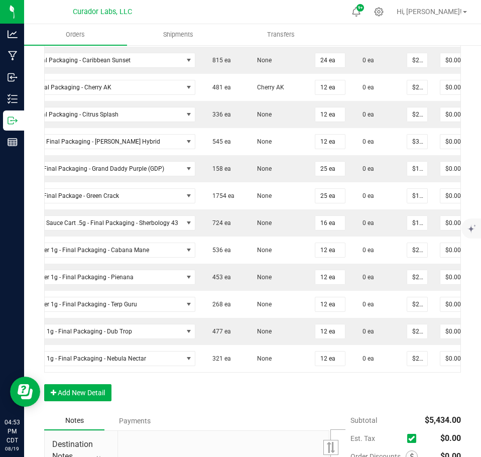
click at [415, 384] on div "Order Details Print All Labels Item Sellable Strain Qty Ordered Qty Allocated U…" at bounding box center [252, 161] width 417 height 502
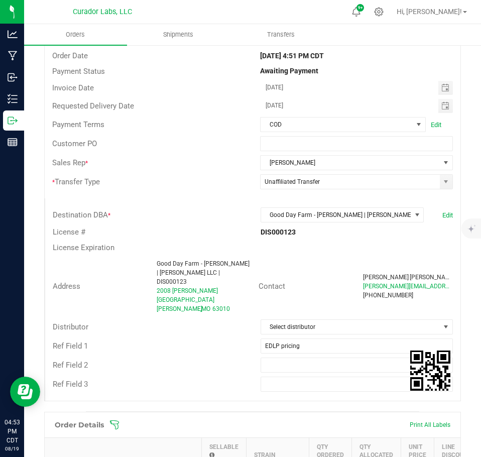
scroll to position [0, 0]
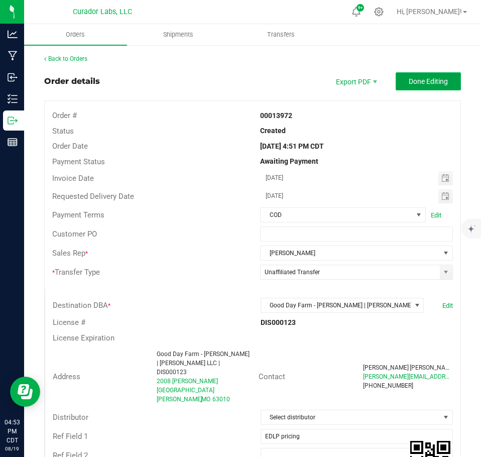
click at [428, 75] on button "Done Editing" at bounding box center [428, 81] width 65 height 18
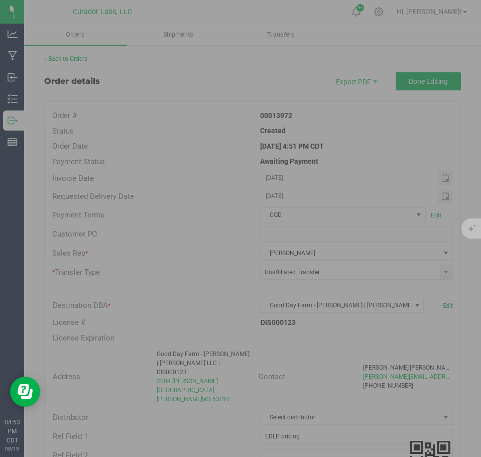
scroll to position [0, 86]
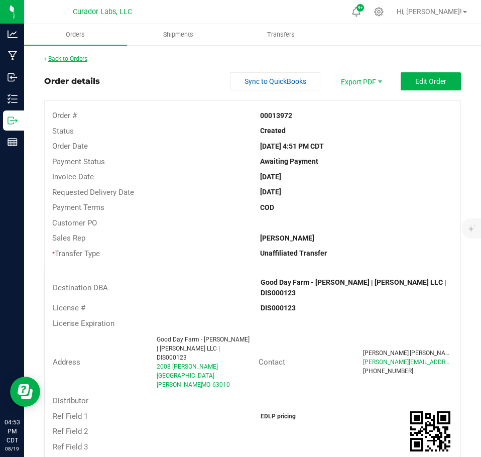
click at [55, 59] on link "Back to Orders" at bounding box center [65, 58] width 43 height 7
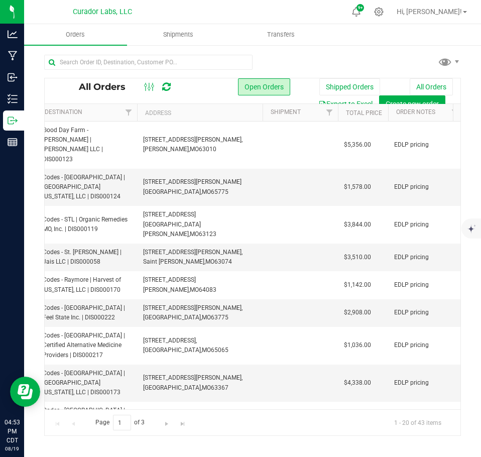
scroll to position [0, 3]
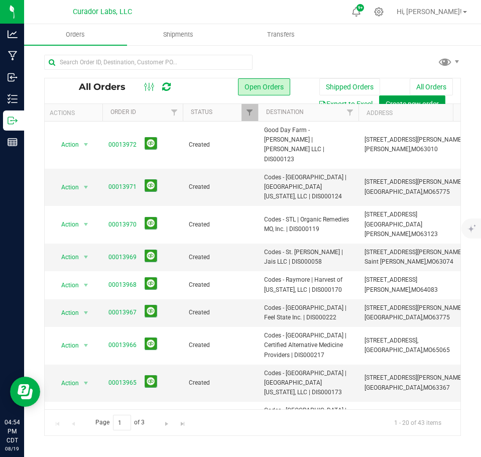
click at [404, 100] on span "Create new order" at bounding box center [412, 104] width 53 height 8
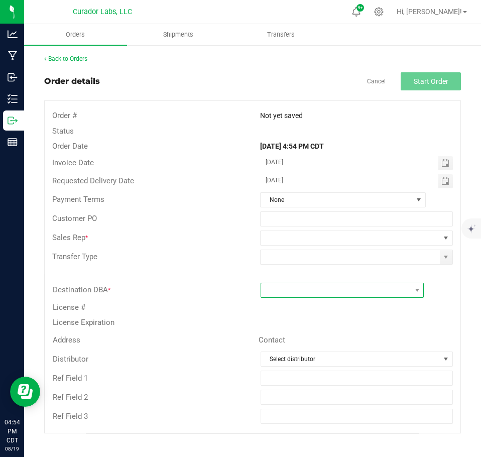
click at [298, 289] on span at bounding box center [336, 290] width 150 height 14
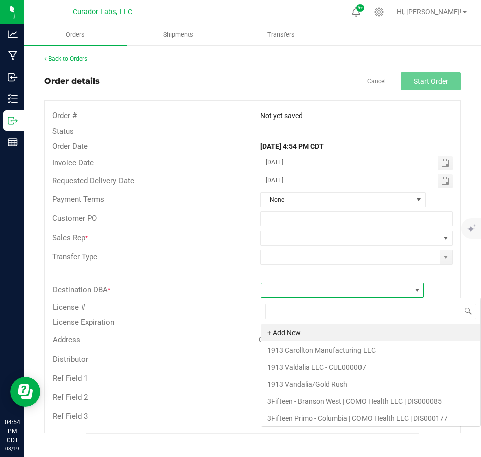
scroll to position [15, 164]
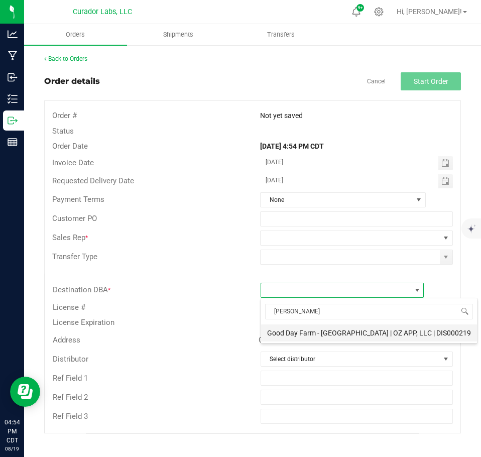
click at [281, 328] on li "Good Day Farm - [GEOGRAPHIC_DATA] | OZ APP, LLC | DIS000219" at bounding box center [369, 333] width 216 height 17
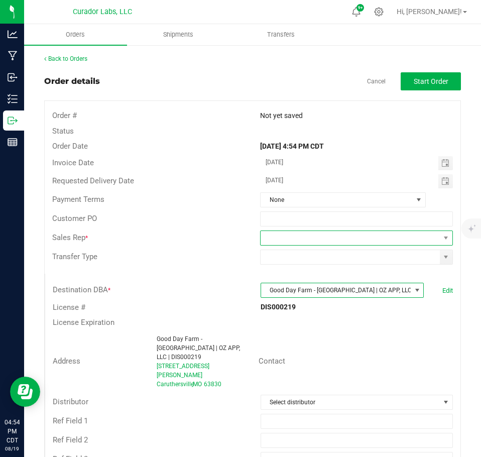
click at [331, 240] on span at bounding box center [350, 238] width 179 height 14
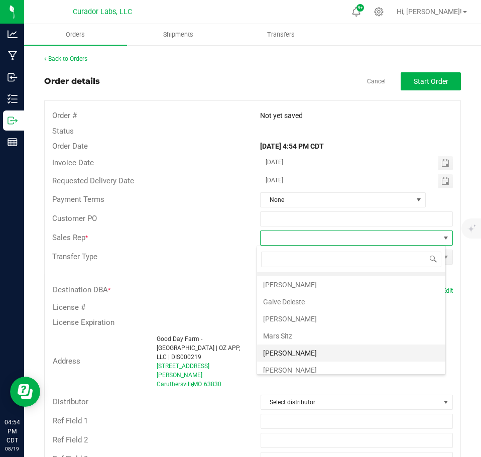
scroll to position [36, 0]
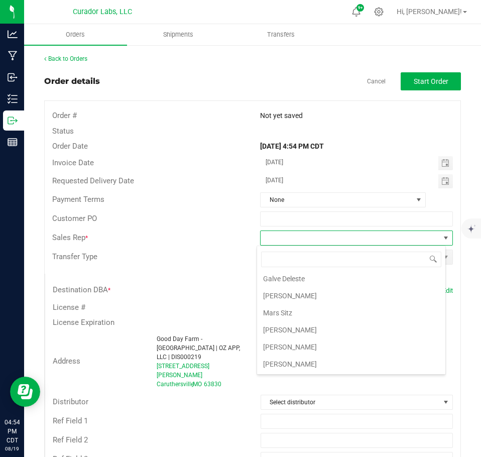
click at [323, 344] on li "[PERSON_NAME]" at bounding box center [351, 347] width 188 height 17
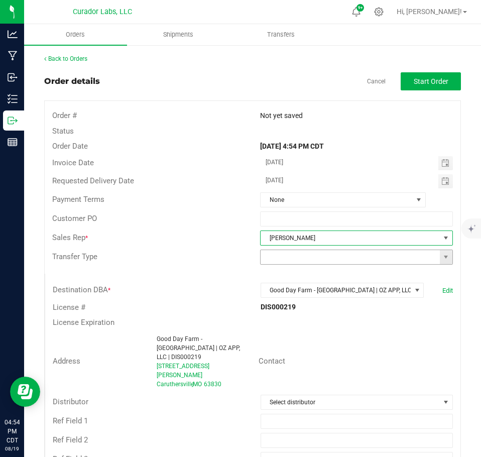
click at [443, 263] on span at bounding box center [446, 257] width 13 height 14
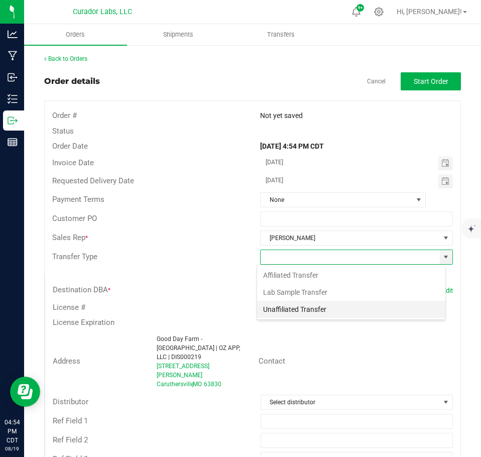
scroll to position [15, 189]
click at [327, 312] on li "Unaffiliated Transfer" at bounding box center [351, 309] width 188 height 17
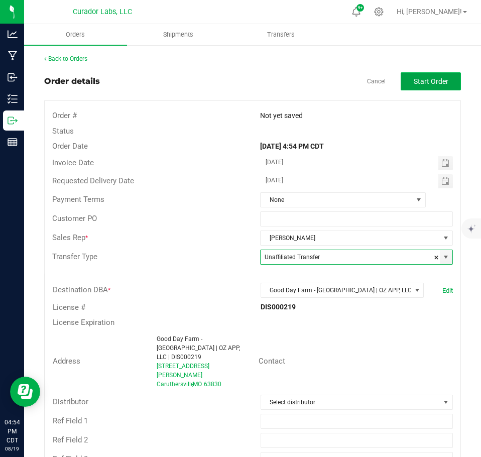
click at [416, 89] on button "Start Order" at bounding box center [431, 81] width 60 height 18
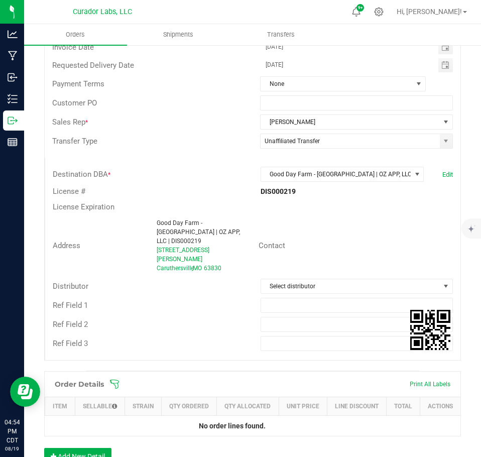
scroll to position [201, 0]
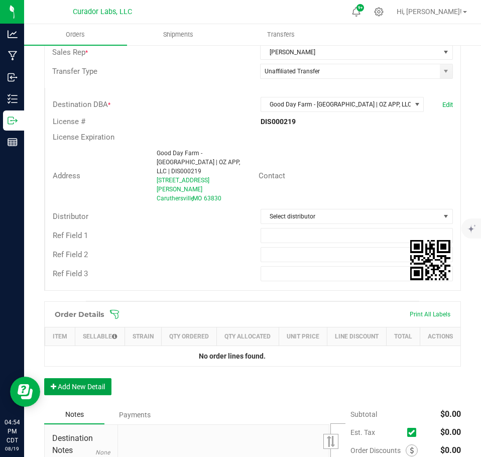
click at [68, 380] on button "Add New Detail" at bounding box center [77, 386] width 67 height 17
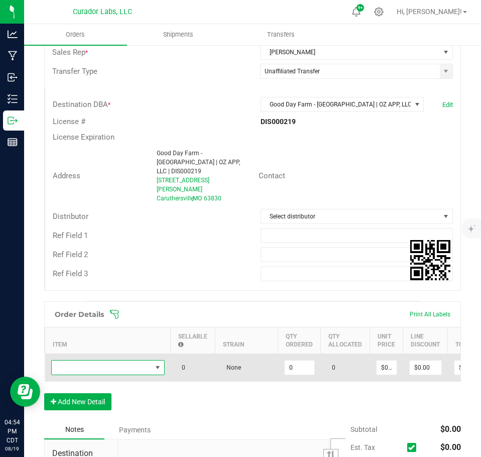
click at [80, 361] on span "NO DATA FOUND" at bounding box center [102, 368] width 100 height 14
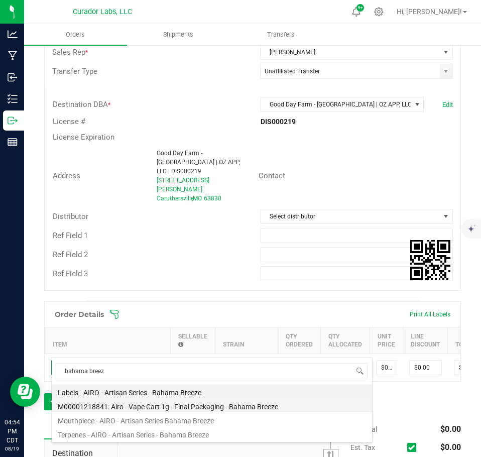
click at [166, 405] on li "M00001218841: Airo - Vape Cart 1g - Final Packaging - Bahama Breeze" at bounding box center [212, 405] width 321 height 14
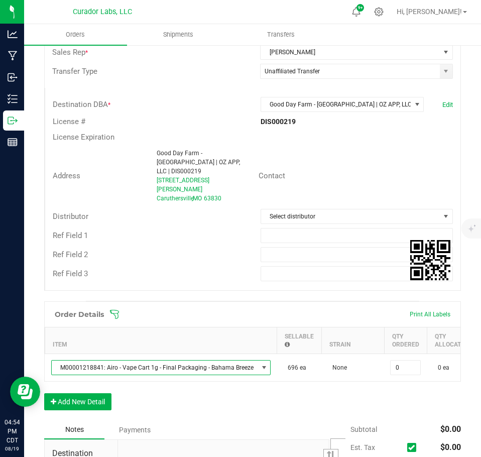
click at [406, 361] on input "0" at bounding box center [406, 368] width 30 height 14
click at [384, 388] on div "Order Details Print All Labels Item Sellable Strain Qty Ordered Qty Allocated U…" at bounding box center [252, 360] width 417 height 119
click at [92, 393] on button "Add New Detail" at bounding box center [77, 401] width 67 height 17
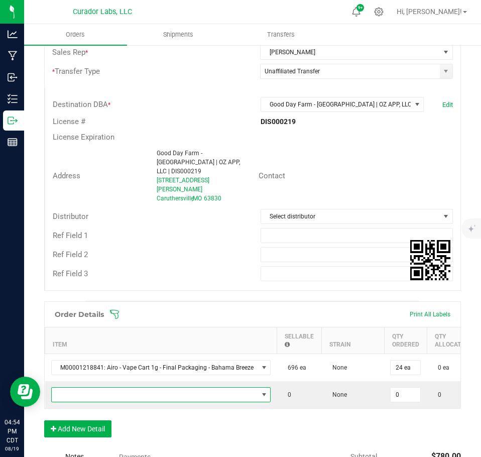
click at [88, 388] on span "NO DATA FOUND" at bounding box center [155, 395] width 206 height 14
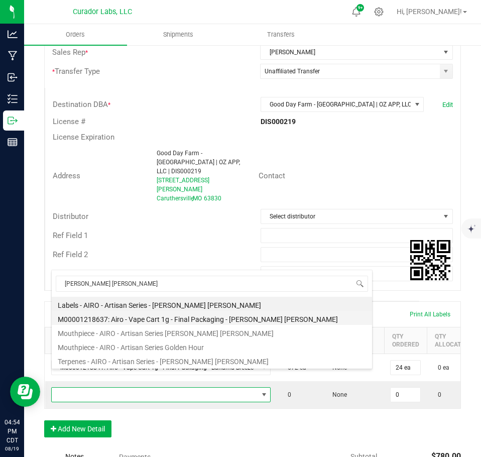
click at [167, 319] on li "M00001218637: Airo - Vape Cart 1g - Final Packaging - [PERSON_NAME] [PERSON_NAM…" at bounding box center [212, 318] width 321 height 14
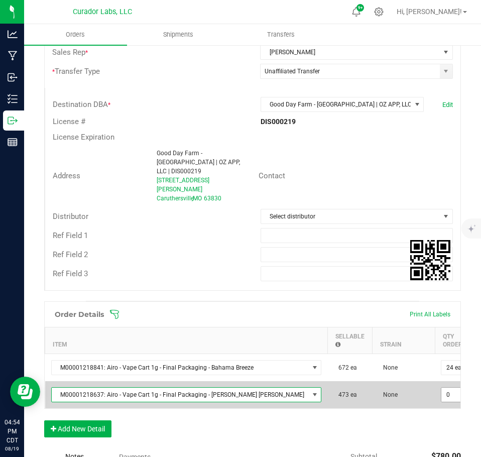
click at [442, 388] on input "0" at bounding box center [457, 395] width 30 height 14
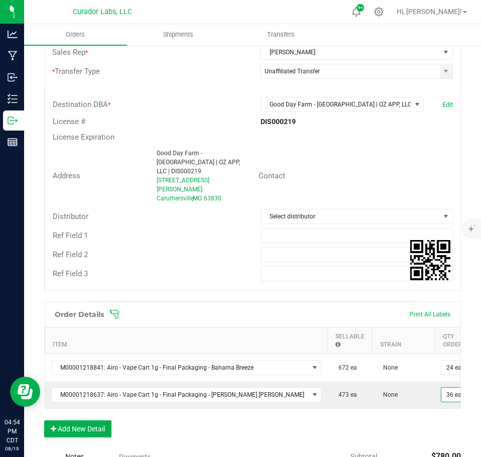
click at [398, 408] on div "Order Details Print All Labels Item Sellable Strain Qty Ordered Qty Allocated U…" at bounding box center [252, 374] width 417 height 146
click at [93, 421] on button "Add New Detail" at bounding box center [77, 428] width 67 height 17
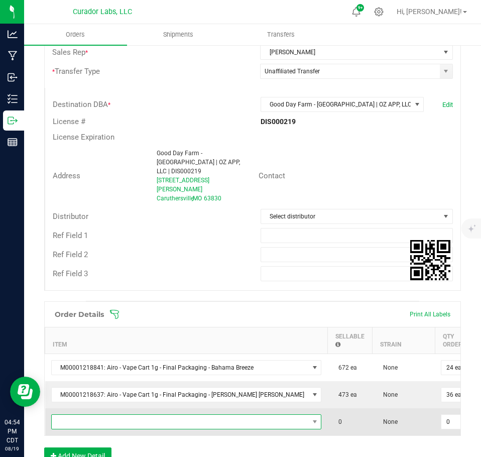
click at [95, 415] on span "NO DATA FOUND" at bounding box center [180, 422] width 257 height 14
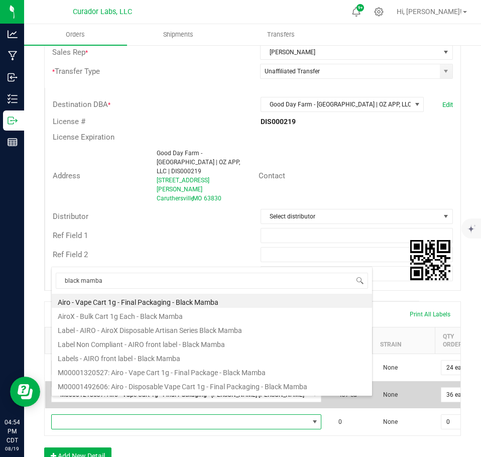
drag, startPoint x: 191, startPoint y: 369, endPoint x: 291, endPoint y: 375, distance: 99.6
click at [191, 369] on li "M00001320527: Airo - Vape Cart 1g - Final Package - Black Mamba" at bounding box center [212, 371] width 321 height 14
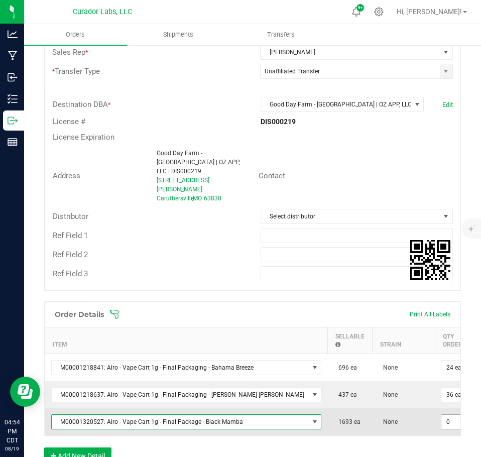
click at [442, 415] on input "0" at bounding box center [457, 422] width 30 height 14
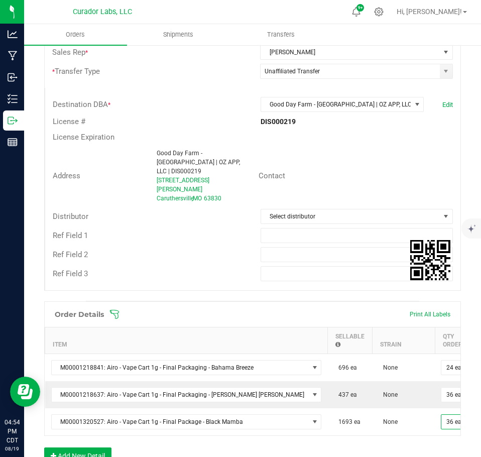
click at [387, 439] on div "Order Details Print All Labels Item Sellable Strain Qty Ordered Qty Allocated U…" at bounding box center [252, 387] width 417 height 173
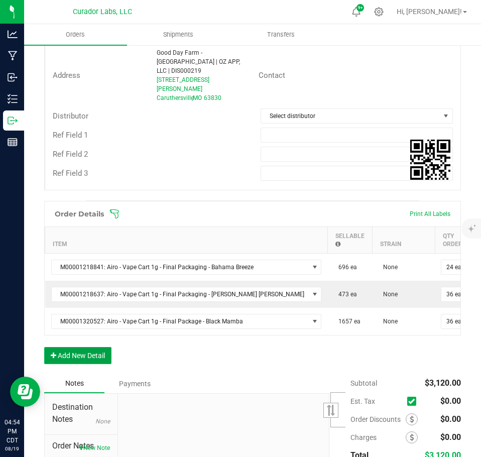
click at [96, 347] on button "Add New Detail" at bounding box center [77, 355] width 67 height 17
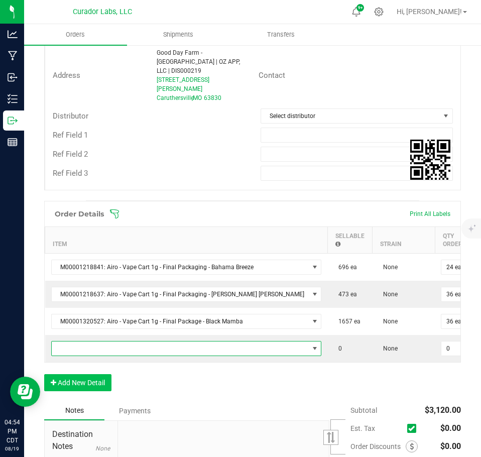
click at [96, 342] on span "NO DATA FOUND" at bounding box center [180, 349] width 257 height 14
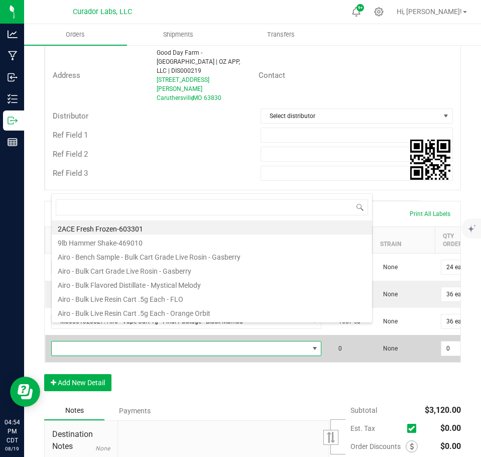
scroll to position [15, 216]
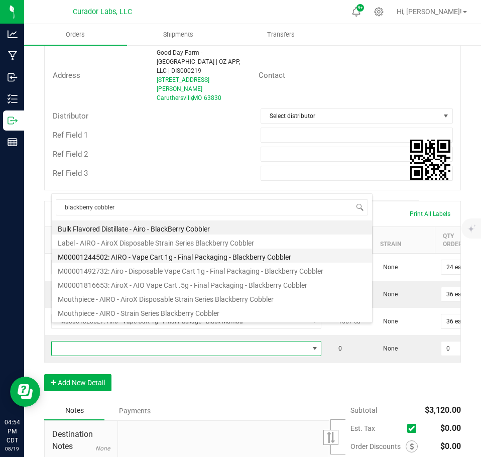
click at [176, 259] on li "M00001244502: AIRO - Vape Cart 1g - Final Packaging - Blackberry Cobbler" at bounding box center [212, 256] width 321 height 14
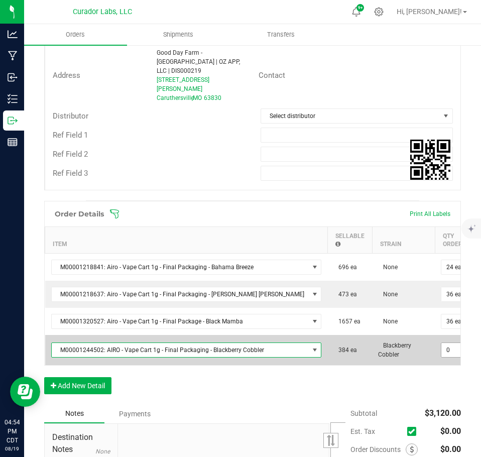
click at [442, 343] on input "0" at bounding box center [457, 350] width 30 height 14
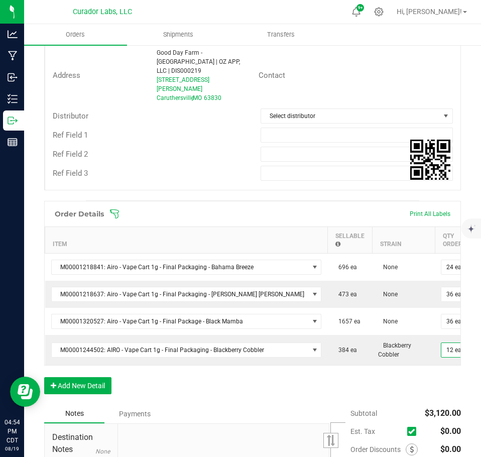
click at [409, 366] on div "Order Details Print All Labels Item Sellable Strain Qty Ordered Qty Allocated U…" at bounding box center [252, 302] width 417 height 203
click at [90, 363] on div "Order Details Print All Labels Item Sellable Strain Qty Ordered Qty Allocated U…" at bounding box center [252, 302] width 417 height 203
click at [96, 377] on button "Add New Detail" at bounding box center [77, 385] width 67 height 17
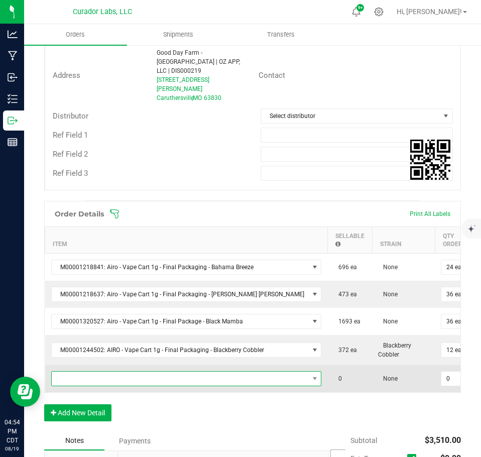
click at [95, 372] on span "NO DATA FOUND" at bounding box center [180, 379] width 257 height 14
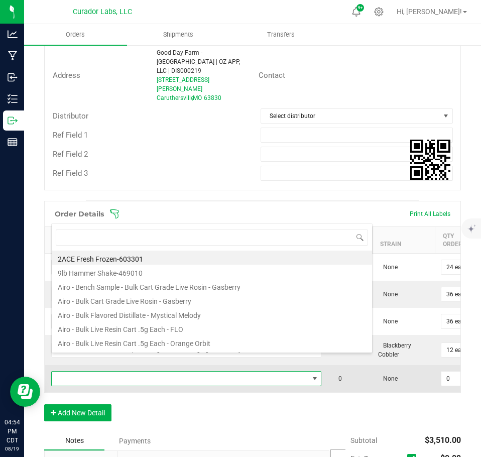
scroll to position [15, 227]
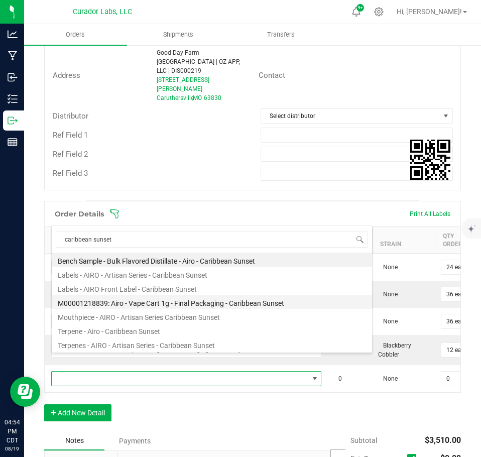
click at [170, 304] on li "M00001218839: Airo - Vape Cart 1g - Final Packaging - Caribbean Sunset" at bounding box center [212, 302] width 321 height 14
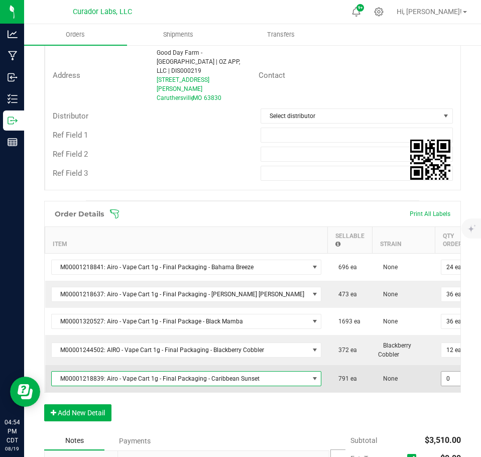
click at [442, 372] on input "0" at bounding box center [457, 379] width 30 height 14
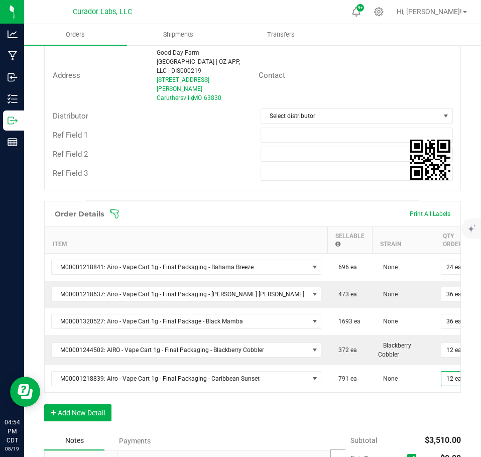
click at [400, 401] on div "Order Details Print All Labels Item Sellable Strain Qty Ordered Qty Allocated U…" at bounding box center [252, 316] width 417 height 231
click at [80, 404] on button "Add New Detail" at bounding box center [77, 412] width 67 height 17
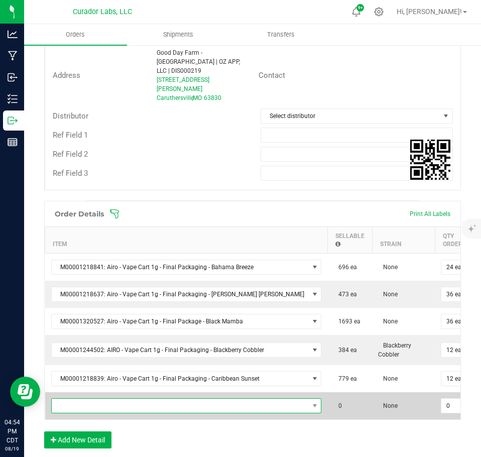
click at [76, 399] on span "NO DATA FOUND" at bounding box center [180, 406] width 257 height 14
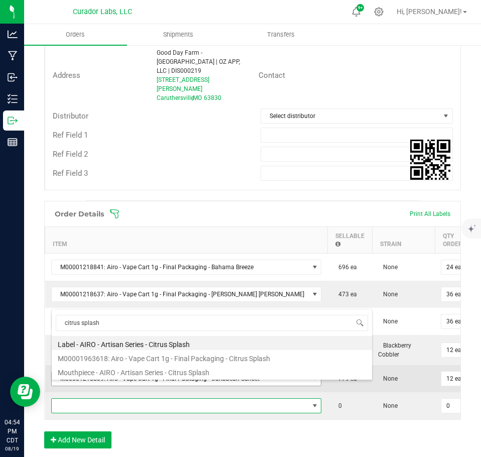
click at [246, 354] on li "M00001963618: Airo - Vape Cart 1g - Final Packaging - Citrus Splash" at bounding box center [212, 357] width 321 height 14
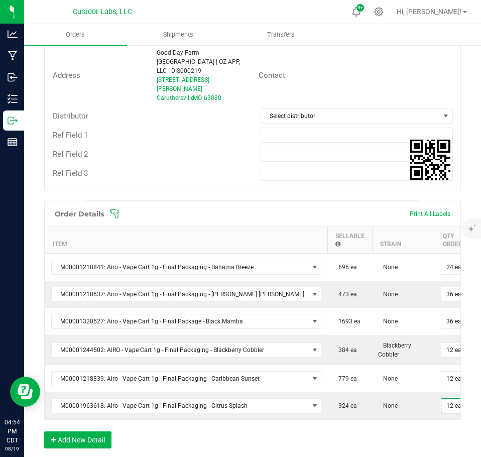
drag, startPoint x: 406, startPoint y: 428, endPoint x: 264, endPoint y: 439, distance: 142.6
click at [406, 429] on div "Order Details Print All Labels Item Sellable Strain Qty Ordered Qty Allocated U…" at bounding box center [252, 330] width 417 height 258
click at [67, 419] on div "Order Details Print All Labels Item Sellable Strain Qty Ordered Qty Allocated U…" at bounding box center [252, 330] width 417 height 258
click at [89, 432] on button "Add New Detail" at bounding box center [77, 440] width 67 height 17
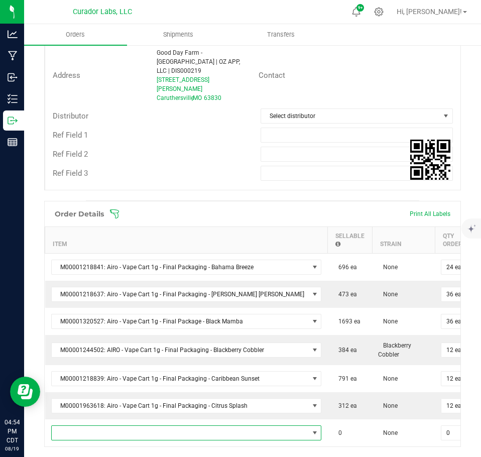
click at [87, 426] on span "NO DATA FOUND" at bounding box center [180, 433] width 257 height 14
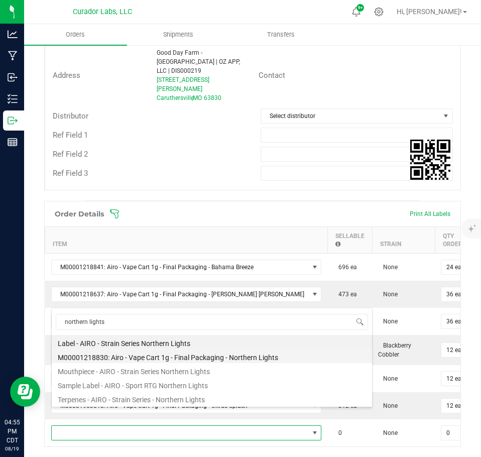
click at [155, 358] on li "M00001218830: Airo - Vape Cart 1g - Final Packaging - Northern Lights" at bounding box center [212, 356] width 321 height 14
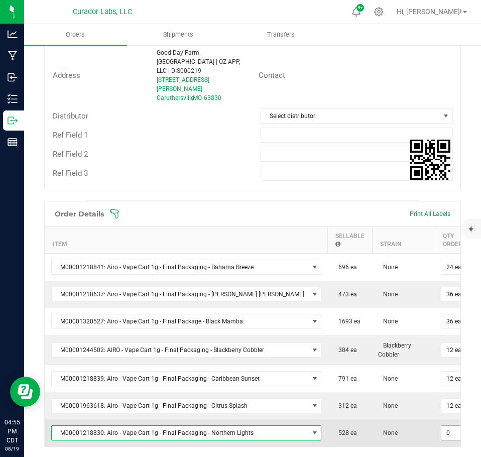
click at [442, 426] on input "0" at bounding box center [457, 433] width 30 height 14
click at [372, 419] on td "None" at bounding box center [403, 432] width 63 height 27
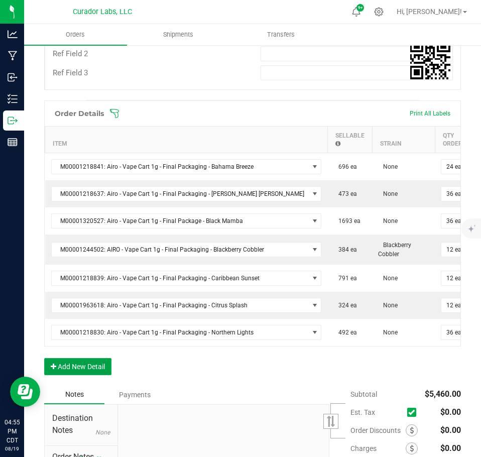
click at [80, 358] on button "Add New Detail" at bounding box center [77, 366] width 67 height 17
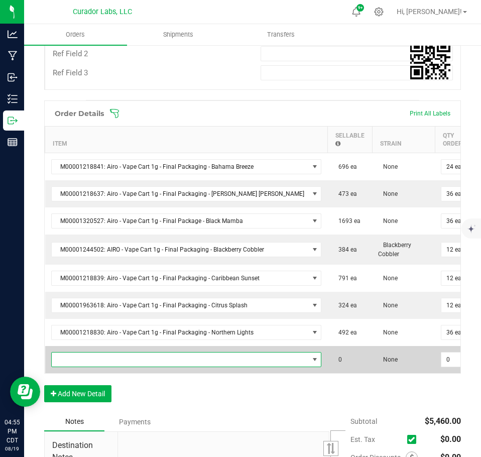
click at [77, 353] on span "NO DATA FOUND" at bounding box center [180, 360] width 257 height 14
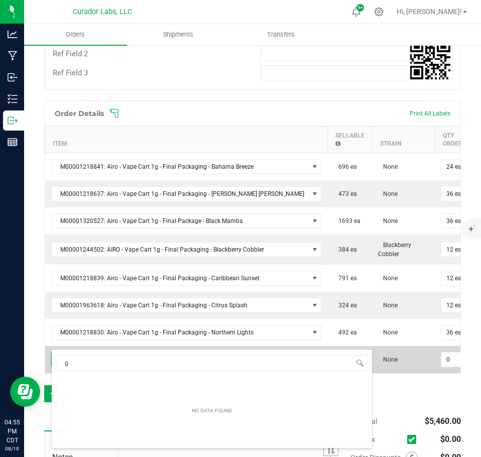
scroll to position [0, 0]
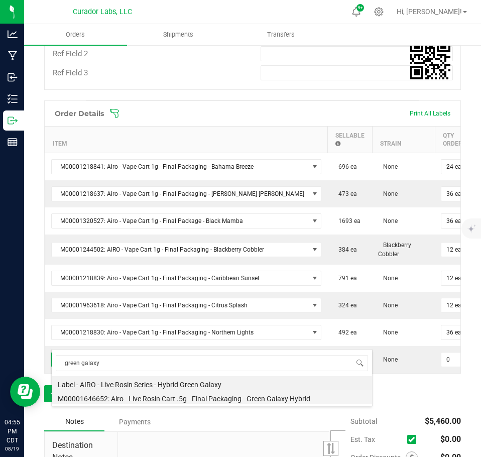
click at [204, 393] on li "M00001646652: Airo - Live Rosin Cart .5g - Final Packaging - Green Galaxy Hybrid" at bounding box center [212, 397] width 321 height 14
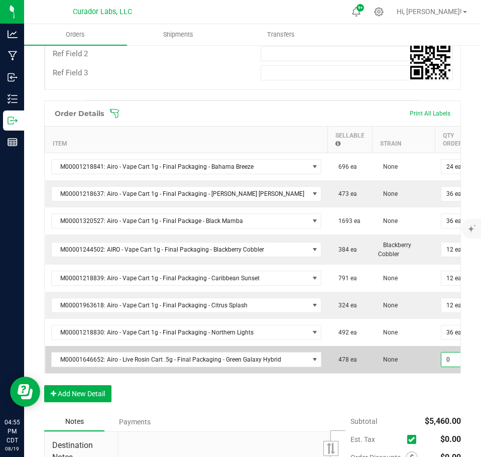
click at [442, 353] on input "0" at bounding box center [457, 360] width 30 height 14
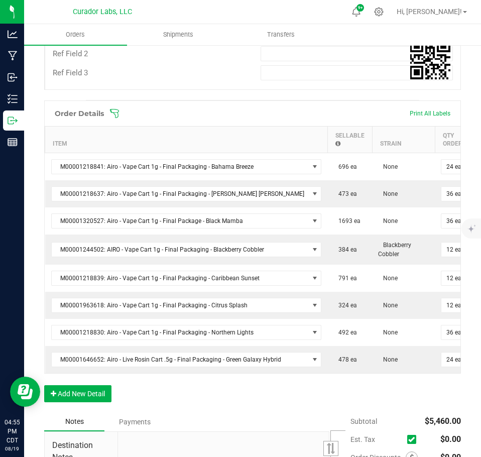
drag, startPoint x: 413, startPoint y: 379, endPoint x: 372, endPoint y: 383, distance: 41.9
click at [409, 380] on div "Order Details Print All Labels Item Sellable Strain Qty Ordered Qty Allocated U…" at bounding box center [252, 256] width 417 height 312
click at [105, 385] on button "Add New Detail" at bounding box center [77, 393] width 67 height 17
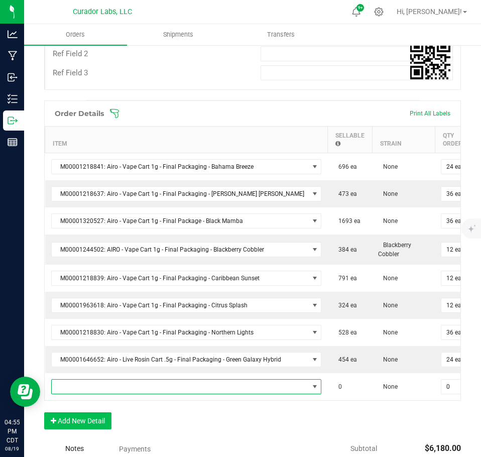
click at [101, 380] on span "NO DATA FOUND" at bounding box center [180, 387] width 257 height 14
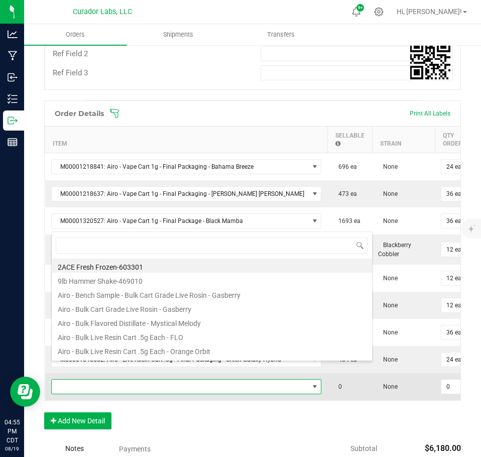
scroll to position [15, 243]
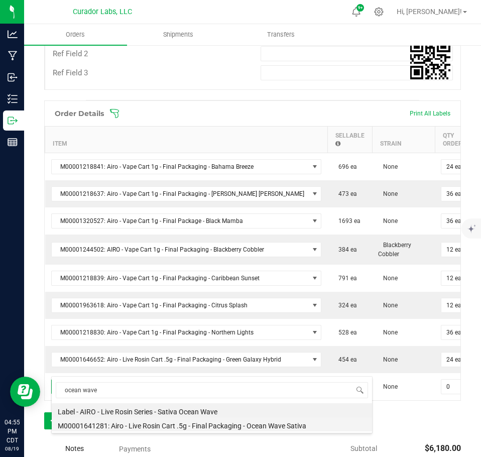
click at [205, 422] on li "M00001641281: Airo - Live Rosin Cart .5g - Final Packaging - Ocean Wave Sativa" at bounding box center [212, 424] width 321 height 14
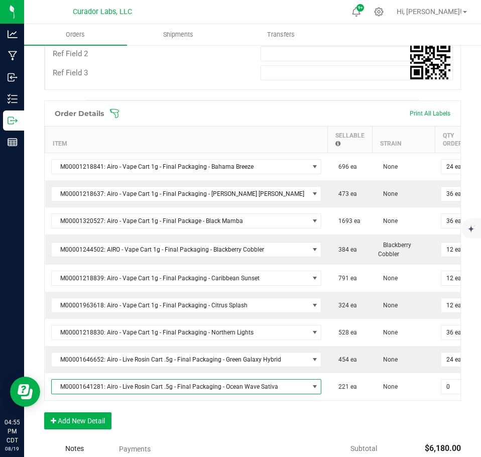
click at [442, 380] on input "0" at bounding box center [457, 387] width 30 height 14
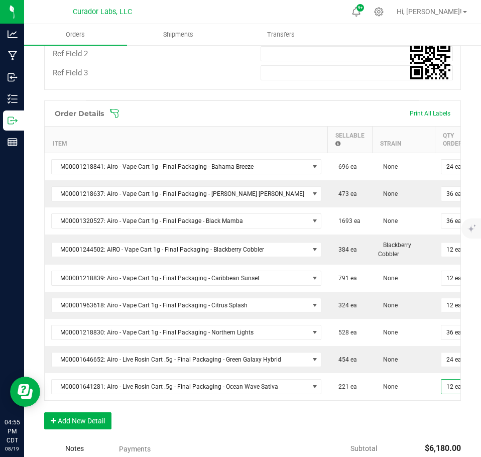
drag, startPoint x: 406, startPoint y: 415, endPoint x: 214, endPoint y: 436, distance: 193.0
click at [400, 418] on div "Order Details Print All Labels Item Sellable Strain Qty Ordered Qty Allocated U…" at bounding box center [252, 269] width 417 height 339
click at [66, 412] on button "Add New Detail" at bounding box center [77, 420] width 67 height 17
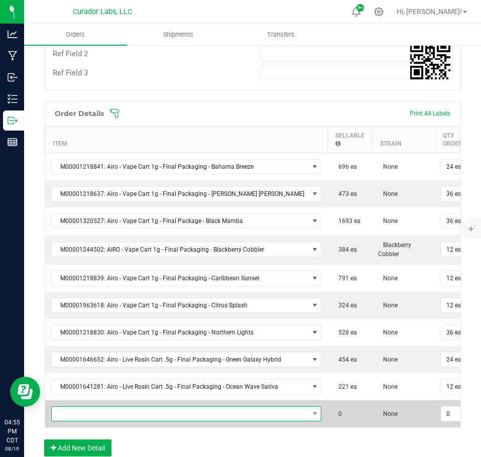
click at [75, 407] on span "NO DATA FOUND" at bounding box center [180, 414] width 257 height 14
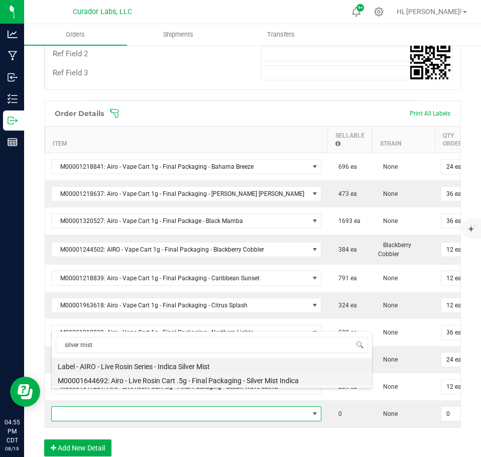
click at [186, 380] on li "M00001644692: Airo - Live Rosin Cart .5g - Final Packaging - Silver Mist Indica" at bounding box center [212, 379] width 321 height 14
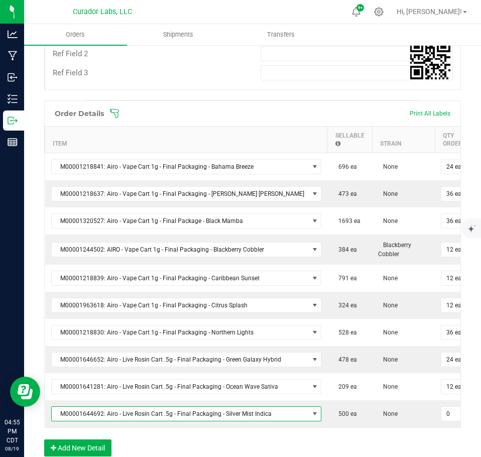
drag, startPoint x: 425, startPoint y: 396, endPoint x: 422, endPoint y: 417, distance: 21.7
click at [442, 407] on input "0" at bounding box center [457, 414] width 30 height 14
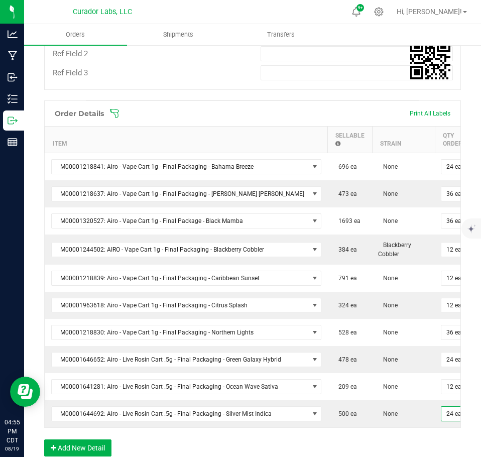
click at [419, 429] on div "Order Details Print All Labels Item Sellable Strain Qty Ordered Qty Allocated U…" at bounding box center [252, 283] width 417 height 366
click at [98, 440] on button "Add New Detail" at bounding box center [77, 448] width 67 height 17
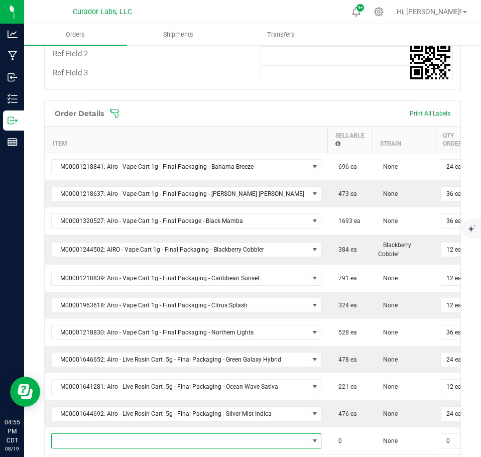
click at [96, 434] on span "NO DATA FOUND" at bounding box center [180, 441] width 257 height 14
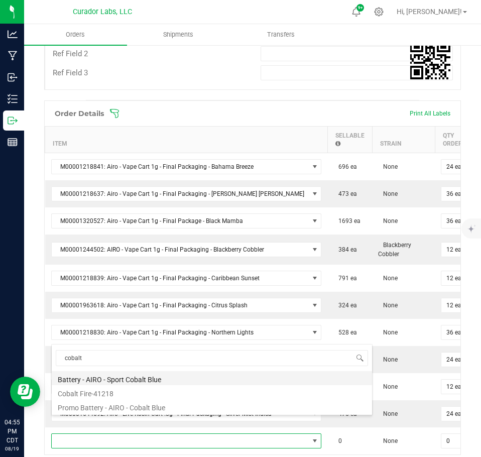
click at [135, 382] on li "Battery - AIRO - Sport Cobalt Blue" at bounding box center [212, 378] width 321 height 14
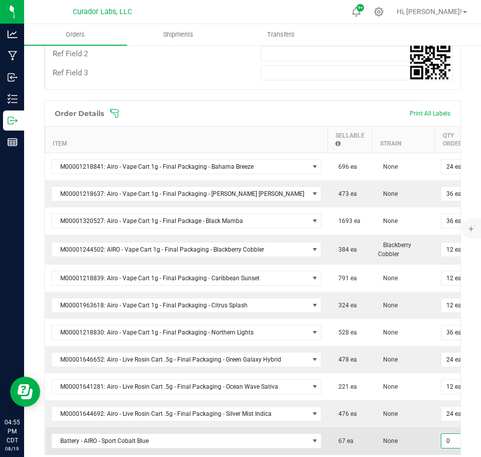
click at [442, 434] on input "0" at bounding box center [457, 441] width 30 height 14
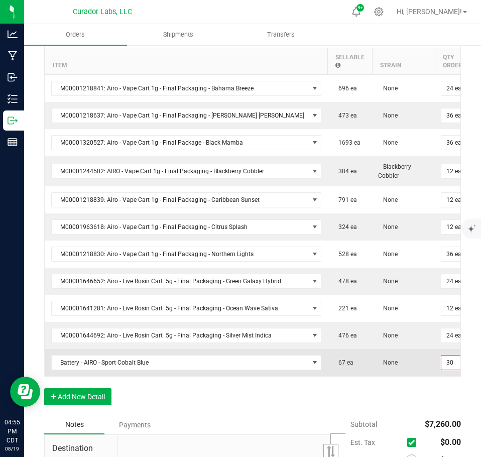
scroll to position [502, 0]
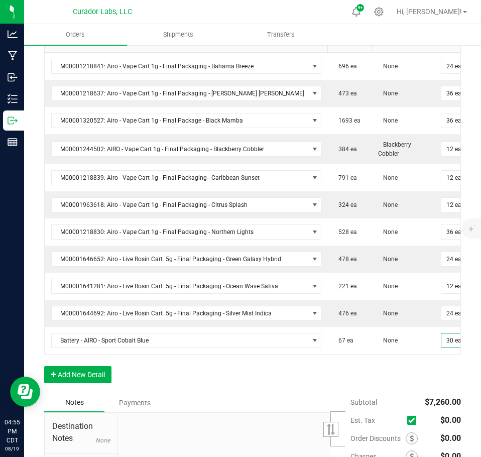
click at [364, 378] on div "Order Details Print All Labels Item Sellable Strain Qty Ordered Qty Allocated U…" at bounding box center [252, 196] width 417 height 393
click at [96, 369] on button "Add New Detail" at bounding box center [77, 374] width 67 height 17
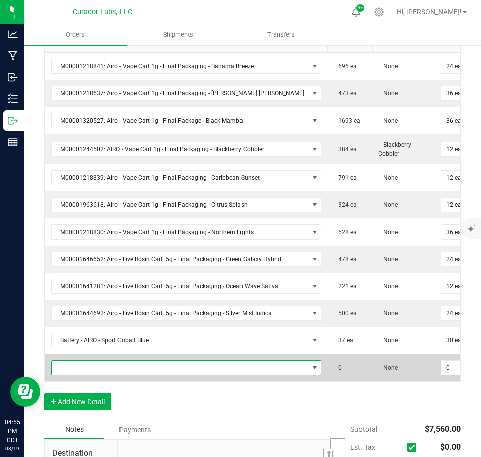
click at [86, 361] on span "NO DATA FOUND" at bounding box center [180, 368] width 257 height 14
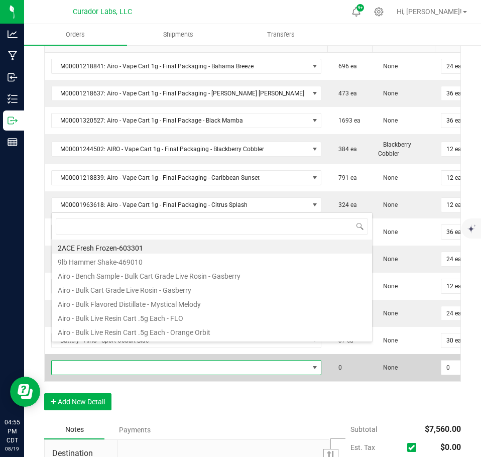
scroll to position [15, 243]
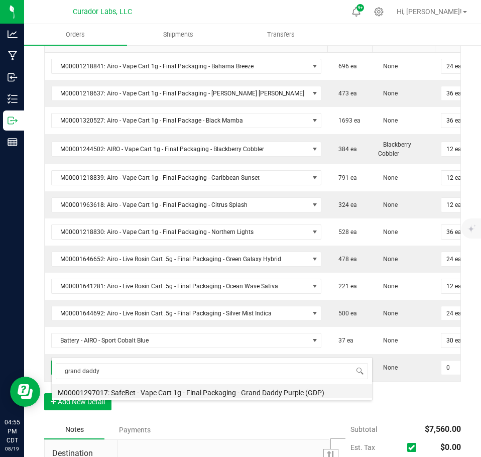
click at [190, 392] on li "M00001297017: SafeBet - Vape Cart 1g - Final Packaging - Grand Daddy Purple (GD…" at bounding box center [212, 391] width 321 height 14
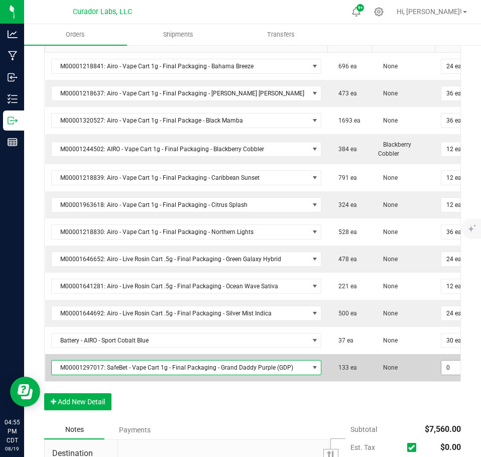
click at [443, 361] on input "0" at bounding box center [457, 368] width 30 height 14
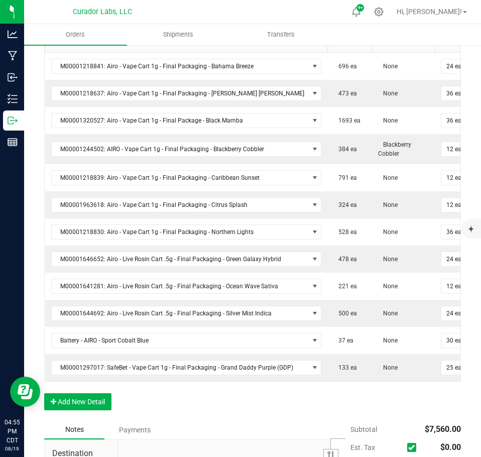
click at [423, 400] on div "Order Details Print All Labels Item Sellable Strain Qty Ordered Qty Allocated U…" at bounding box center [252, 210] width 417 height 420
click at [80, 393] on button "Add New Detail" at bounding box center [77, 401] width 67 height 17
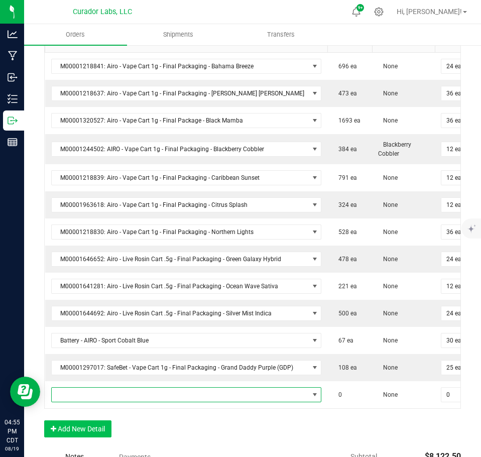
click at [93, 388] on span "NO DATA FOUND" at bounding box center [180, 395] width 257 height 14
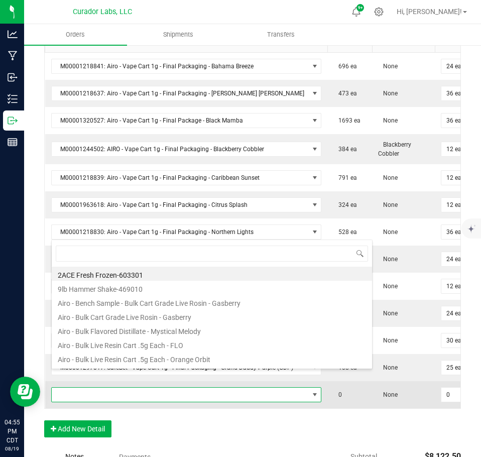
scroll to position [15, 255]
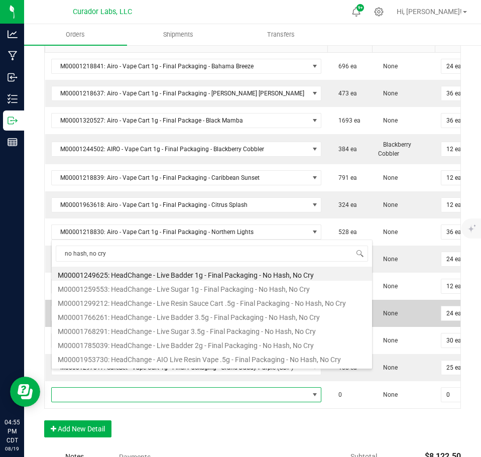
click at [180, 304] on li "M00001299212: HeadChange - Live Resin Sauce Cart .5g - Final Packaging - No Has…" at bounding box center [212, 302] width 321 height 14
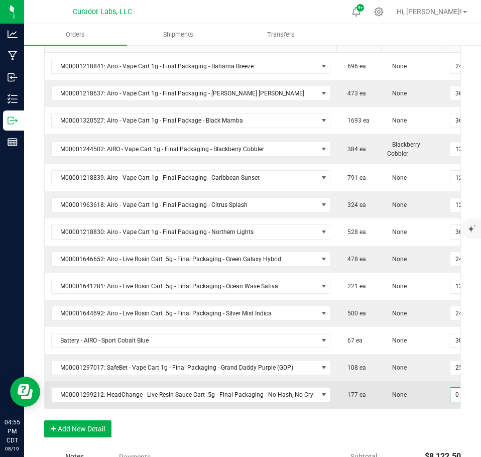
click at [451, 388] on input "0" at bounding box center [466, 395] width 30 height 14
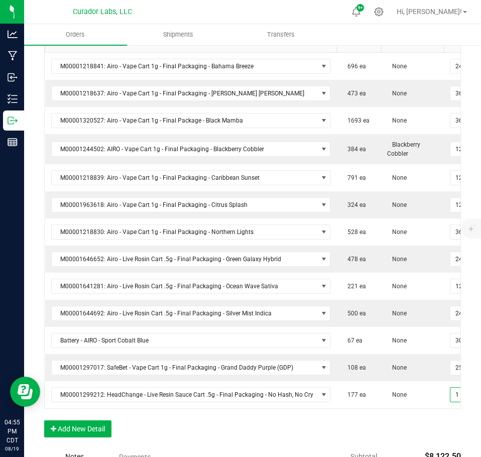
scroll to position [0, 4]
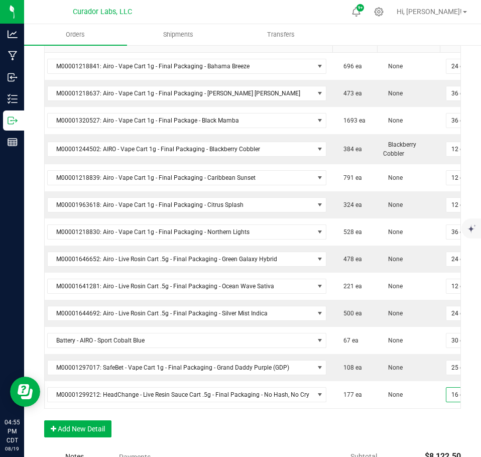
drag, startPoint x: 421, startPoint y: 407, endPoint x: 326, endPoint y: 417, distance: 96.5
click at [420, 407] on div "Order Details Print All Labels Item Sellable Strain Qty Ordered Qty Allocated U…" at bounding box center [252, 224] width 417 height 448
click at [92, 420] on button "Add New Detail" at bounding box center [77, 428] width 67 height 17
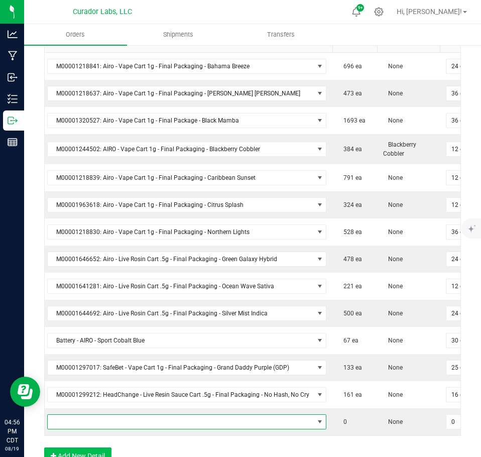
click at [93, 415] on span "NO DATA FOUND" at bounding box center [181, 422] width 266 height 14
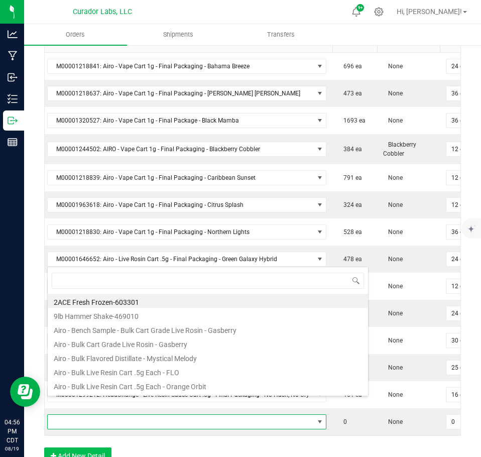
scroll to position [15, 275]
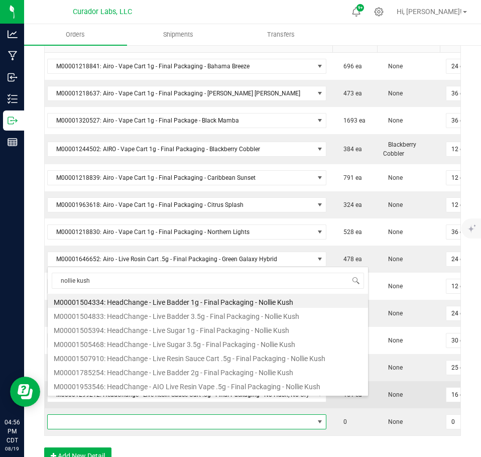
drag, startPoint x: 163, startPoint y: 353, endPoint x: 359, endPoint y: 388, distance: 198.7
click at [163, 353] on li "M00001507910: HeadChange - Live Resin Sauce Cart .5g - Final Packaging - Nollie…" at bounding box center [208, 357] width 321 height 14
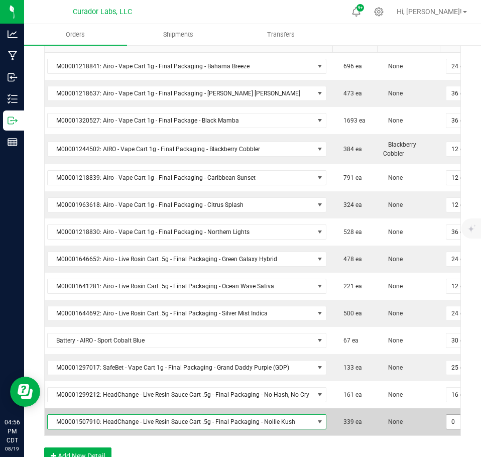
click at [447, 415] on input "0" at bounding box center [462, 422] width 30 height 14
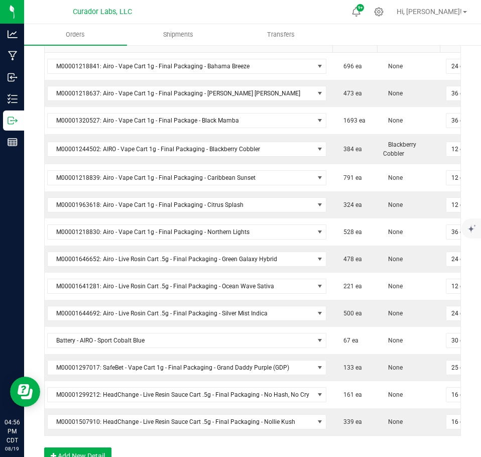
click at [429, 446] on div "Order Details Print All Labels Item Sellable Strain Qty Ordered Qty Allocated U…" at bounding box center [252, 237] width 417 height 475
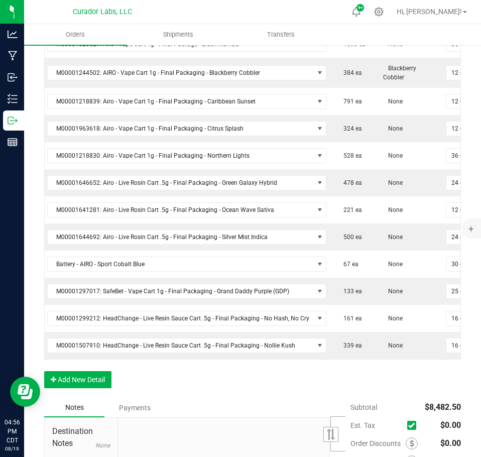
scroll to position [603, 0]
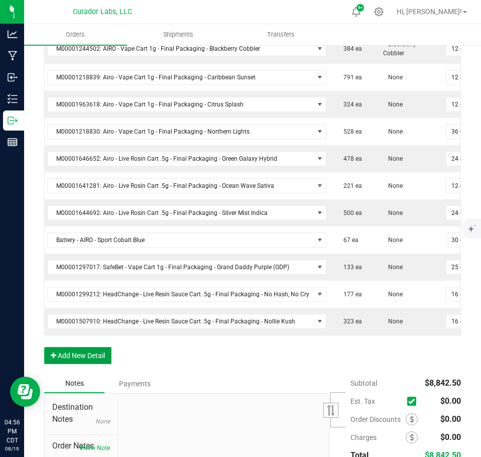
click at [100, 347] on button "Add New Detail" at bounding box center [77, 355] width 67 height 17
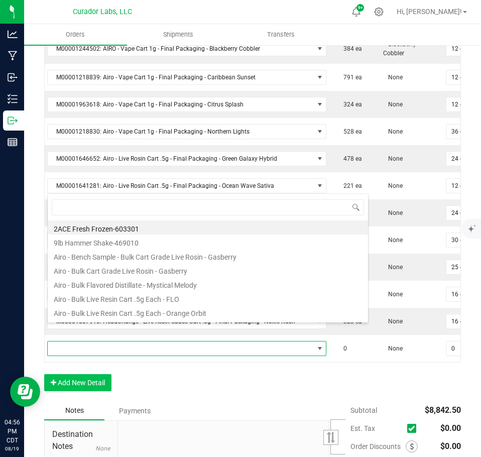
scroll to position [15, 275]
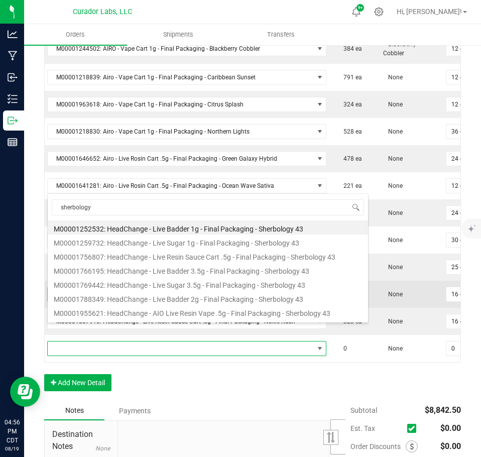
drag, startPoint x: 170, startPoint y: 256, endPoint x: 197, endPoint y: 272, distance: 31.3
click at [169, 256] on li "M00001756807: HeadChange - Live Resin Sauce Cart .5g - Final Packaging - Sherbo…" at bounding box center [208, 256] width 321 height 14
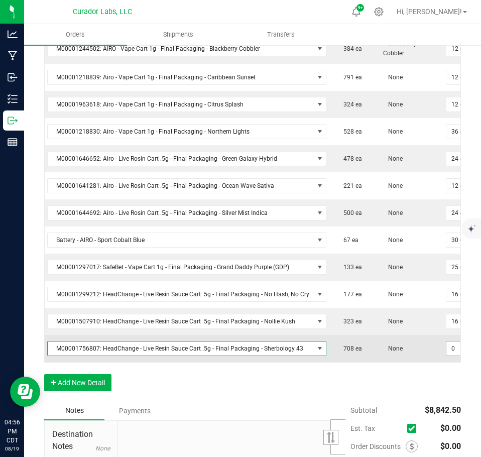
click at [447, 342] on input "0" at bounding box center [462, 349] width 30 height 14
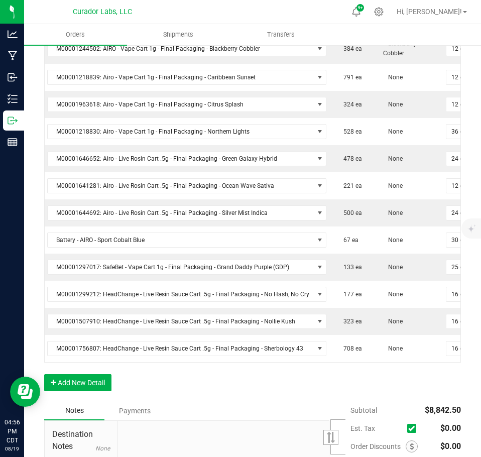
drag, startPoint x: 429, startPoint y: 371, endPoint x: 413, endPoint y: 375, distance: 16.1
click at [428, 371] on div "Order Details Print All Labels Item Sellable Strain Qty Ordered Qty Allocated U…" at bounding box center [252, 151] width 417 height 502
click at [78, 374] on button "Add New Detail" at bounding box center [77, 382] width 67 height 17
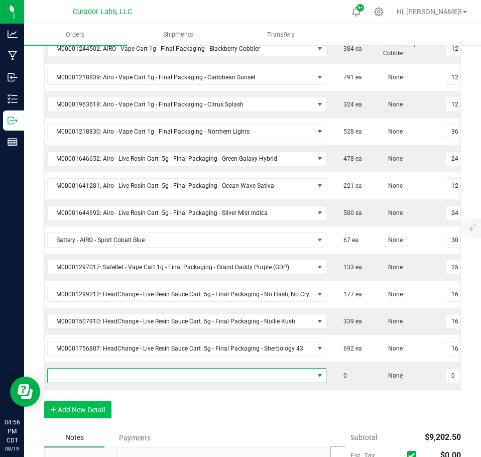
click at [91, 369] on span "NO DATA FOUND" at bounding box center [181, 376] width 266 height 14
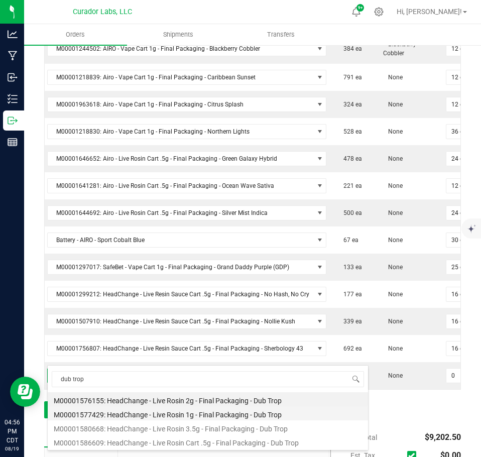
click at [191, 415] on li "M00001577429: HeadChange - Live Rosin 1g - Final Packaging - Dub Trop" at bounding box center [208, 413] width 321 height 14
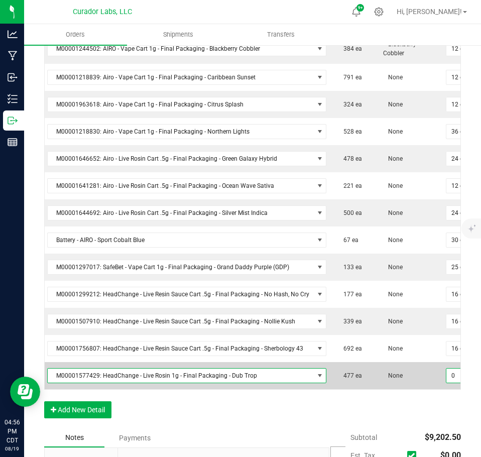
click at [447, 369] on input "0" at bounding box center [462, 376] width 30 height 14
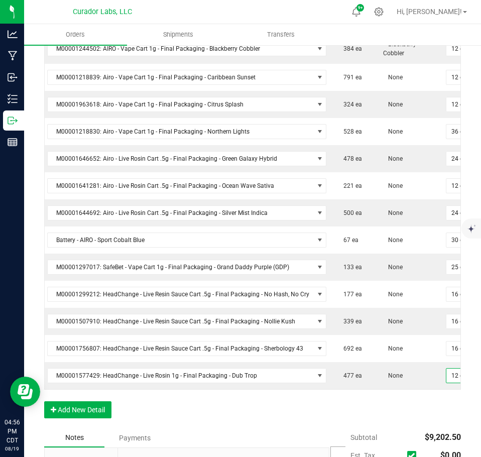
click at [415, 404] on div "Order Details Print All Labels Item Sellable Strain Qty Ordered Qty Allocated U…" at bounding box center [252, 164] width 417 height 529
click at [90, 404] on button "Add New Detail" at bounding box center [77, 409] width 67 height 17
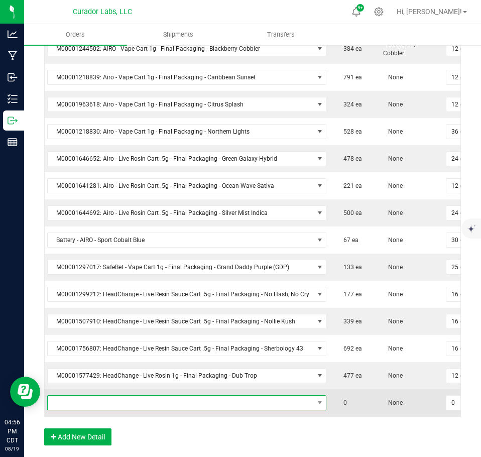
click at [93, 396] on span "NO DATA FOUND" at bounding box center [181, 403] width 266 height 14
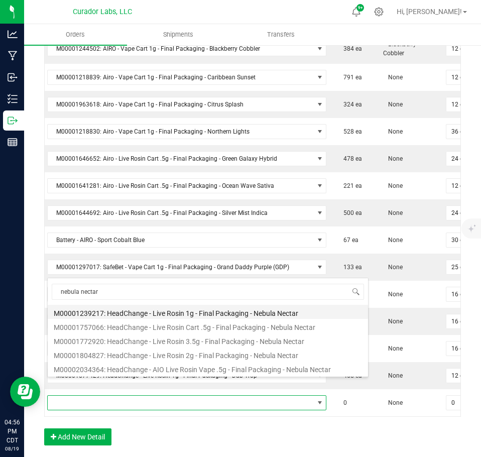
click at [162, 311] on li "M00001239217: HeadChange - Live Rosin 1g - Final Packaging - Nebula Nectar" at bounding box center [208, 312] width 321 height 14
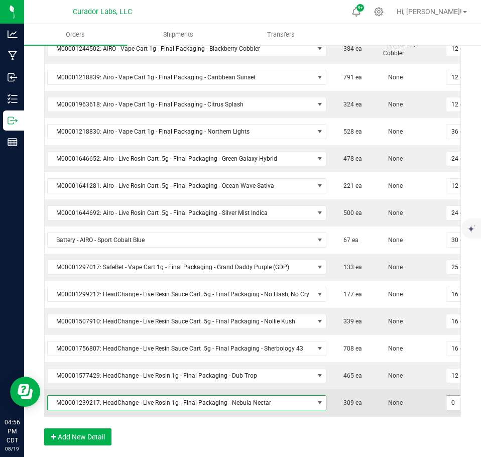
click at [447, 396] on input "0" at bounding box center [462, 403] width 30 height 14
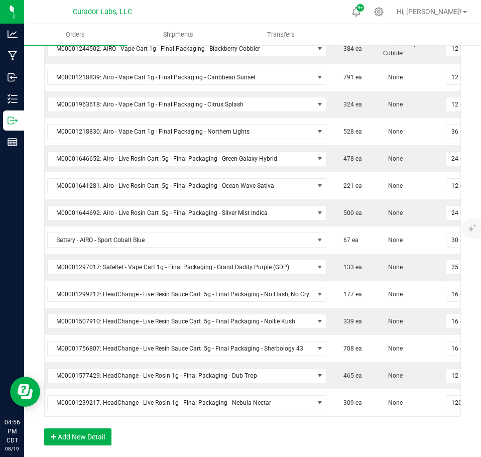
drag, startPoint x: 425, startPoint y: 421, endPoint x: 401, endPoint y: 418, distance: 24.2
click at [422, 421] on div "Order Details Print All Labels Item Sellable Strain Qty Ordered Qty Allocated U…" at bounding box center [252, 178] width 417 height 556
click at [420, 419] on div "Order Details Print All Labels Item Sellable Strain Qty Ordered Qty Allocated U…" at bounding box center [252, 178] width 417 height 556
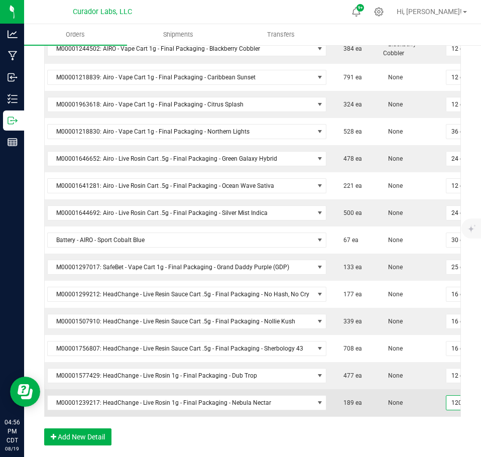
click at [452, 396] on input "120" at bounding box center [462, 403] width 30 height 14
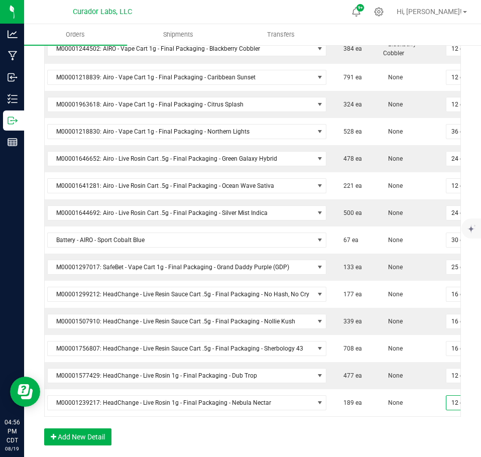
drag, startPoint x: 426, startPoint y: 424, endPoint x: 342, endPoint y: 426, distance: 84.4
click at [423, 425] on div "Order Details Print All Labels Item Sellable Strain Qty Ordered Qty Allocated U…" at bounding box center [252, 178] width 417 height 556
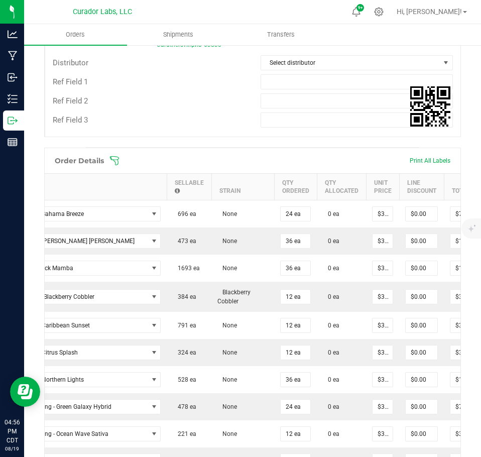
scroll to position [301, 0]
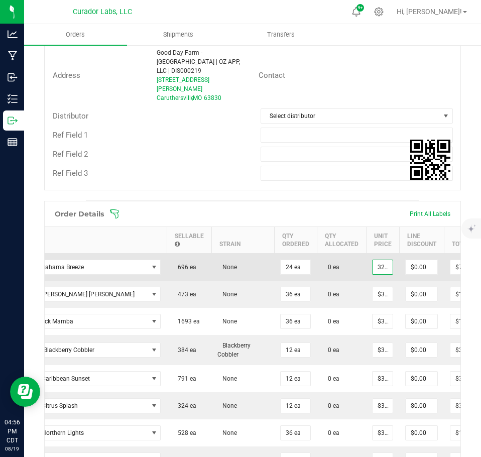
click at [375, 260] on input "32.5" at bounding box center [383, 267] width 20 height 14
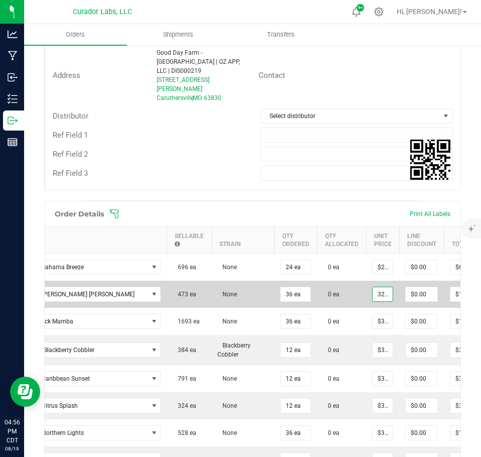
click at [373, 287] on input "32.5" at bounding box center [383, 294] width 20 height 14
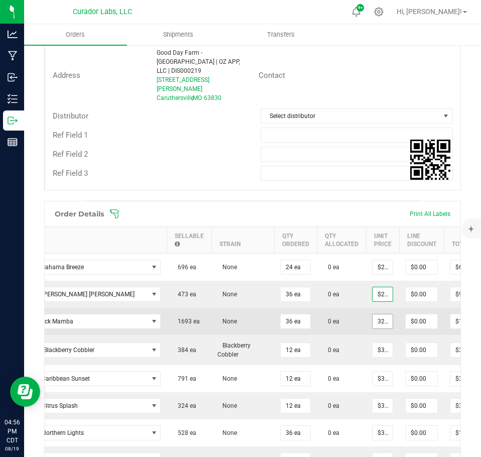
click at [377, 314] on input "32.5" at bounding box center [383, 321] width 20 height 14
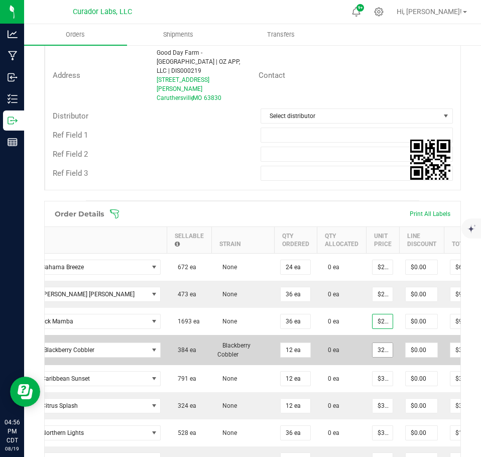
click at [377, 343] on input "32.5" at bounding box center [383, 350] width 20 height 14
click at [352, 337] on td "0 ea" at bounding box center [341, 350] width 49 height 30
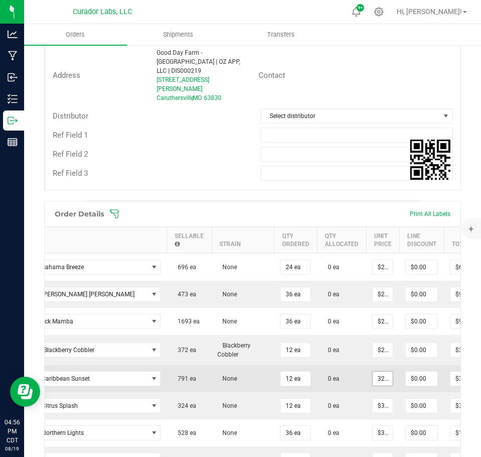
click at [378, 372] on input "32.5" at bounding box center [383, 379] width 20 height 14
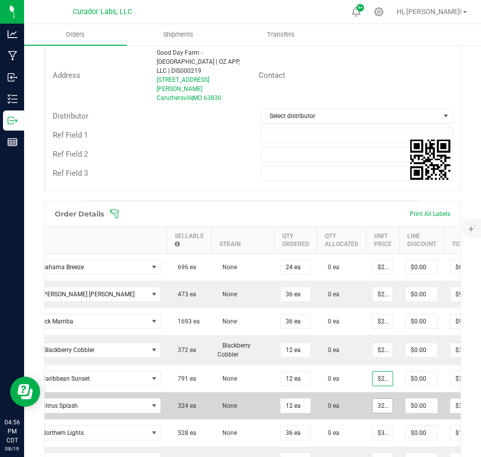
click at [377, 399] on input "32.5" at bounding box center [383, 406] width 20 height 14
click at [345, 392] on td "0 ea" at bounding box center [341, 405] width 49 height 27
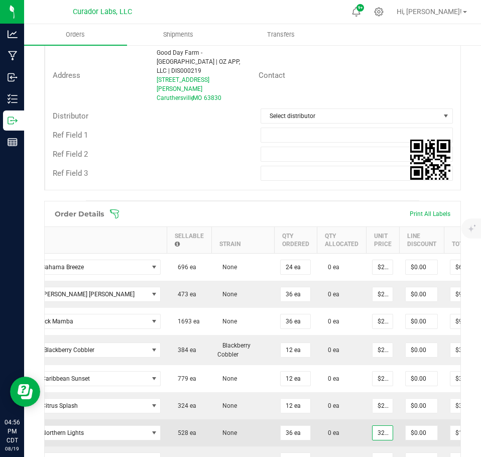
click at [374, 426] on input "32.5" at bounding box center [383, 433] width 20 height 14
click at [348, 419] on td "0 ea" at bounding box center [341, 432] width 49 height 27
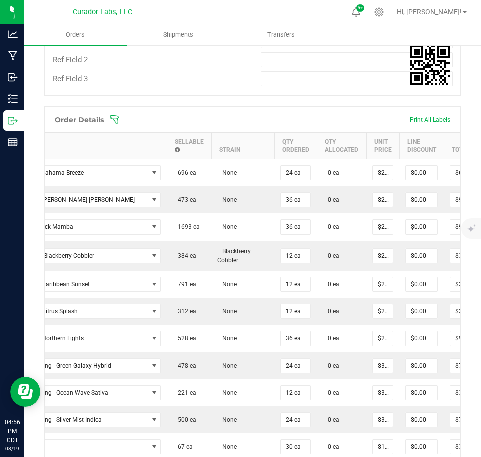
scroll to position [502, 0]
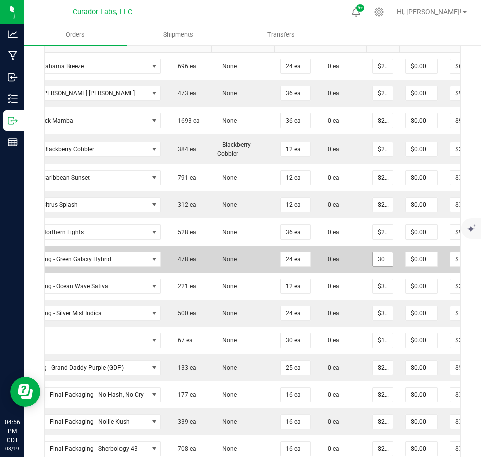
click at [378, 252] on input "30" at bounding box center [383, 259] width 20 height 14
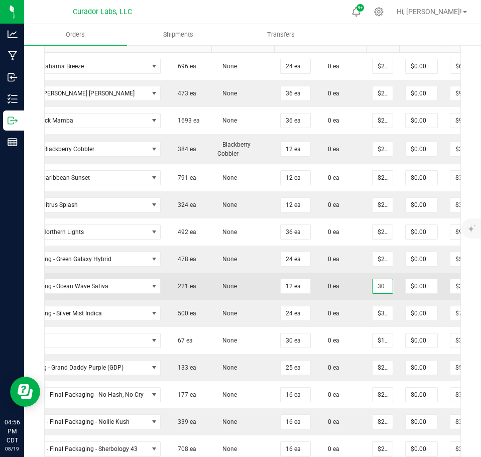
click at [377, 279] on input "30" at bounding box center [383, 286] width 20 height 14
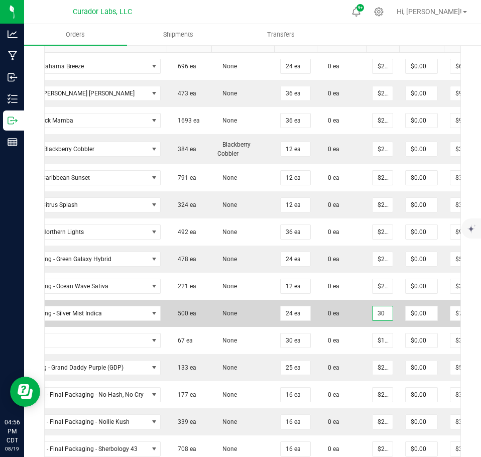
click at [373, 306] on input "30" at bounding box center [383, 313] width 20 height 14
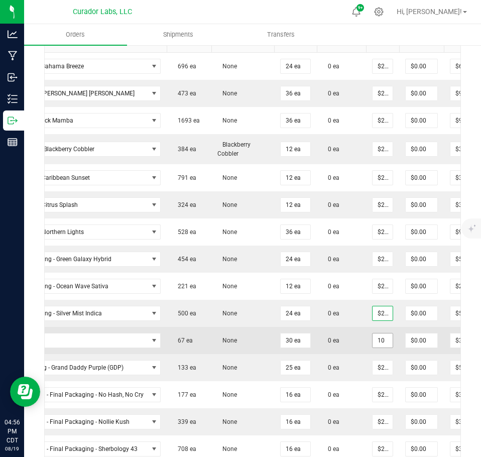
click at [376, 334] on input "10" at bounding box center [383, 341] width 20 height 14
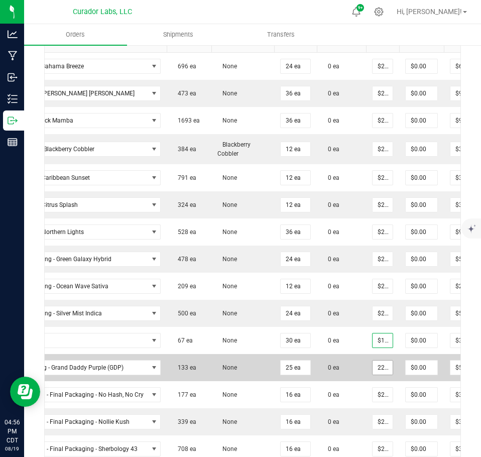
click at [377, 361] on input "22.5" at bounding box center [383, 368] width 20 height 14
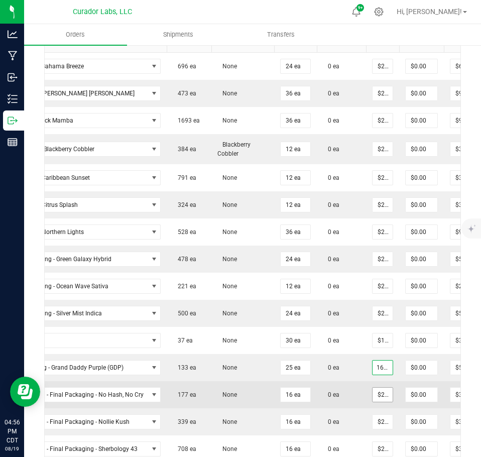
scroll to position [0, 5]
click at [375, 388] on input "22.5" at bounding box center [383, 395] width 20 height 14
click at [375, 388] on input "16." at bounding box center [383, 395] width 20 height 14
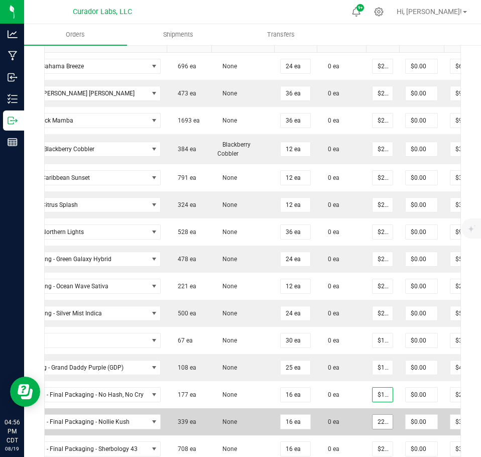
click at [382, 415] on input "22.5" at bounding box center [383, 422] width 20 height 14
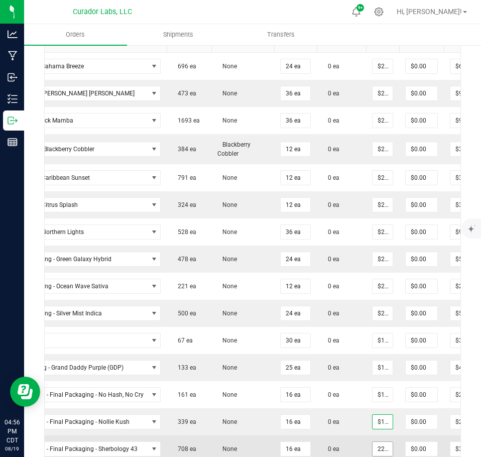
click at [377, 442] on input "22.5" at bounding box center [383, 449] width 20 height 14
click at [355, 436] on td "0 ea" at bounding box center [341, 449] width 49 height 27
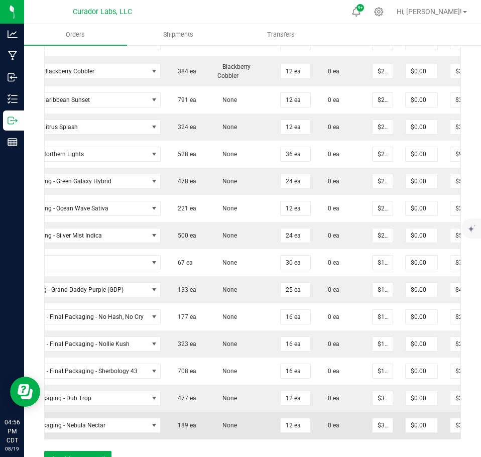
scroll to position [603, 0]
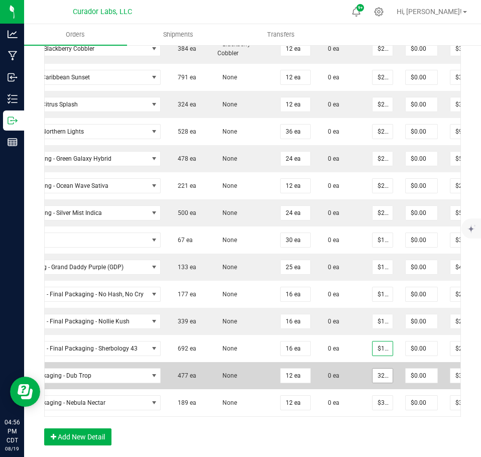
click at [374, 369] on input "32.5" at bounding box center [383, 376] width 20 height 14
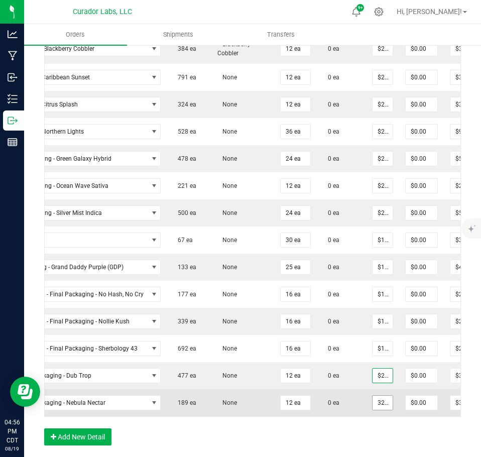
click at [375, 396] on input "32.5" at bounding box center [383, 403] width 20 height 14
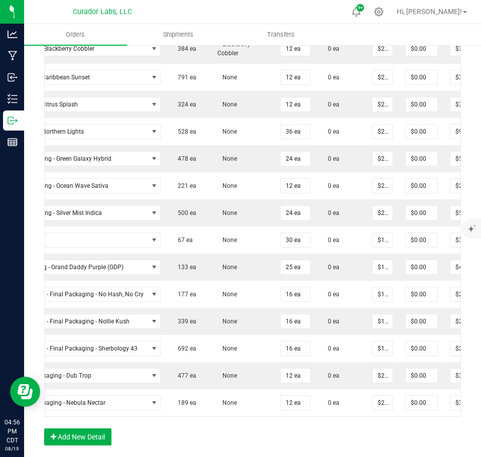
click at [368, 433] on div "Order Details Print All Labels Item Sellable Strain Qty Ordered Qty Allocated U…" at bounding box center [252, 178] width 417 height 556
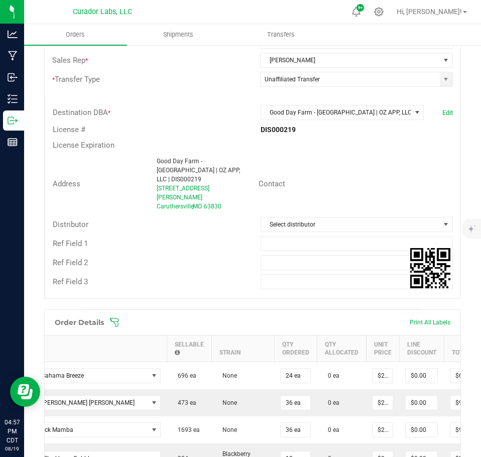
scroll to position [100, 0]
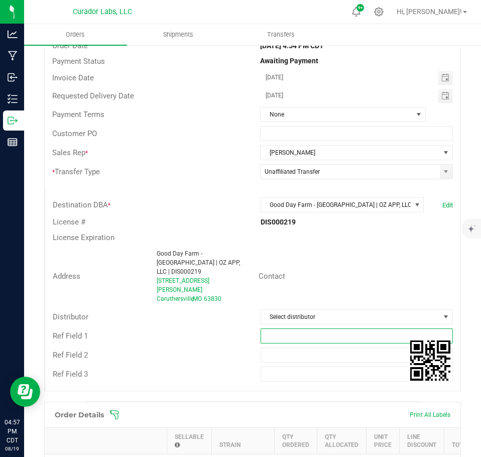
click at [296, 329] on input "text" at bounding box center [357, 336] width 193 height 15
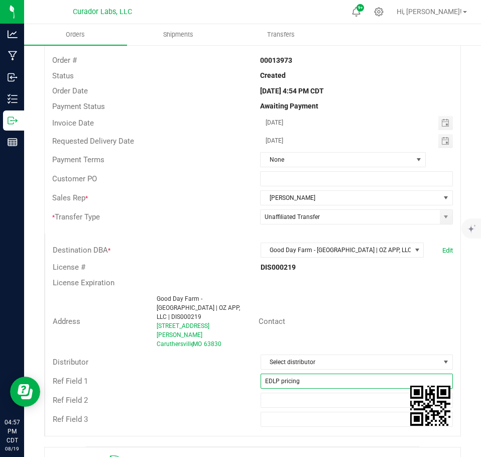
scroll to position [0, 0]
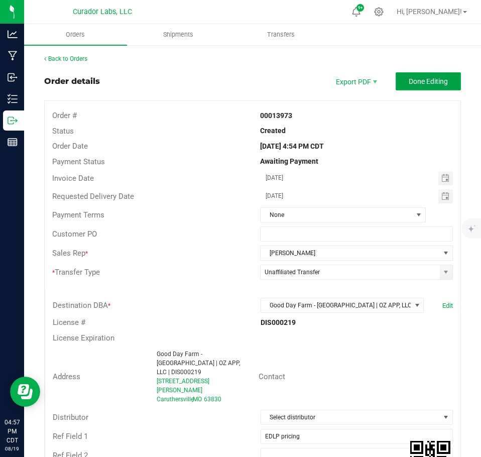
drag, startPoint x: 426, startPoint y: 75, endPoint x: 334, endPoint y: 124, distance: 104.3
click at [425, 75] on button "Done Editing" at bounding box center [428, 81] width 65 height 18
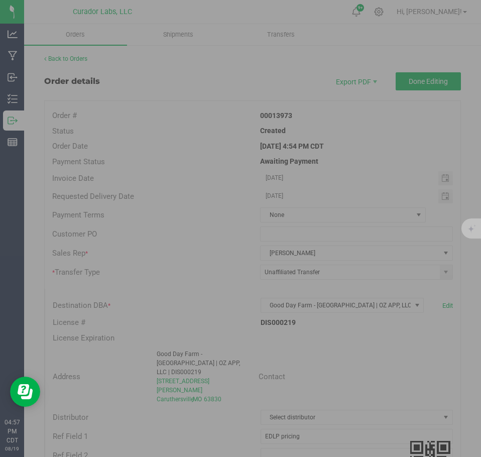
scroll to position [0, 86]
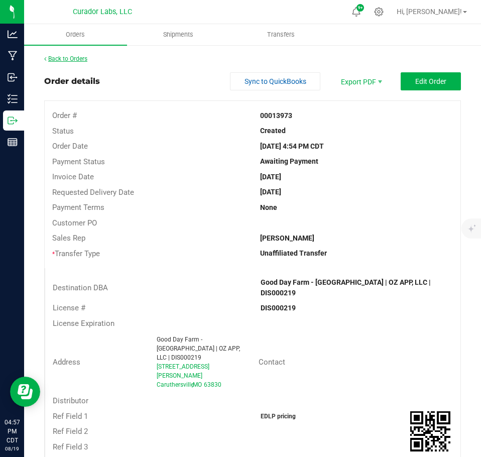
click at [64, 61] on link "Back to Orders" at bounding box center [65, 58] width 43 height 7
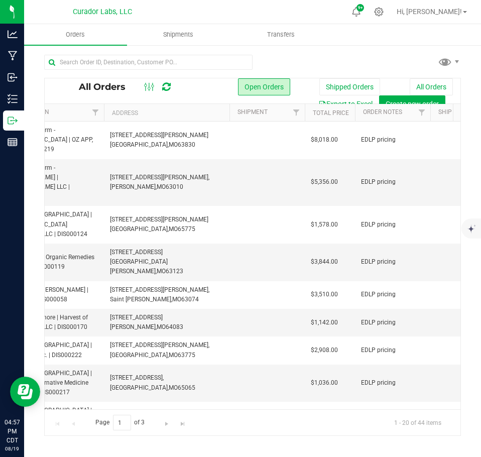
scroll to position [0, 254]
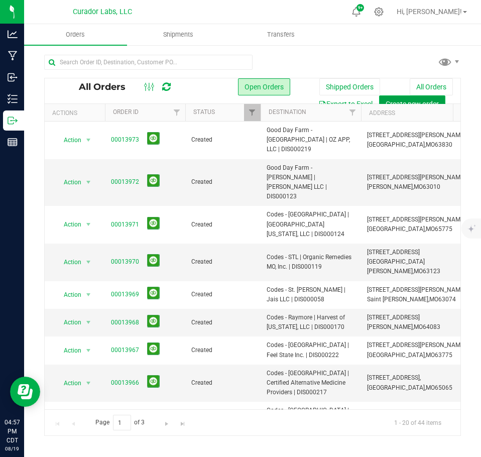
click at [400, 102] on span "Create new order" at bounding box center [412, 104] width 53 height 8
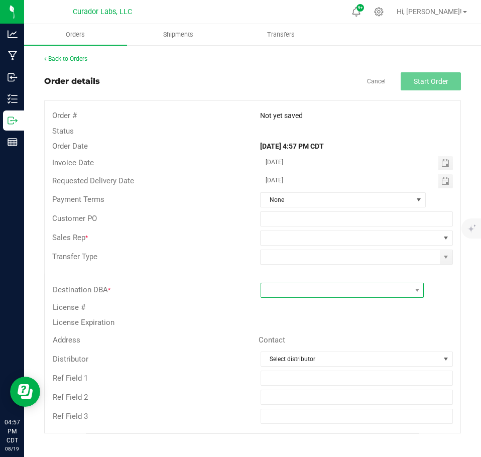
click at [304, 292] on span at bounding box center [336, 290] width 150 height 14
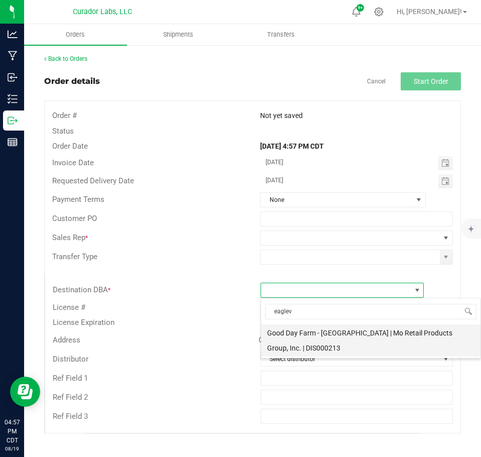
click at [331, 351] on li "Good Day Farm - [GEOGRAPHIC_DATA] | Mo Retail Products Group, Inc. | DIS000213" at bounding box center [371, 341] width 220 height 32
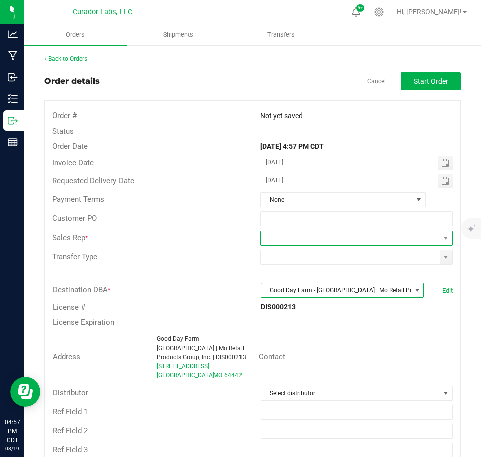
click at [343, 236] on span at bounding box center [350, 238] width 179 height 14
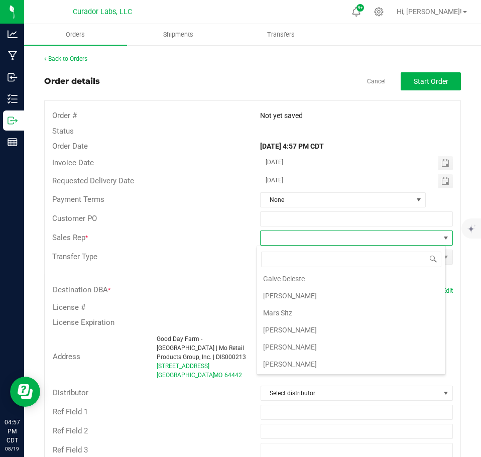
click at [317, 343] on li "[PERSON_NAME]" at bounding box center [351, 347] width 188 height 17
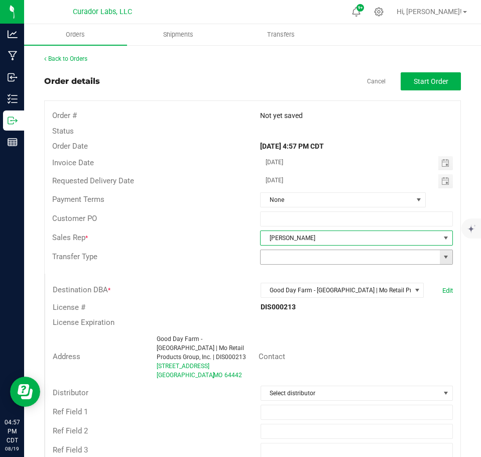
drag, startPoint x: 448, startPoint y: 255, endPoint x: 437, endPoint y: 257, distance: 11.2
click at [445, 255] on div at bounding box center [357, 257] width 208 height 15
click at [430, 260] on input at bounding box center [350, 257] width 179 height 14
click at [442, 253] on span at bounding box center [446, 257] width 8 height 8
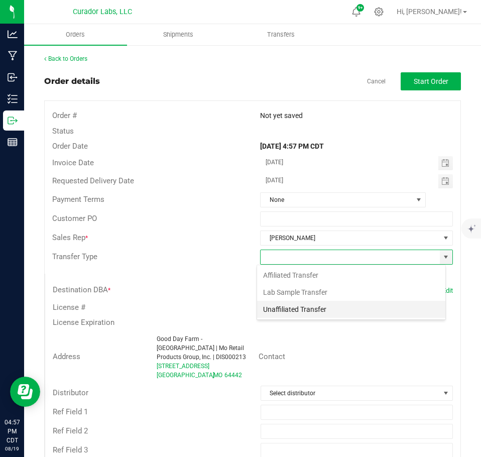
click at [331, 316] on li "Unaffiliated Transfer" at bounding box center [351, 309] width 188 height 17
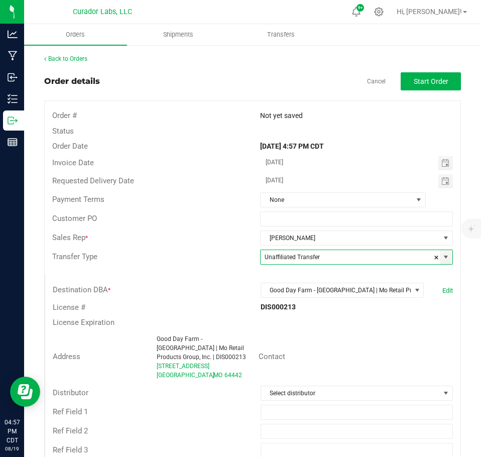
click at [408, 69] on div "Back to Orders Order details Cancel Start Order Order # Not yet saved Status Or…" at bounding box center [252, 261] width 417 height 414
click at [411, 74] on button "Start Order" at bounding box center [431, 81] width 60 height 18
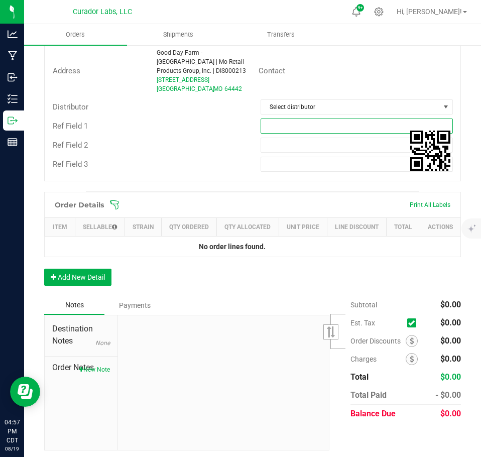
drag, startPoint x: 298, startPoint y: 125, endPoint x: 295, endPoint y: 134, distance: 10.0
click at [298, 125] on input "text" at bounding box center [357, 126] width 193 height 15
click at [78, 286] on button "Add New Detail" at bounding box center [77, 277] width 67 height 17
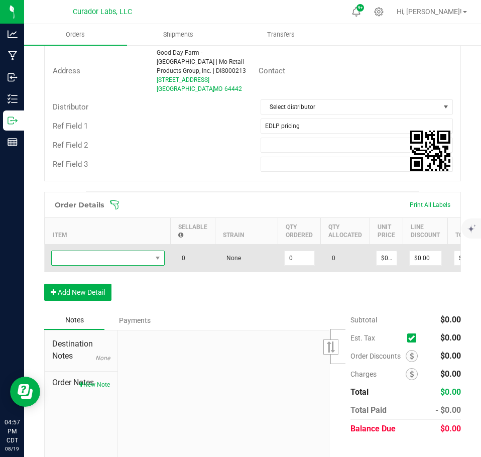
click at [78, 262] on span "NO DATA FOUND" at bounding box center [102, 258] width 100 height 14
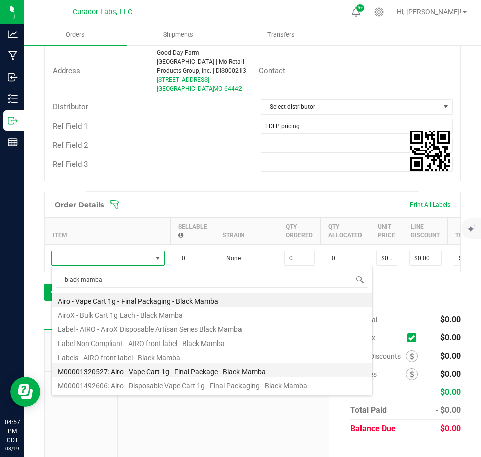
click at [179, 367] on li "M00001320527: Airo - Vape Cart 1g - Final Package - Black Mamba" at bounding box center [212, 370] width 321 height 14
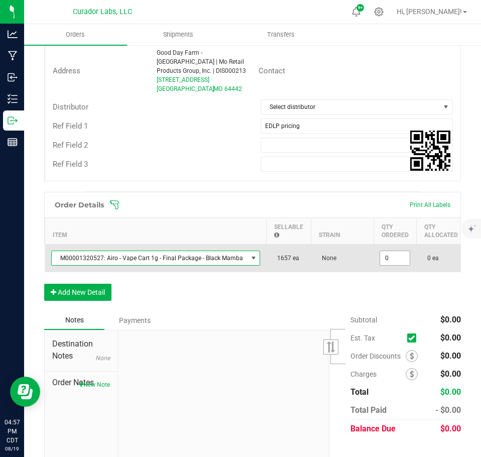
click at [398, 263] on input "0" at bounding box center [395, 258] width 30 height 14
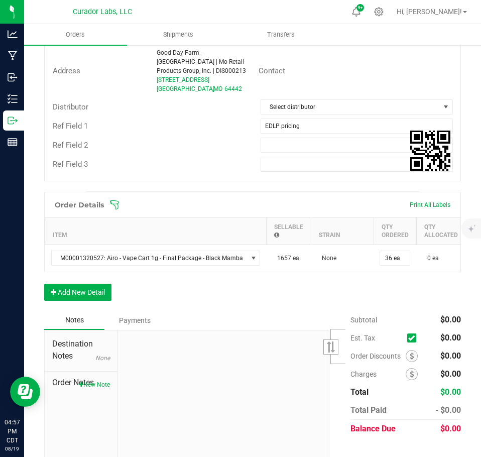
click at [392, 295] on div "Order Details Print All Labels Item Sellable Strain Qty Ordered Qty Allocated U…" at bounding box center [252, 251] width 417 height 119
drag, startPoint x: 97, startPoint y: 306, endPoint x: 93, endPoint y: 302, distance: 5.3
click at [97, 301] on button "Add New Detail" at bounding box center [77, 292] width 67 height 17
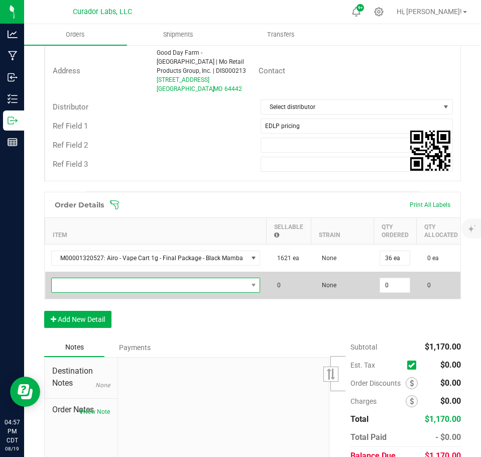
click at [78, 284] on span "NO DATA FOUND" at bounding box center [150, 285] width 196 height 14
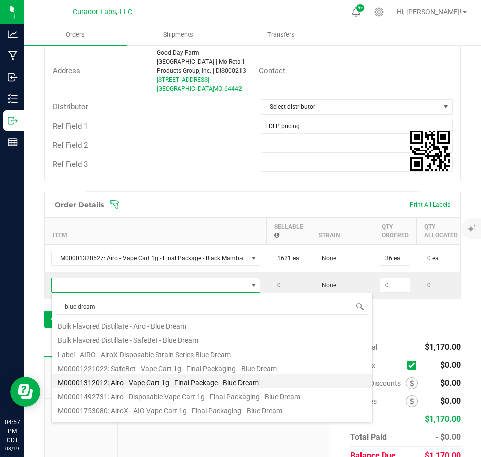
click at [161, 376] on li "M00001312012: Airo - Vape Cart 1g - Final Package - Blue Dream" at bounding box center [212, 381] width 321 height 14
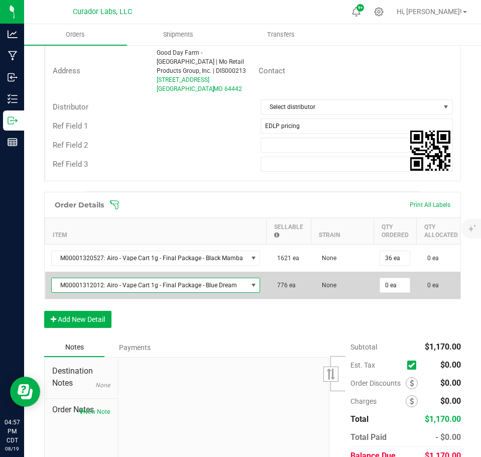
click at [380, 294] on td "0 ea" at bounding box center [395, 285] width 43 height 27
click at [383, 286] on input "0" at bounding box center [395, 285] width 30 height 14
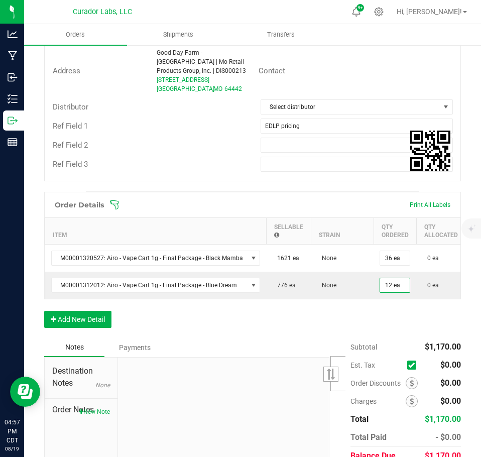
drag, startPoint x: 376, startPoint y: 316, endPoint x: 325, endPoint y: 336, distance: 54.9
click at [373, 322] on div "Order Details Print All Labels Item Sellable Strain Qty Ordered Qty Allocated U…" at bounding box center [252, 265] width 417 height 146
click at [103, 319] on button "Add New Detail" at bounding box center [77, 319] width 67 height 17
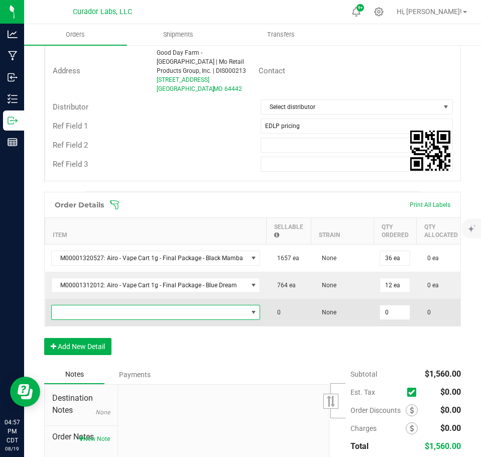
click at [96, 315] on span "NO DATA FOUND" at bounding box center [150, 312] width 196 height 14
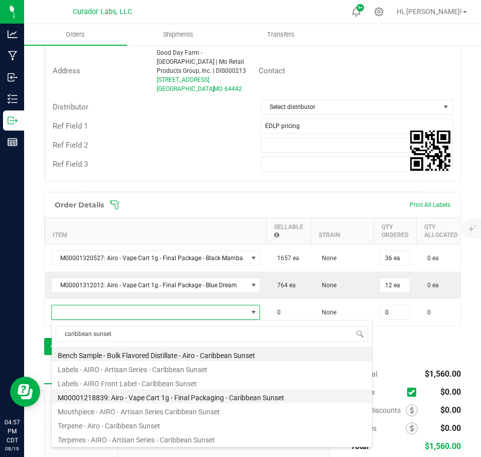
click at [159, 400] on li "M00001218839: Airo - Vape Cart 1g - Final Packaging - Caribbean Sunset" at bounding box center [212, 396] width 321 height 14
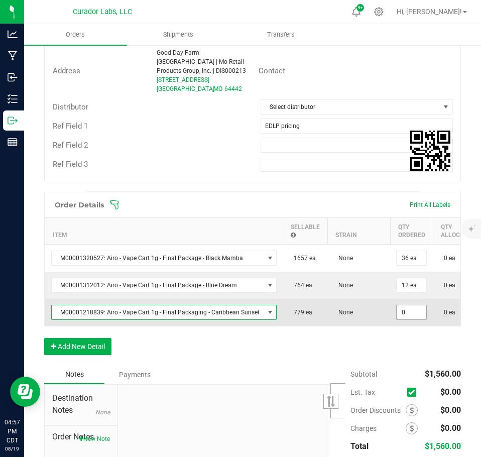
click at [406, 314] on input "0" at bounding box center [412, 312] width 30 height 14
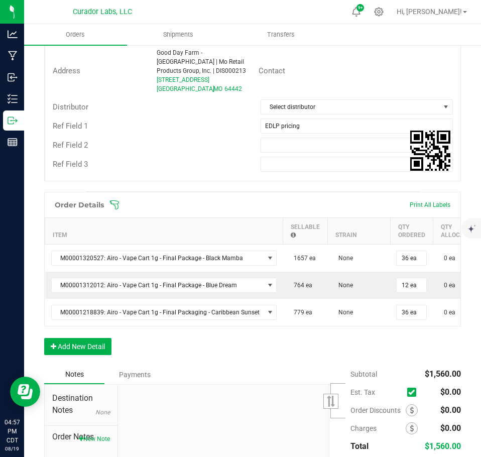
drag, startPoint x: 396, startPoint y: 344, endPoint x: 370, endPoint y: 350, distance: 27.2
click at [392, 345] on div "Order Details Print All Labels Item Sellable Strain Qty Ordered Qty Allocated U…" at bounding box center [252, 278] width 417 height 173
click at [78, 355] on button "Add New Detail" at bounding box center [77, 346] width 67 height 17
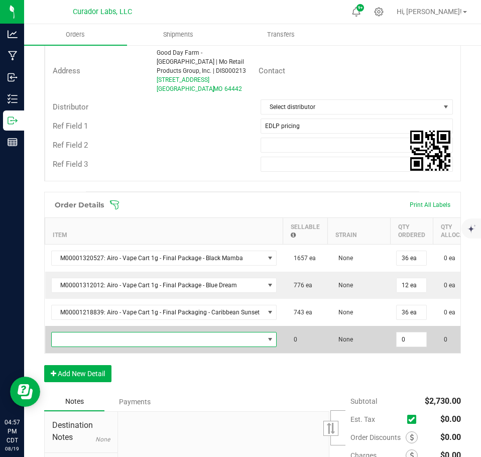
click at [85, 343] on span "NO DATA FOUND" at bounding box center [158, 340] width 213 height 14
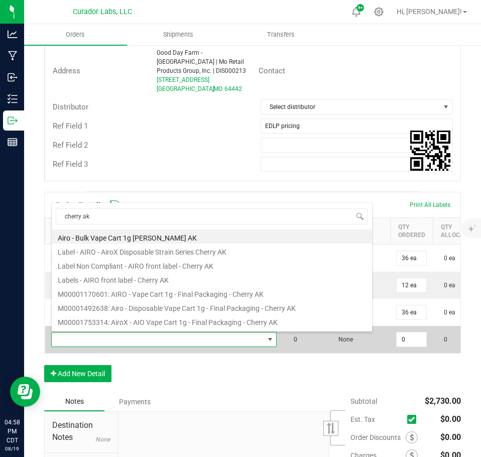
drag, startPoint x: 176, startPoint y: 294, endPoint x: 313, endPoint y: 327, distance: 140.4
click at [176, 295] on li "M00001170601: AIRO - Vape Cart 1g - Final Packaging - Cherry AK" at bounding box center [212, 293] width 321 height 14
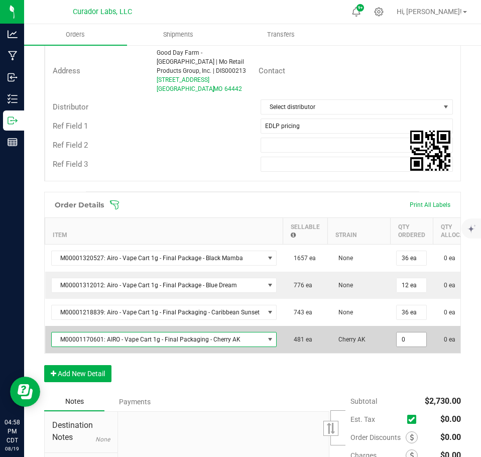
click at [413, 343] on input "0" at bounding box center [412, 340] width 30 height 14
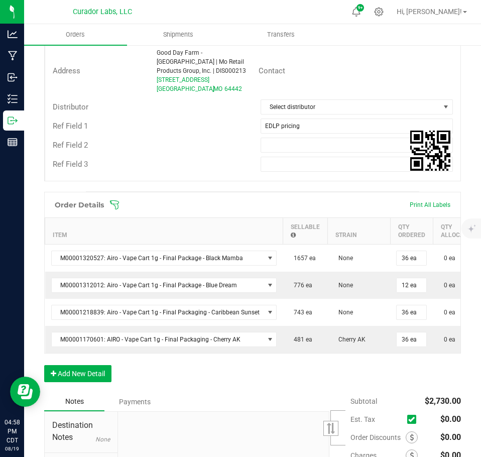
drag, startPoint x: 404, startPoint y: 373, endPoint x: 398, endPoint y: 374, distance: 6.2
click at [403, 373] on div "Order Details Print All Labels Item Sellable Strain Qty Ordered Qty Allocated U…" at bounding box center [252, 292] width 417 height 200
click at [107, 382] on button "Add New Detail" at bounding box center [77, 373] width 67 height 17
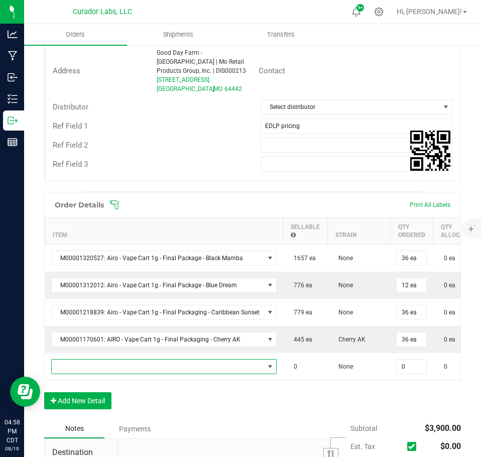
click at [103, 371] on span "NO DATA FOUND" at bounding box center [158, 367] width 213 height 14
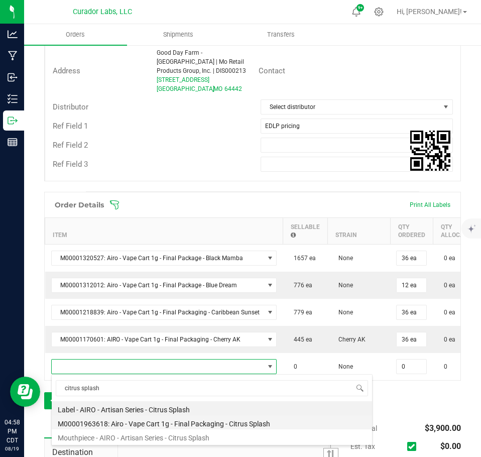
click at [218, 418] on li "M00001963618: Airo - Vape Cart 1g - Final Packaging - Citrus Splash" at bounding box center [212, 422] width 321 height 14
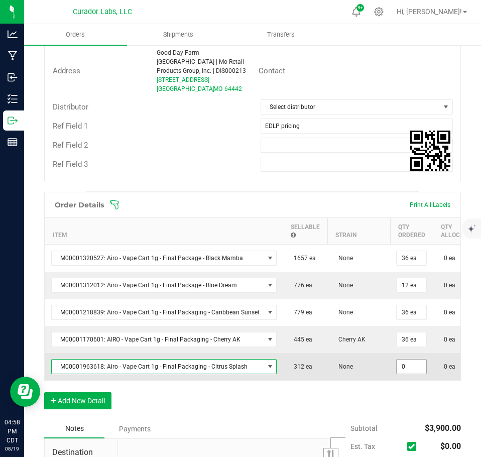
click at [412, 366] on input "0" at bounding box center [412, 367] width 30 height 14
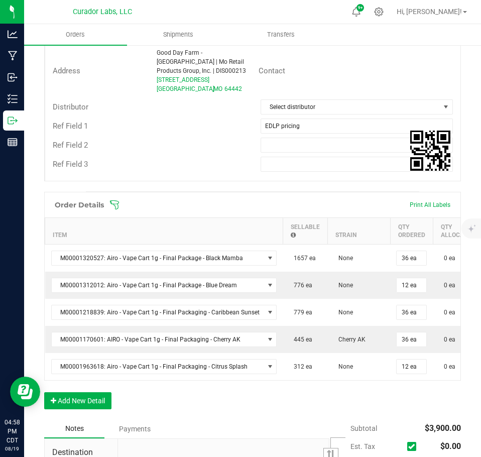
drag, startPoint x: 369, startPoint y: 422, endPoint x: 305, endPoint y: 423, distance: 64.3
click at [367, 419] on div "Order Details Print All Labels Item Sellable Strain Qty Ordered Qty Allocated U…" at bounding box center [252, 306] width 417 height 228
click at [80, 407] on button "Add New Detail" at bounding box center [77, 400] width 67 height 17
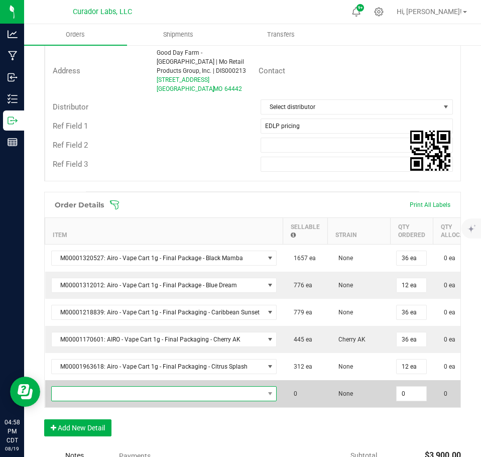
click at [78, 396] on span "NO DATA FOUND" at bounding box center [158, 394] width 213 height 14
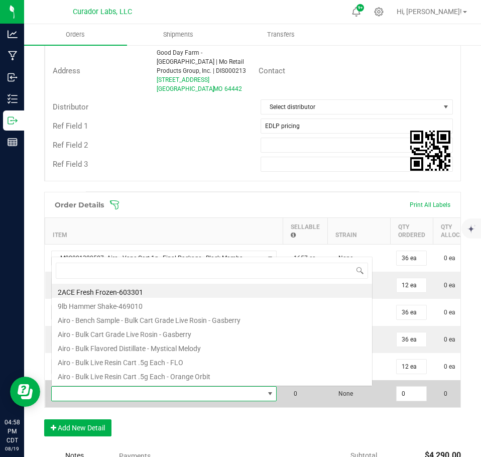
scroll to position [15, 221]
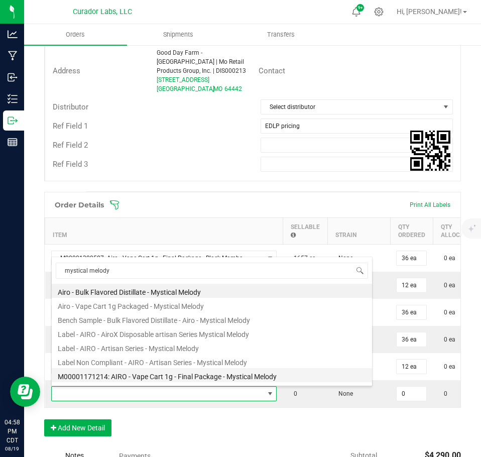
click at [200, 375] on li "M00001171214: AIRO - Vape Cart 1g - Final Package - Mystical Melody" at bounding box center [212, 375] width 321 height 14
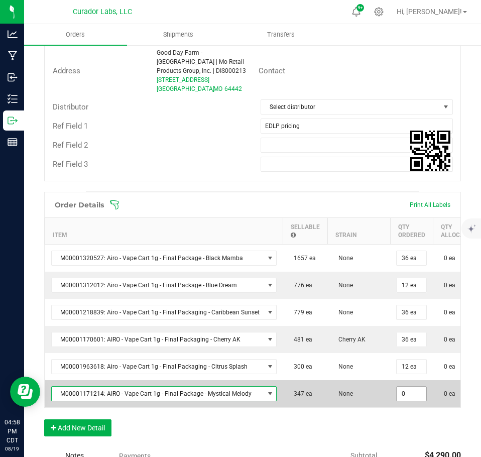
click at [407, 389] on input "0" at bounding box center [412, 394] width 30 height 14
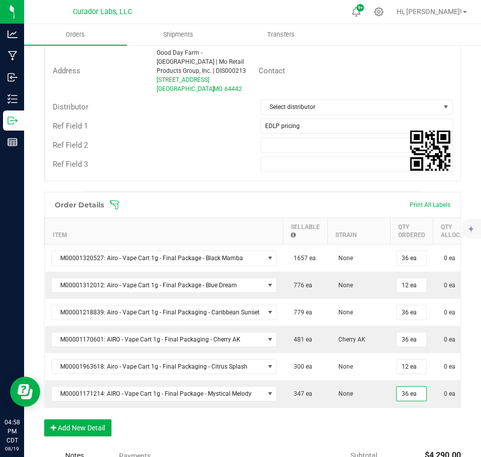
drag, startPoint x: 396, startPoint y: 428, endPoint x: 388, endPoint y: 431, distance: 8.6
click at [395, 429] on div "Order Details Print All Labels Item Sellable Strain Qty Ordered Qty Allocated U…" at bounding box center [252, 319] width 417 height 255
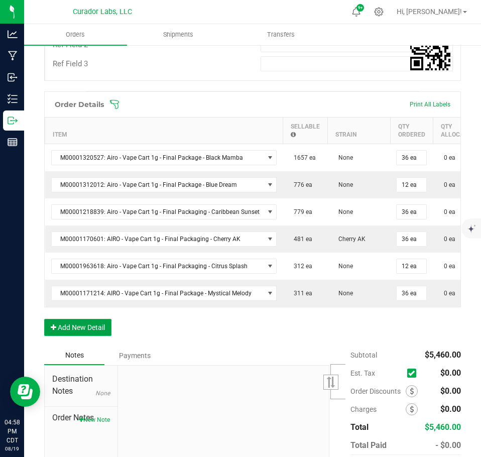
click at [75, 336] on button "Add New Detail" at bounding box center [77, 327] width 67 height 17
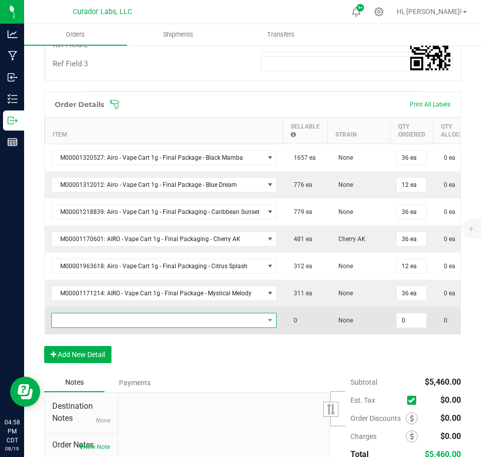
click at [84, 324] on span "NO DATA FOUND" at bounding box center [158, 320] width 213 height 14
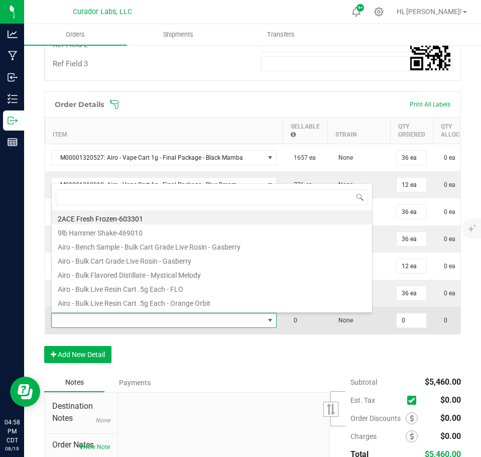
scroll to position [15, 221]
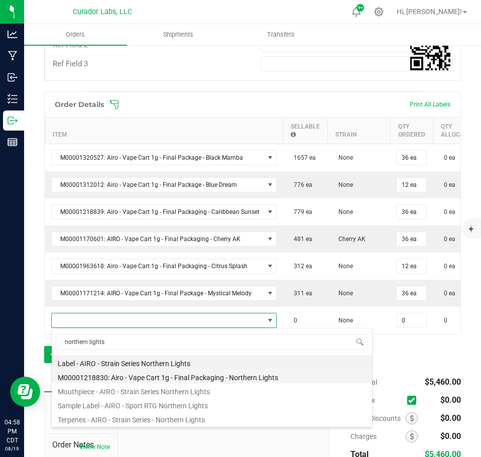
click at [205, 376] on li "M00001218830: Airo - Vape Cart 1g - Final Packaging - Northern Lights" at bounding box center [212, 376] width 321 height 14
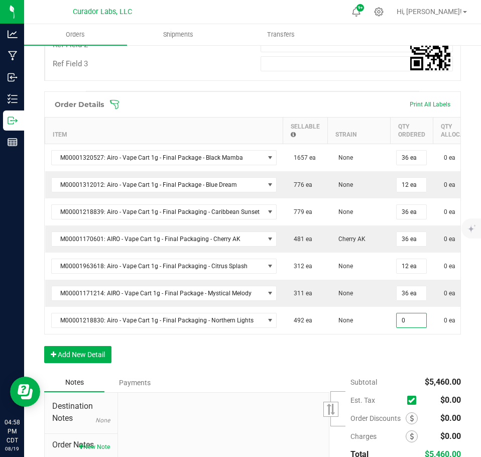
drag, startPoint x: 402, startPoint y: 321, endPoint x: 394, endPoint y: 346, distance: 26.5
click at [402, 321] on input "0" at bounding box center [412, 320] width 30 height 14
drag, startPoint x: 387, startPoint y: 359, endPoint x: 156, endPoint y: 370, distance: 231.4
click at [385, 359] on div "Order Details Print All Labels Item Sellable Strain Qty Ordered Qty Allocated U…" at bounding box center [252, 232] width 417 height 282
click at [66, 353] on div "Order Details Print All Labels Item Sellable Strain Qty Ordered Qty Allocated U…" at bounding box center [252, 232] width 417 height 282
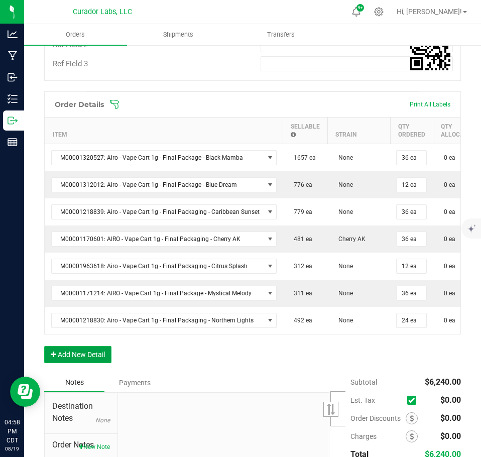
click at [79, 360] on button "Add New Detail" at bounding box center [77, 354] width 67 height 17
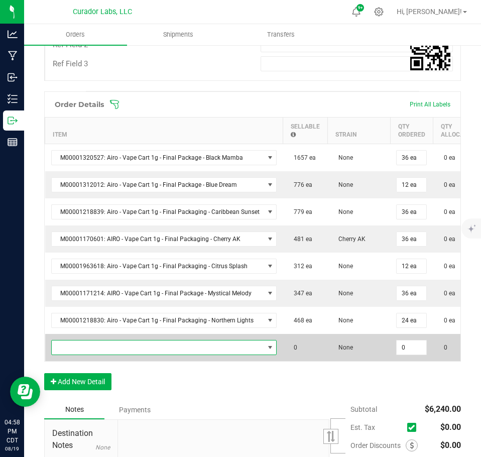
click at [77, 350] on span "NO DATA FOUND" at bounding box center [158, 348] width 213 height 14
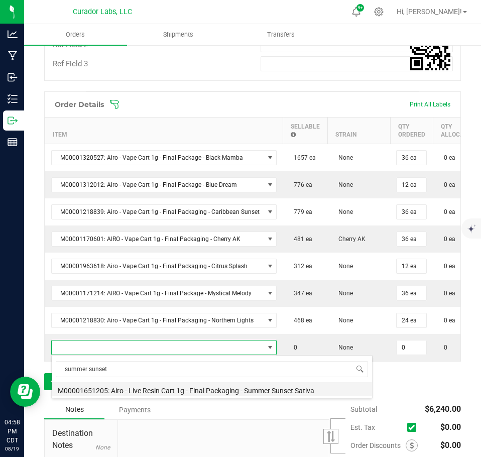
click at [185, 390] on li "M00001651205: Airo - Live Resin Cart 1g - Final Packaging - Summer Sunset Sativa" at bounding box center [212, 389] width 321 height 14
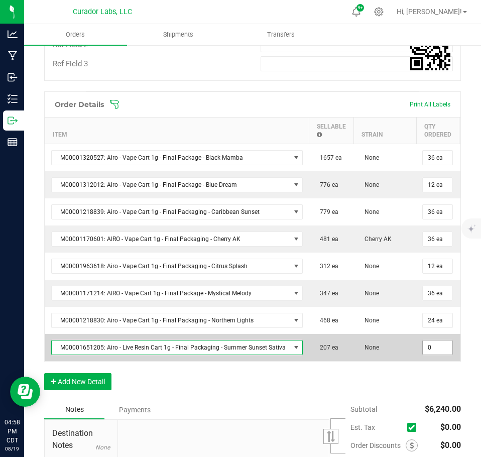
click at [428, 342] on input "0" at bounding box center [438, 348] width 30 height 14
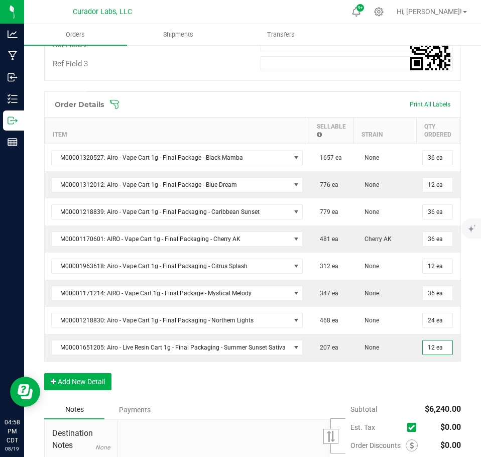
click at [407, 381] on div "Order Details Print All Labels Item Sellable Strain Qty Ordered Qty Allocated U…" at bounding box center [252, 245] width 417 height 309
click at [105, 389] on button "Add New Detail" at bounding box center [77, 381] width 67 height 17
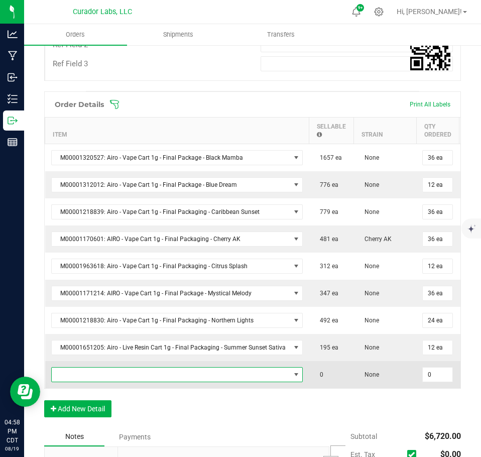
click at [103, 380] on span "NO DATA FOUND" at bounding box center [171, 375] width 239 height 14
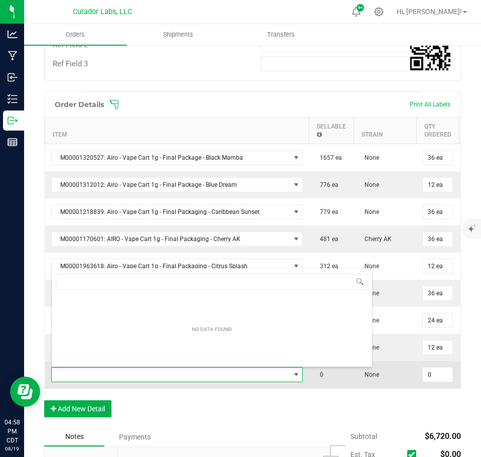
scroll to position [15, 248]
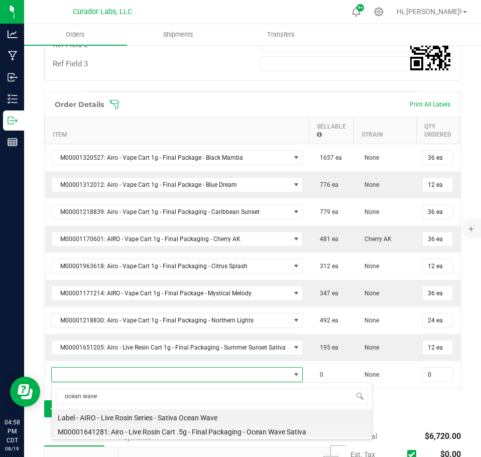
click at [215, 430] on li "M00001641281: Airo - Live Rosin Cart .5g - Final Packaging - Ocean Wave Sativa" at bounding box center [212, 430] width 321 height 14
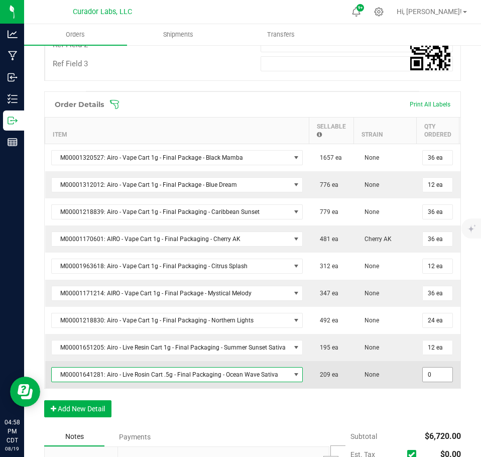
click at [429, 377] on input "0" at bounding box center [438, 375] width 30 height 14
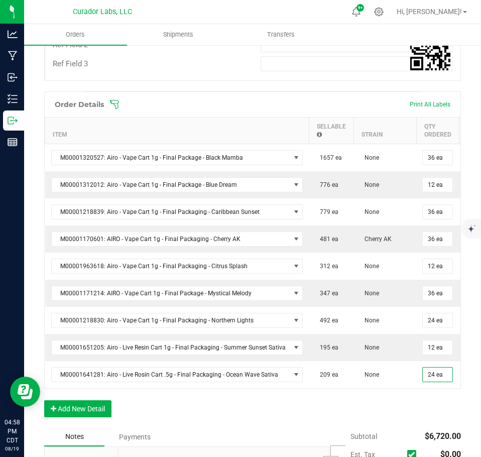
click at [407, 411] on div "Order Details Print All Labels Item Sellable Strain Qty Ordered Qty Allocated U…" at bounding box center [252, 259] width 417 height 336
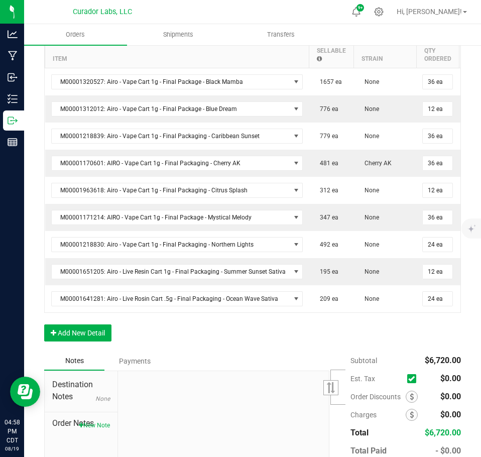
scroll to position [502, 0]
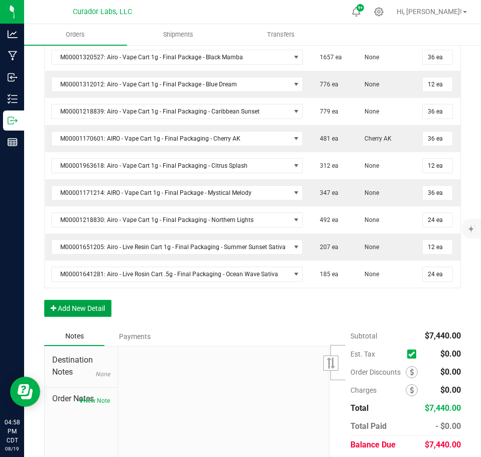
click at [52, 312] on icon "button" at bounding box center [54, 308] width 6 height 7
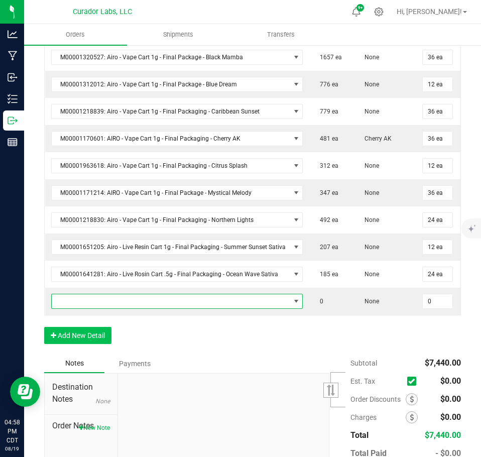
click at [79, 302] on span "NO DATA FOUND" at bounding box center [171, 301] width 239 height 14
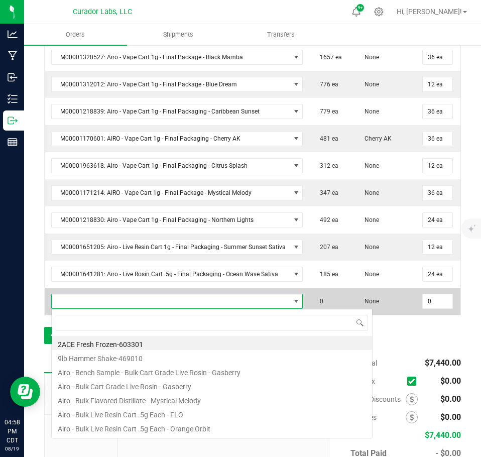
scroll to position [15, 248]
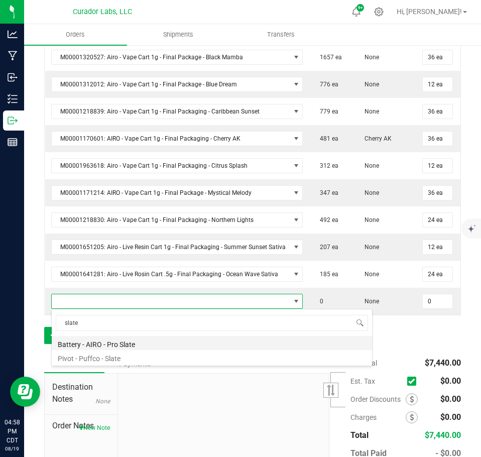
click at [143, 345] on li "Battery - AIRO - Pro Slate" at bounding box center [212, 343] width 321 height 14
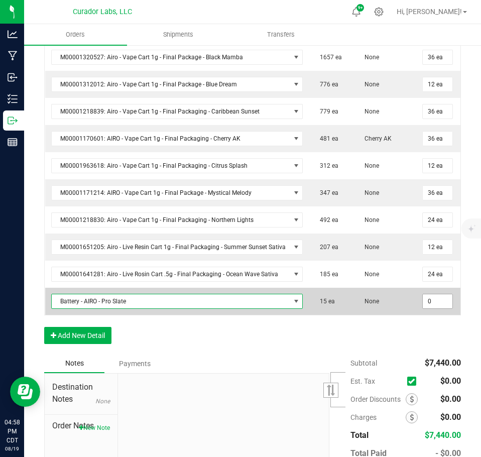
click at [438, 303] on input "0" at bounding box center [438, 301] width 30 height 14
click at [435, 302] on input "51" at bounding box center [438, 301] width 30 height 14
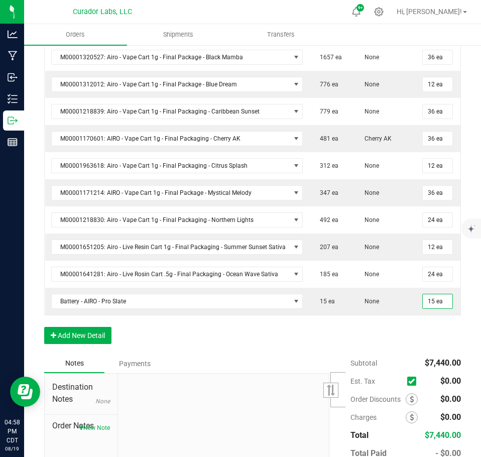
click at [418, 348] on div "Order Details Print All Labels Item Sellable Strain Qty Ordered Qty Allocated U…" at bounding box center [252, 172] width 417 height 363
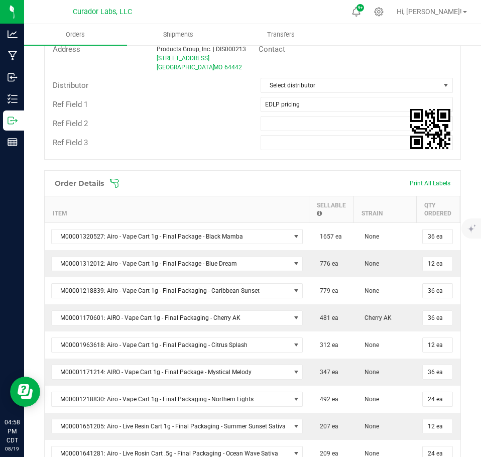
scroll to position [301, 0]
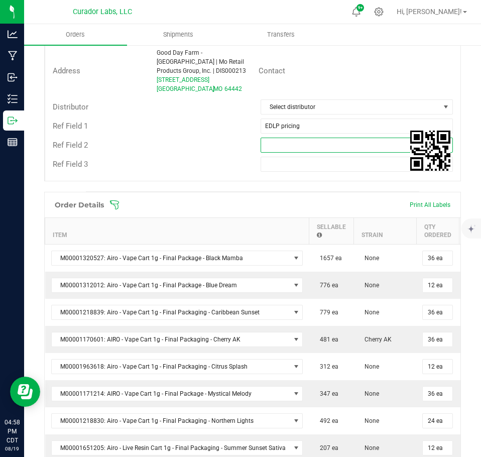
click at [295, 148] on input "text" at bounding box center [357, 145] width 193 height 15
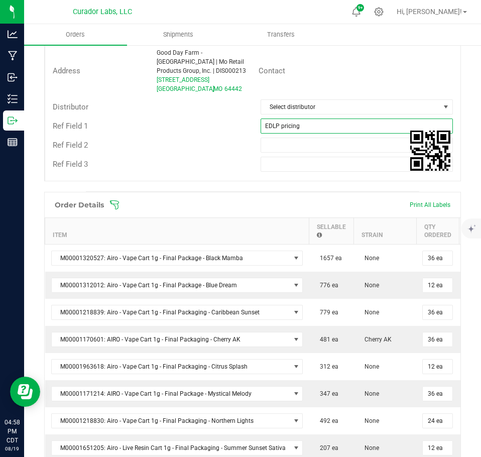
click at [306, 130] on input "EDLP pricing" at bounding box center [357, 126] width 193 height 15
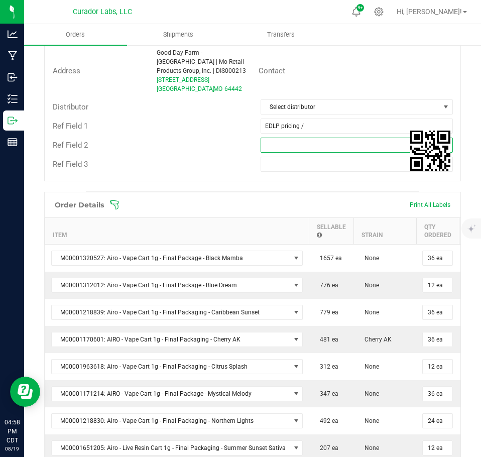
click at [322, 148] on input "text" at bounding box center [357, 145] width 193 height 15
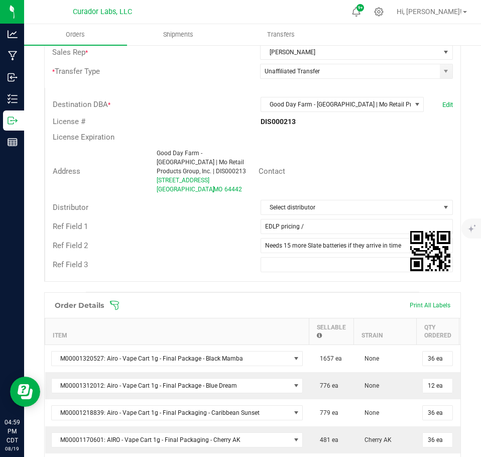
click at [223, 248] on div "Ref Field 2" at bounding box center [149, 246] width 208 height 12
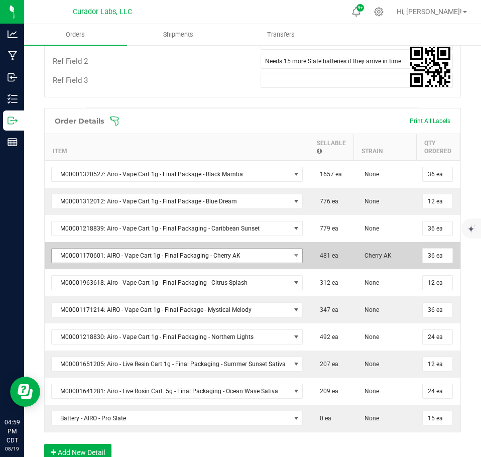
scroll to position [502, 0]
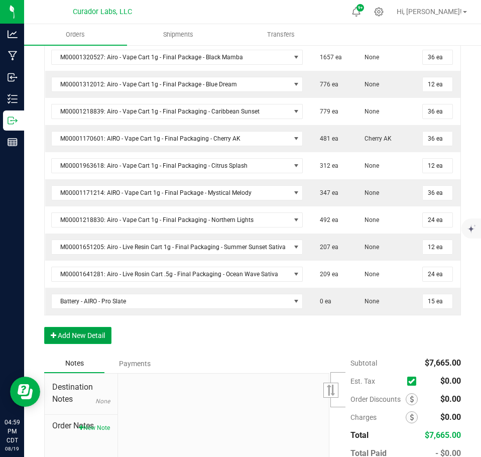
click at [66, 339] on button "Add New Detail" at bounding box center [77, 335] width 67 height 17
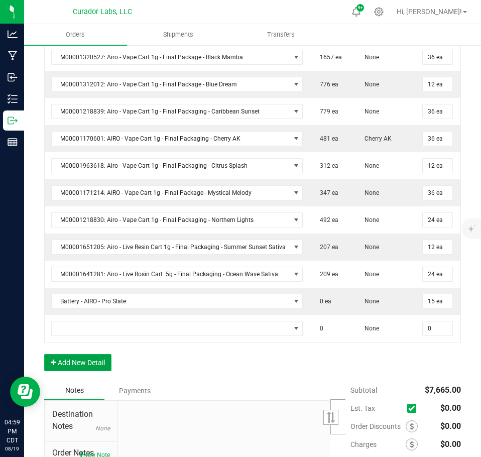
click at [80, 363] on button "Add New Detail" at bounding box center [77, 362] width 67 height 17
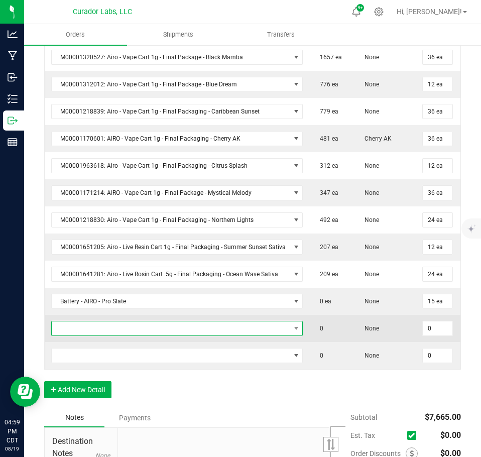
click at [82, 332] on span "NO DATA FOUND" at bounding box center [171, 329] width 239 height 14
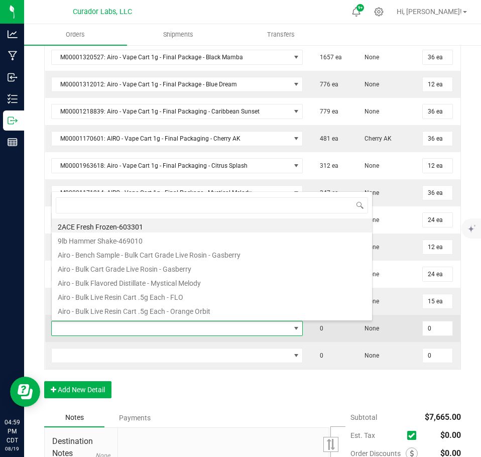
scroll to position [15, 248]
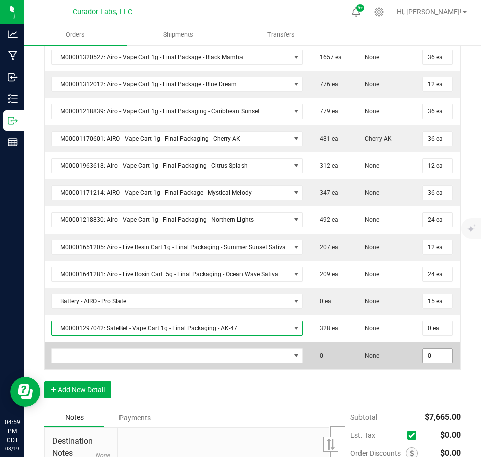
click at [440, 361] on input "0" at bounding box center [438, 356] width 30 height 14
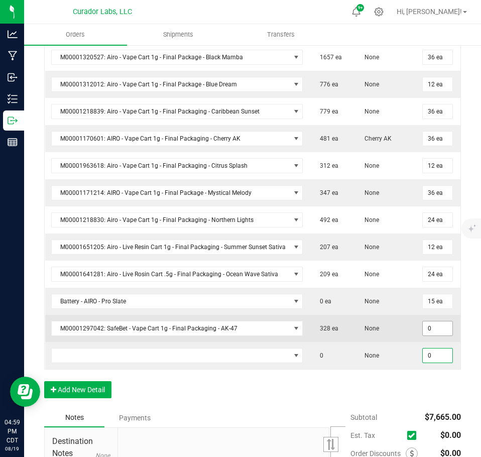
click at [428, 333] on input "0" at bounding box center [438, 329] width 30 height 14
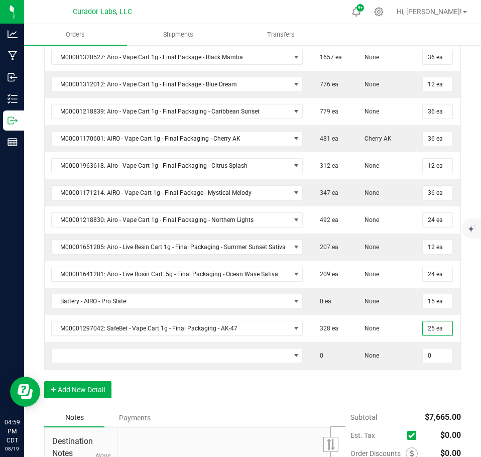
click at [421, 396] on div "Order Details Print All Labels Item Sellable Strain Qty Ordered Qty Allocated U…" at bounding box center [252, 199] width 417 height 417
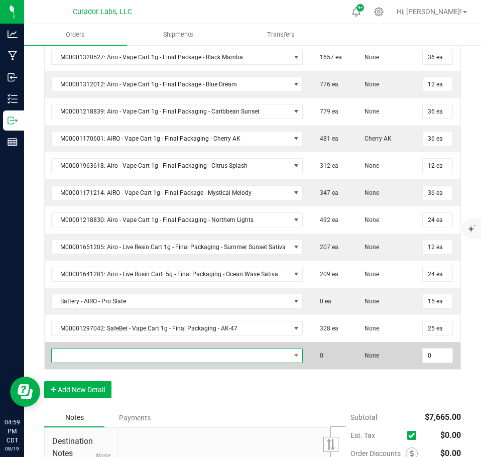
click at [221, 357] on span "NO DATA FOUND" at bounding box center [171, 356] width 239 height 14
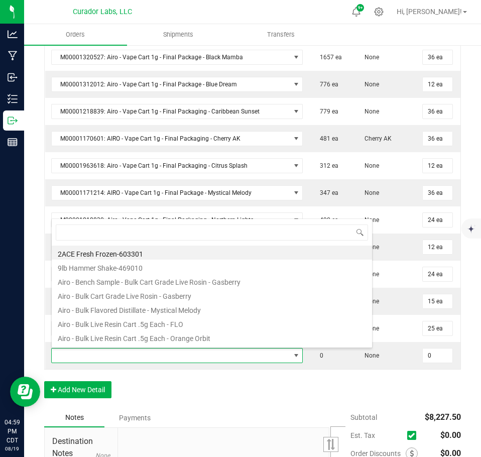
click at [271, 397] on div "Order Details Print All Labels Item Sellable Strain Qty Ordered Qty Allocated U…" at bounding box center [252, 199] width 417 height 417
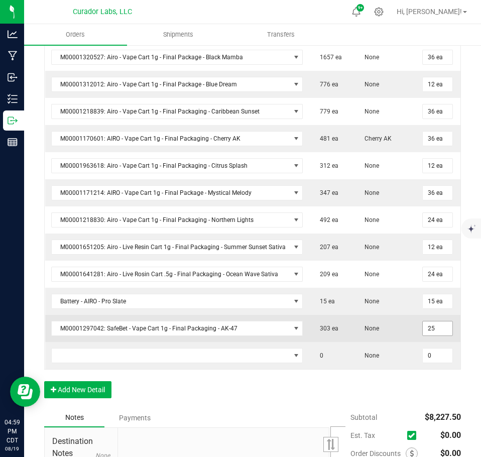
click at [431, 332] on input "25" at bounding box center [438, 329] width 30 height 14
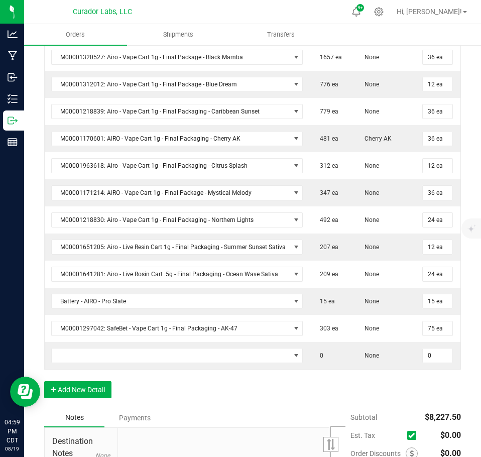
drag, startPoint x: 362, startPoint y: 395, endPoint x: 261, endPoint y: 382, distance: 101.3
click at [354, 396] on div "Order Details Print All Labels Item Sellable Strain Qty Ordered Qty Allocated U…" at bounding box center [252, 199] width 417 height 417
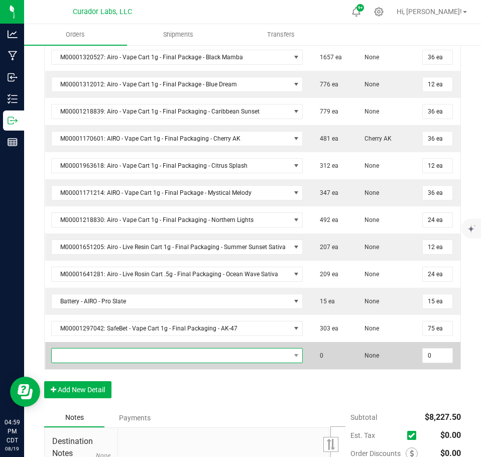
click at [193, 358] on span "NO DATA FOUND" at bounding box center [171, 356] width 239 height 14
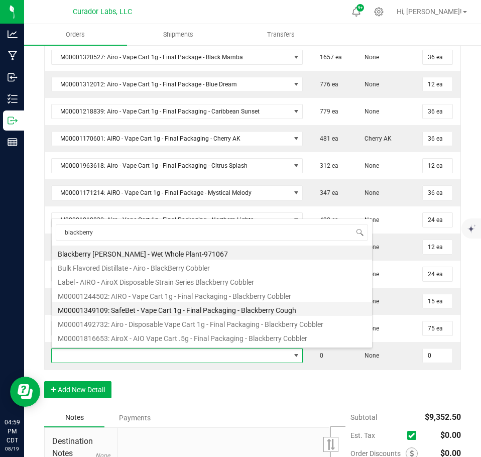
click at [177, 308] on li "M00001349109: SafeBet - Vape Cart 1g - Final Packaging - Blackberry Cough" at bounding box center [212, 309] width 321 height 14
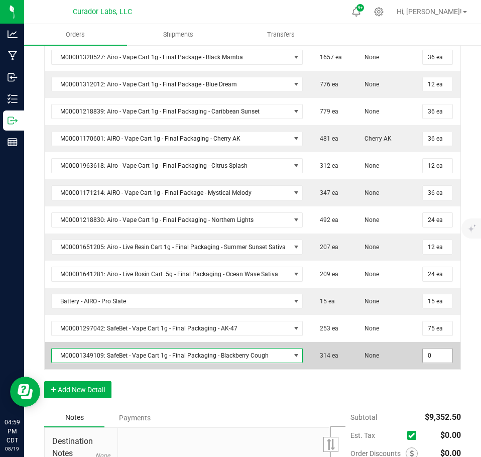
click at [436, 356] on input "0" at bounding box center [438, 356] width 30 height 14
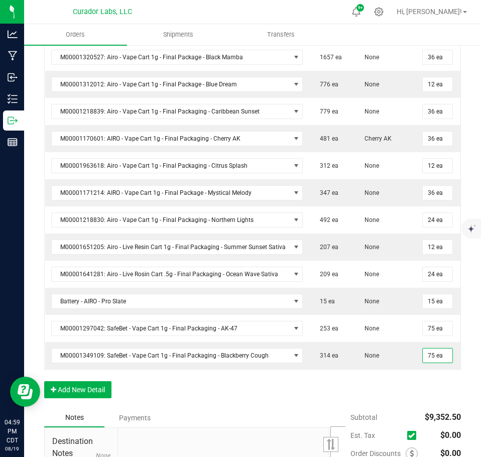
click at [395, 390] on div "Order Details Print All Labels Item Sellable Strain Qty Ordered Qty Allocated U…" at bounding box center [252, 199] width 417 height 417
click at [111, 390] on button "Add New Detail" at bounding box center [77, 389] width 67 height 17
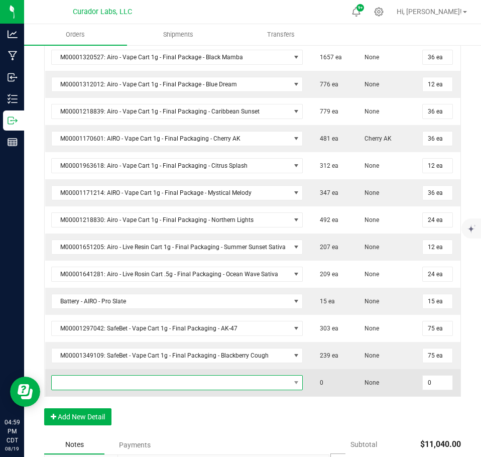
click at [98, 385] on span "NO DATA FOUND" at bounding box center [171, 383] width 239 height 14
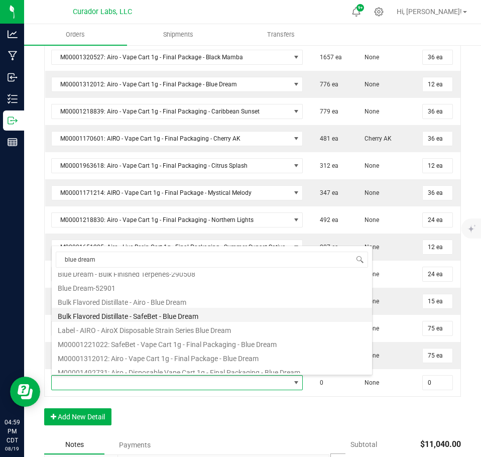
scroll to position [100, 0]
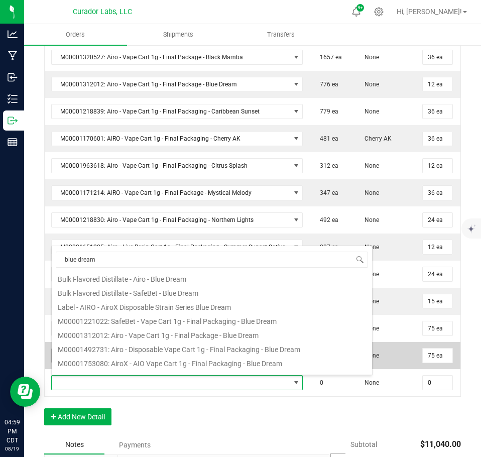
drag, startPoint x: 173, startPoint y: 324, endPoint x: 254, endPoint y: 350, distance: 85.5
click at [172, 324] on li "M00001221022: SafeBet - Vape Cart 1g - Final Packaging - Blue Dream" at bounding box center [212, 320] width 321 height 14
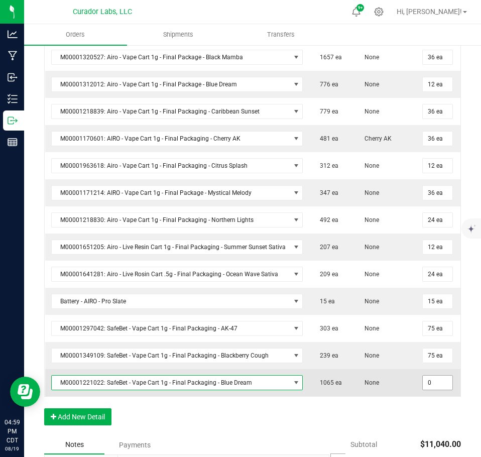
click at [428, 384] on input "0" at bounding box center [438, 383] width 30 height 14
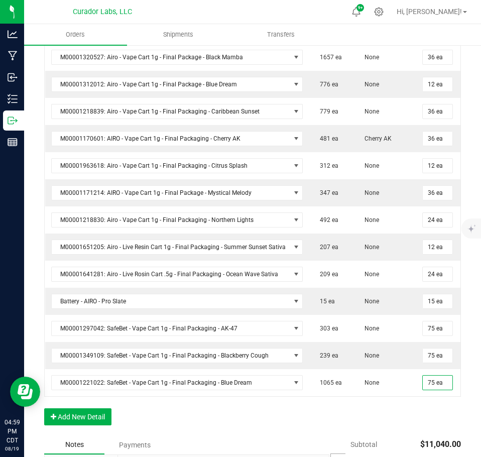
click at [414, 418] on div "Order Details Print All Labels Item Sellable Strain Qty Ordered Qty Allocated U…" at bounding box center [252, 213] width 417 height 445
click at [85, 422] on button "Add New Detail" at bounding box center [77, 416] width 67 height 17
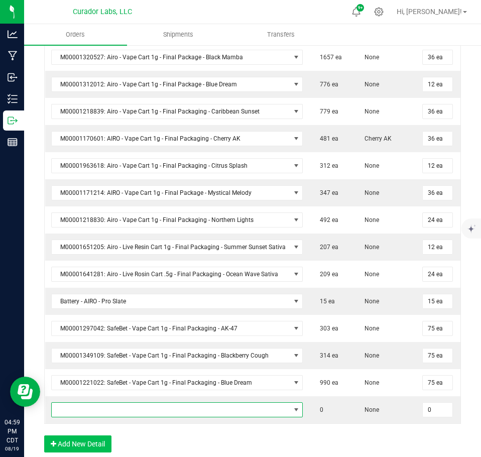
click at [84, 411] on span "NO DATA FOUND" at bounding box center [171, 410] width 239 height 14
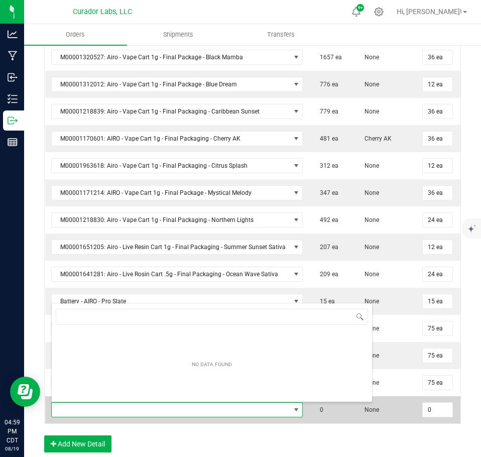
scroll to position [15, 248]
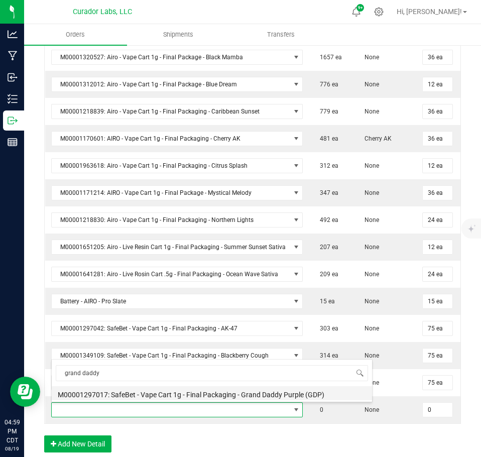
click at [120, 390] on li "M00001297017: SafeBet - Vape Cart 1g - Final Packaging - Grand Daddy Purple (GD…" at bounding box center [212, 393] width 321 height 14
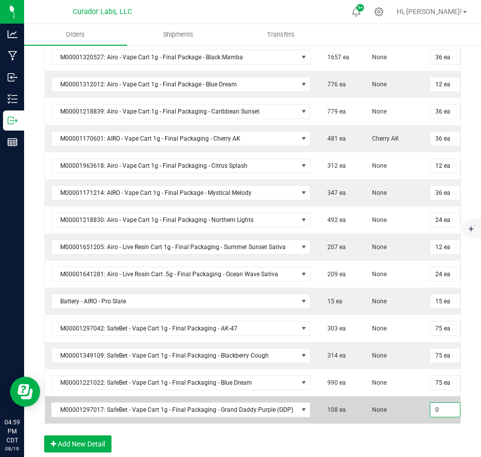
click at [443, 409] on input "0" at bounding box center [446, 410] width 30 height 14
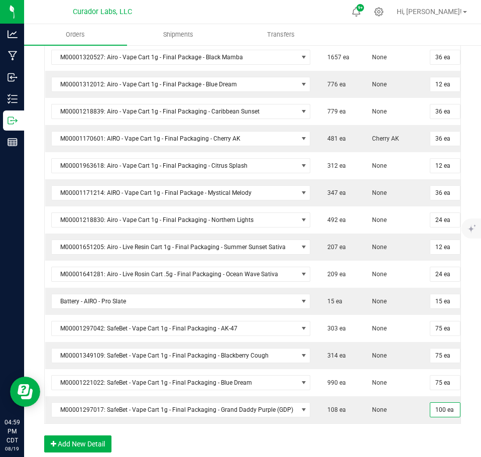
click at [418, 446] on div "Order Details Print All Labels Item Sellable Strain Qty Ordered Qty Allocated U…" at bounding box center [252, 227] width 417 height 472
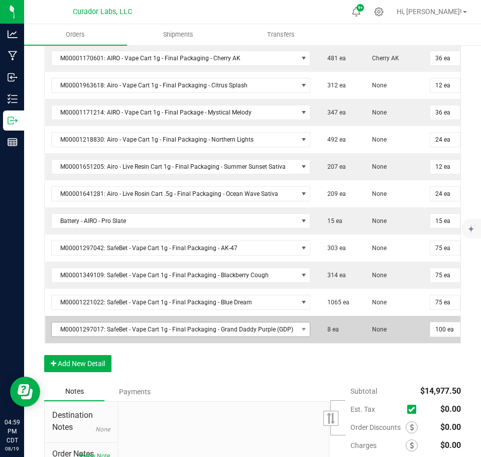
scroll to position [603, 0]
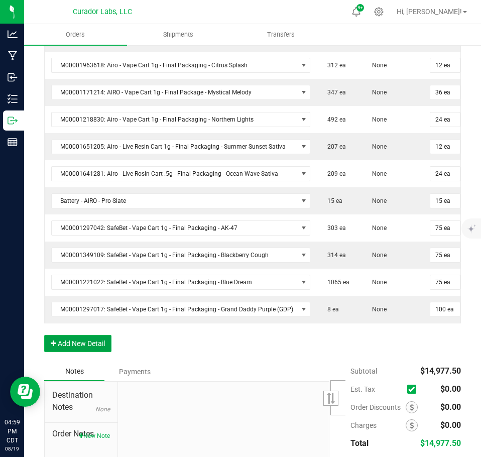
click at [85, 350] on button "Add New Detail" at bounding box center [77, 343] width 67 height 17
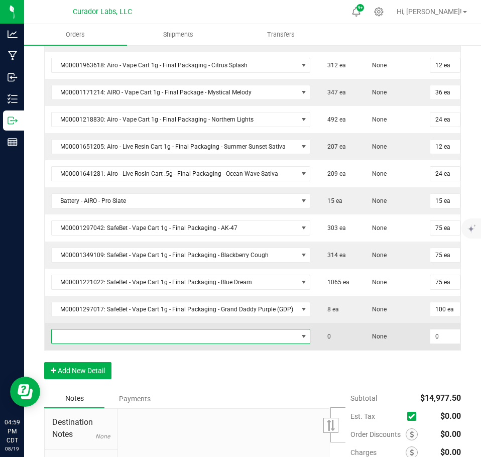
click at [84, 340] on span "NO DATA FOUND" at bounding box center [175, 337] width 246 height 14
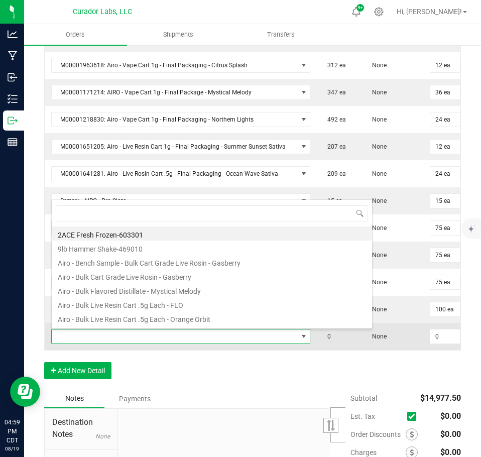
scroll to position [15, 255]
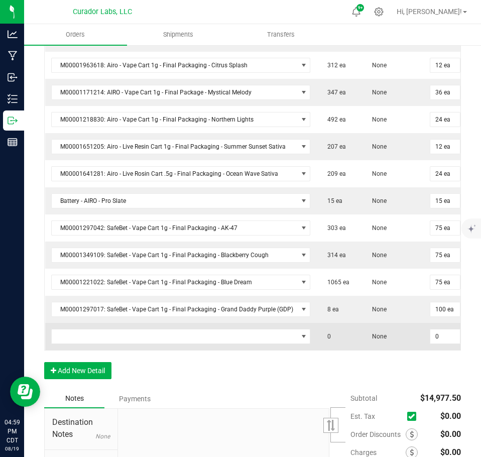
click at [111, 346] on td at bounding box center [181, 336] width 272 height 27
click at [86, 335] on span "NO DATA FOUND" at bounding box center [175, 337] width 246 height 14
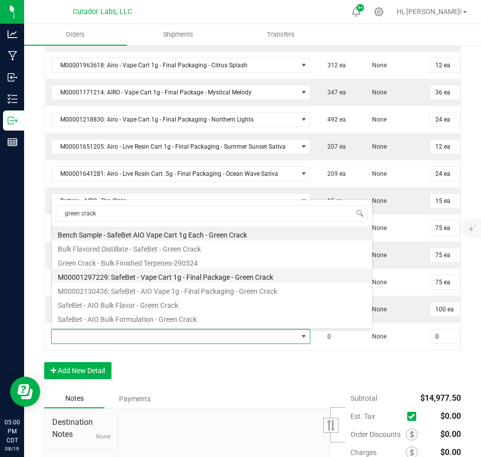
click at [196, 275] on li "M00001297229: SafeBet - Vape Cart 1g - Final Package - Green Crack" at bounding box center [212, 276] width 321 height 14
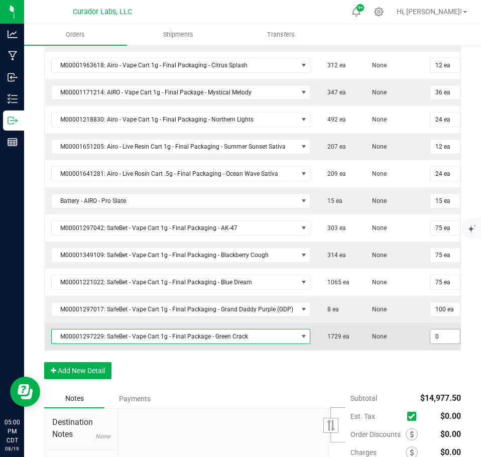
click at [437, 331] on input "0" at bounding box center [446, 337] width 30 height 14
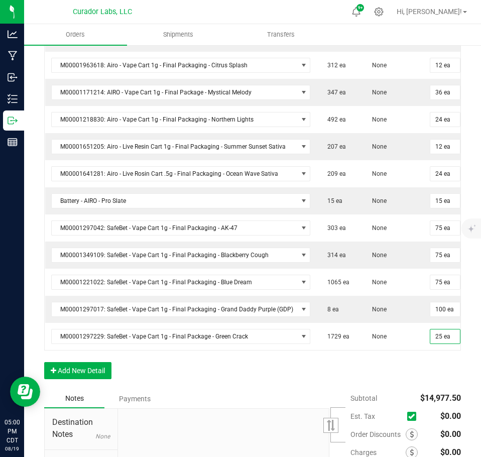
click at [411, 383] on div "Order Details Print All Labels Item Sellable Strain Qty Ordered Qty Allocated U…" at bounding box center [252, 139] width 417 height 499
click at [101, 379] on button "Add New Detail" at bounding box center [77, 370] width 67 height 17
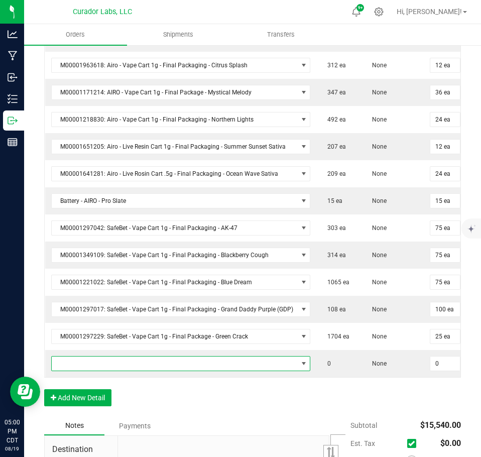
click at [98, 368] on span "NO DATA FOUND" at bounding box center [175, 364] width 246 height 14
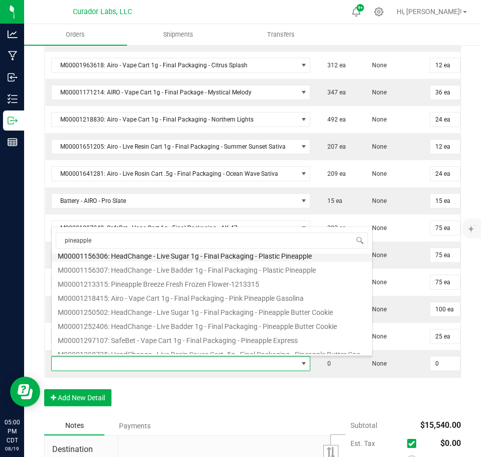
scroll to position [100, 0]
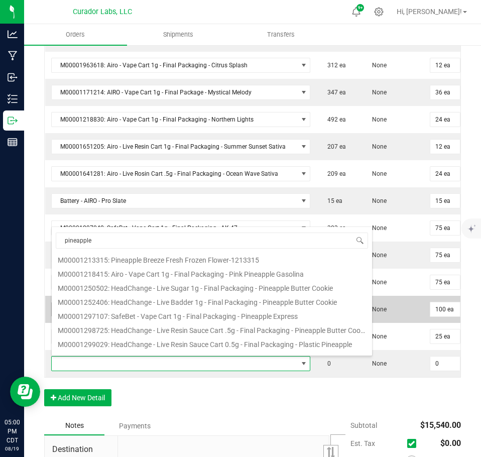
click at [189, 311] on li "M00001297107: SafeBet - Vape Cart 1g - Final Packaging - Pineapple Express" at bounding box center [212, 315] width 321 height 14
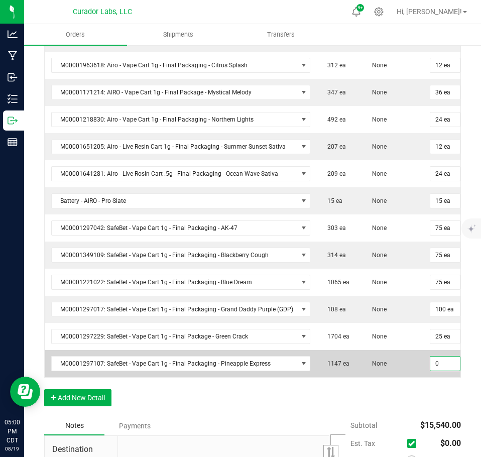
click at [440, 365] on input "0" at bounding box center [446, 364] width 30 height 14
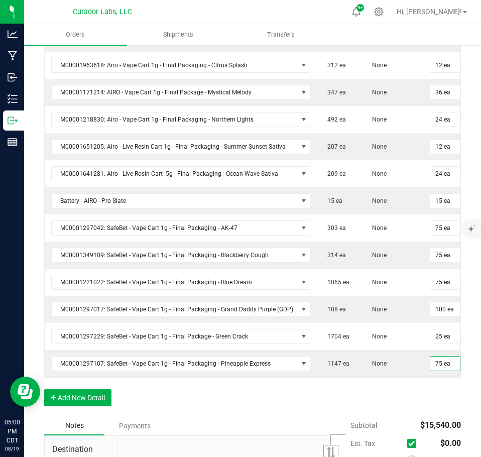
click at [429, 393] on div "Order Details Print All Labels Item Sellable Strain Qty Ordered Qty Allocated U…" at bounding box center [252, 153] width 417 height 526
click at [66, 398] on button "Add New Detail" at bounding box center [77, 397] width 67 height 17
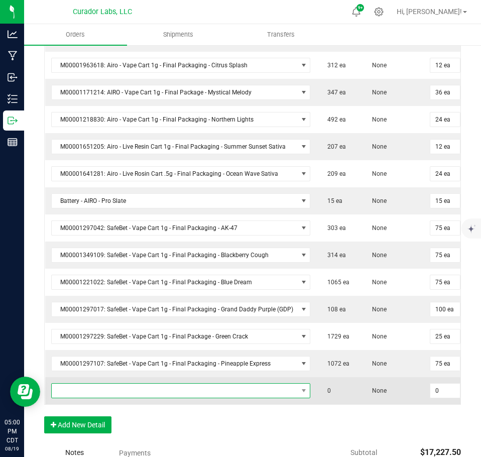
click at [66, 397] on span "NO DATA FOUND" at bounding box center [175, 391] width 246 height 14
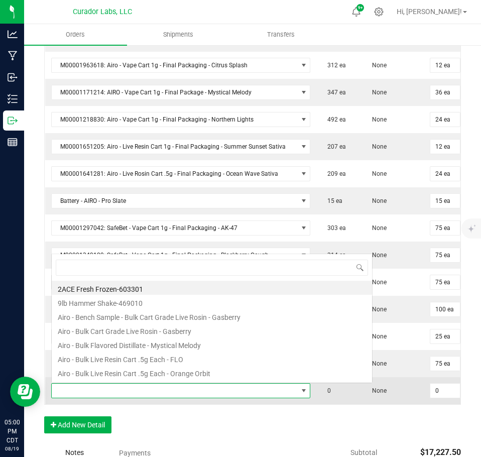
scroll to position [15, 255]
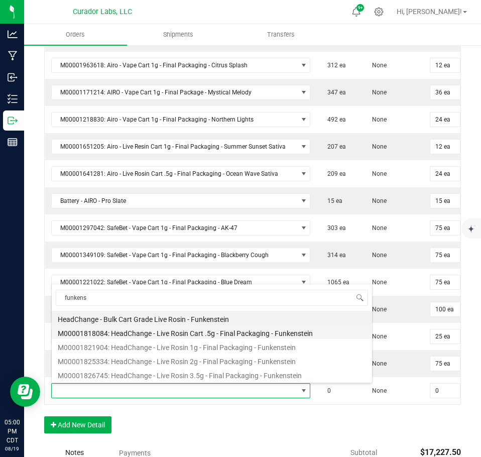
click at [274, 334] on li "M00001818084: HeadChange - Live Rosin Cart .5g - Final Packaging - Funkenstein" at bounding box center [212, 332] width 321 height 14
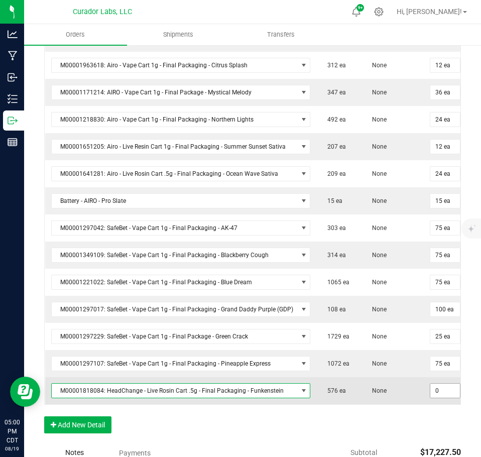
click at [441, 389] on input "0" at bounding box center [446, 391] width 30 height 14
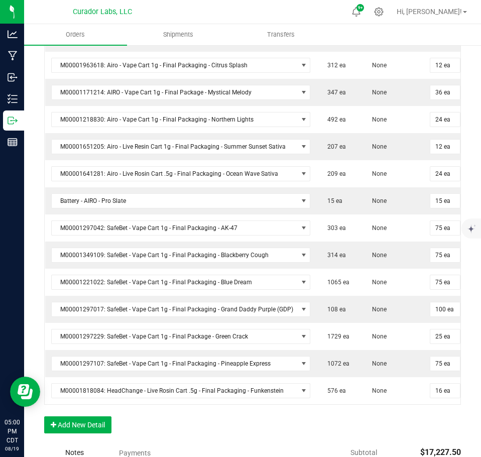
click at [419, 429] on div "Order Details Print All Labels Item Sellable Strain Qty Ordered Qty Allocated U…" at bounding box center [252, 166] width 417 height 553
click at [85, 432] on button "Add New Detail" at bounding box center [77, 424] width 67 height 17
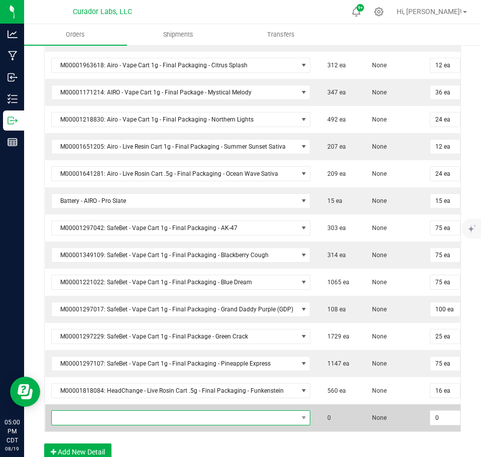
click at [87, 417] on span "NO DATA FOUND" at bounding box center [175, 418] width 246 height 14
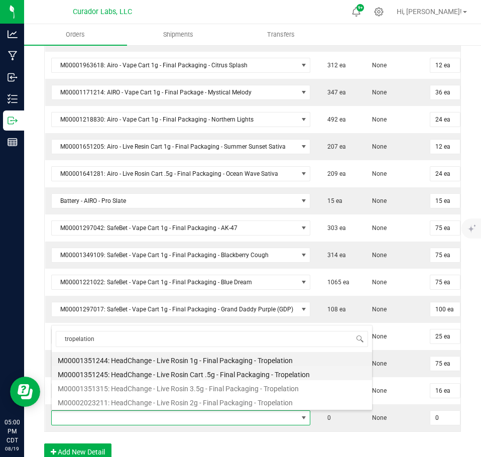
click at [167, 373] on li "M00001351245: HeadChange - Live Rosin Cart .5g - Final Packaging - Tropelation" at bounding box center [212, 373] width 321 height 14
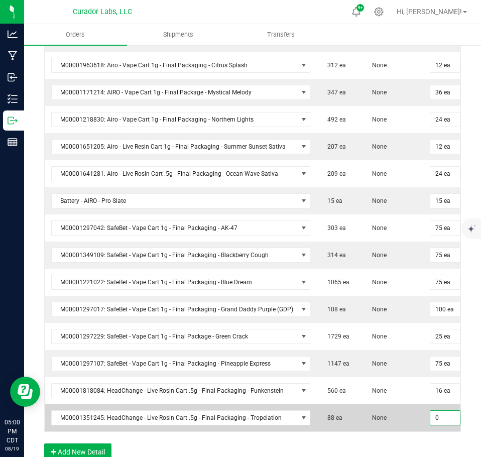
click at [435, 414] on input "0" at bounding box center [446, 418] width 30 height 14
click at [383, 409] on td "None" at bounding box center [392, 417] width 63 height 27
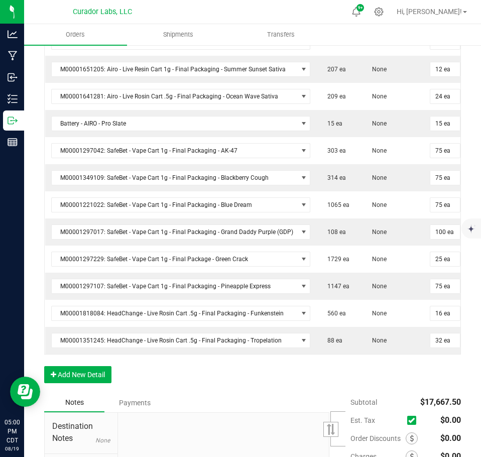
scroll to position [703, 0]
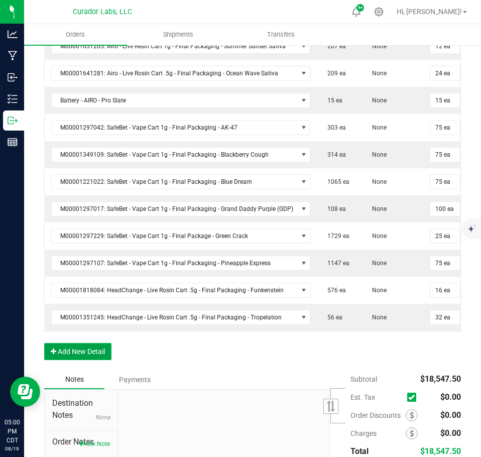
click at [81, 360] on button "Add New Detail" at bounding box center [77, 351] width 67 height 17
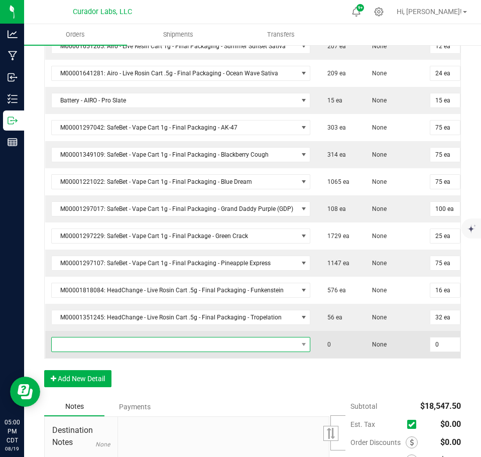
click at [84, 347] on span "NO DATA FOUND" at bounding box center [175, 345] width 246 height 14
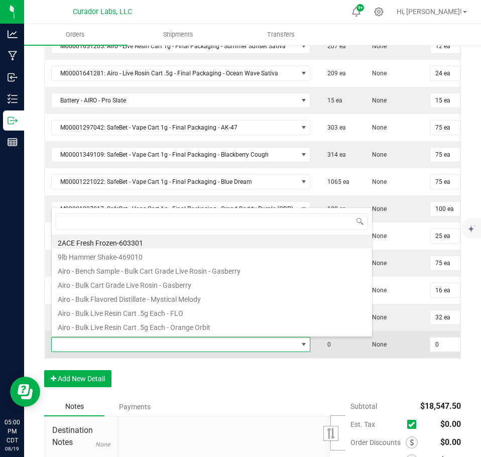
scroll to position [15, 255]
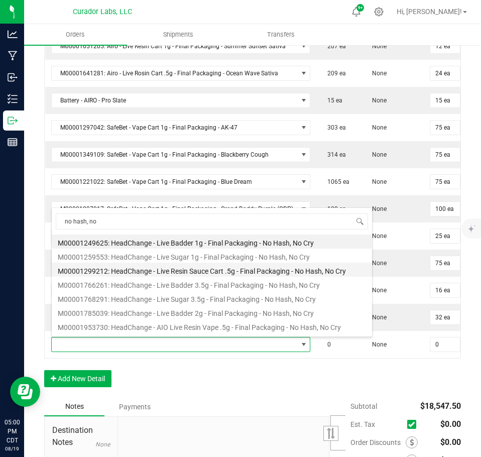
click at [186, 271] on li "M00001299212: HeadChange - Live Resin Sauce Cart .5g - Final Packaging - No Has…" at bounding box center [212, 270] width 321 height 14
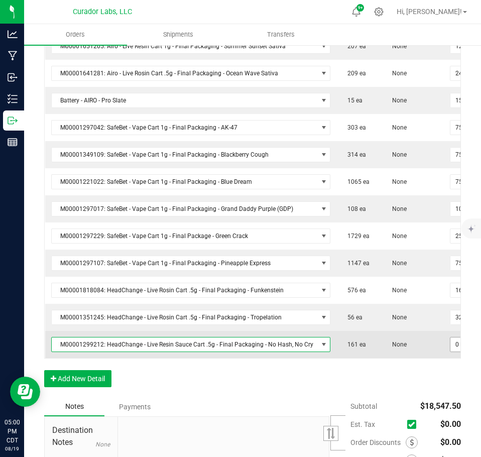
click at [451, 343] on input "0" at bounding box center [466, 345] width 30 height 14
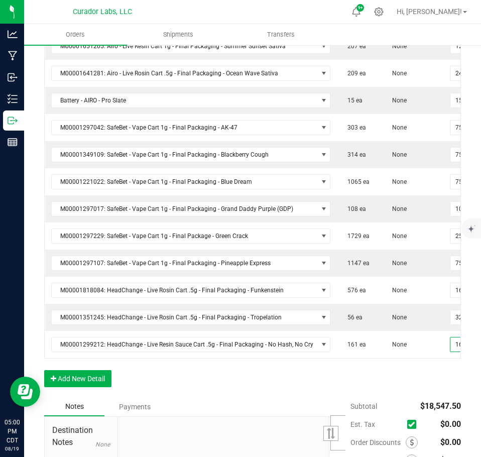
scroll to position [0, 4]
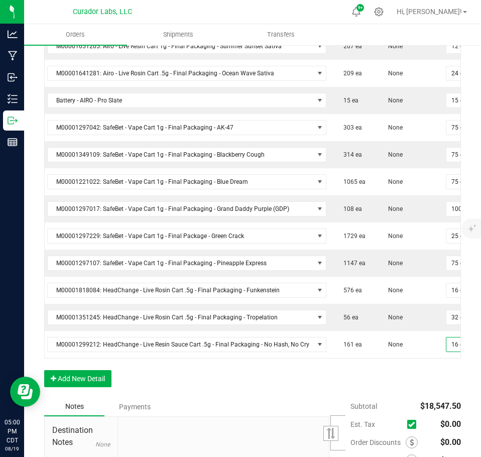
click at [421, 383] on div "Order Details Print All Labels Item Sellable Strain Qty Ordered Qty Allocated U…" at bounding box center [252, 93] width 417 height 607
click at [91, 383] on button "Add New Detail" at bounding box center [77, 378] width 67 height 17
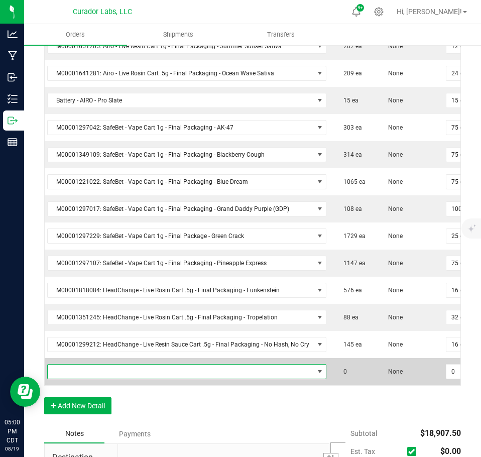
click at [88, 372] on span "NO DATA FOUND" at bounding box center [181, 372] width 266 height 14
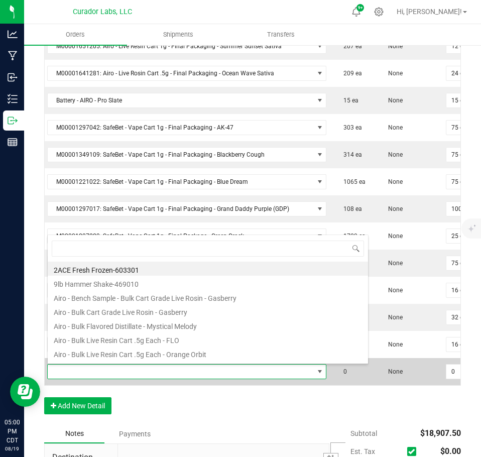
scroll to position [15, 275]
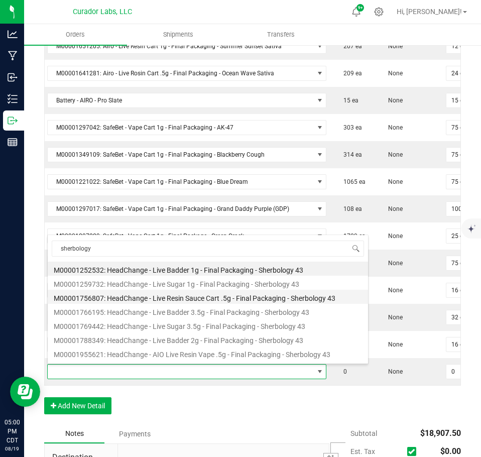
click at [155, 297] on li "M00001756807: HeadChange - Live Resin Sauce Cart .5g - Final Packaging - Sherbo…" at bounding box center [208, 297] width 321 height 14
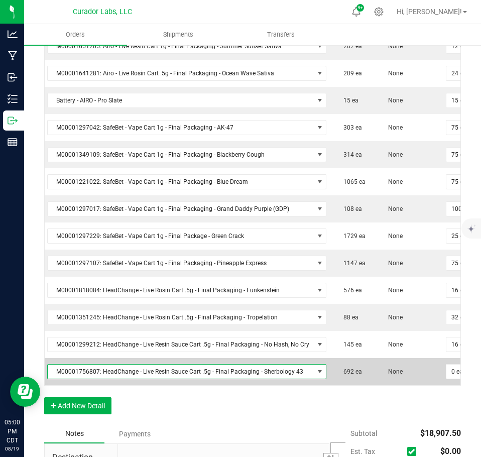
click at [440, 372] on td "0 ea" at bounding box center [461, 371] width 43 height 27
click at [447, 372] on input "0" at bounding box center [462, 372] width 30 height 14
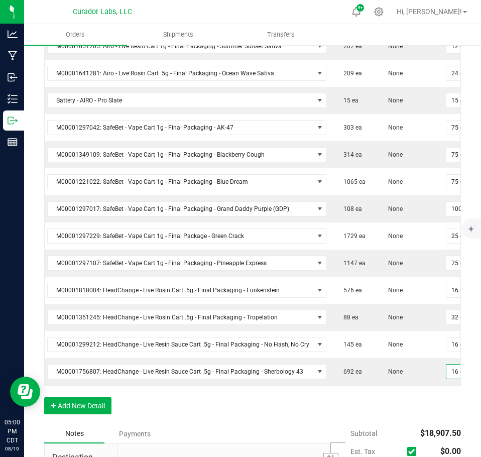
click at [433, 413] on div "Order Details Print All Labels Item Sellable Strain Qty Ordered Qty Allocated U…" at bounding box center [252, 107] width 417 height 634
click at [79, 411] on button "Add New Detail" at bounding box center [77, 405] width 67 height 17
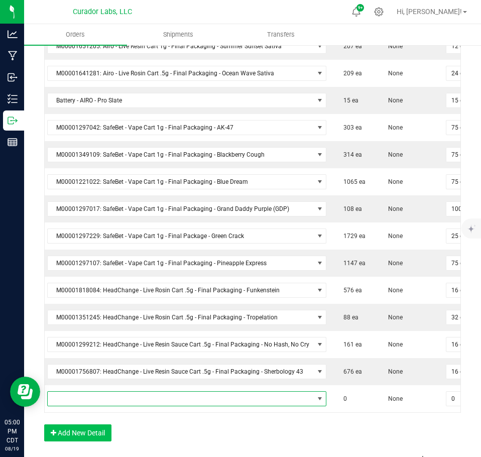
click at [90, 403] on span "NO DATA FOUND" at bounding box center [181, 399] width 266 height 14
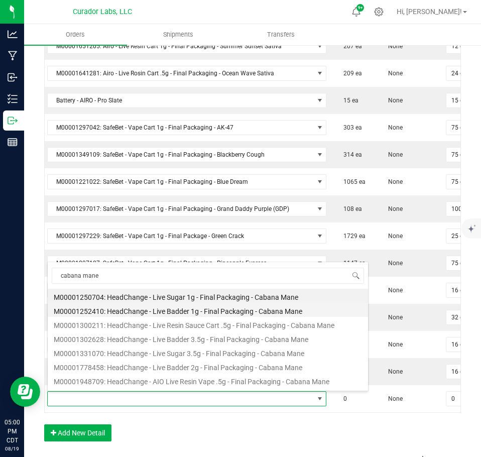
click at [164, 308] on li "M00001252410: HeadChange - Live Badder 1g - Final Packaging - Cabana Mane" at bounding box center [208, 310] width 321 height 14
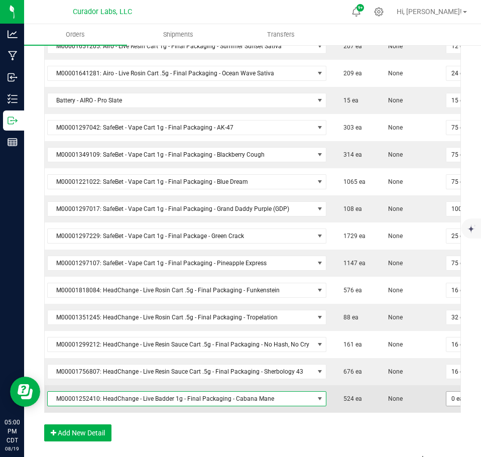
click at [445, 407] on td "0 ea" at bounding box center [461, 398] width 43 height 27
click at [448, 401] on input "0" at bounding box center [462, 399] width 30 height 14
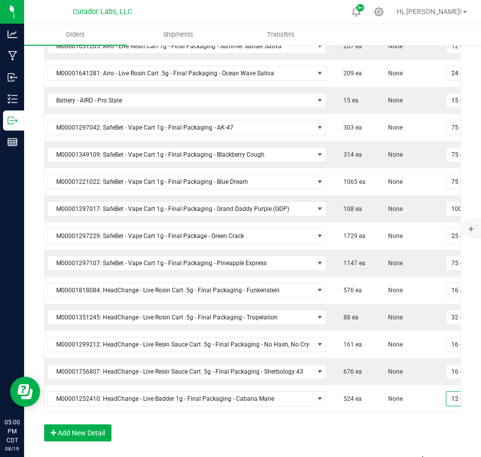
click at [427, 439] on div "Order Details Print All Labels Item Sellable Strain Qty Ordered Qty Allocated U…" at bounding box center [252, 121] width 417 height 662
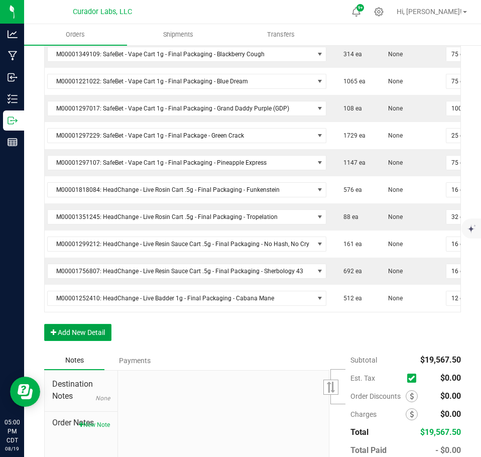
click at [100, 340] on button "Add New Detail" at bounding box center [77, 332] width 67 height 17
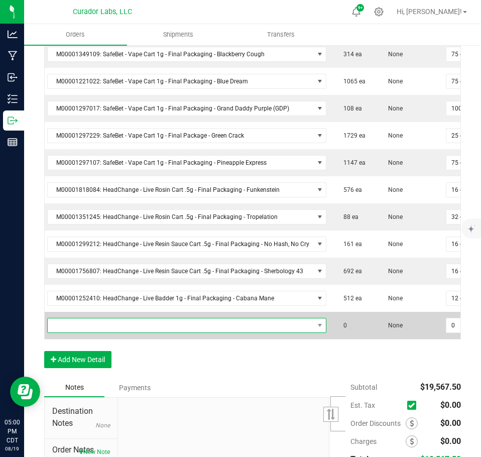
click at [100, 325] on span "NO DATA FOUND" at bounding box center [181, 326] width 266 height 14
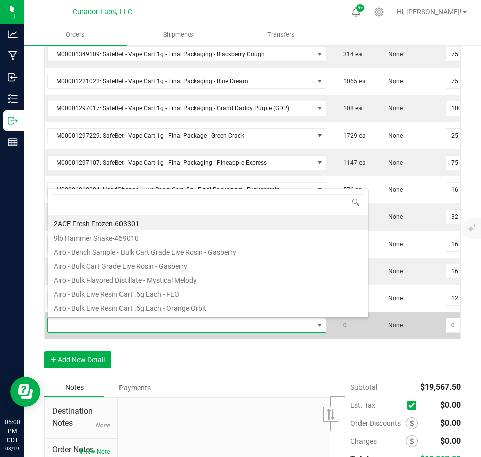
scroll to position [15, 275]
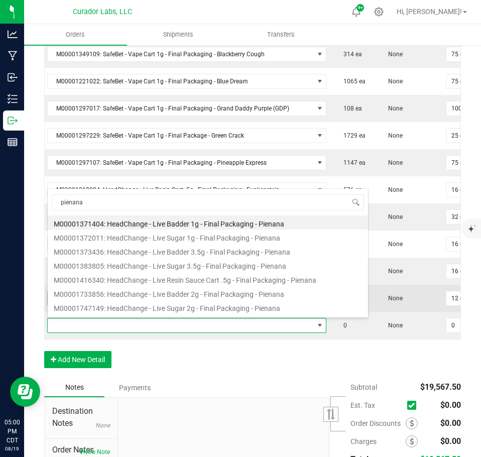
drag, startPoint x: 151, startPoint y: 227, endPoint x: 283, endPoint y: 303, distance: 152.6
click at [150, 227] on li "M00001371404: HeadChange - Live Badder 1g - Final Packaging - Pienana" at bounding box center [208, 223] width 321 height 14
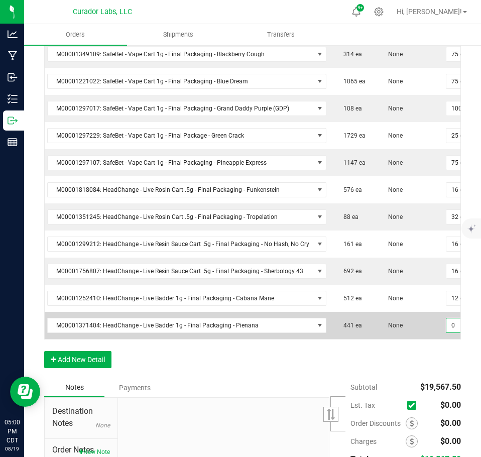
click at [447, 324] on input "0" at bounding box center [462, 326] width 30 height 14
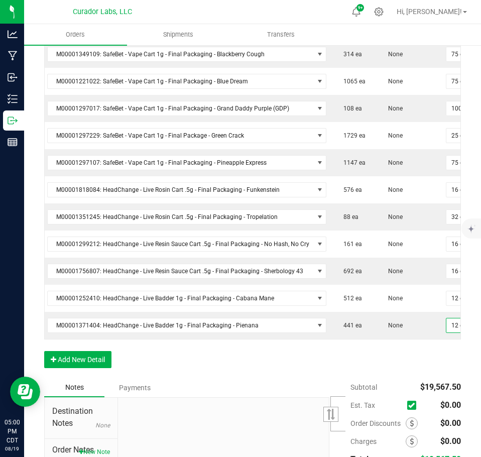
drag, startPoint x: 425, startPoint y: 359, endPoint x: 417, endPoint y: 362, distance: 7.9
click at [419, 361] on div "Order Details Print All Labels Item Sellable Strain Qty Ordered Qty Allocated U…" at bounding box center [252, 34] width 417 height 689
click at [86, 367] on button "Add New Detail" at bounding box center [77, 359] width 67 height 17
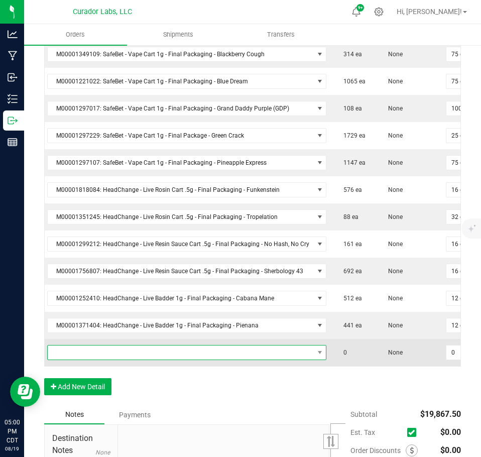
click at [88, 353] on span "NO DATA FOUND" at bounding box center [181, 353] width 266 height 14
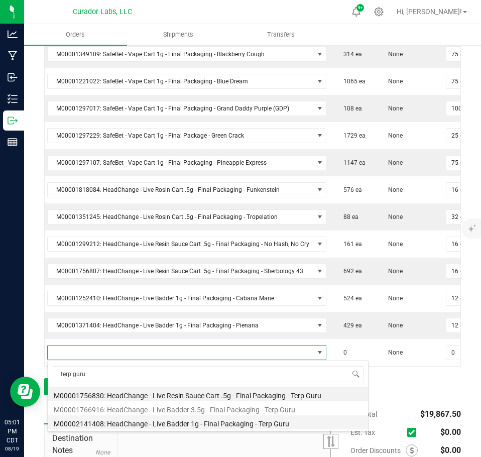
click at [195, 417] on li "M00002141408: HeadChange - Live Badder 1g - Final Packaging - Terp Guru" at bounding box center [208, 422] width 321 height 14
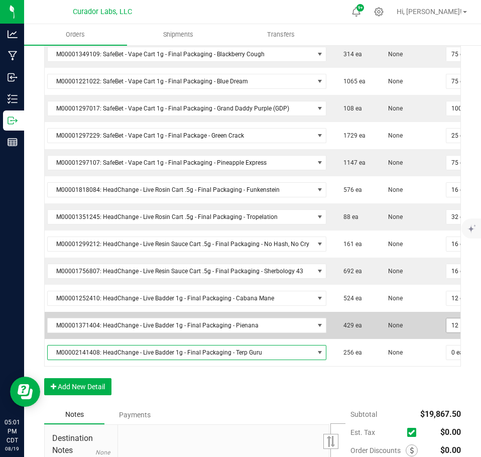
click at [448, 326] on input "12" at bounding box center [462, 326] width 30 height 14
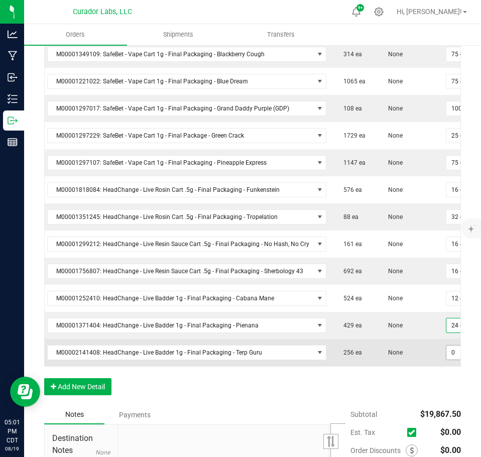
click at [447, 354] on input "0" at bounding box center [462, 353] width 30 height 14
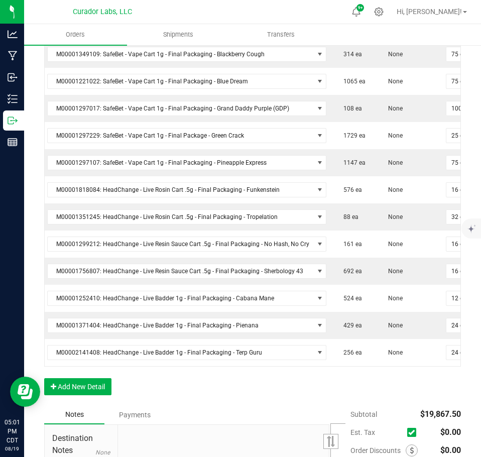
click at [417, 405] on div "Order Details Print All Labels Item Sellable Strain Qty Ordered Qty Allocated U…" at bounding box center [252, 48] width 417 height 716
click at [74, 405] on div "Order Details Print All Labels Item Sellable Strain Qty Ordered Qty Allocated U…" at bounding box center [252, 48] width 417 height 716
click at [79, 389] on button "Add New Detail" at bounding box center [77, 386] width 67 height 17
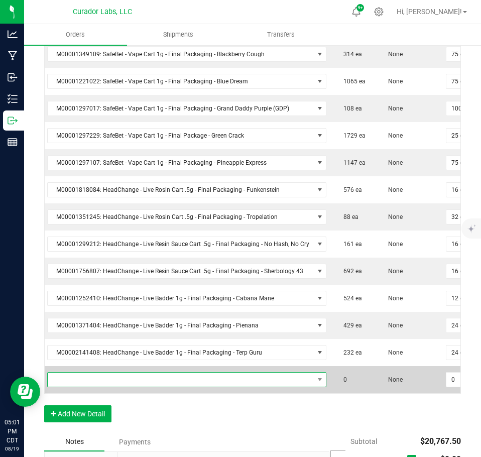
click at [82, 376] on span "NO DATA FOUND" at bounding box center [181, 380] width 266 height 14
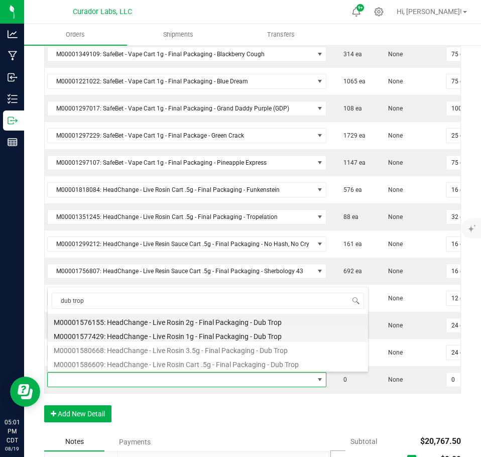
click at [155, 333] on li "M00001577429: HeadChange - Live Rosin 1g - Final Packaging - Dub Trop" at bounding box center [208, 335] width 321 height 14
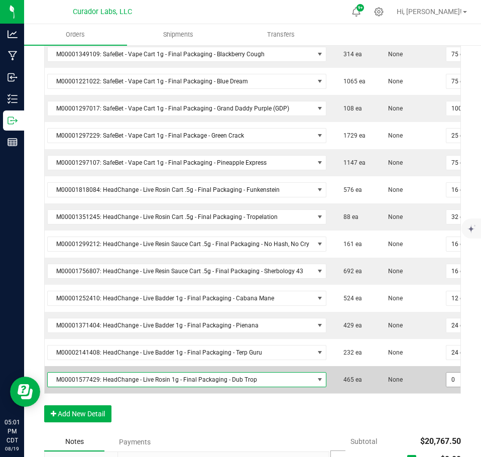
click at [447, 383] on input "0" at bounding box center [462, 380] width 30 height 14
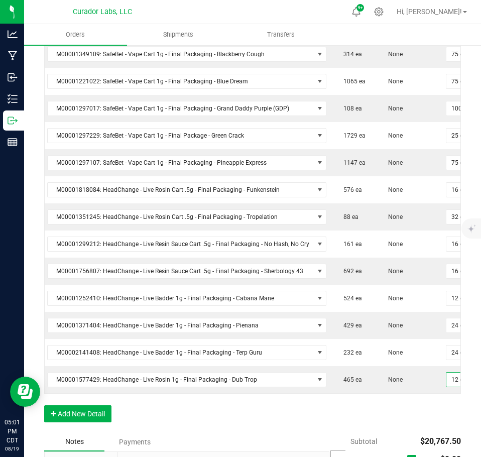
click at [422, 415] on div "Order Details Print All Labels Item Sellable Strain Qty Ordered Qty Allocated U…" at bounding box center [252, 61] width 417 height 743
click at [107, 421] on button "Add New Detail" at bounding box center [77, 413] width 67 height 17
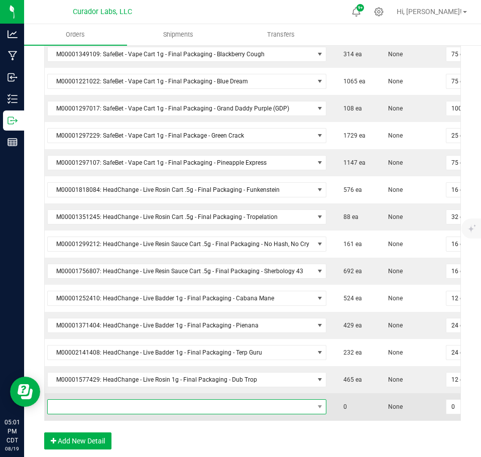
click at [93, 405] on span "NO DATA FOUND" at bounding box center [181, 407] width 266 height 14
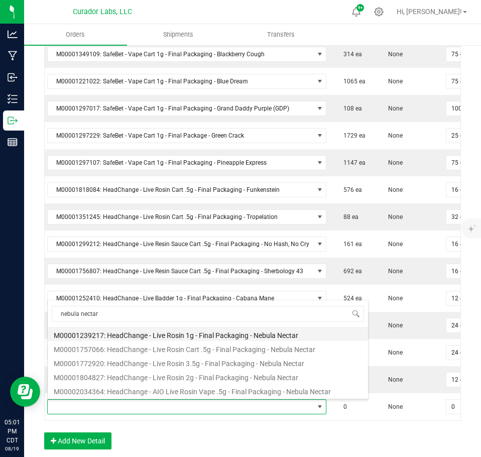
click at [158, 332] on li "M00001239217: HeadChange - Live Rosin 1g - Final Packaging - Nebula Nectar" at bounding box center [208, 334] width 321 height 14
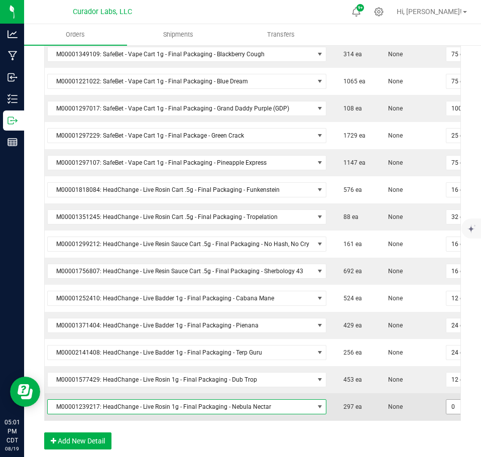
click at [447, 403] on input "0" at bounding box center [462, 407] width 30 height 14
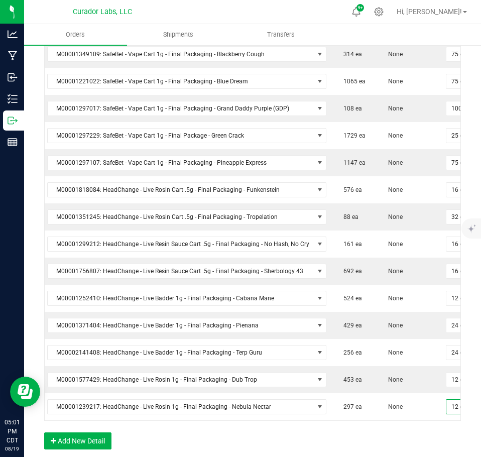
click at [426, 441] on div "Order Details Print All Labels Item Sellable Strain Qty Ordered Qty Allocated U…" at bounding box center [252, 75] width 417 height 770
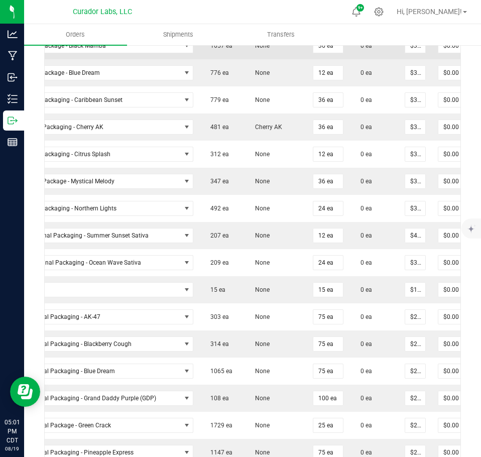
scroll to position [402, 0]
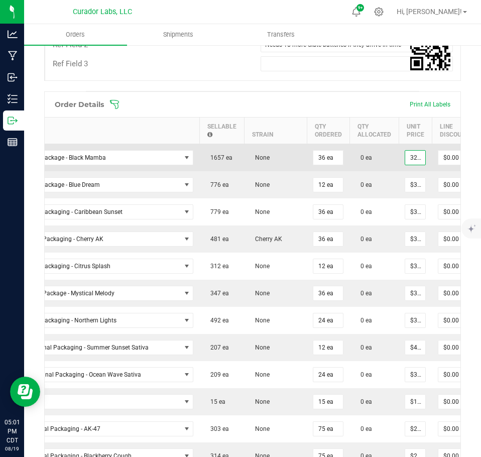
click at [405, 152] on input "32.5" at bounding box center [415, 158] width 20 height 14
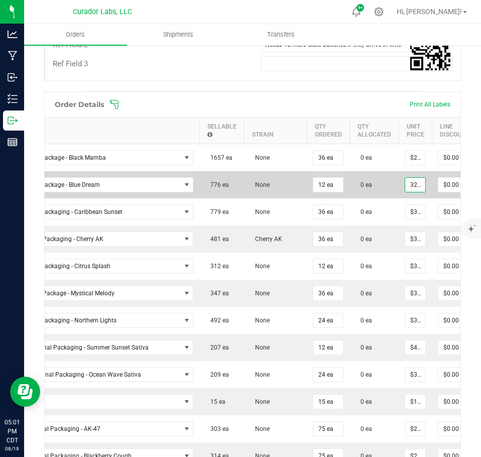
drag, startPoint x: 416, startPoint y: 182, endPoint x: 409, endPoint y: 197, distance: 16.9
click at [416, 182] on input "32.5" at bounding box center [415, 185] width 20 height 14
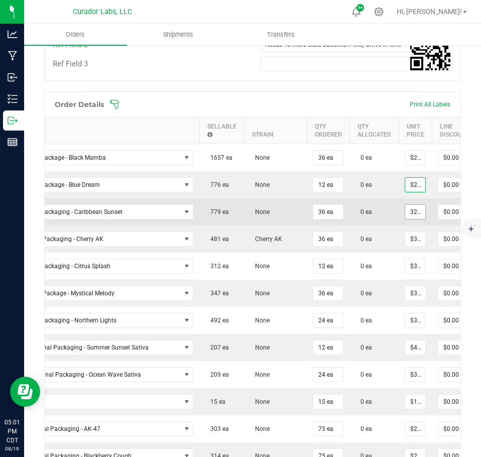
click at [409, 217] on input "32.5" at bounding box center [415, 212] width 20 height 14
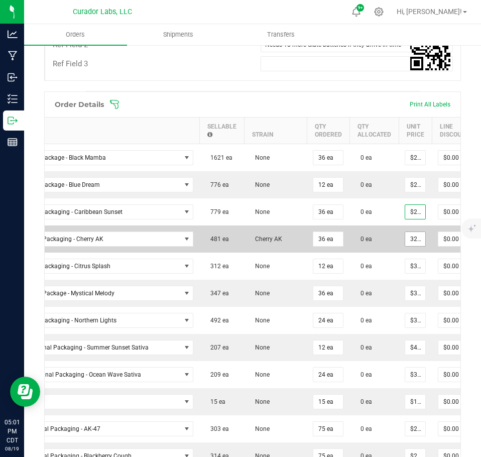
click at [411, 233] on input "32.5" at bounding box center [415, 239] width 20 height 14
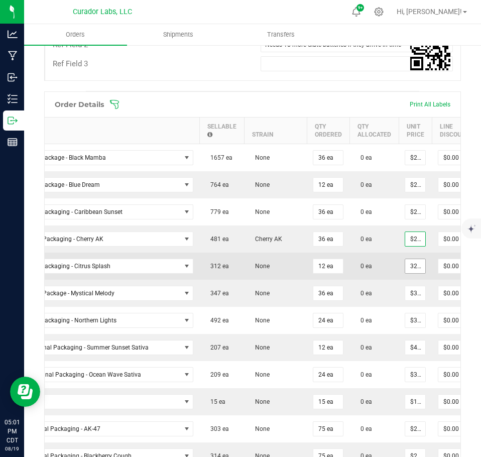
click at [414, 263] on input "32.5" at bounding box center [415, 266] width 20 height 14
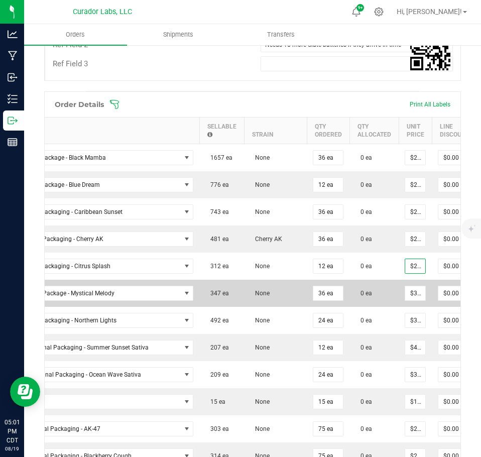
click at [400, 302] on td "$32.50000" at bounding box center [415, 293] width 33 height 27
click at [405, 295] on input "32.5" at bounding box center [415, 293] width 20 height 14
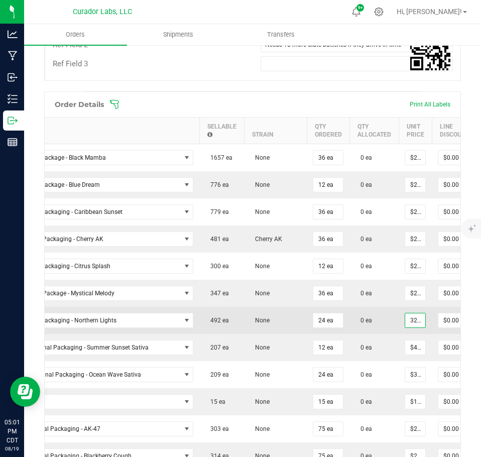
click at [410, 319] on input "32.5" at bounding box center [415, 320] width 20 height 14
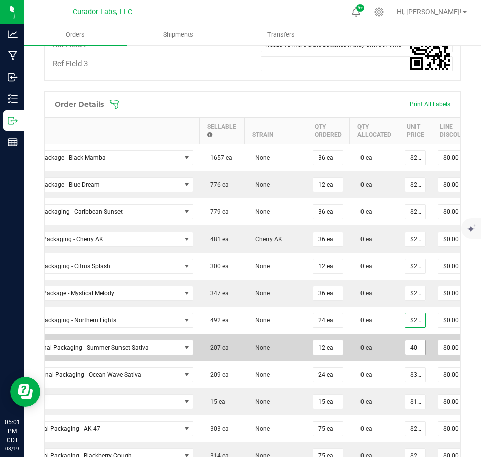
click at [411, 351] on input "40" at bounding box center [415, 348] width 20 height 14
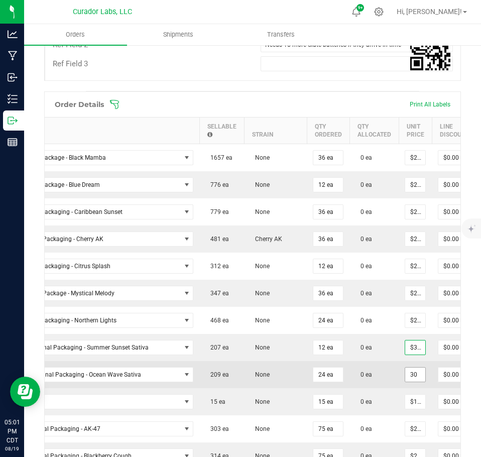
click at [410, 371] on input "30" at bounding box center [415, 375] width 20 height 14
click at [381, 385] on td "0 ea" at bounding box center [374, 374] width 49 height 27
click at [405, 378] on input "32" at bounding box center [415, 375] width 20 height 14
click at [382, 379] on td "0 ea" at bounding box center [374, 374] width 49 height 27
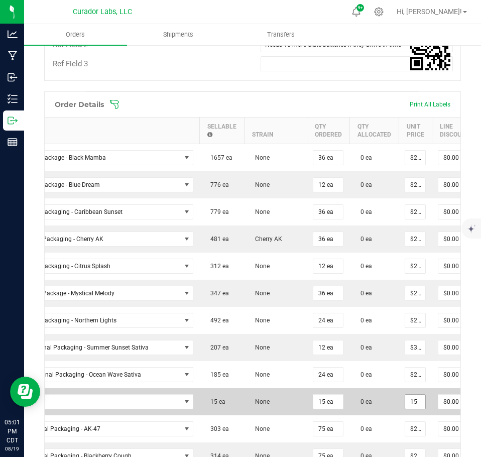
click at [407, 401] on input "15" at bounding box center [415, 402] width 20 height 14
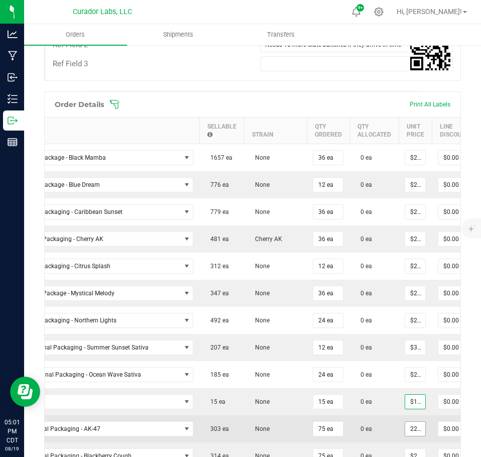
click at [408, 429] on input "22.5" at bounding box center [415, 429] width 20 height 14
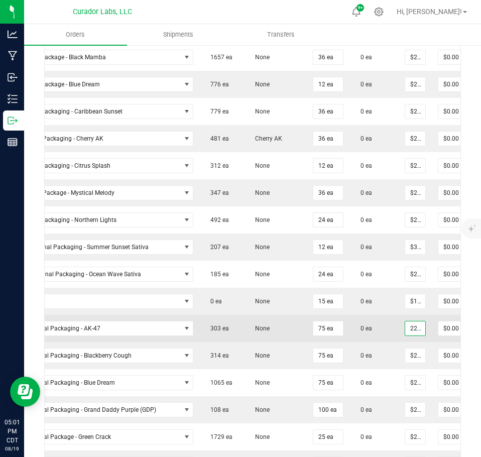
click at [408, 326] on input "22.5" at bounding box center [415, 329] width 20 height 14
click at [408, 327] on input "22.5" at bounding box center [415, 329] width 20 height 14
click at [405, 328] on input "16.88" at bounding box center [415, 329] width 20 height 14
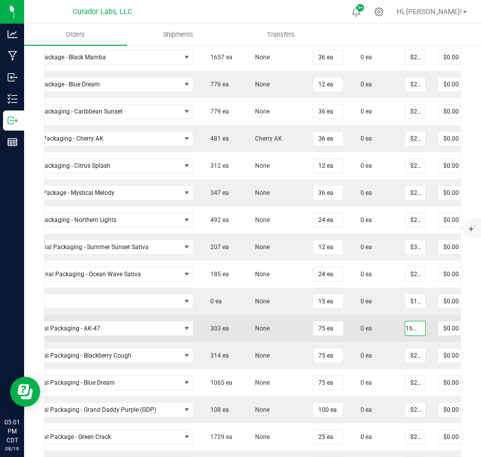
click at [405, 328] on input "16.88" at bounding box center [415, 329] width 20 height 14
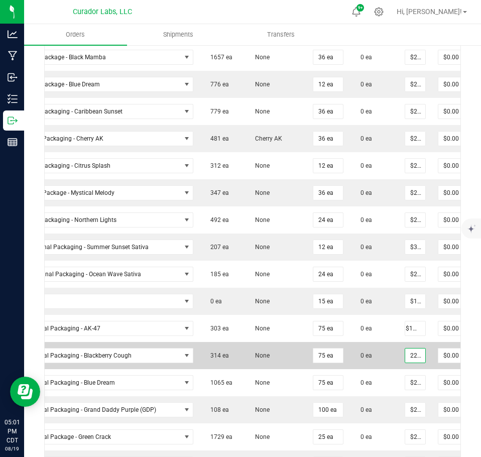
click at [406, 356] on input "22.5" at bounding box center [415, 356] width 20 height 14
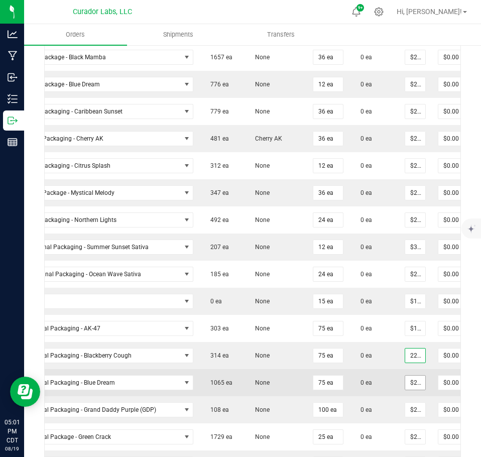
paste input "16.88"
click at [407, 381] on input "22.5" at bounding box center [415, 383] width 20 height 14
paste input "16.88"
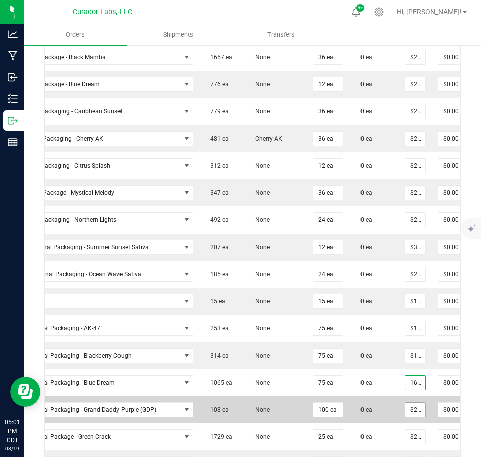
scroll to position [0, 5]
click at [407, 409] on input "22.5" at bounding box center [415, 410] width 20 height 14
paste input "16.88"
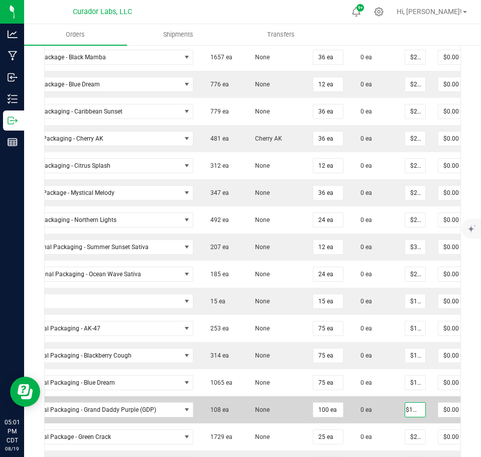
click at [378, 405] on td "0 ea" at bounding box center [374, 409] width 49 height 27
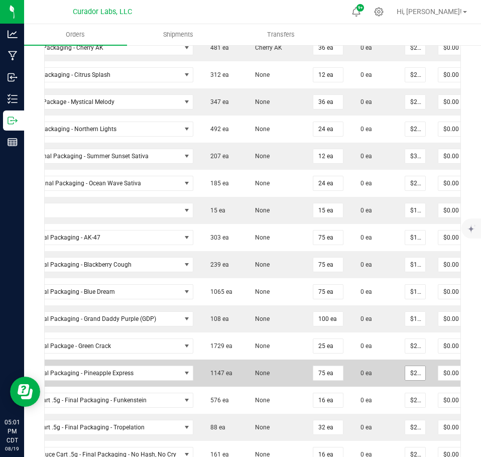
scroll to position [603, 0]
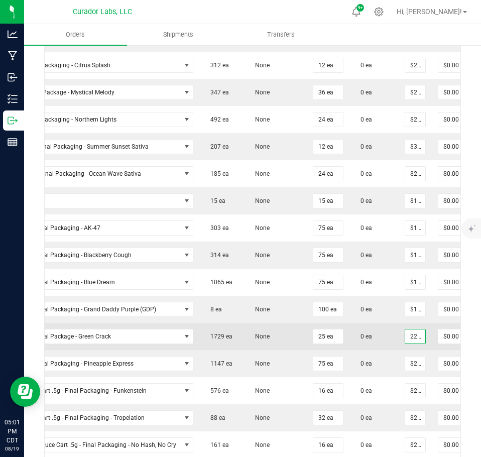
click at [410, 338] on input "22.5" at bounding box center [415, 337] width 20 height 14
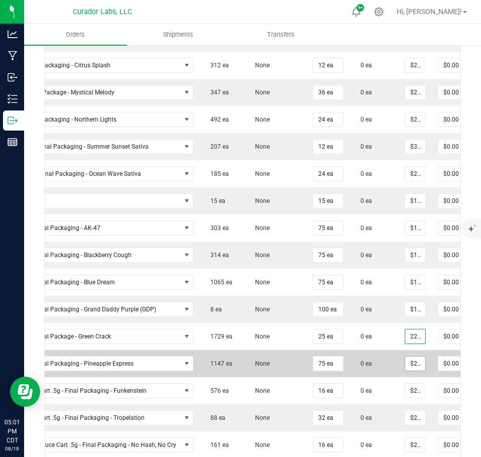
paste input "16.88"
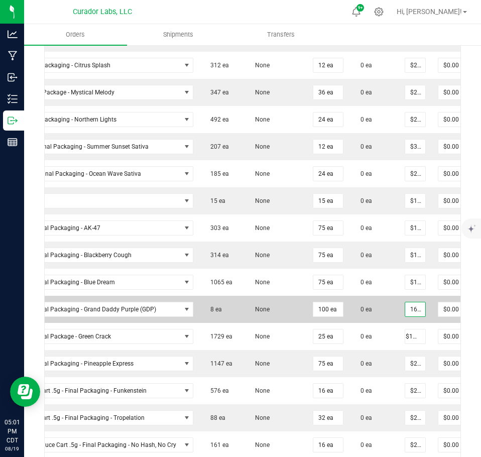
click at [410, 315] on input "16.88" at bounding box center [415, 309] width 20 height 14
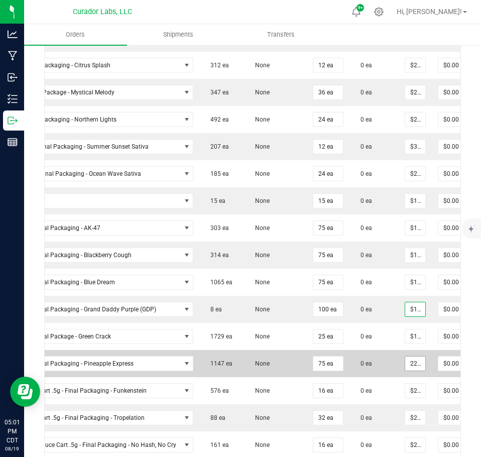
click at [408, 360] on input "22.5" at bounding box center [415, 364] width 20 height 14
paste input "16.88"
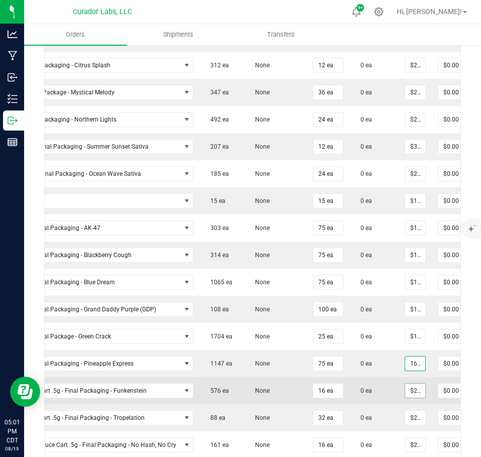
scroll to position [0, 5]
click at [410, 392] on input "27.5" at bounding box center [415, 391] width 20 height 14
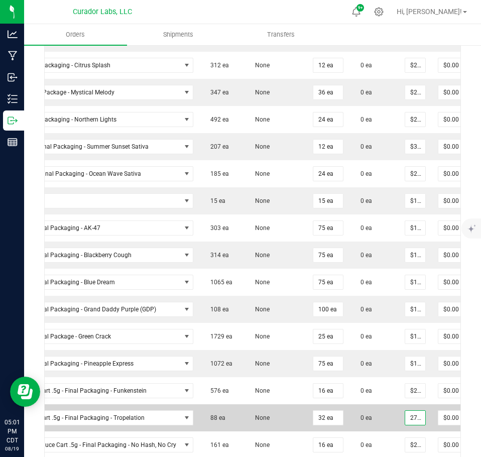
click at [405, 419] on input "27.5" at bounding box center [415, 418] width 20 height 14
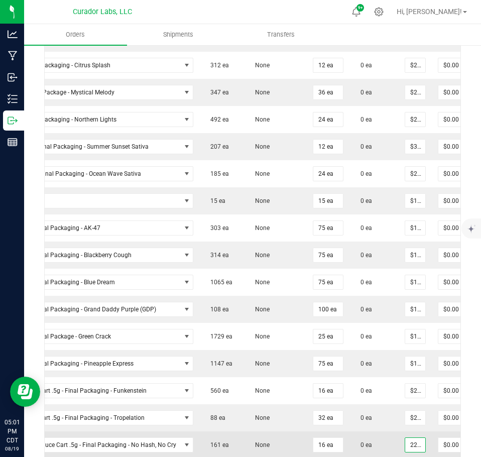
click at [414, 444] on input "22.5" at bounding box center [415, 445] width 20 height 14
click at [371, 437] on td "0 ea" at bounding box center [374, 445] width 49 height 27
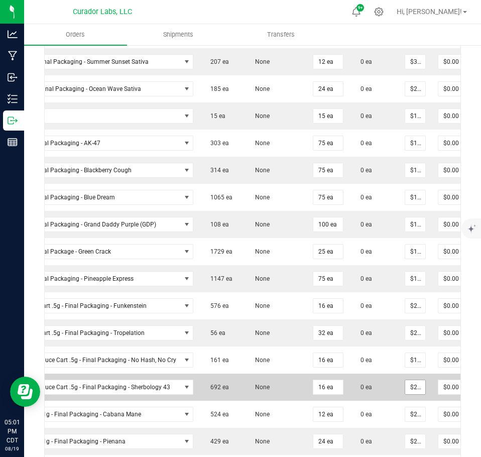
scroll to position [703, 0]
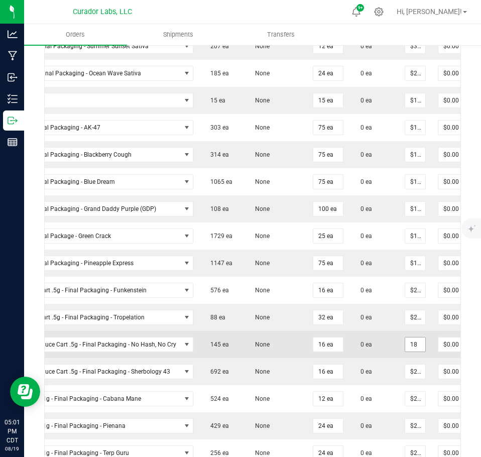
click at [406, 348] on input "18" at bounding box center [415, 345] width 20 height 14
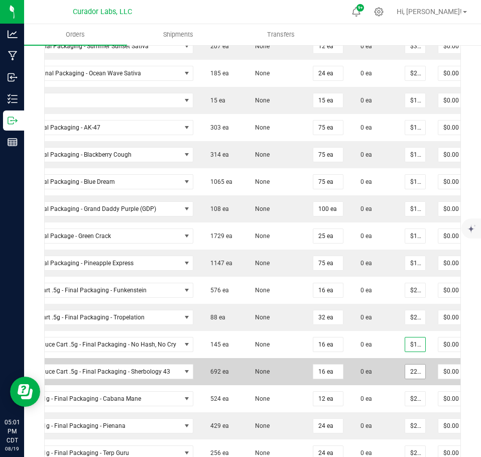
click at [407, 371] on input "22.5" at bounding box center [415, 372] width 20 height 14
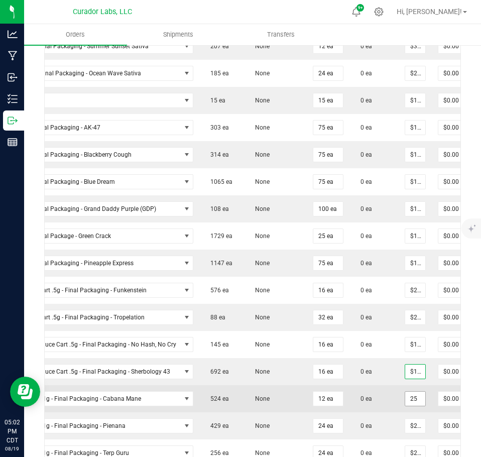
click at [409, 399] on input "25" at bounding box center [415, 399] width 20 height 14
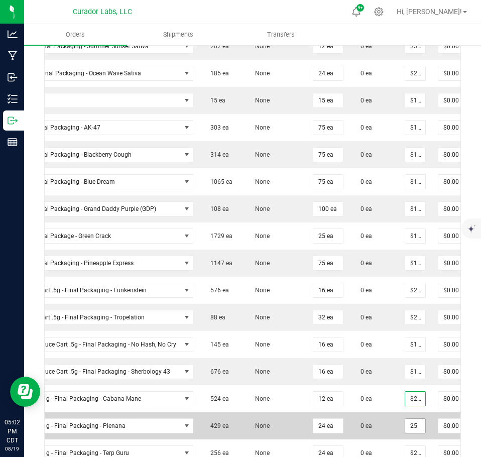
click at [411, 422] on input "25" at bounding box center [415, 426] width 20 height 14
click at [376, 419] on td "0 ea" at bounding box center [374, 425] width 49 height 27
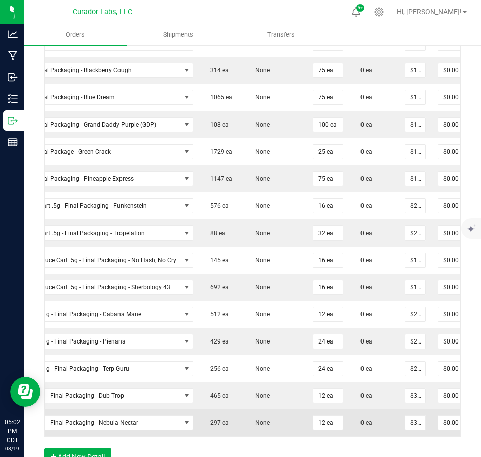
scroll to position [804, 0]
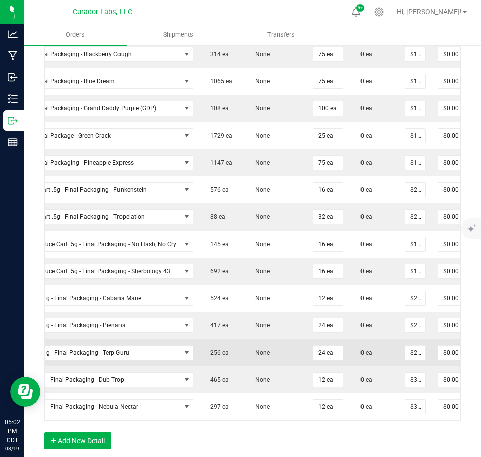
click at [411, 360] on td "$25.00000" at bounding box center [415, 352] width 33 height 27
click at [410, 357] on input "25" at bounding box center [415, 353] width 20 height 14
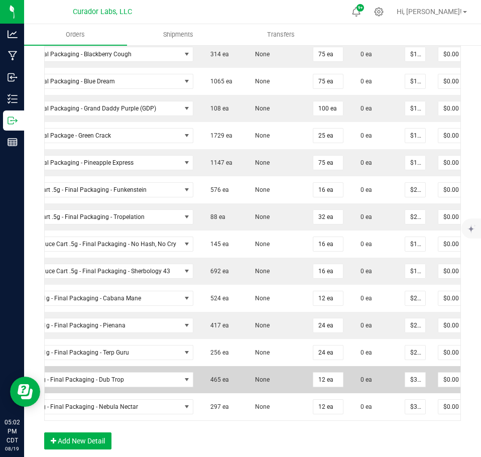
click at [408, 388] on td "$32.50000" at bounding box center [415, 379] width 33 height 27
click at [407, 381] on input "32.5" at bounding box center [415, 380] width 20 height 14
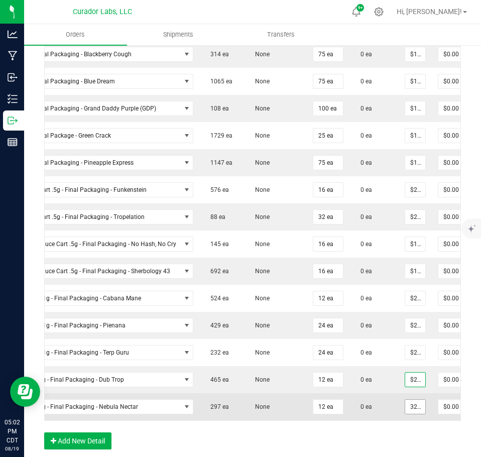
click at [407, 405] on input "32.5" at bounding box center [415, 407] width 20 height 14
click at [384, 398] on td "0 ea" at bounding box center [374, 406] width 49 height 27
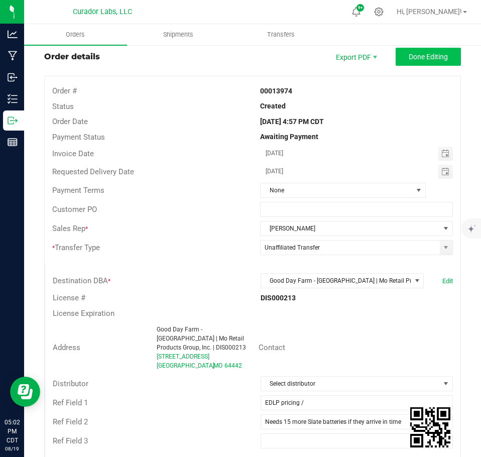
scroll to position [0, 0]
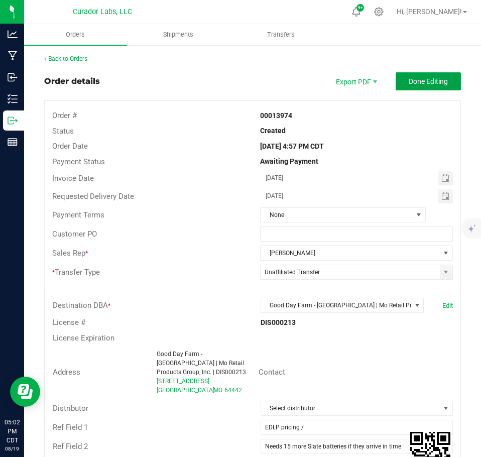
drag, startPoint x: 439, startPoint y: 83, endPoint x: 430, endPoint y: 92, distance: 13.5
click at [438, 83] on span "Done Editing" at bounding box center [428, 81] width 39 height 8
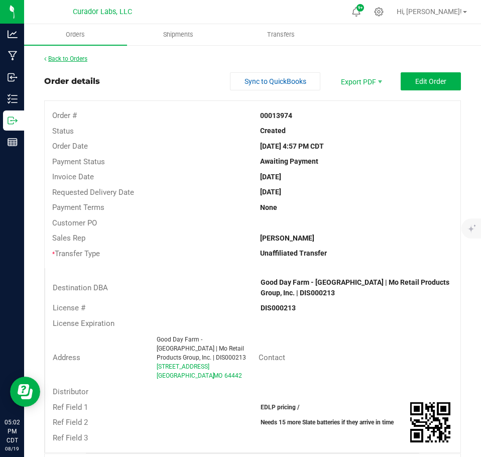
click at [66, 60] on link "Back to Orders" at bounding box center [65, 58] width 43 height 7
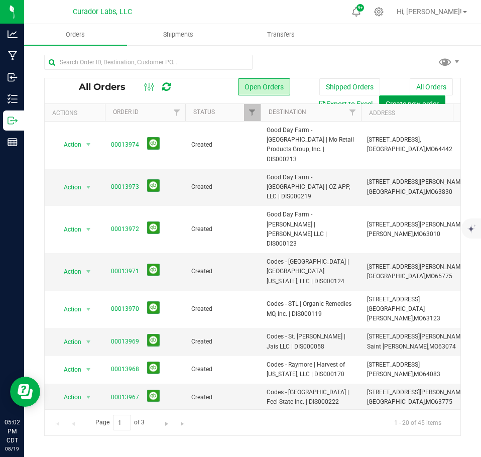
click at [406, 101] on span "Create new order" at bounding box center [412, 104] width 53 height 8
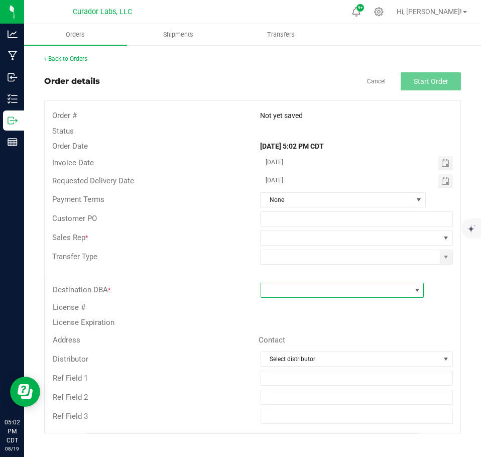
click at [304, 286] on span at bounding box center [336, 290] width 150 height 14
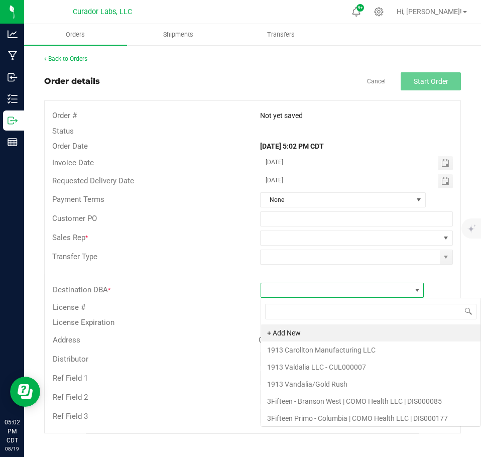
scroll to position [50222, 50073]
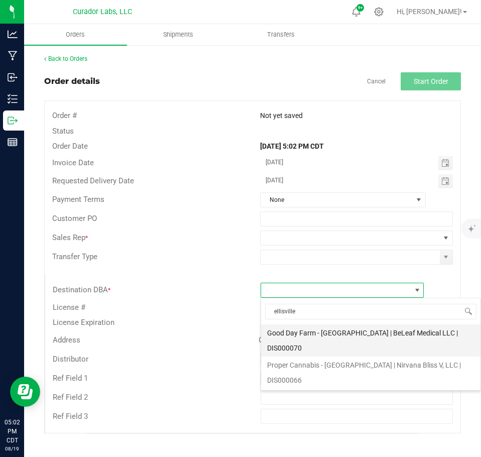
click at [309, 325] on li "Good Day Farm - [GEOGRAPHIC_DATA] | BeLeaf Medical LLC | DIS000070" at bounding box center [371, 341] width 220 height 32
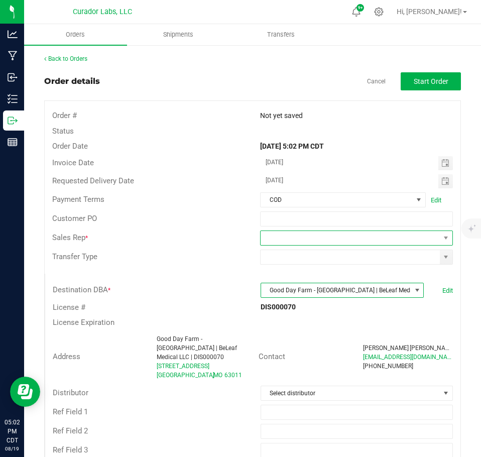
click at [398, 245] on span at bounding box center [350, 238] width 179 height 14
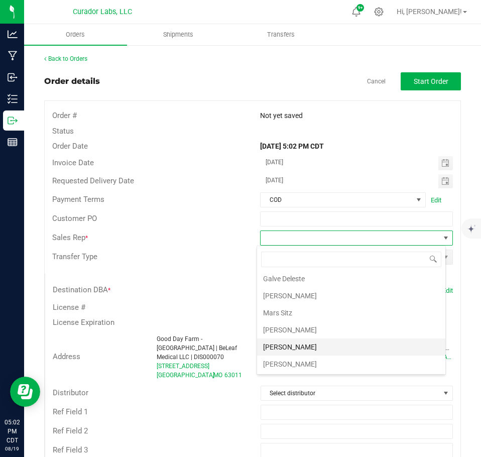
click at [312, 342] on li "[PERSON_NAME]" at bounding box center [351, 347] width 188 height 17
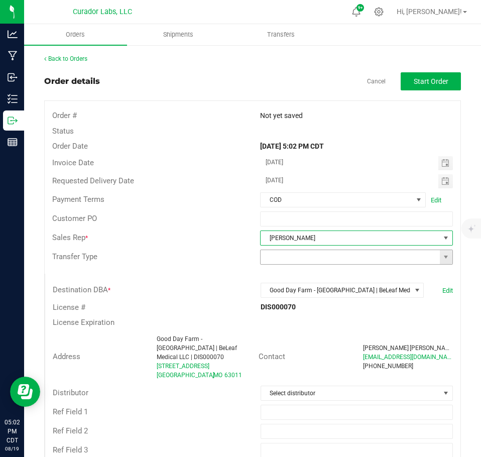
click at [445, 260] on span at bounding box center [356, 257] width 193 height 15
click at [442, 260] on span at bounding box center [446, 257] width 8 height 8
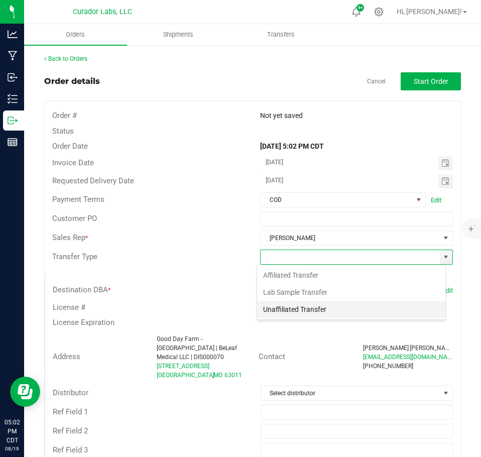
click at [325, 309] on li "Unaffiliated Transfer" at bounding box center [351, 309] width 188 height 17
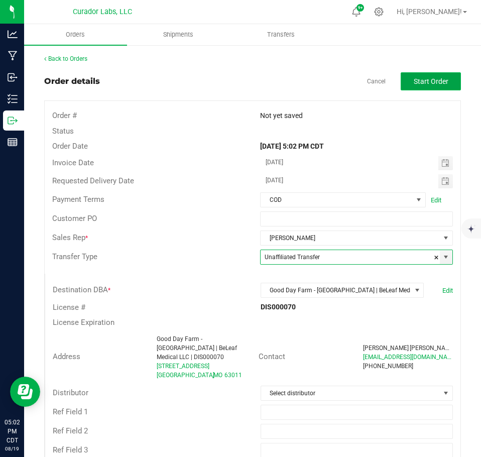
click at [422, 75] on button "Start Order" at bounding box center [431, 81] width 60 height 18
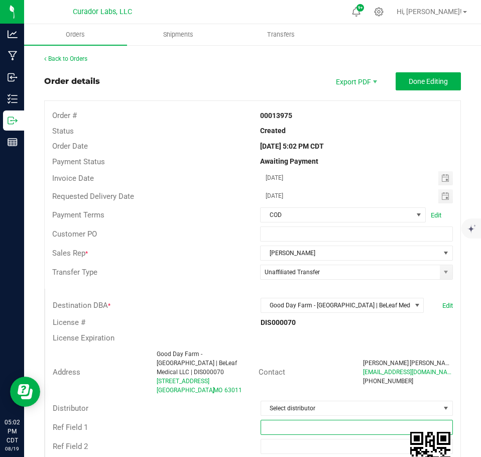
drag, startPoint x: 305, startPoint y: 417, endPoint x: 303, endPoint y: 407, distance: 9.8
click at [305, 420] on input "text" at bounding box center [357, 427] width 193 height 15
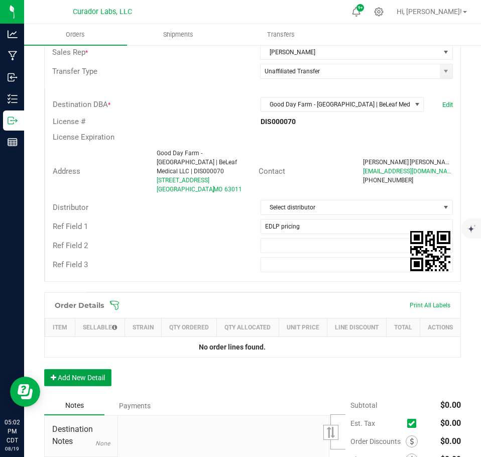
click at [84, 371] on button "Add New Detail" at bounding box center [77, 377] width 67 height 17
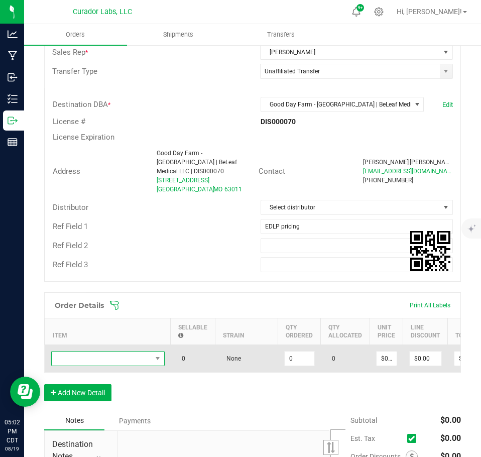
click at [87, 352] on span "NO DATA FOUND" at bounding box center [102, 359] width 100 height 14
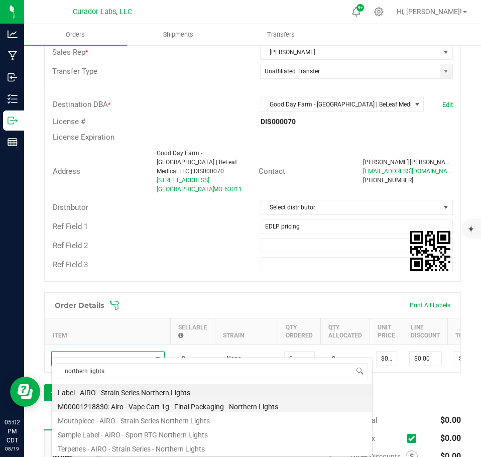
click at [200, 401] on li "M00001218830: Airo - Vape Cart 1g - Final Packaging - Northern Lights" at bounding box center [212, 405] width 321 height 14
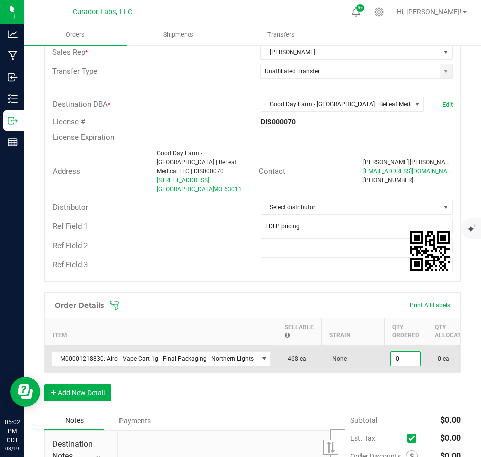
click at [407, 352] on input "0" at bounding box center [406, 359] width 30 height 14
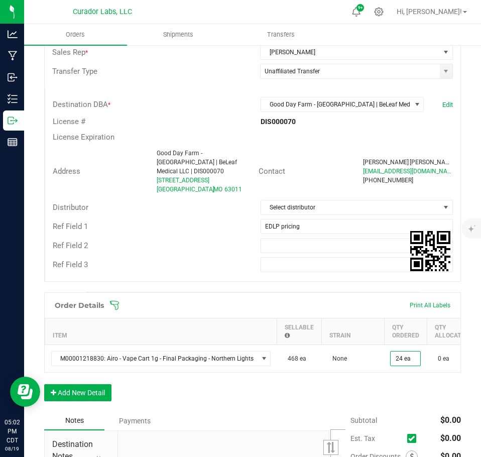
click at [388, 378] on div "Order Details Print All Labels Item Sellable Strain Qty Ordered Qty Allocated U…" at bounding box center [252, 351] width 417 height 119
click at [67, 386] on button "Add New Detail" at bounding box center [77, 392] width 67 height 17
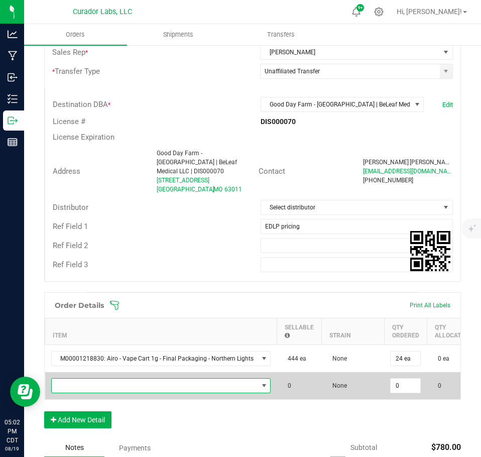
click at [78, 379] on span "NO DATA FOUND" at bounding box center [155, 386] width 206 height 14
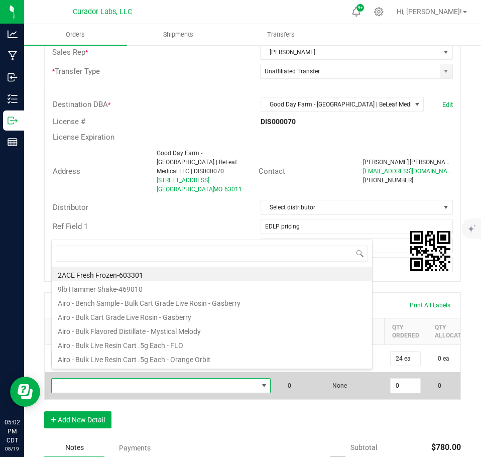
scroll to position [15, 216]
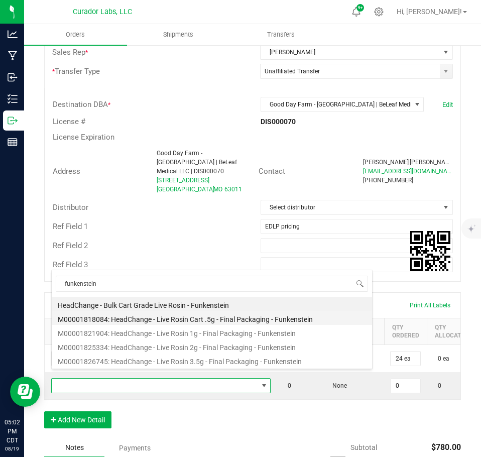
click at [166, 317] on li "M00001818084: HeadChange - Live Rosin Cart .5g - Final Packaging - Funkenstein" at bounding box center [212, 318] width 321 height 14
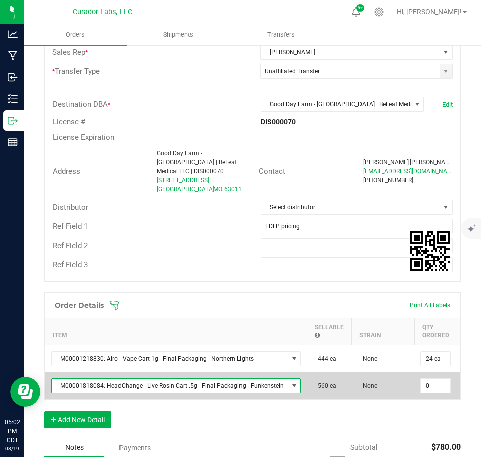
drag, startPoint x: 435, startPoint y: 374, endPoint x: 427, endPoint y: 388, distance: 16.0
click at [435, 379] on input "0" at bounding box center [436, 386] width 30 height 14
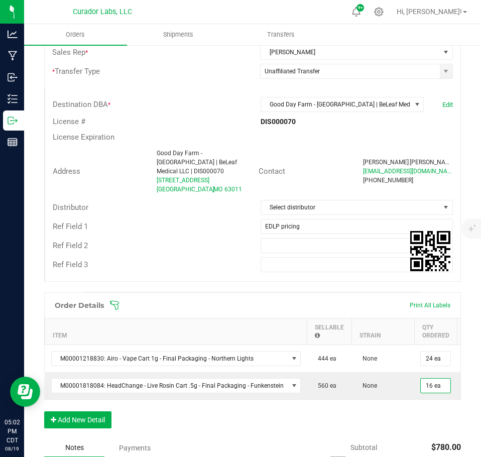
drag, startPoint x: 416, startPoint y: 417, endPoint x: 335, endPoint y: 429, distance: 82.2
click at [413, 419] on div "Order Details Print All Labels Item Sellable Strain Qty Ordered Qty Allocated U…" at bounding box center [252, 365] width 417 height 146
drag, startPoint x: 102, startPoint y: 420, endPoint x: 97, endPoint y: 418, distance: 5.6
click at [100, 420] on button "Add New Detail" at bounding box center [77, 419] width 67 height 17
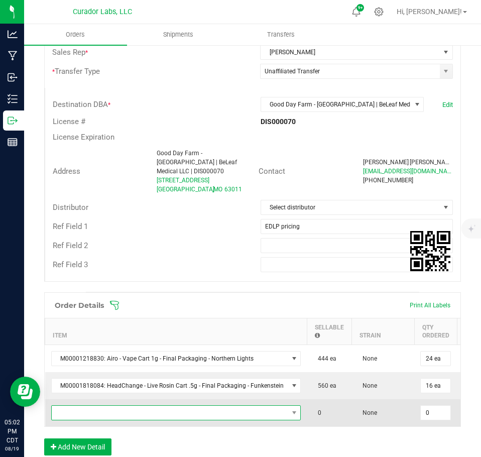
click at [89, 406] on span "NO DATA FOUND" at bounding box center [170, 413] width 237 height 14
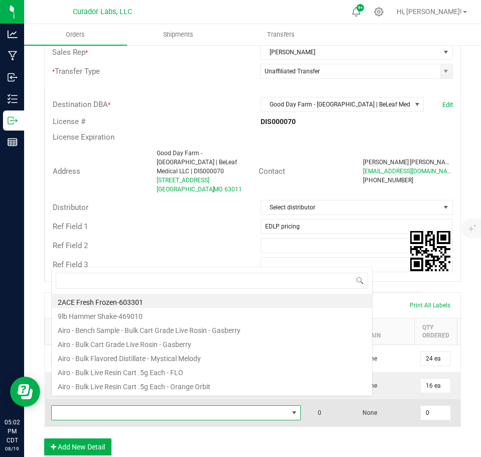
scroll to position [15, 246]
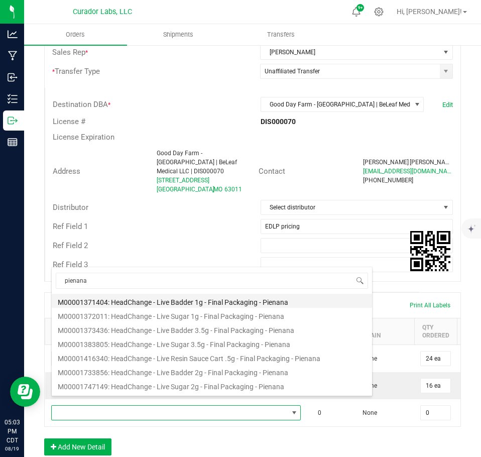
click at [178, 302] on li "M00001371404: HeadChange - Live Badder 1g - Final Packaging - Pienana" at bounding box center [212, 301] width 321 height 14
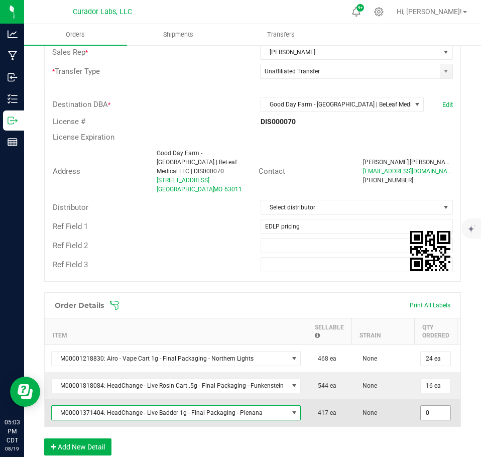
click at [432, 406] on input "0" at bounding box center [436, 413] width 30 height 14
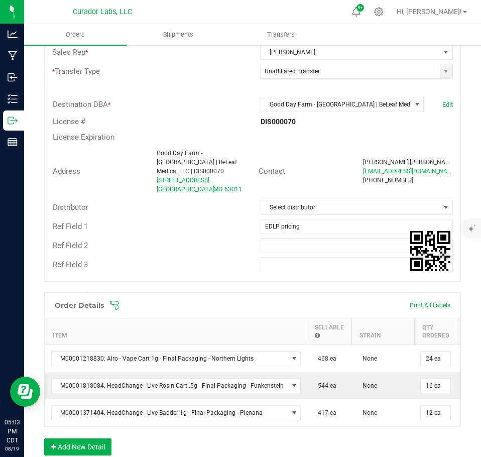
click at [412, 428] on div "Order Details Print All Labels Item Sellable Strain Qty Ordered Qty Allocated U…" at bounding box center [252, 378] width 417 height 173
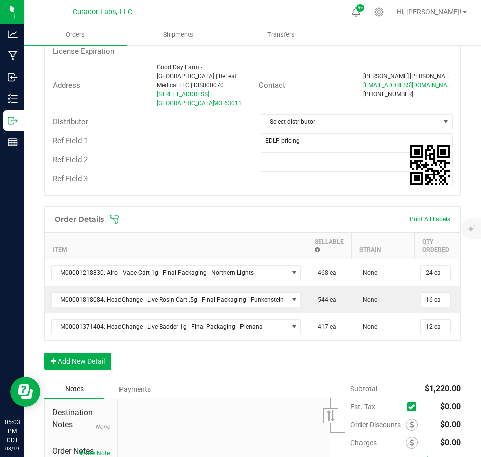
scroll to position [373, 0]
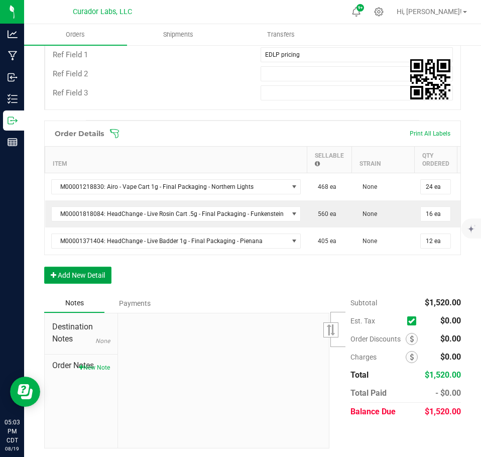
click at [89, 272] on button "Add New Detail" at bounding box center [77, 275] width 67 height 17
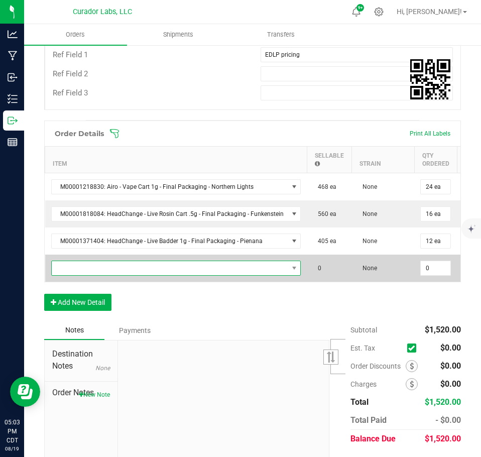
click at [91, 261] on span "NO DATA FOUND" at bounding box center [170, 268] width 237 height 14
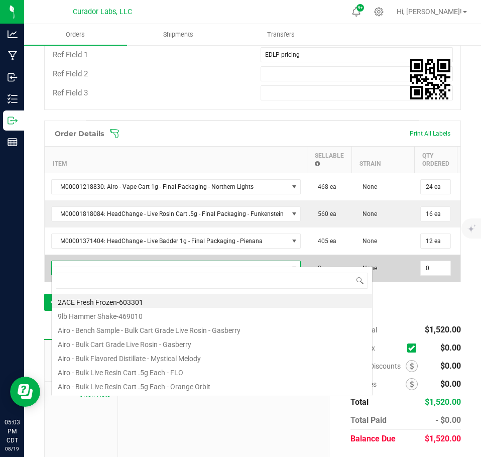
scroll to position [15, 246]
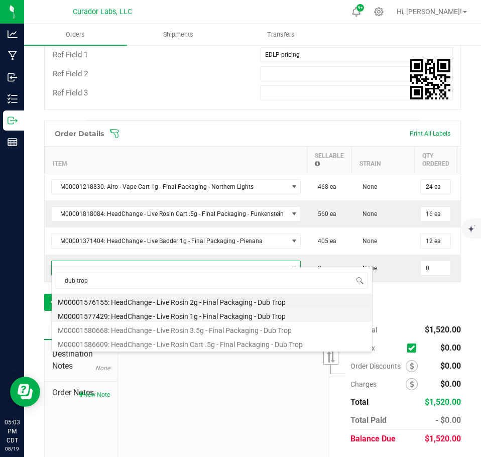
click at [155, 313] on li "M00001577429: HeadChange - Live Rosin 1g - Final Packaging - Dub Trop" at bounding box center [212, 315] width 321 height 14
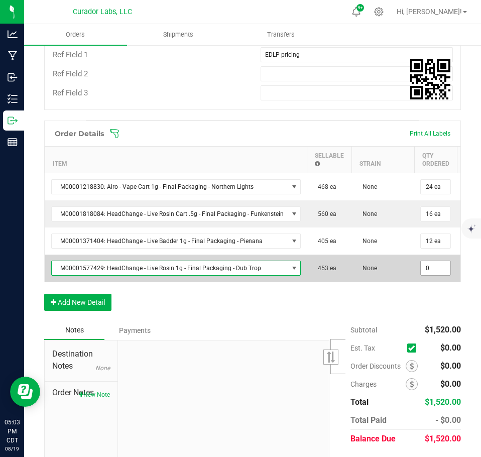
click at [444, 261] on input "0" at bounding box center [436, 268] width 30 height 14
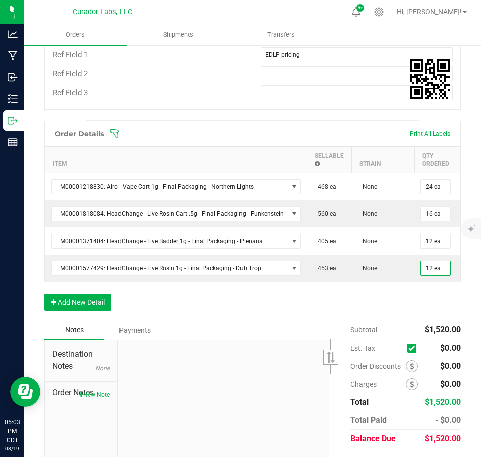
click at [402, 293] on div "Order Details Print All Labels Item Sellable Strain Qty Ordered Qty Allocated U…" at bounding box center [252, 221] width 417 height 200
click at [96, 297] on button "Add New Detail" at bounding box center [77, 302] width 67 height 17
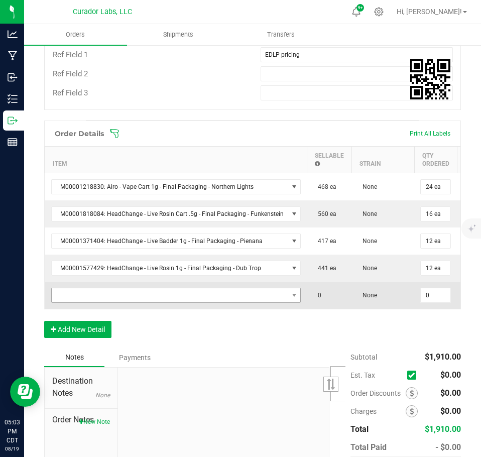
click at [92, 293] on td at bounding box center [176, 295] width 262 height 27
click at [92, 292] on span "NO DATA FOUND" at bounding box center [170, 295] width 237 height 14
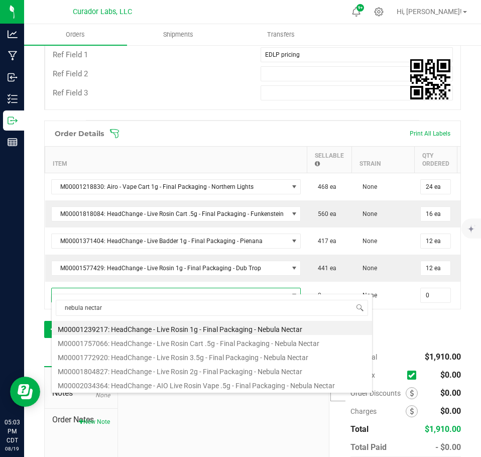
drag, startPoint x: 157, startPoint y: 328, endPoint x: 165, endPoint y: 328, distance: 8.1
click at [157, 328] on li "M00001239217: HeadChange - Live Rosin 1g - Final Packaging - Nebula Nectar" at bounding box center [212, 328] width 321 height 14
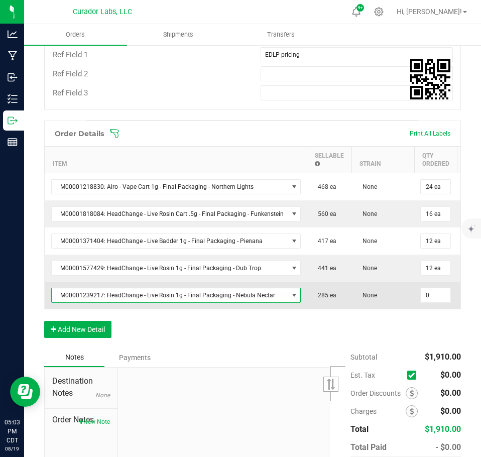
click at [426, 288] on input "0" at bounding box center [436, 295] width 30 height 14
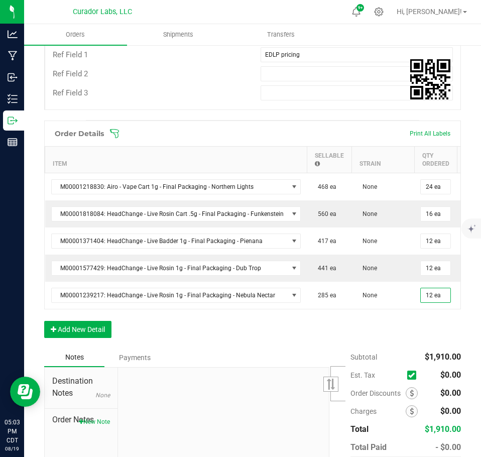
drag, startPoint x: 420, startPoint y: 318, endPoint x: 325, endPoint y: 312, distance: 95.6
click at [419, 319] on div "Order Details Print All Labels Item Sellable Strain Qty Ordered Qty Allocated U…" at bounding box center [252, 235] width 417 height 228
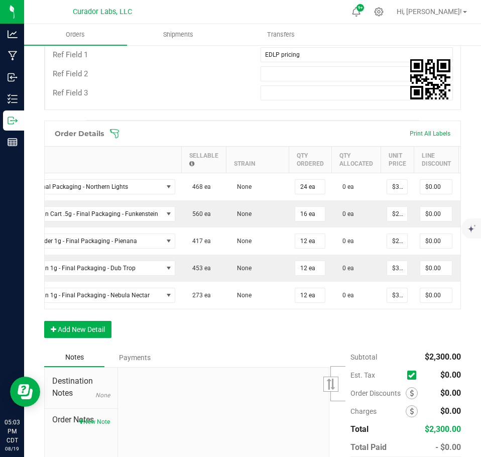
scroll to position [0, 135]
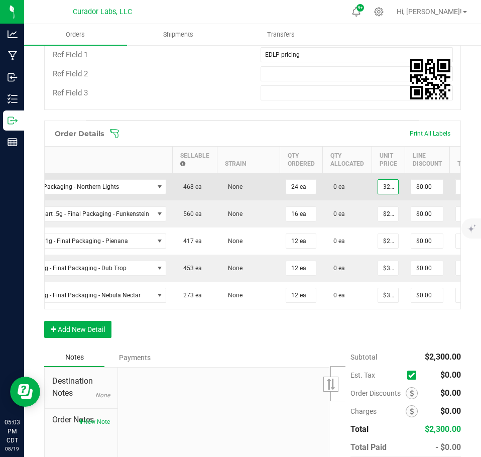
click at [388, 180] on input "32.5" at bounding box center [388, 187] width 20 height 14
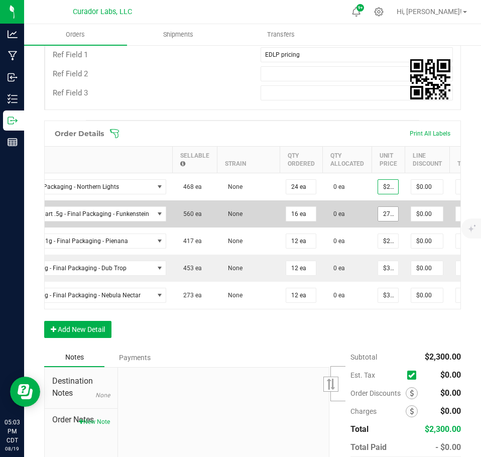
click at [378, 207] on input "27.5" at bounding box center [388, 214] width 20 height 14
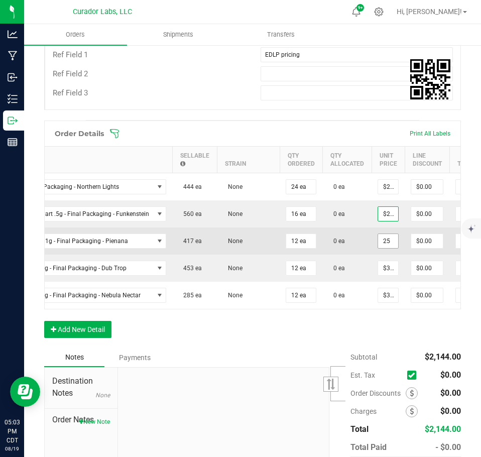
click at [383, 234] on input "25" at bounding box center [388, 241] width 20 height 14
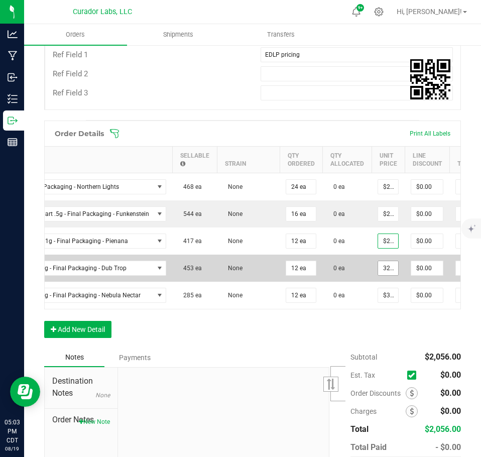
click at [380, 261] on input "32.5" at bounding box center [388, 268] width 20 height 14
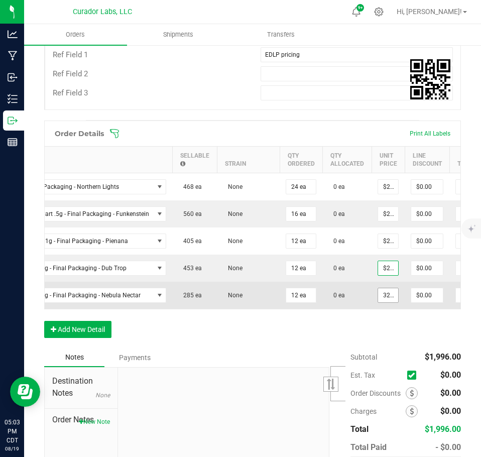
click at [378, 288] on input "32.5" at bounding box center [388, 295] width 20 height 14
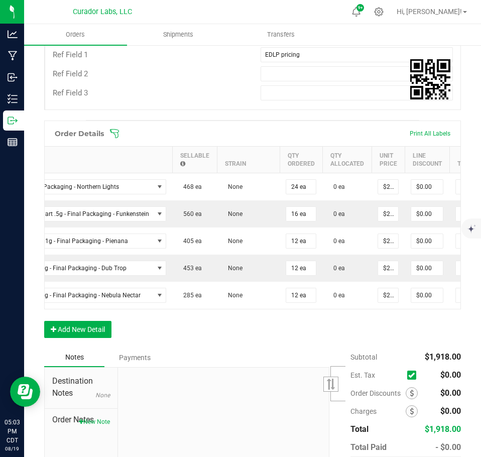
click at [388, 315] on div "Order Details Print All Labels Item Sellable Strain Qty Ordered Qty Allocated U…" at bounding box center [252, 235] width 417 height 228
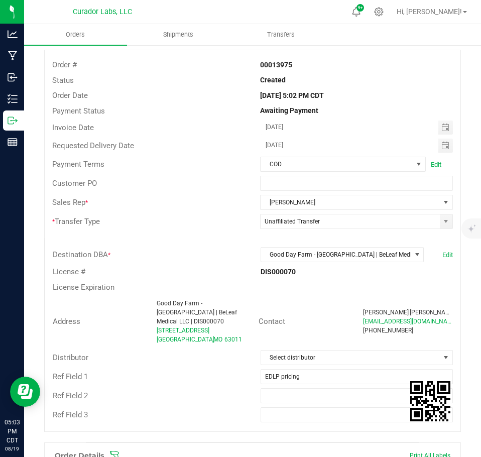
scroll to position [0, 0]
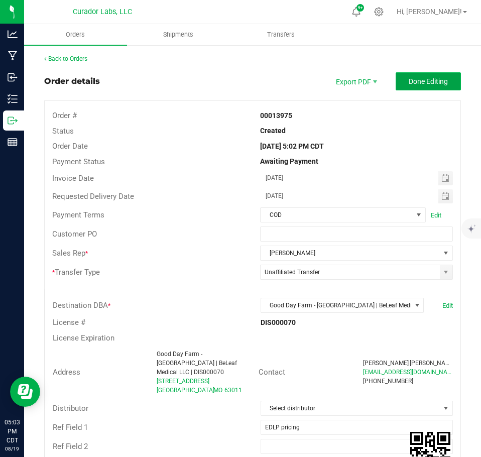
click at [425, 77] on span "Done Editing" at bounding box center [428, 81] width 39 height 8
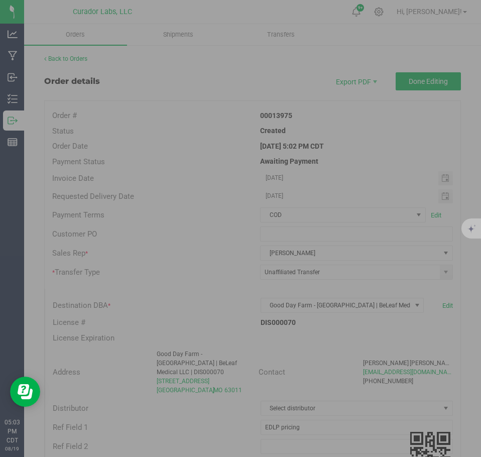
scroll to position [0, 86]
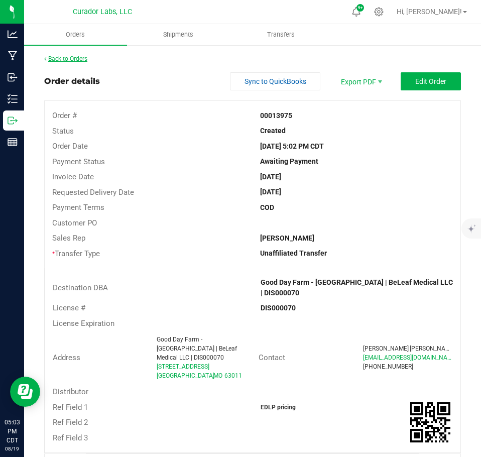
click at [70, 55] on link "Back to Orders" at bounding box center [65, 58] width 43 height 7
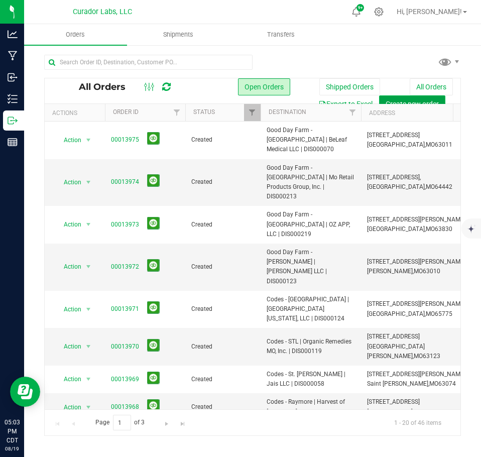
click at [409, 101] on span "Create new order" at bounding box center [412, 104] width 53 height 8
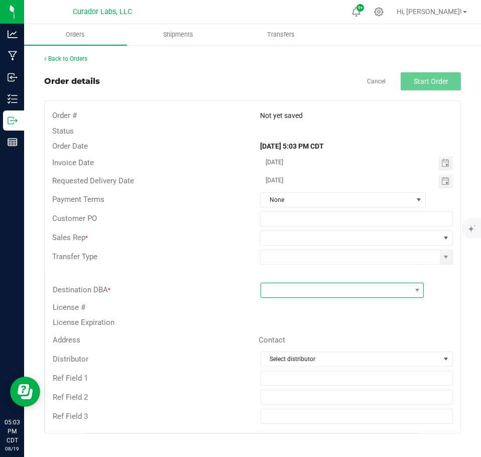
click at [296, 288] on span at bounding box center [336, 290] width 150 height 14
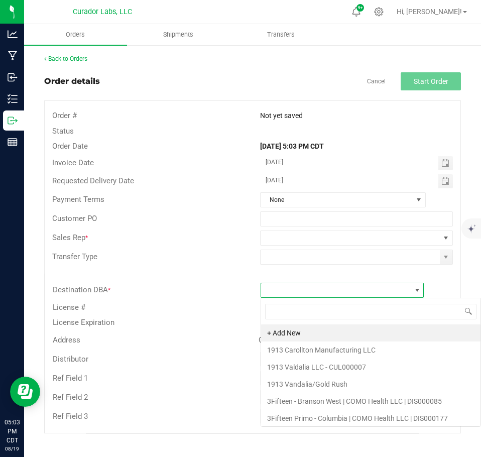
scroll to position [15, 164]
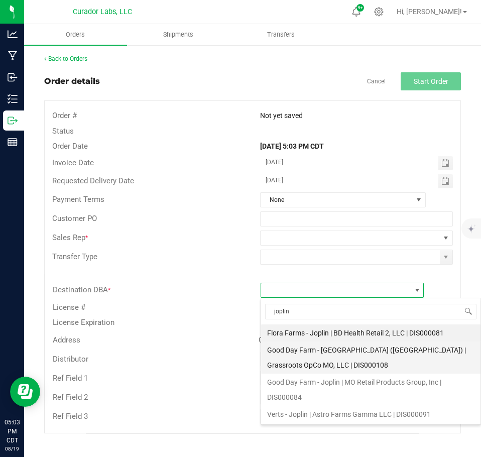
click at [298, 361] on li "Good Day Farm - [GEOGRAPHIC_DATA] ([GEOGRAPHIC_DATA]) | Grassroots OpCo MO, LLC…" at bounding box center [371, 358] width 220 height 32
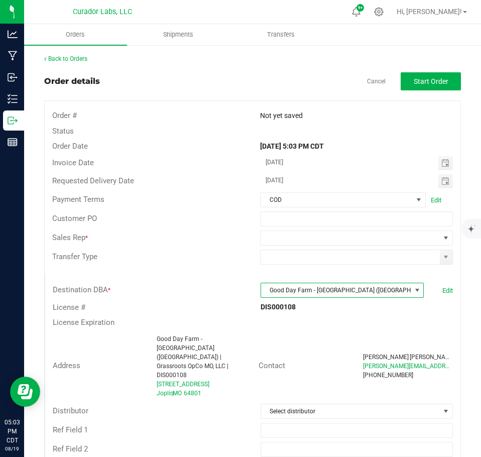
click at [324, 290] on span "Good Day Farm - [GEOGRAPHIC_DATA] ([GEOGRAPHIC_DATA]) | Grassroots OpCo MO, LLC…" at bounding box center [336, 290] width 150 height 14
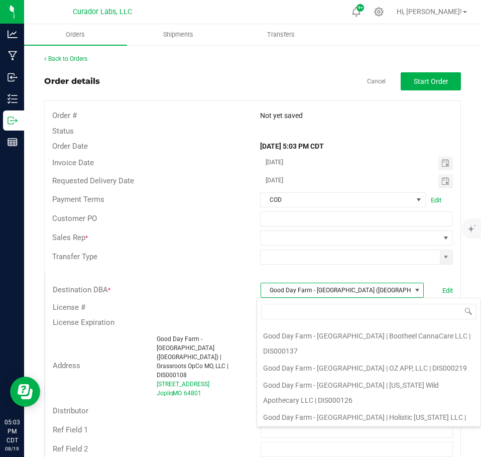
scroll to position [2002, 0]
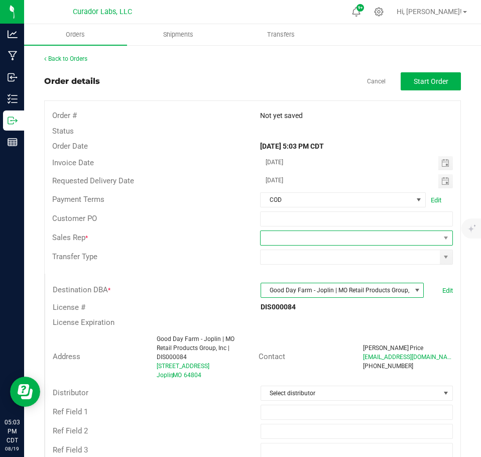
click at [354, 242] on span at bounding box center [350, 238] width 179 height 14
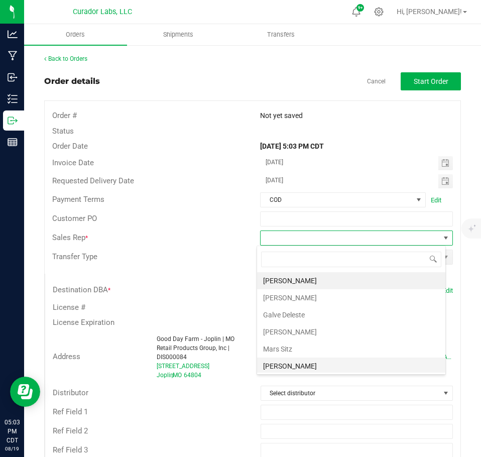
scroll to position [36, 0]
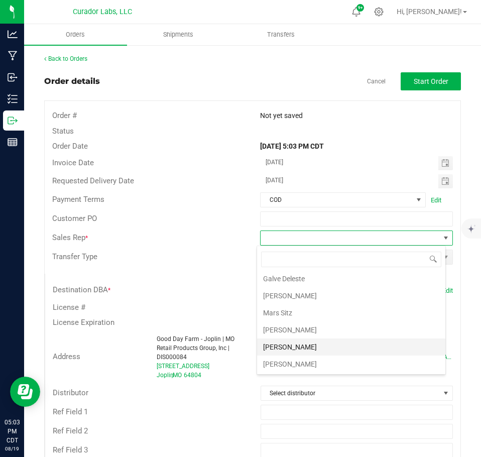
click at [298, 347] on li "[PERSON_NAME]" at bounding box center [351, 347] width 188 height 17
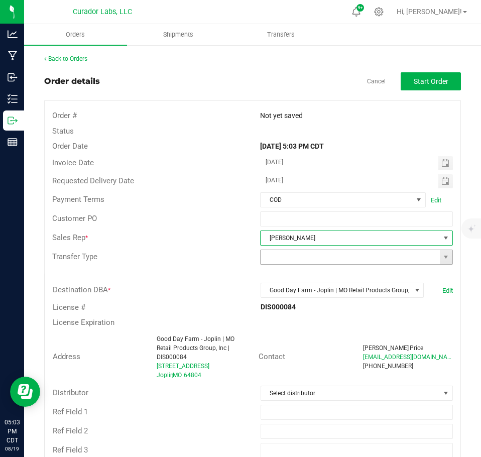
click at [445, 255] on span at bounding box center [356, 257] width 193 height 15
click at [443, 255] on span at bounding box center [446, 257] width 8 height 8
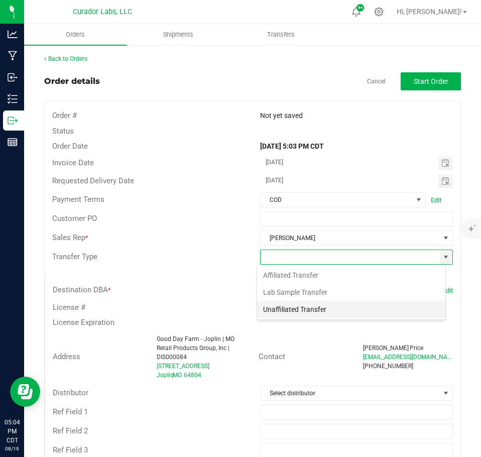
scroll to position [15, 189]
click at [312, 308] on li "Unaffiliated Transfer" at bounding box center [351, 309] width 188 height 17
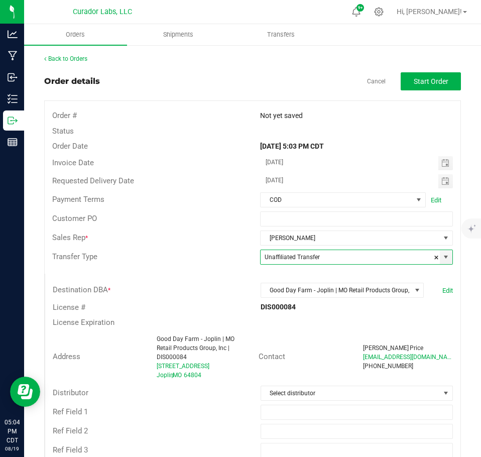
click at [441, 91] on outbound-order-header "Order details Cancel Start Order Order # Not yet saved Status Order Date [DATE]…" at bounding box center [252, 269] width 417 height 395
click at [414, 89] on button "Start Order" at bounding box center [431, 81] width 60 height 18
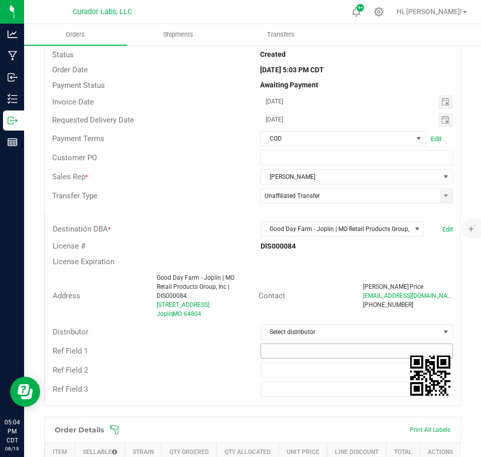
scroll to position [100, 0]
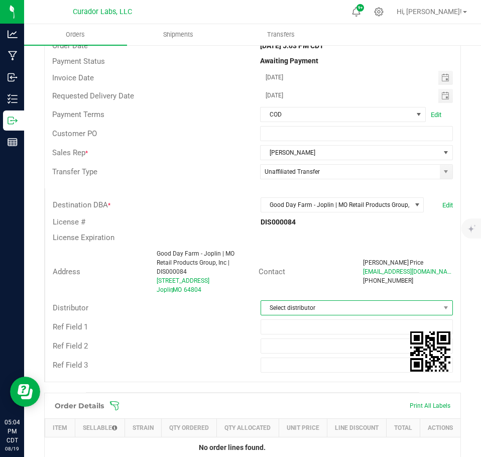
click at [284, 314] on span "Select distributor" at bounding box center [350, 308] width 179 height 14
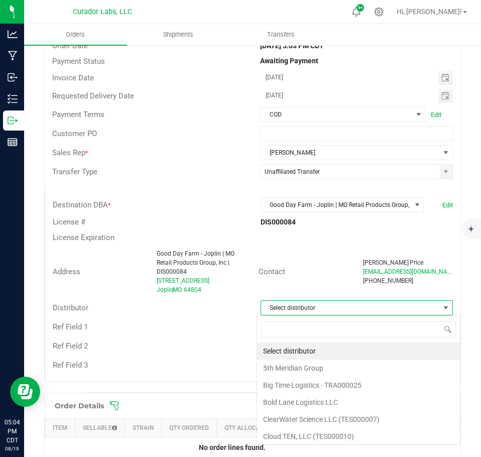
scroll to position [15, 189]
click at [287, 321] on span at bounding box center [358, 329] width 203 height 24
click at [235, 325] on div "Ref Field 1" at bounding box center [149, 328] width 208 height 12
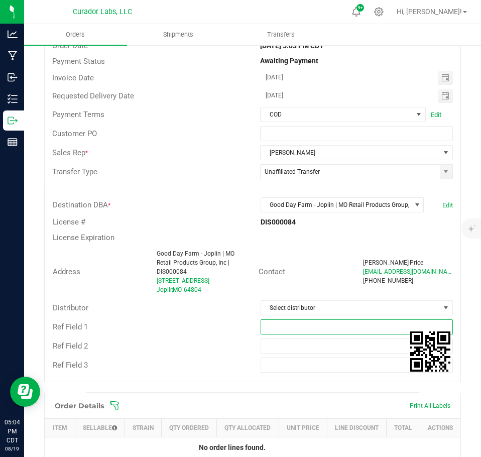
click at [291, 328] on input "text" at bounding box center [357, 327] width 193 height 15
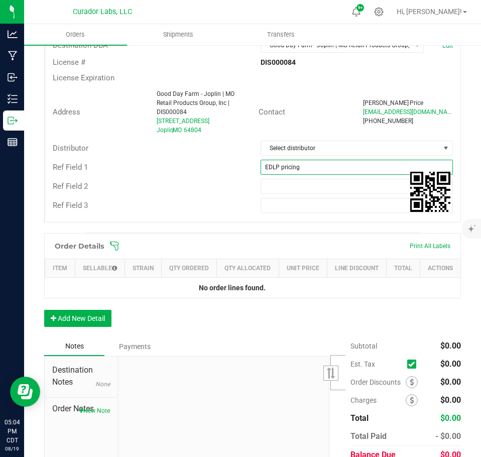
scroll to position [301, 0]
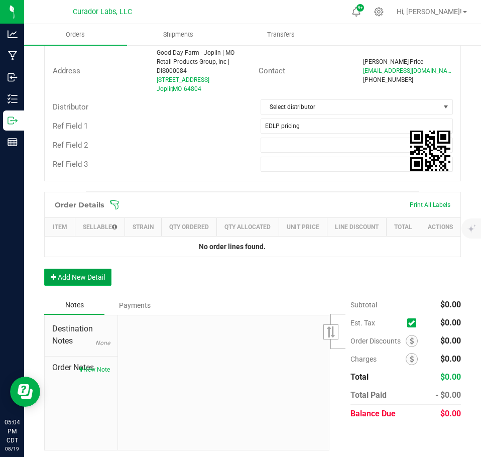
click at [75, 282] on button "Add New Detail" at bounding box center [77, 277] width 67 height 17
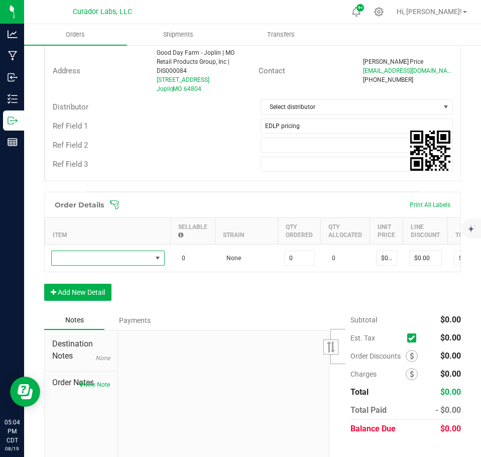
click at [85, 253] on span "NO DATA FOUND" at bounding box center [102, 258] width 100 height 14
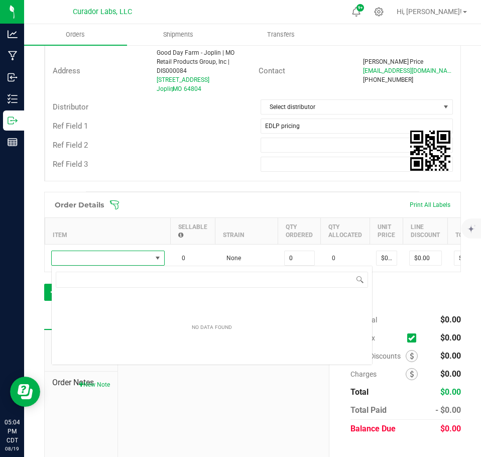
scroll to position [15, 114]
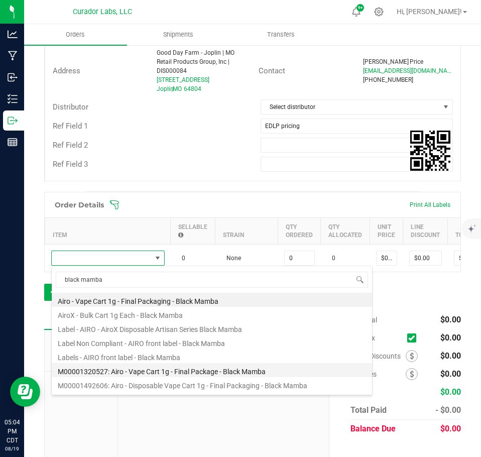
click at [181, 371] on li "M00001320527: Airo - Vape Cart 1g - Final Package - Black Mamba" at bounding box center [212, 370] width 321 height 14
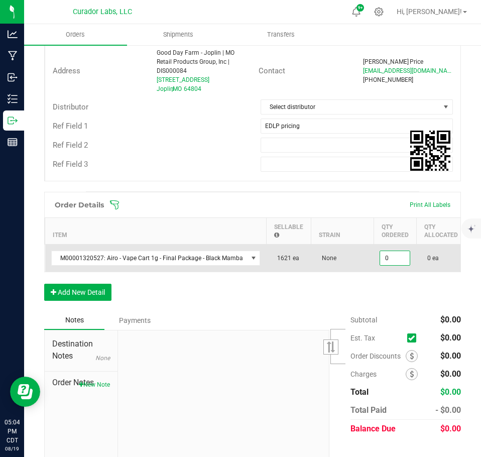
click at [389, 260] on input "0" at bounding box center [395, 258] width 30 height 14
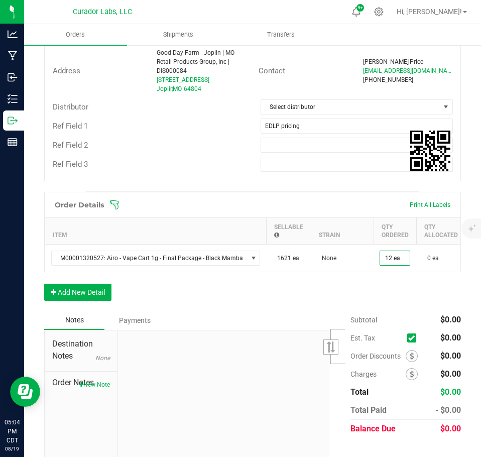
drag, startPoint x: 379, startPoint y: 299, endPoint x: 323, endPoint y: 309, distance: 57.2
click at [378, 300] on div "Order Details Print All Labels Item Sellable Strain Qty Ordered Qty Allocated U…" at bounding box center [252, 251] width 417 height 119
click at [104, 299] on button "Add New Detail" at bounding box center [77, 292] width 67 height 17
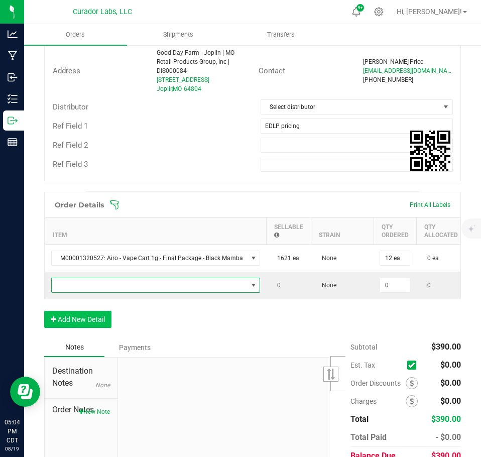
click at [99, 287] on span "NO DATA FOUND" at bounding box center [150, 285] width 196 height 14
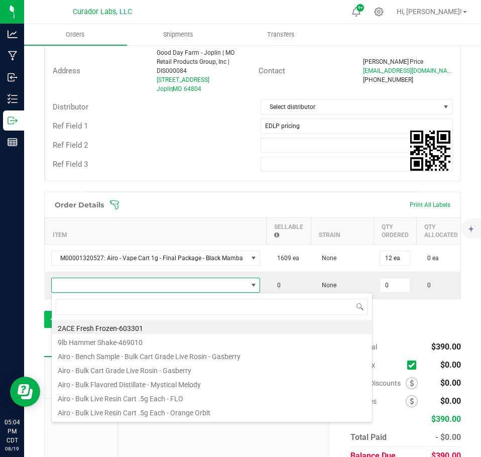
scroll to position [15, 205]
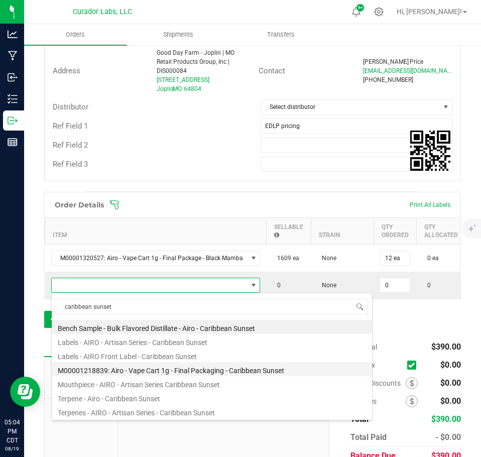
click at [195, 369] on li "M00001218839: Airo - Vape Cart 1g - Final Packaging - Caribbean Sunset" at bounding box center [212, 369] width 321 height 14
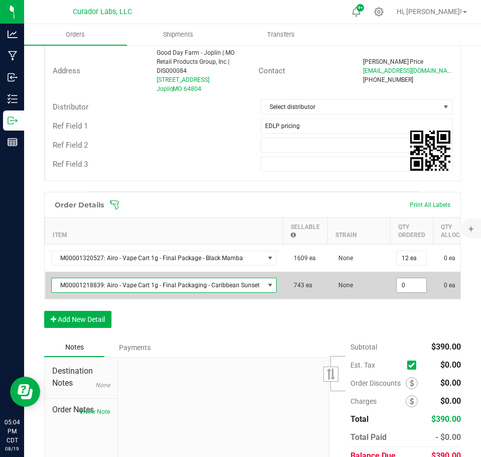
click at [401, 287] on input "0" at bounding box center [412, 285] width 30 height 14
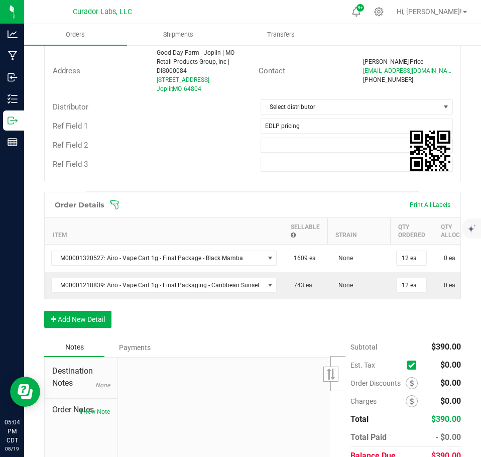
drag, startPoint x: 386, startPoint y: 327, endPoint x: 286, endPoint y: 332, distance: 100.1
click at [382, 328] on div "Order Details Print All Labels Item Sellable Strain Qty Ordered Qty Allocated U…" at bounding box center [252, 265] width 417 height 146
click at [100, 325] on button "Add New Detail" at bounding box center [77, 319] width 67 height 17
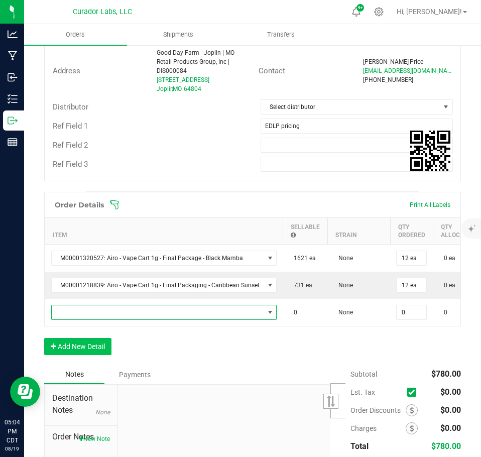
click at [95, 313] on span "NO DATA FOUND" at bounding box center [158, 312] width 213 height 14
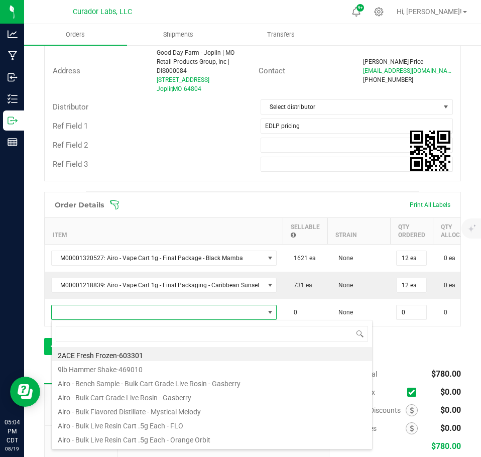
scroll to position [15, 221]
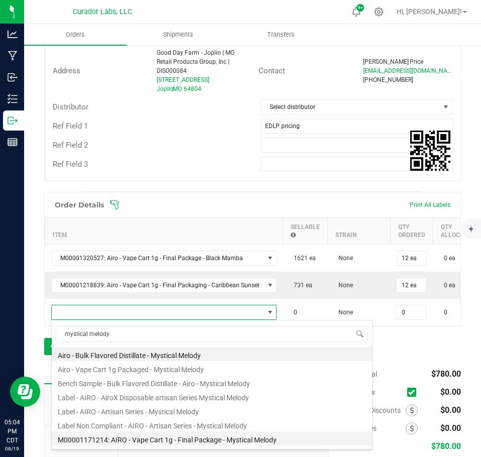
click at [197, 432] on li "M00001171214: AIRO - Vape Cart 1g - Final Package - Mystical Melody" at bounding box center [212, 439] width 321 height 14
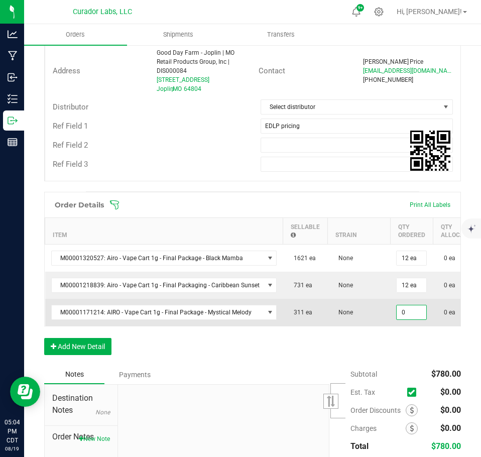
drag, startPoint x: 400, startPoint y: 318, endPoint x: 388, endPoint y: 347, distance: 31.3
click at [400, 317] on input "0" at bounding box center [412, 312] width 30 height 14
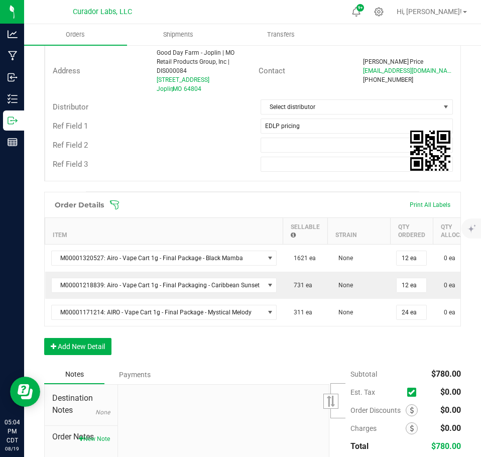
click at [387, 350] on div "Order Details Print All Labels Item Sellable Strain Qty Ordered Qty Allocated U…" at bounding box center [252, 278] width 417 height 173
click at [112, 355] on div "Order Details Print All Labels Item Sellable Strain Qty Ordered Qty Allocated U…" at bounding box center [252, 278] width 417 height 173
click at [108, 344] on div "Order Details Print All Labels Item Sellable Strain Qty Ordered Qty Allocated U…" at bounding box center [252, 278] width 417 height 173
click at [105, 346] on button "Add New Detail" at bounding box center [77, 346] width 67 height 17
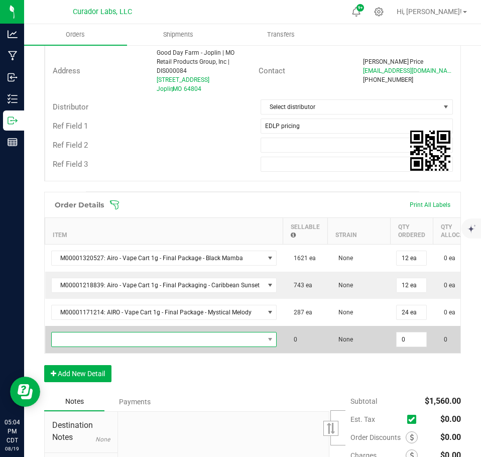
click at [103, 342] on span "NO DATA FOUND" at bounding box center [158, 340] width 213 height 14
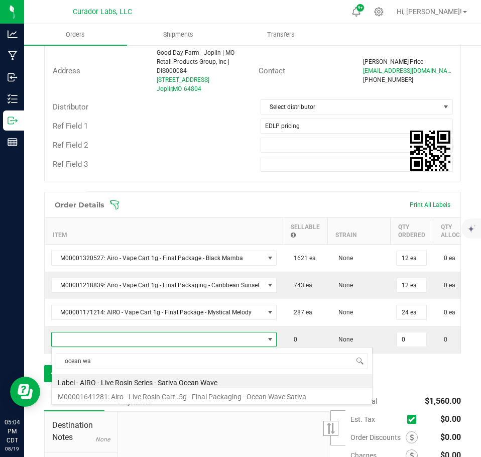
drag, startPoint x: 192, startPoint y: 393, endPoint x: 321, endPoint y: 369, distance: 130.8
click at [192, 394] on li "M00001641281: Airo - Live Rosin Cart .5g - Final Packaging - Ocean Wave Sativa" at bounding box center [212, 395] width 321 height 14
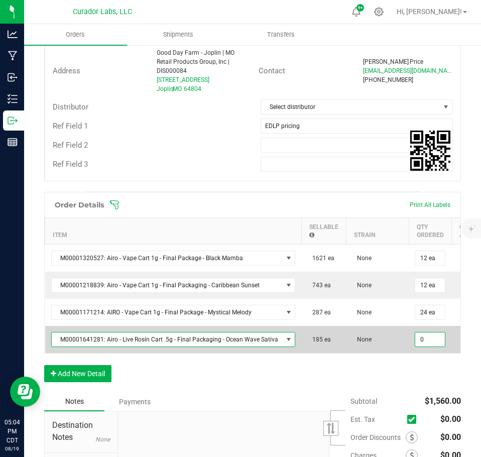
click at [420, 340] on input "0" at bounding box center [430, 340] width 30 height 14
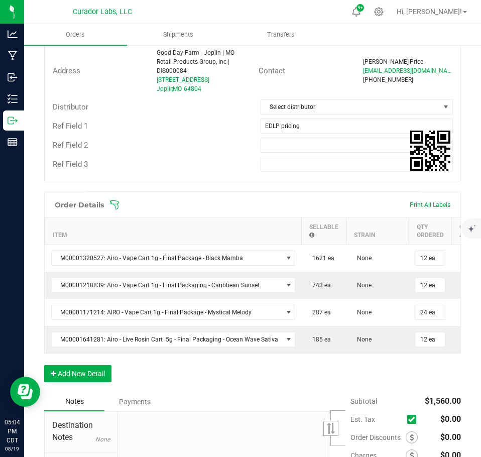
click at [403, 378] on div "Order Details Print All Labels Item Sellable Strain Qty Ordered Qty Allocated U…" at bounding box center [252, 292] width 417 height 200
click at [69, 376] on button "Add New Detail" at bounding box center [77, 373] width 67 height 17
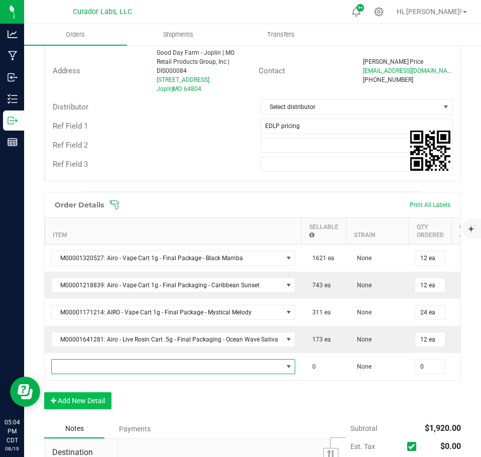
click at [77, 366] on span "NO DATA FOUND" at bounding box center [167, 367] width 231 height 14
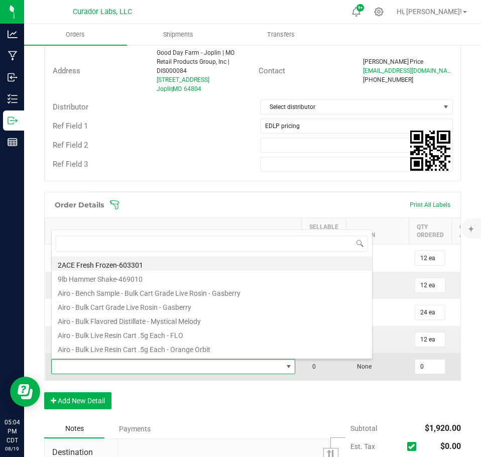
scroll to position [15, 241]
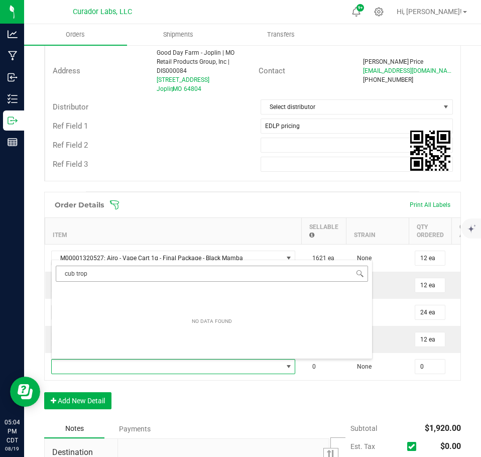
click at [68, 275] on input "cub trop" at bounding box center [212, 274] width 312 height 16
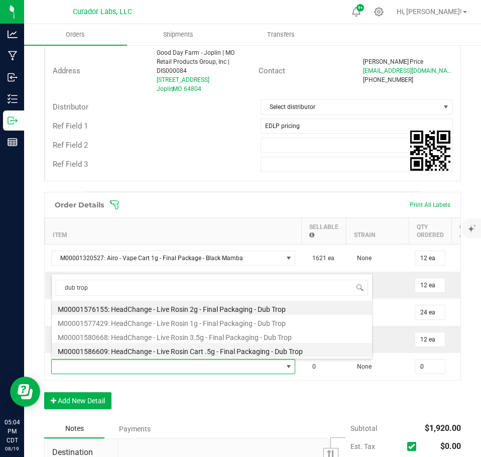
click at [221, 348] on li "M00001586609: HeadChange - Live Rosin Cart .5g - Final Packaging - Dub Trop" at bounding box center [212, 350] width 321 height 14
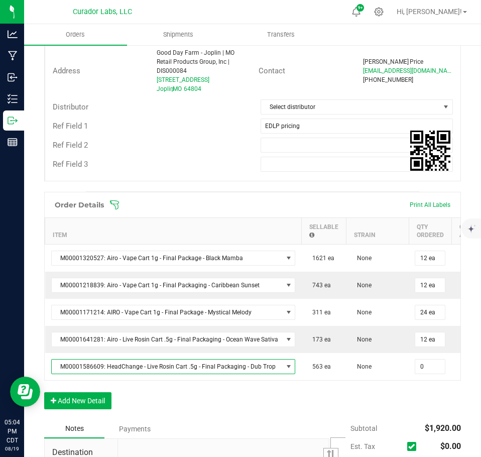
click at [420, 369] on input "0" at bounding box center [430, 367] width 30 height 14
drag, startPoint x: 407, startPoint y: 404, endPoint x: 263, endPoint y: 412, distance: 143.9
click at [406, 404] on div "Order Details Print All Labels Item Sellable Strain Qty Ordered Qty Allocated U…" at bounding box center [252, 306] width 417 height 228
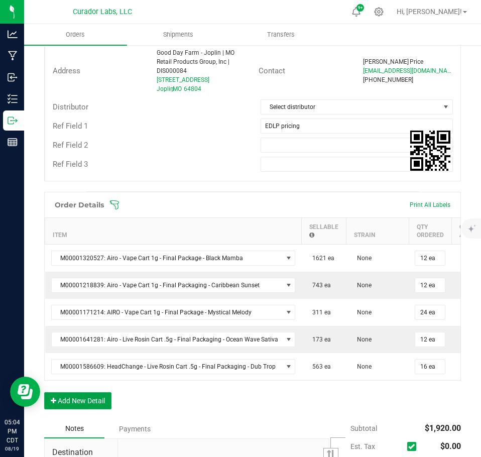
click at [91, 406] on button "Add New Detail" at bounding box center [77, 400] width 67 height 17
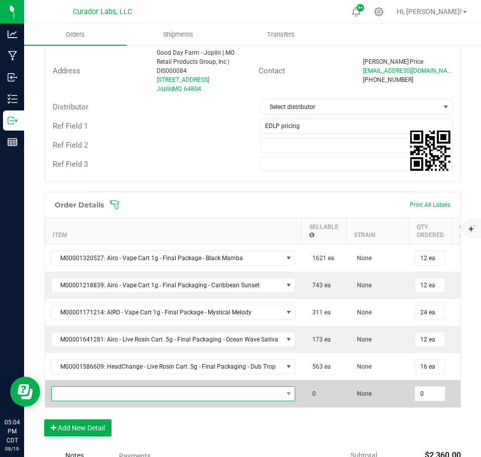
click at [96, 389] on span "NO DATA FOUND" at bounding box center [167, 394] width 231 height 14
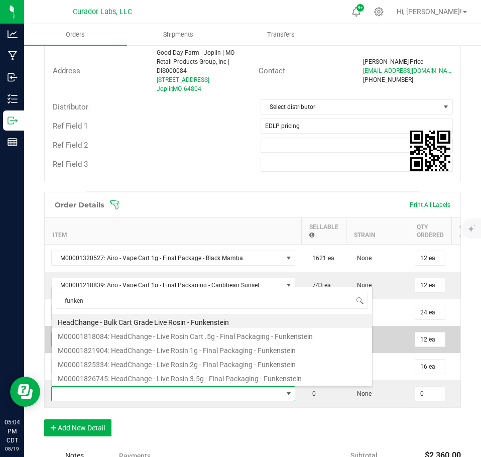
click at [178, 332] on li "M00001818084: HeadChange - Live Rosin Cart .5g - Final Packaging - Funkenstein" at bounding box center [212, 335] width 321 height 14
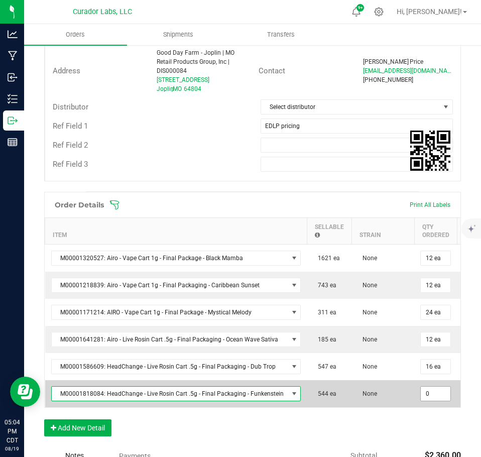
click at [425, 398] on input "0" at bounding box center [436, 394] width 30 height 14
click at [388, 396] on td "None" at bounding box center [383, 393] width 63 height 27
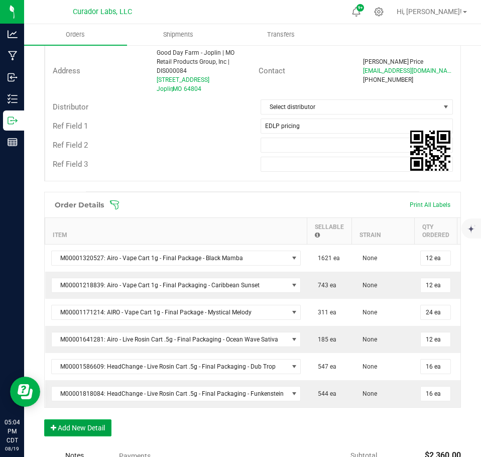
click at [84, 428] on button "Add New Detail" at bounding box center [77, 427] width 67 height 17
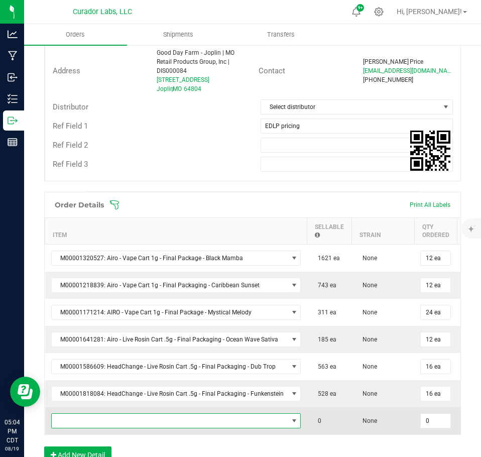
click at [84, 426] on span "NO DATA FOUND" at bounding box center [170, 421] width 237 height 14
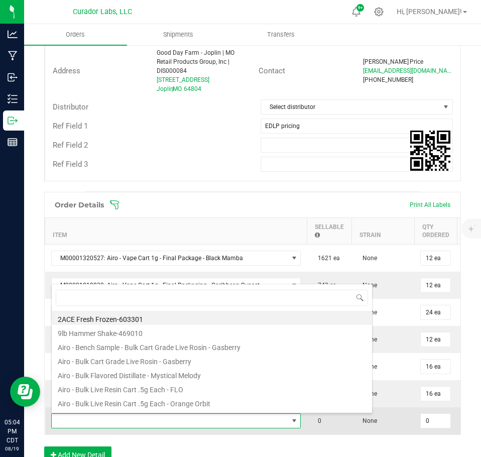
scroll to position [15, 246]
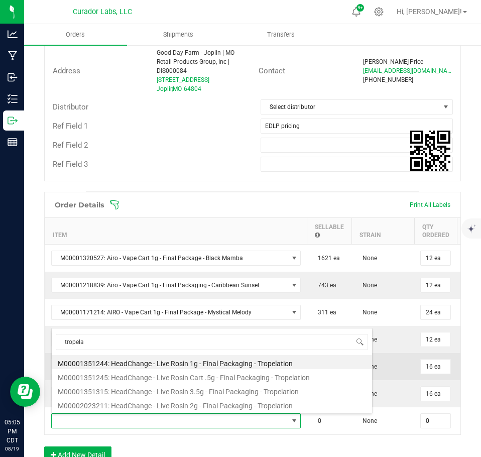
click at [191, 378] on li "M00001351245: HeadChange - Live Rosin Cart .5g - Final Packaging - Tropelation" at bounding box center [212, 376] width 321 height 14
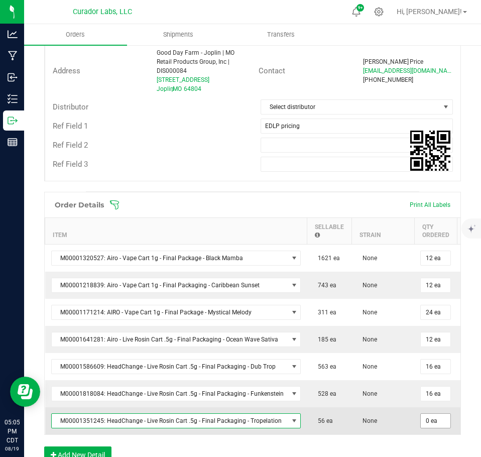
click at [434, 266] on span "0 ea" at bounding box center [435, 258] width 31 height 15
click at [421, 421] on input "0" at bounding box center [436, 421] width 30 height 14
click at [384, 415] on td "None" at bounding box center [383, 420] width 63 height 27
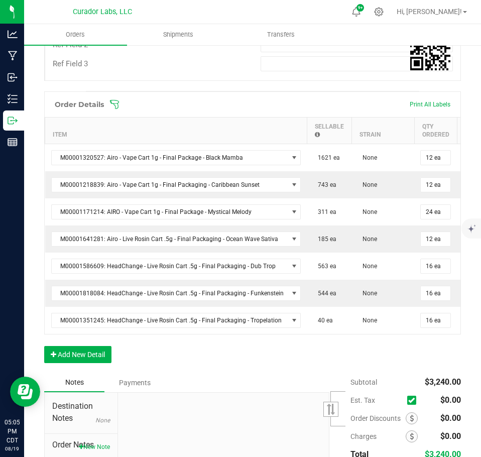
click at [89, 352] on div "Order Details Print All Labels Item Sellable Strain Qty Ordered Qty Allocated U…" at bounding box center [252, 232] width 417 height 282
click at [93, 355] on button "Add New Detail" at bounding box center [77, 354] width 67 height 17
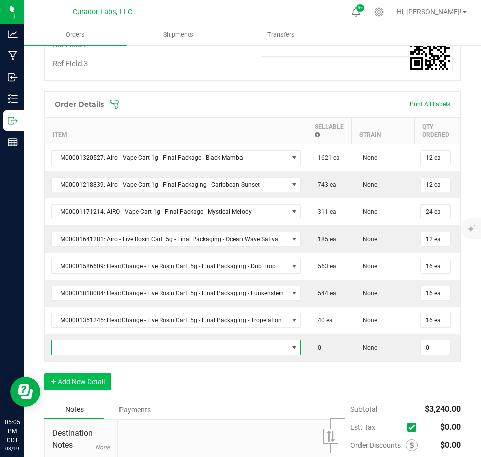
click at [92, 352] on span "NO DATA FOUND" at bounding box center [170, 348] width 237 height 14
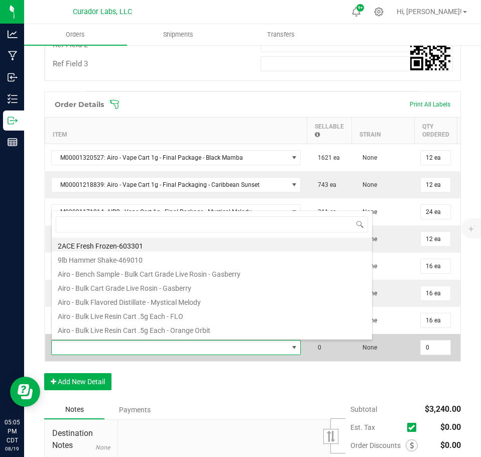
scroll to position [15, 246]
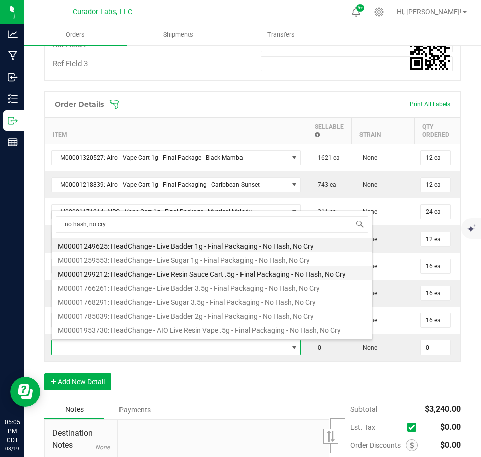
click at [170, 274] on li "M00001299212: HeadChange - Live Resin Sauce Cart .5g - Final Packaging - No Has…" at bounding box center [212, 273] width 321 height 14
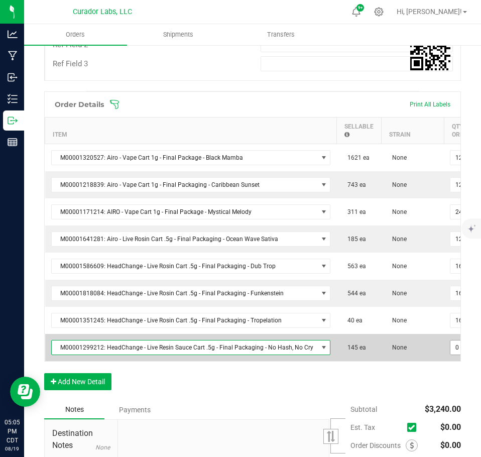
click at [452, 351] on input "0" at bounding box center [466, 348] width 30 height 14
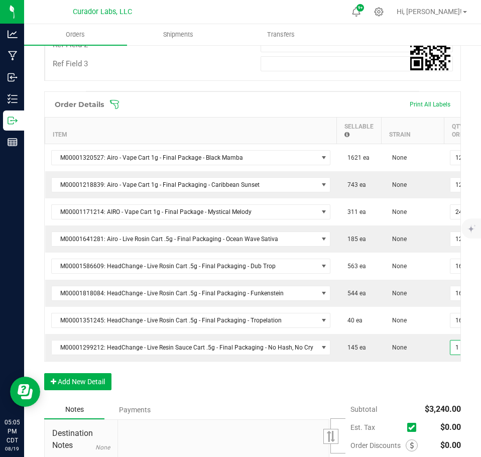
scroll to position [0, 4]
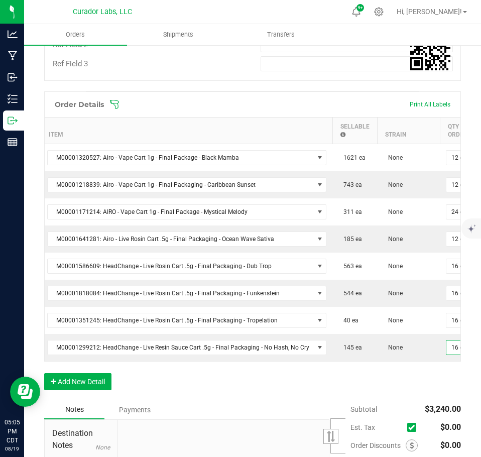
click at [419, 381] on div "Order Details Print All Labels Item Sellable Strain Qty Ordered Qty Allocated U…" at bounding box center [252, 245] width 417 height 309
click at [99, 383] on button "Add New Detail" at bounding box center [77, 381] width 67 height 17
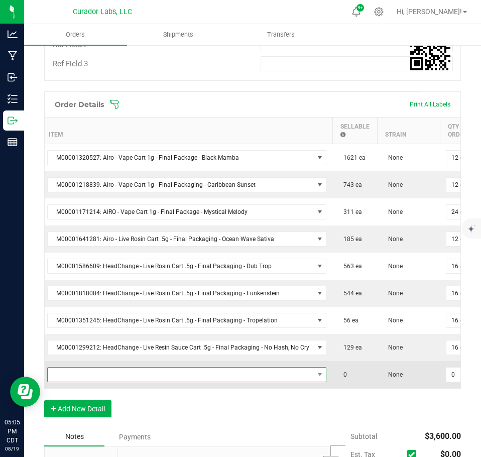
click at [97, 376] on span "NO DATA FOUND" at bounding box center [181, 375] width 266 height 14
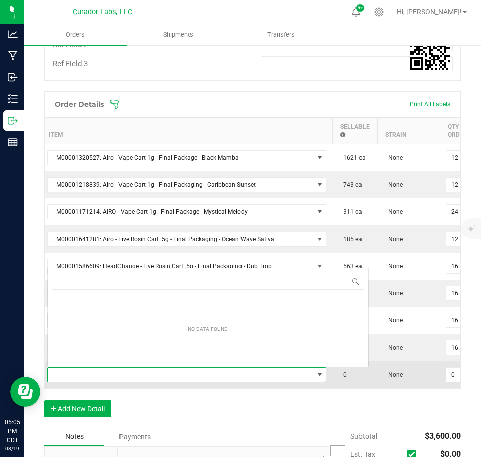
scroll to position [15, 275]
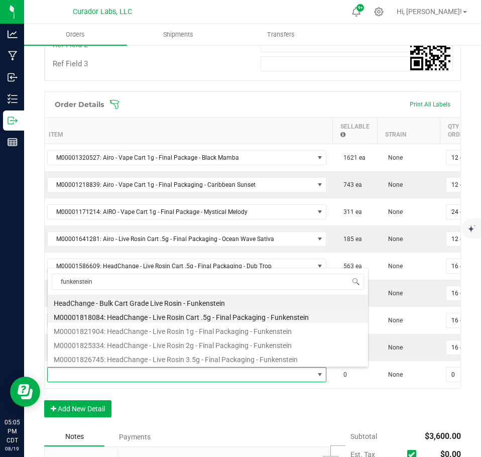
click at [180, 315] on li "M00001818084: HeadChange - Live Rosin Cart .5g - Final Packaging - Funkenstein" at bounding box center [208, 316] width 321 height 14
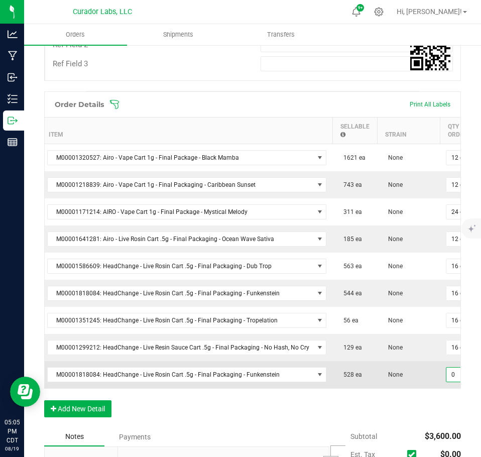
click at [447, 376] on input "0" at bounding box center [462, 375] width 30 height 14
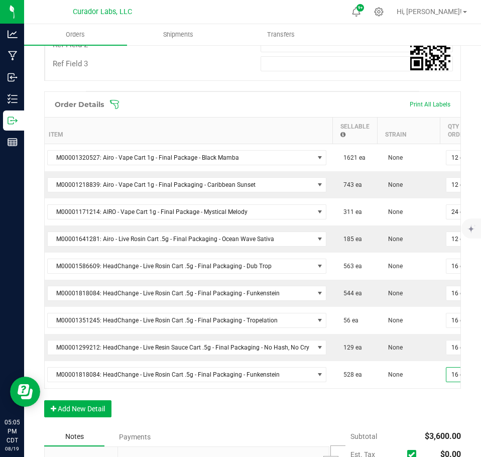
click at [426, 417] on div "Order Details Print All Labels Item Sellable Strain Qty Ordered Qty Allocated U…" at bounding box center [252, 259] width 417 height 336
click at [69, 414] on button "Add New Detail" at bounding box center [77, 408] width 67 height 17
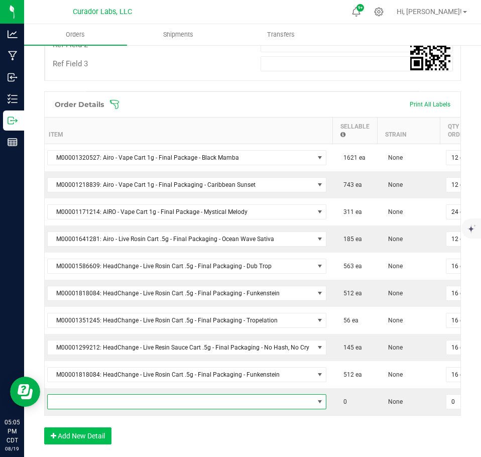
click at [79, 406] on span "NO DATA FOUND" at bounding box center [181, 402] width 266 height 14
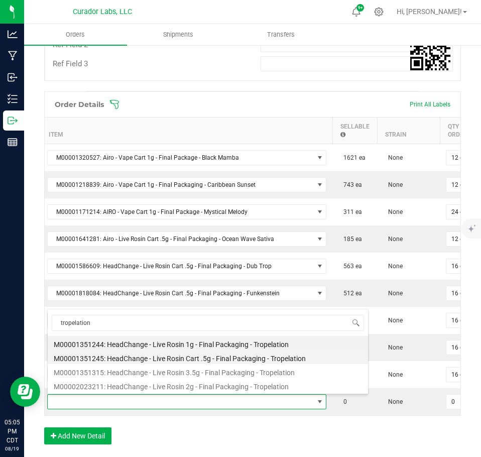
click at [158, 352] on li "M00001351245: HeadChange - Live Rosin Cart .5g - Final Packaging - Tropelation" at bounding box center [208, 357] width 321 height 14
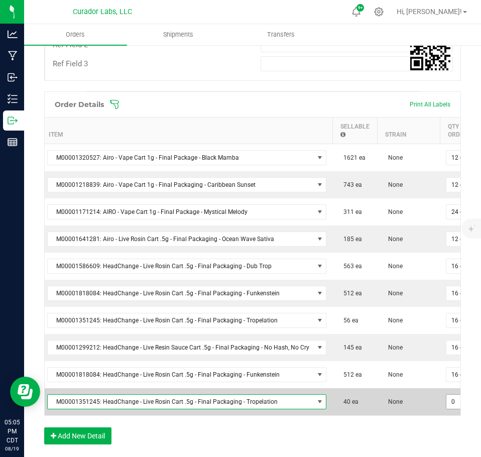
click at [450, 402] on input "0" at bounding box center [462, 402] width 30 height 14
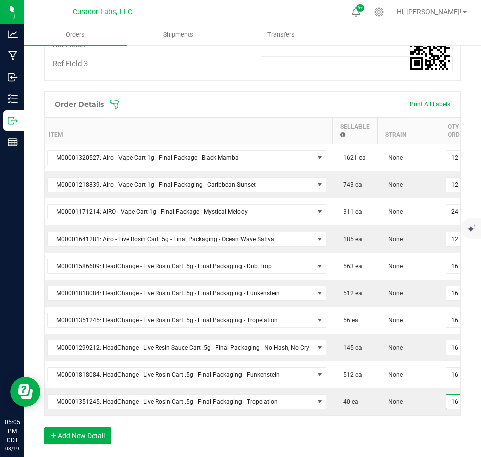
drag, startPoint x: 424, startPoint y: 447, endPoint x: 418, endPoint y: 448, distance: 6.1
click at [422, 447] on div "Order Details Print All Labels Item Sellable Strain Qty Ordered Qty Allocated U…" at bounding box center [252, 272] width 417 height 363
click at [98, 443] on button "Add New Detail" at bounding box center [77, 436] width 67 height 17
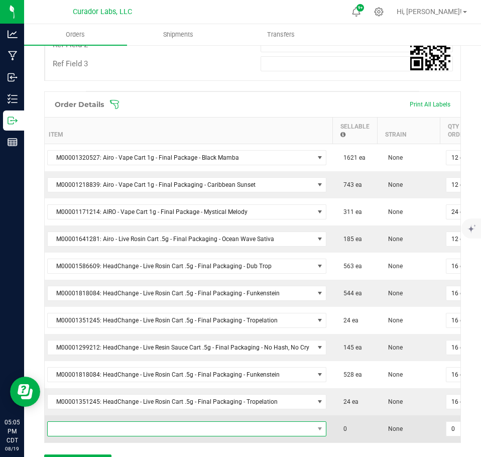
click at [101, 436] on span "NO DATA FOUND" at bounding box center [181, 429] width 266 height 14
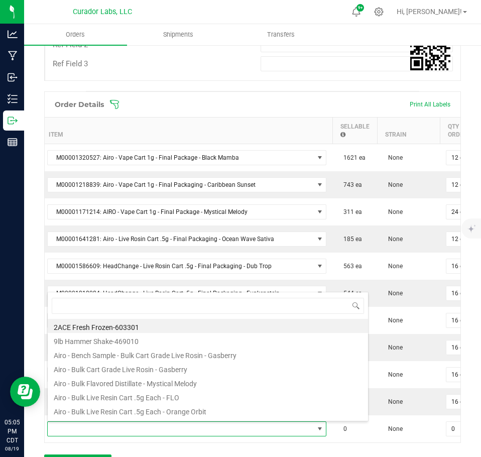
click at [353, 443] on div "Order Details Print All Labels Item Sellable Strain Qty Ordered Qty Allocated U…" at bounding box center [252, 267] width 417 height 352
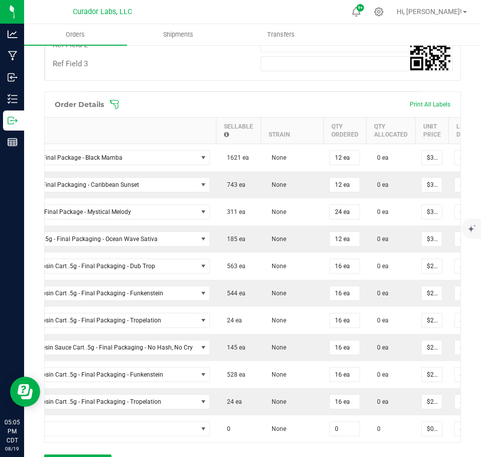
scroll to position [0, 248]
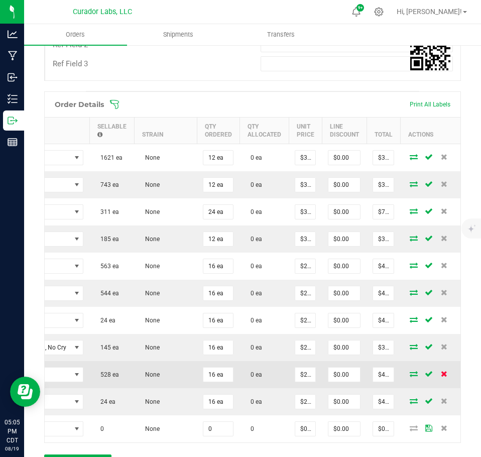
click at [441, 375] on icon at bounding box center [444, 374] width 7 height 6
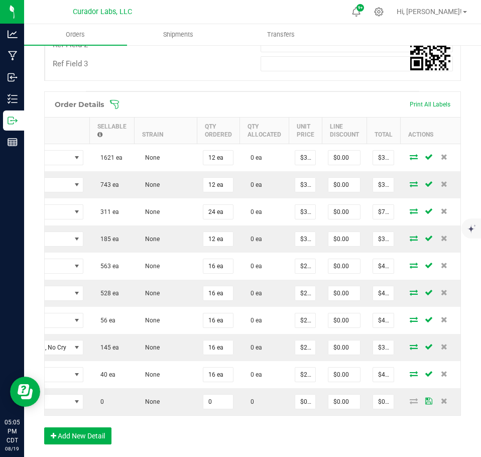
click at [441, 375] on icon at bounding box center [444, 374] width 7 height 6
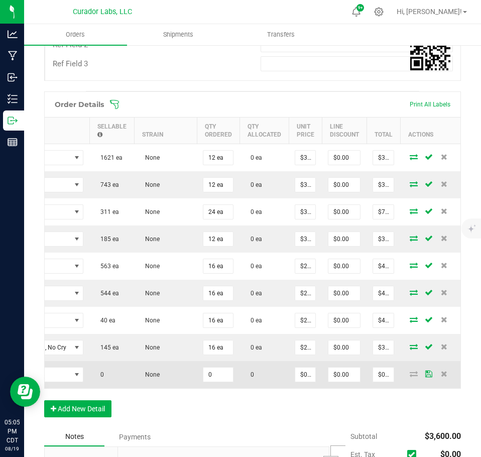
click at [403, 386] on td at bounding box center [430, 374] width 60 height 27
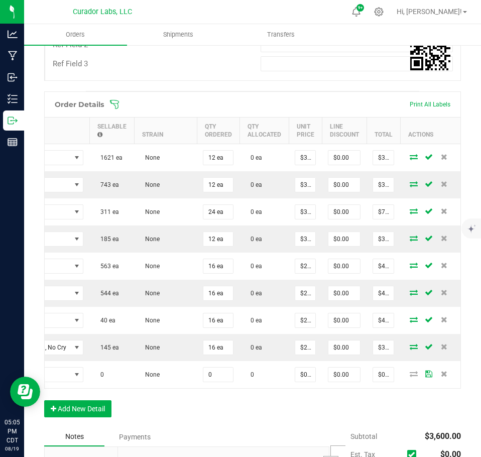
scroll to position [0, 0]
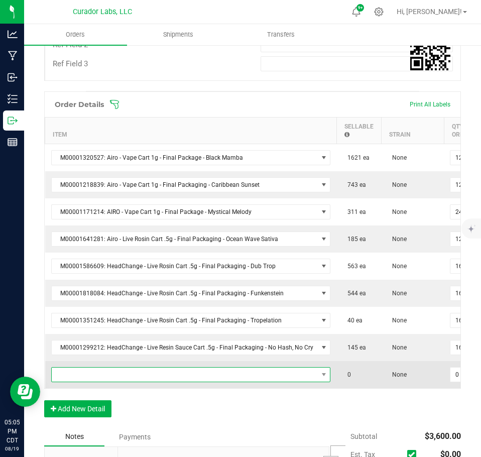
drag, startPoint x: 158, startPoint y: 380, endPoint x: 150, endPoint y: 379, distance: 7.6
click at [153, 380] on span "NO DATA FOUND" at bounding box center [185, 375] width 266 height 14
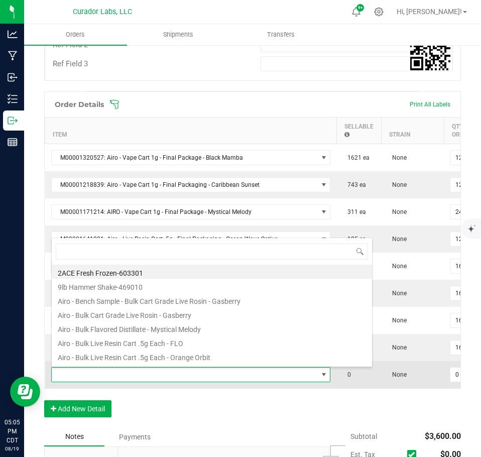
scroll to position [15, 275]
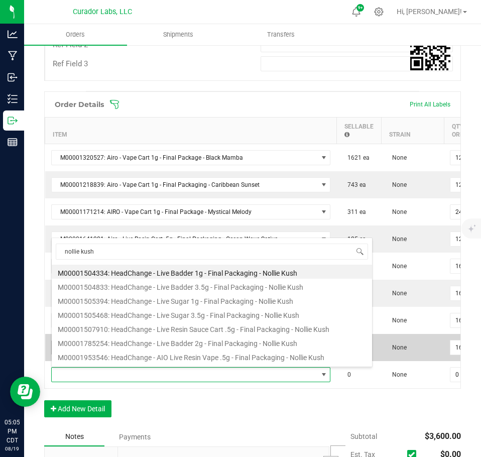
drag, startPoint x: 205, startPoint y: 329, endPoint x: 261, endPoint y: 346, distance: 58.3
click at [205, 329] on li "M00001507910: HeadChange - Live Resin Sauce Cart .5g - Final Packaging - Nollie…" at bounding box center [212, 328] width 321 height 14
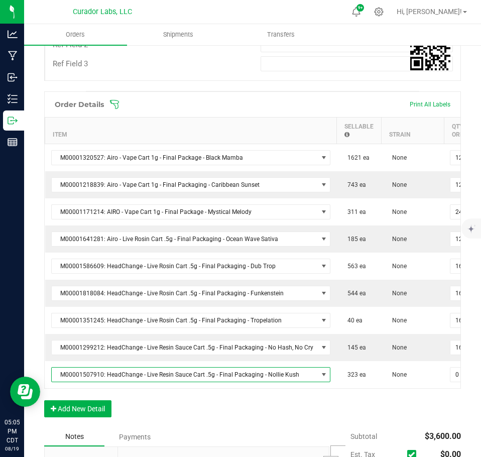
scroll to position [0, 248]
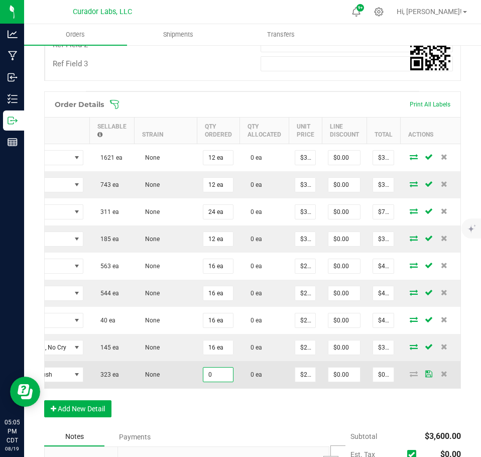
click at [221, 375] on input "0" at bounding box center [218, 375] width 30 height 14
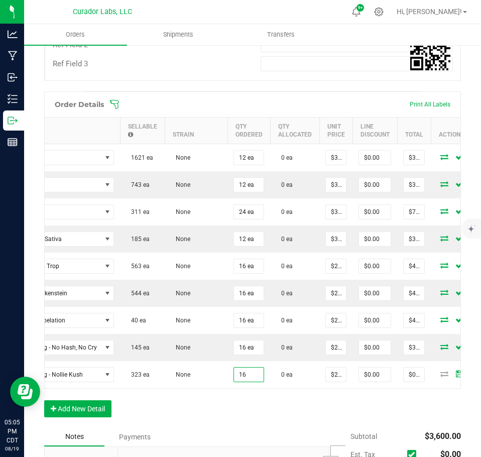
scroll to position [0, 157]
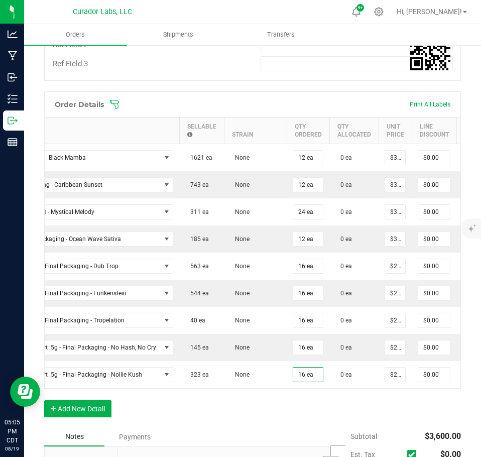
click at [185, 418] on div "Order Details Print All Labels Item Sellable Strain Qty Ordered Qty Allocated U…" at bounding box center [252, 259] width 417 height 336
click at [100, 416] on button "Add New Detail" at bounding box center [77, 408] width 67 height 17
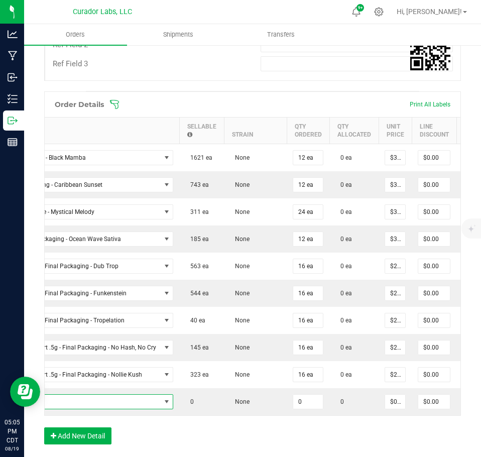
click at [96, 403] on span "NO DATA FOUND" at bounding box center [28, 402] width 266 height 14
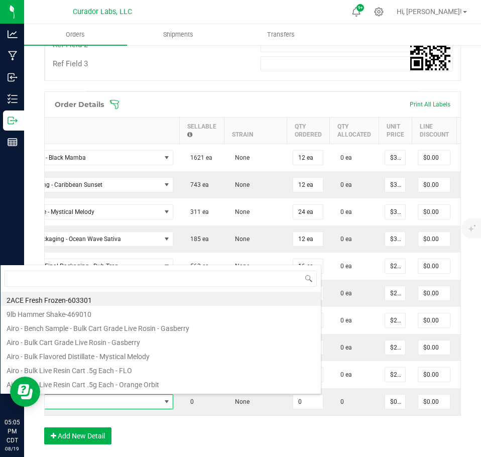
scroll to position [15, 275]
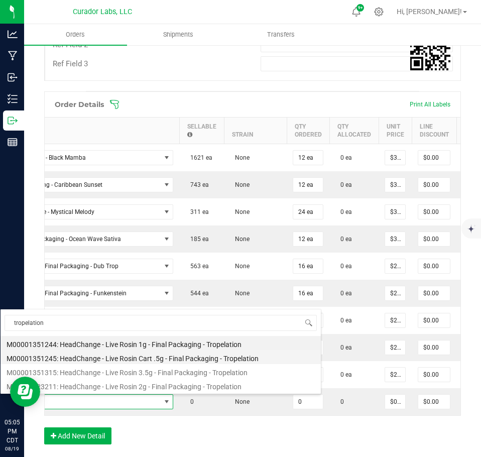
click at [129, 355] on li "M00001351245: HeadChange - Live Rosin Cart .5g - Final Packaging - Tropelation" at bounding box center [161, 357] width 321 height 14
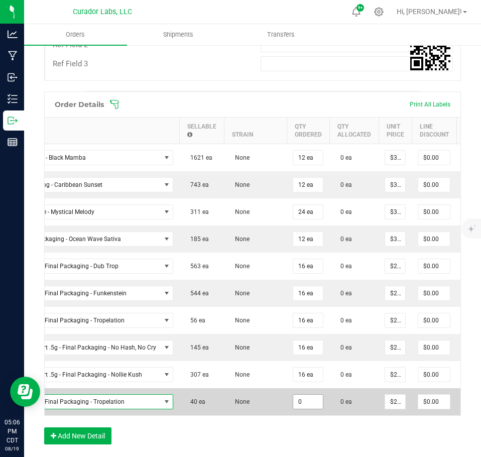
click at [301, 403] on input "0" at bounding box center [308, 402] width 30 height 14
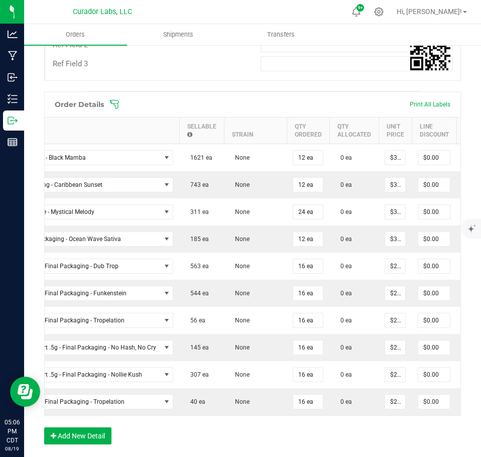
click at [306, 436] on div "Order Details Print All Labels Item Sellable Strain Qty Ordered Qty Allocated U…" at bounding box center [252, 272] width 417 height 363
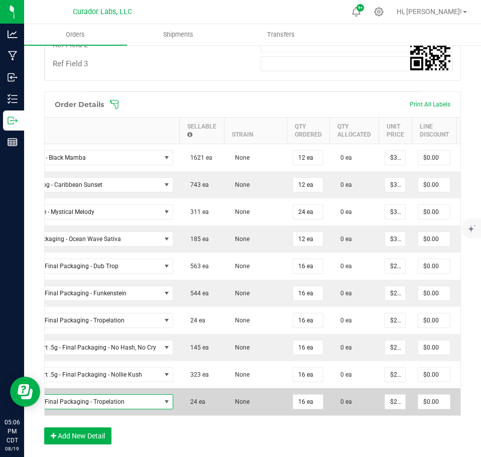
click at [84, 395] on span "M00001351245: HeadChange - Live Rosin Cart .5g - Final Packaging - Tropelation" at bounding box center [28, 402] width 266 height 14
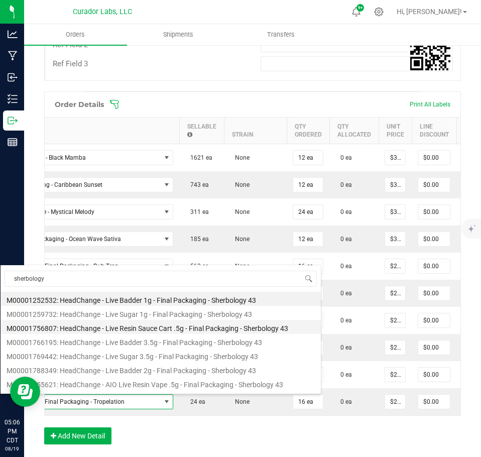
click at [125, 330] on li "M00001756807: HeadChange - Live Resin Sauce Cart .5g - Final Packaging - Sherbo…" at bounding box center [161, 327] width 321 height 14
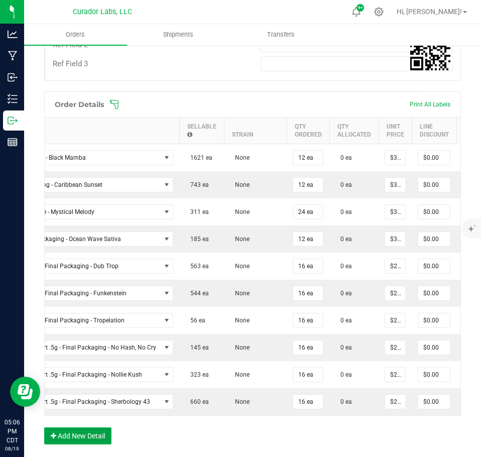
click at [77, 443] on button "Add New Detail" at bounding box center [77, 436] width 67 height 17
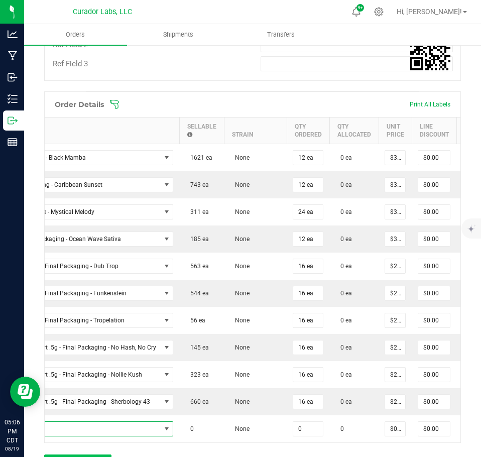
click at [75, 434] on span "NO DATA FOUND" at bounding box center [28, 429] width 266 height 14
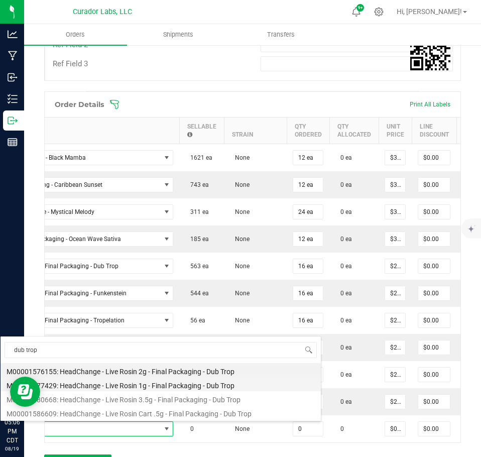
click at [129, 386] on li "M00001577429: HeadChange - Live Rosin 1g - Final Packaging - Dub Trop" at bounding box center [161, 384] width 321 height 14
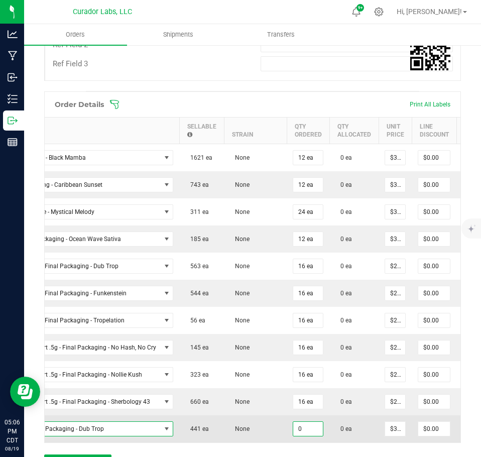
click at [298, 430] on input "0" at bounding box center [308, 429] width 30 height 14
click at [257, 427] on td "None" at bounding box center [255, 428] width 63 height 27
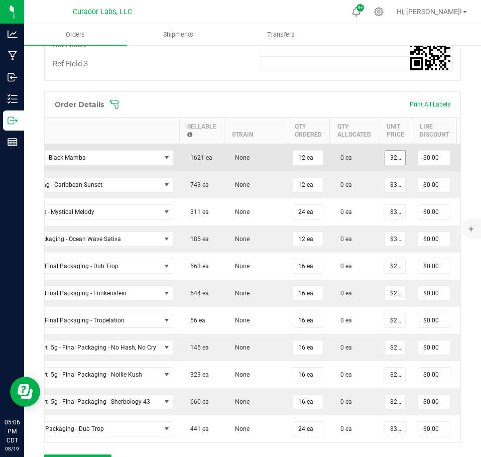
click at [390, 156] on input "32.5" at bounding box center [395, 158] width 20 height 14
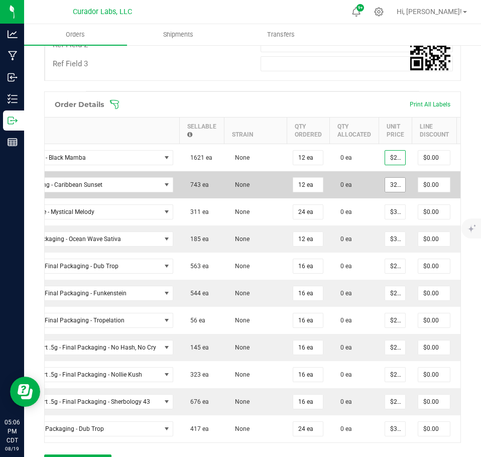
click at [385, 181] on input "32.5" at bounding box center [395, 185] width 20 height 14
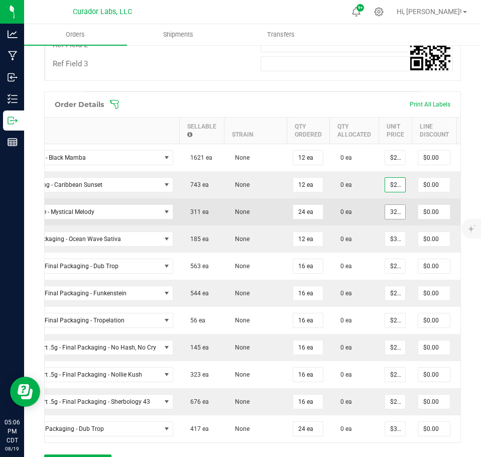
click at [393, 211] on input "32.5" at bounding box center [395, 212] width 20 height 14
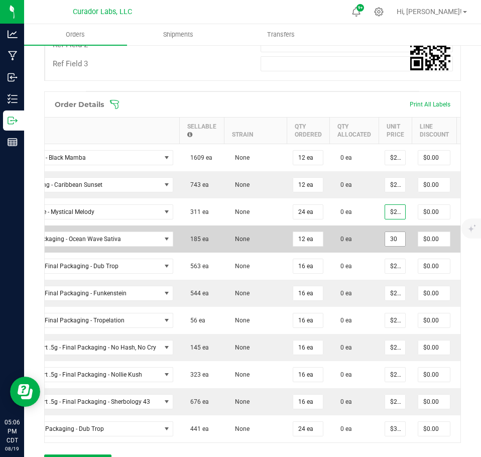
click at [391, 237] on input "30" at bounding box center [395, 239] width 20 height 14
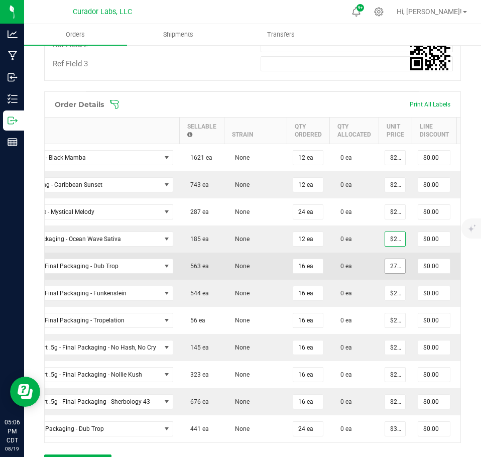
click at [389, 262] on input "27.5" at bounding box center [395, 266] width 20 height 14
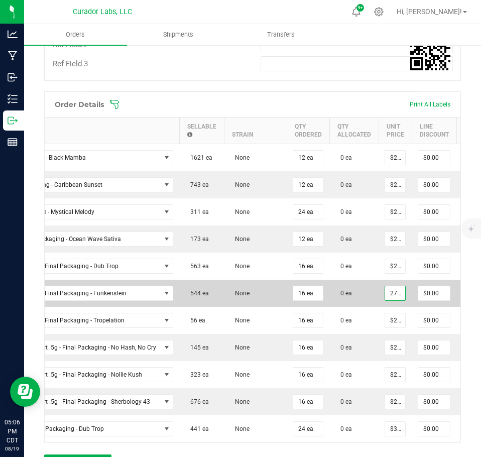
click at [394, 292] on input "27.5" at bounding box center [395, 293] width 20 height 14
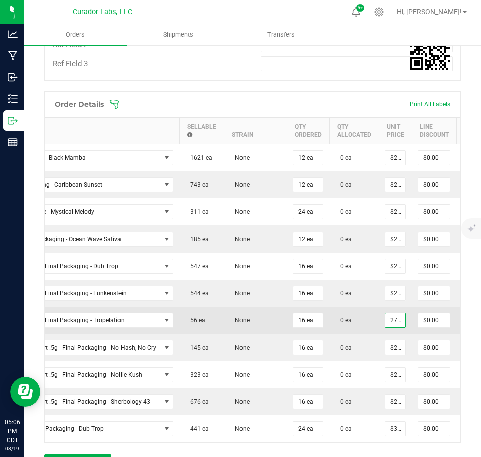
click at [385, 324] on input "27.5" at bounding box center [395, 320] width 20 height 14
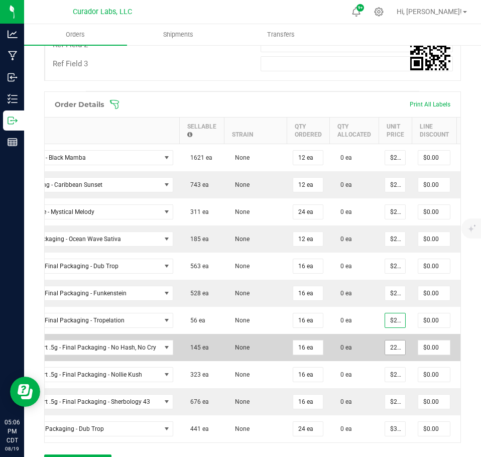
click at [391, 345] on input "22.5" at bounding box center [395, 348] width 20 height 14
click at [393, 347] on input "22.5" at bounding box center [395, 348] width 20 height 14
click at [393, 348] on input "22.5" at bounding box center [395, 348] width 20 height 14
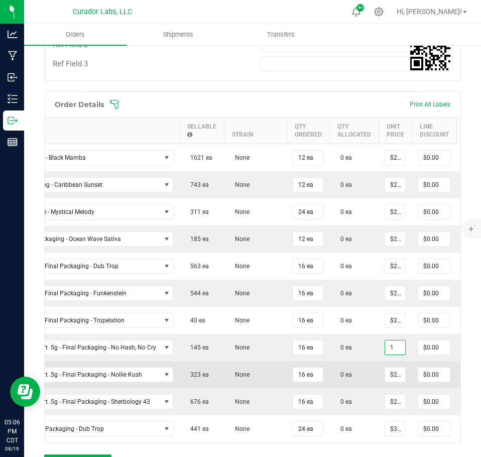
scroll to position [0, 0]
click at [385, 375] on input "22.5" at bounding box center [395, 375] width 20 height 14
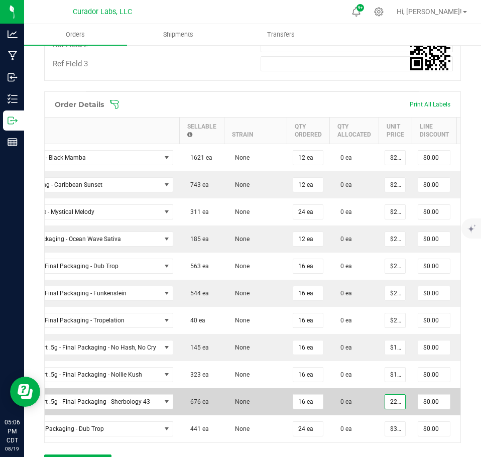
click at [390, 398] on input "22.5" at bounding box center [395, 402] width 20 height 14
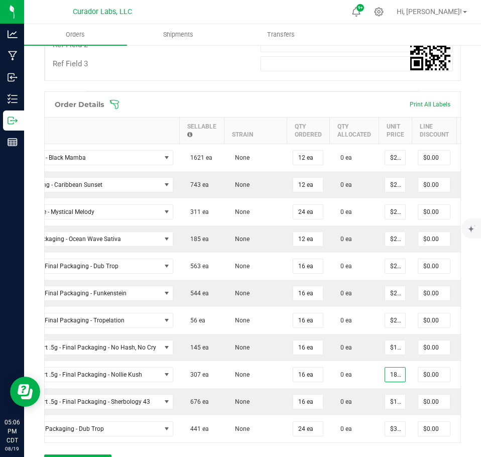
click at [387, 380] on input "182.5" at bounding box center [395, 375] width 20 height 14
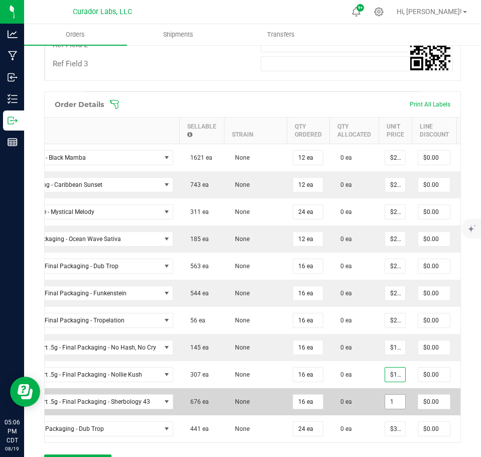
click at [392, 404] on input "1" at bounding box center [395, 402] width 20 height 14
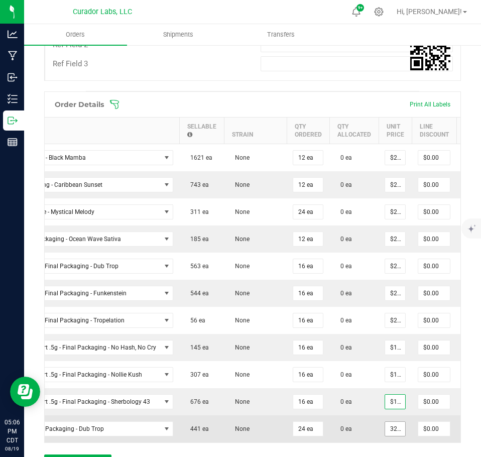
click at [391, 430] on input "32.5" at bounding box center [395, 429] width 20 height 14
click at [343, 429] on span "0 ea" at bounding box center [344, 429] width 17 height 7
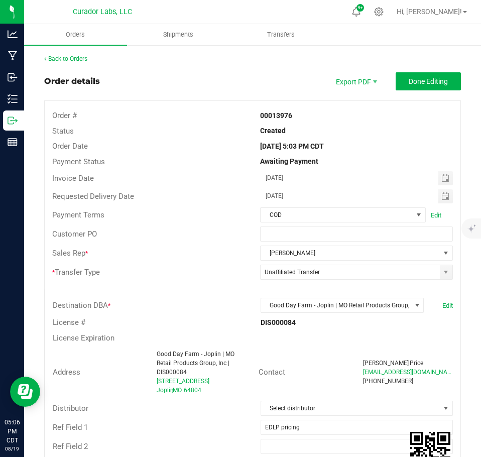
click
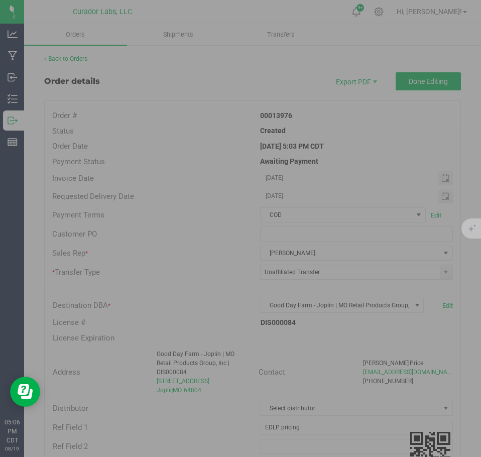
scroll to position [0, 86]
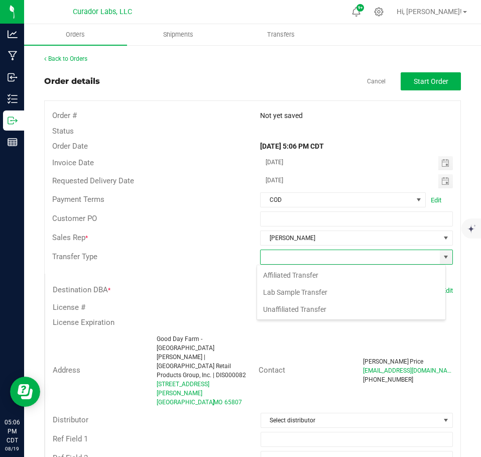
scroll to position [15, 189]
drag, startPoint x: 332, startPoint y: 314, endPoint x: 332, endPoint y: 295, distance: 19.1
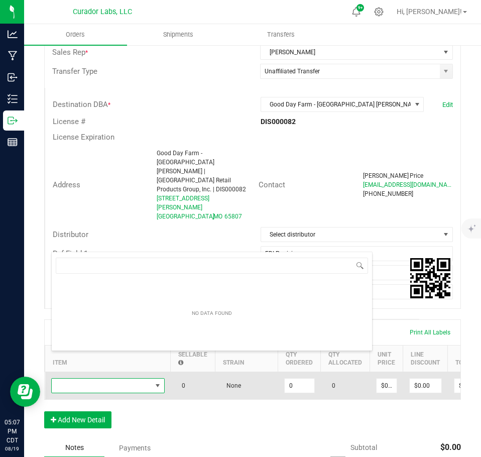
scroll to position [15, 114]
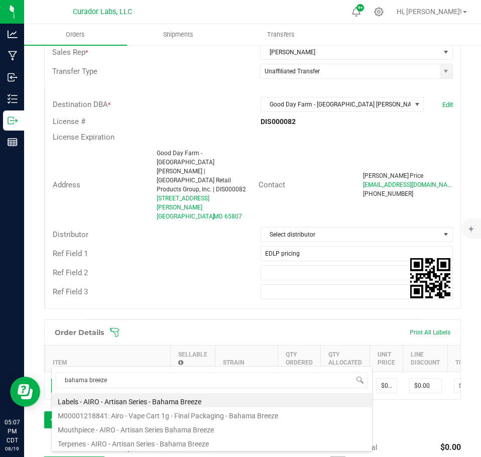
drag, startPoint x: 184, startPoint y: 413, endPoint x: 269, endPoint y: 383, distance: 90.7
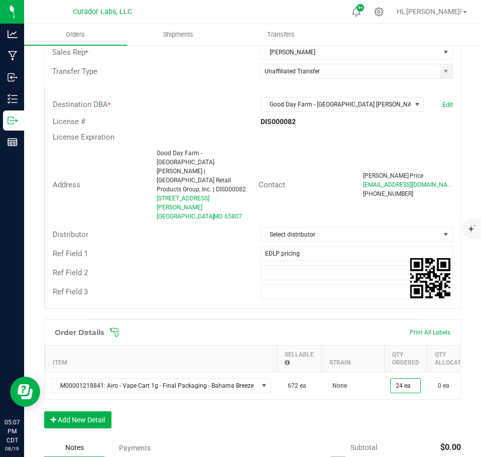
drag, startPoint x: 380, startPoint y: 401, endPoint x: 310, endPoint y: 403, distance: 69.4
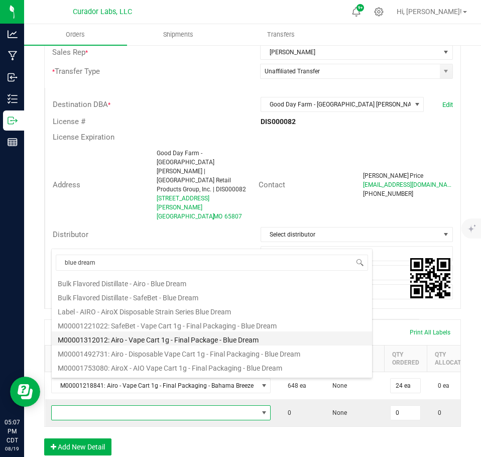
scroll to position [80, 0]
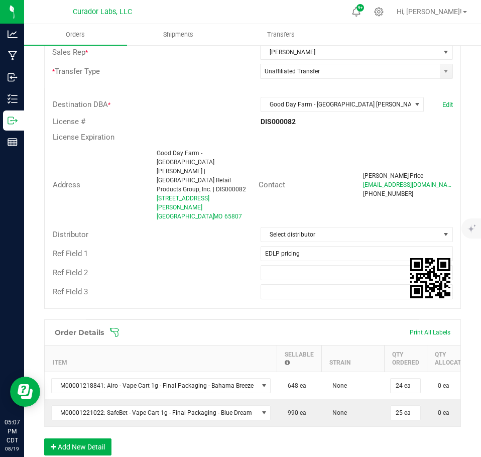
drag, startPoint x: 389, startPoint y: 414, endPoint x: 379, endPoint y: 423, distance: 13.2
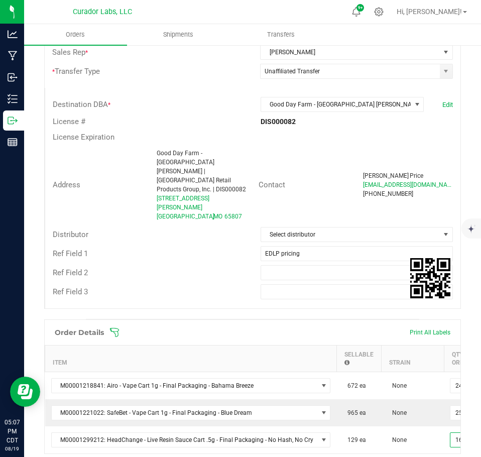
scroll to position [0, 4]
drag, startPoint x: 412, startPoint y: 449, endPoint x: 401, endPoint y: 450, distance: 11.1
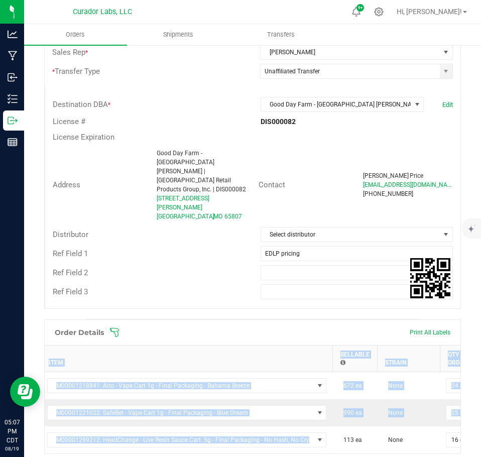
scroll to position [0, 54]
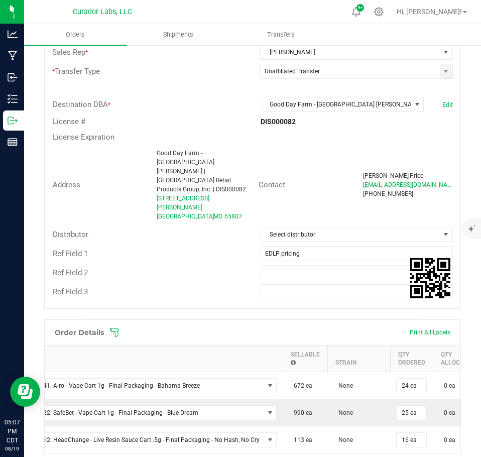
drag, startPoint x: 319, startPoint y: 437, endPoint x: 234, endPoint y: 447, distance: 85.9
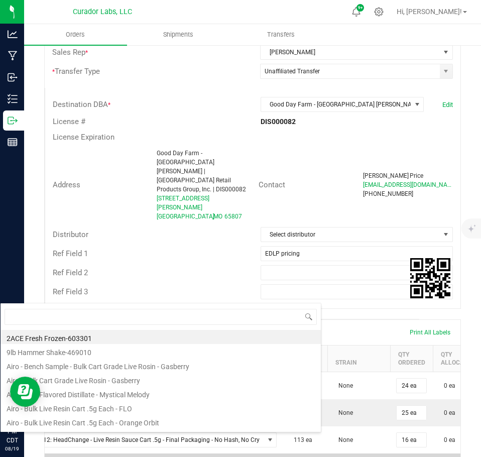
scroll to position [15, 275]
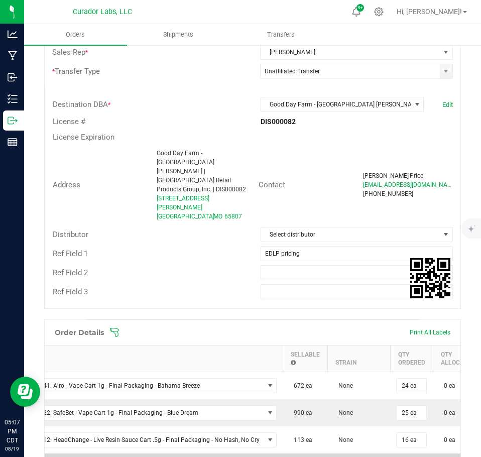
drag, startPoint x: 401, startPoint y: 444, endPoint x: 366, endPoint y: 435, distance: 36.3
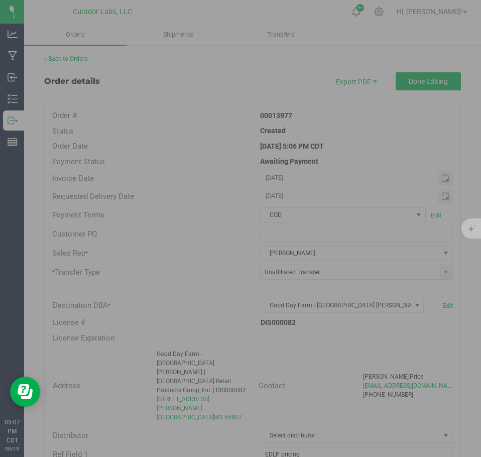
scroll to position [0, 86]
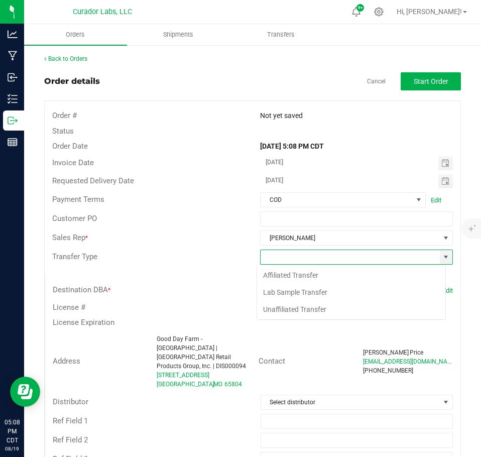
scroll to position [15, 189]
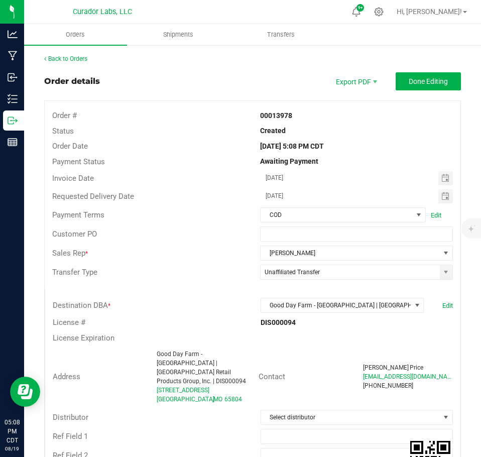
scroll to position [201, 0]
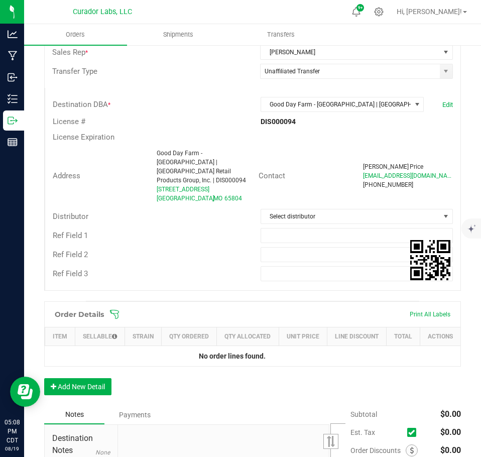
drag, startPoint x: 86, startPoint y: 369, endPoint x: 93, endPoint y: 375, distance: 9.2
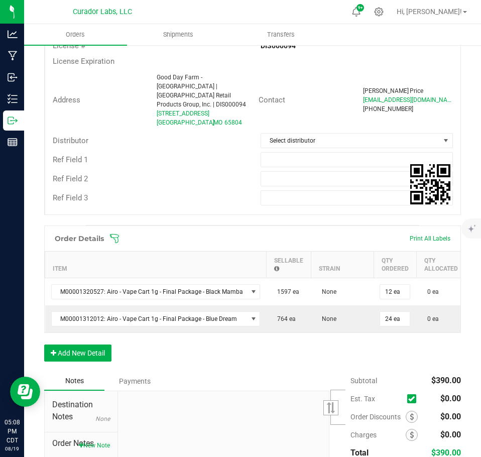
scroll to position [301, 0]
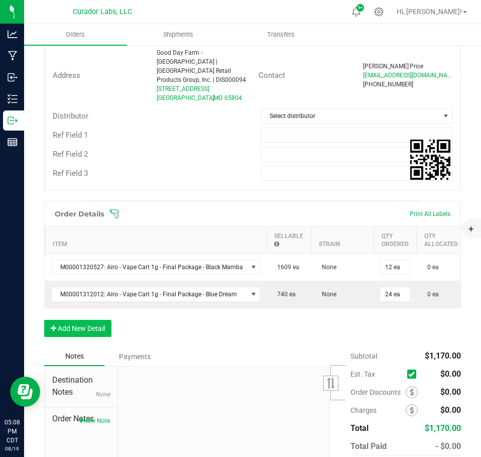
drag, startPoint x: 119, startPoint y: 322, endPoint x: 98, endPoint y: 322, distance: 20.6
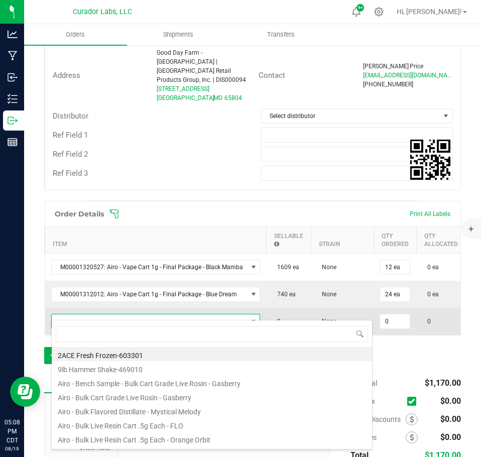
scroll to position [50222, 50032]
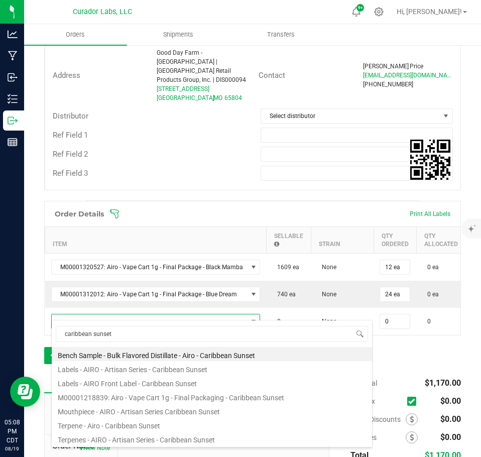
drag, startPoint x: 192, startPoint y: 396, endPoint x: 262, endPoint y: 373, distance: 73.9
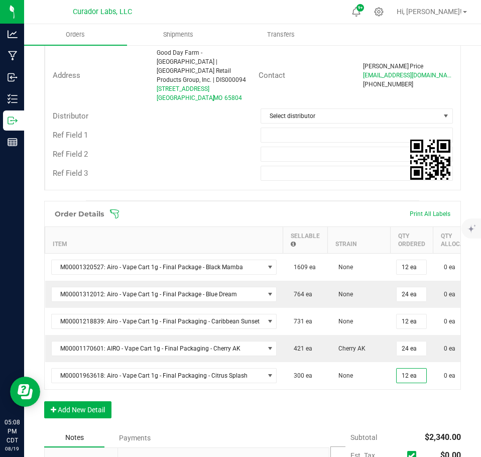
drag, startPoint x: 393, startPoint y: 403, endPoint x: 244, endPoint y: 421, distance: 150.8
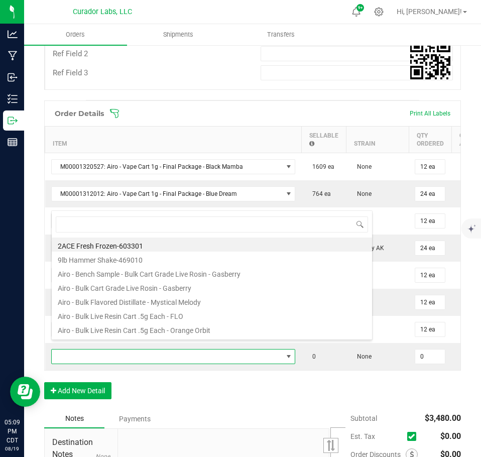
scroll to position [15, 241]
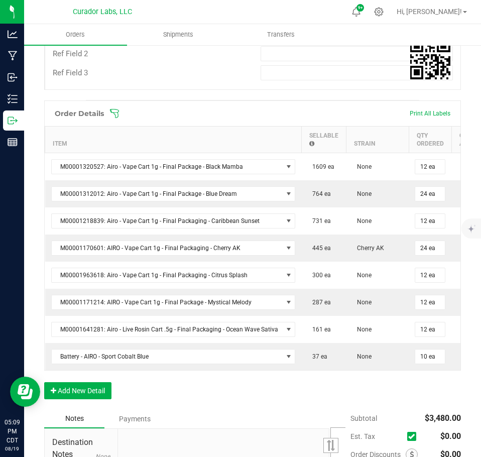
drag, startPoint x: 408, startPoint y: 395, endPoint x: 389, endPoint y: 403, distance: 20.9
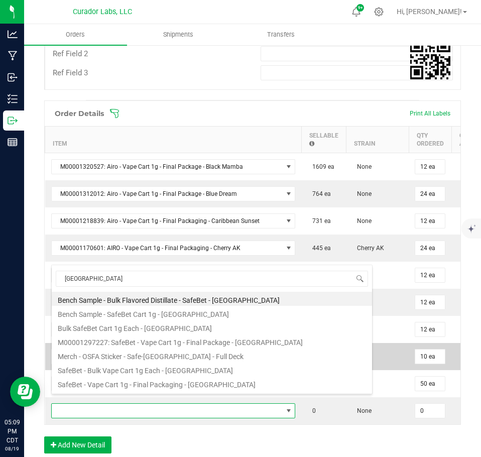
drag, startPoint x: 132, startPoint y: 347, endPoint x: 171, endPoint y: 355, distance: 40.6
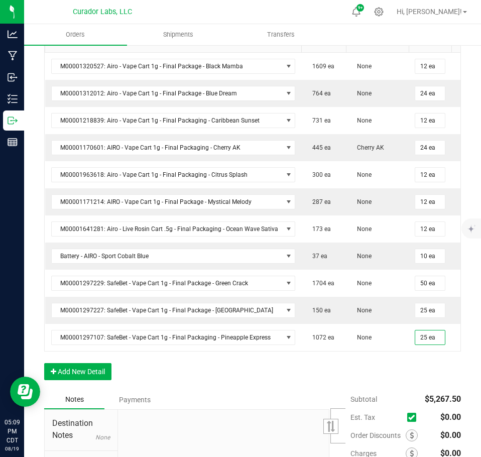
drag, startPoint x: 415, startPoint y: 365, endPoint x: 377, endPoint y: 386, distance: 43.4
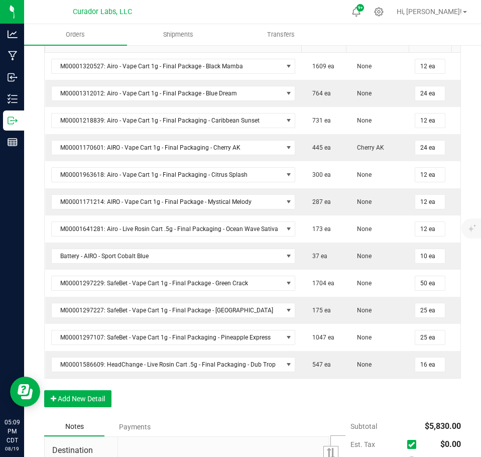
drag, startPoint x: 405, startPoint y: 395, endPoint x: 294, endPoint y: 412, distance: 111.9
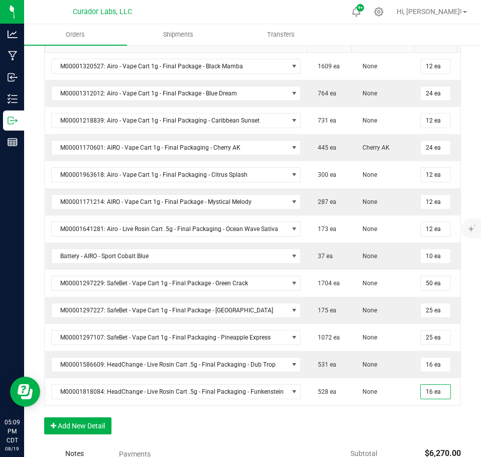
drag, startPoint x: 410, startPoint y: 418, endPoint x: 400, endPoint y: 422, distance: 11.3
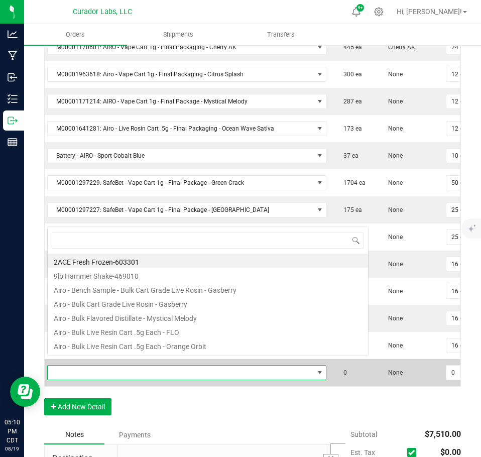
scroll to position [15, 275]
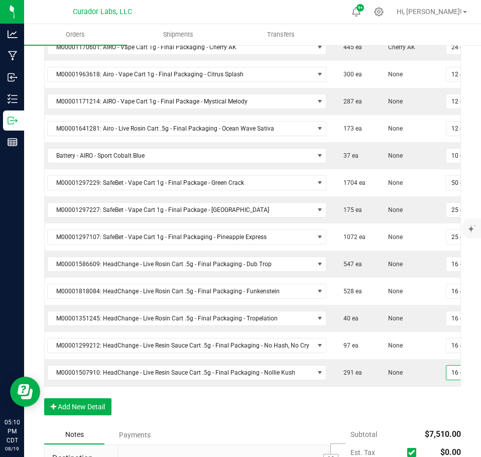
drag, startPoint x: 419, startPoint y: 398, endPoint x: 229, endPoint y: 399, distance: 190.9
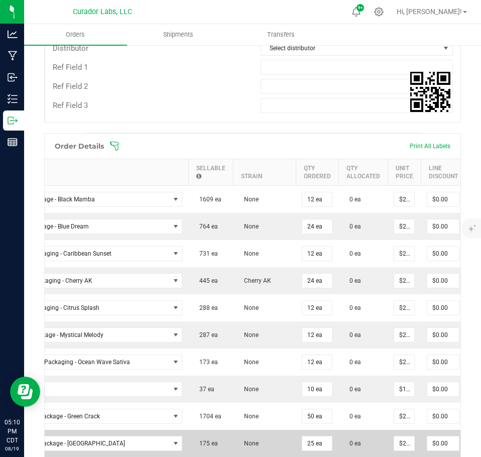
scroll to position [402, 0]
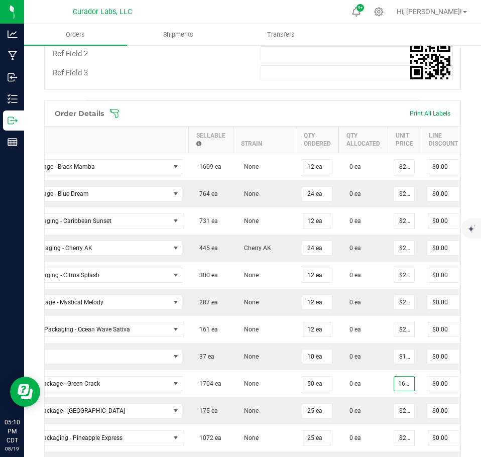
scroll to position [0, 5]
click at [404, 377] on input "16.88" at bounding box center [404, 384] width 20 height 14
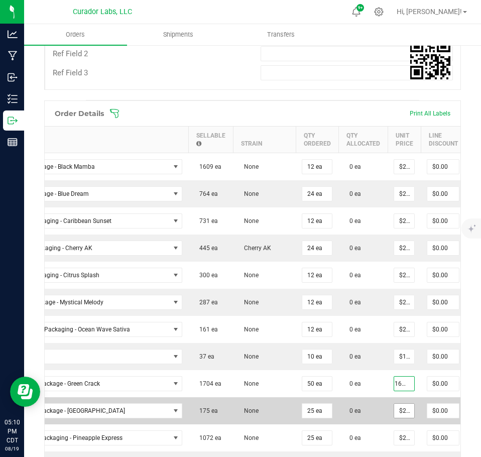
type input "$16.88000"
type input "$844.00"
drag, startPoint x: 399, startPoint y: 395, endPoint x: 396, endPoint y: 403, distance: 8.1
click at [399, 404] on input "22.5" at bounding box center [404, 411] width 20 height 14
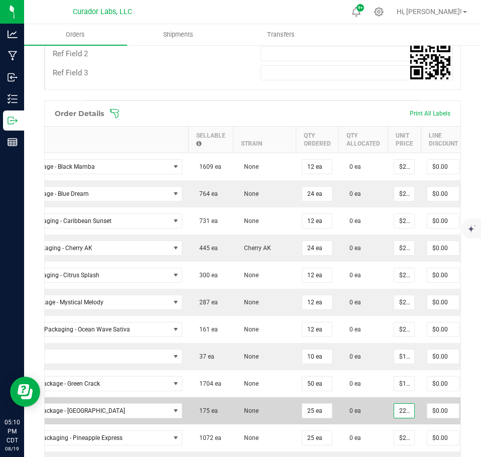
paste input "16.88"
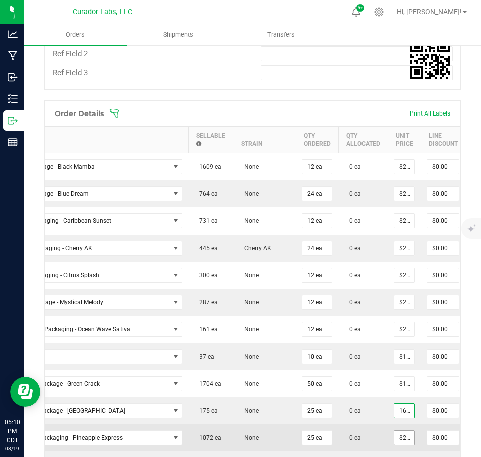
scroll to position [0, 5]
type input "$16.88000"
type input "$422.00"
click at [394, 432] on input "22.5" at bounding box center [404, 438] width 20 height 14
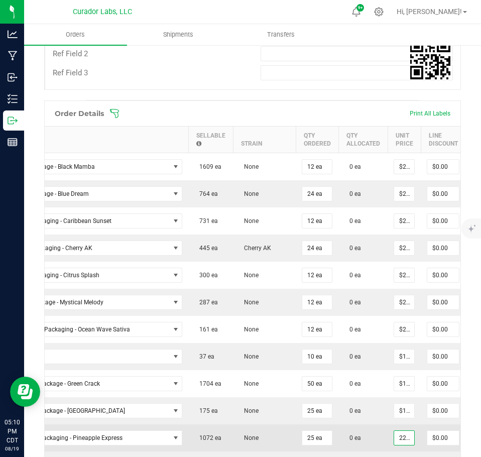
paste input "16.88"
type input "$16.88000"
type input "$422.00"
click at [366, 429] on td "0 ea" at bounding box center [363, 438] width 49 height 27
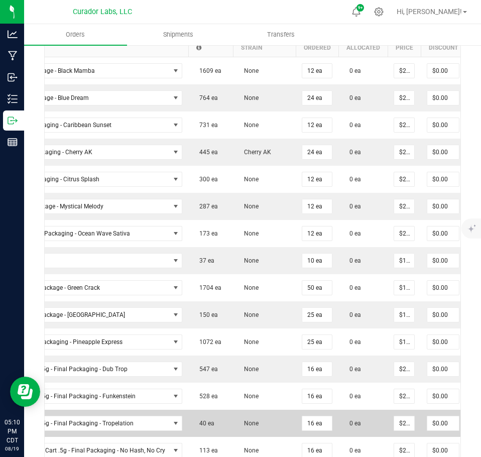
scroll to position [502, 0]
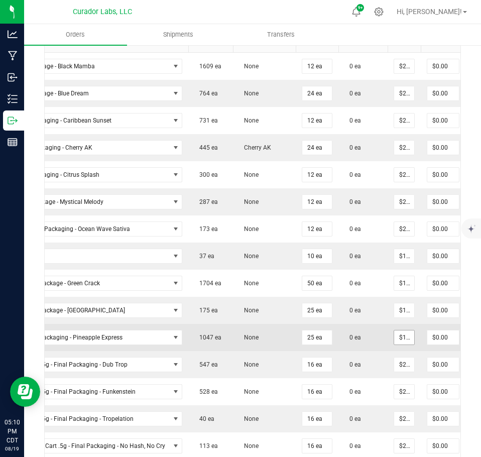
type input "16.88"
click at [398, 331] on input "16.88" at bounding box center [404, 338] width 20 height 14
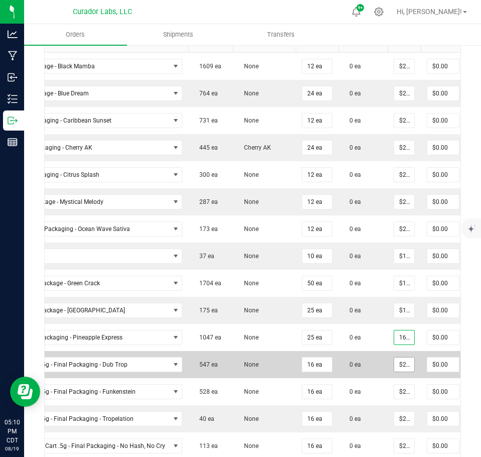
type input "27.5"
type input "$16.88000"
click at [398, 358] on input "27.5" at bounding box center [404, 365] width 20 height 14
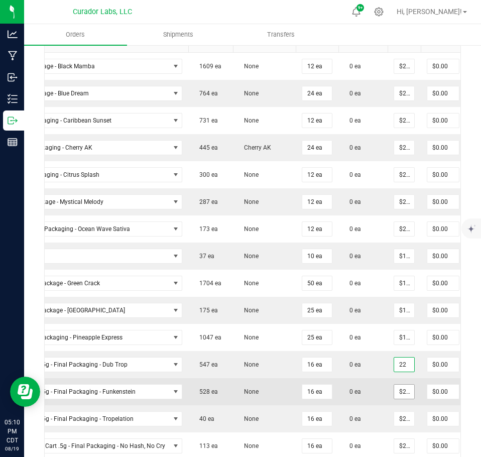
type input "$22.00000"
type input "$352.00"
click at [401, 385] on input "27.5" at bounding box center [404, 392] width 20 height 14
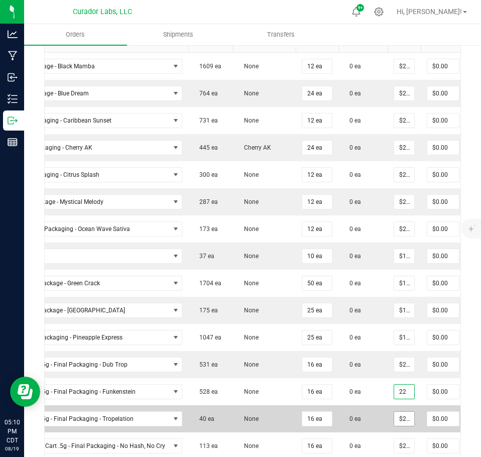
type input "$22.00000"
type input "$352.00"
click at [399, 413] on input "27.5" at bounding box center [404, 419] width 20 height 14
type input "$22.00000"
type input "$352.00"
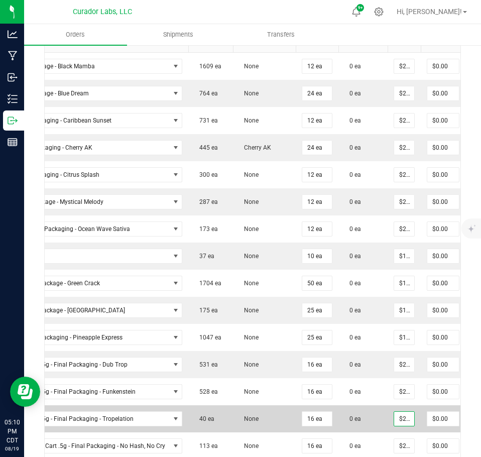
click at [388, 409] on td "$22.00000" at bounding box center [404, 418] width 33 height 27
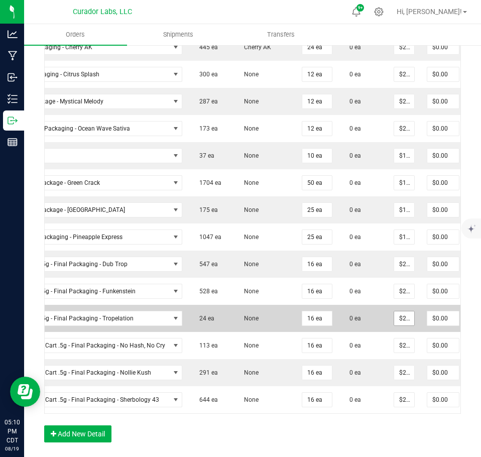
type input "22"
click at [403, 311] on input "22" at bounding box center [404, 318] width 20 height 14
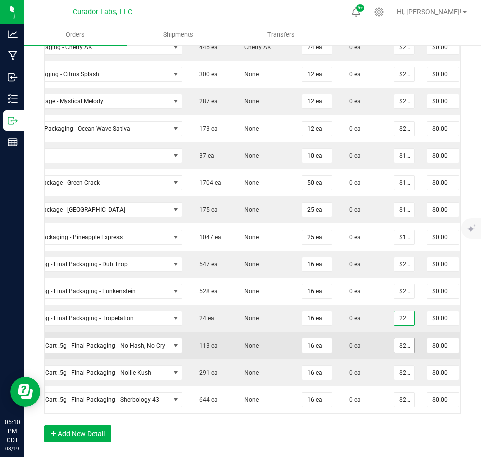
type input "22.5"
type input "$22.00000"
click at [400, 342] on input "22.5" at bounding box center [404, 346] width 20 height 14
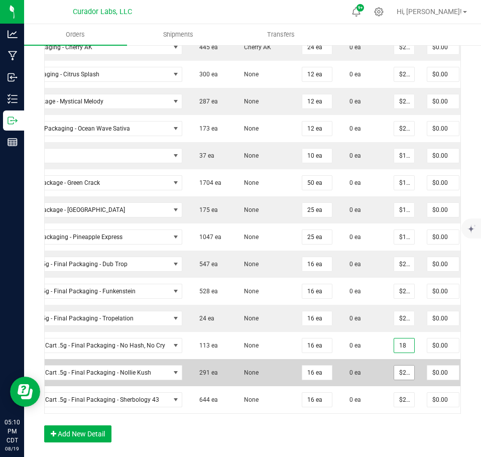
type input "$18.00000"
type input "$288.00"
drag, startPoint x: 398, startPoint y: 361, endPoint x: 397, endPoint y: 368, distance: 6.6
click at [398, 366] on input "22.5" at bounding box center [404, 373] width 20 height 14
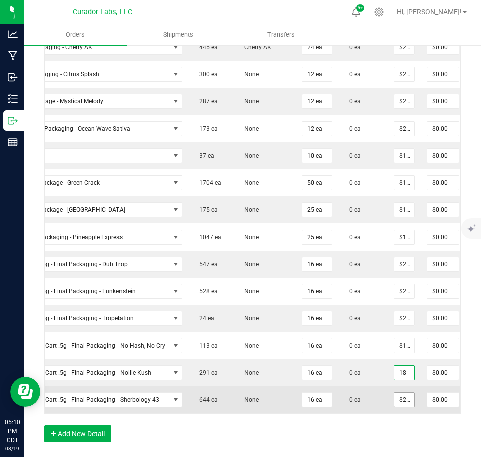
type input "$18.00000"
type input "$288.00"
click at [398, 394] on input "22.5" at bounding box center [404, 400] width 20 height 14
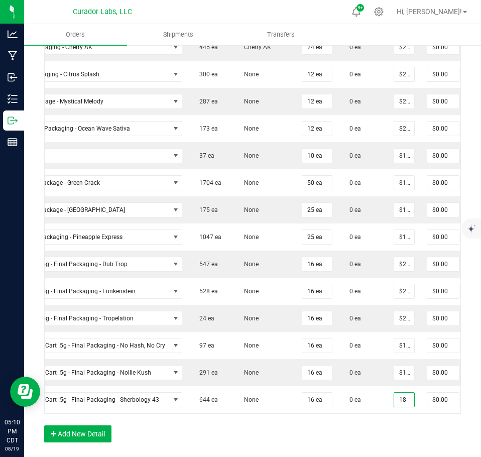
type input "$18.00000"
type input "$288.00"
click at [400, 426] on div "Order Details Print All Labels Item Sellable Strain Qty Ordered Qty Allocated U…" at bounding box center [252, 176] width 417 height 553
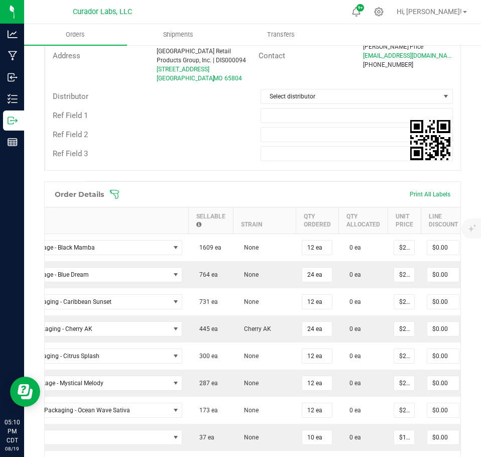
scroll to position [201, 0]
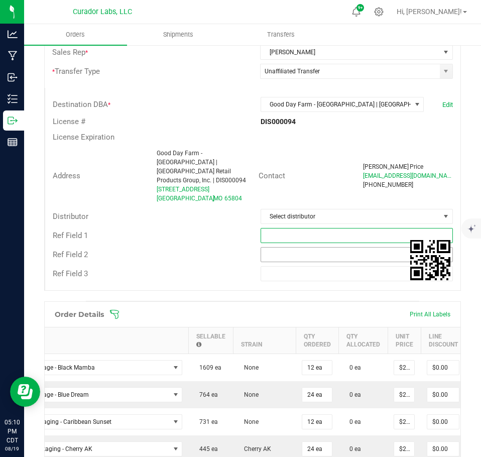
drag, startPoint x: 286, startPoint y: 226, endPoint x: 294, endPoint y: 242, distance: 17.5
click at [286, 228] on input "text" at bounding box center [357, 235] width 193 height 15
type input "EDLP pricing"
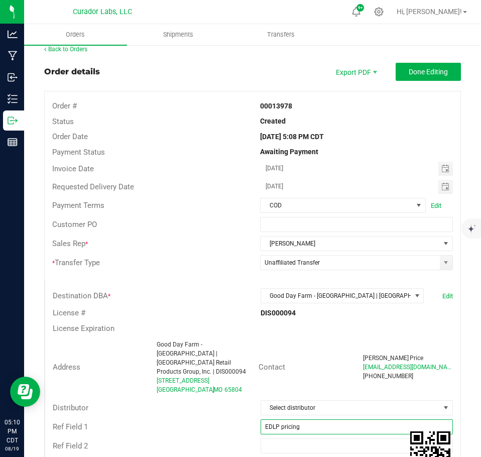
scroll to position [0, 0]
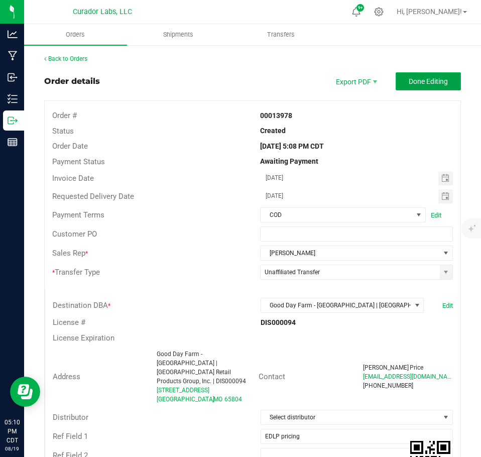
click at [428, 76] on button "Done Editing" at bounding box center [428, 81] width 65 height 18
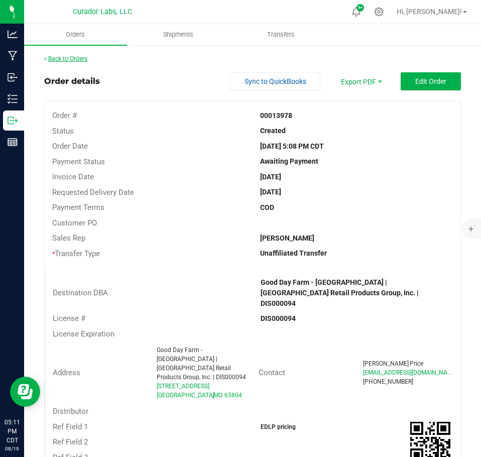
click at [79, 59] on link "Back to Orders" at bounding box center [65, 58] width 43 height 7
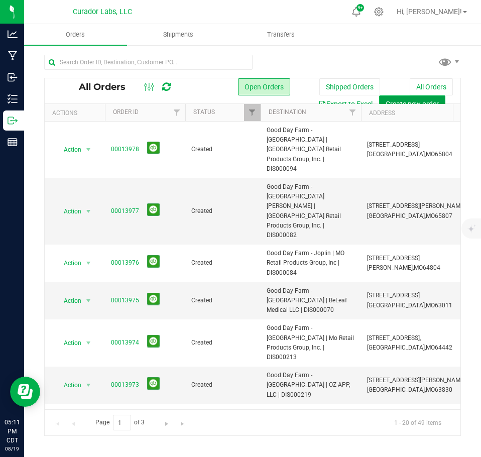
click at [405, 95] on button "Create new order" at bounding box center [412, 103] width 66 height 17
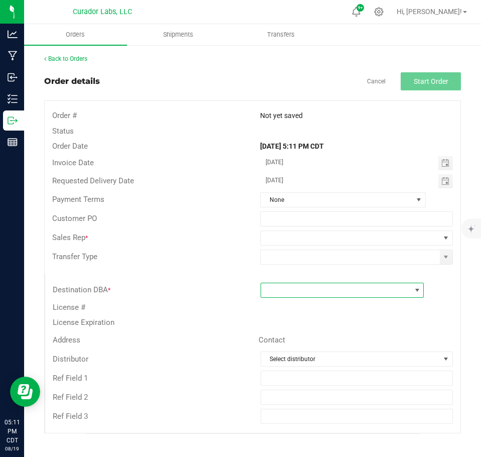
click at [304, 291] on span at bounding box center [336, 290] width 150 height 14
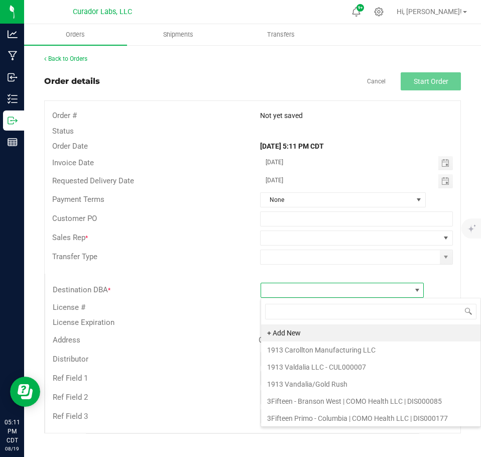
scroll to position [15, 164]
type input "west"
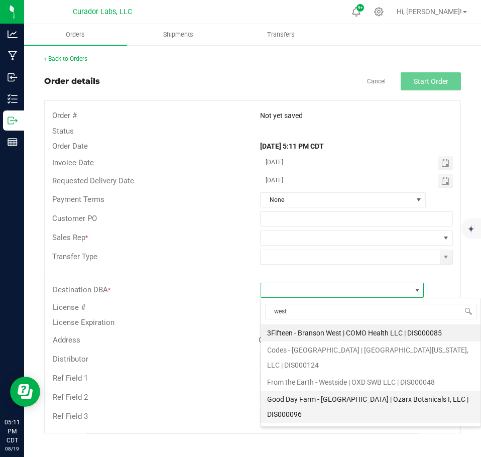
click at [324, 391] on li "Good Day Farm - [GEOGRAPHIC_DATA] | Ozarx Botanicals I, LLC | DIS000096" at bounding box center [371, 407] width 220 height 32
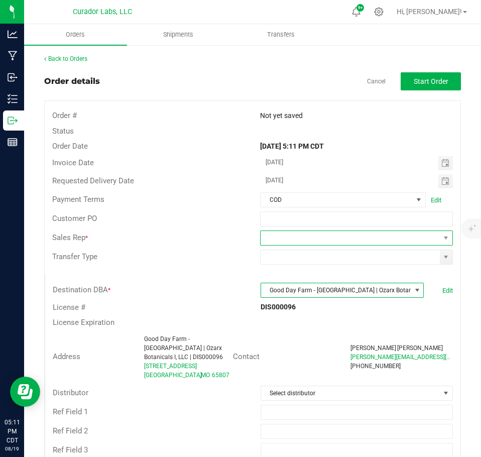
click at [321, 243] on span at bounding box center [350, 238] width 179 height 14
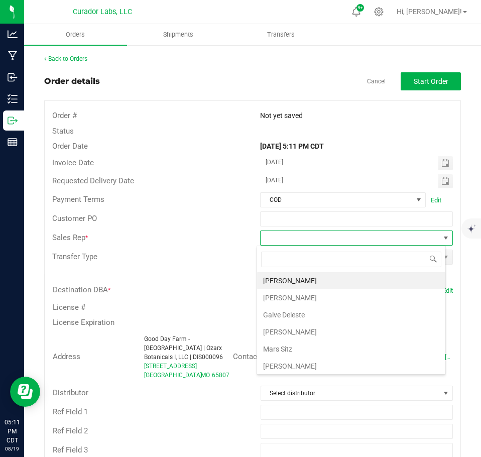
scroll to position [36, 0]
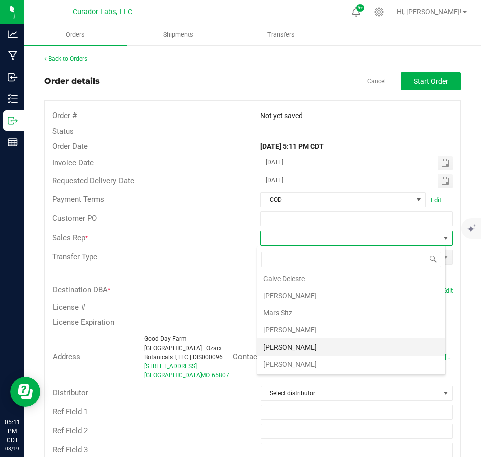
click at [319, 340] on li "[PERSON_NAME]" at bounding box center [351, 347] width 188 height 17
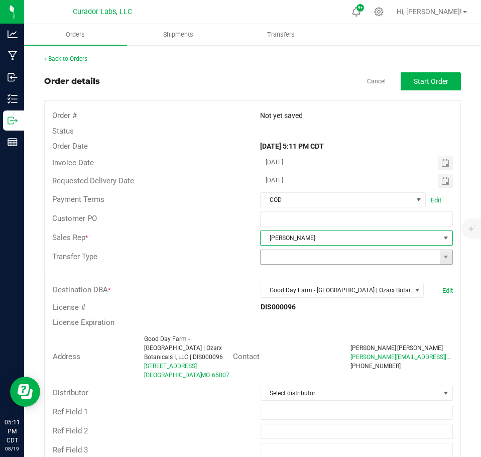
click at [445, 260] on span at bounding box center [446, 257] width 13 height 14
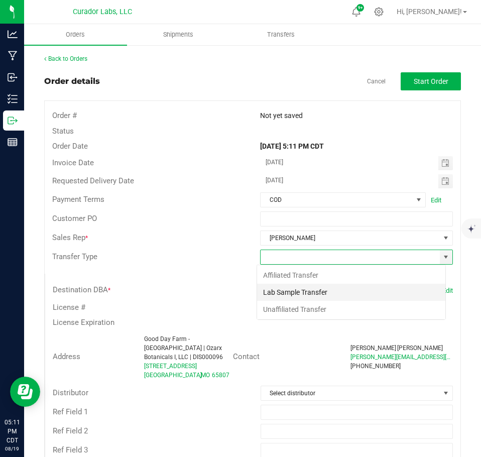
scroll to position [15, 189]
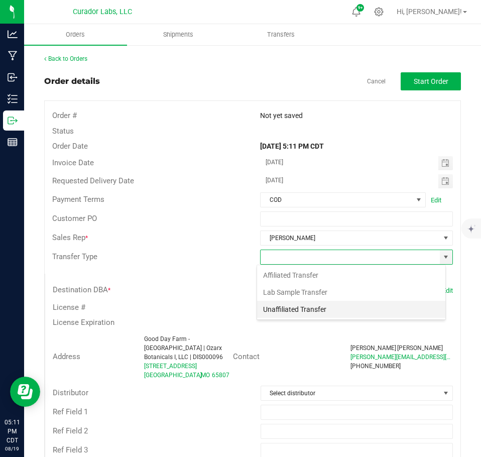
click at [348, 304] on li "Unaffiliated Transfer" at bounding box center [351, 309] width 188 height 17
type input "Unaffiliated Transfer"
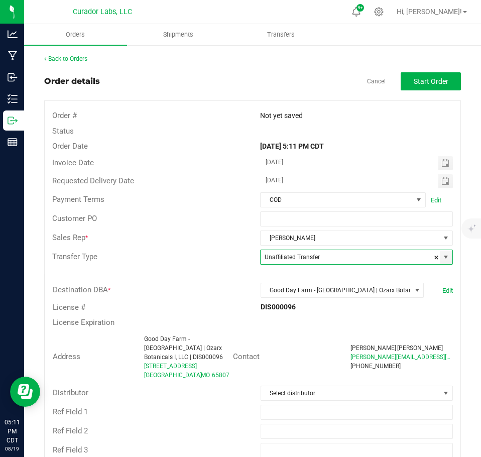
click at [428, 92] on outbound-order-header "Order details Cancel Start Order Order # Not yet saved Status Order Date Aug 19…" at bounding box center [252, 269] width 417 height 395
click at [419, 81] on span "Start Order" at bounding box center [431, 81] width 35 height 8
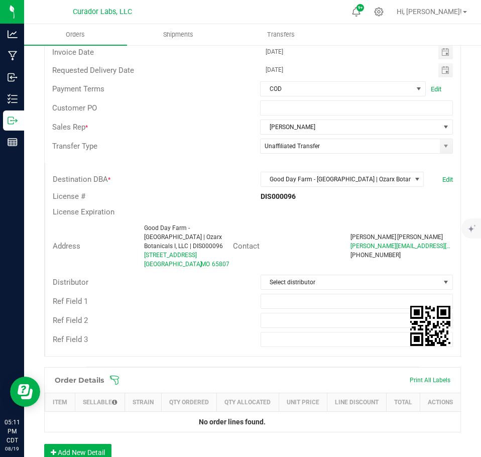
scroll to position [201, 0]
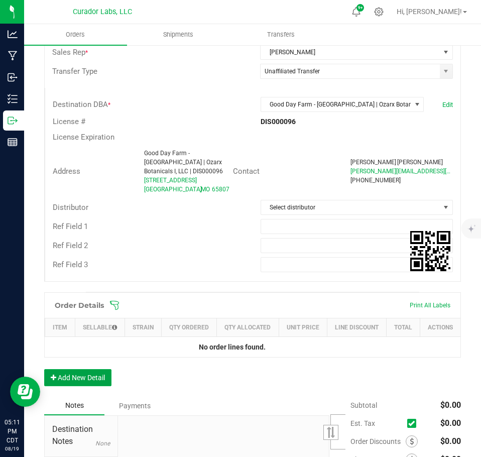
click at [97, 379] on button "Add New Detail" at bounding box center [77, 377] width 67 height 17
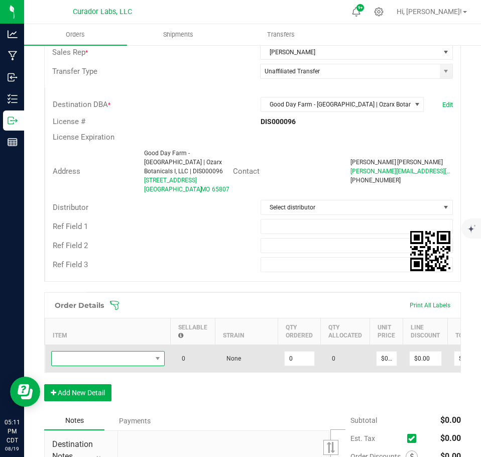
click at [92, 353] on span "NO DATA FOUND" at bounding box center [102, 359] width 100 height 14
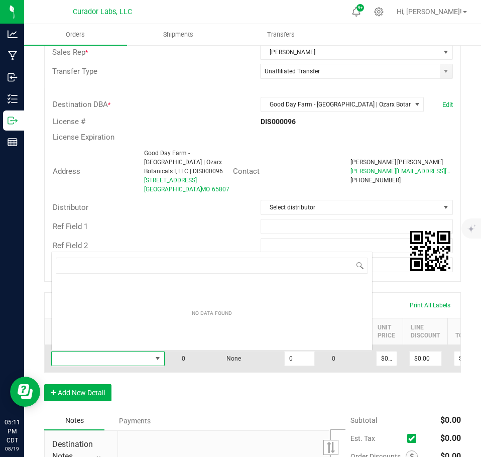
scroll to position [15, 114]
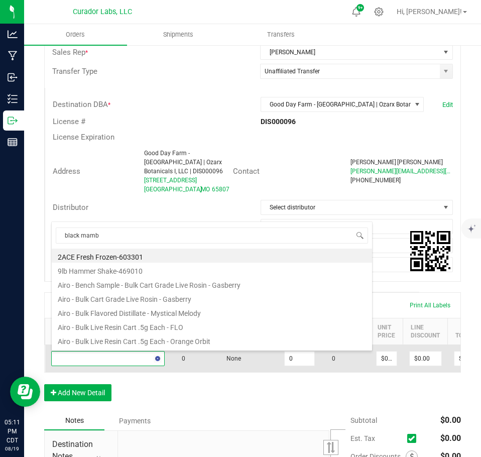
type input "black mamba"
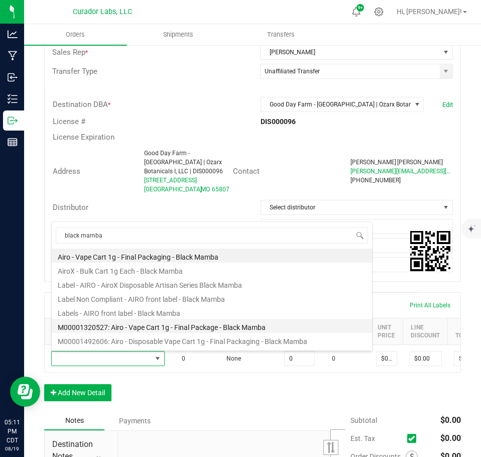
click at [195, 326] on li "M00001320527: Airo - Vape Cart 1g - Final Package - Black Mamba" at bounding box center [212, 326] width 321 height 14
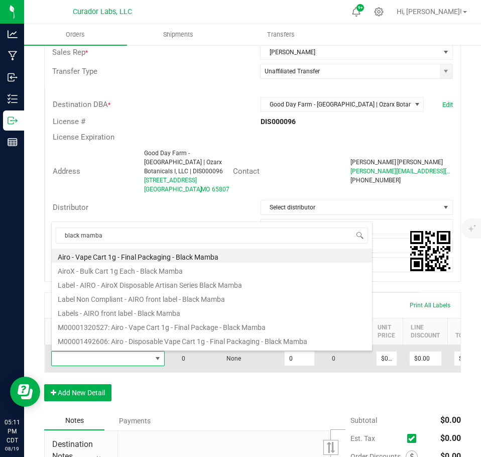
type input "0 ea"
type input "$32.50000"
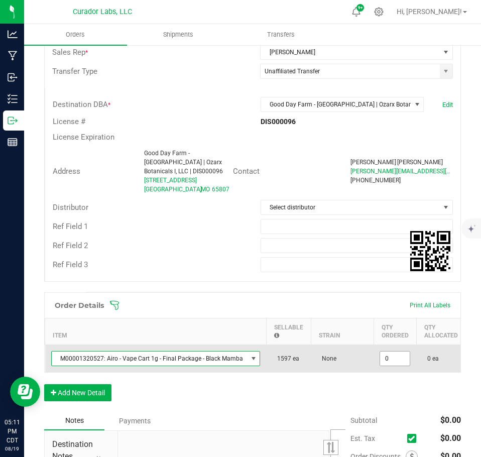
click at [396, 361] on input "0" at bounding box center [395, 359] width 30 height 14
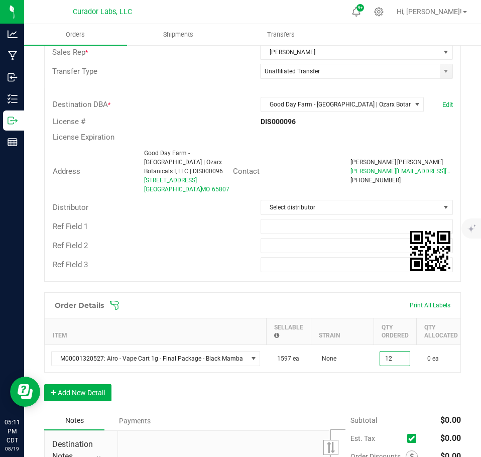
type input "12 ea"
type input "$390.00"
click at [386, 396] on div "Order Details Print All Labels Item Sellable Strain Qty Ordered Qty Allocated U…" at bounding box center [252, 351] width 417 height 119
click at [97, 401] on button "Add New Detail" at bounding box center [77, 392] width 67 height 17
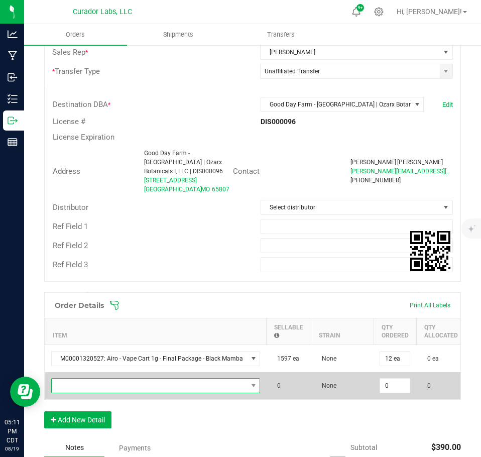
drag, startPoint x: 97, startPoint y: 400, endPoint x: 88, endPoint y: 382, distance: 20.7
click at [90, 382] on span "NO DATA FOUND" at bounding box center [150, 386] width 196 height 14
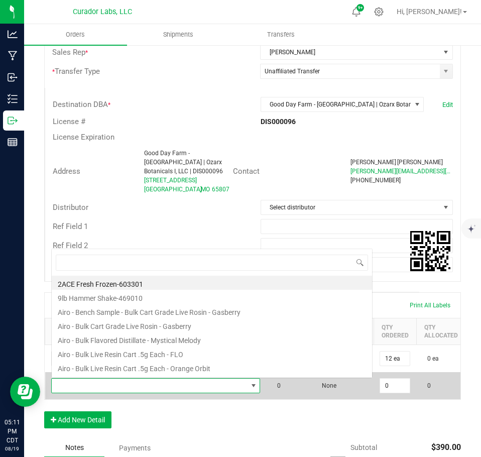
scroll to position [0, 0]
type input "caribbean"
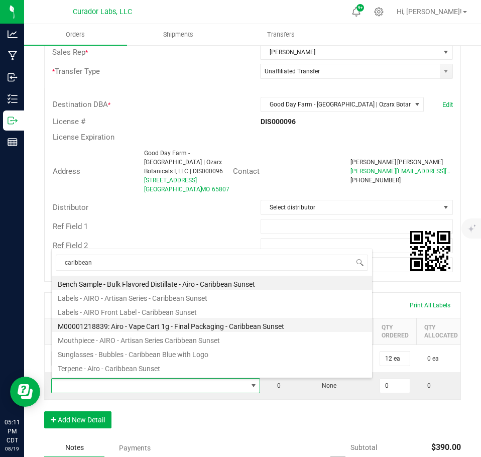
click at [190, 327] on li "M00001218839: Airo - Vape Cart 1g - Final Packaging - Caribbean Sunset" at bounding box center [212, 325] width 321 height 14
type input "0 ea"
type input "$32.50000"
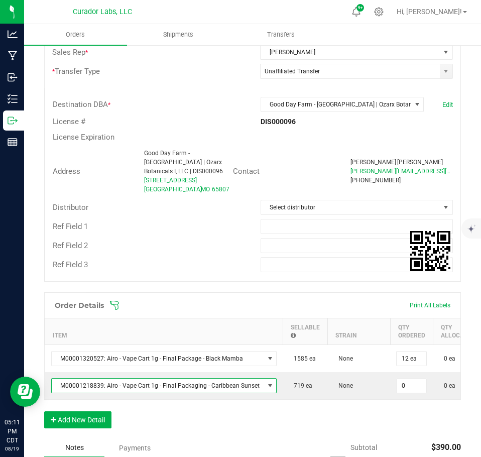
click at [401, 386] on input "0" at bounding box center [412, 386] width 30 height 14
type input "36 ea"
type input "$1,170.00"
drag, startPoint x: 392, startPoint y: 430, endPoint x: 339, endPoint y: 432, distance: 53.3
click at [391, 431] on div "Order Details Print All Labels Item Sellable Strain Qty Ordered Qty Allocated U…" at bounding box center [252, 365] width 417 height 146
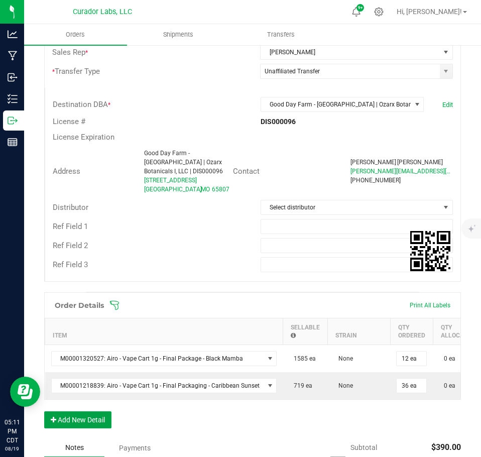
click at [80, 429] on button "Add New Detail" at bounding box center [77, 419] width 67 height 17
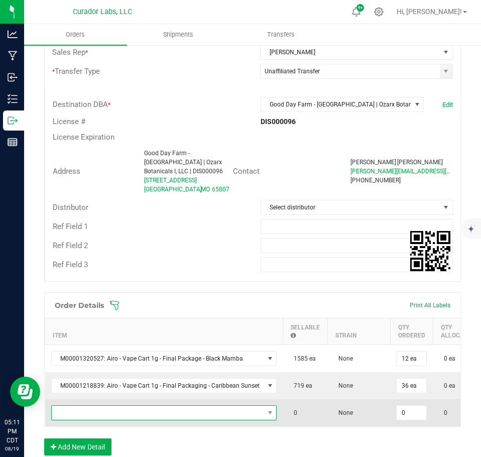
click at [83, 416] on span "NO DATA FOUND" at bounding box center [158, 413] width 213 height 14
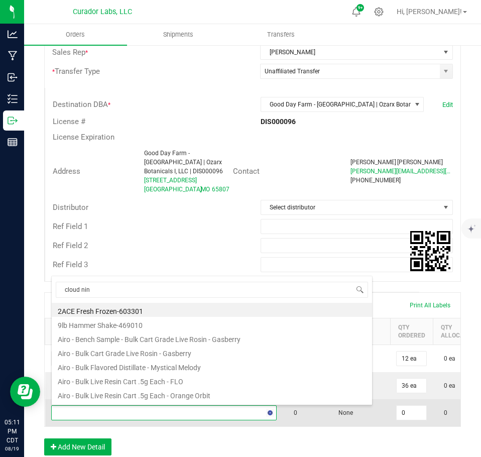
type input "cloud nine"
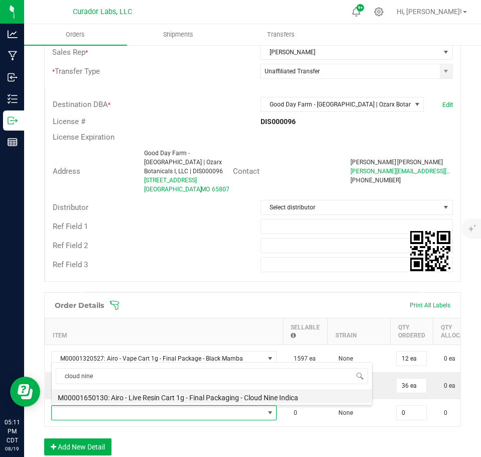
click at [170, 396] on li "M00001650130: Airo - Live Resin Cart 1g - Final Packaging - Cloud Nine Indica" at bounding box center [212, 396] width 321 height 14
type input "0 ea"
type input "$40.00000"
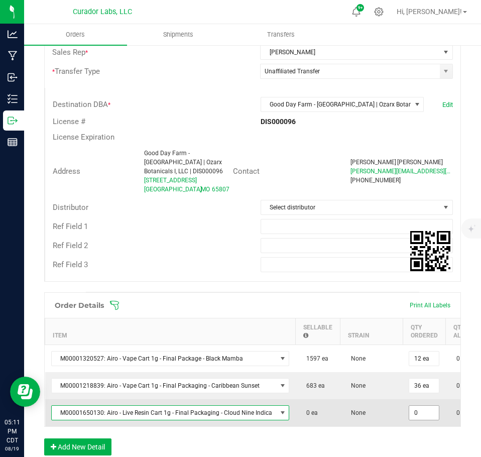
click at [415, 417] on input "0" at bounding box center [424, 413] width 30 height 14
type input "12 ea"
type input "$480.00"
click at [373, 411] on td "None" at bounding box center [371, 412] width 63 height 27
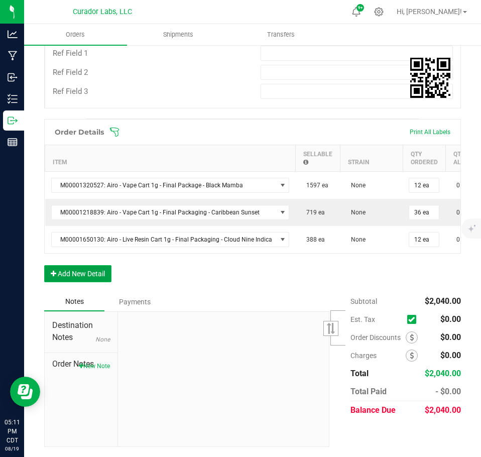
click at [87, 279] on button "Add New Detail" at bounding box center [77, 273] width 67 height 17
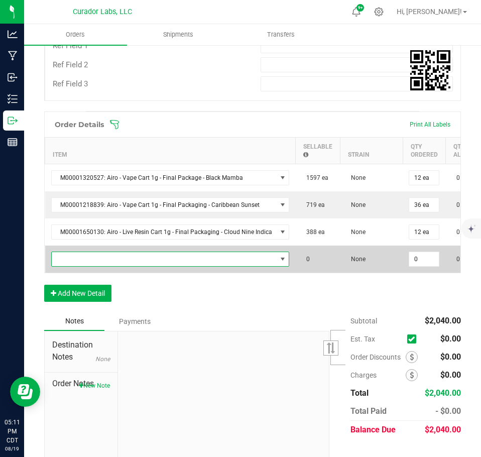
click at [89, 265] on span "NO DATA FOUND" at bounding box center [164, 259] width 225 height 14
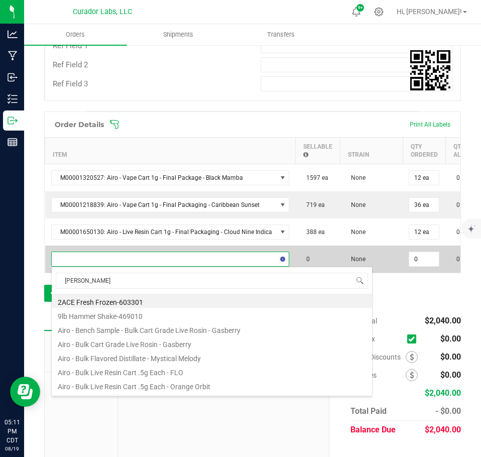
type input "[PERSON_NAME]"
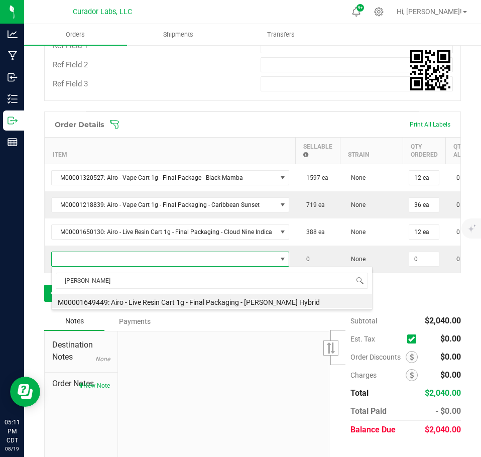
click at [137, 298] on li "M00001649449: Airo - Live Resin Cart 1g - Final Packaging - [PERSON_NAME] Hybrid" at bounding box center [212, 301] width 321 height 14
type input "0 ea"
type input "$40.00000"
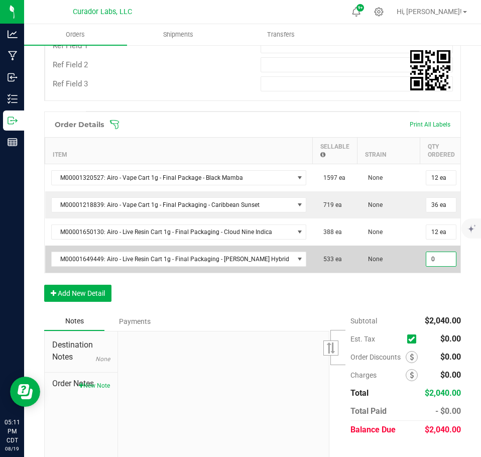
click at [427, 259] on input "0" at bounding box center [442, 259] width 30 height 14
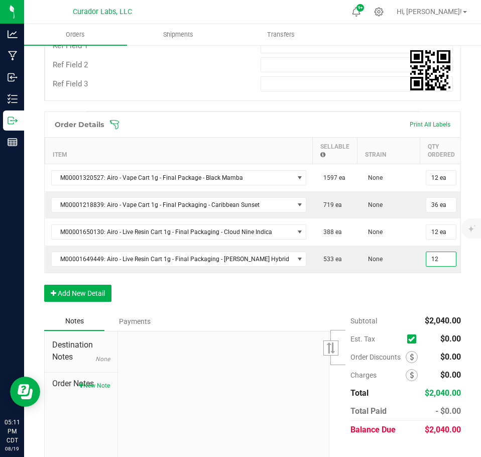
type input "12 ea"
type input "$480.00"
click at [380, 312] on div "Order Details Print All Labels Item Sellable Strain Qty Ordered Qty Allocated U…" at bounding box center [252, 212] width 417 height 200
drag, startPoint x: 110, startPoint y: 301, endPoint x: 97, endPoint y: 296, distance: 13.7
click at [108, 301] on div "Order Details Print All Labels Item Sellable Strain Qty Ordered Qty Allocated U…" at bounding box center [252, 212] width 417 height 200
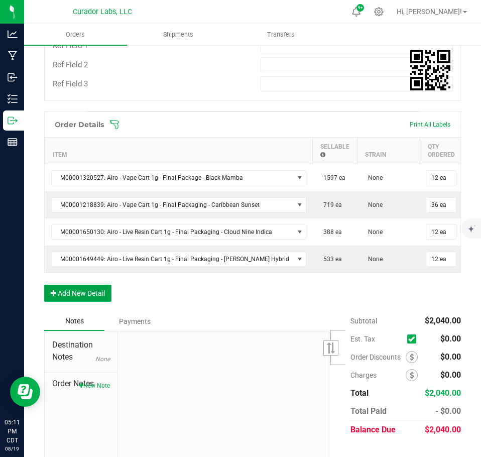
click at [95, 295] on button "Add New Detail" at bounding box center [77, 293] width 67 height 17
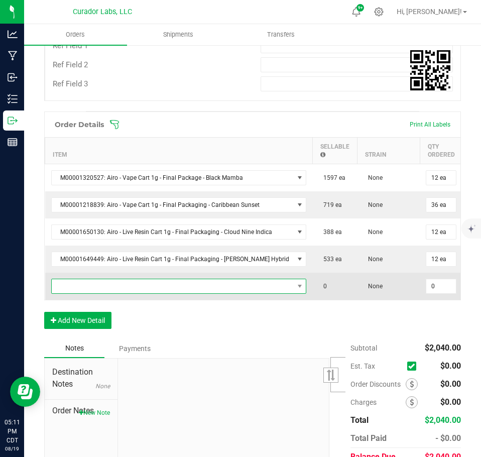
click at [90, 288] on span "NO DATA FOUND" at bounding box center [173, 286] width 242 height 14
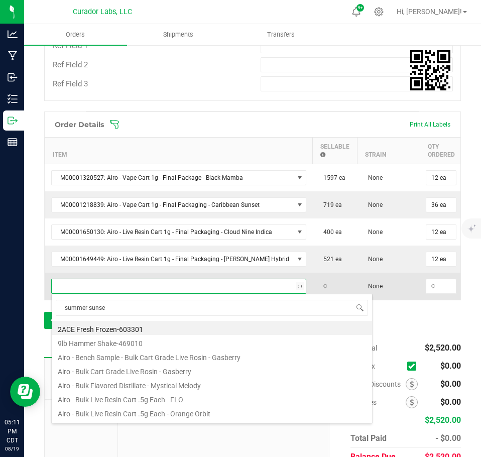
type input "summer sunset"
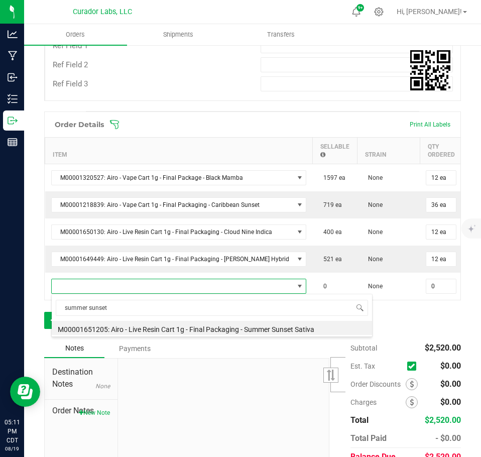
click at [179, 330] on li "M00001651205: Airo - Live Resin Cart 1g - Final Packaging - Summer Sunset Sativa" at bounding box center [212, 328] width 321 height 14
type input "0 ea"
type input "$40.00000"
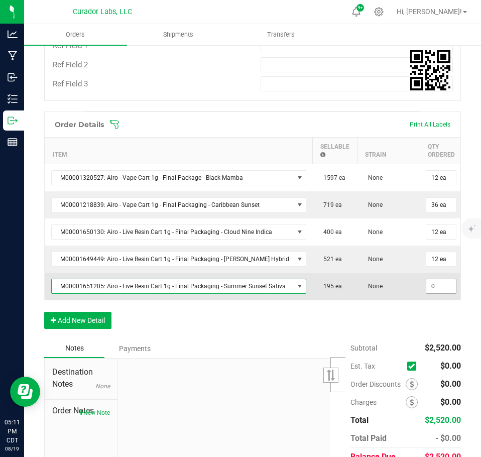
drag, startPoint x: 440, startPoint y: 285, endPoint x: 433, endPoint y: 291, distance: 9.2
click at [439, 285] on input "0" at bounding box center [442, 286] width 30 height 14
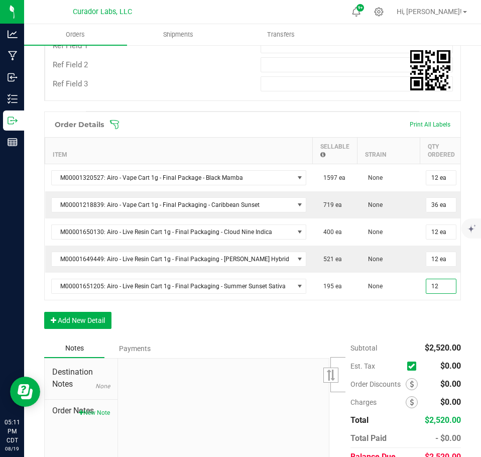
type input "12 ea"
type input "$480.00"
drag, startPoint x: 404, startPoint y: 313, endPoint x: 184, endPoint y: 341, distance: 222.3
click at [397, 315] on div "Order Details Print All Labels Item Sellable Strain Qty Ordered Qty Allocated U…" at bounding box center [252, 226] width 417 height 228
click at [60, 329] on button "Add New Detail" at bounding box center [77, 320] width 67 height 17
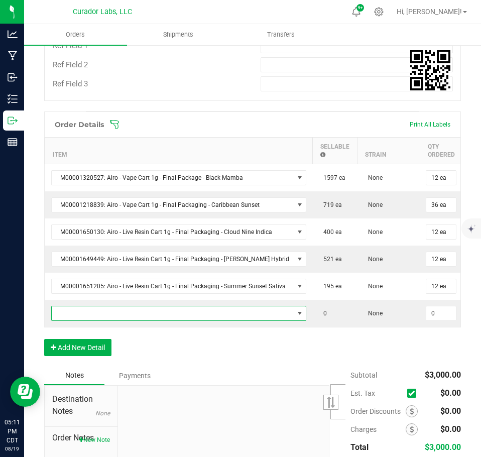
click at [75, 315] on span "NO DATA FOUND" at bounding box center [173, 313] width 242 height 14
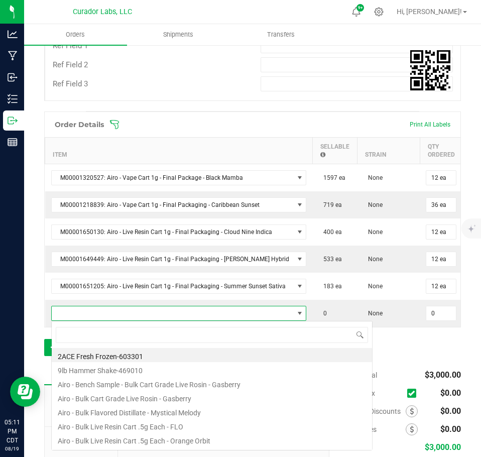
scroll to position [15, 248]
type input "blue dream"
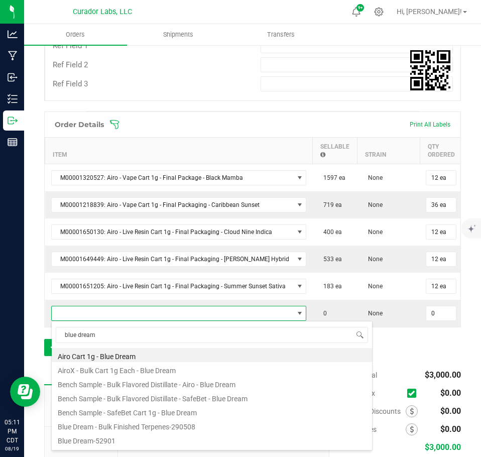
scroll to position [100, 0]
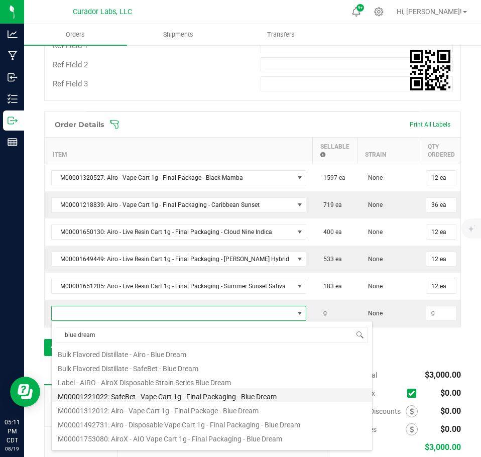
click at [174, 393] on li "M00001221022: SafeBet - Vape Cart 1g - Final Packaging - Blue Dream" at bounding box center [212, 395] width 321 height 14
type input "0 ea"
type input "$22.50000"
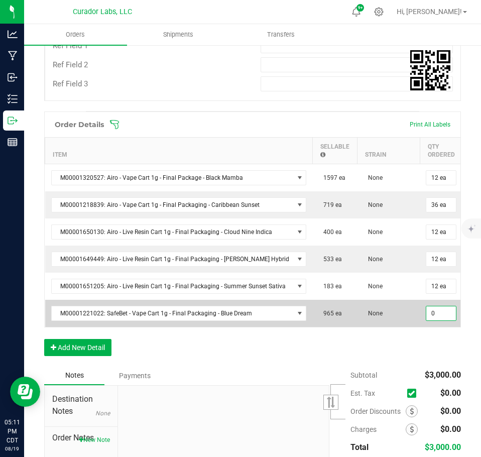
click at [427, 315] on input "0" at bounding box center [442, 313] width 30 height 14
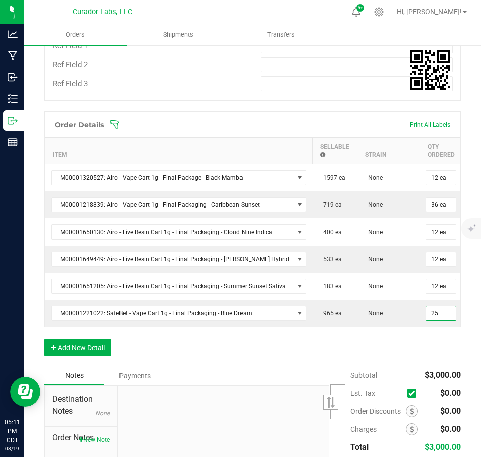
type input "25 ea"
type input "$562.50"
click at [413, 359] on div "Order Details Print All Labels Item Sellable Strain Qty Ordered Qty Allocated U…" at bounding box center [252, 239] width 417 height 255
click at [94, 348] on button "Add New Detail" at bounding box center [77, 347] width 67 height 17
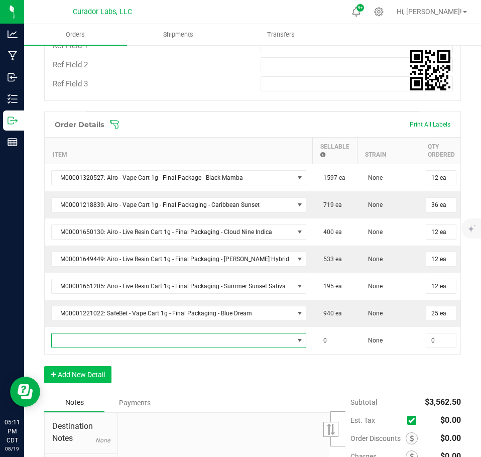
click at [97, 343] on span "NO DATA FOUND" at bounding box center [173, 341] width 242 height 14
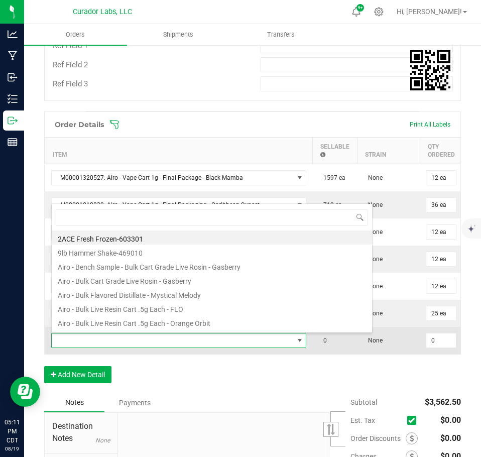
scroll to position [50222, 49989]
type input "no hash, no cry"
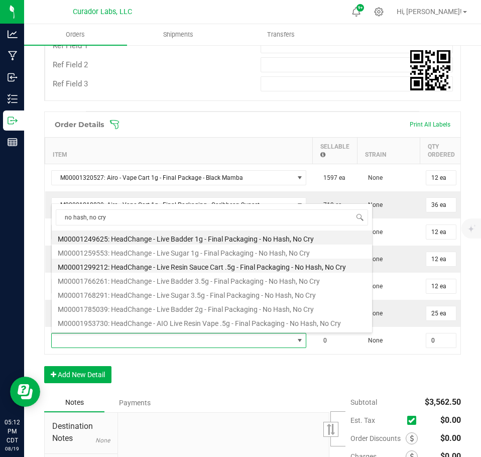
click at [202, 269] on li "M00001299212: HeadChange - Live Resin Sauce Cart .5g - Final Packaging - No Has…" at bounding box center [212, 266] width 321 height 14
type input "0 ea"
type input "$22.50000"
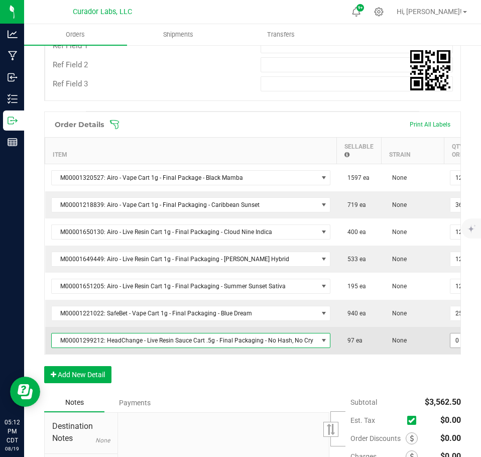
click at [451, 341] on input "0" at bounding box center [466, 341] width 30 height 14
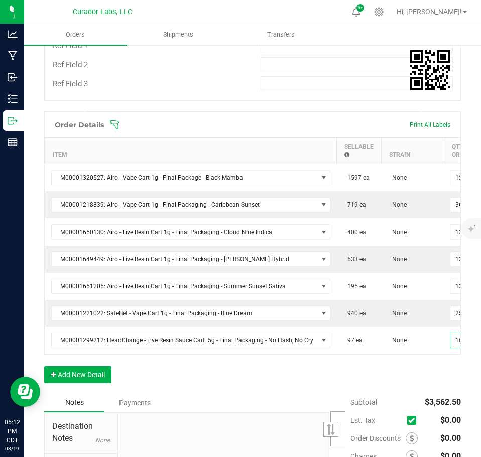
scroll to position [0, 4]
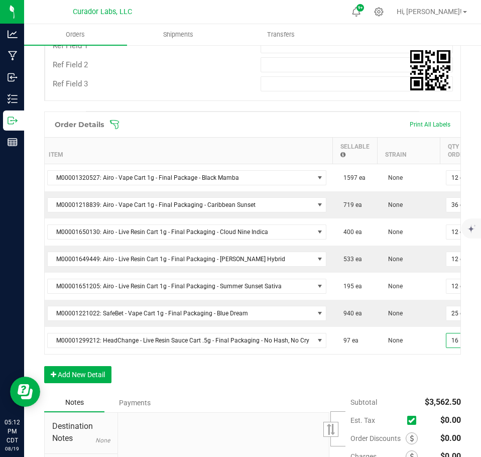
type input "16 ea"
type input "$360.00"
click at [406, 377] on div "Order Details Print All Labels Item Sellable Strain Qty Ordered Qty Allocated U…" at bounding box center [252, 253] width 417 height 282
click at [78, 379] on button "Add New Detail" at bounding box center [77, 374] width 67 height 17
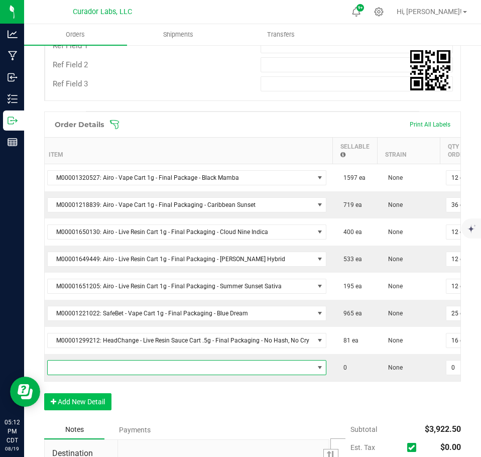
click at [86, 370] on span "NO DATA FOUND" at bounding box center [181, 368] width 266 height 14
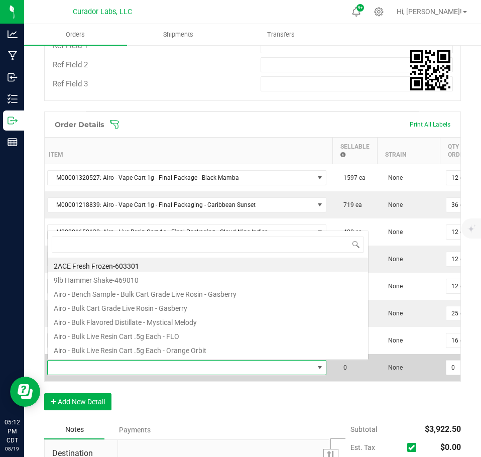
scroll to position [50222, 49962]
type input "nollie kush"
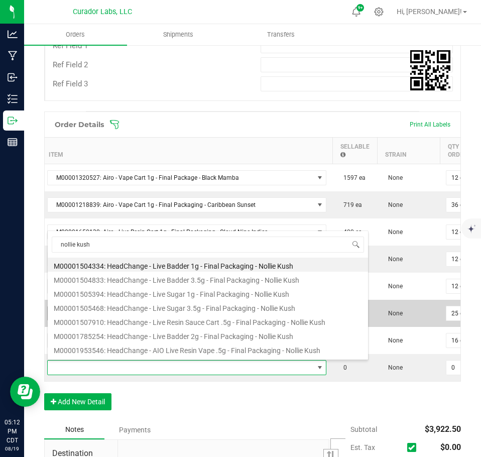
click at [180, 320] on li "M00001507910: HeadChange - Live Resin Sauce Cart .5g - Final Packaging - Nollie…" at bounding box center [208, 321] width 321 height 14
type input "0 ea"
type input "$22.50000"
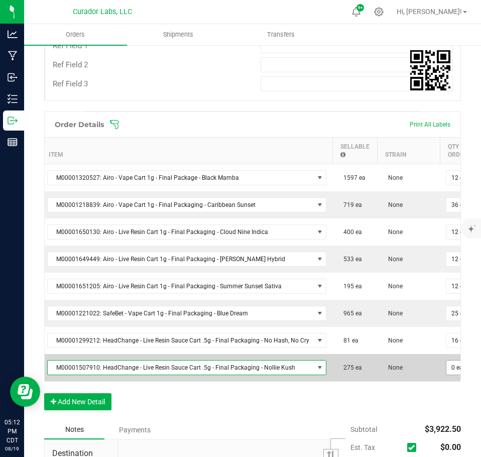
click at [446, 185] on span "0 ea" at bounding box center [461, 177] width 31 height 15
click at [452, 369] on input "0" at bounding box center [462, 368] width 30 height 14
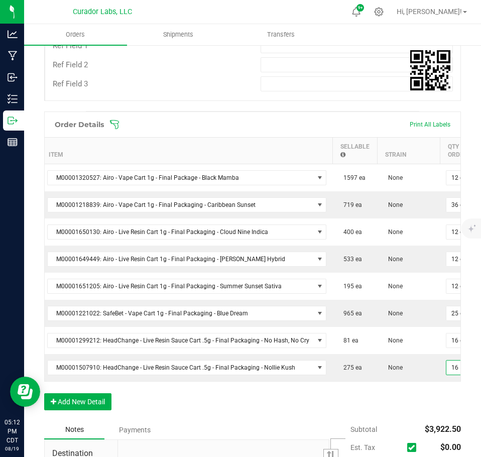
type input "16 ea"
type input "$360.00"
drag, startPoint x: 423, startPoint y: 407, endPoint x: 237, endPoint y: 415, distance: 186.6
click at [416, 408] on div "Order Details Print All Labels Item Sellable Strain Qty Ordered Qty Allocated U…" at bounding box center [252, 266] width 417 height 309
click at [101, 410] on button "Add New Detail" at bounding box center [77, 401] width 67 height 17
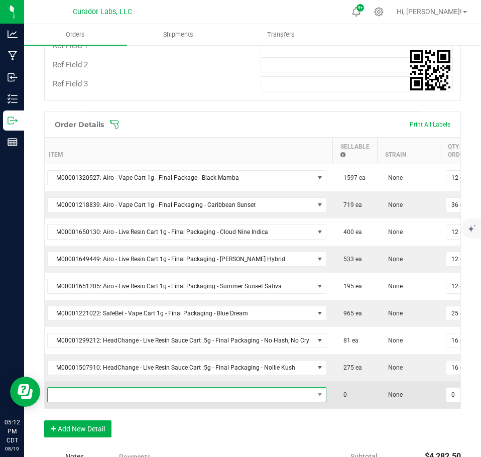
click at [103, 395] on span "NO DATA FOUND" at bounding box center [181, 395] width 266 height 14
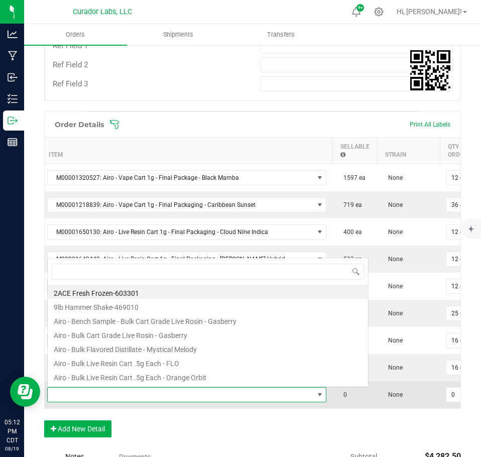
scroll to position [0, 0]
type input "sherbology"
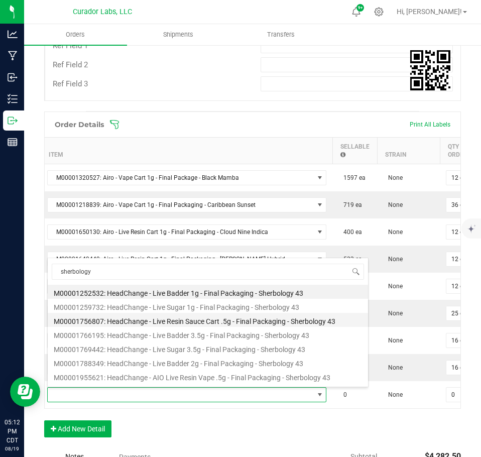
click at [170, 318] on li "M00001756807: HeadChange - Live Resin Sauce Cart .5g - Final Packaging - Sherbo…" at bounding box center [208, 320] width 321 height 14
type input "0 ea"
type input "$22.50000"
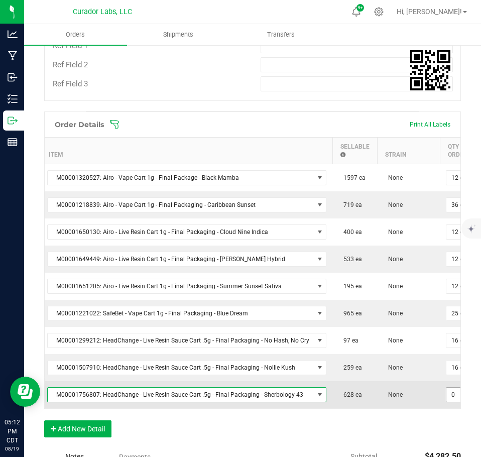
click at [447, 392] on input "0" at bounding box center [462, 395] width 30 height 14
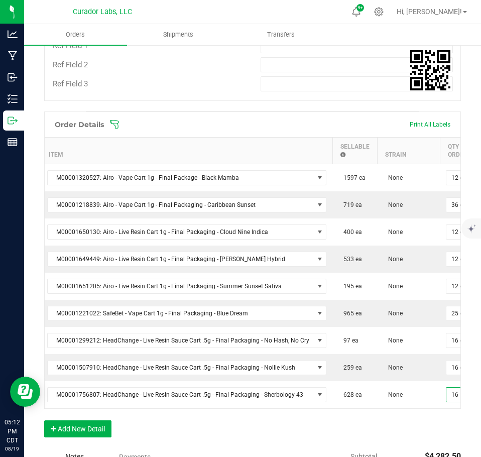
type input "16 ea"
type input "$360.00"
click at [432, 432] on div "Order Details Print All Labels Item Sellable Strain Qty Ordered Qty Allocated U…" at bounding box center [252, 280] width 417 height 336
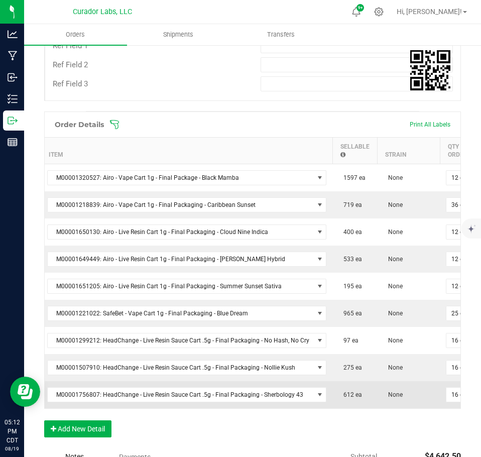
drag, startPoint x: 265, startPoint y: 407, endPoint x: 272, endPoint y: 407, distance: 6.6
click at [272, 407] on td "M00001756807: HeadChange - Live Resin Sauce Cart .5g - Final Packaging - Sherbo…" at bounding box center [187, 394] width 292 height 27
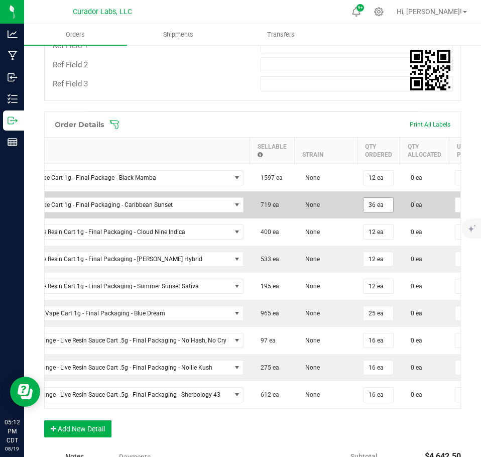
scroll to position [0, 97]
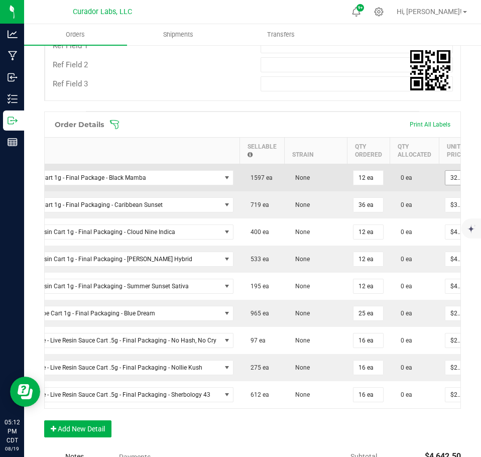
click at [447, 177] on input "32.5" at bounding box center [456, 178] width 20 height 14
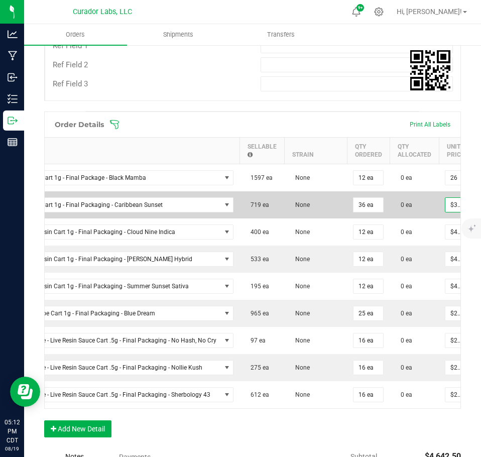
type input "$26.00000"
type input "$312.00"
click at [446, 210] on input "32.5" at bounding box center [456, 205] width 20 height 14
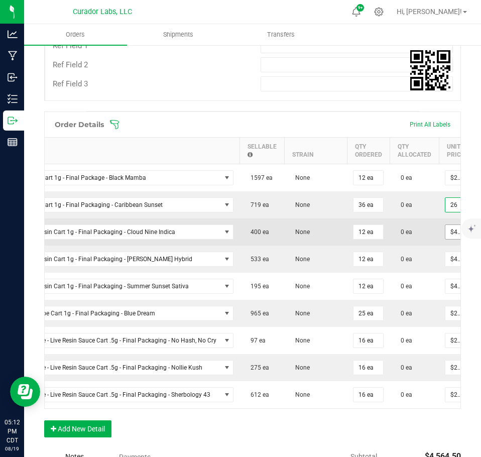
type input "$26.00000"
type input "$936.00"
click at [449, 229] on input "40" at bounding box center [456, 232] width 20 height 14
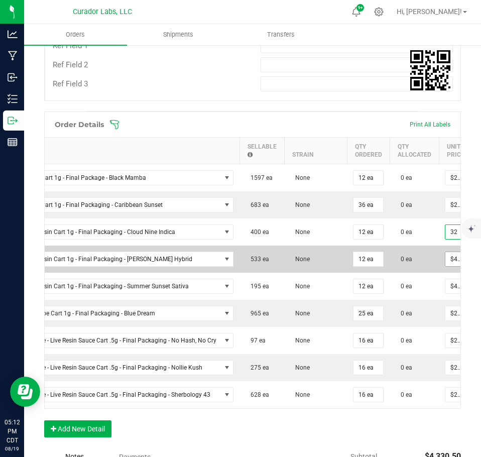
type input "$32.00000"
type input "$384.00"
click at [446, 262] on input "40" at bounding box center [456, 259] width 20 height 14
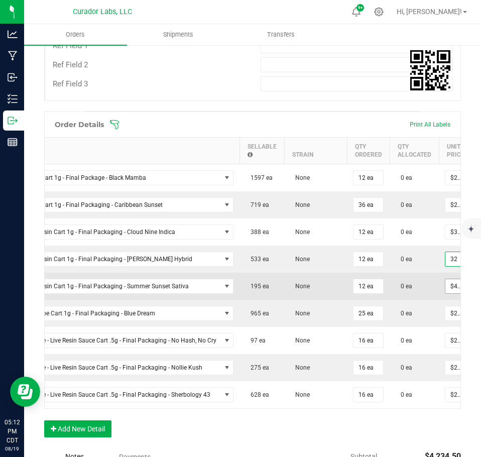
type input "$32.00000"
type input "$384.00"
click at [450, 285] on input "40" at bounding box center [456, 286] width 20 height 14
type input "$32.00000"
type input "$384.00"
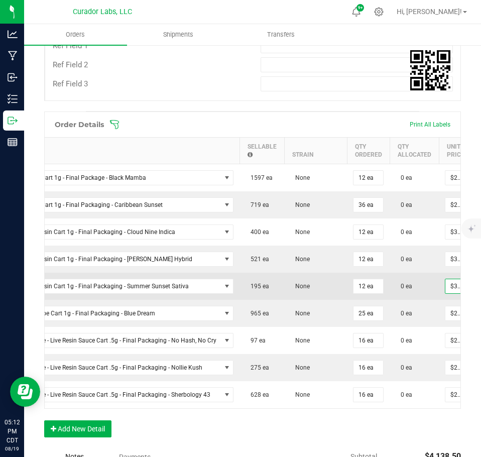
click at [420, 286] on td "0 ea" at bounding box center [414, 286] width 49 height 27
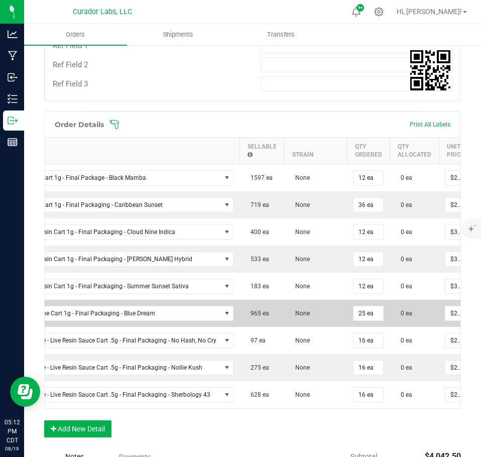
click at [439, 308] on td "$22.50000" at bounding box center [455, 313] width 33 height 27
click at [446, 311] on input "22.5" at bounding box center [456, 313] width 20 height 14
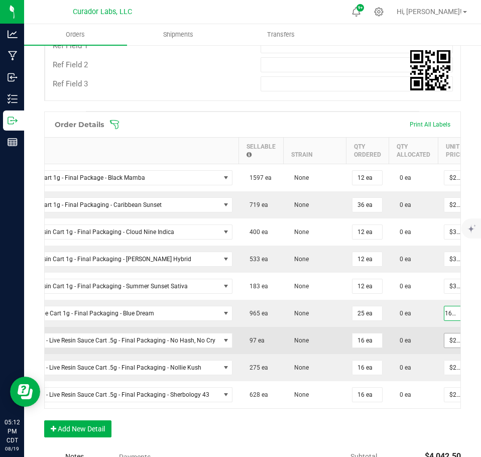
type input "$16.88000"
type input "$422.00"
click at [447, 341] on input "22.5" at bounding box center [455, 341] width 20 height 14
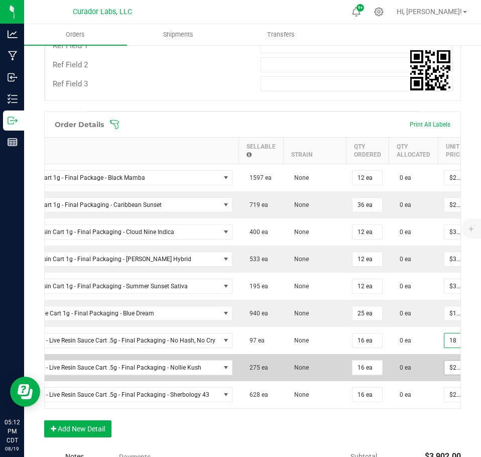
type input "$18.00000"
type input "$288.00"
click at [447, 373] on input "22.5" at bounding box center [455, 368] width 20 height 14
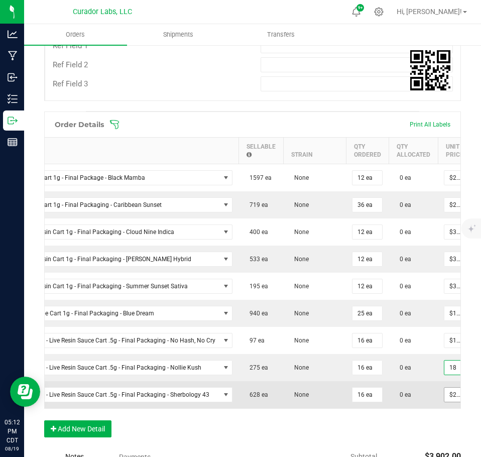
type input "$18.00000"
type input "$288.00"
click at [446, 398] on input "22.5" at bounding box center [455, 395] width 20 height 14
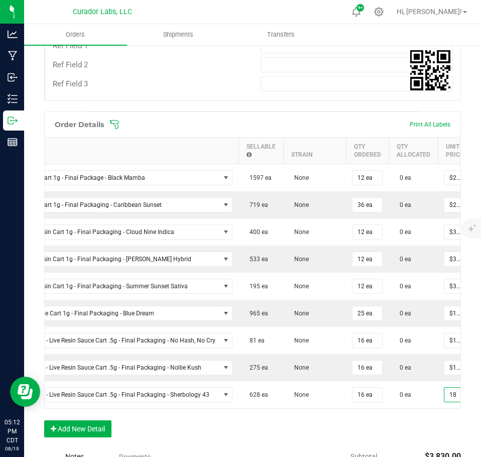
type input "$18.00000"
type input "$288.00"
click at [435, 434] on div "Order Details Print All Labels Item Sellable Strain Qty Ordered Qty Allocated U…" at bounding box center [252, 280] width 417 height 336
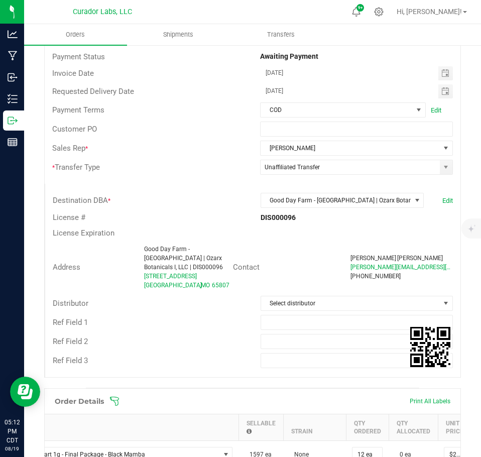
scroll to position [80, 0]
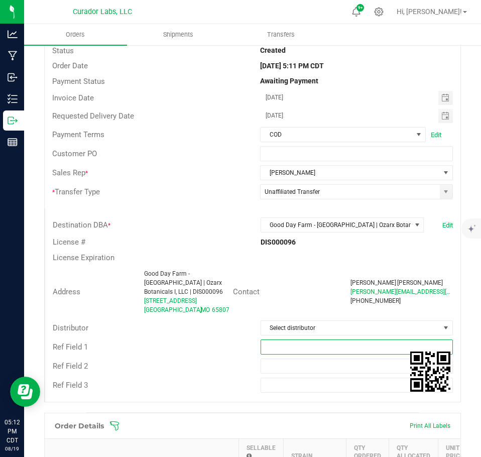
click at [311, 341] on input "text" at bounding box center [357, 347] width 193 height 15
type input "EDLP pricing"
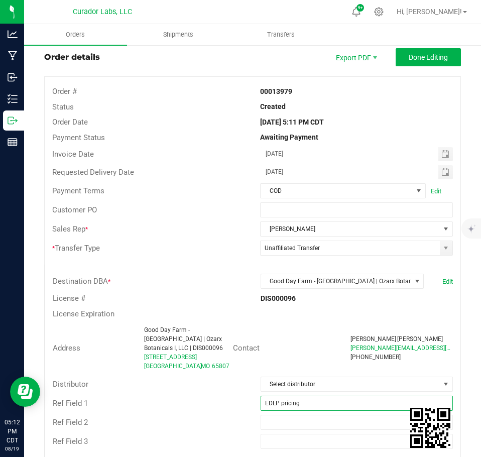
scroll to position [0, 0]
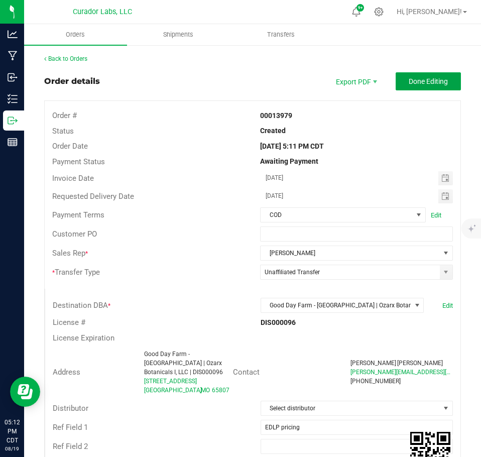
drag, startPoint x: 435, startPoint y: 75, endPoint x: 420, endPoint y: 93, distance: 22.8
click at [433, 75] on button "Done Editing" at bounding box center [428, 81] width 65 height 18
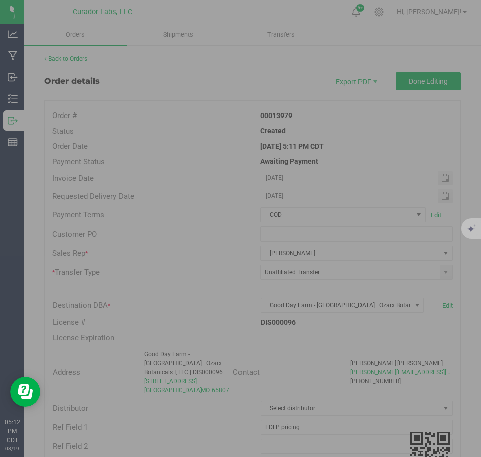
scroll to position [0, 86]
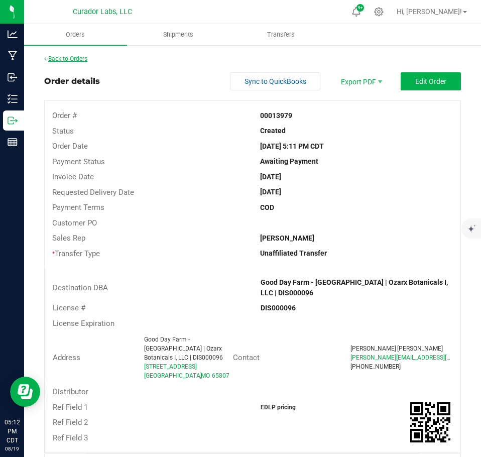
click at [63, 58] on link "Back to Orders" at bounding box center [65, 58] width 43 height 7
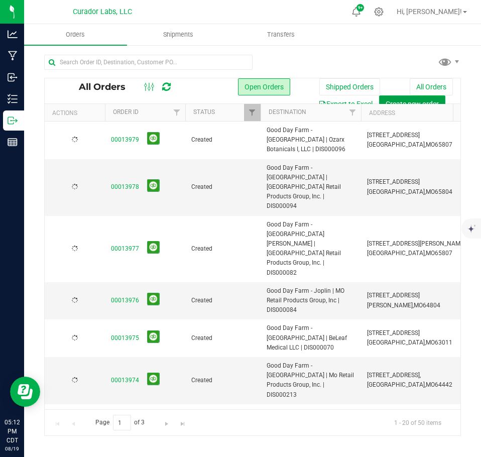
click at [394, 101] on span "Create new order" at bounding box center [412, 104] width 53 height 8
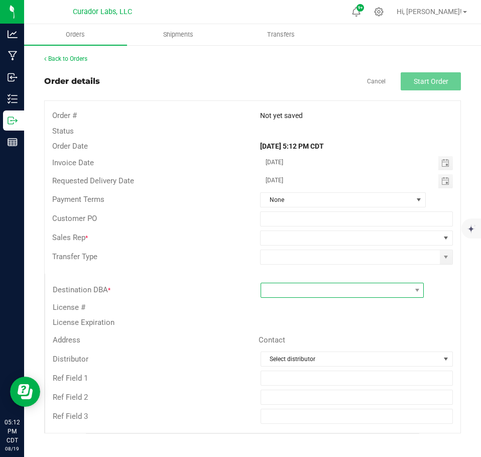
click at [297, 285] on span at bounding box center [336, 290] width 150 height 14
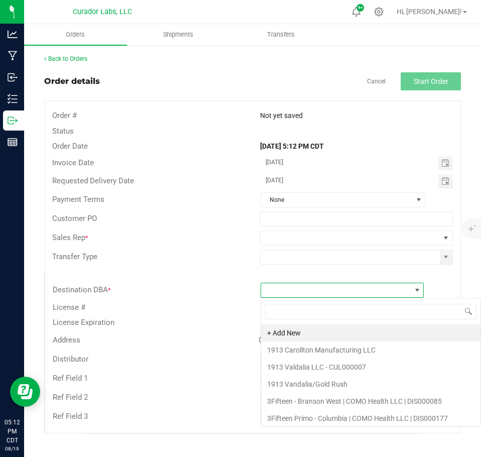
scroll to position [15, 164]
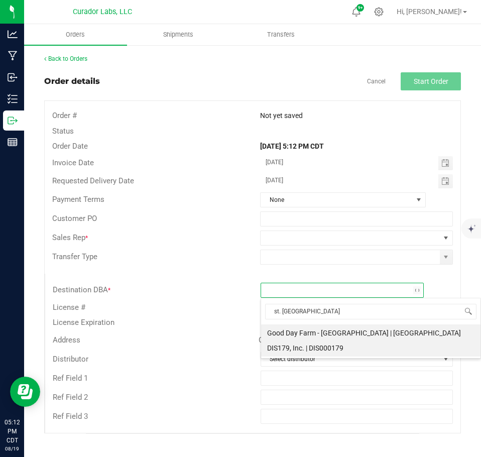
type input "st. clair"
click at [309, 338] on li "Good Day Farm - [GEOGRAPHIC_DATA] | [GEOGRAPHIC_DATA] DIS179, Inc. | DIS000179" at bounding box center [371, 341] width 220 height 32
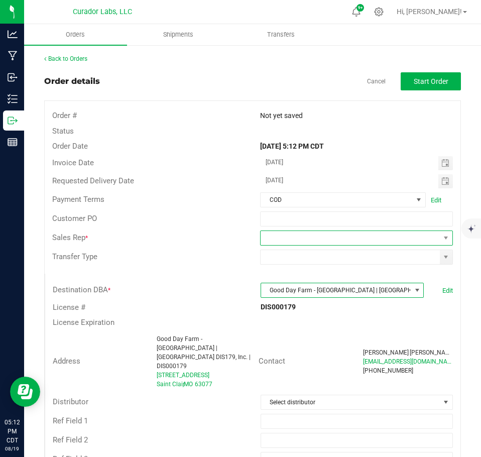
click at [333, 237] on span at bounding box center [350, 238] width 179 height 14
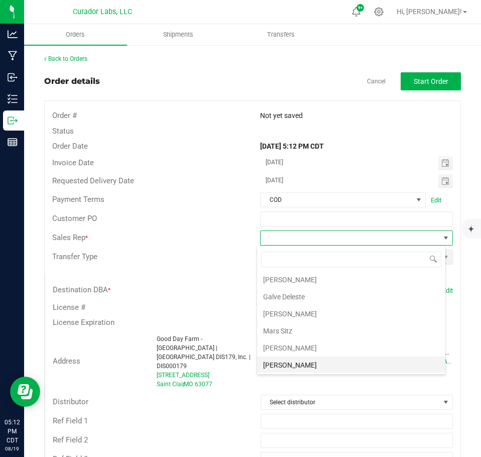
scroll to position [36, 0]
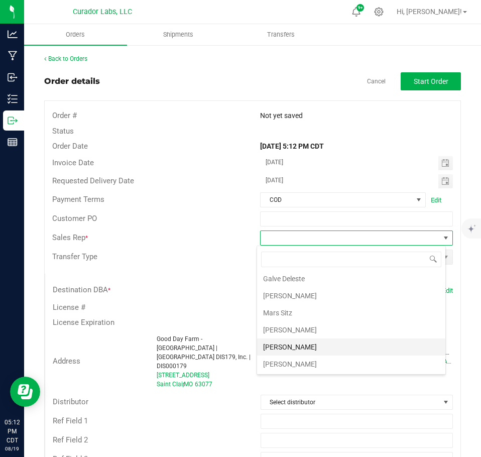
click at [311, 350] on li "[PERSON_NAME]" at bounding box center [351, 347] width 188 height 17
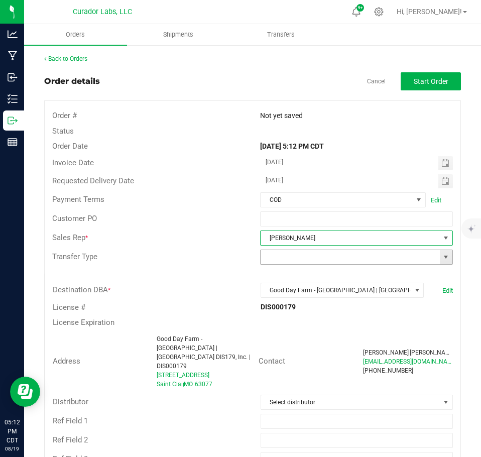
click at [442, 256] on span at bounding box center [446, 257] width 8 height 8
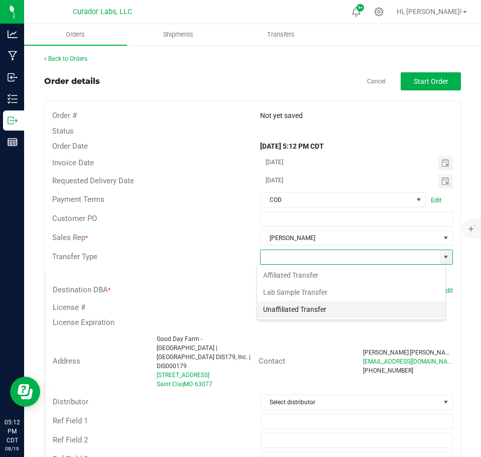
scroll to position [15, 189]
click at [334, 308] on li "Unaffiliated Transfer" at bounding box center [351, 309] width 188 height 17
type input "Unaffiliated Transfer"
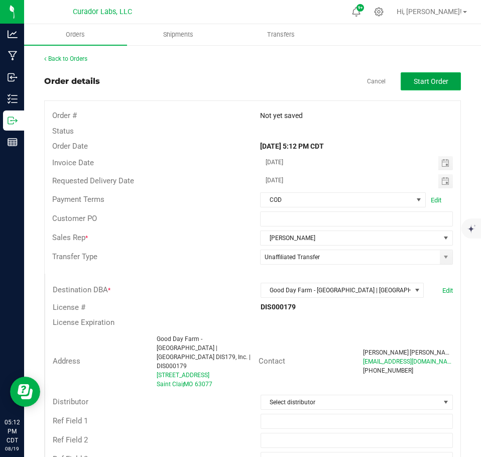
click at [431, 82] on span "Start Order" at bounding box center [431, 81] width 35 height 8
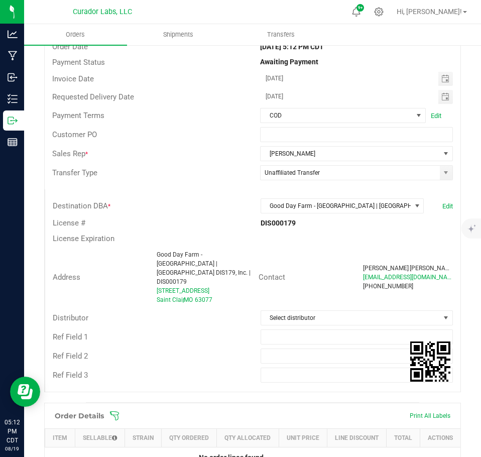
scroll to position [201, 0]
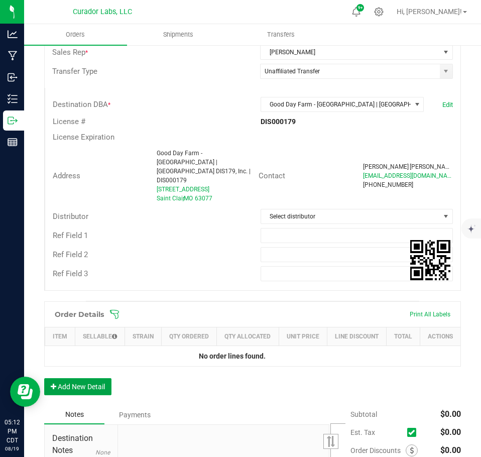
drag, startPoint x: 100, startPoint y: 371, endPoint x: 98, endPoint y: 363, distance: 8.3
click at [100, 378] on button "Add New Detail" at bounding box center [77, 386] width 67 height 17
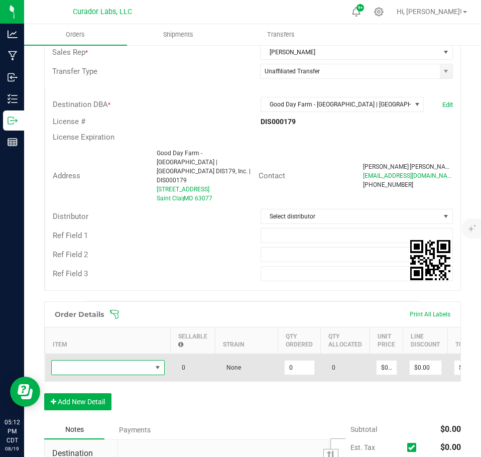
click at [96, 361] on span "NO DATA FOUND" at bounding box center [102, 368] width 100 height 14
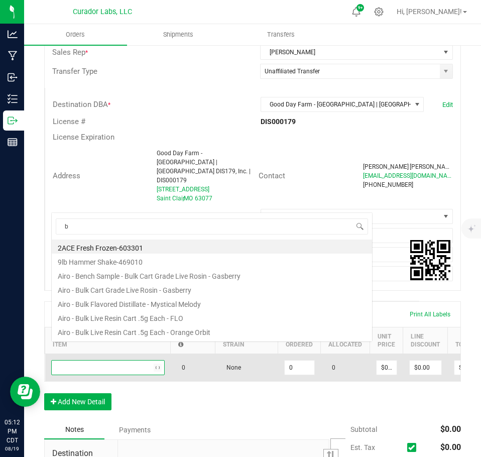
scroll to position [0, 0]
type input "[PERSON_NAME] [PERSON_NAME]"
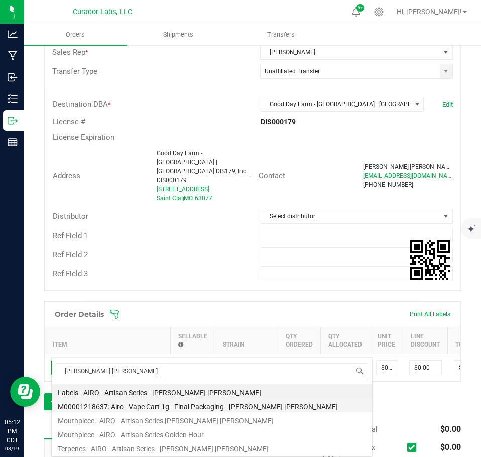
click at [182, 399] on li "M00001218637: Airo - Vape Cart 1g - Final Packaging - [PERSON_NAME] [PERSON_NAM…" at bounding box center [212, 405] width 321 height 14
type input "0 ea"
type input "$32.50000"
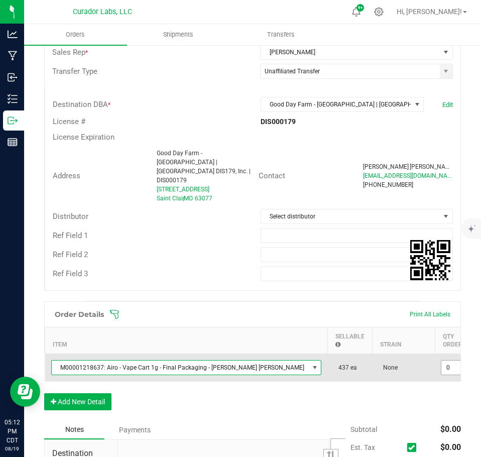
click at [442, 361] on input "0" at bounding box center [457, 368] width 30 height 14
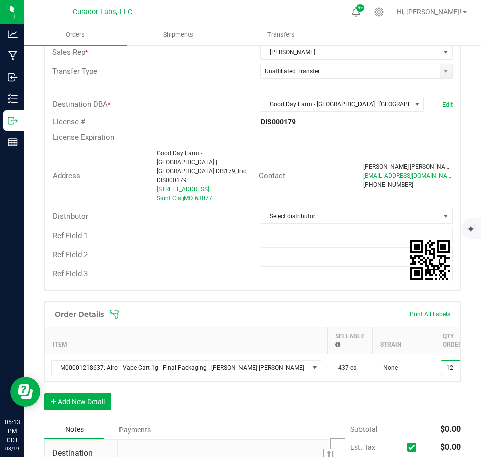
type input "12 ea"
type input "$390.00"
click at [370, 391] on div "Order Details Print All Labels Item Sellable Strain Qty Ordered Qty Allocated U…" at bounding box center [252, 360] width 417 height 119
click at [81, 396] on button "Add New Detail" at bounding box center [77, 401] width 67 height 17
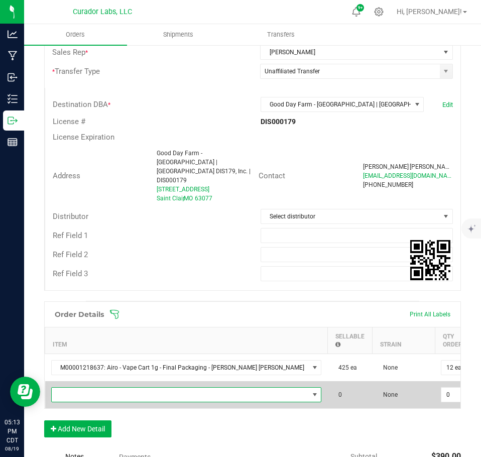
click at [84, 388] on span "NO DATA FOUND" at bounding box center [180, 395] width 257 height 14
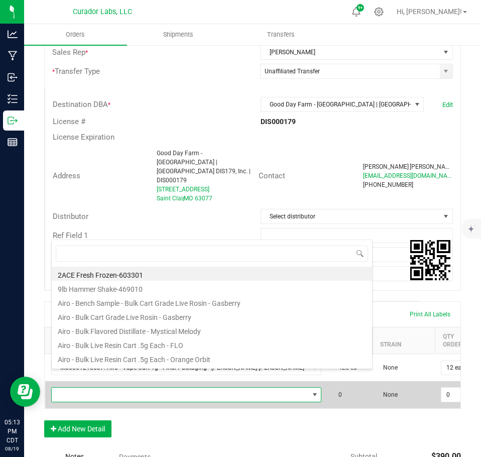
scroll to position [15, 202]
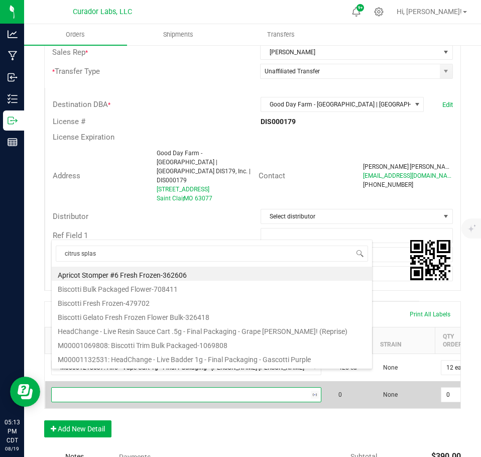
type input "citrus splash"
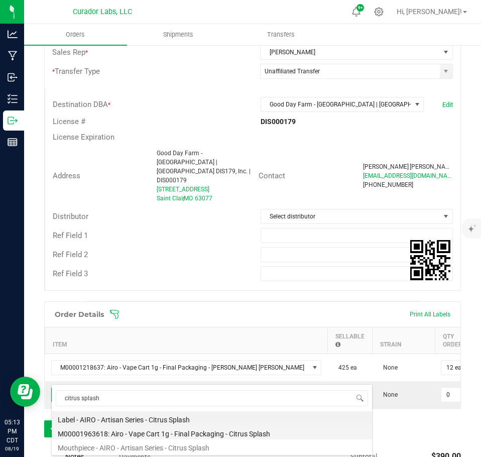
click at [206, 429] on li "M00001963618: Airo - Vape Cart 1g - Final Packaging - Citrus Splash" at bounding box center [212, 433] width 321 height 14
type input "0 ea"
type input "$32.50000"
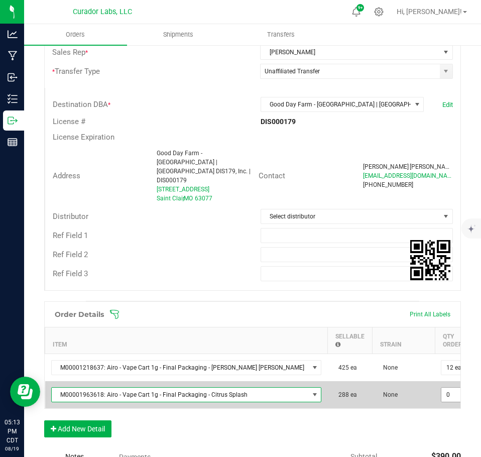
click at [442, 388] on input "0" at bounding box center [457, 395] width 30 height 14
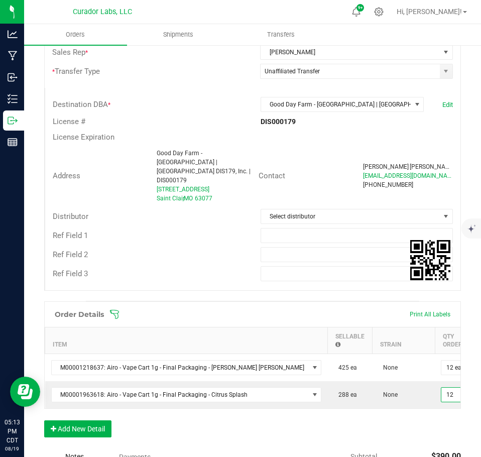
type input "12 ea"
type input "$390.00"
click at [389, 418] on div "Order Details Print All Labels Item Sellable Strain Qty Ordered Qty Allocated U…" at bounding box center [252, 374] width 417 height 146
click at [104, 420] on button "Add New Detail" at bounding box center [77, 428] width 67 height 17
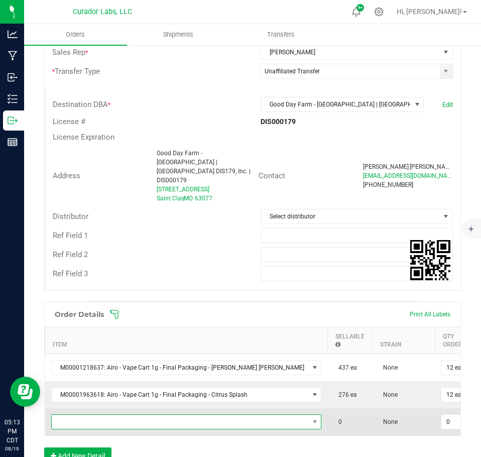
click at [101, 415] on span "NO DATA FOUND" at bounding box center [180, 422] width 257 height 14
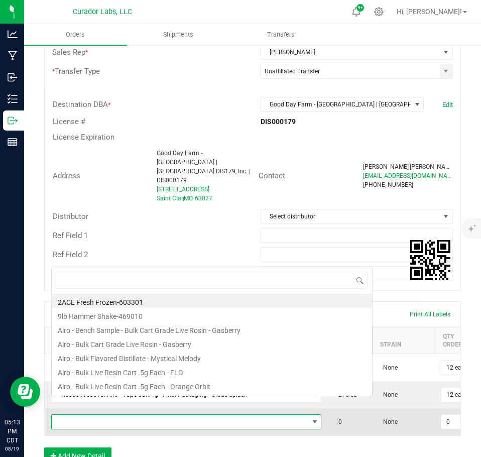
scroll to position [15, 209]
type input "green galaxy"
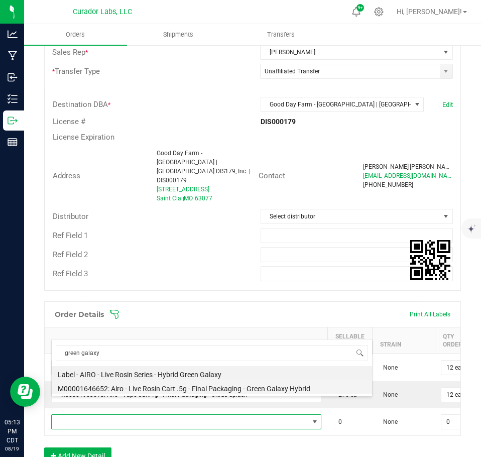
click at [184, 381] on li "M00001646652: Airo - Live Rosin Cart .5g - Final Packaging - Green Galaxy Hybrid" at bounding box center [212, 387] width 321 height 14
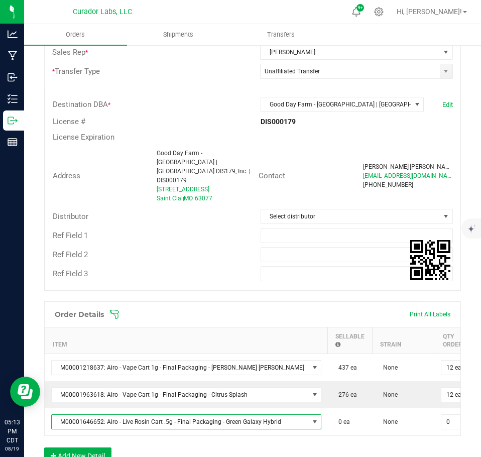
type input "0 ea"
type input "$30.00000"
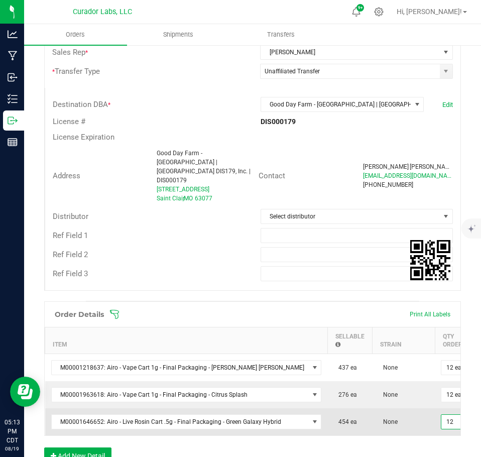
type input "12 ea"
type input "$360.00"
click at [396, 412] on td "None" at bounding box center [403, 421] width 63 height 27
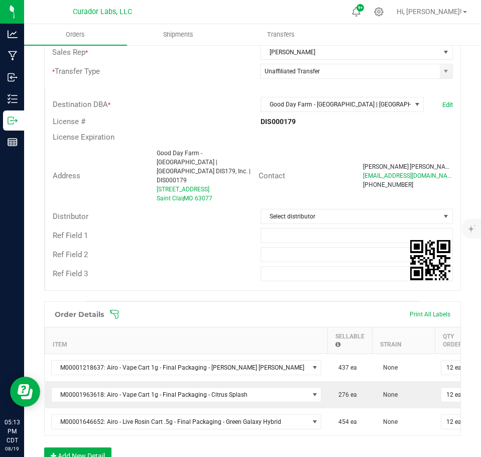
scroll to position [301, 0]
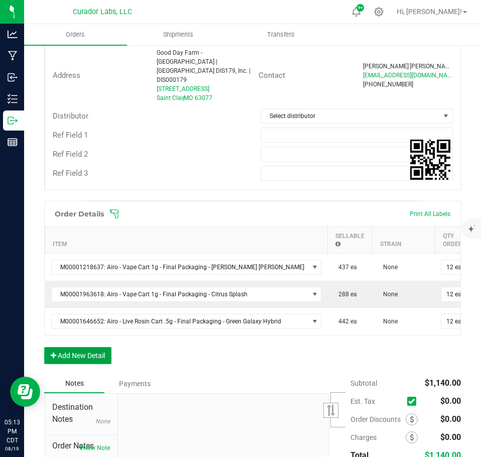
click at [93, 348] on button "Add New Detail" at bounding box center [77, 355] width 67 height 17
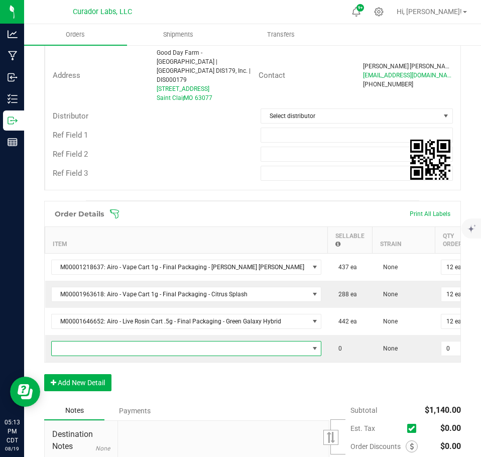
click at [93, 342] on span "NO DATA FOUND" at bounding box center [180, 349] width 257 height 14
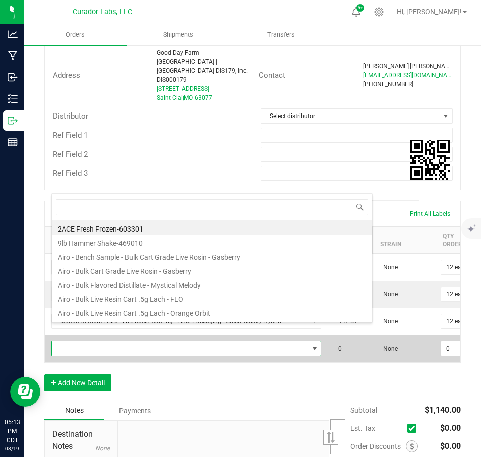
scroll to position [15, 243]
type input "ocean wave"
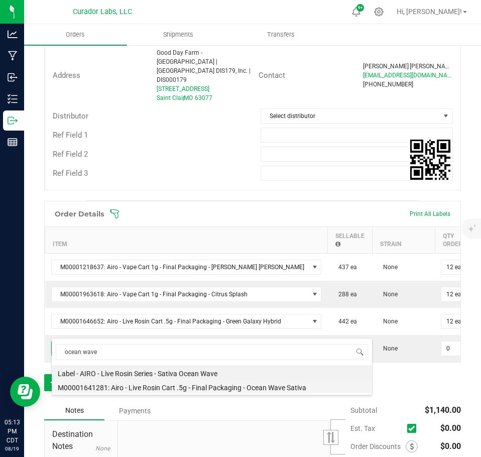
click at [188, 385] on li "M00001641281: Airo - Live Rosin Cart .5g - Final Packaging - Ocean Wave Sativa" at bounding box center [212, 386] width 321 height 14
type input "0 ea"
type input "$30.00000"
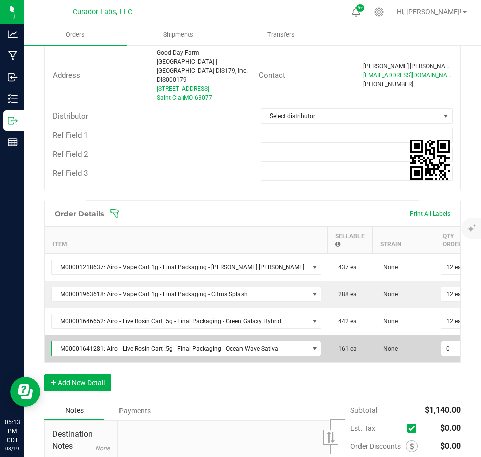
click at [442, 342] on input "0" at bounding box center [457, 349] width 30 height 14
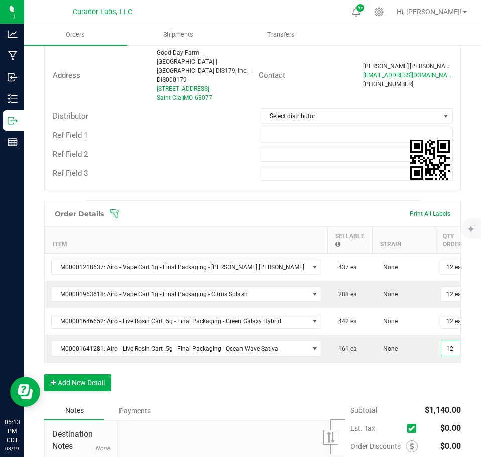
type input "12 ea"
type input "$360.00"
click at [411, 378] on div "Order Details Print All Labels Item Sellable Strain Qty Ordered Qty Allocated U…" at bounding box center [252, 301] width 417 height 200
click at [72, 374] on button "Add New Detail" at bounding box center [77, 382] width 67 height 17
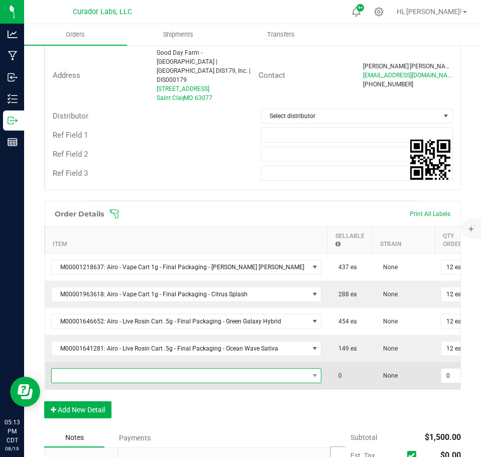
click at [83, 369] on span "NO DATA FOUND" at bounding box center [180, 376] width 257 height 14
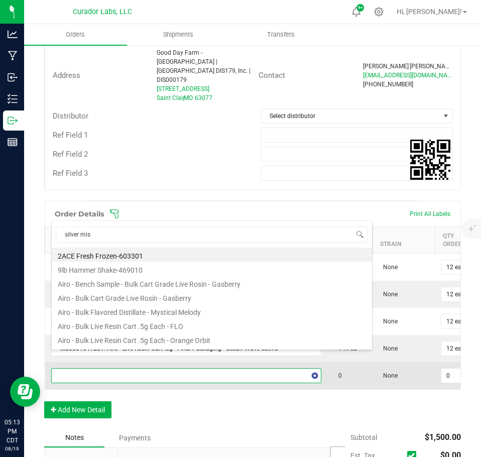
type input "silver mist"
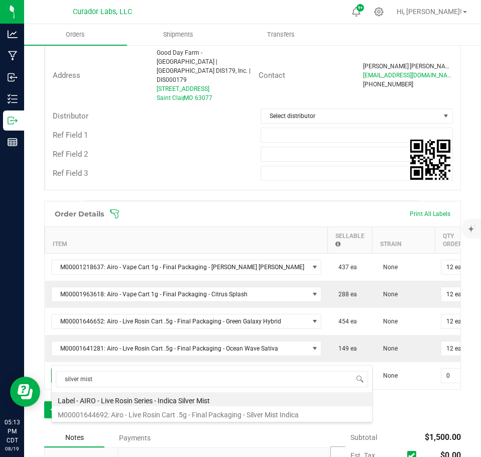
click at [198, 412] on li "M00001644692: Airo - Live Rosin Cart .5g - Final Packaging - Silver Mist Indica" at bounding box center [212, 413] width 321 height 14
type input "0 ea"
type input "$30.00000"
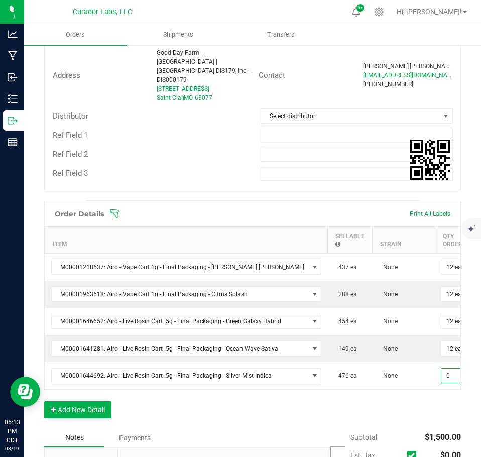
drag, startPoint x: 419, startPoint y: 357, endPoint x: 410, endPoint y: 388, distance: 32.0
click at [442, 369] on input "0" at bounding box center [457, 376] width 30 height 14
type input "120 ea"
type input "$3,600.00"
click at [406, 398] on div "Order Details Print All Labels Item Sellable Strain Qty Ordered Qty Allocated U…" at bounding box center [252, 315] width 417 height 228
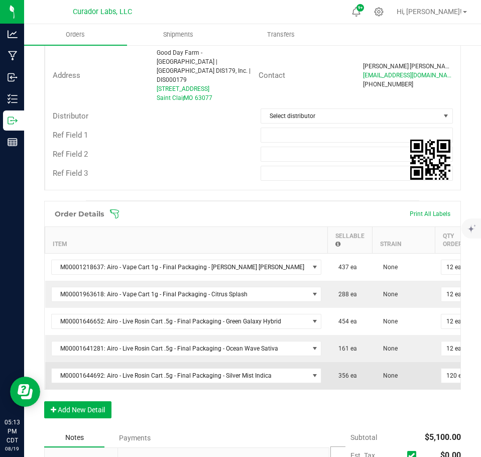
click at [435, 367] on td "120 ea" at bounding box center [456, 375] width 43 height 27
click at [442, 369] on input "120" at bounding box center [457, 376] width 30 height 14
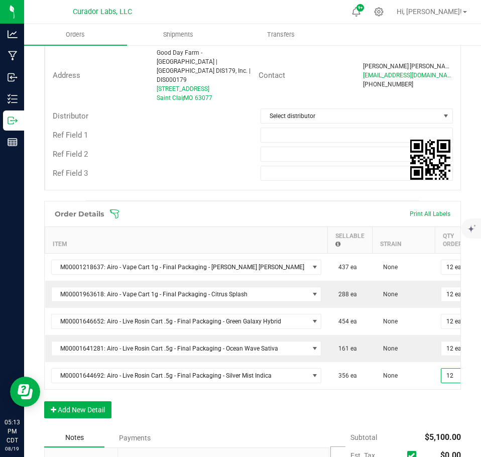
type input "12 ea"
type input "$360.00"
click at [426, 402] on div "Order Details Print All Labels Item Sellable Strain Qty Ordered Qty Allocated U…" at bounding box center [252, 315] width 417 height 228
click at [84, 401] on button "Add New Detail" at bounding box center [77, 409] width 67 height 17
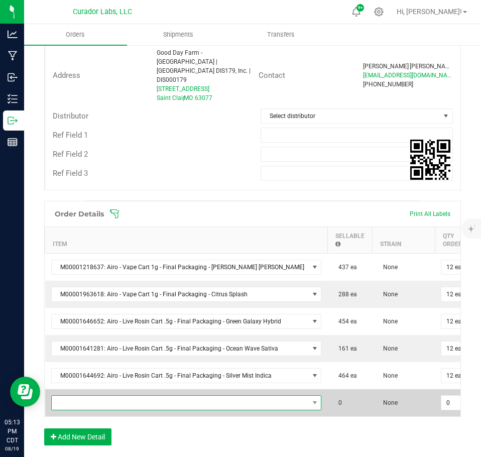
click at [94, 396] on span "NO DATA FOUND" at bounding box center [180, 403] width 257 height 14
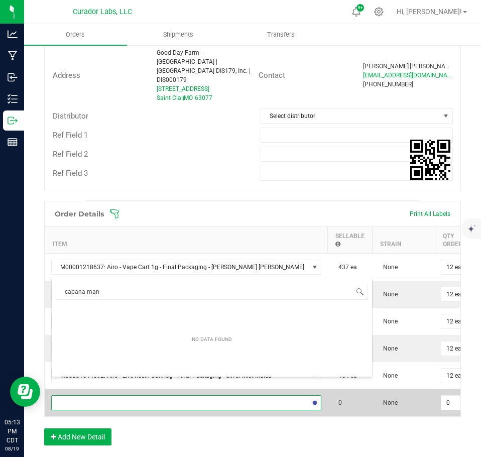
type input "cabana mane"
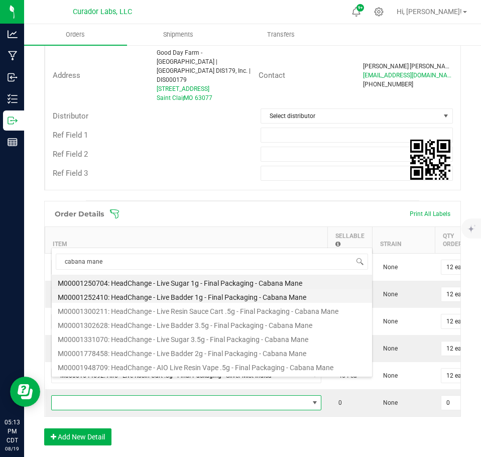
click at [160, 297] on li "M00001252410: HeadChange - Live Badder 1g - Final Packaging - Cabana Mane" at bounding box center [212, 296] width 321 height 14
type input "0 ea"
type input "$25.00000"
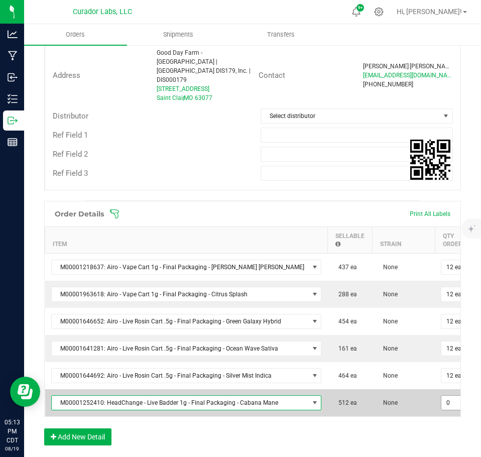
click at [442, 396] on input "0" at bounding box center [457, 403] width 30 height 14
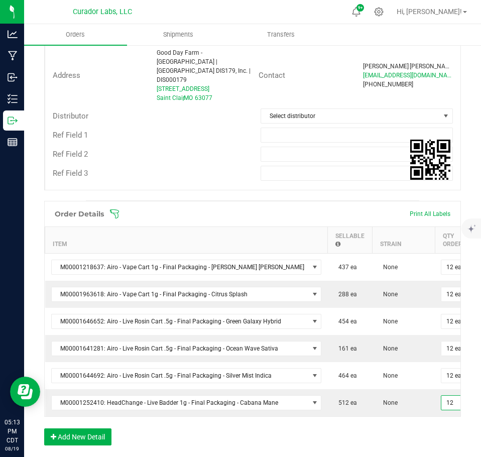
type input "12 ea"
type input "$300.00"
click at [424, 415] on div "Order Details Print All Labels Item Sellable Strain Qty Ordered Qty Allocated U…" at bounding box center [252, 328] width 417 height 255
click at [109, 429] on button "Add New Detail" at bounding box center [77, 437] width 67 height 17
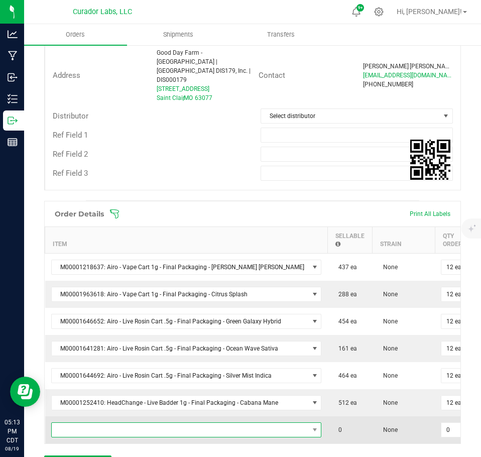
click at [102, 423] on span "NO DATA FOUND" at bounding box center [180, 430] width 257 height 14
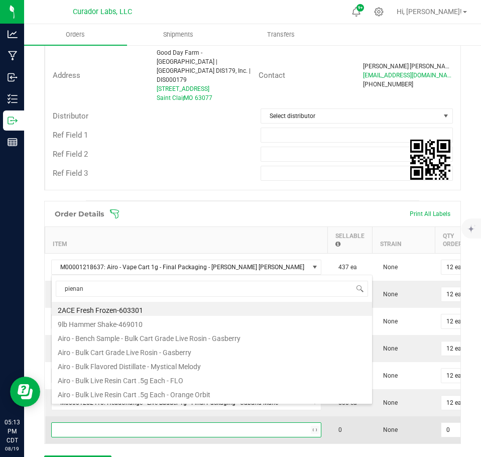
type input "pienana"
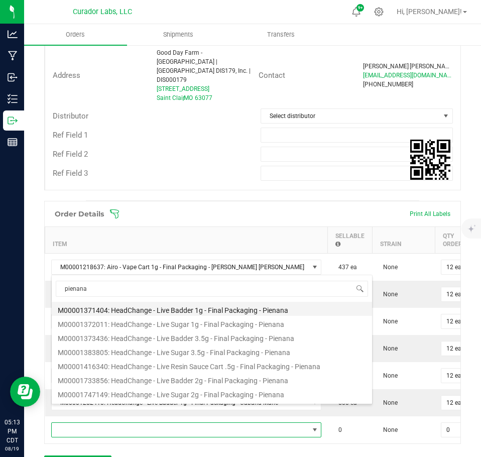
click at [176, 311] on li "M00001371404: HeadChange - Live Badder 1g - Final Packaging - Pienana" at bounding box center [212, 309] width 321 height 14
type input "0 ea"
type input "$25.00000"
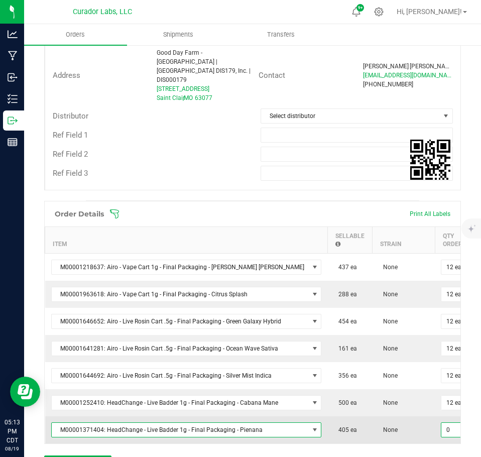
click at [442, 423] on input "0" at bounding box center [457, 430] width 30 height 14
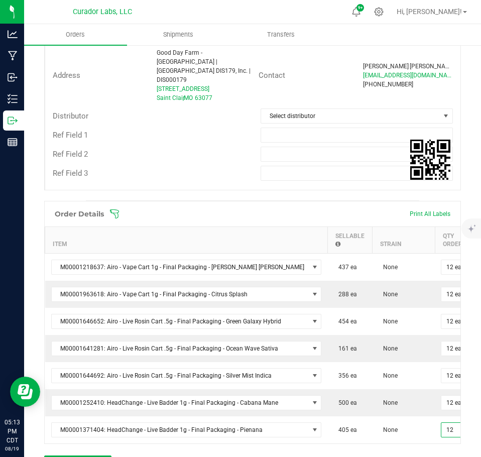
type input "12 ea"
type input "$300.00"
click at [418, 449] on div "Order Details Print All Labels Item Sellable Strain Qty Ordered Qty Allocated U…" at bounding box center [252, 342] width 417 height 282
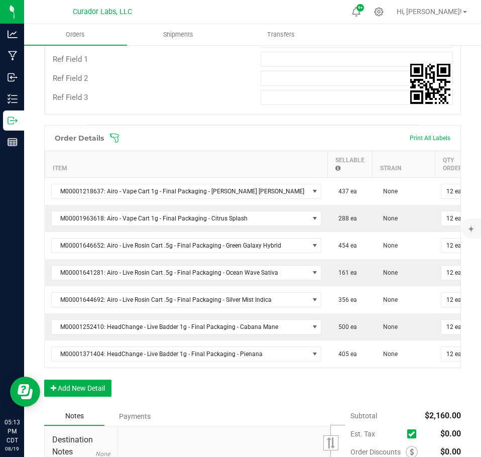
scroll to position [402, 0]
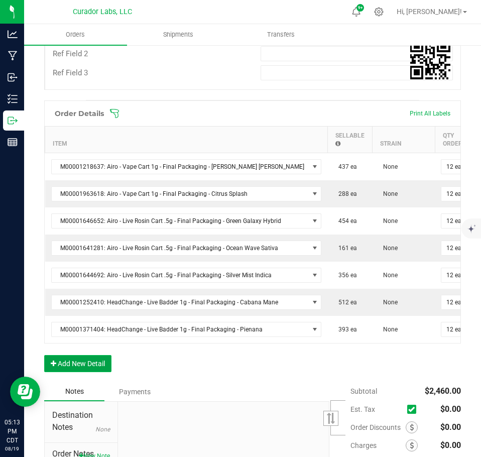
click at [95, 359] on button "Add New Detail" at bounding box center [77, 363] width 67 height 17
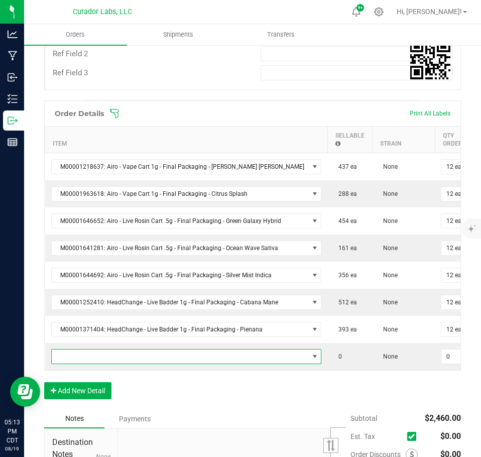
click at [90, 350] on span "NO DATA FOUND" at bounding box center [180, 357] width 257 height 14
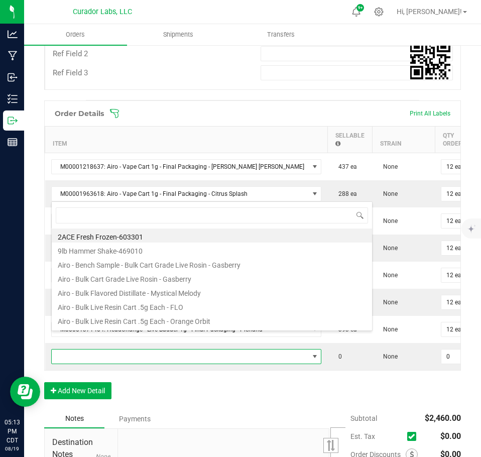
scroll to position [15, 243]
type input "terp guru"
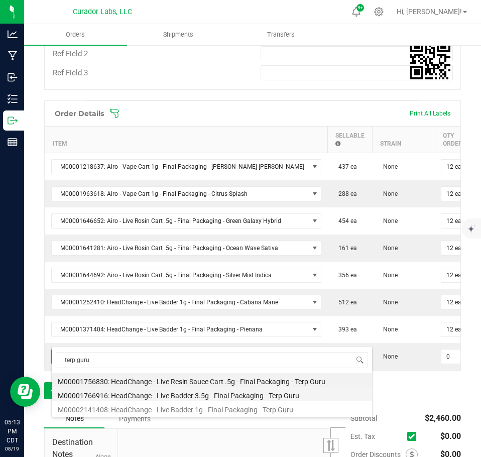
click at [192, 394] on li "M00001766916: HeadChange - Live Badder 3.5g - Final Packaging - Terp Guru" at bounding box center [212, 394] width 321 height 14
type input "0 ea"
type input "$75.00000"
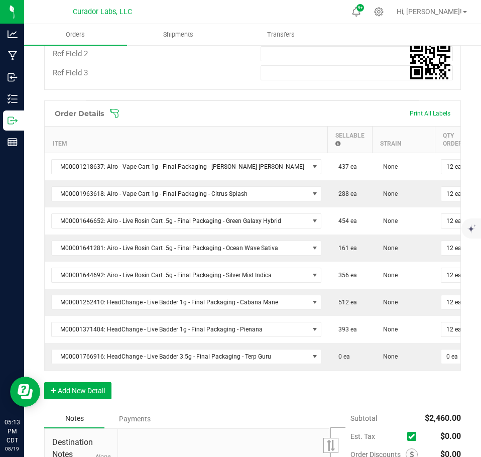
click at [191, 394] on div "Order Details Print All Labels Item Sellable Strain Qty Ordered Qty Allocated U…" at bounding box center [252, 254] width 417 height 309
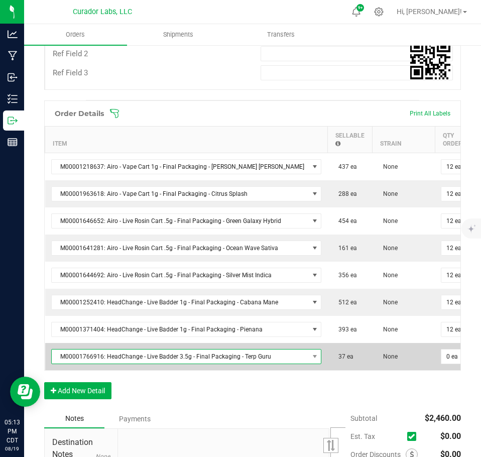
click at [151, 350] on span "M00001766916: HeadChange - Live Badder 3.5g - Final Packaging - Terp Guru" at bounding box center [180, 357] width 257 height 14
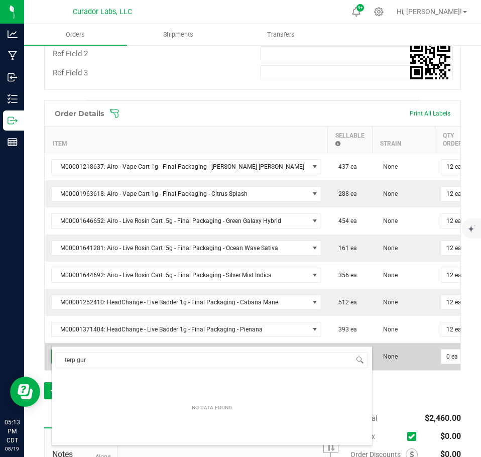
type input "terp guru"
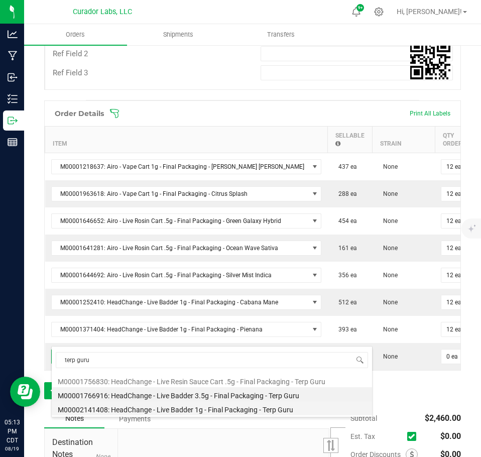
click at [177, 409] on li "M00002141408: HeadChange - Live Badder 1g - Final Packaging - Terp Guru" at bounding box center [212, 408] width 321 height 14
type input "$25.00000"
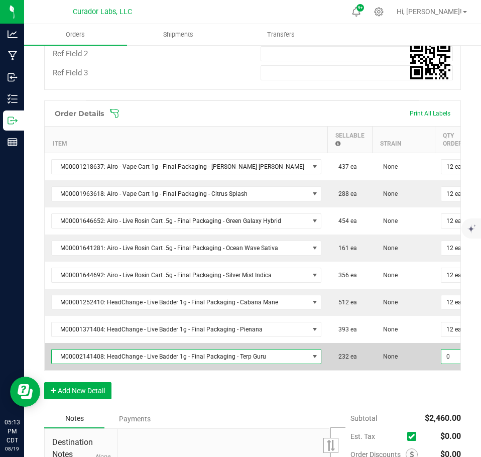
click at [442, 350] on input "0" at bounding box center [457, 357] width 30 height 14
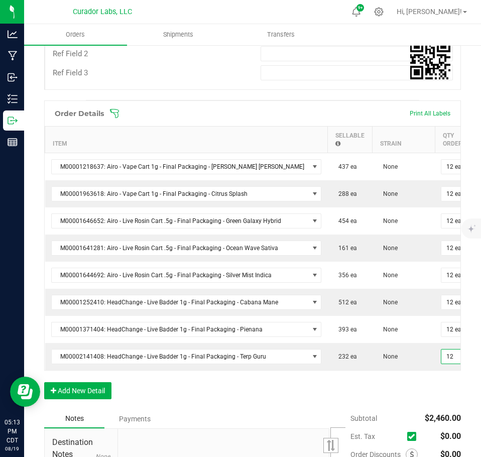
type input "12 ea"
type input "$300.00"
drag, startPoint x: 415, startPoint y: 372, endPoint x: 349, endPoint y: 367, distance: 66.0
click at [414, 372] on div "Order Details Print All Labels Item Sellable Strain Qty Ordered Qty Allocated U…" at bounding box center [252, 254] width 417 height 309
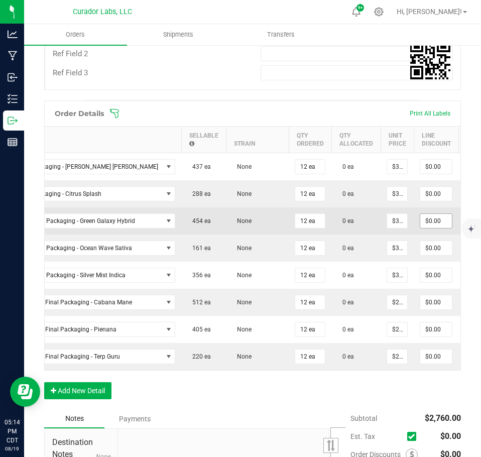
scroll to position [0, 149]
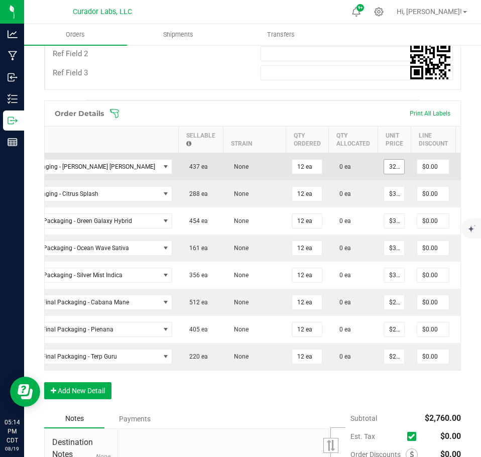
click at [384, 160] on input "32.5" at bounding box center [394, 167] width 20 height 14
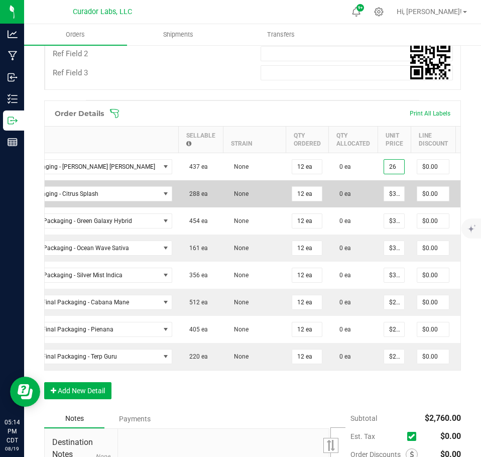
type input "$26.00000"
type input "$312.00"
click at [378, 186] on td "$32.50000" at bounding box center [394, 193] width 33 height 27
click at [384, 187] on input "32.5" at bounding box center [394, 194] width 20 height 14
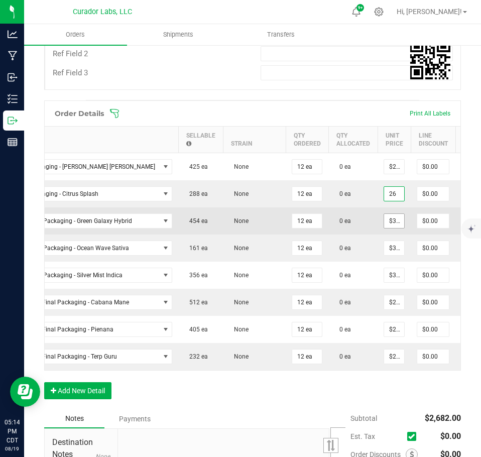
type input "$26.00000"
type input "$312.00"
click at [384, 214] on input "30" at bounding box center [394, 221] width 20 height 14
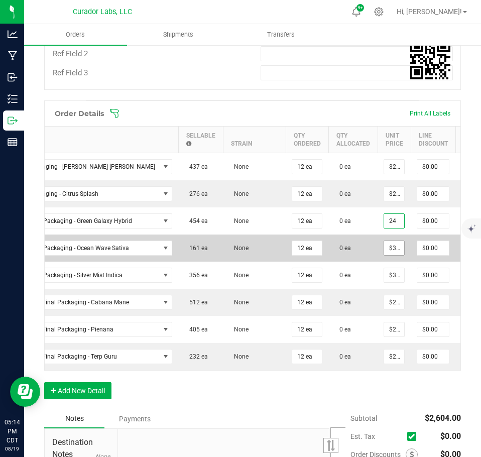
type input "$24.00000"
type input "$288.00"
click at [384, 241] on input "30" at bounding box center [394, 248] width 20 height 14
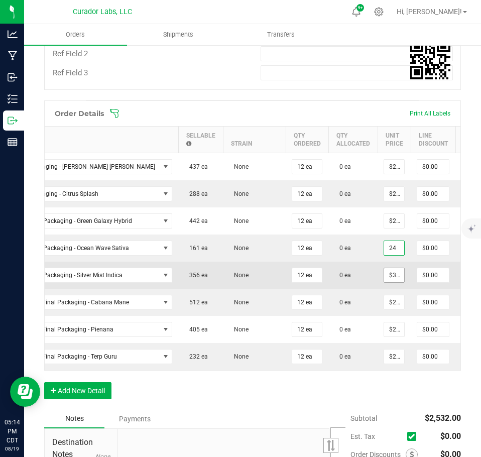
type input "$24.00000"
type input "$288.00"
click at [384, 268] on input "30" at bounding box center [394, 275] width 20 height 14
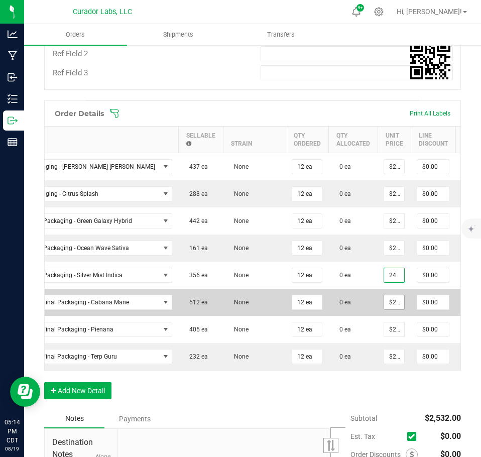
type input "$24.00000"
type input "$288.00"
click at [384, 295] on input "25" at bounding box center [394, 302] width 20 height 14
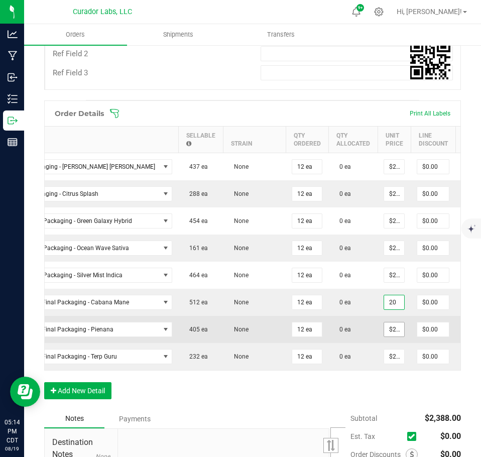
type input "$20.00000"
type input "$240.00"
click at [384, 323] on input "25" at bounding box center [394, 330] width 20 height 14
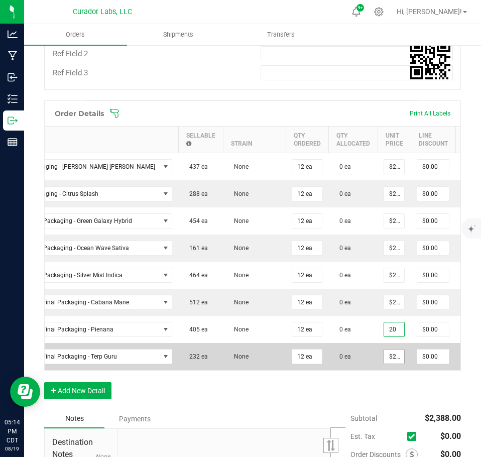
type input "$20.00000"
type input "$240.00"
click at [384, 350] on input "25" at bounding box center [394, 357] width 20 height 14
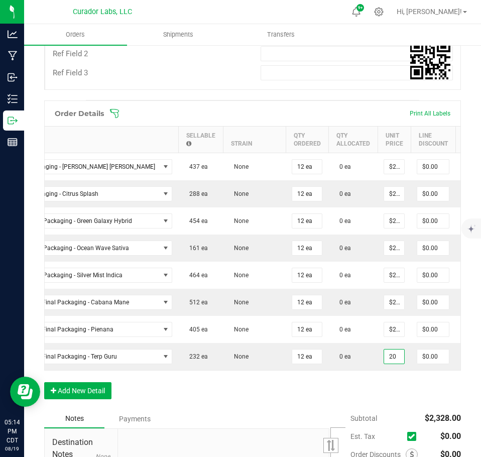
type input "$20.00000"
type input "$240.00"
click at [368, 382] on div "Order Details Print All Labels Item Sellable Strain Qty Ordered Qty Allocated U…" at bounding box center [252, 254] width 417 height 309
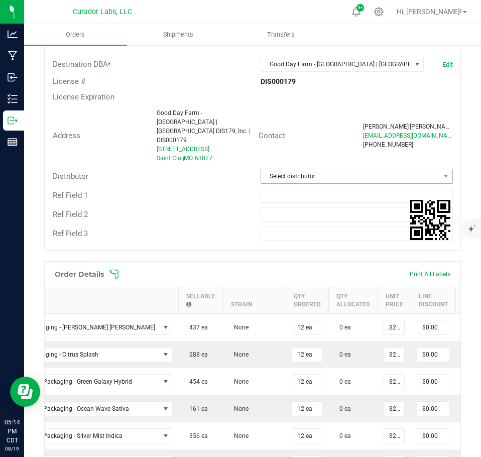
scroll to position [201, 0]
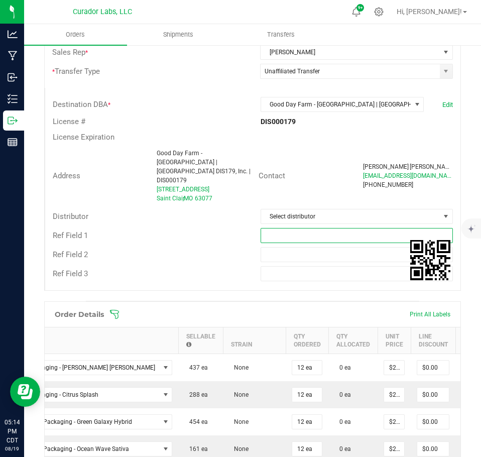
click at [282, 228] on input "text" at bounding box center [357, 235] width 193 height 15
type input "EDLP pricing"
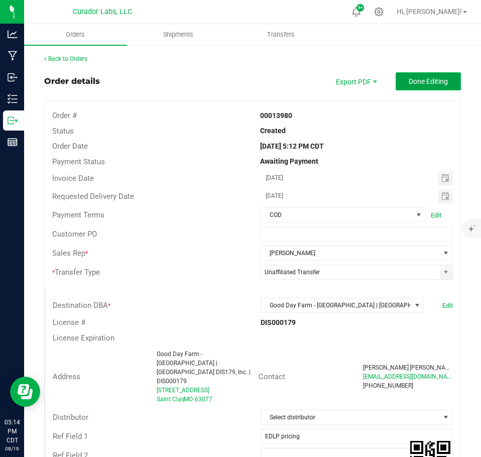
click at [414, 85] on span "Done Editing" at bounding box center [428, 81] width 39 height 8
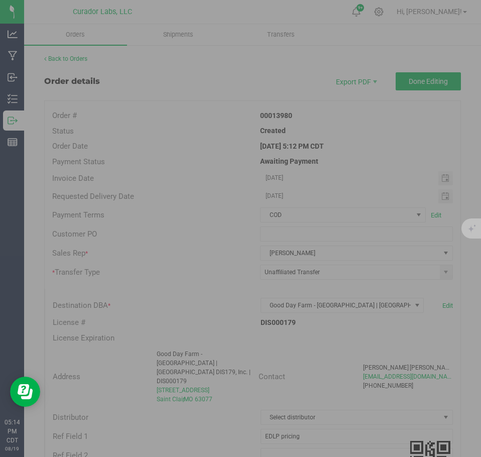
scroll to position [0, 86]
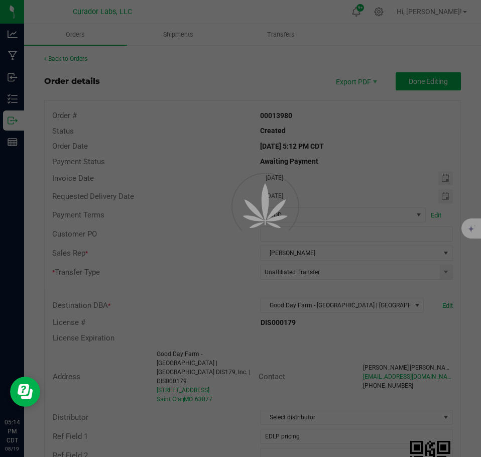
click at [69, 57] on div at bounding box center [240, 228] width 481 height 457
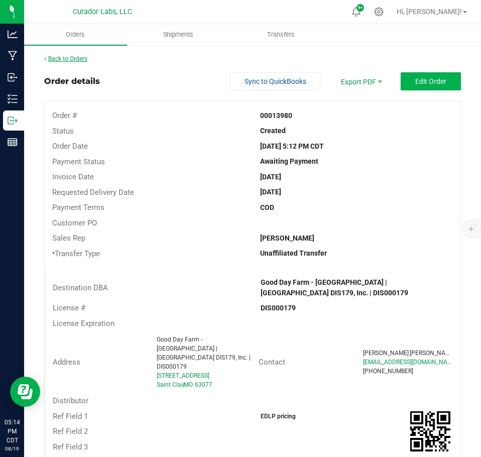
click at [69, 57] on link "Back to Orders" at bounding box center [65, 58] width 43 height 7
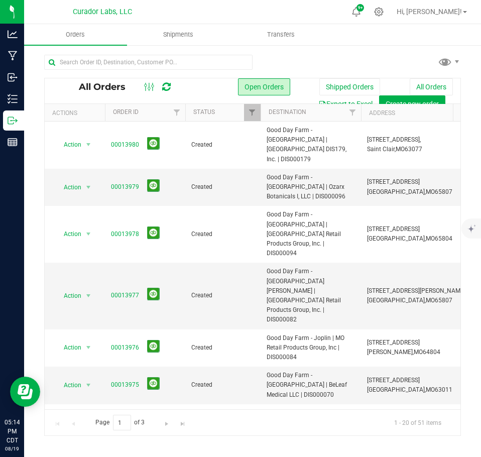
click at [167, 85] on icon at bounding box center [166, 87] width 9 height 10
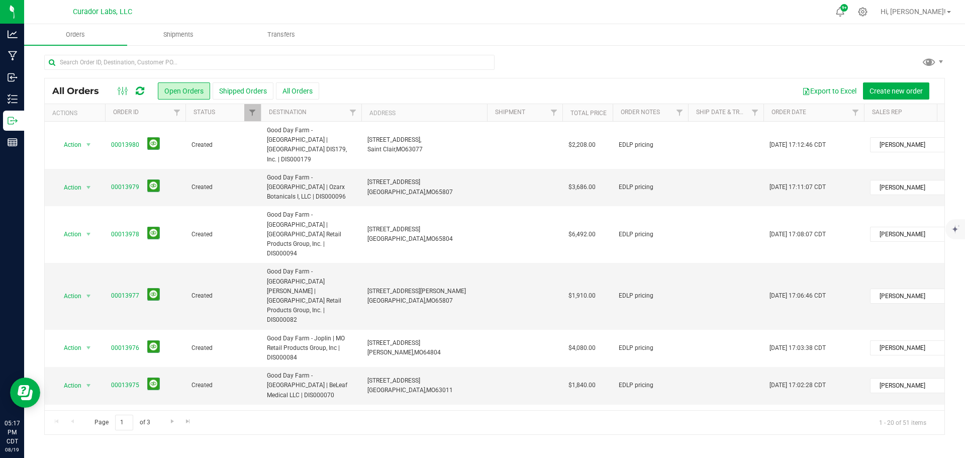
click at [142, 95] on icon at bounding box center [140, 91] width 9 height 10
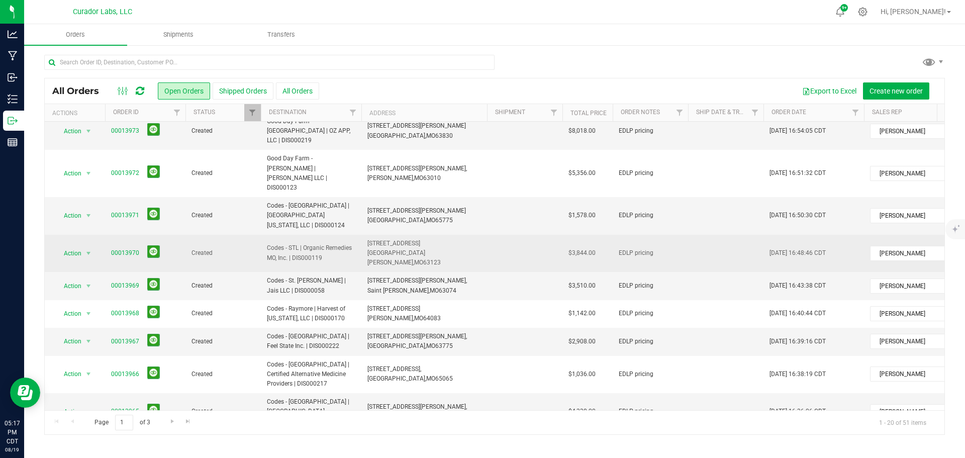
scroll to position [343, 0]
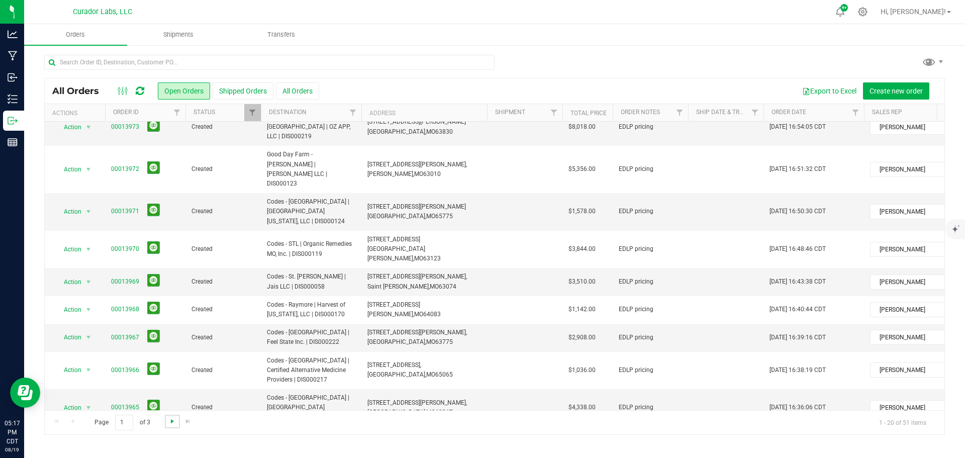
click at [169, 421] on span "Go to the next page" at bounding box center [172, 421] width 8 height 8
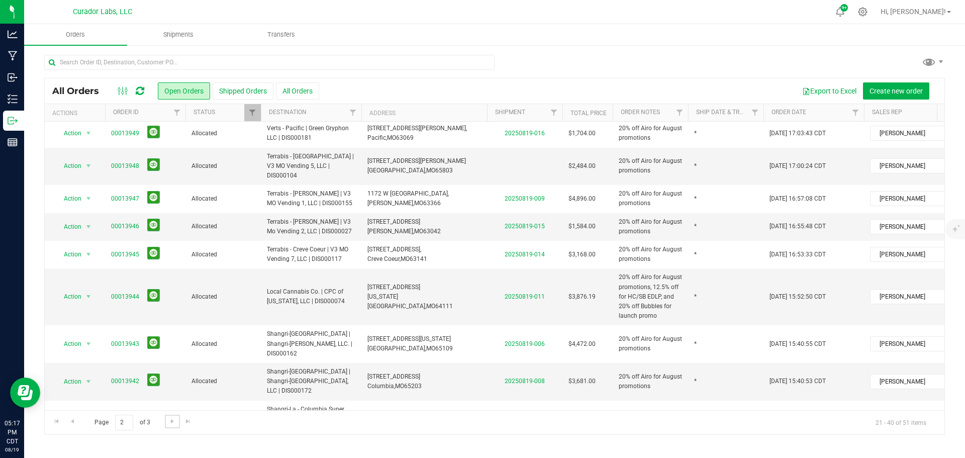
scroll to position [353, 0]
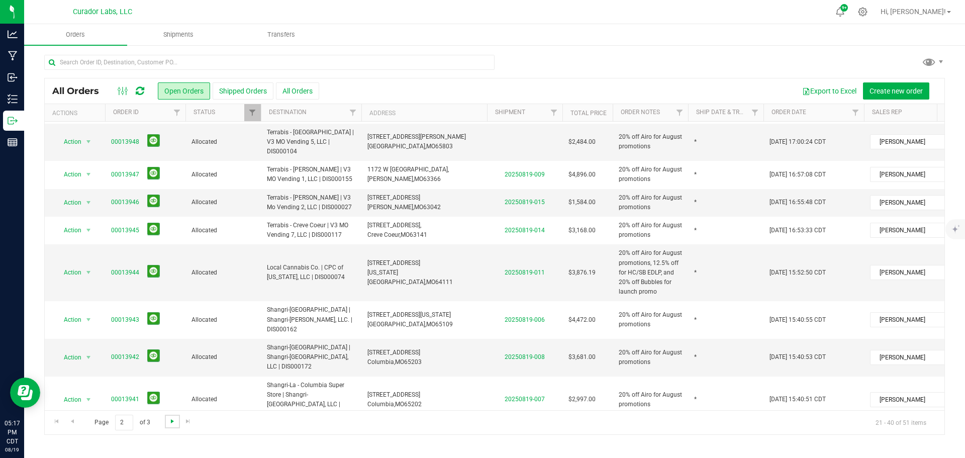
click at [175, 421] on span "Go to the next page" at bounding box center [172, 421] width 8 height 8
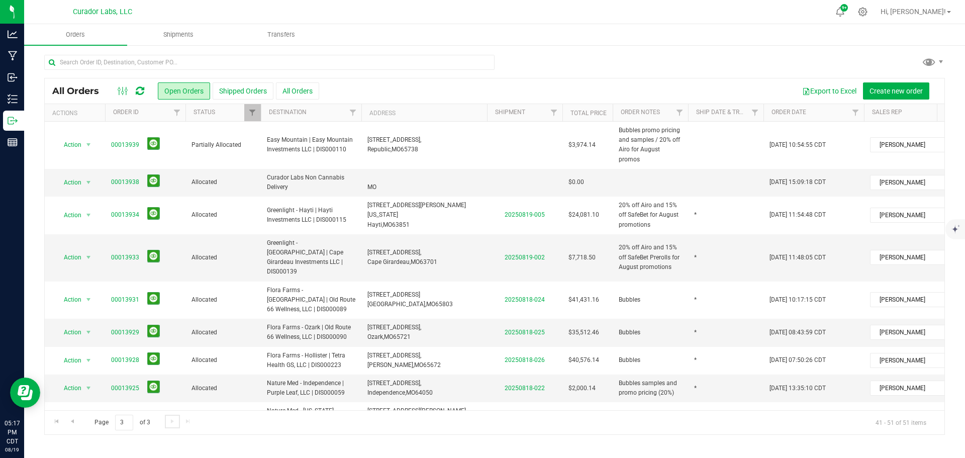
scroll to position [73, 0]
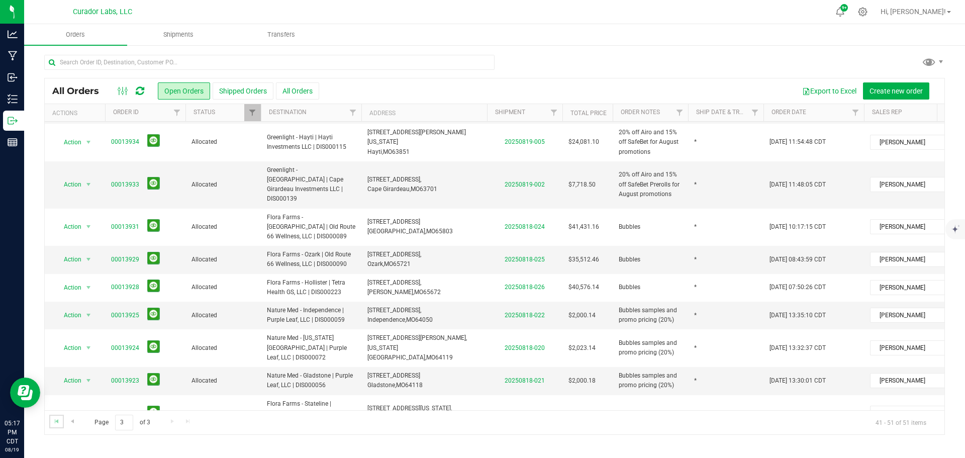
click at [61, 422] on link "Go to the first page" at bounding box center [56, 421] width 15 height 14
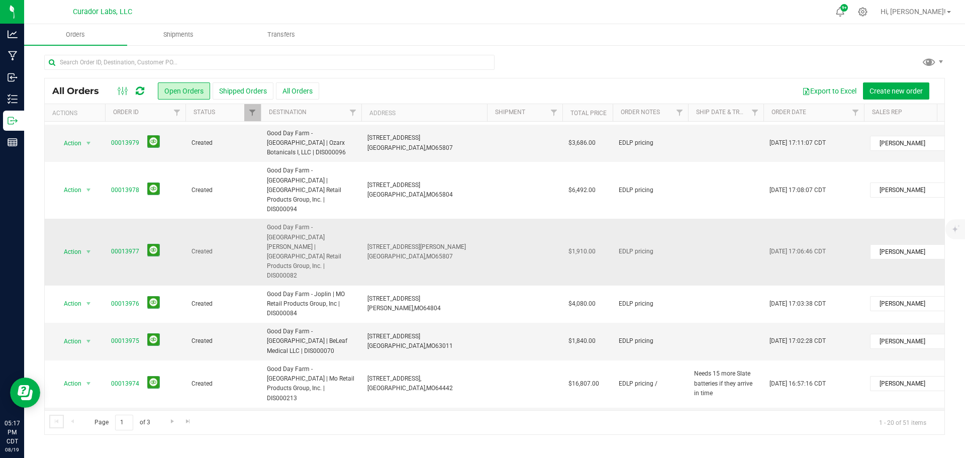
scroll to position [0, 0]
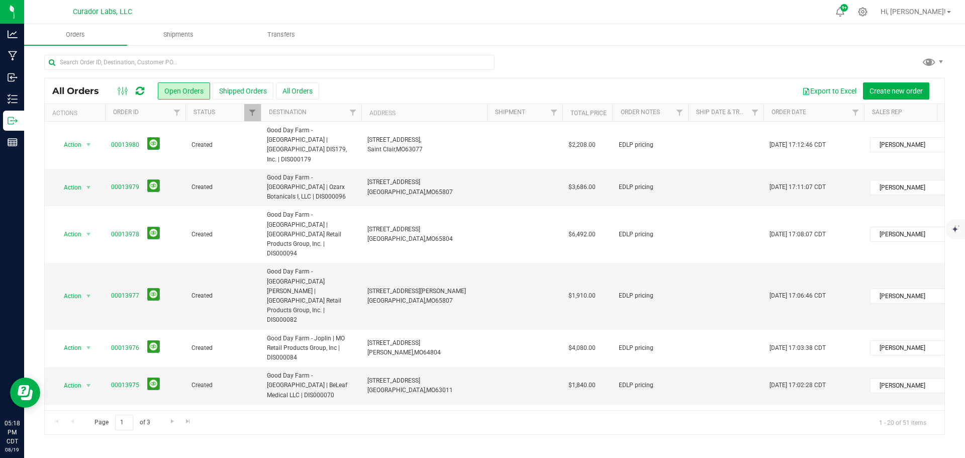
click at [139, 96] on link at bounding box center [140, 91] width 9 height 12
